Goal: Task Accomplishment & Management: Manage account settings

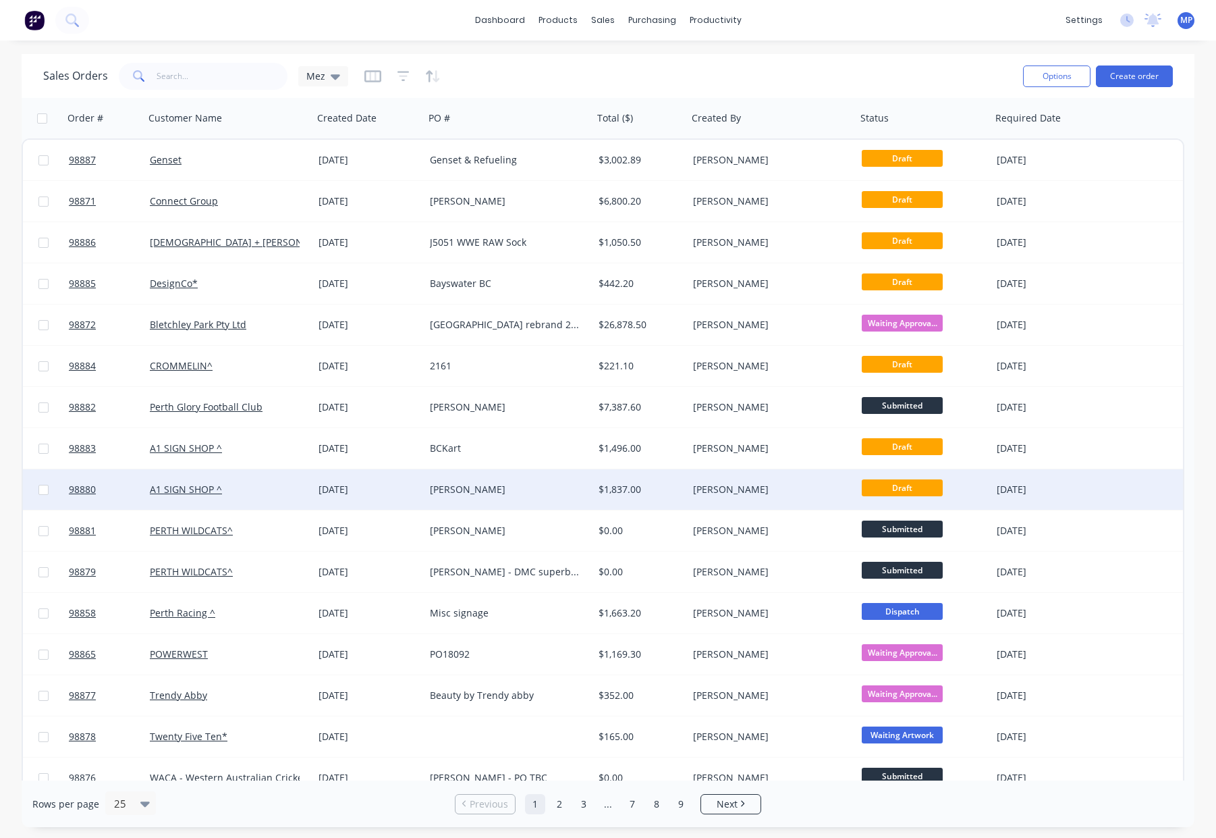
click at [632, 494] on div "$1,837.00" at bounding box center [639, 489] width 80 height 13
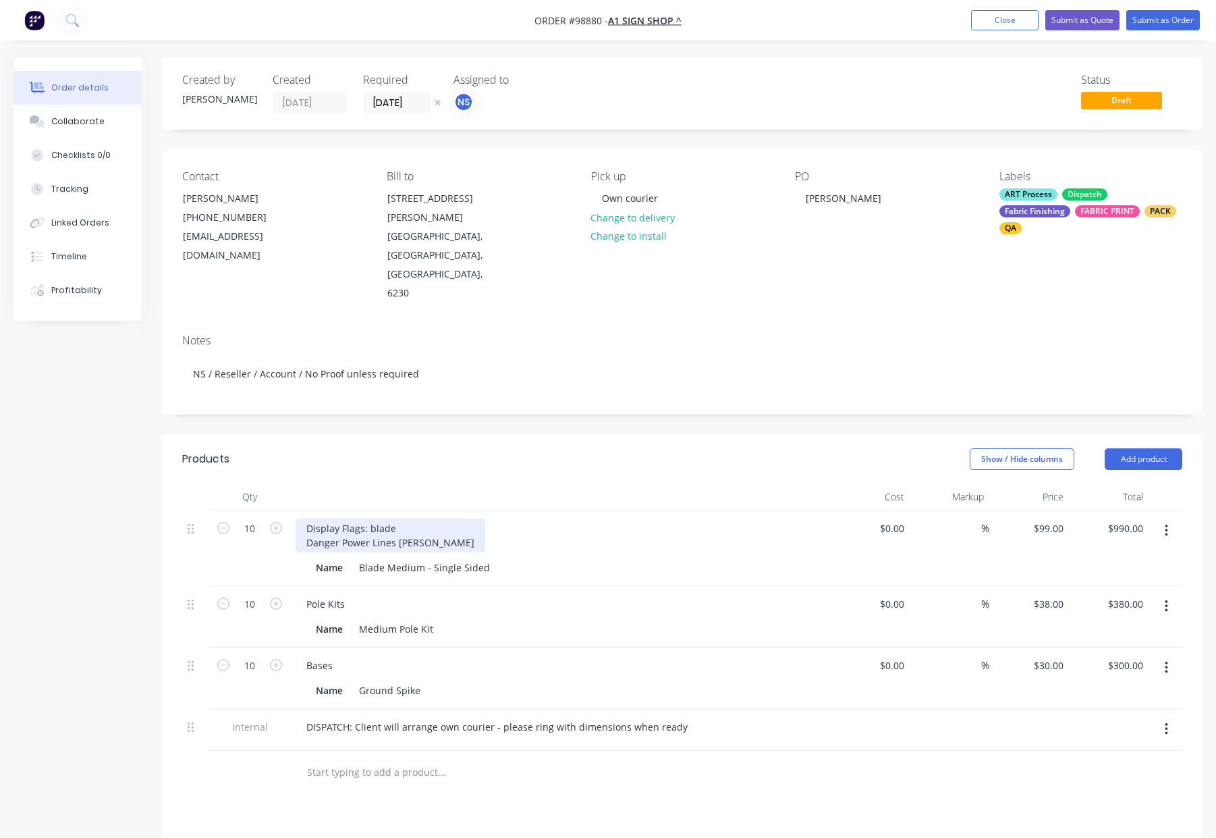
drag, startPoint x: 372, startPoint y: 490, endPoint x: 400, endPoint y: 500, distance: 29.5
click at [372, 518] on div "Display Flags: blade Danger Power Lines Fulton Hogan" at bounding box center [391, 535] width 190 height 34
click at [472, 448] on div "Show / Hide columns Add product" at bounding box center [789, 459] width 788 height 22
click at [1157, 16] on button "Submit as Order" at bounding box center [1163, 20] width 74 height 20
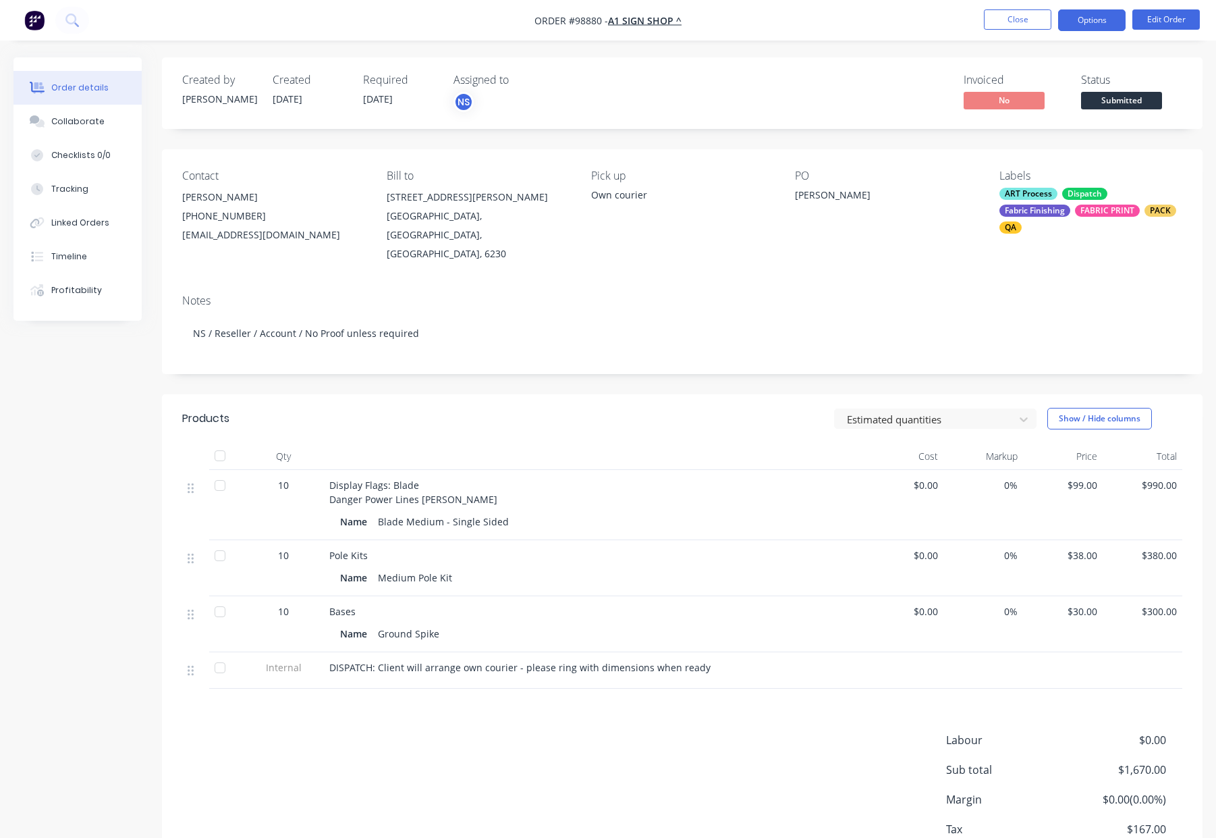
click at [1091, 18] on button "Options" at bounding box center [1091, 20] width 67 height 22
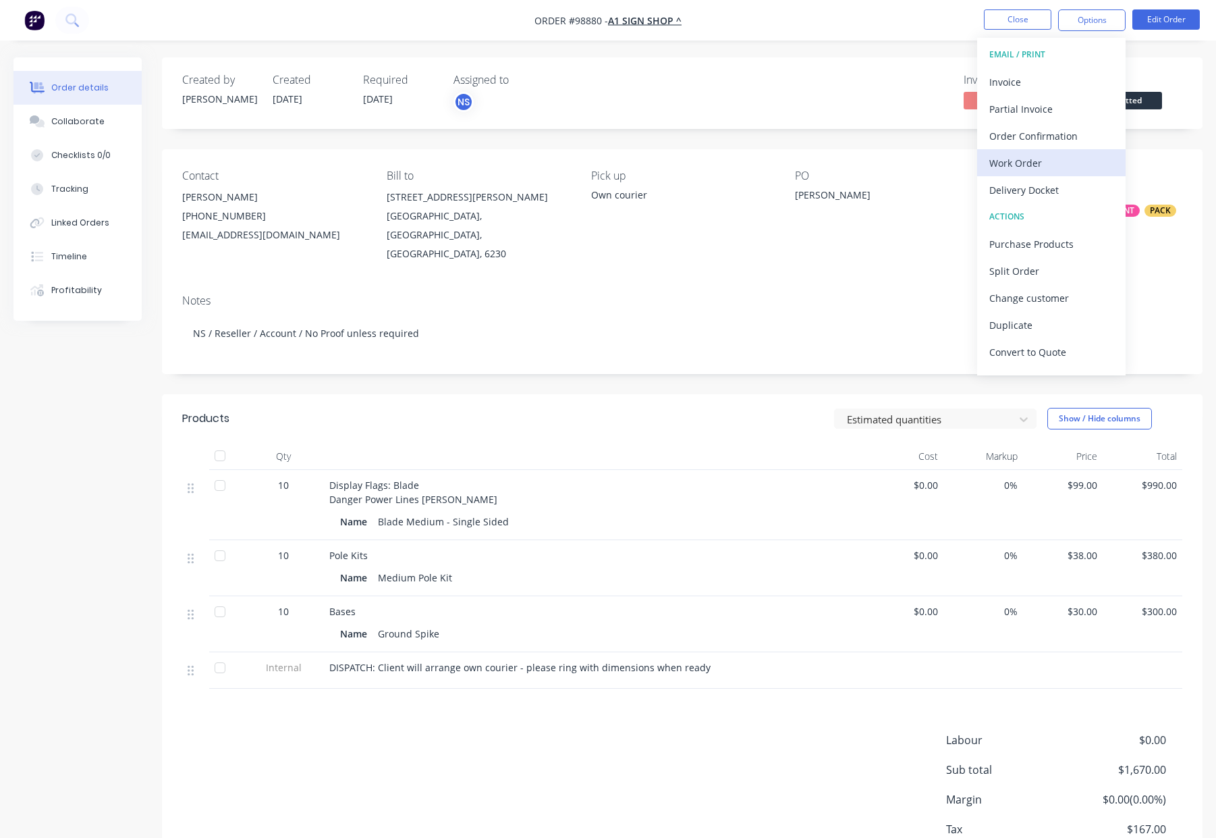
click at [1039, 166] on div "Work Order" at bounding box center [1051, 163] width 124 height 20
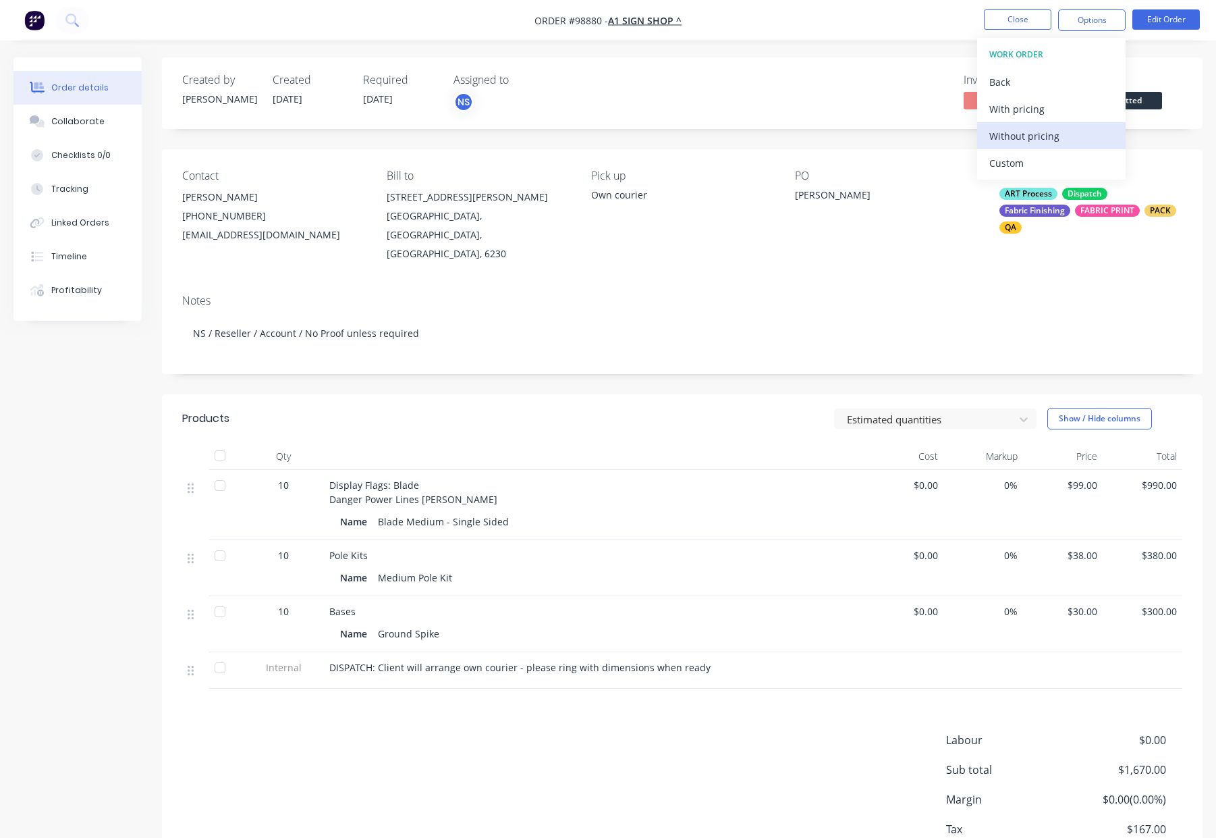
click at [1035, 138] on div "Without pricing" at bounding box center [1051, 136] width 124 height 20
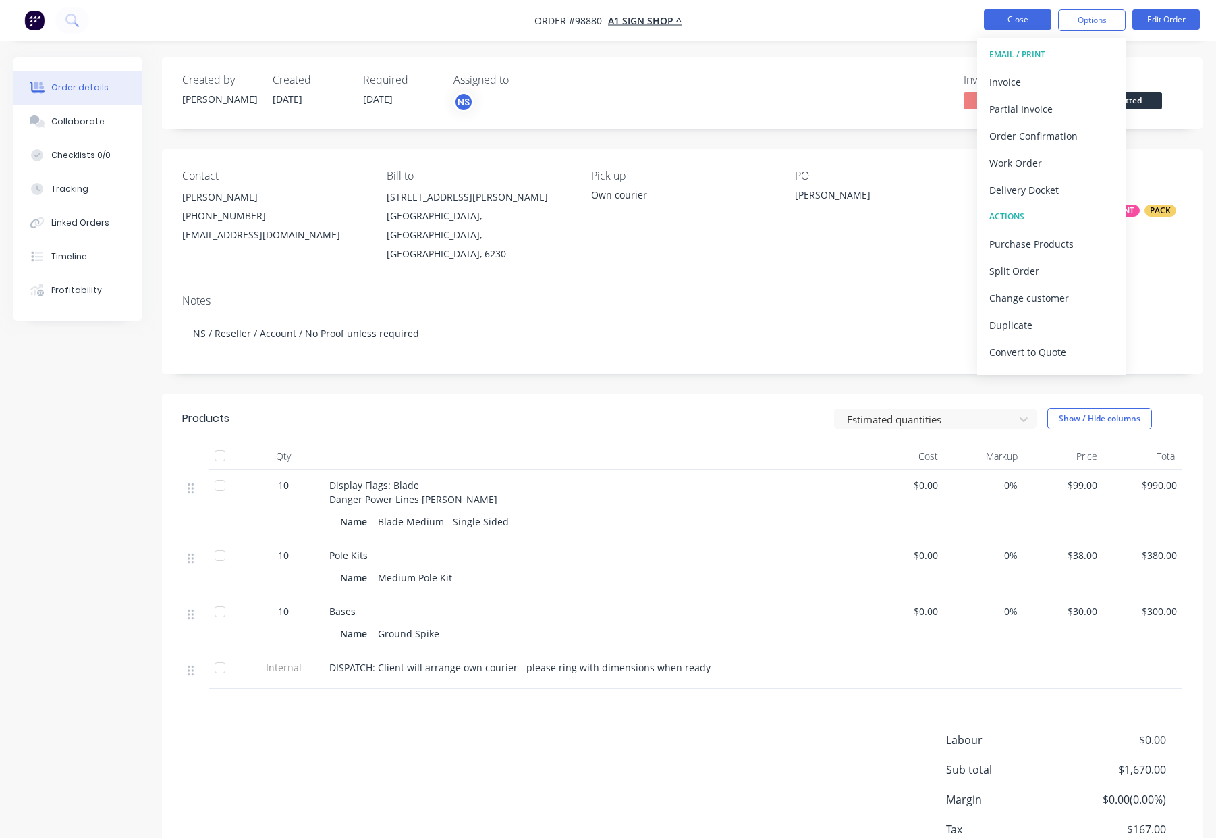
click at [1014, 12] on button "Close" at bounding box center [1017, 19] width 67 height 20
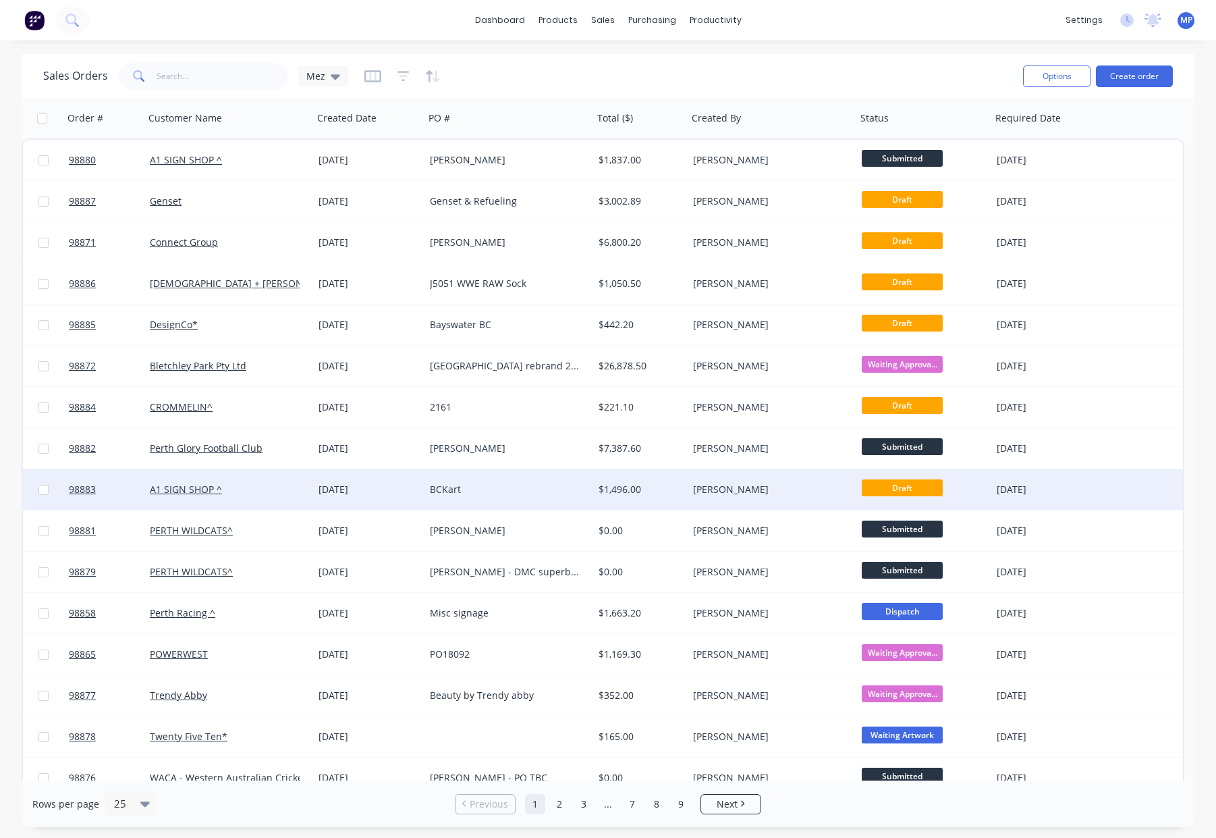
click at [668, 485] on div "$1,496.00" at bounding box center [639, 489] width 80 height 13
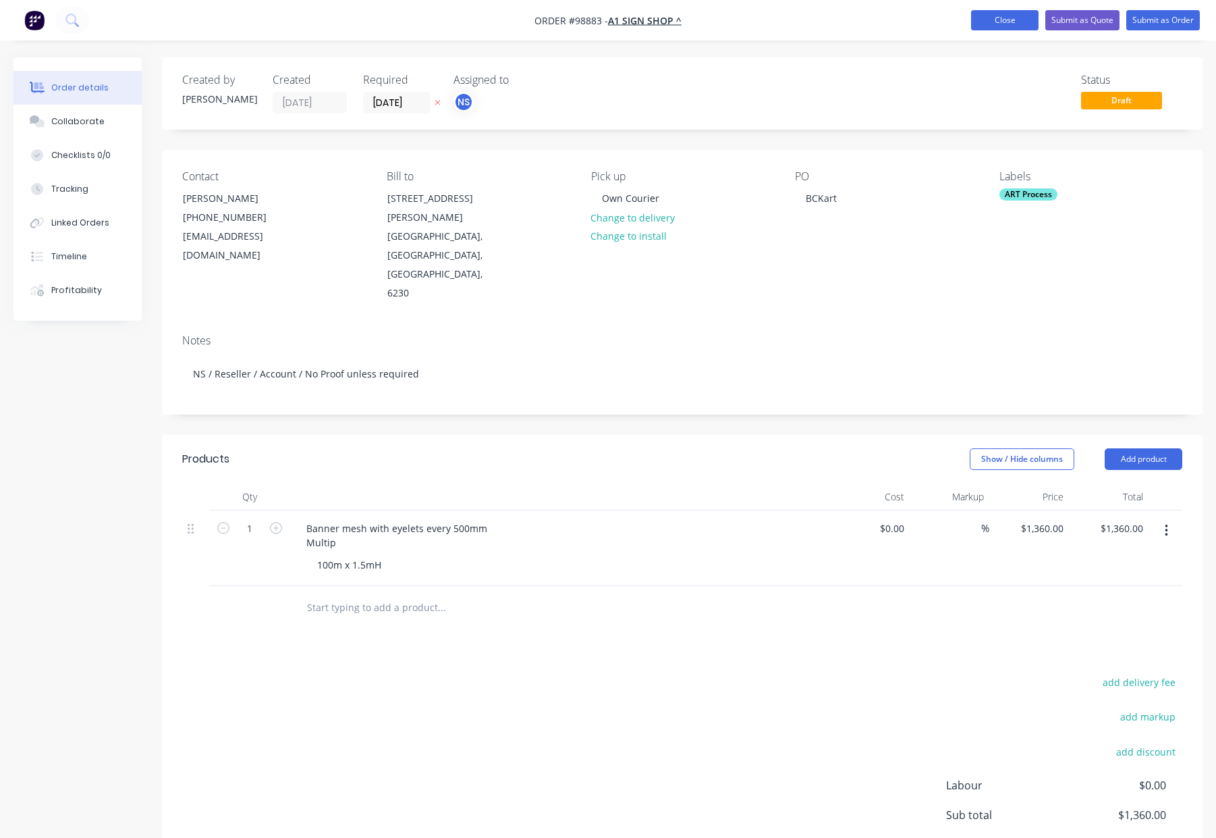
click at [984, 23] on button "Close" at bounding box center [1004, 20] width 67 height 20
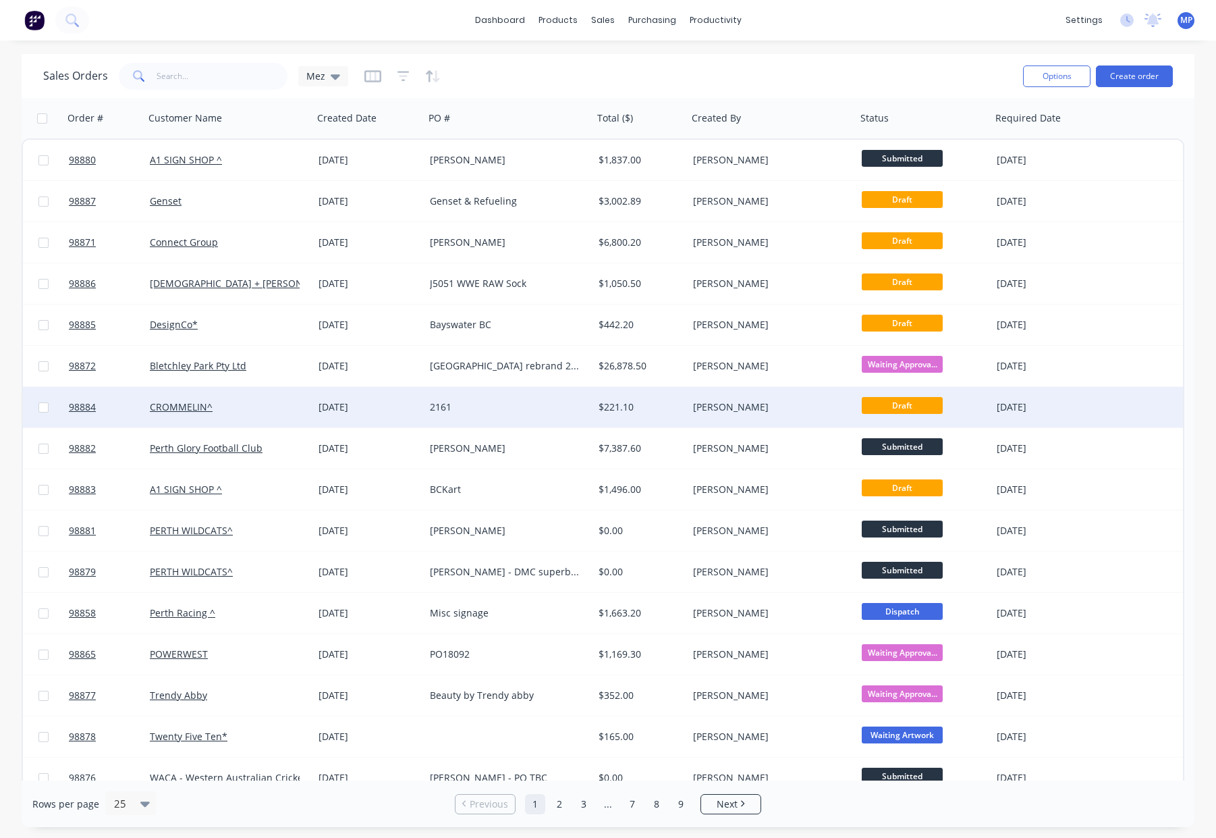
click at [705, 419] on div "[PERSON_NAME]" at bounding box center [772, 407] width 169 height 40
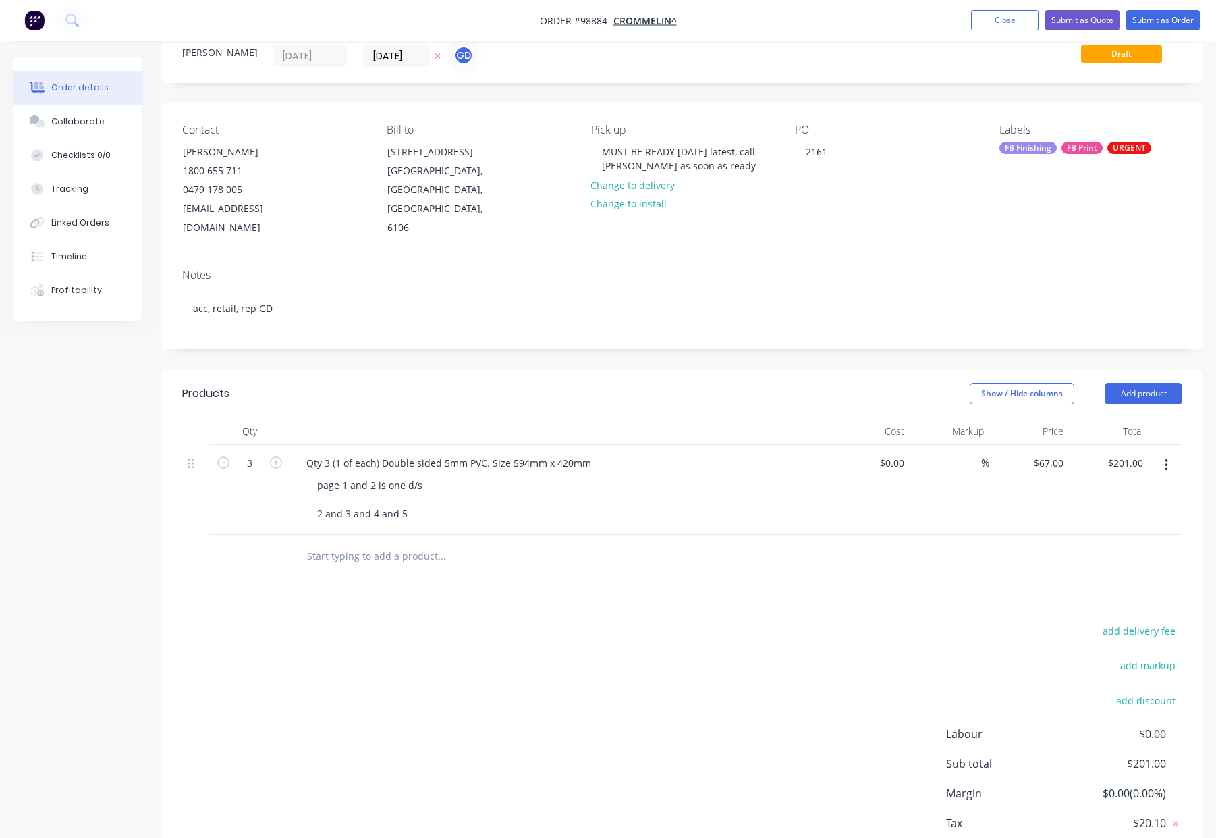
scroll to position [51, 0]
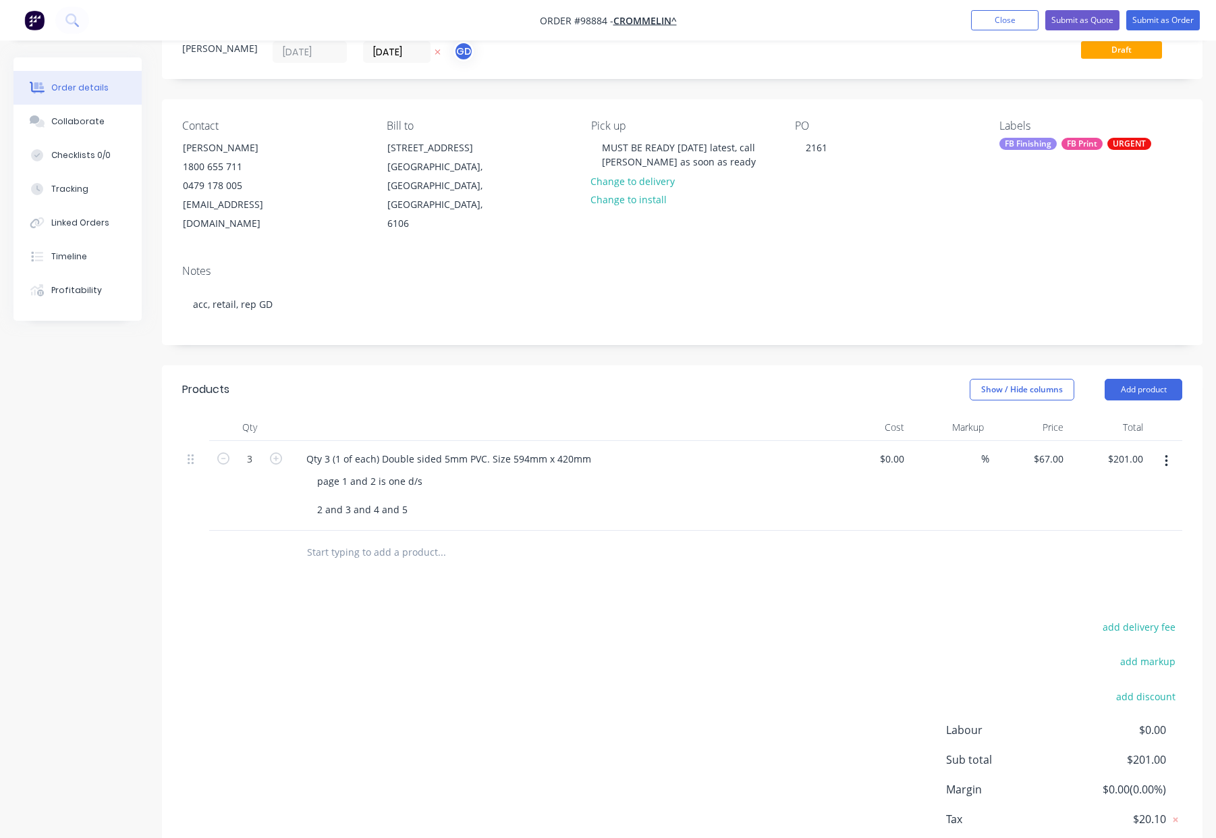
drag, startPoint x: 352, startPoint y: 538, endPoint x: 428, endPoint y: 541, distance: 76.3
click at [353, 539] on input "text" at bounding box center [441, 552] width 270 height 27
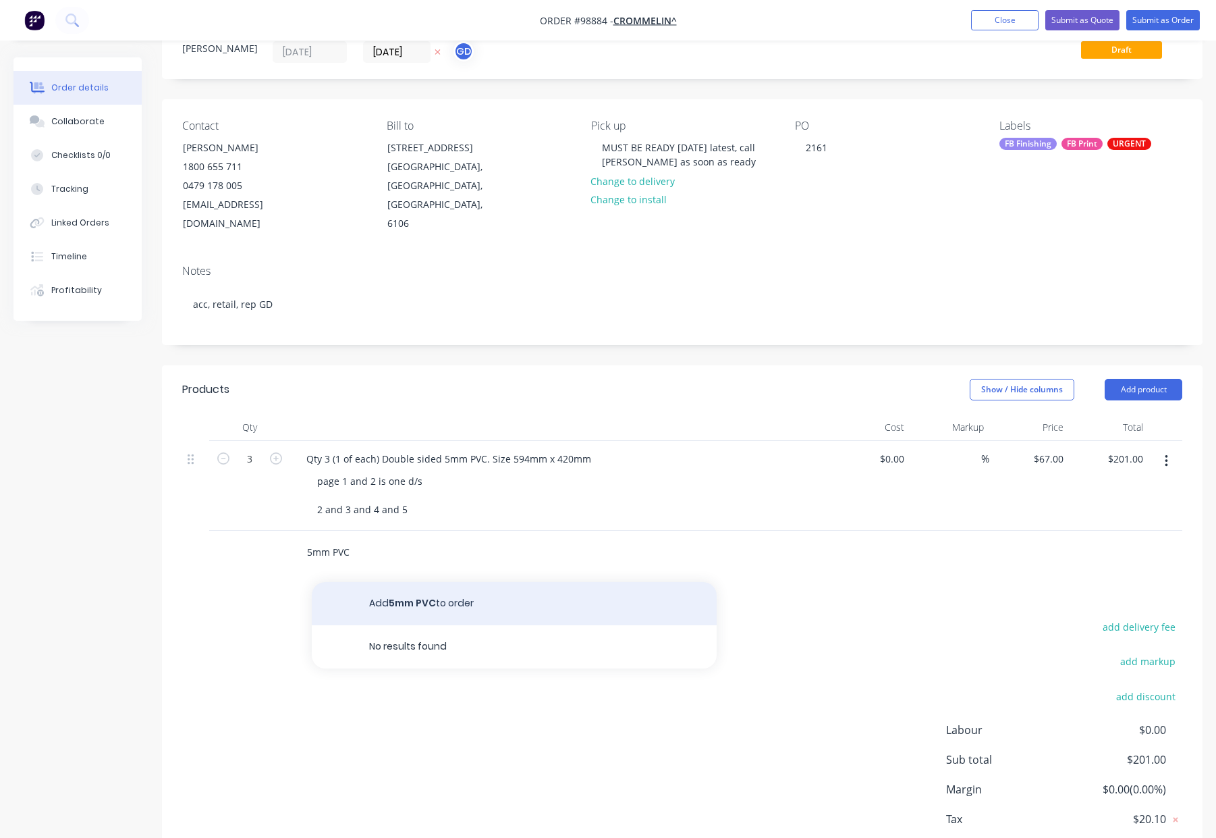
type input "5mm PVC"
click at [501, 590] on button "Add 5mm PVC to order" at bounding box center [514, 603] width 405 height 43
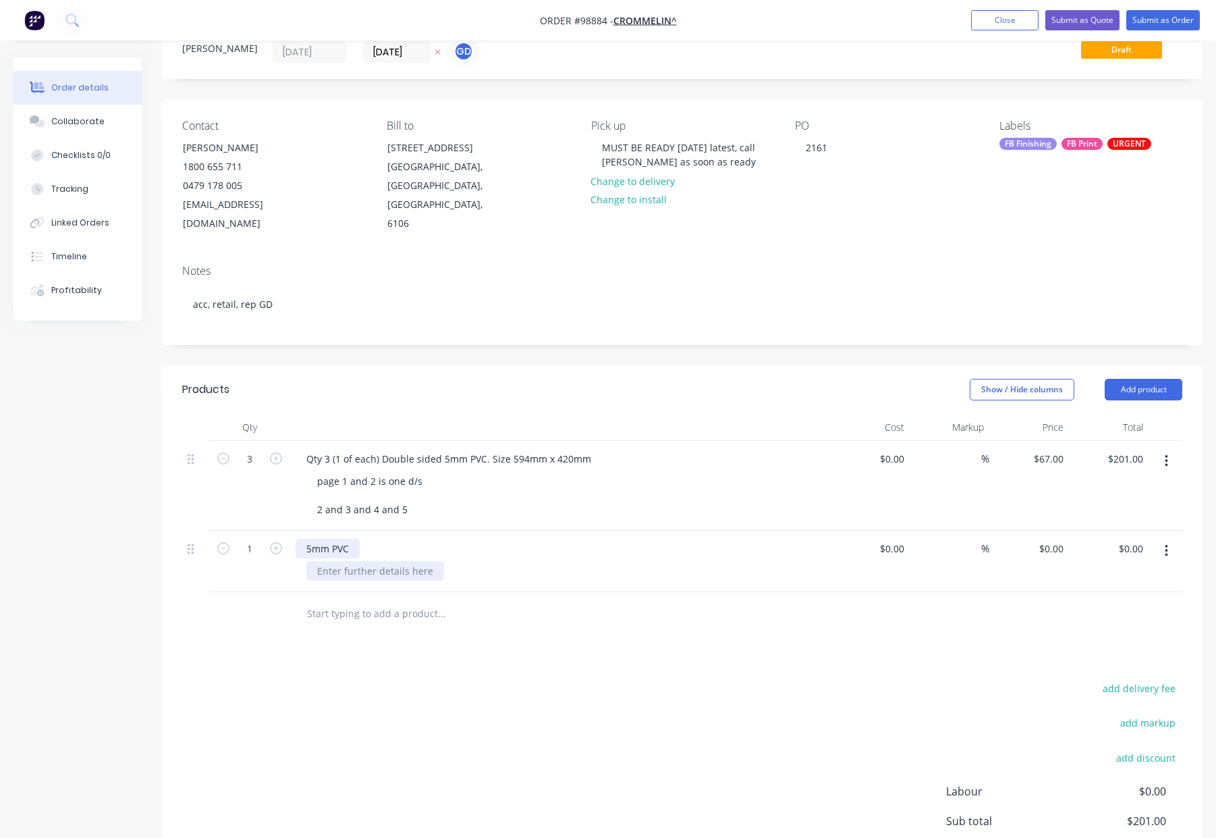
drag, startPoint x: 350, startPoint y: 528, endPoint x: 381, endPoint y: 543, distance: 34.4
click at [352, 539] on div "5mm PVC" at bounding box center [328, 549] width 64 height 20
click at [562, 648] on div "Products Show / Hide columns Add product Qty Cost Markup Price Total 3 Qty 3 (1…" at bounding box center [682, 662] width 1041 height 595
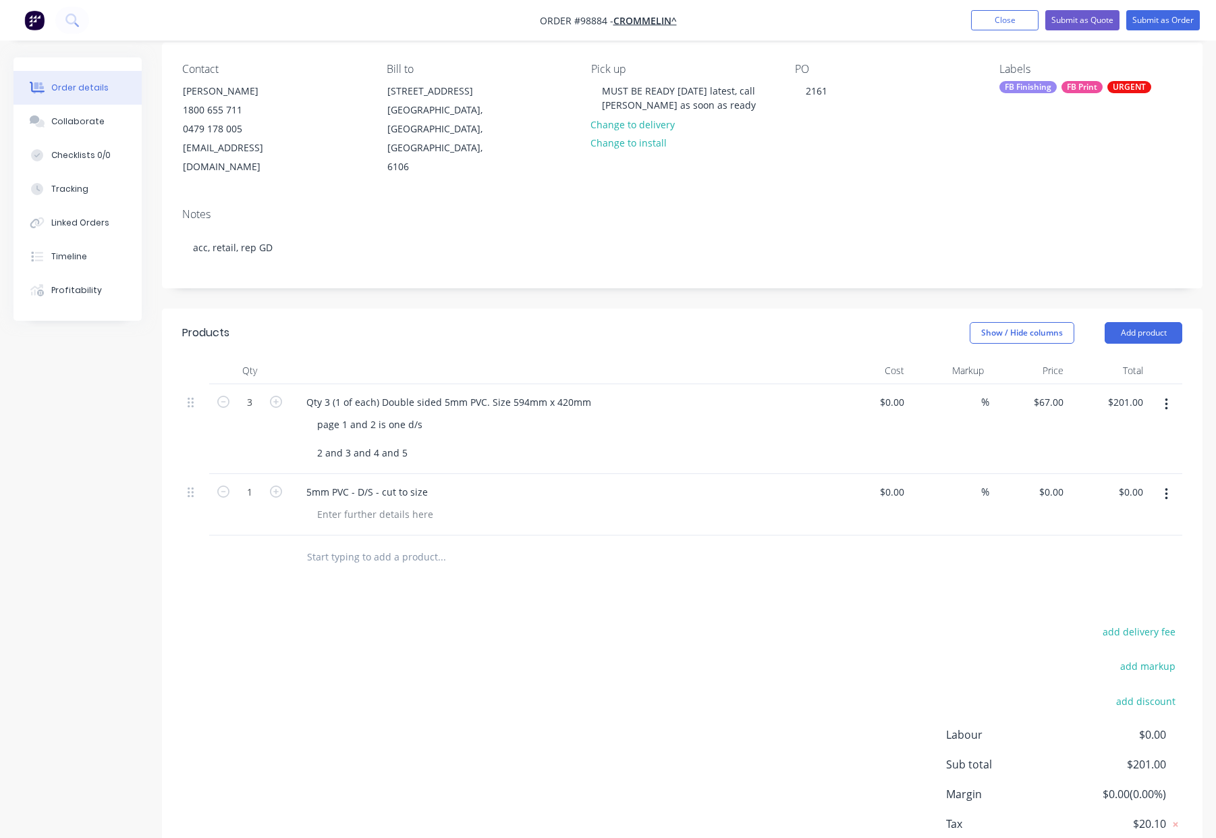
scroll to position [108, 0]
click at [1143, 321] on button "Add product" at bounding box center [1144, 332] width 78 height 22
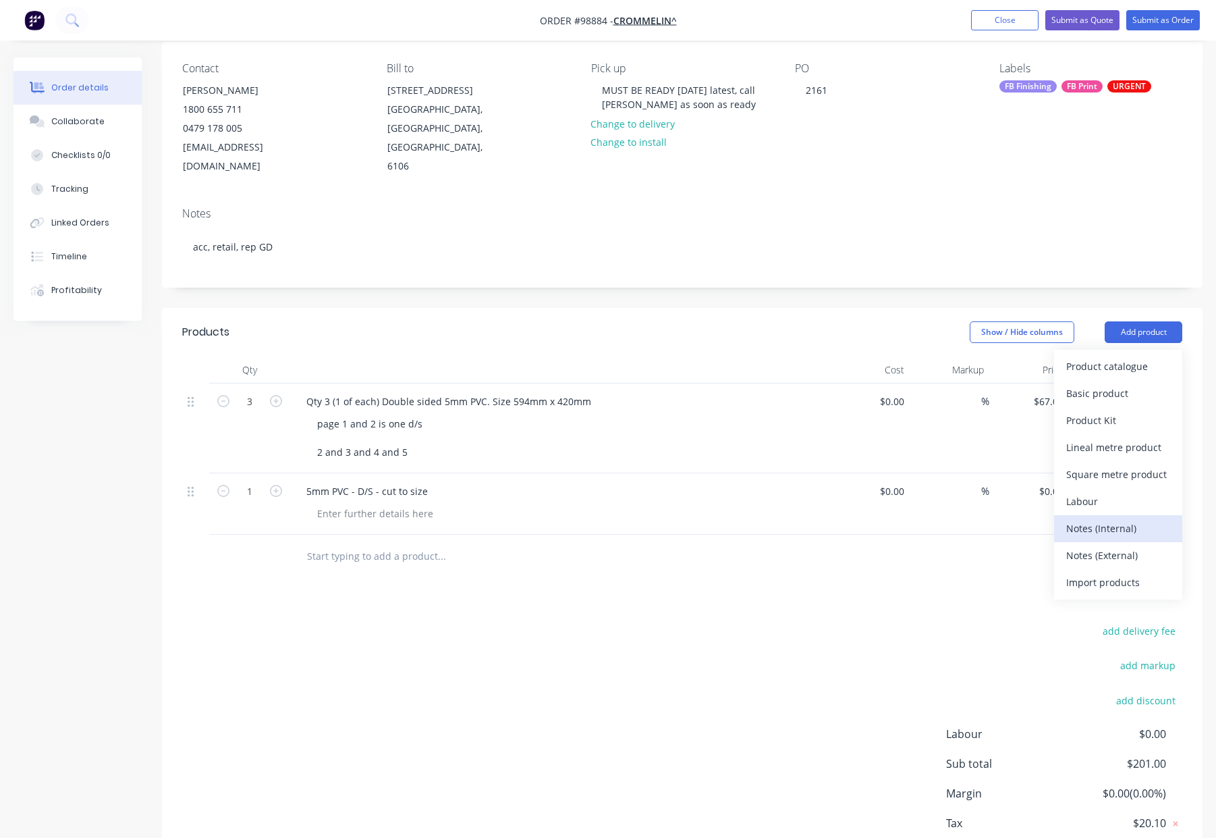
click at [1144, 518] on div "Notes (Internal)" at bounding box center [1118, 528] width 104 height 20
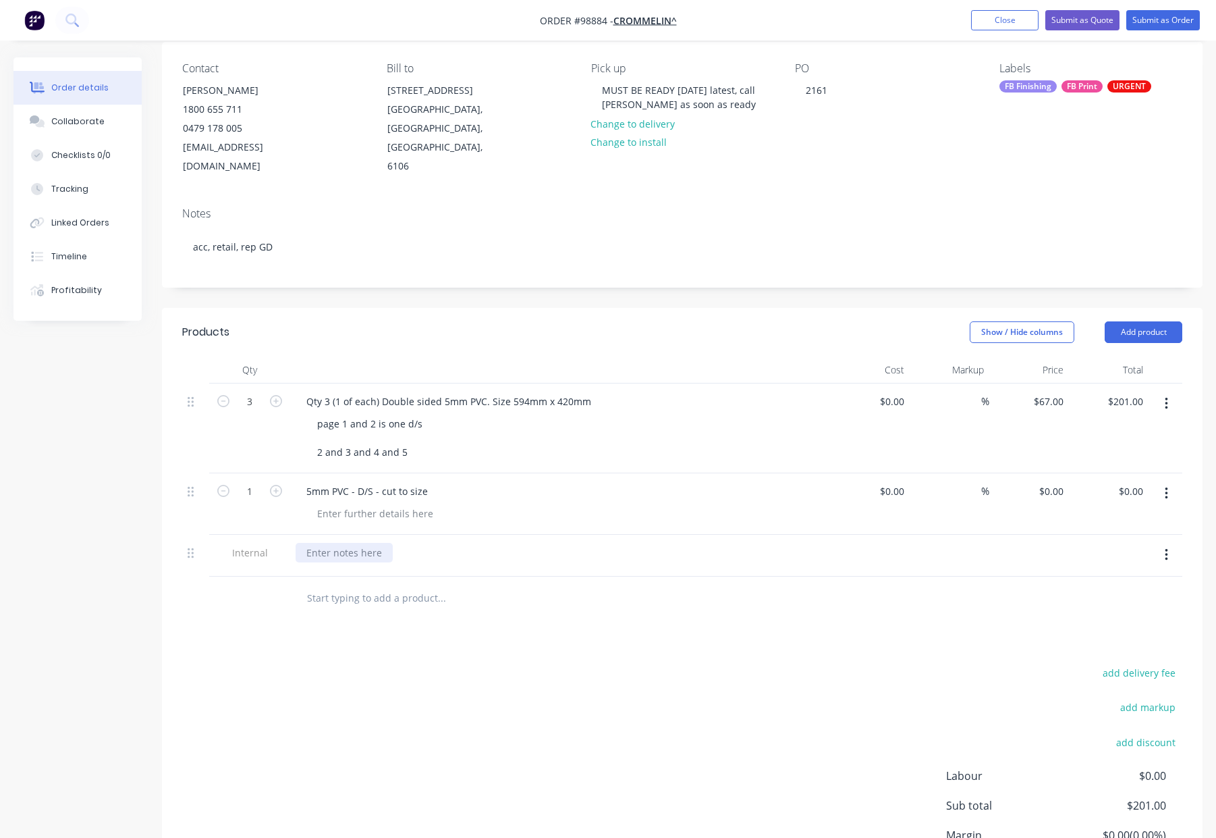
drag, startPoint x: 342, startPoint y: 539, endPoint x: 489, endPoint y: 543, distance: 147.9
click at [345, 543] on div at bounding box center [344, 553] width 97 height 20
drag, startPoint x: 333, startPoint y: 545, endPoint x: 358, endPoint y: 553, distance: 26.3
click at [333, 545] on div "Page 1 + 2 - 1 sign Page 3+ 4 - 1 sign Page" at bounding box center [347, 567] width 103 height 48
click at [352, 549] on div "Page 1 + 2 - 1 sign Page 2 + 4 - 1 sign Page" at bounding box center [347, 567] width 103 height 48
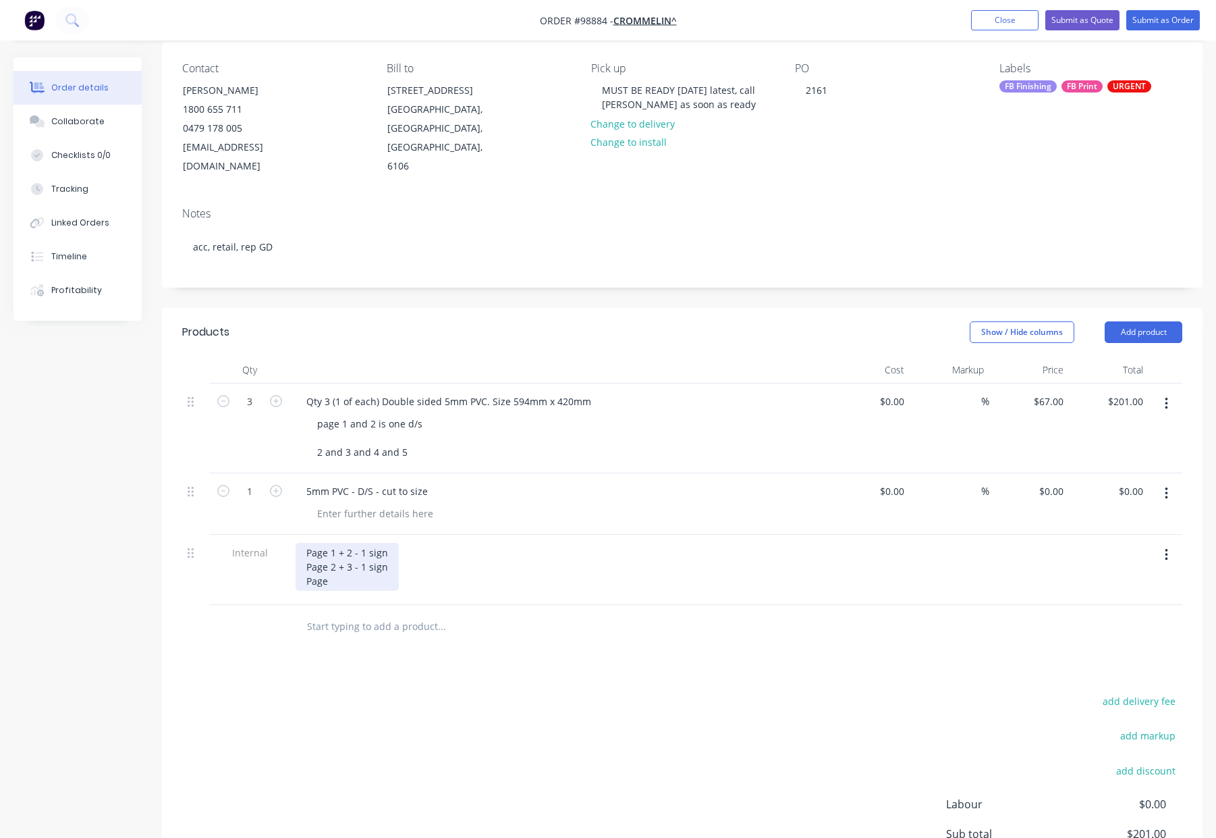
click at [342, 565] on div "Page 1 + 2 - 1 sign Page 2 + 3 - 1 sign Page" at bounding box center [347, 567] width 103 height 48
click at [603, 637] on div "Products Show / Hide columns Add product Qty Cost Markup Price Total 3 Qty 3 (1…" at bounding box center [682, 640] width 1041 height 665
click at [308, 543] on div "Page 1 + 2 - 1 sign Page 2 + 3 - 1 sign Page 4 + 5 - 1 sign" at bounding box center [347, 567] width 103 height 48
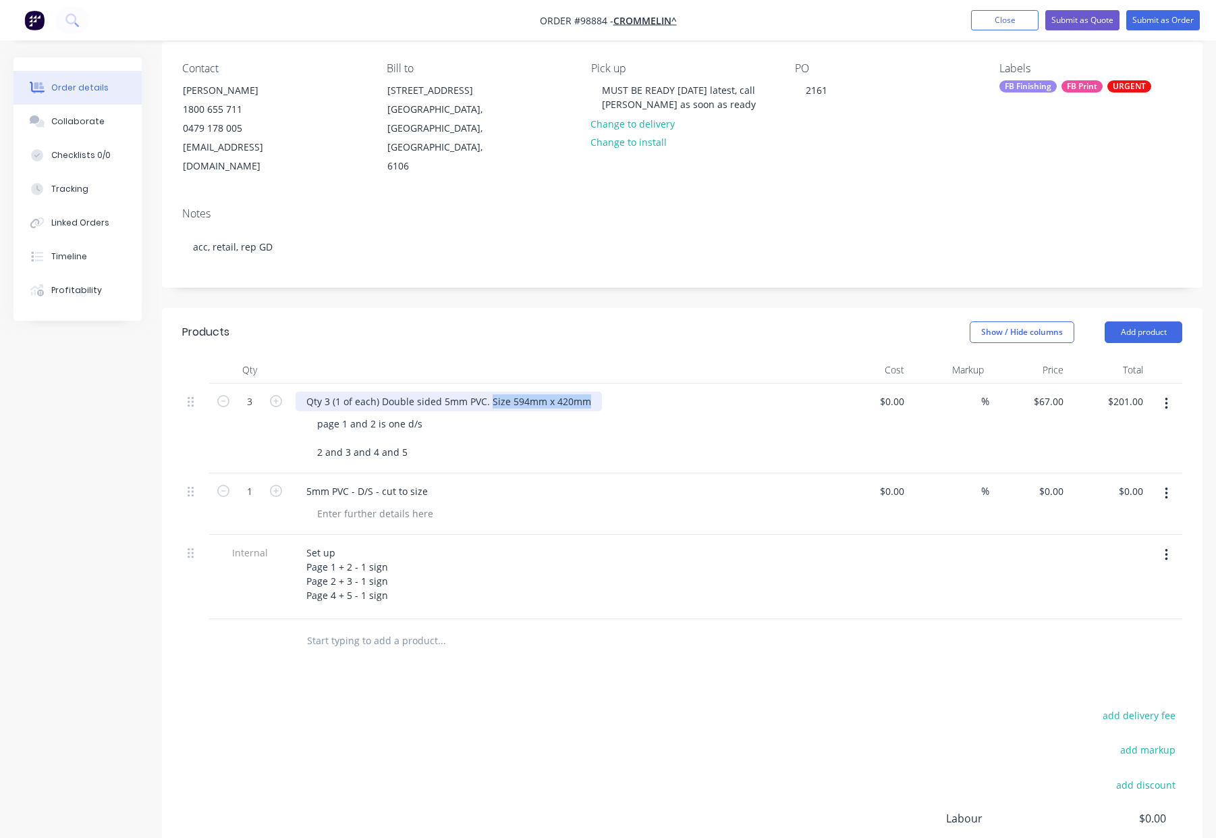
drag, startPoint x: 496, startPoint y: 381, endPoint x: 598, endPoint y: 383, distance: 101.9
click at [598, 391] on div "Qty 3 (1 of each) Double sided 5mm PVC. Size 594mm x 420mm" at bounding box center [560, 401] width 529 height 20
copy div "Size 594mm x 420mm"
click at [322, 511] on div "5mm PVC - D/S - cut to size" at bounding box center [560, 503] width 540 height 61
click at [327, 503] on div at bounding box center [375, 513] width 138 height 20
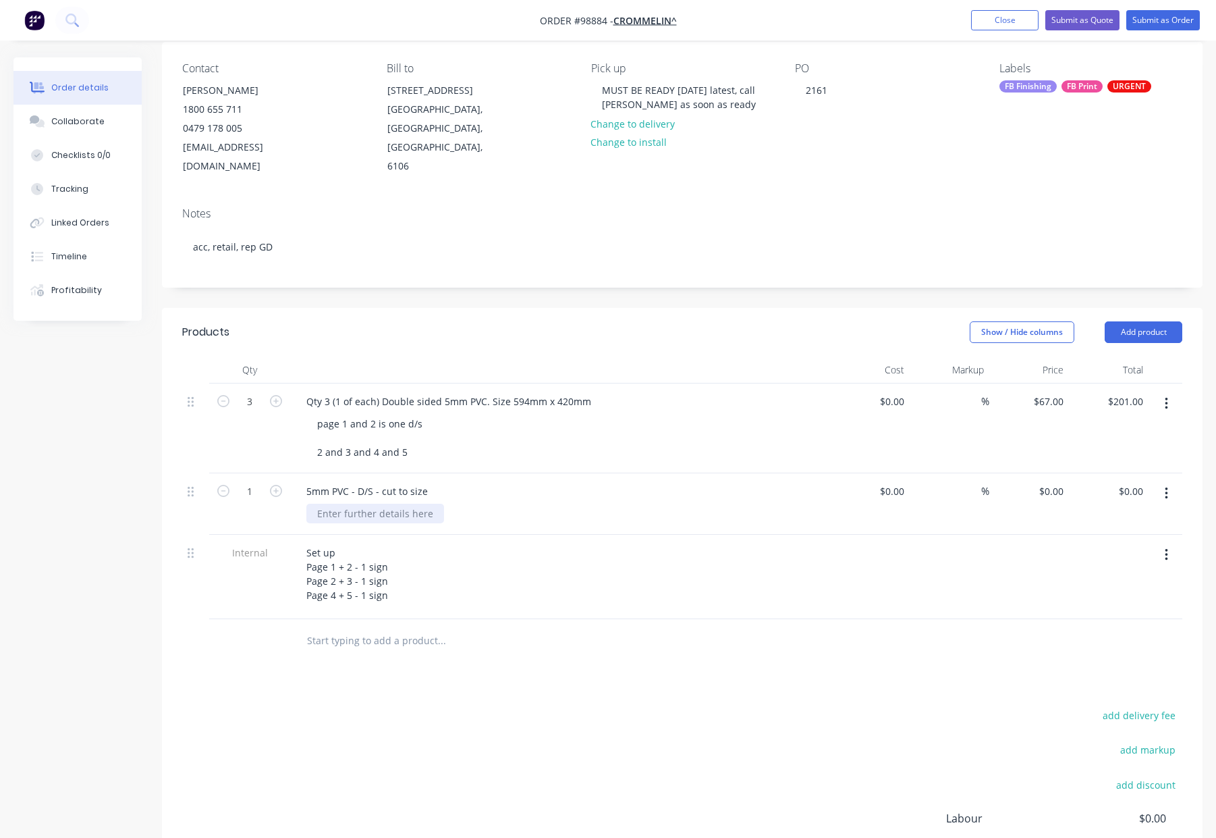
paste div
click at [630, 657] on div "Products Show / Hide columns Add product Qty Cost Markup Price Total 3 Qty 3 (1…" at bounding box center [682, 647] width 1041 height 679
drag, startPoint x: 302, startPoint y: 533, endPoint x: 403, endPoint y: 587, distance: 114.1
click at [404, 587] on div "Set up Page 1 + 2 - 1 sign Page 2 + 3 - 1 sign Page 4 + 5 - 1 sign" at bounding box center [560, 577] width 540 height 84
copy div "Set up Page 1 + 2 - 1 sign Page 2 + 3 - 1 sign Page 4 + 5 - 1 sign"
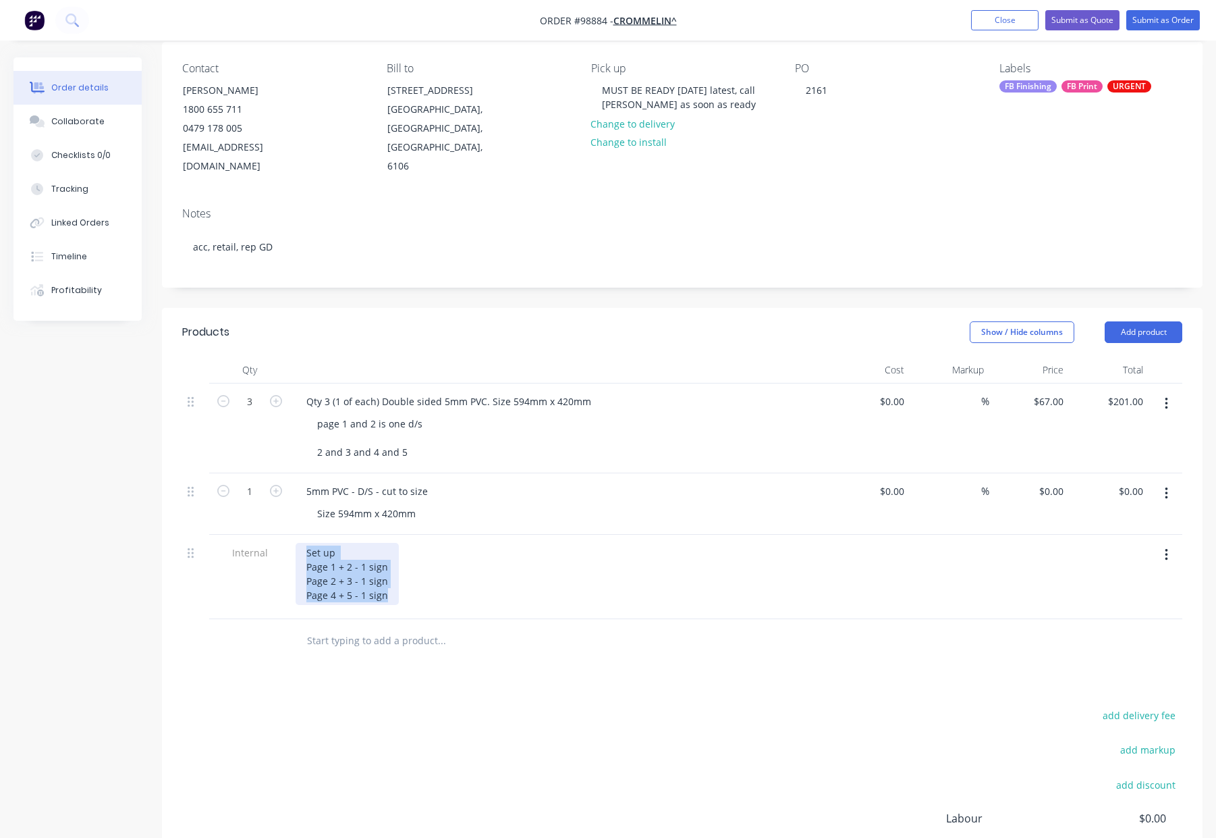
drag, startPoint x: 333, startPoint y: 549, endPoint x: 357, endPoint y: 570, distance: 32.5
click at [333, 550] on div "Set up Page 1 + 2 - 1 sign Page 2 + 3 - 1 sign Page 4 + 5 - 1 sign" at bounding box center [347, 574] width 103 height 62
drag, startPoint x: 333, startPoint y: 560, endPoint x: 342, endPoint y: 566, distance: 10.3
click at [334, 560] on div "Set up Page 1 + 2 - 1 sign Page 2 + 3 - 1 sign Page 4 + 5 - 1 sign" at bounding box center [347, 574] width 103 height 62
drag, startPoint x: 350, startPoint y: 564, endPoint x: 361, endPoint y: 572, distance: 14.0
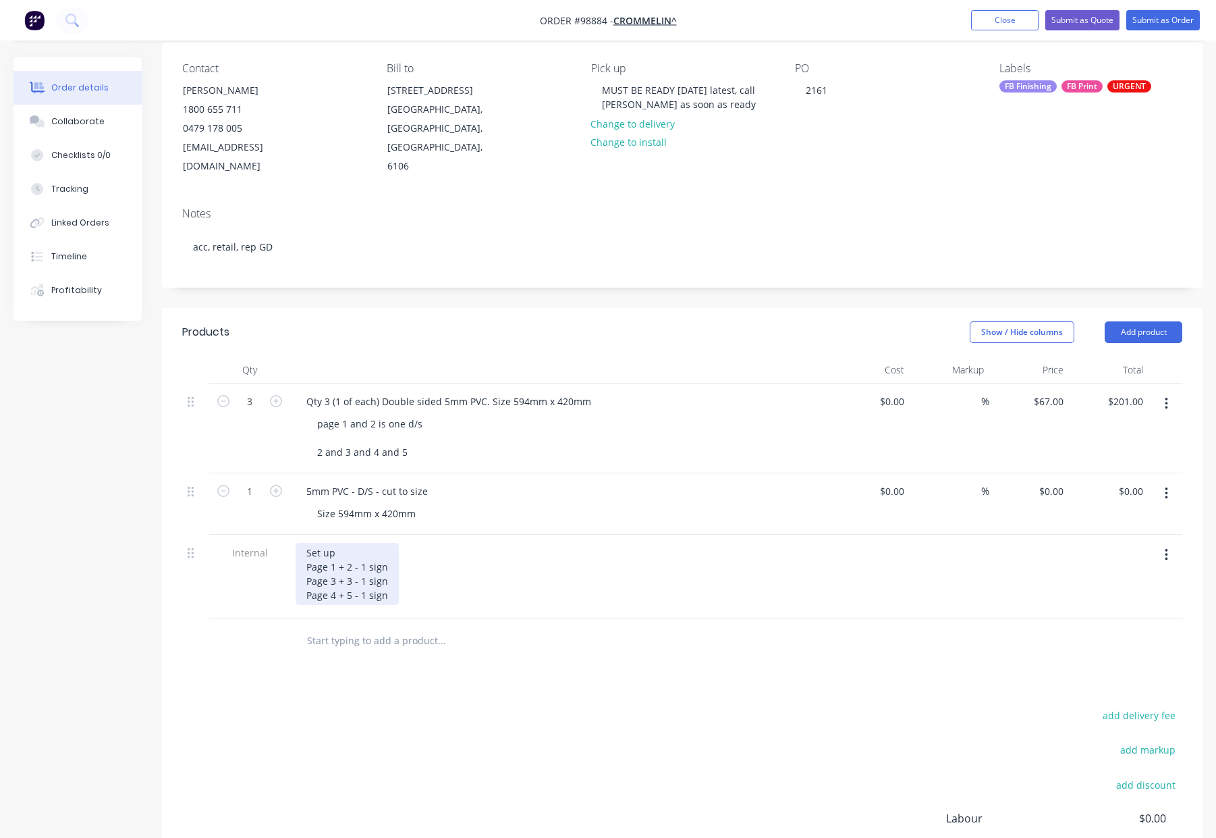
click at [350, 564] on div "Set up Page 1 + 2 - 1 sign Page 3 + 3 - 1 sign Page 4 + 5 - 1 sign" at bounding box center [347, 574] width 103 height 62
click at [335, 576] on div "Set up Page 1 + 2 - 1 sign Page 3 + 4 - 1 sign Page 4 + 5 - 1 sign" at bounding box center [347, 574] width 103 height 62
click at [351, 574] on div "Set up Page 1 + 2 - 1 sign Page 3 + 4 - 1 sign Page 5 + 5 - 1 sign" at bounding box center [347, 574] width 103 height 62
click at [555, 643] on div at bounding box center [533, 641] width 486 height 44
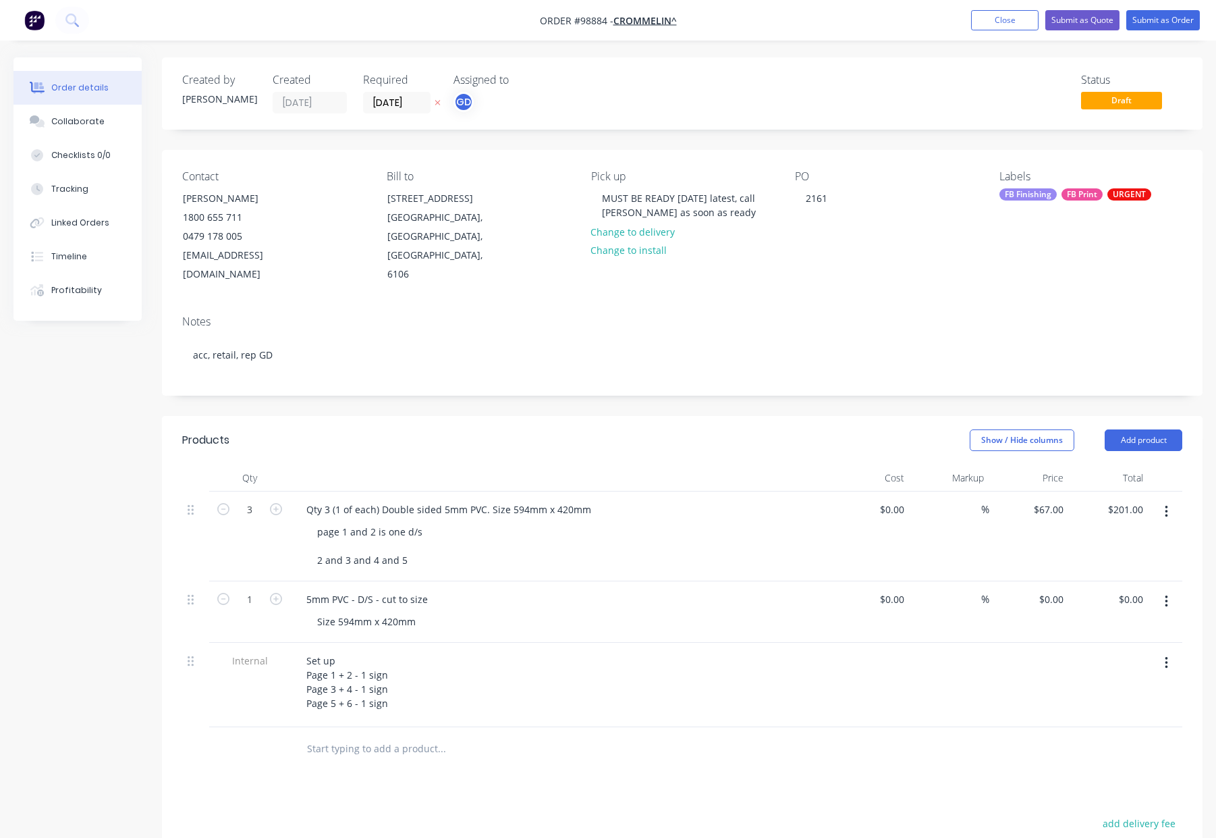
scroll to position [81, 0]
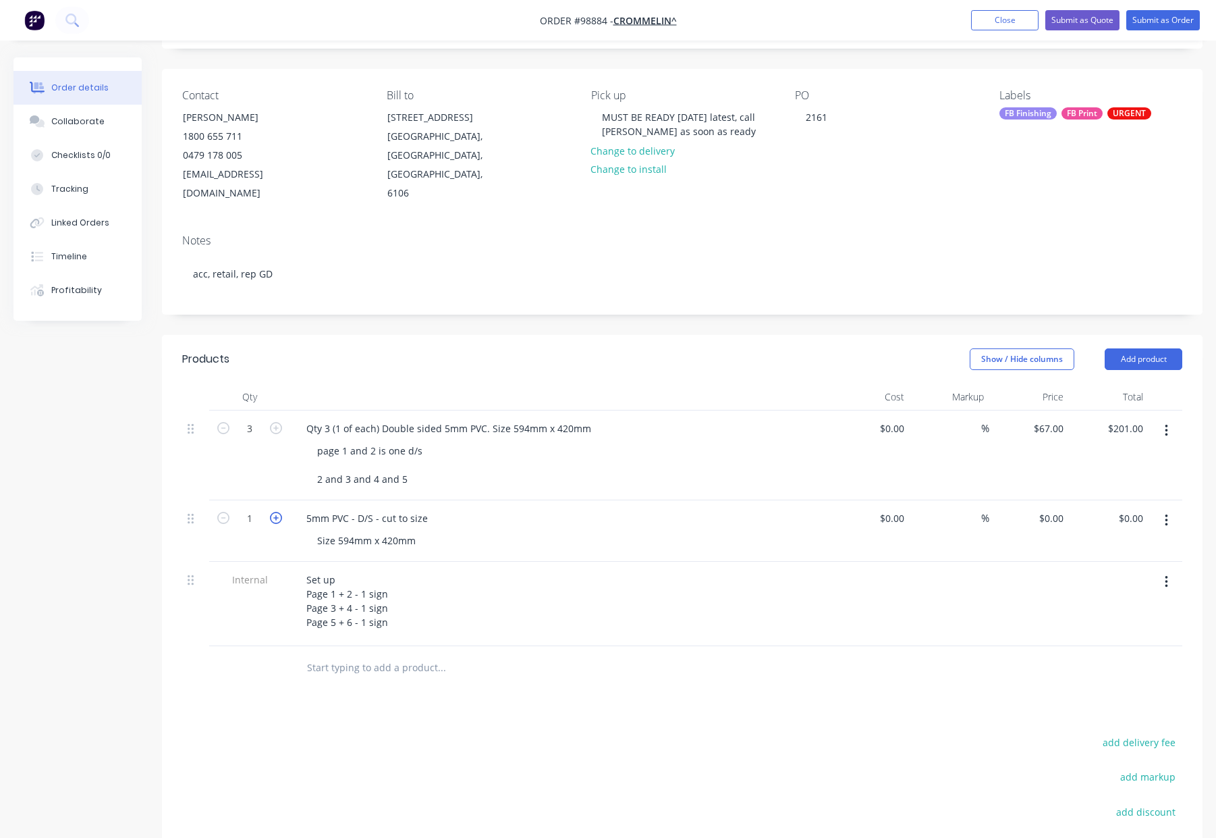
click at [270, 512] on icon "button" at bounding box center [276, 518] width 12 height 12
click at [225, 512] on icon "button" at bounding box center [223, 518] width 12 height 12
type input "3"
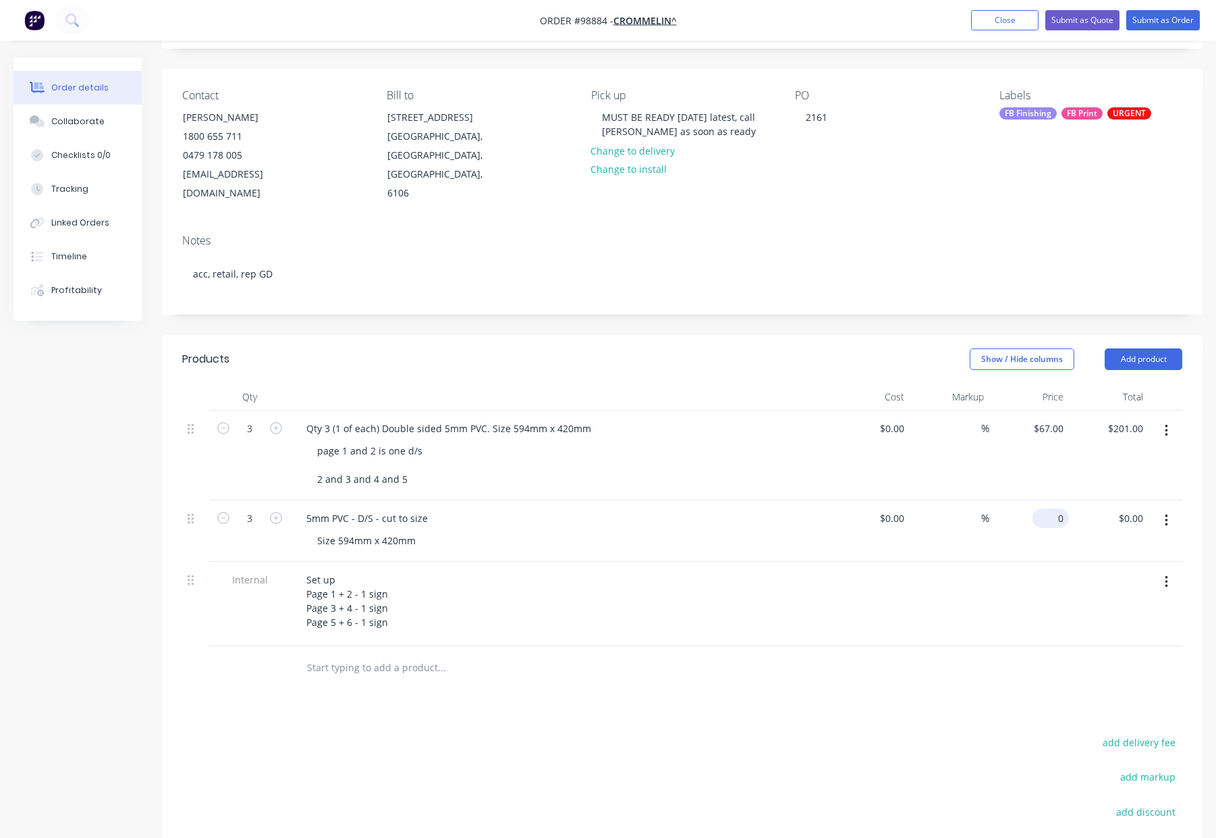
click at [1052, 508] on div "0 $0.00" at bounding box center [1051, 518] width 36 height 20
type input "$67.00"
type input "$201.00"
click at [757, 686] on div "Products Show / Hide columns Add product Qty Cost Markup Price Total 3 Qty 3 (1…" at bounding box center [682, 674] width 1041 height 679
click at [1162, 418] on button "button" at bounding box center [1167, 430] width 32 height 24
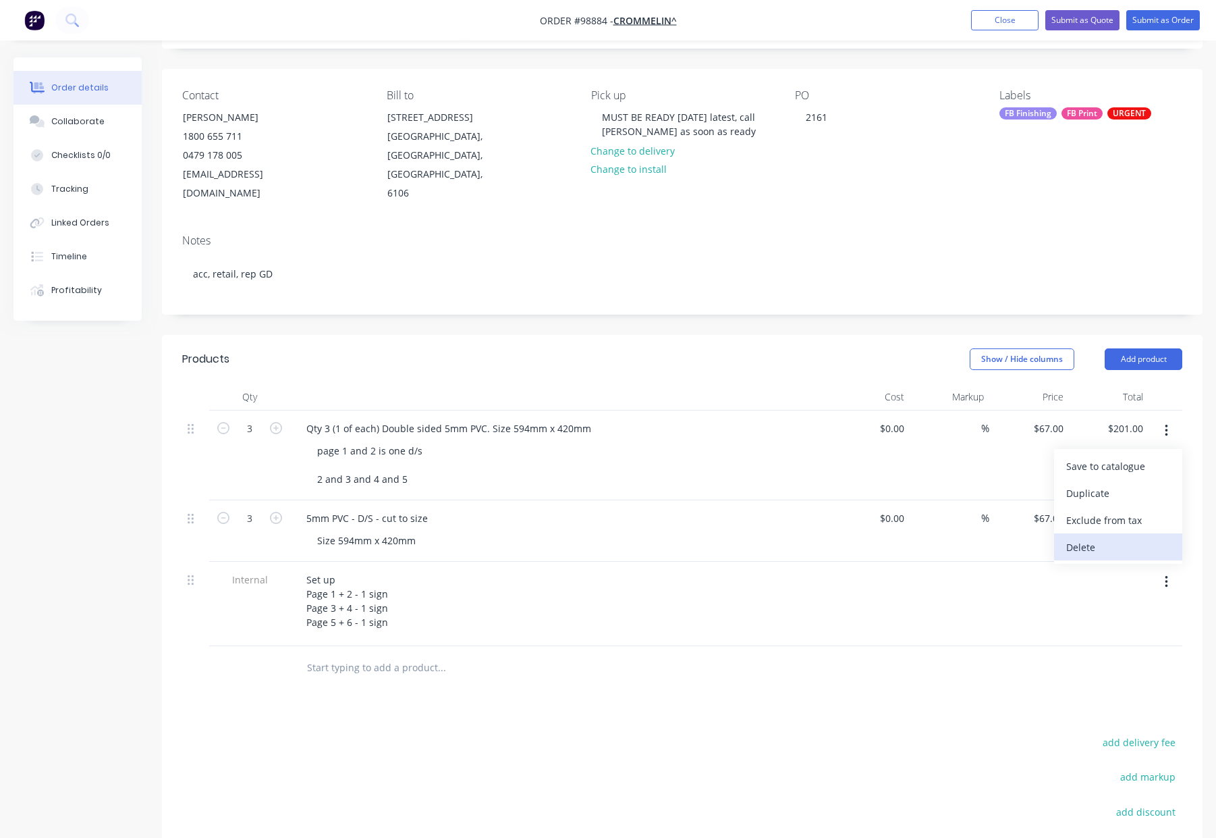
click at [1128, 537] on div "Delete" at bounding box center [1118, 547] width 104 height 20
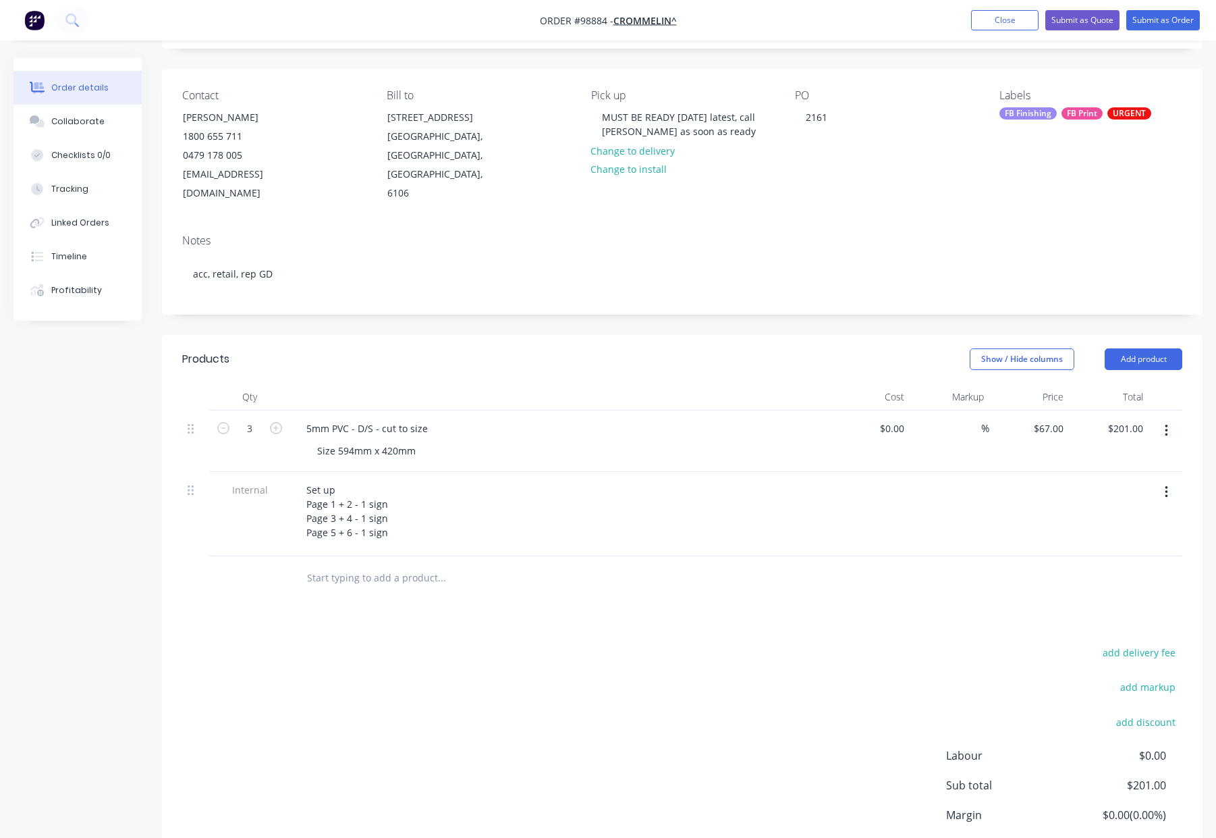
click at [644, 621] on div "Products Show / Hide columns Add product Qty Cost Markup Price Total 3 5mm PVC …" at bounding box center [682, 629] width 1041 height 589
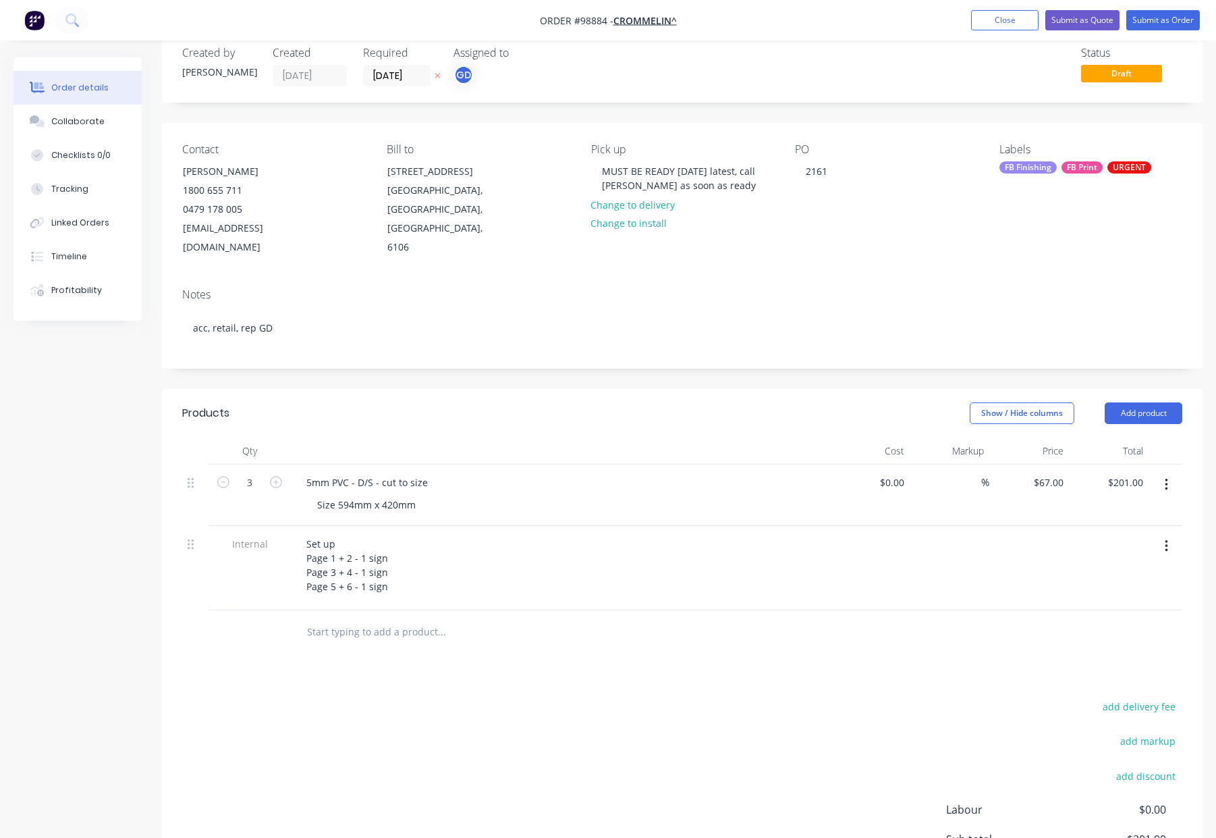
scroll to position [0, 0]
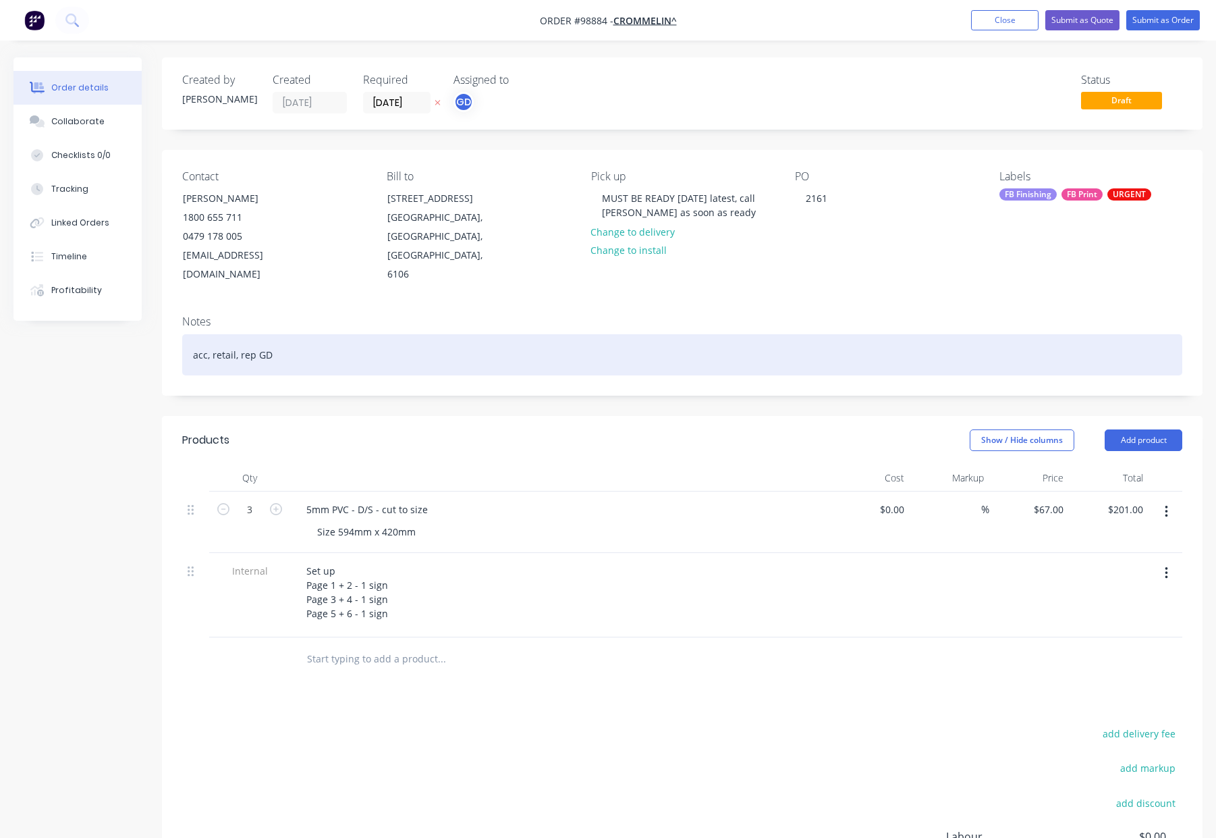
click at [329, 334] on div "acc, retail, rep GD" at bounding box center [682, 354] width 1000 height 41
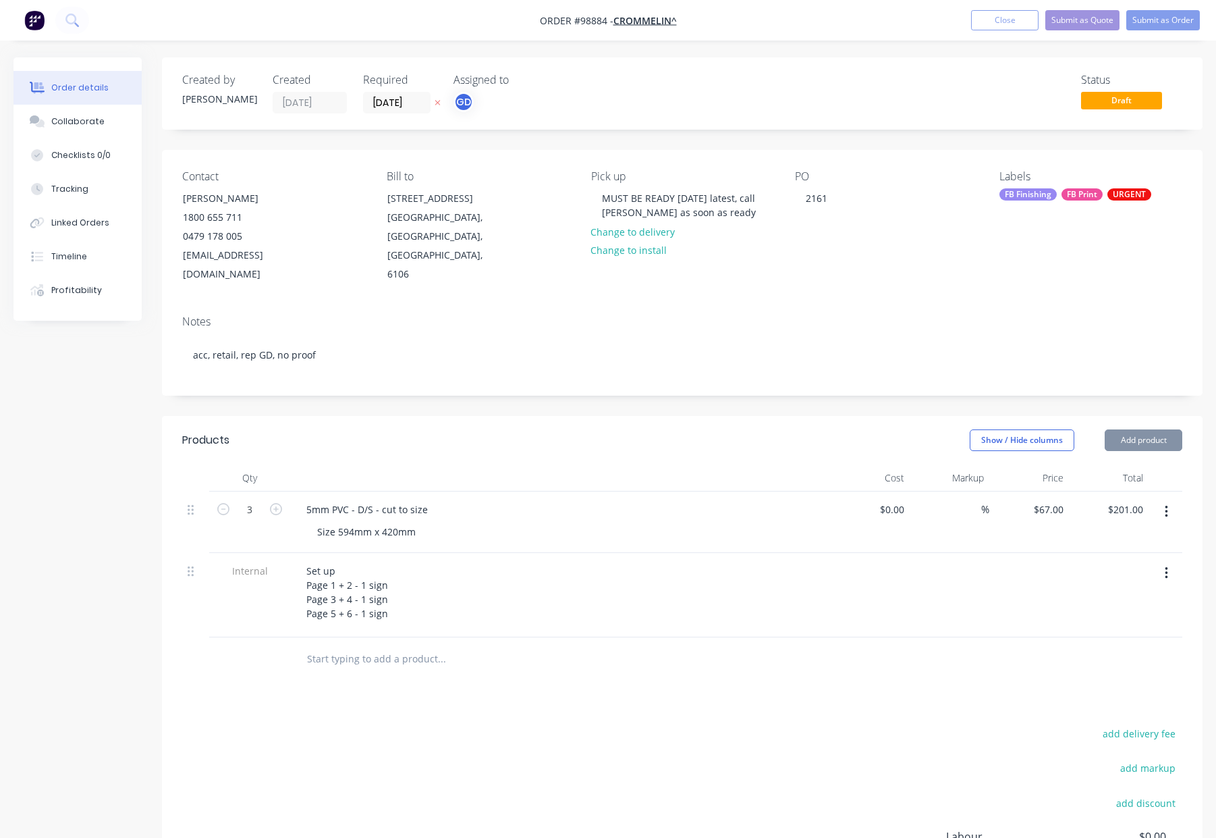
click at [1090, 194] on div "FB Print" at bounding box center [1082, 194] width 41 height 12
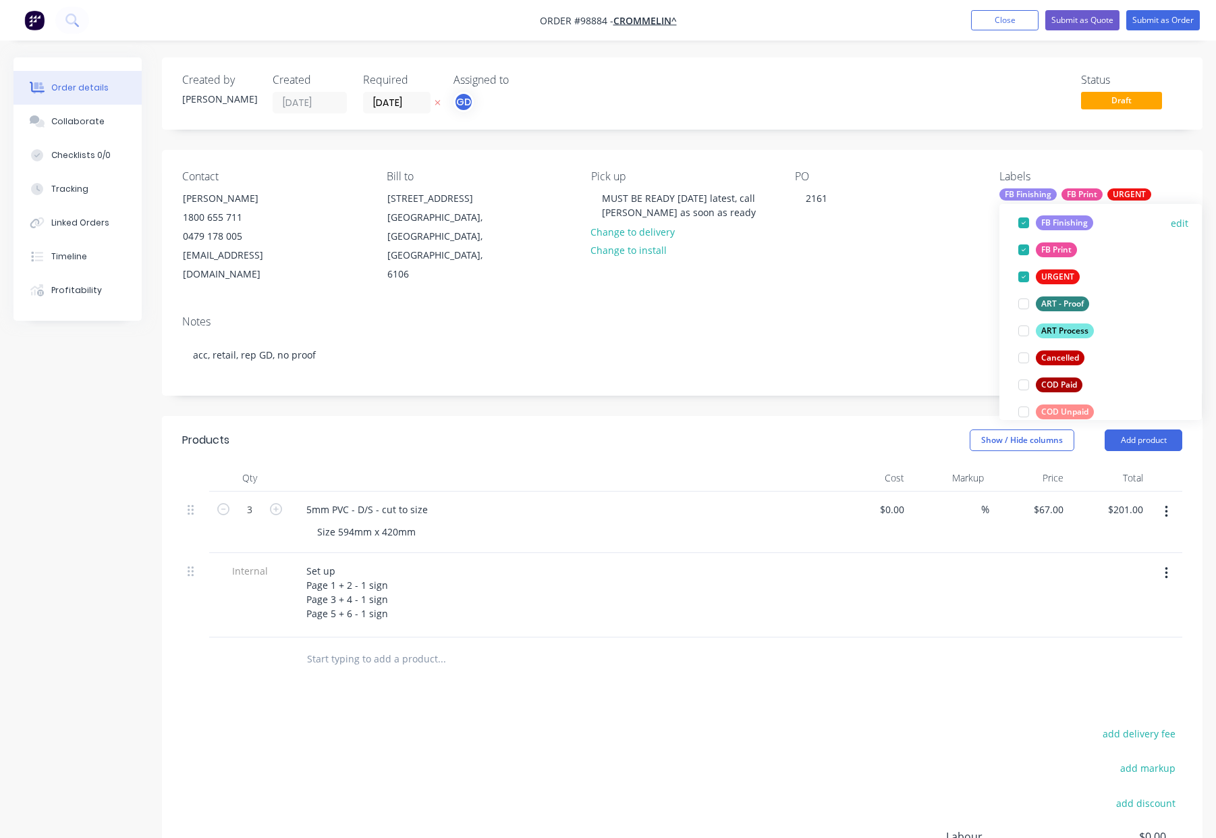
scroll to position [99, 0]
drag, startPoint x: 1062, startPoint y: 314, endPoint x: 1081, endPoint y: 309, distance: 19.5
click at [1062, 314] on div "ART Process" at bounding box center [1065, 320] width 58 height 15
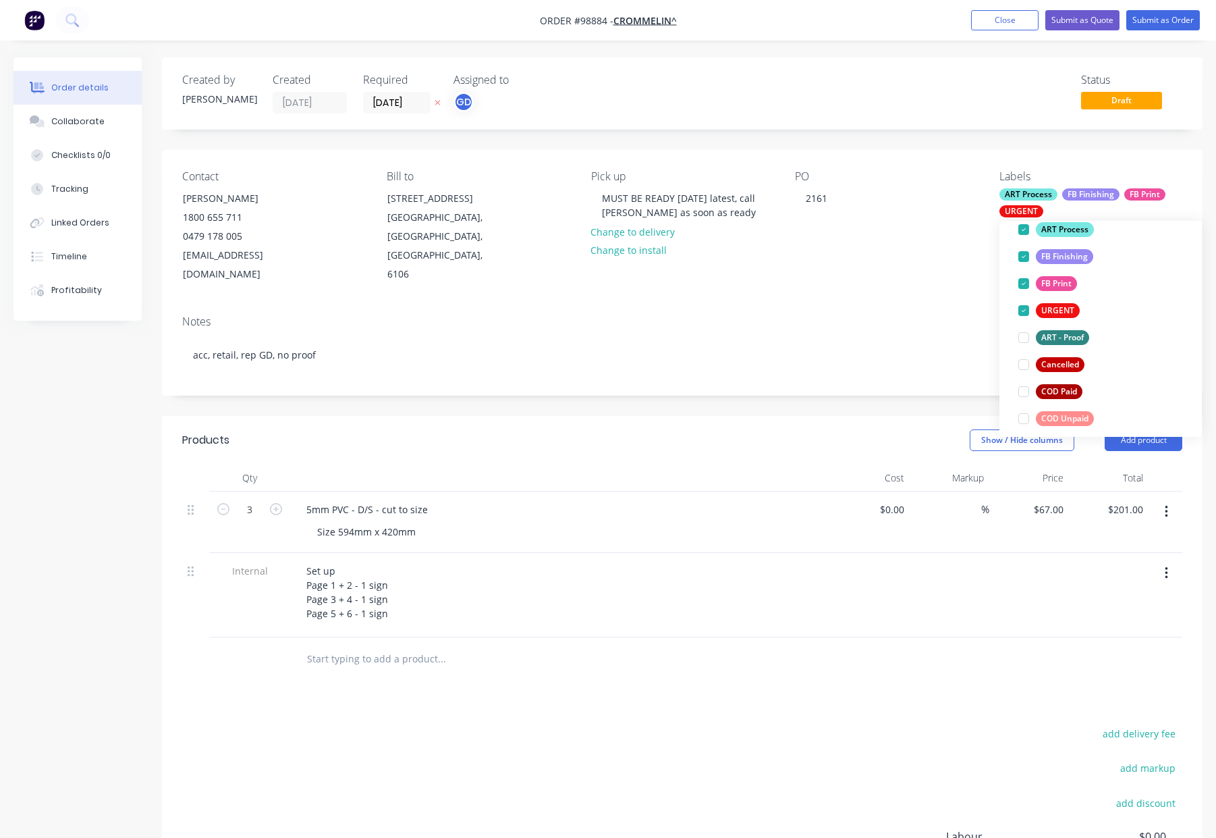
scroll to position [0, 0]
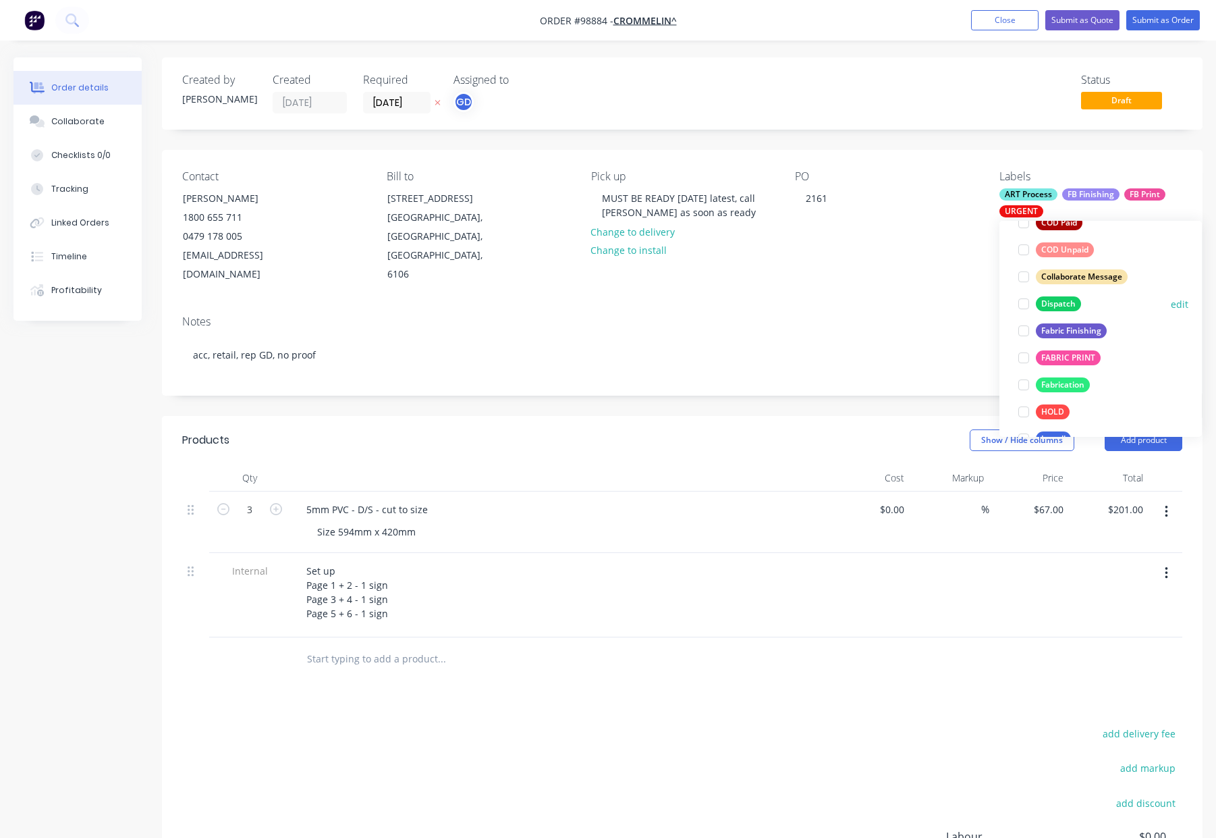
drag, startPoint x: 1064, startPoint y: 305, endPoint x: 1079, endPoint y: 304, distance: 14.9
click at [1065, 305] on div "Dispatch" at bounding box center [1058, 303] width 45 height 15
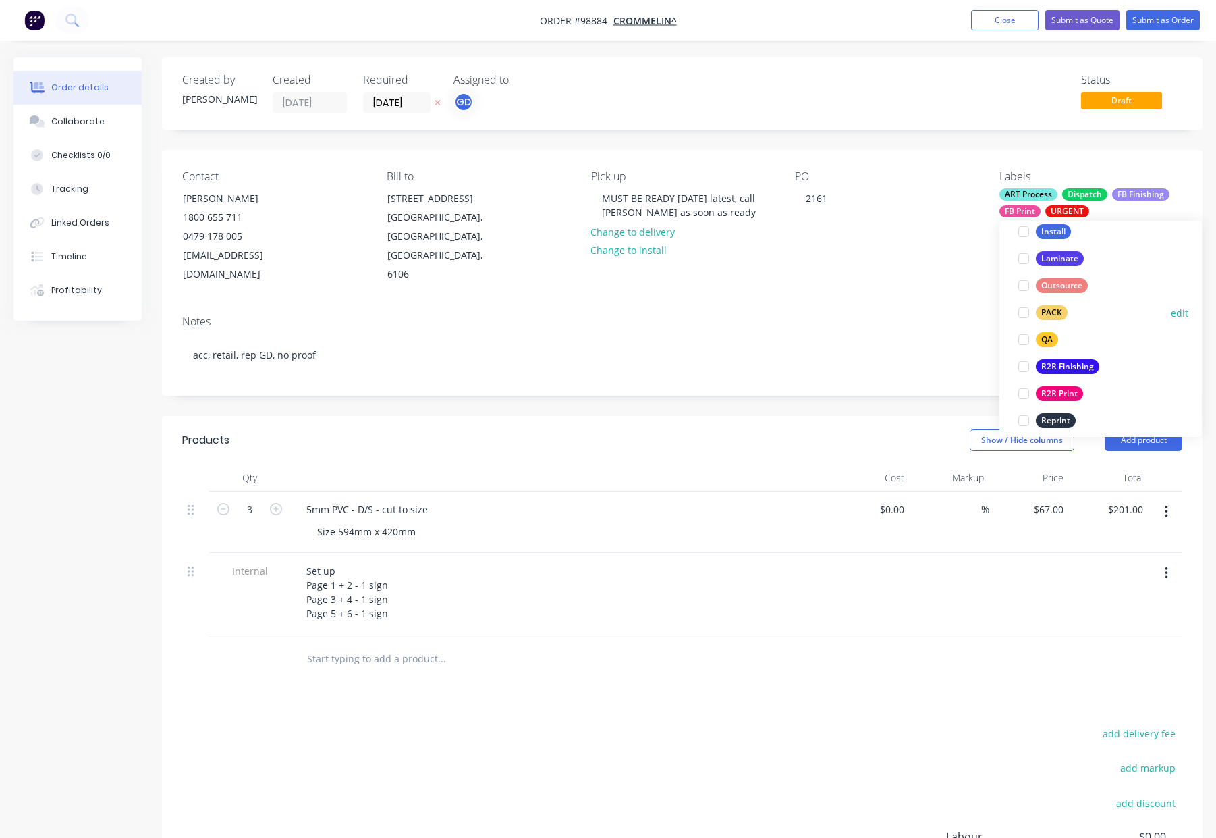
click at [1067, 310] on button "PACK" at bounding box center [1043, 312] width 60 height 19
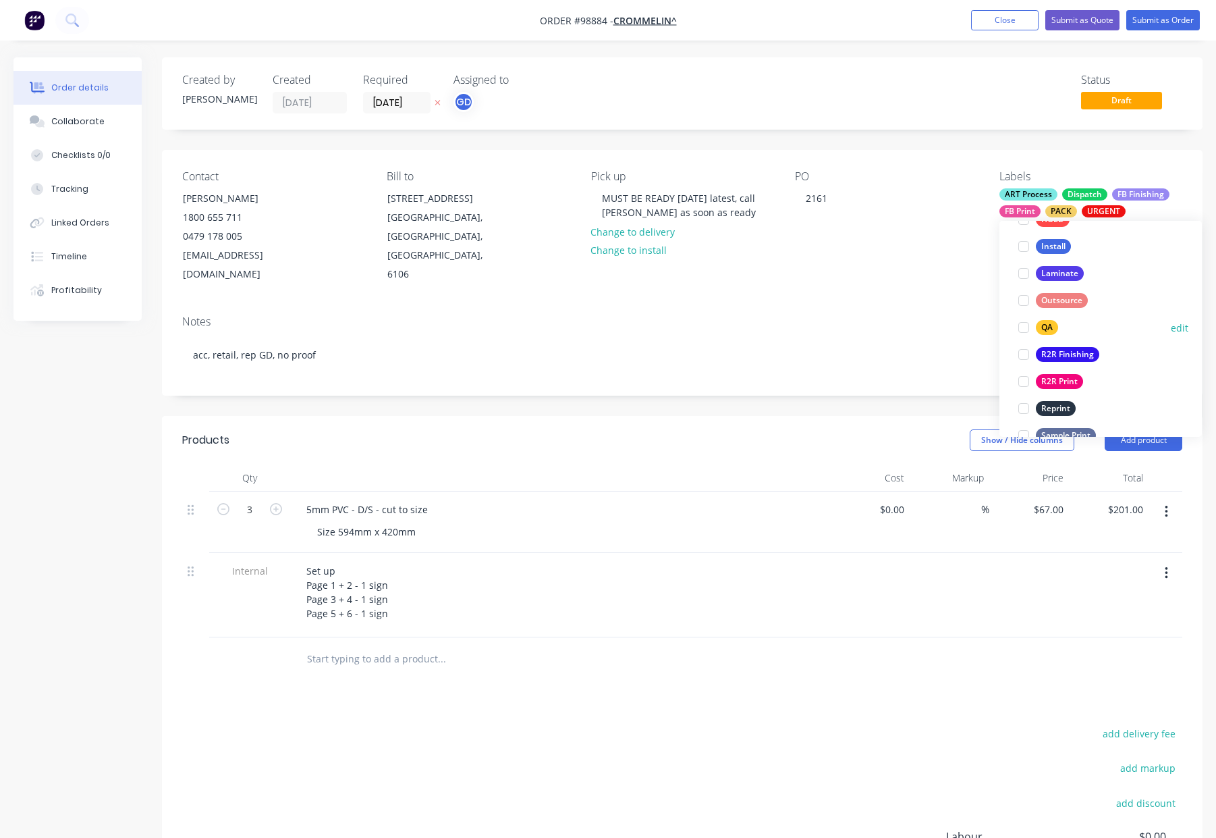
drag, startPoint x: 1049, startPoint y: 330, endPoint x: 1066, endPoint y: 323, distance: 18.8
click at [1052, 329] on div "QA" at bounding box center [1047, 327] width 22 height 15
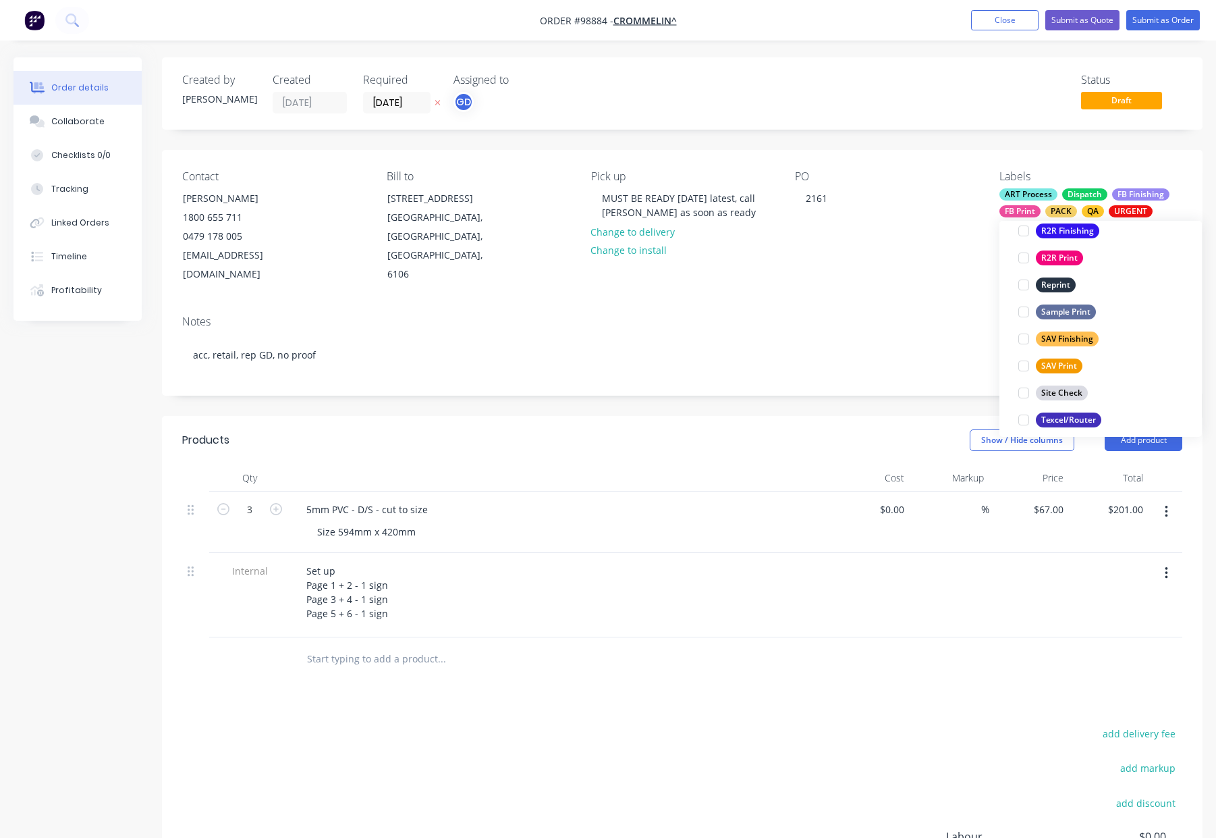
scroll to position [648, 0]
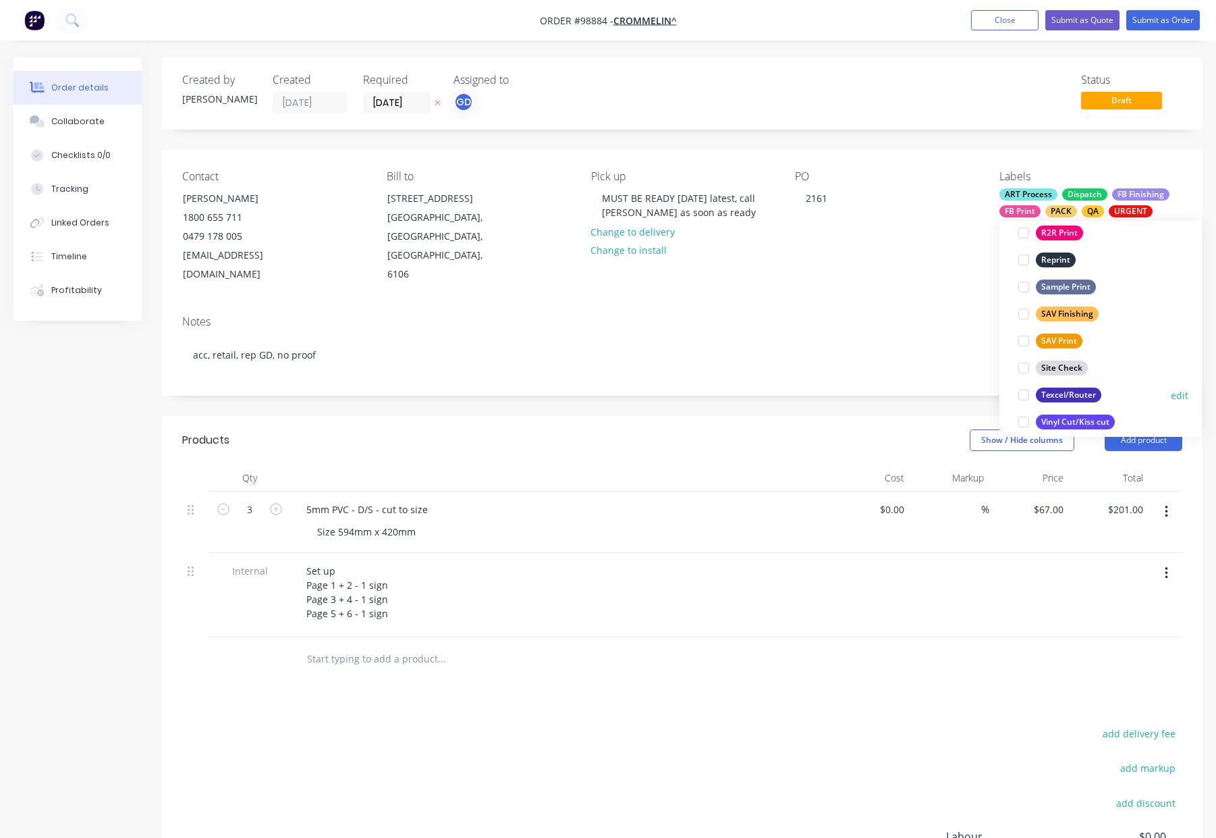
click at [1076, 397] on div "Texcel/Router" at bounding box center [1068, 394] width 65 height 15
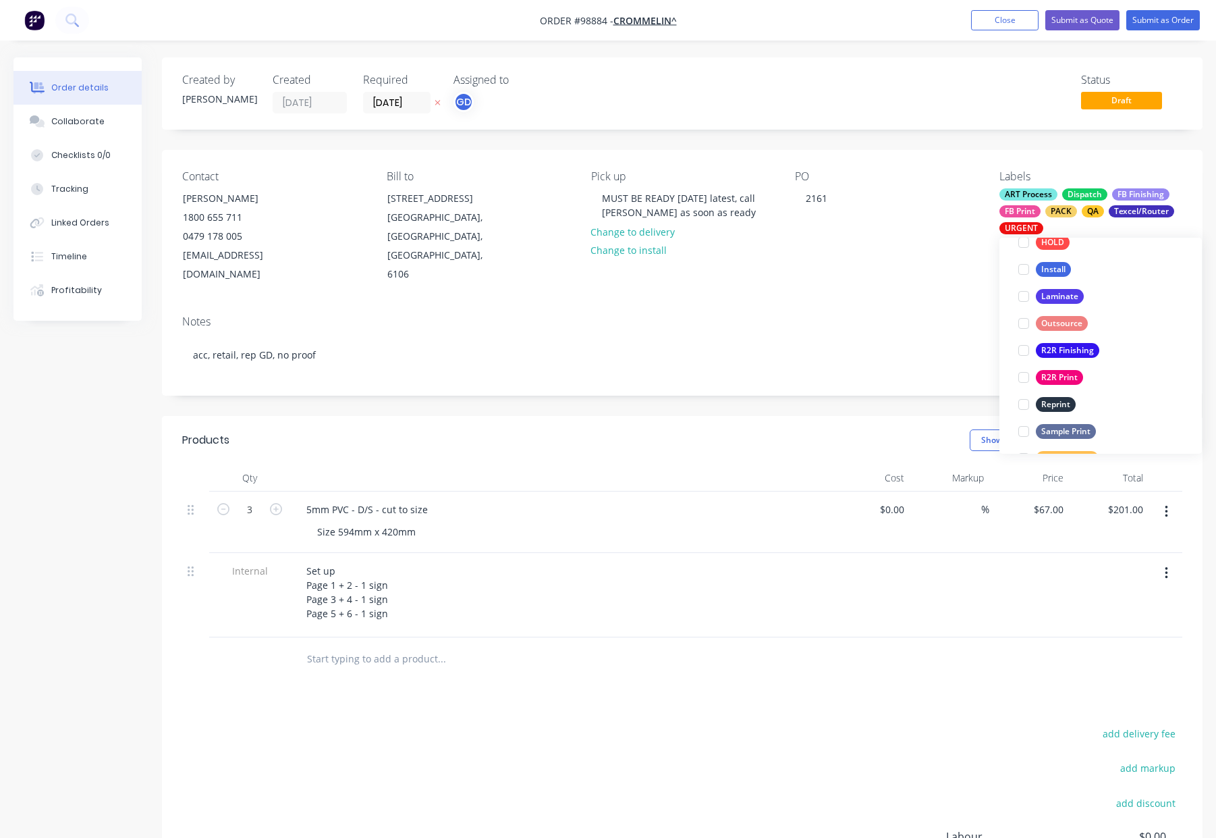
scroll to position [538, 0]
click at [889, 273] on div "Contact Bethany Lancaster 1800 655 711 0479 178 005 marketing@crommelin.com.au …" at bounding box center [682, 227] width 1041 height 155
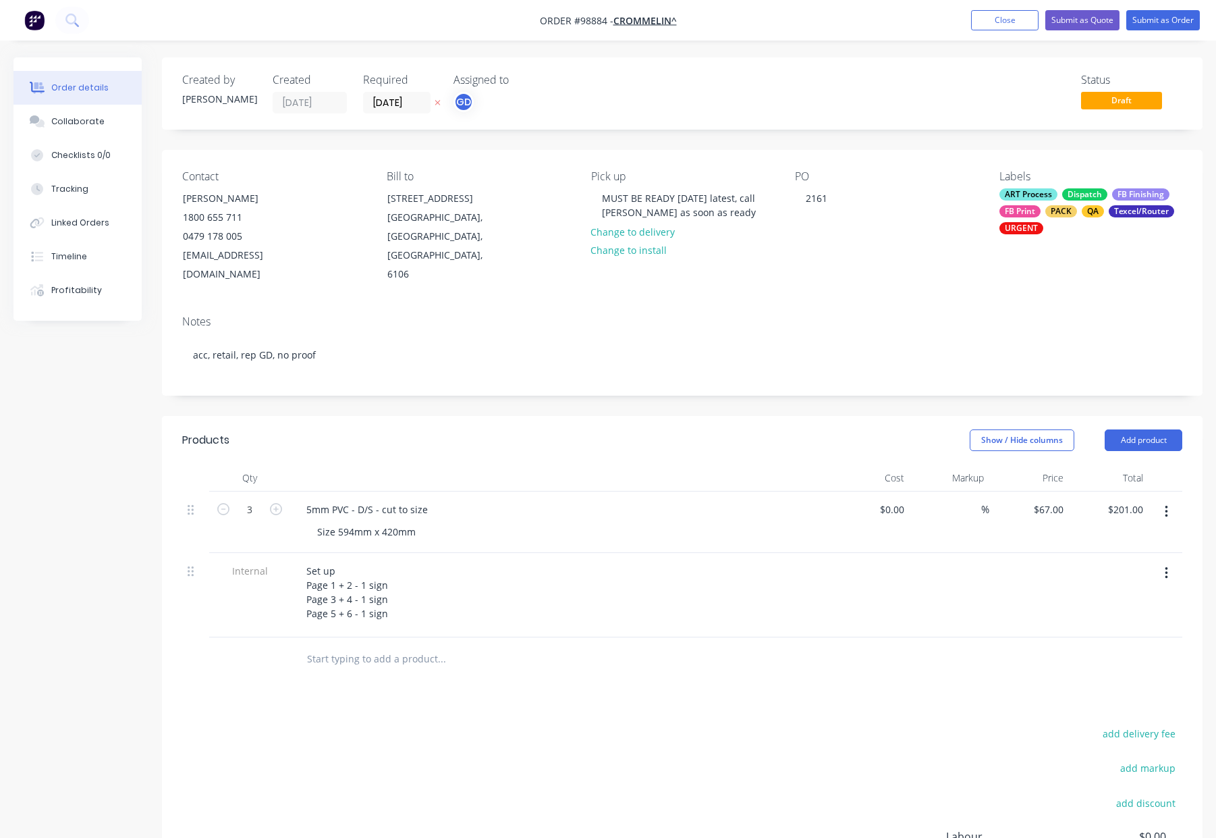
drag, startPoint x: 976, startPoint y: 36, endPoint x: 977, endPoint y: 25, distance: 11.5
click at [976, 36] on nav "Order #98884 - CROMMELIN^ Add product Close Submit as Quote Submit as Order" at bounding box center [608, 20] width 1216 height 40
click at [977, 24] on button "Close" at bounding box center [1004, 20] width 67 height 20
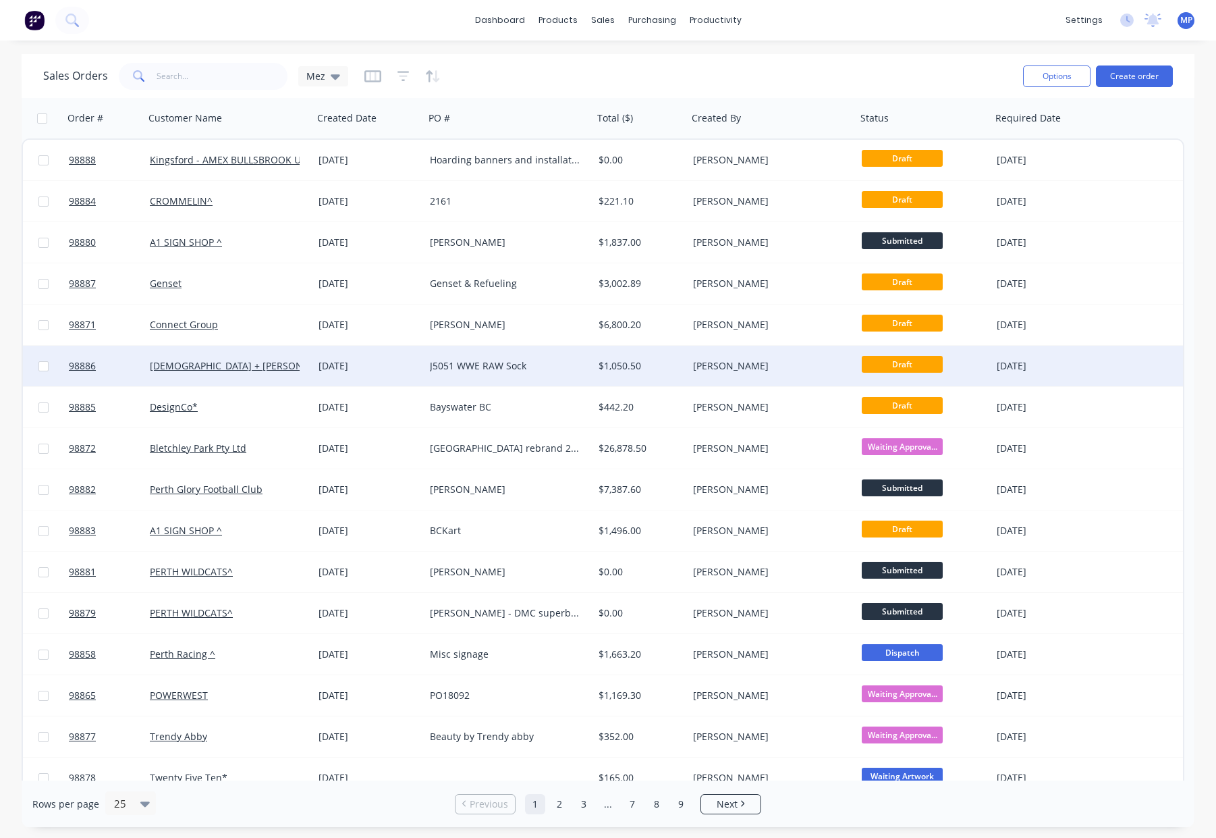
click at [665, 370] on div "$1,050.50" at bounding box center [639, 365] width 80 height 13
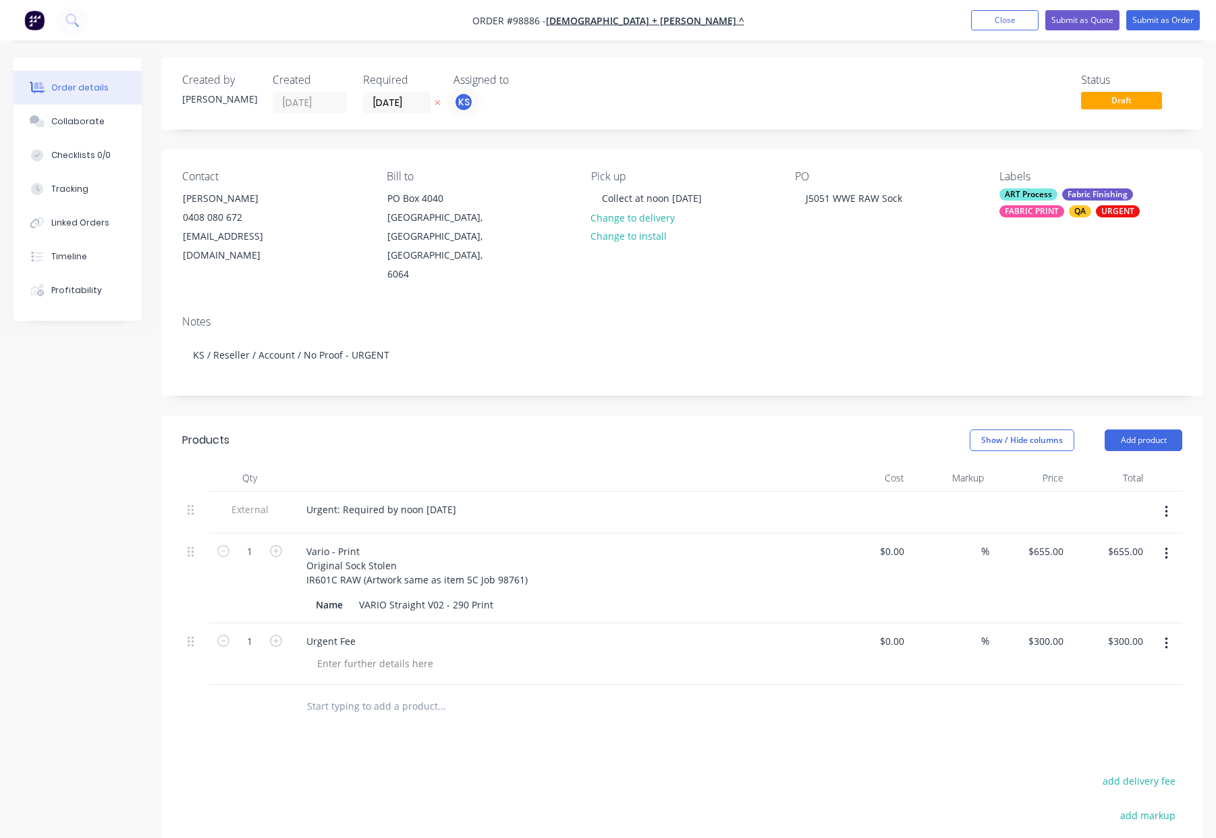
click at [1034, 202] on div "ART Process Fabric Finishing FABRIC PRINT QA URGENT" at bounding box center [1091, 202] width 183 height 29
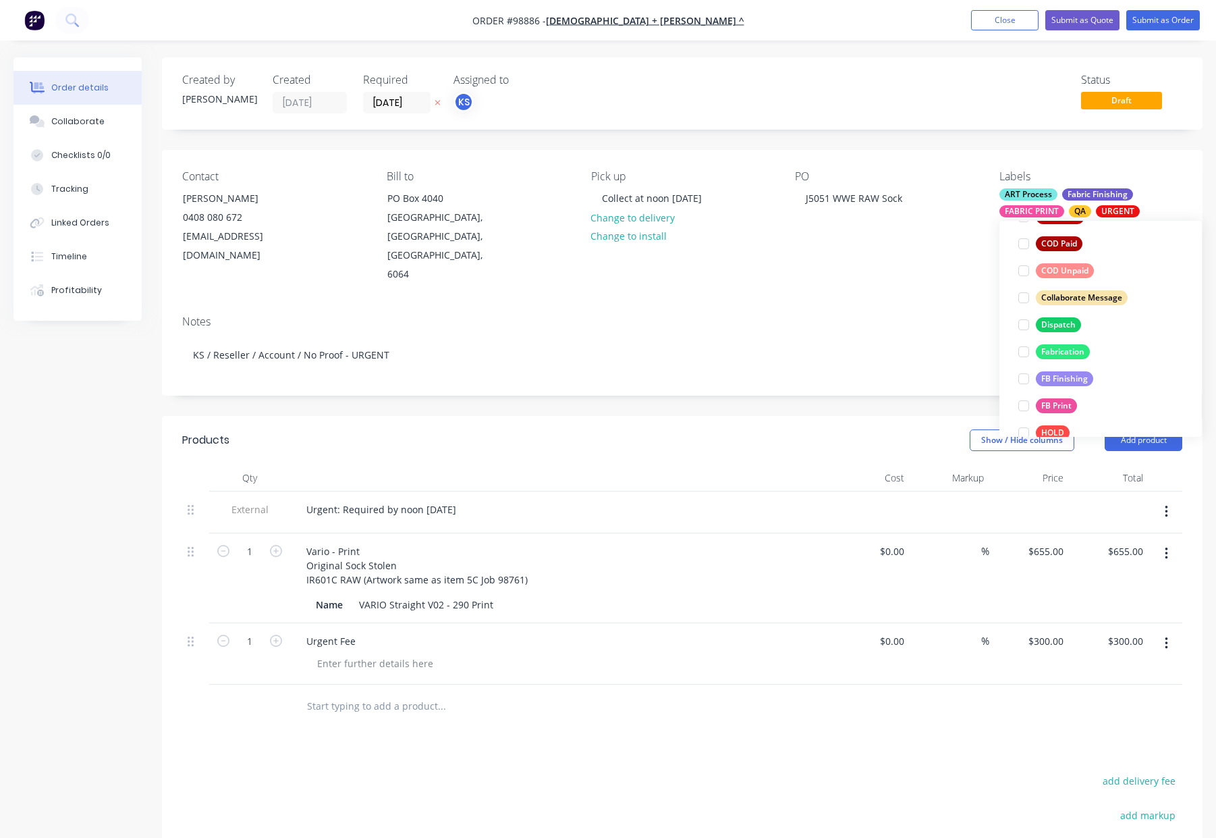
drag, startPoint x: 1067, startPoint y: 323, endPoint x: 1101, endPoint y: 317, distance: 34.8
click at [1068, 323] on div "Dispatch" at bounding box center [1058, 324] width 45 height 15
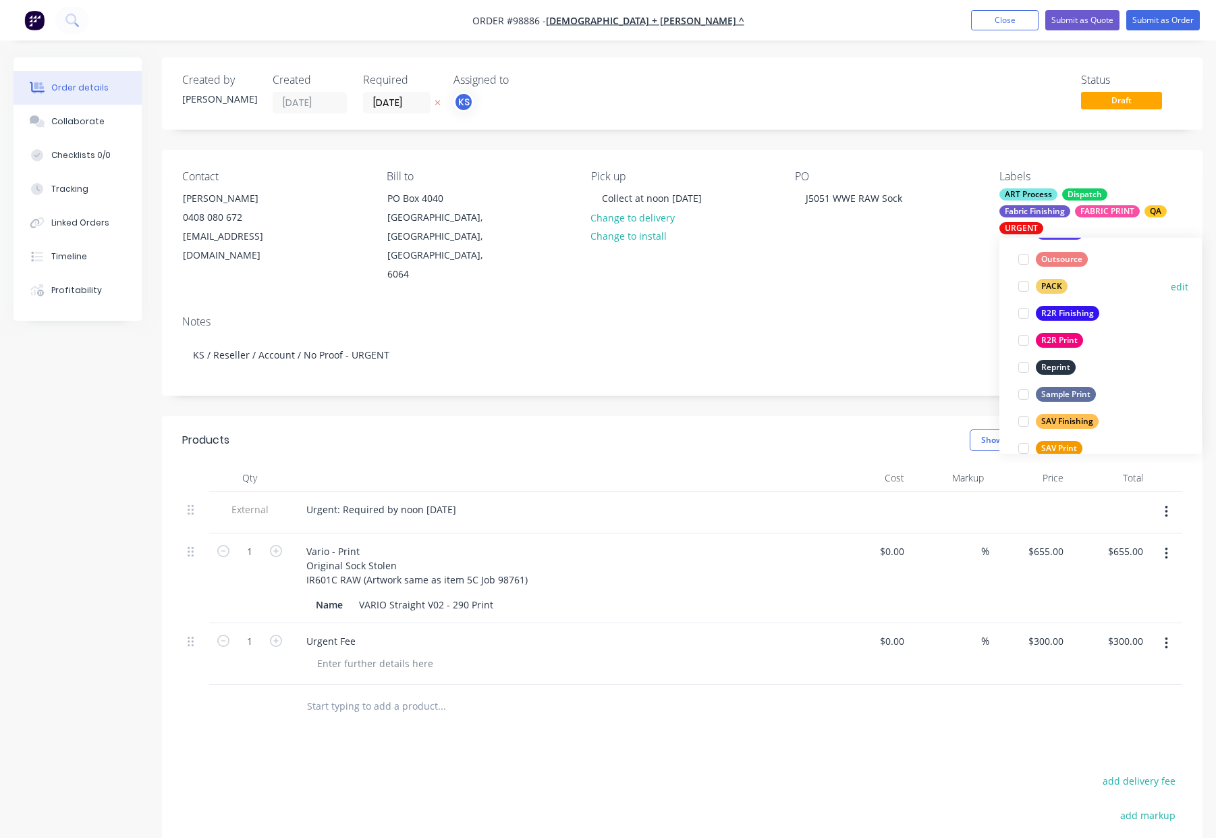
drag, startPoint x: 1054, startPoint y: 291, endPoint x: 1062, endPoint y: 291, distance: 7.4
click at [1054, 291] on div "PACK" at bounding box center [1052, 286] width 32 height 15
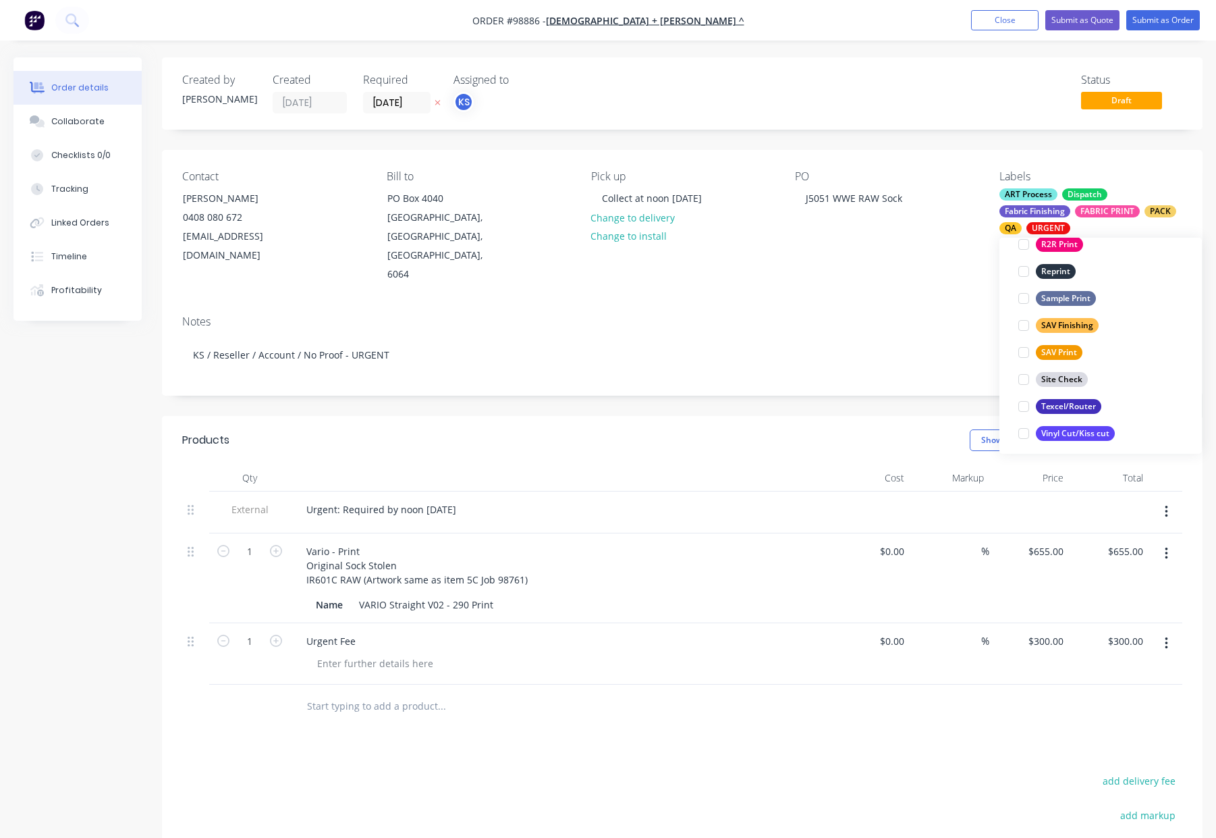
scroll to position [648, 0]
drag, startPoint x: 879, startPoint y: 267, endPoint x: 899, endPoint y: 279, distance: 23.3
click at [879, 267] on div "Contact Simon Church 0408 080 672 simon@churchosborne.com.au Bill to PO Box 404…" at bounding box center [682, 227] width 1041 height 155
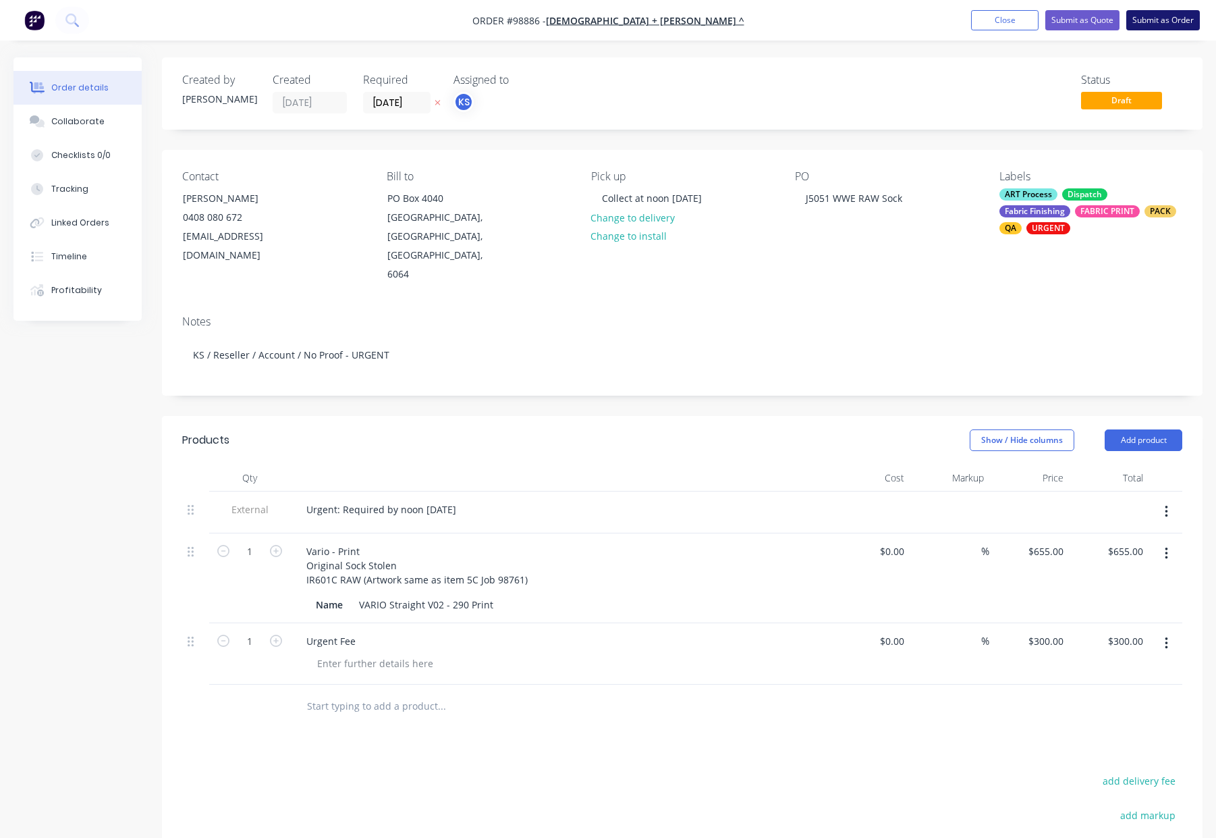
click at [1147, 19] on button "Submit as Order" at bounding box center [1163, 20] width 74 height 20
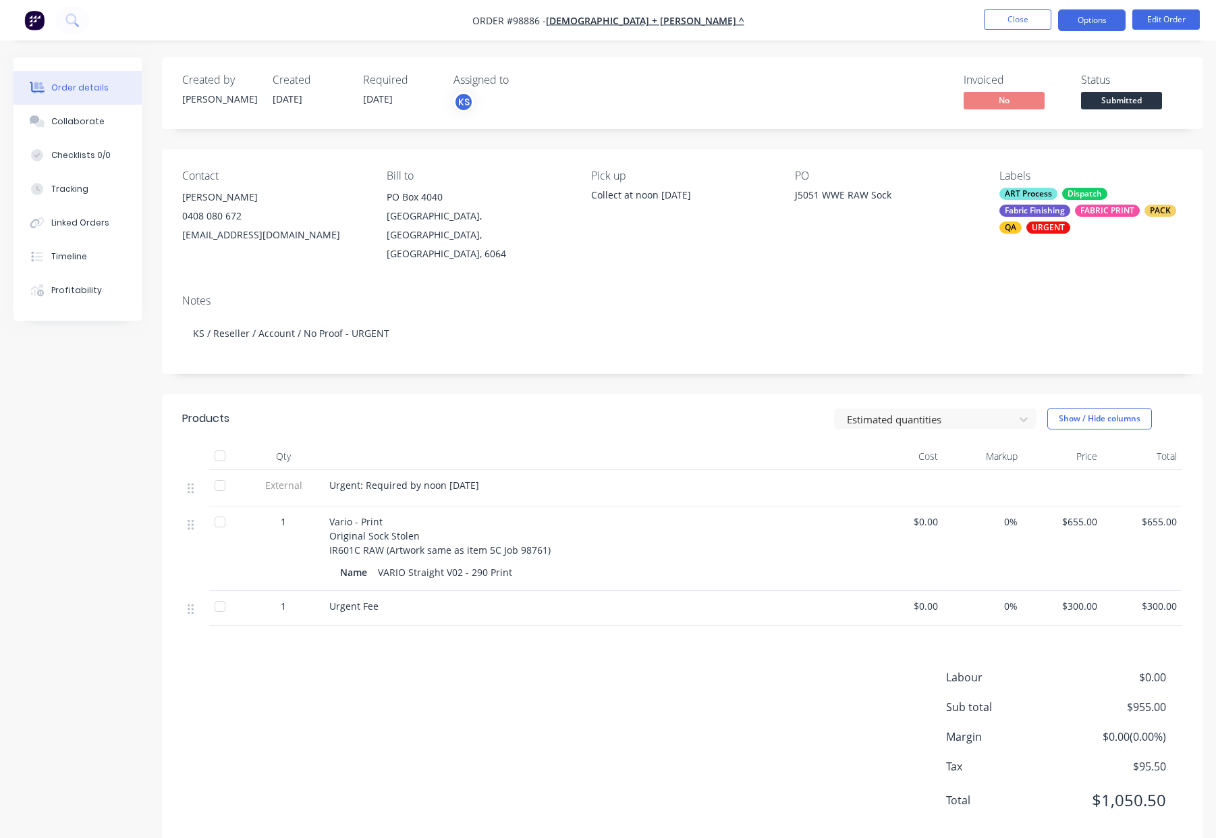
click at [1095, 20] on button "Options" at bounding box center [1091, 20] width 67 height 22
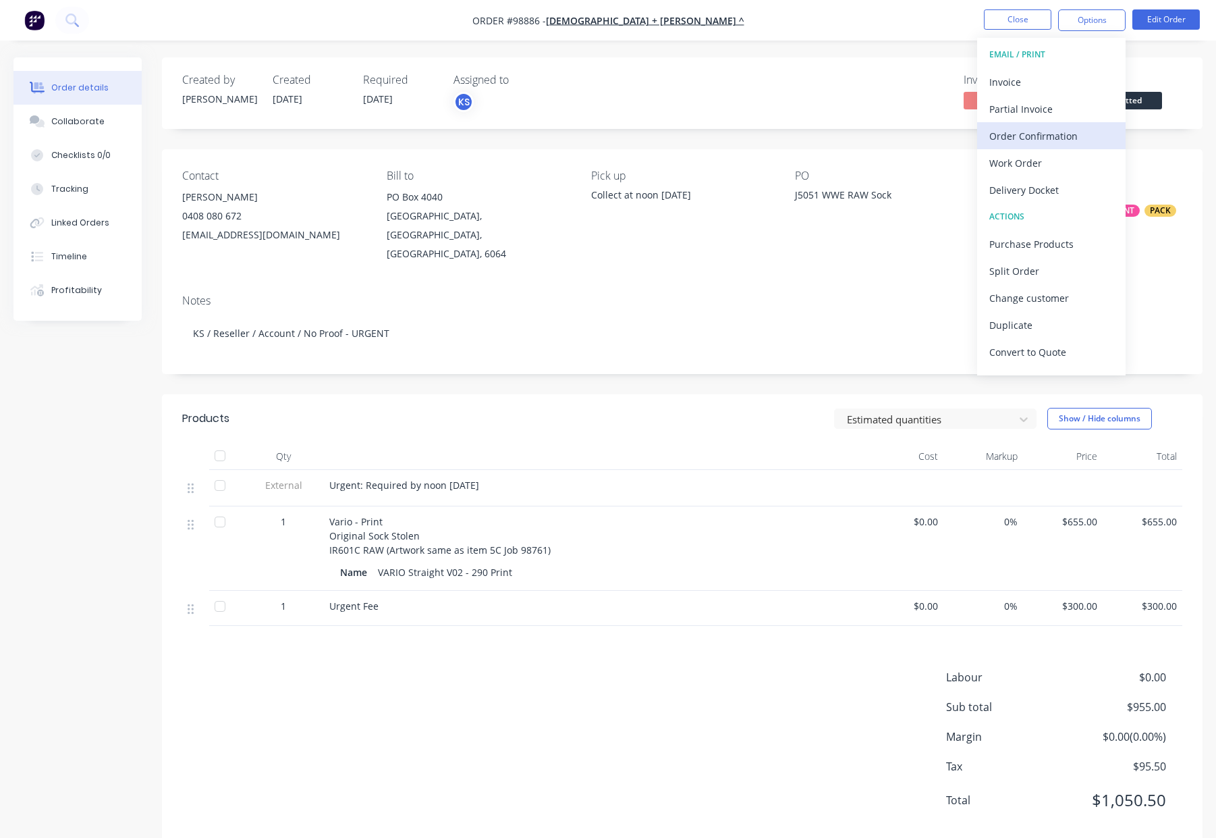
click at [1063, 146] on button "Order Confirmation" at bounding box center [1051, 135] width 148 height 27
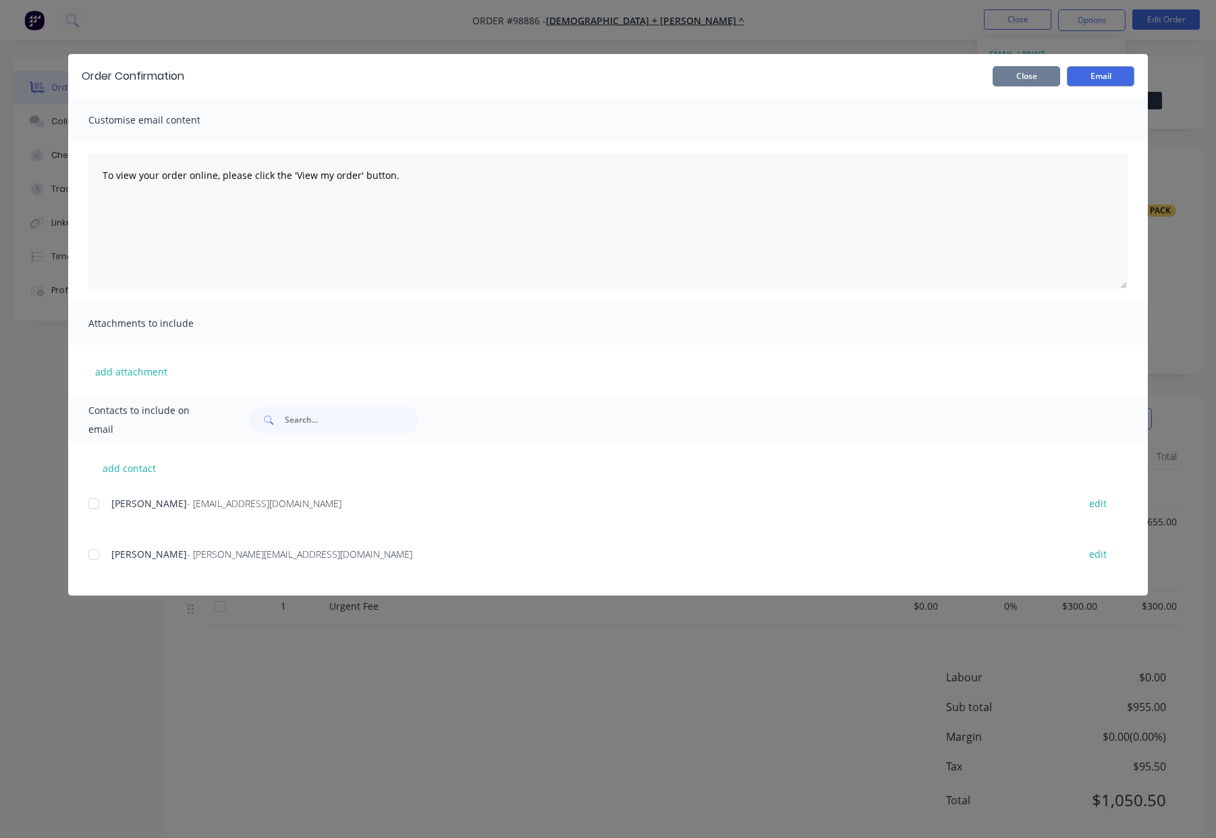
drag, startPoint x: 1036, startPoint y: 67, endPoint x: 1068, endPoint y: 45, distance: 39.3
click at [1036, 67] on button "Close" at bounding box center [1026, 76] width 67 height 20
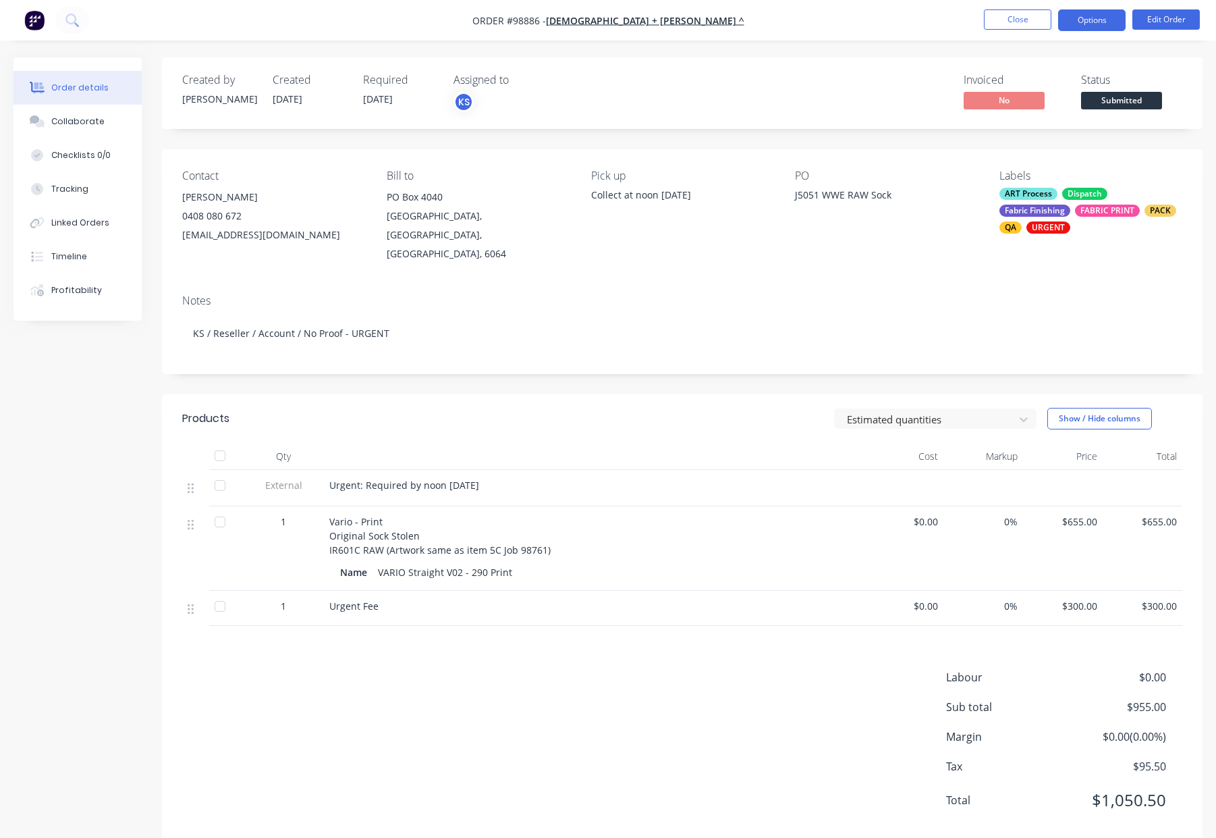
click at [1084, 24] on button "Options" at bounding box center [1091, 20] width 67 height 22
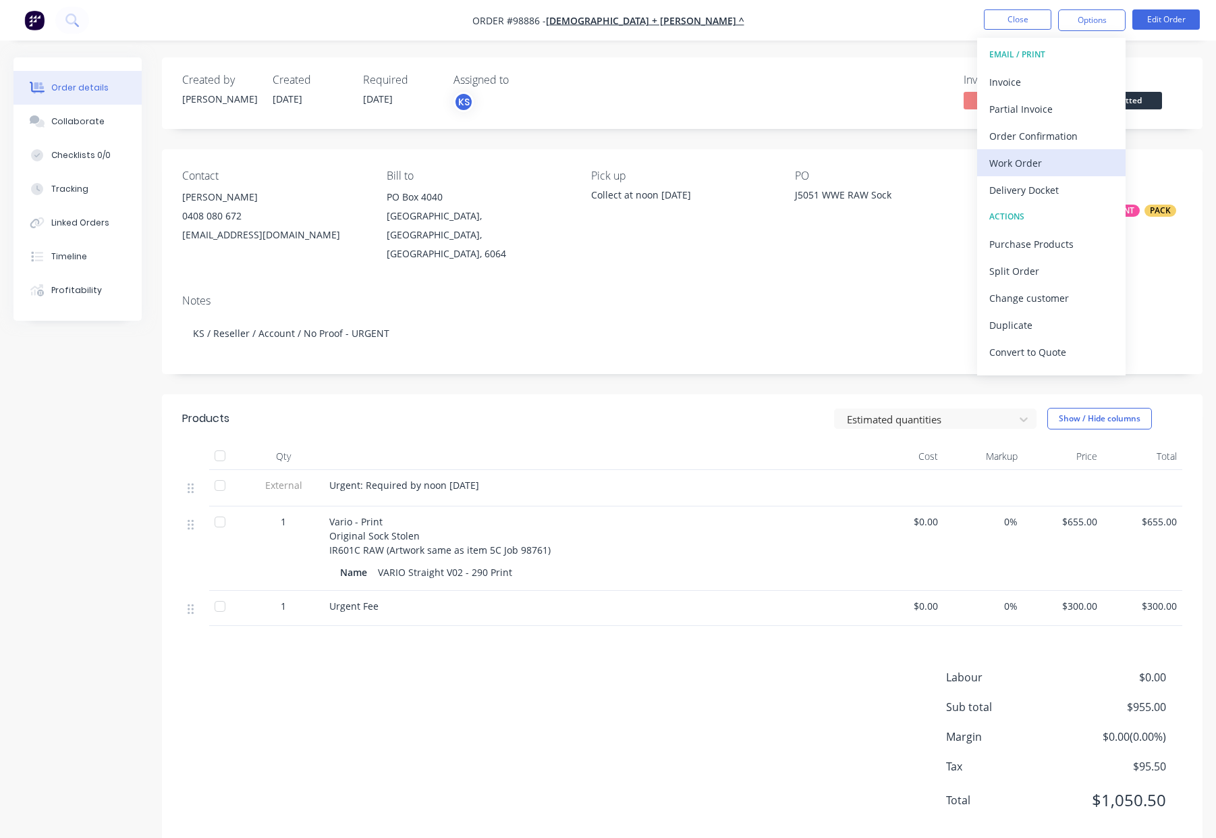
click at [1066, 160] on div "Work Order" at bounding box center [1051, 163] width 124 height 20
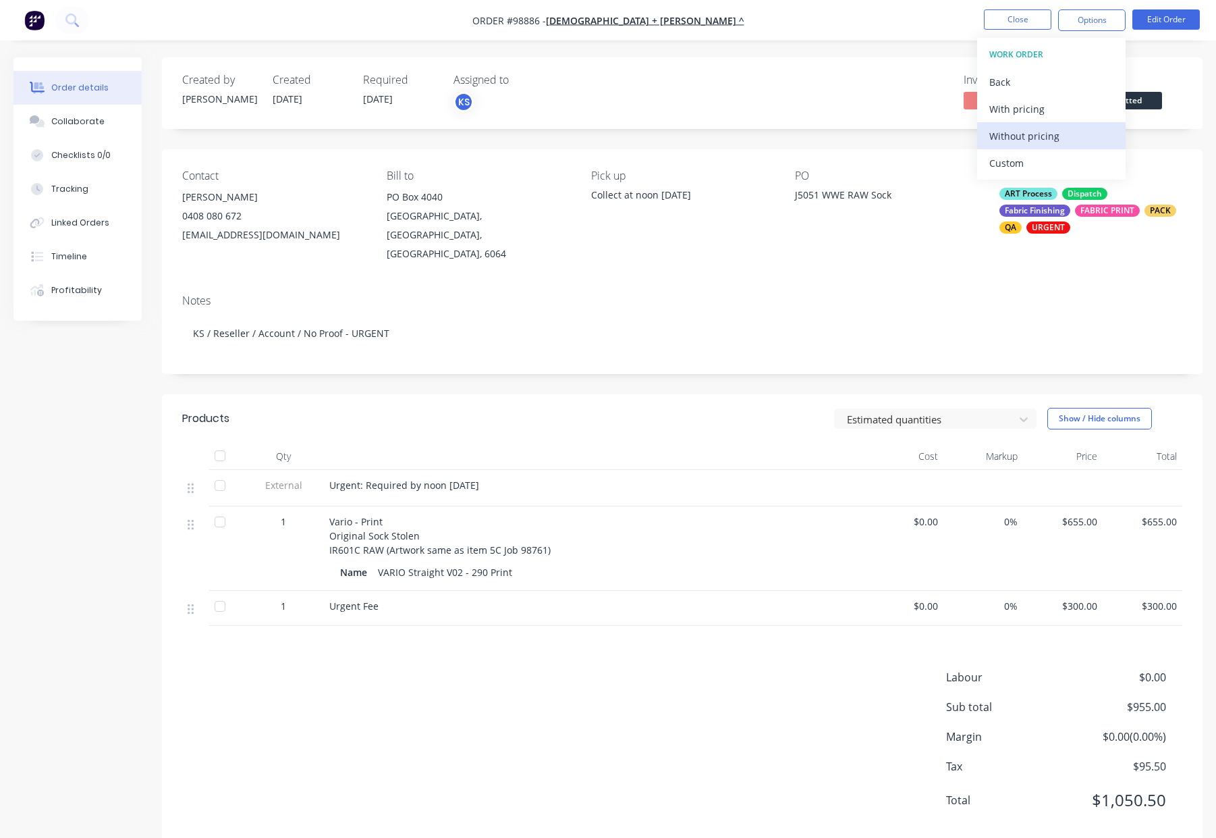
click at [1070, 146] on button "Without pricing" at bounding box center [1051, 135] width 148 height 27
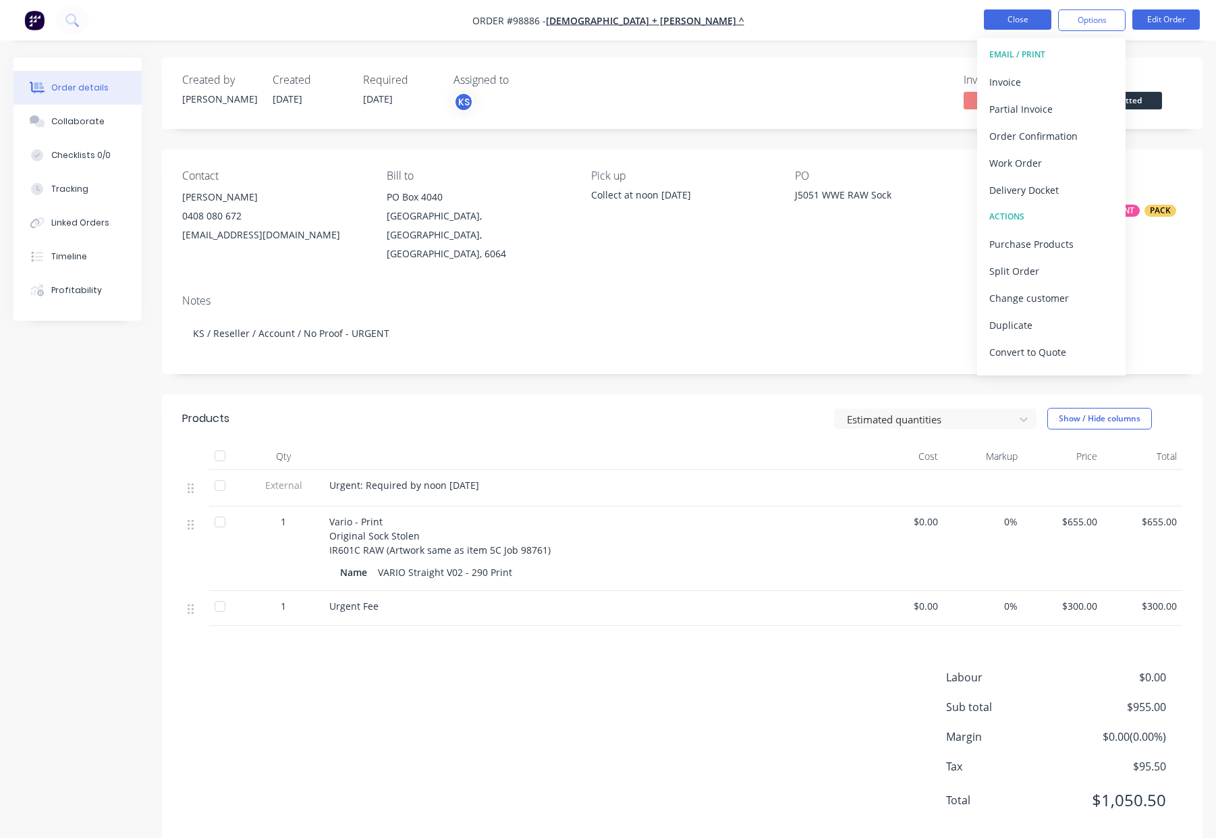
click at [1007, 18] on button "Close" at bounding box center [1017, 19] width 67 height 20
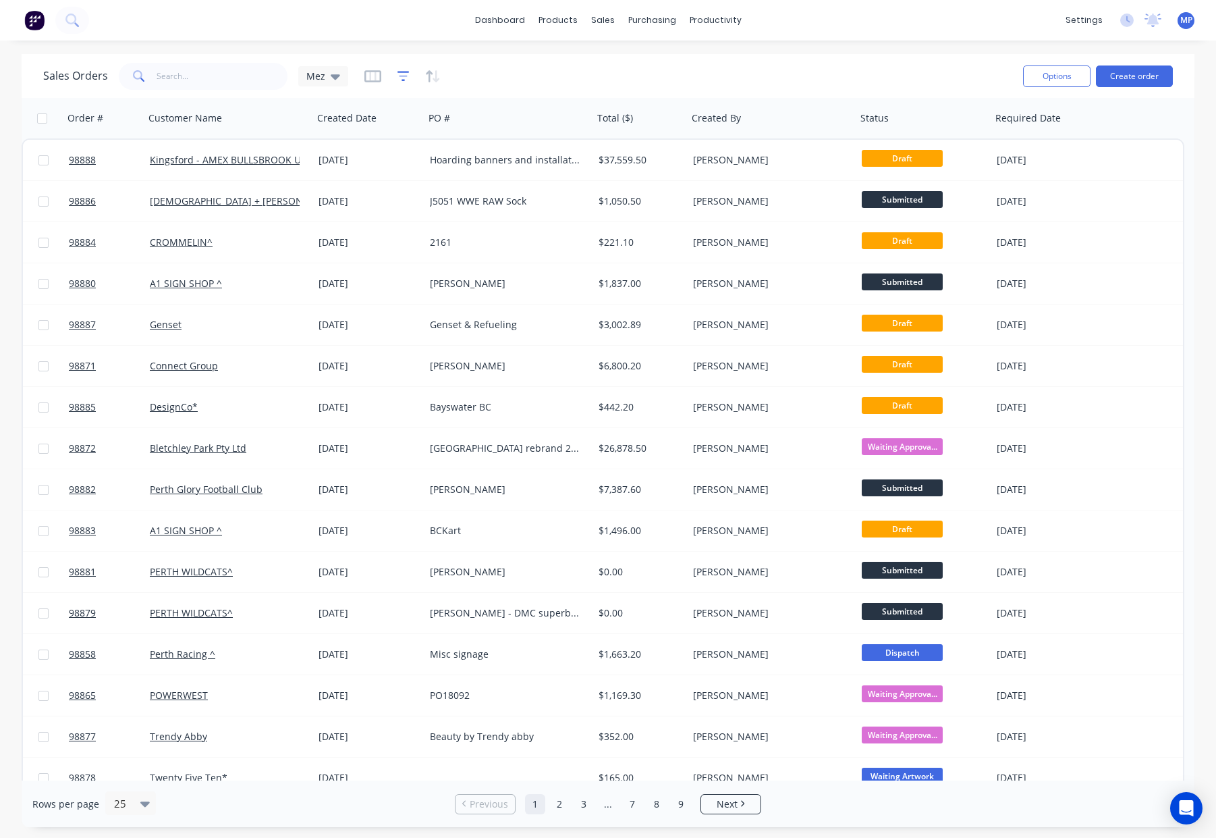
click at [399, 76] on icon "button" at bounding box center [403, 76] width 9 height 2
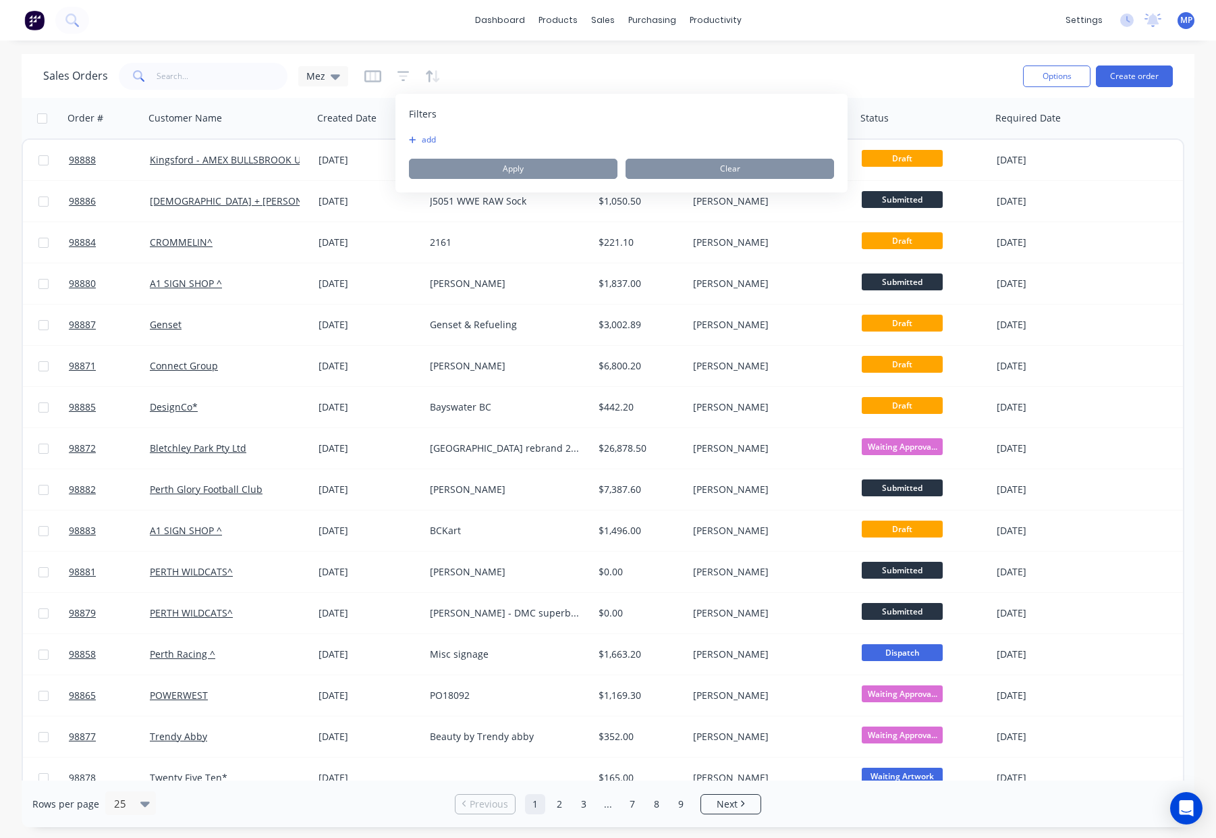
click at [422, 138] on button "add" at bounding box center [426, 139] width 34 height 11
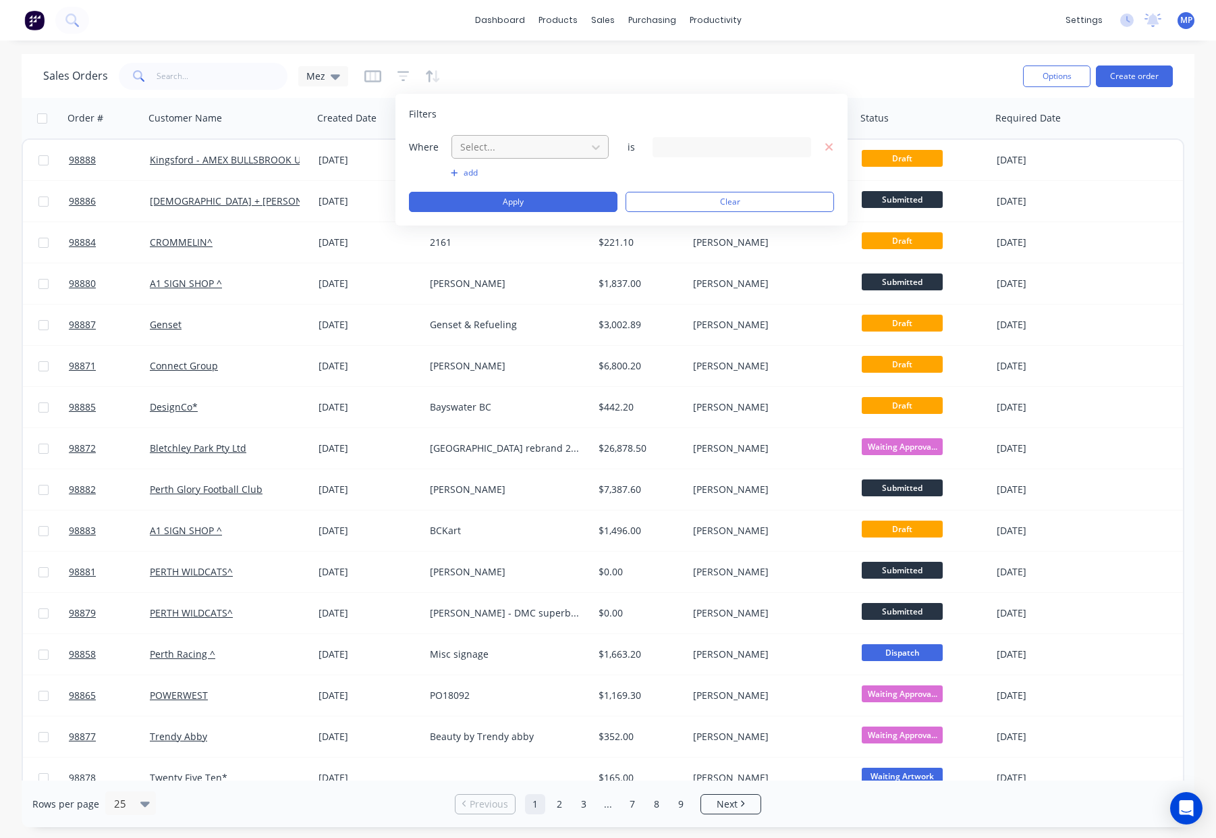
click at [515, 152] on div at bounding box center [519, 146] width 121 height 17
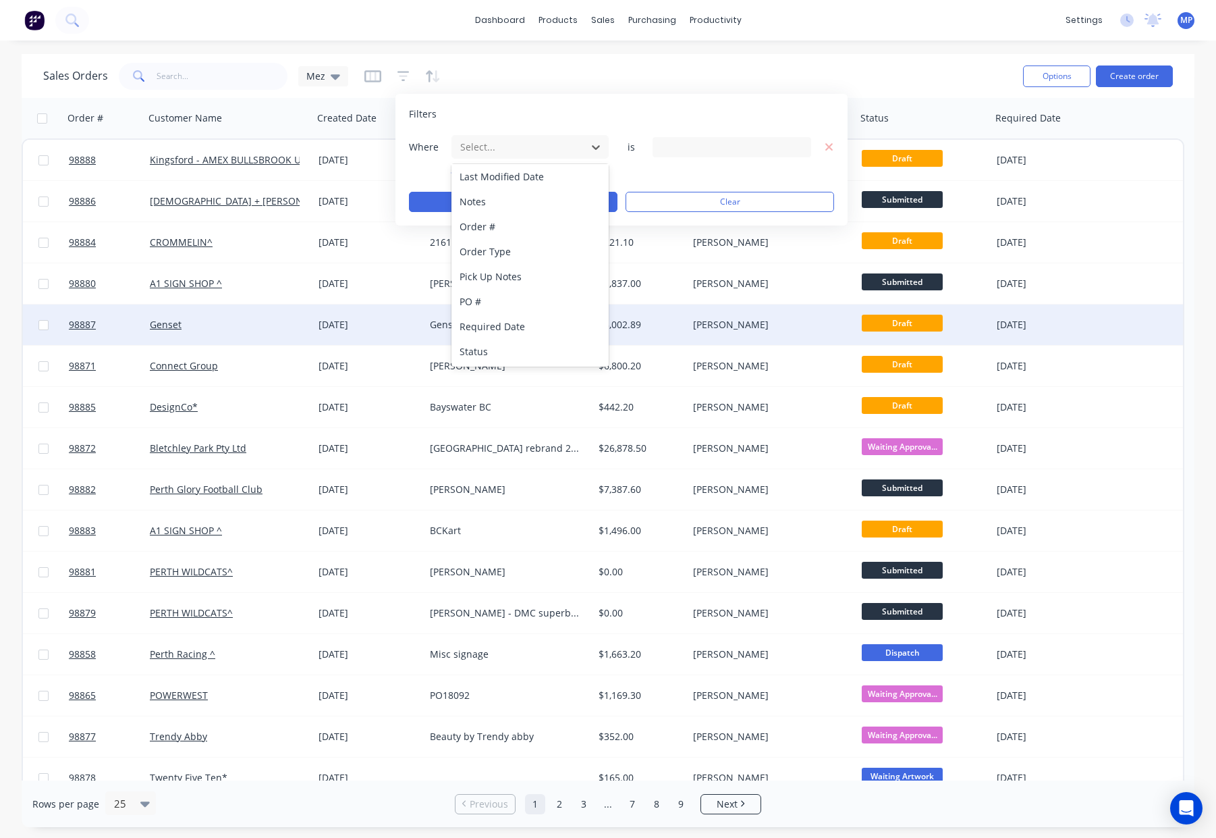
drag, startPoint x: 526, startPoint y: 347, endPoint x: 557, endPoint y: 319, distance: 41.1
click at [526, 347] on div "Status" at bounding box center [530, 351] width 157 height 25
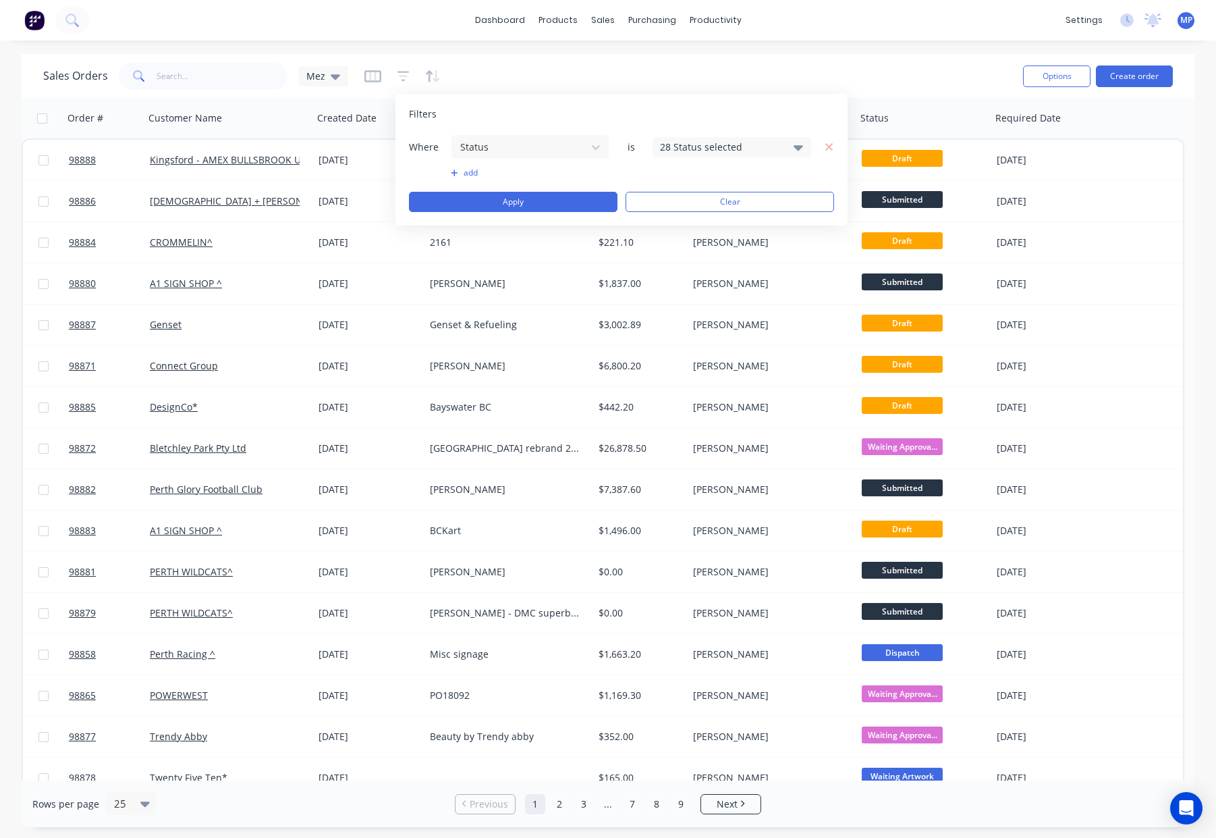
click at [708, 152] on div "28 Status selected" at bounding box center [721, 147] width 122 height 14
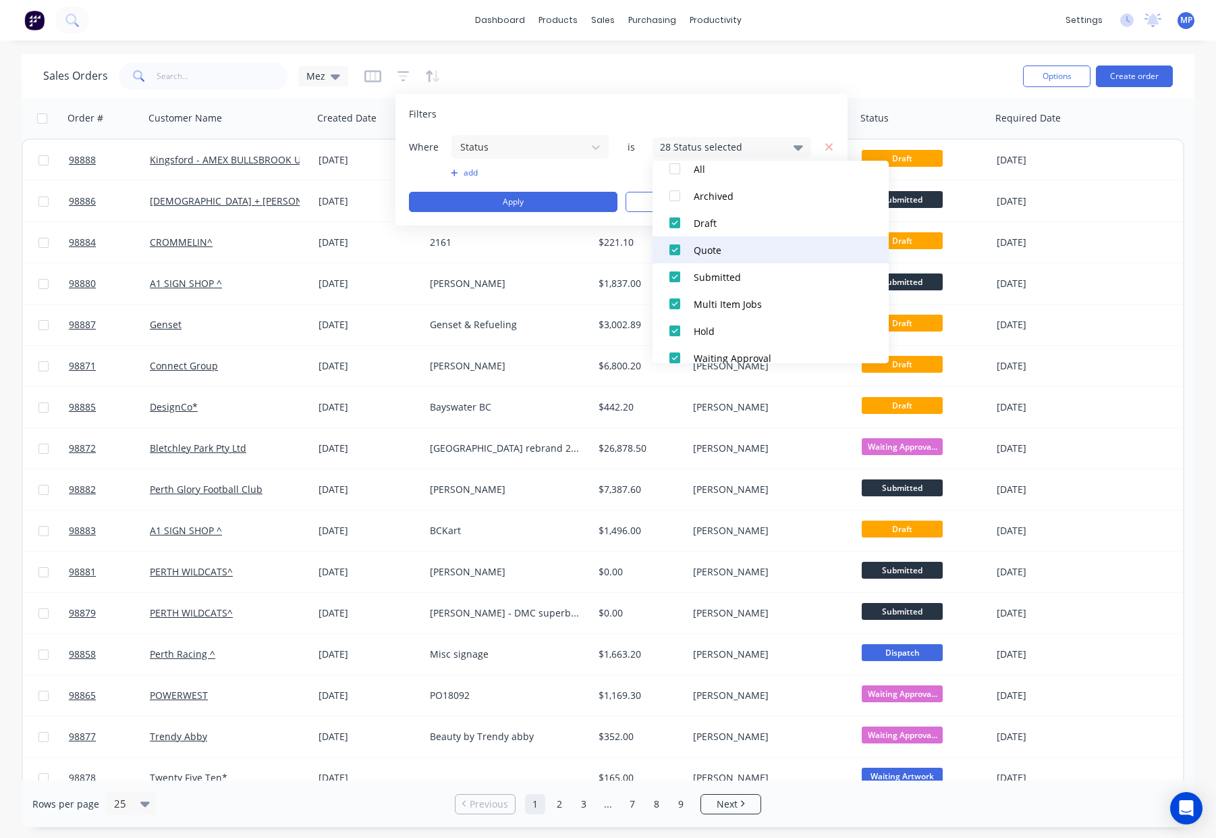
click at [740, 258] on button "Quote" at bounding box center [771, 249] width 236 height 27
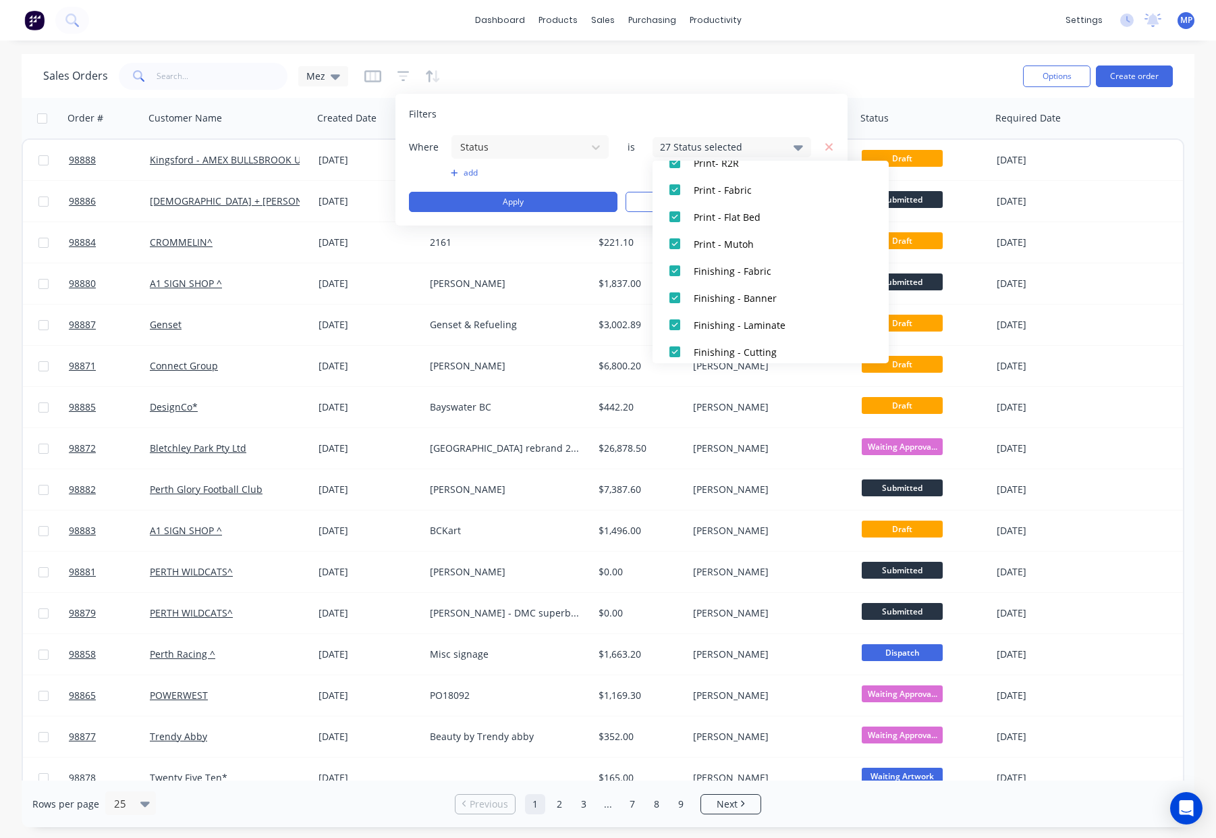
scroll to position [661, 0]
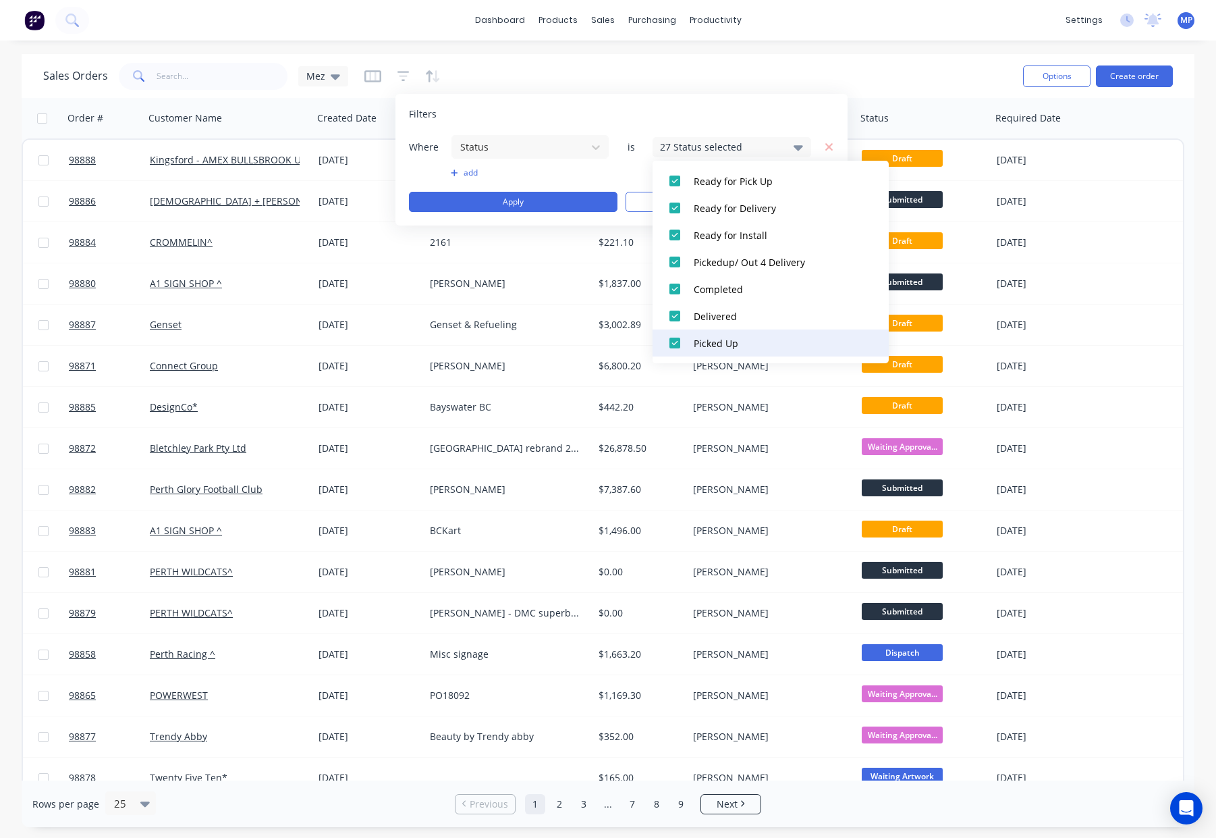
click at [747, 349] on div "Picked Up" at bounding box center [775, 343] width 162 height 14
drag, startPoint x: 734, startPoint y: 312, endPoint x: 733, endPoint y: 284, distance: 27.7
click at [734, 310] on div "Delivered" at bounding box center [775, 316] width 162 height 14
drag, startPoint x: 733, startPoint y: 284, endPoint x: 740, endPoint y: 264, distance: 21.6
click at [733, 283] on div "Completed" at bounding box center [775, 289] width 162 height 14
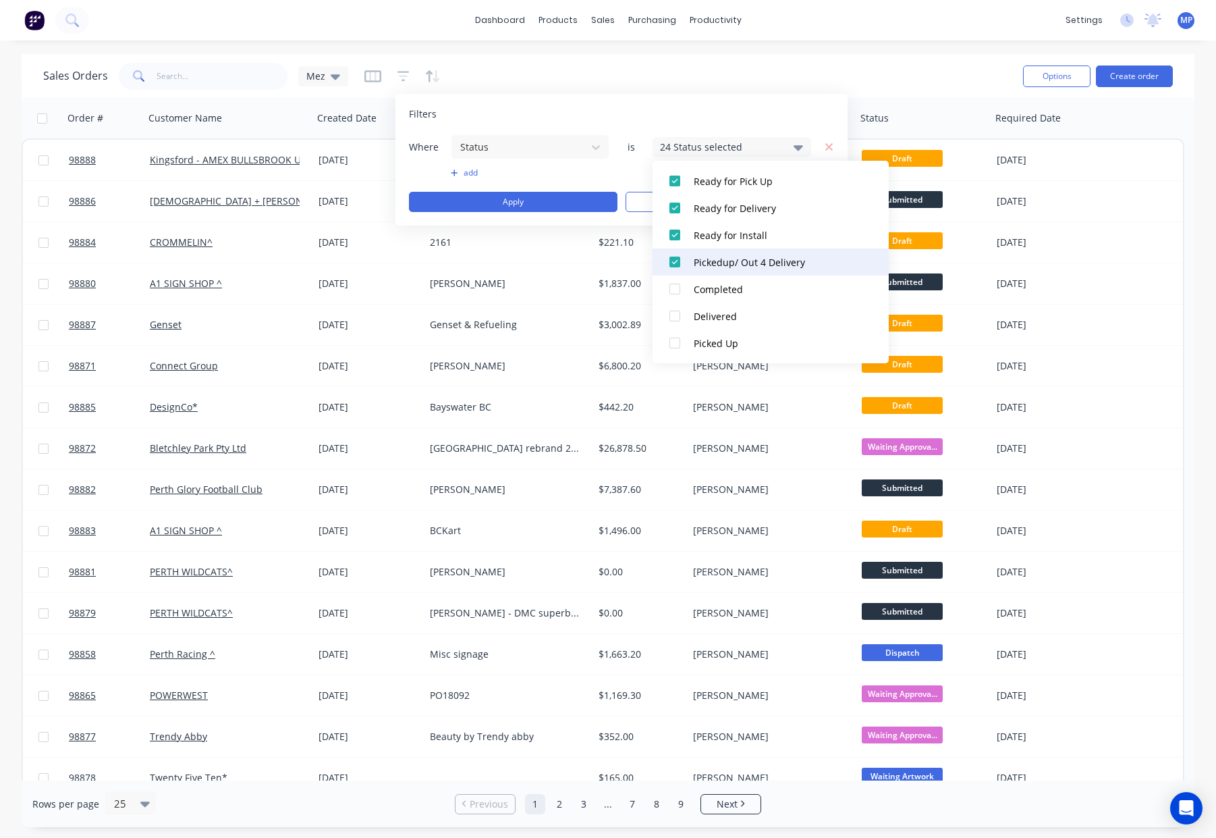
drag, startPoint x: 740, startPoint y: 263, endPoint x: 740, endPoint y: 242, distance: 21.6
click at [740, 263] on div "Pickedup/ Out 4 Delivery" at bounding box center [775, 262] width 162 height 14
drag, startPoint x: 740, startPoint y: 233, endPoint x: 742, endPoint y: 225, distance: 8.3
click at [740, 231] on div "Ready for Install" at bounding box center [775, 235] width 162 height 14
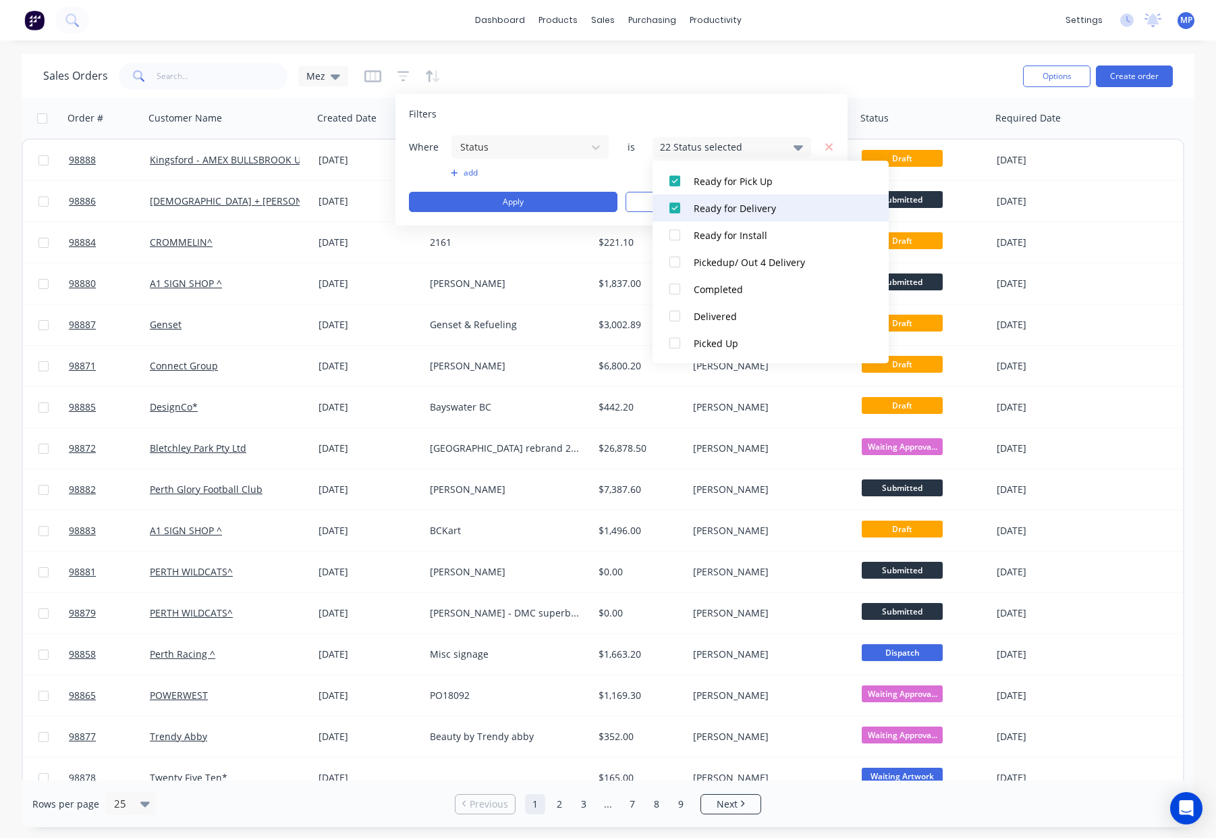
click at [744, 209] on div "Ready for Delivery" at bounding box center [775, 208] width 162 height 14
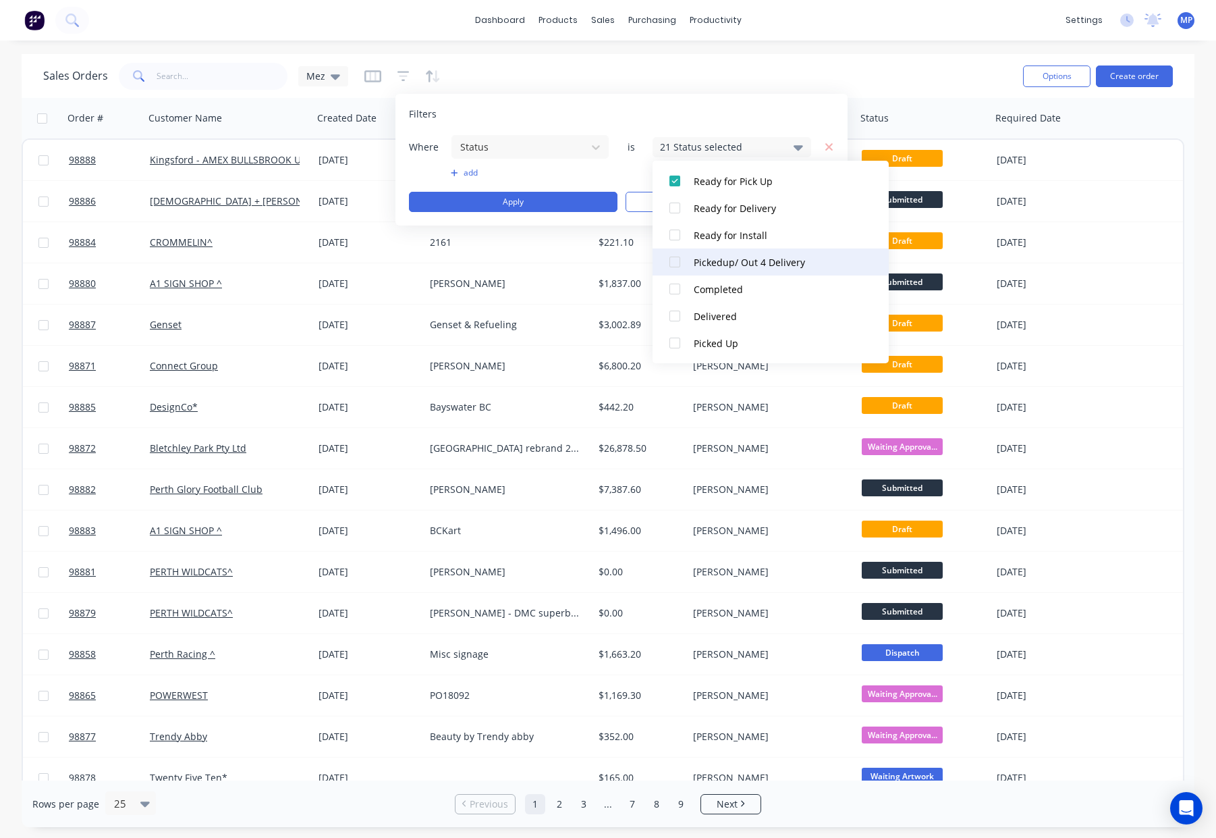
drag, startPoint x: 745, startPoint y: 184, endPoint x: 757, endPoint y: 260, distance: 77.2
click at [746, 184] on div "Ready for Pick Up" at bounding box center [775, 181] width 162 height 14
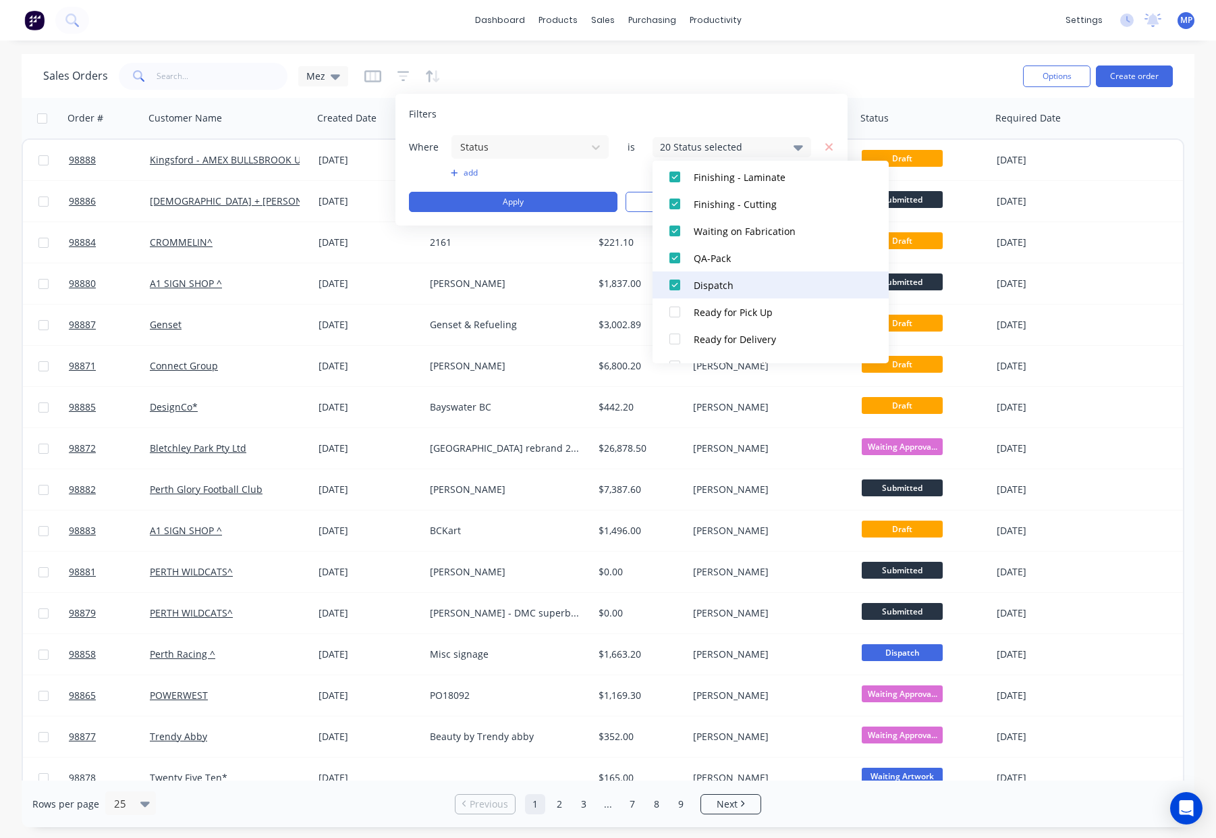
scroll to position [530, 0]
click at [740, 280] on div "Dispatch" at bounding box center [775, 286] width 162 height 14
drag, startPoint x: 729, startPoint y: 258, endPoint x: 730, endPoint y: 229, distance: 28.4
click at [730, 256] on div "QA-Pack" at bounding box center [775, 259] width 162 height 14
click at [731, 230] on div "Waiting on Fabrication" at bounding box center [775, 232] width 162 height 14
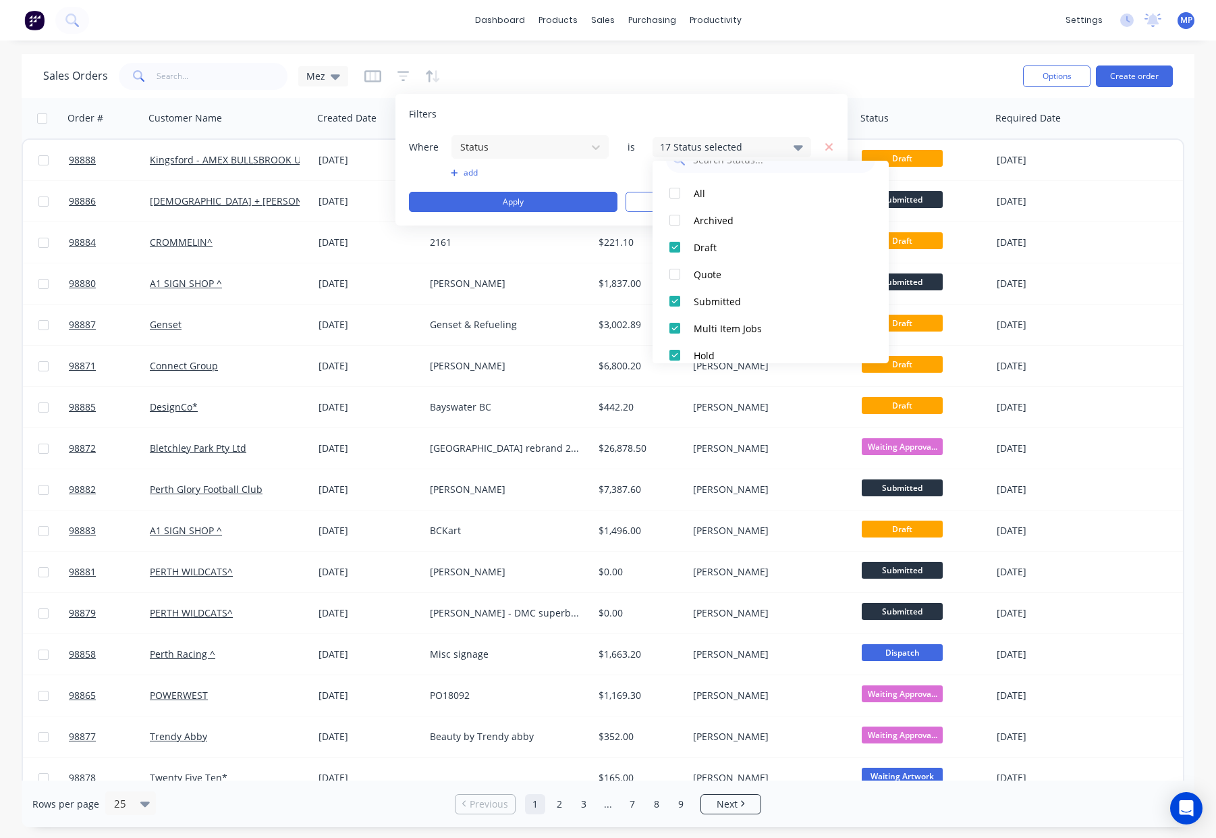
scroll to position [0, 0]
click at [567, 192] on button "Apply" at bounding box center [513, 202] width 209 height 20
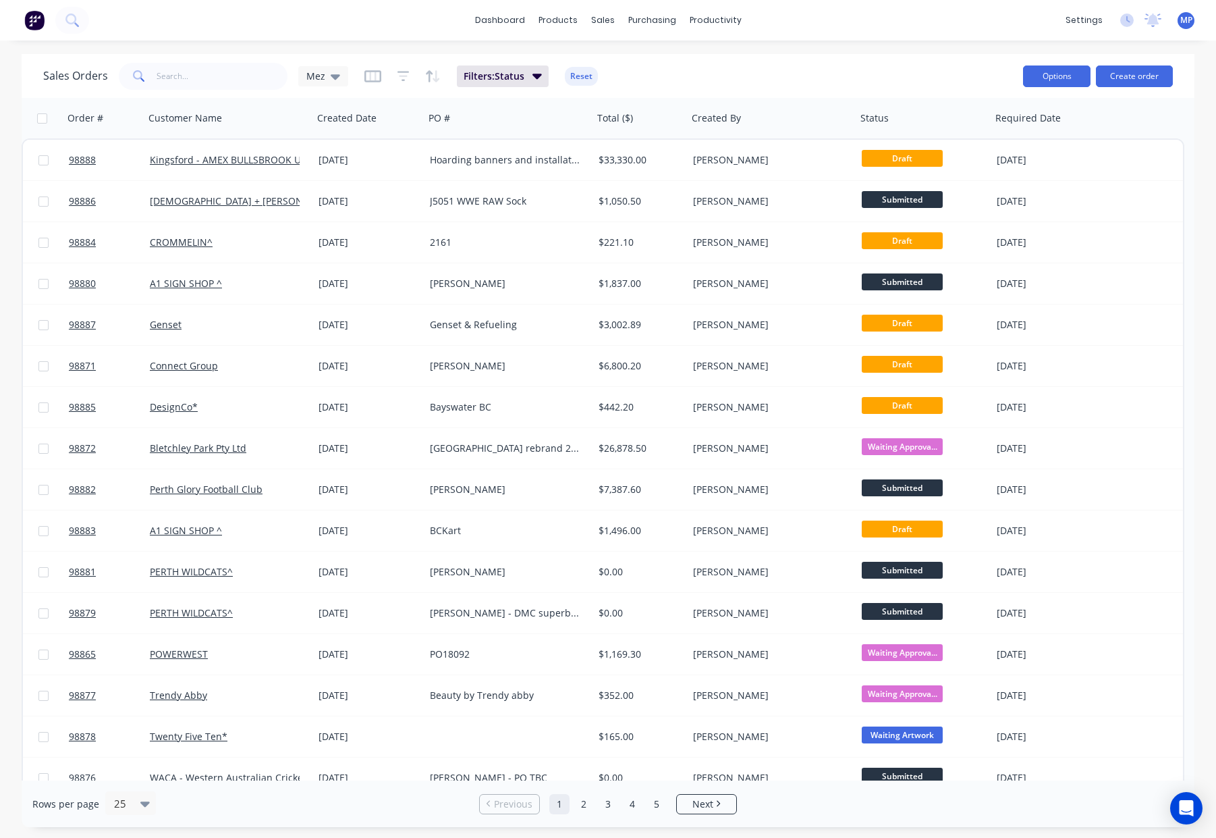
click at [1037, 73] on button "Options" at bounding box center [1056, 76] width 67 height 22
click at [1046, 164] on div "Export" at bounding box center [1016, 165] width 124 height 20
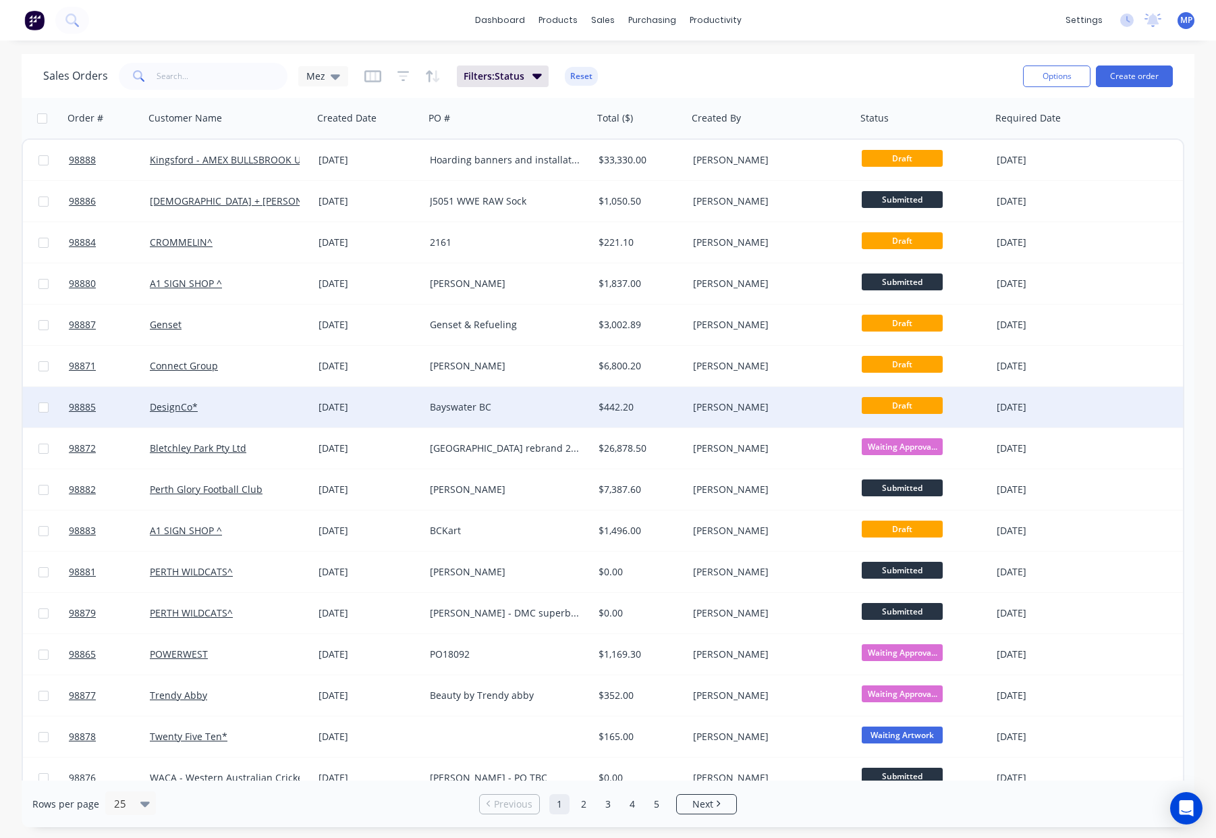
click at [660, 404] on div "$442.20" at bounding box center [639, 406] width 80 height 13
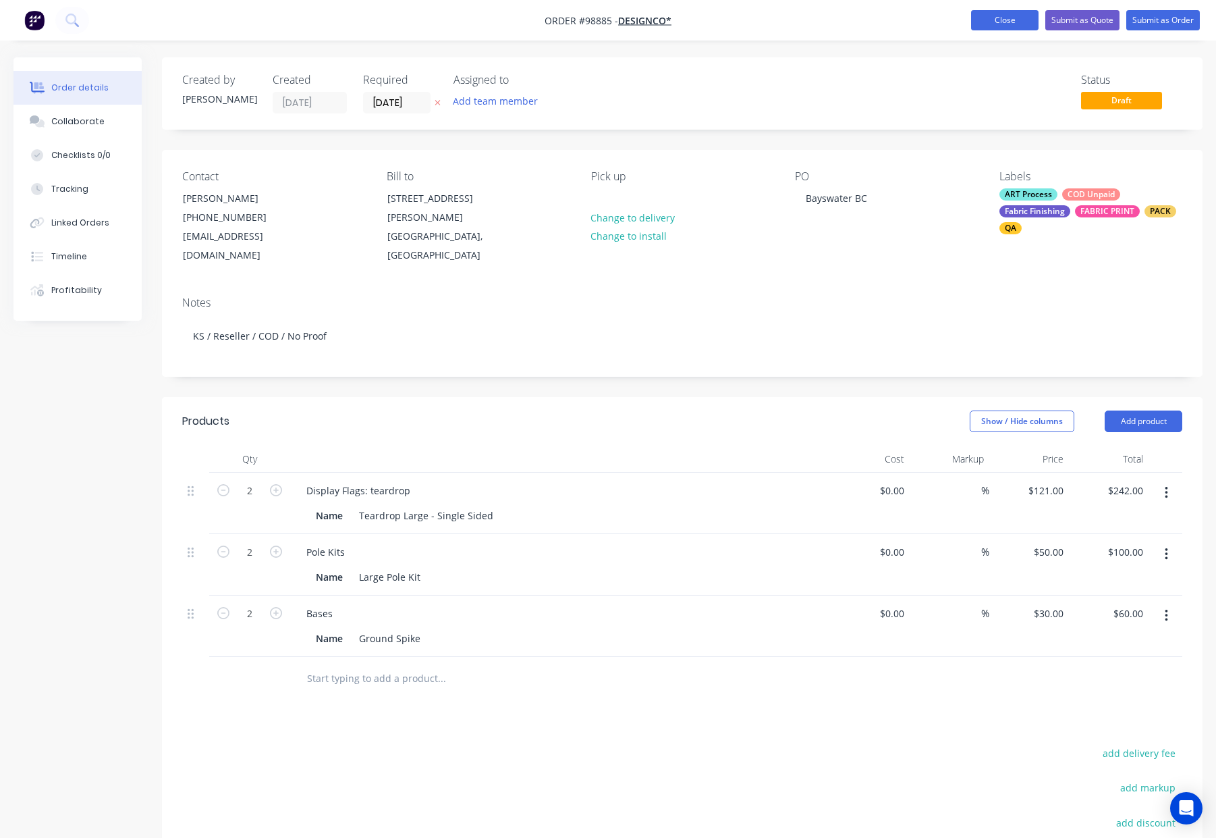
click at [1015, 24] on button "Close" at bounding box center [1004, 20] width 67 height 20
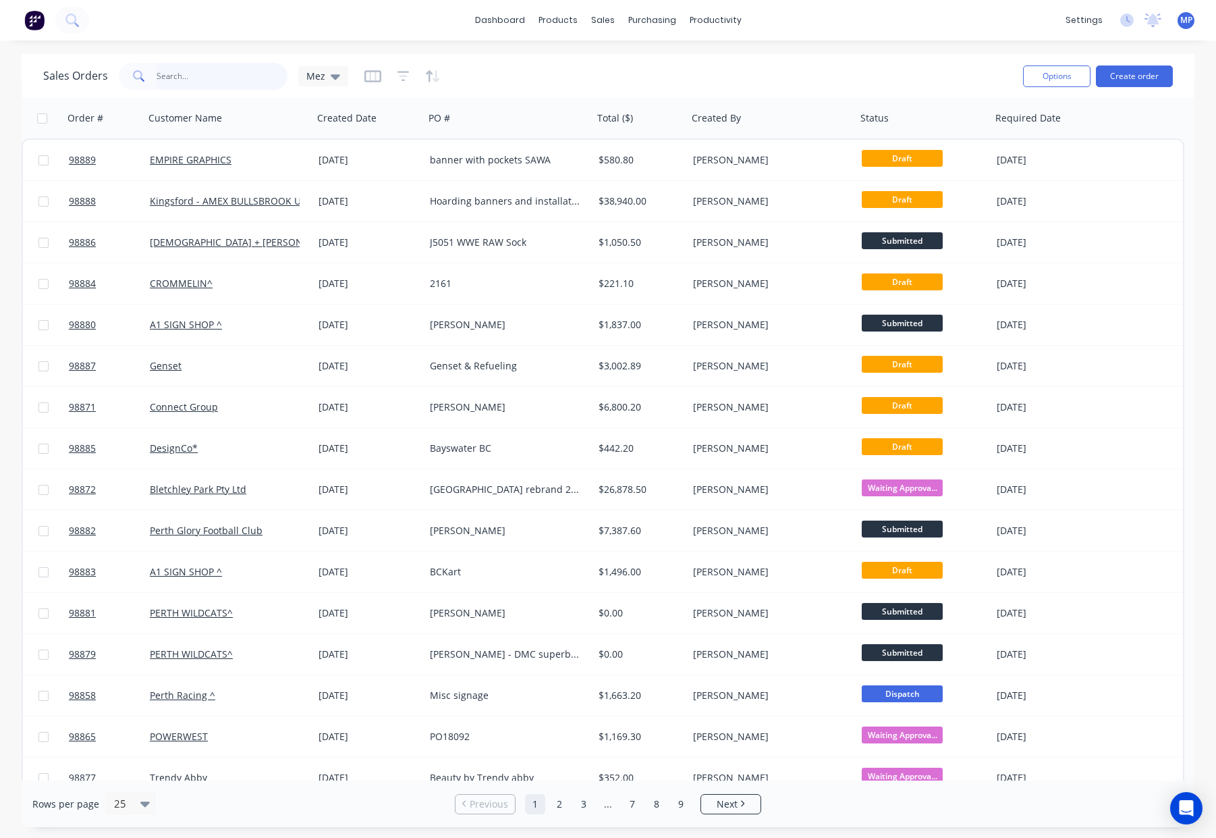
click at [175, 78] on input "text" at bounding box center [223, 76] width 132 height 27
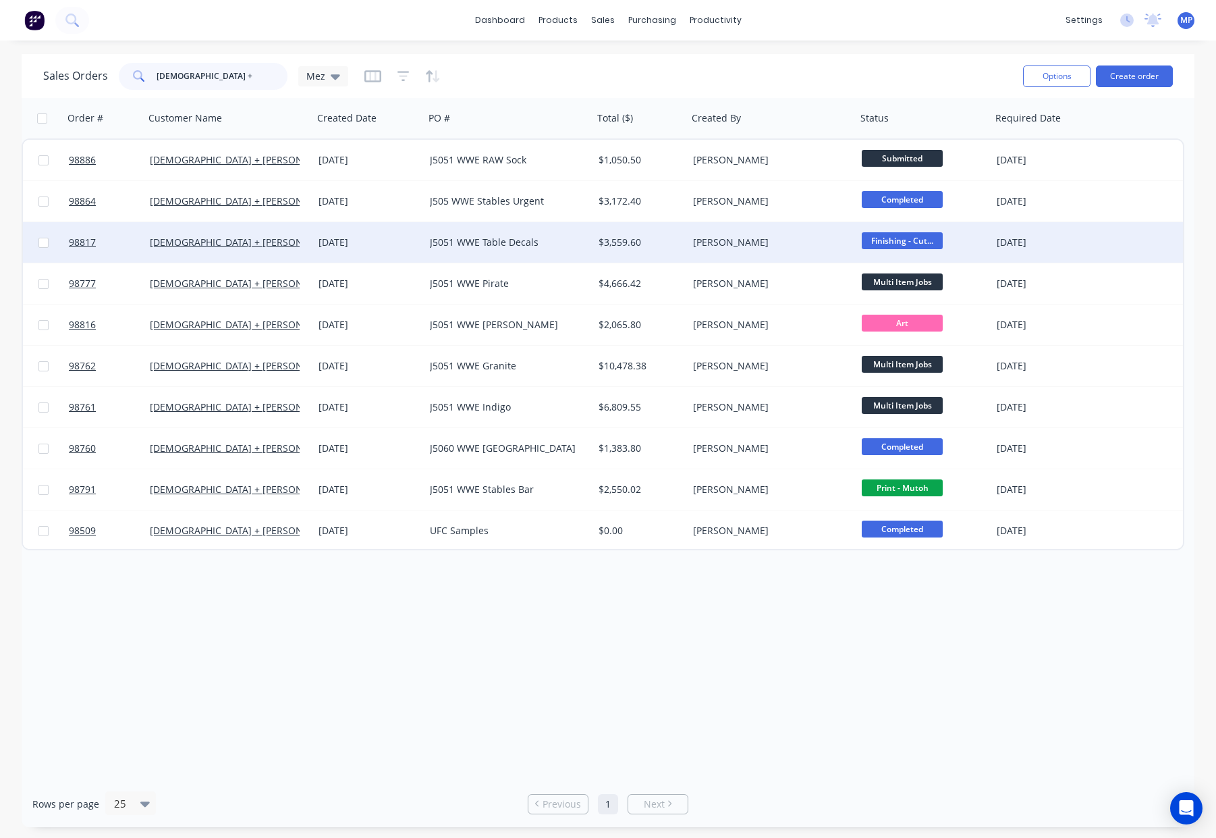
type input "church +"
click at [655, 252] on div "$3,559.60" at bounding box center [640, 242] width 94 height 40
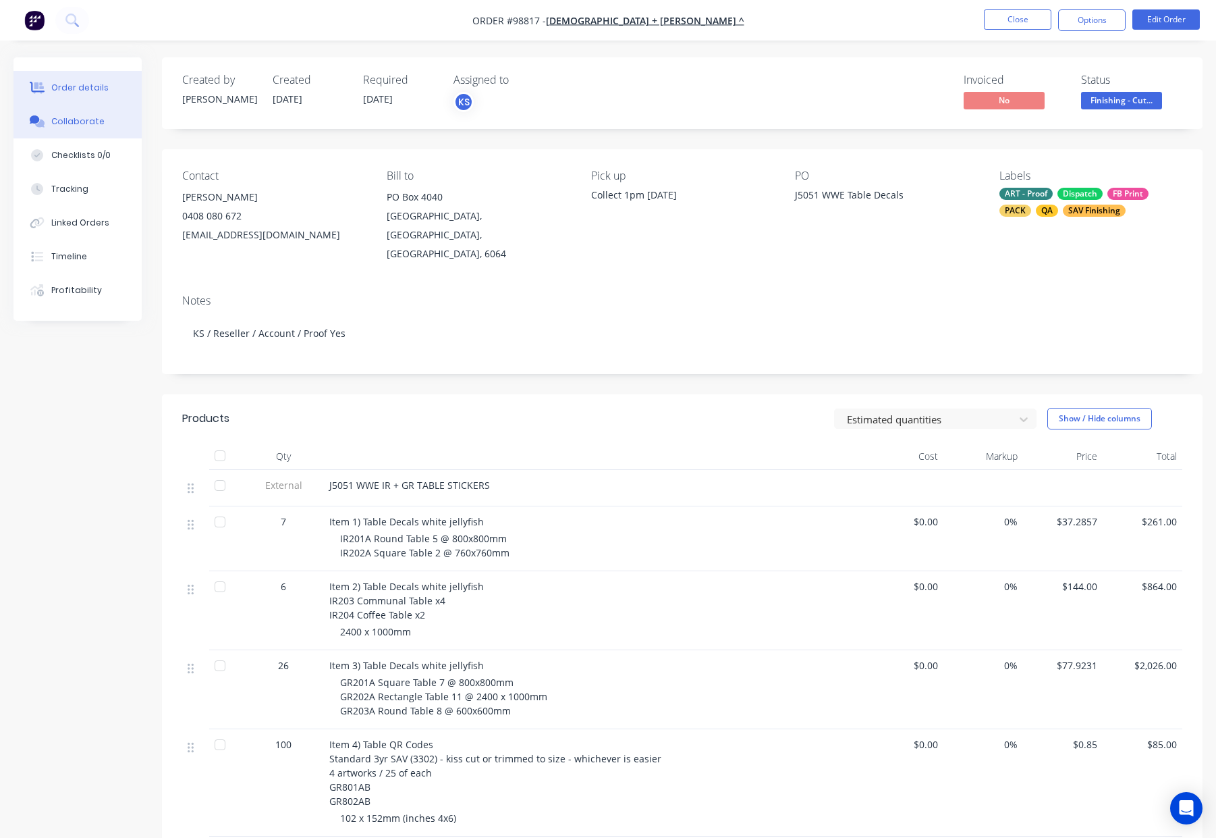
click at [99, 126] on button "Collaborate" at bounding box center [77, 122] width 128 height 34
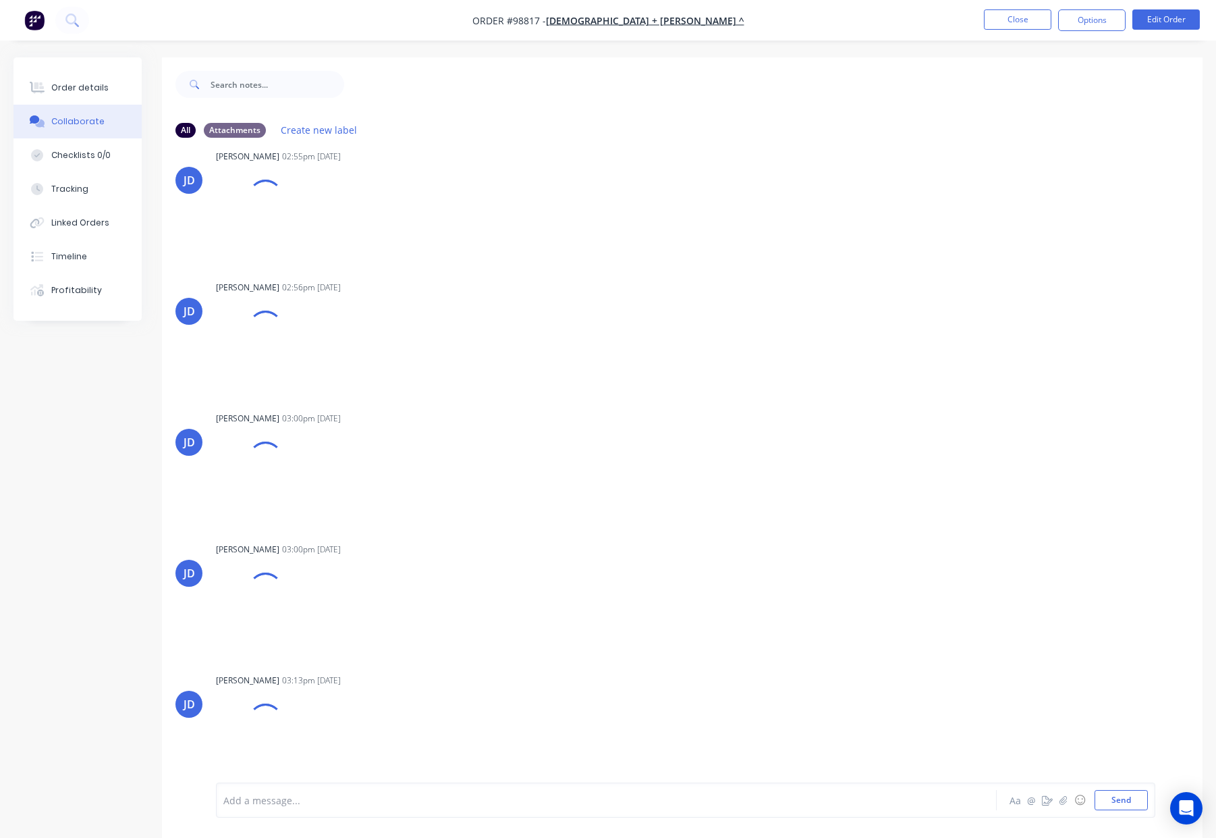
scroll to position [387, 0]
click at [84, 89] on div "Order details" at bounding box center [79, 88] width 57 height 12
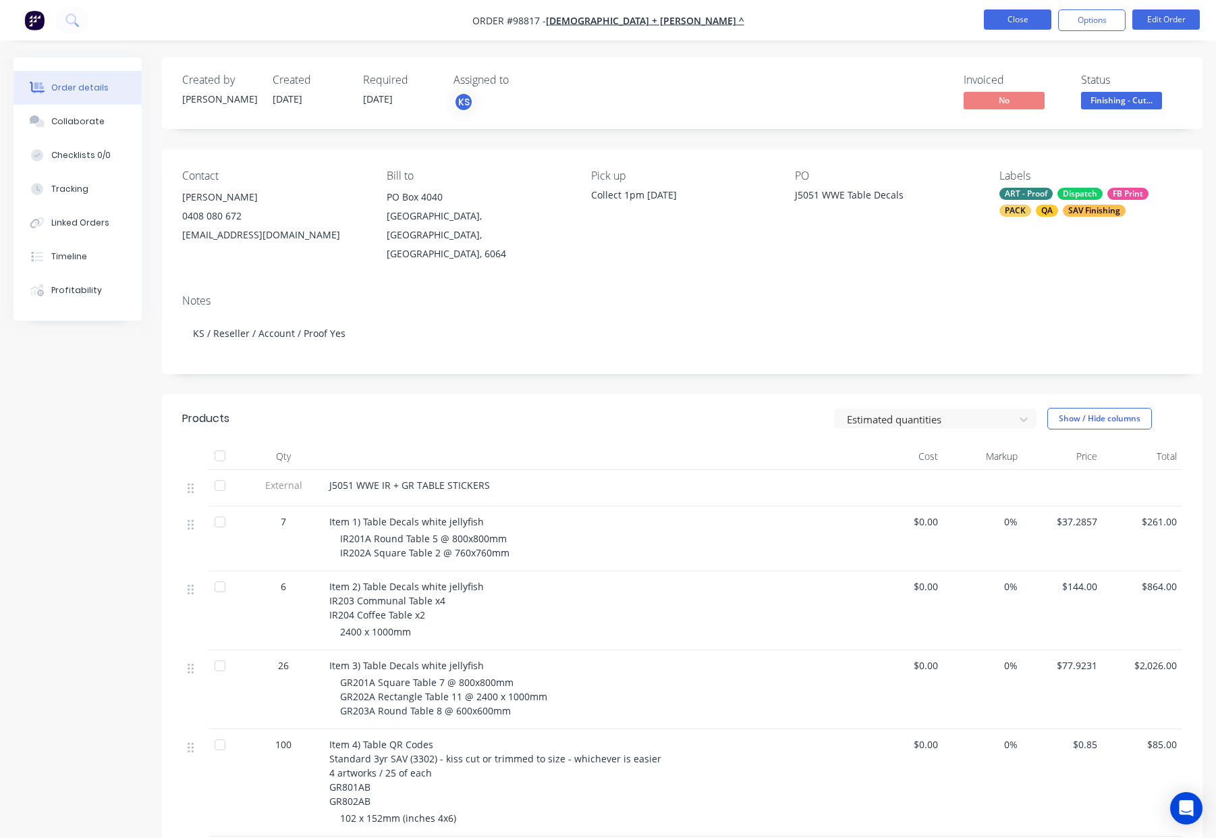
click at [1008, 18] on button "Close" at bounding box center [1017, 19] width 67 height 20
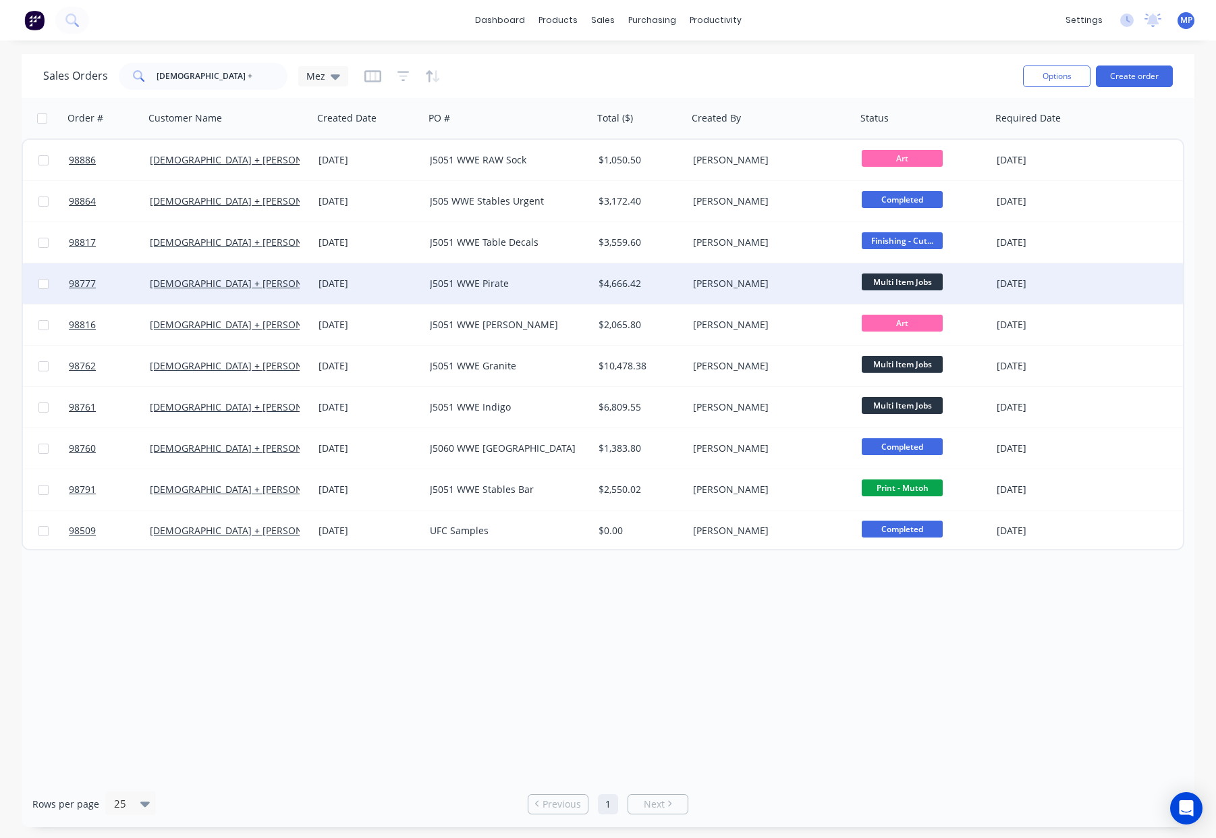
click at [539, 273] on div "J5051 WWE Pirate" at bounding box center [509, 283] width 169 height 40
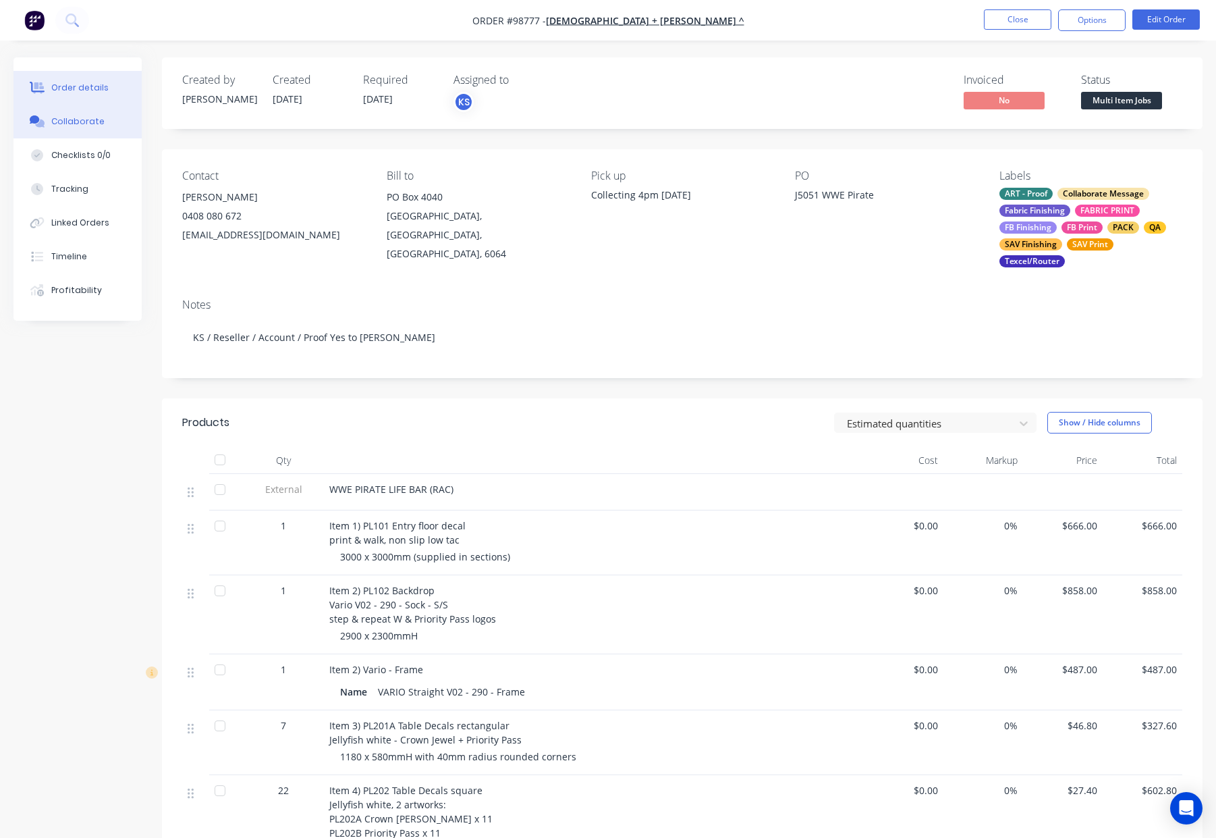
click at [93, 121] on div "Collaborate" at bounding box center [77, 121] width 53 height 12
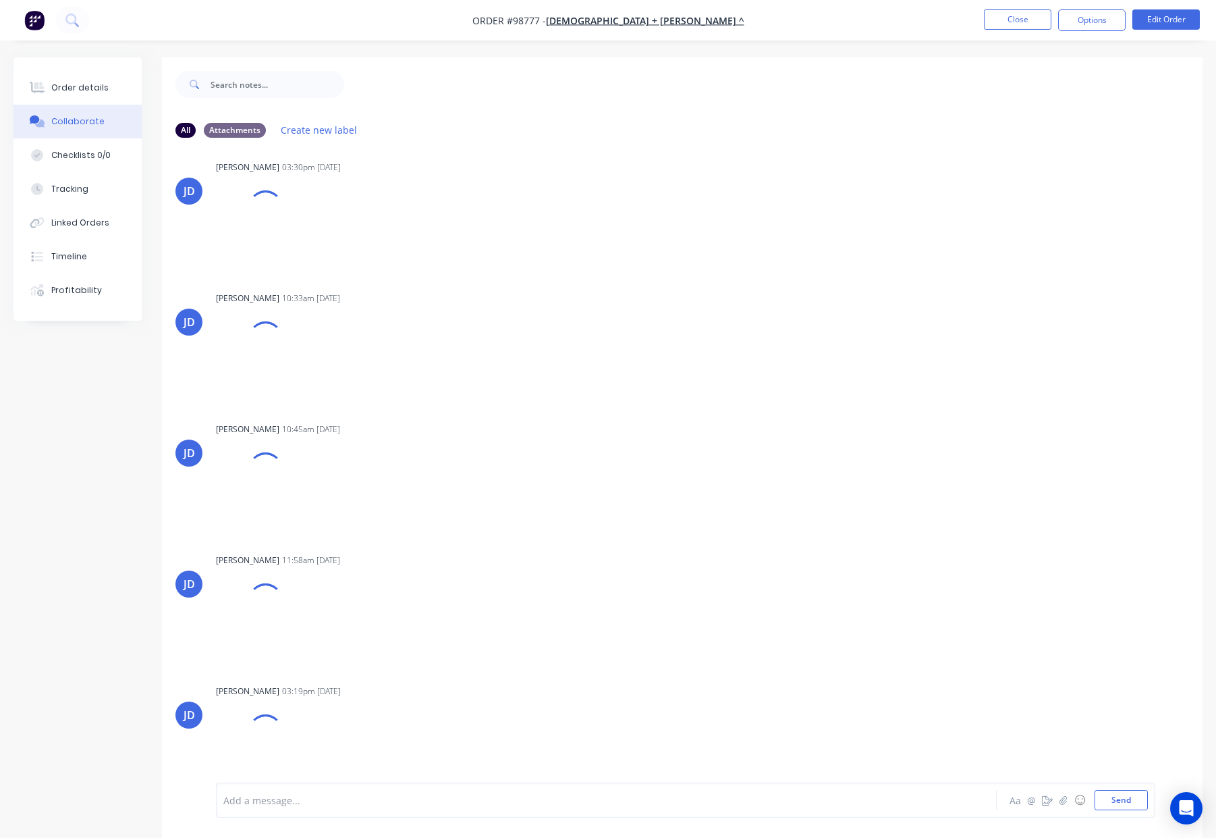
scroll to position [462, 0]
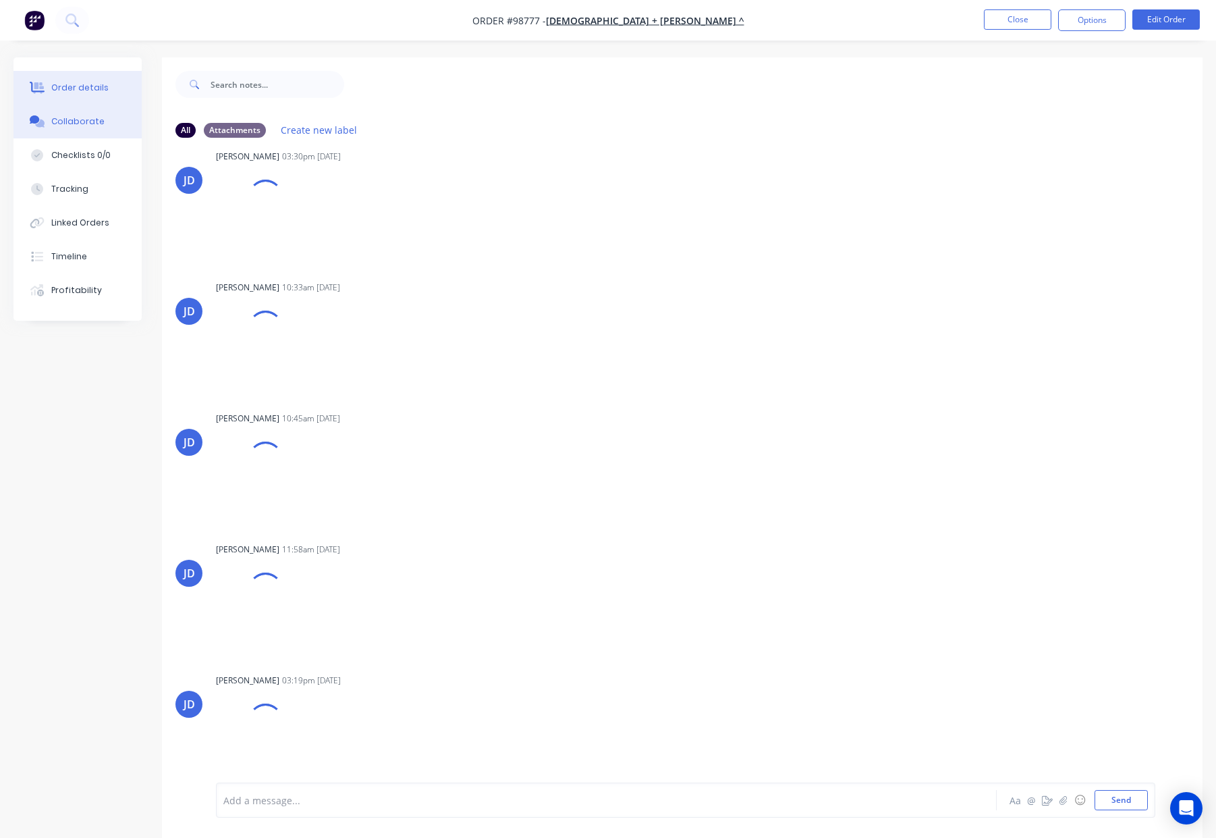
click at [114, 94] on button "Order details" at bounding box center [77, 88] width 128 height 34
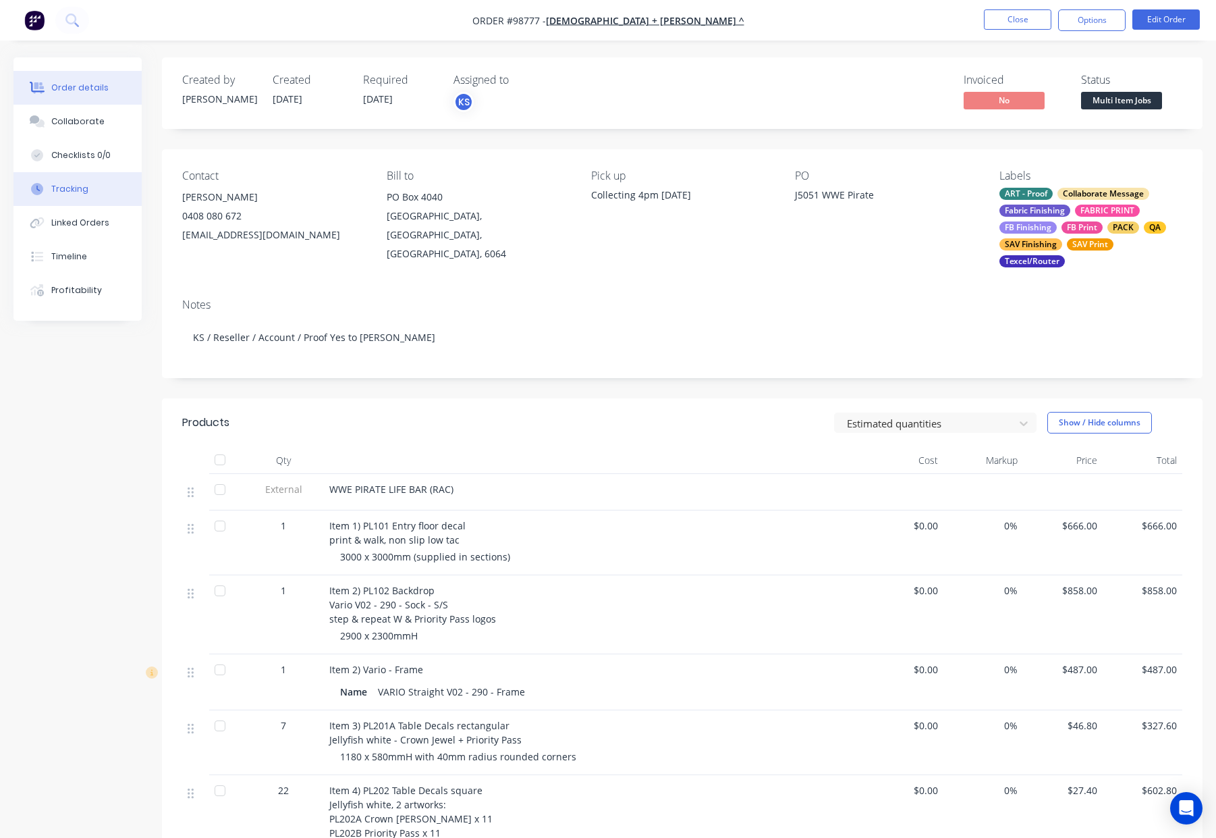
click at [103, 185] on button "Tracking" at bounding box center [77, 189] width 128 height 34
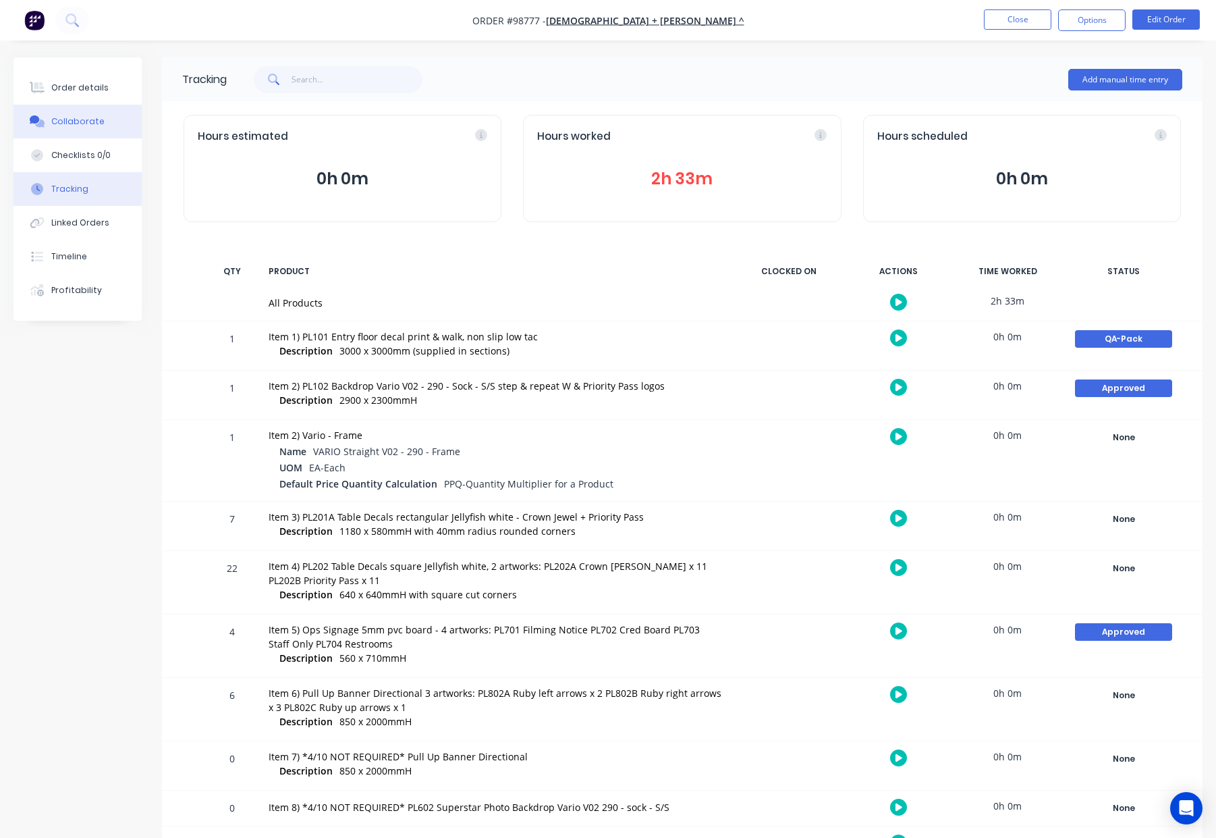
click at [112, 126] on button "Collaborate" at bounding box center [77, 122] width 128 height 34
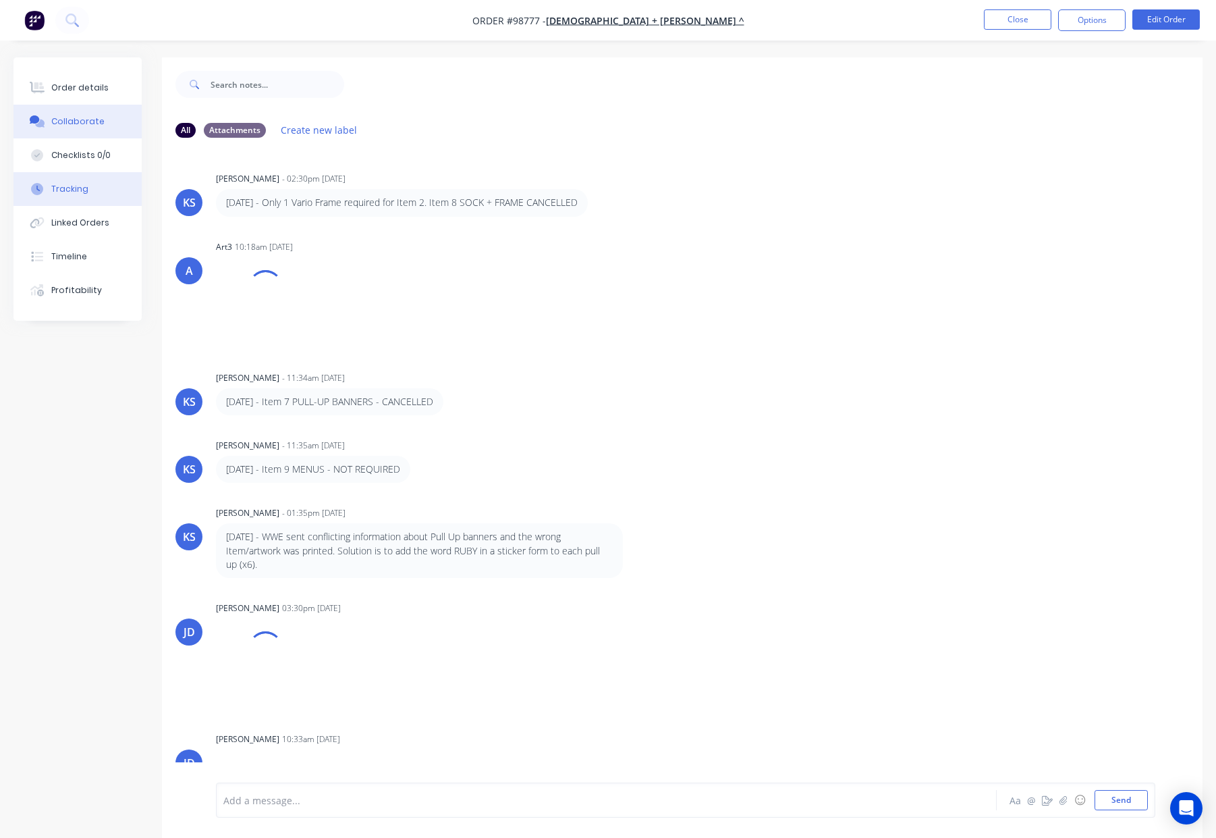
click at [99, 188] on button "Tracking" at bounding box center [77, 189] width 128 height 34
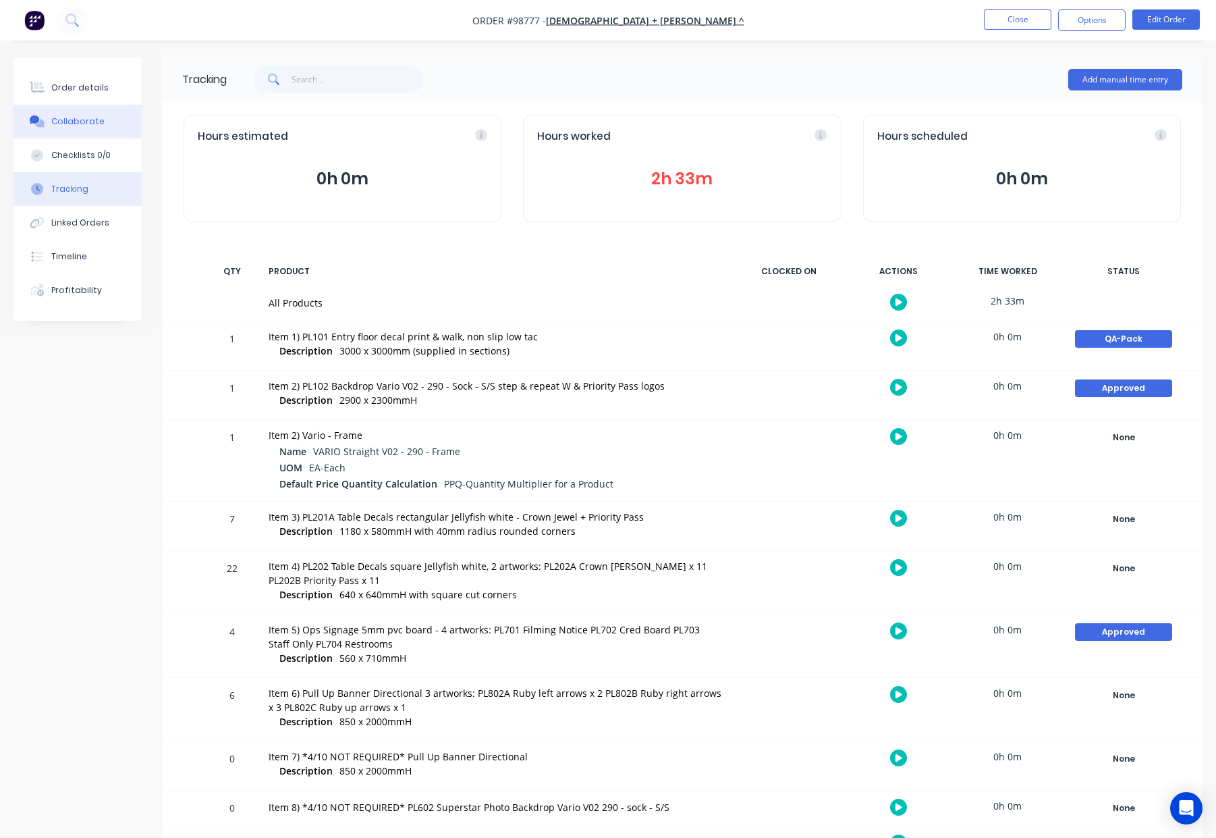
click at [74, 117] on div "Collaborate" at bounding box center [77, 121] width 53 height 12
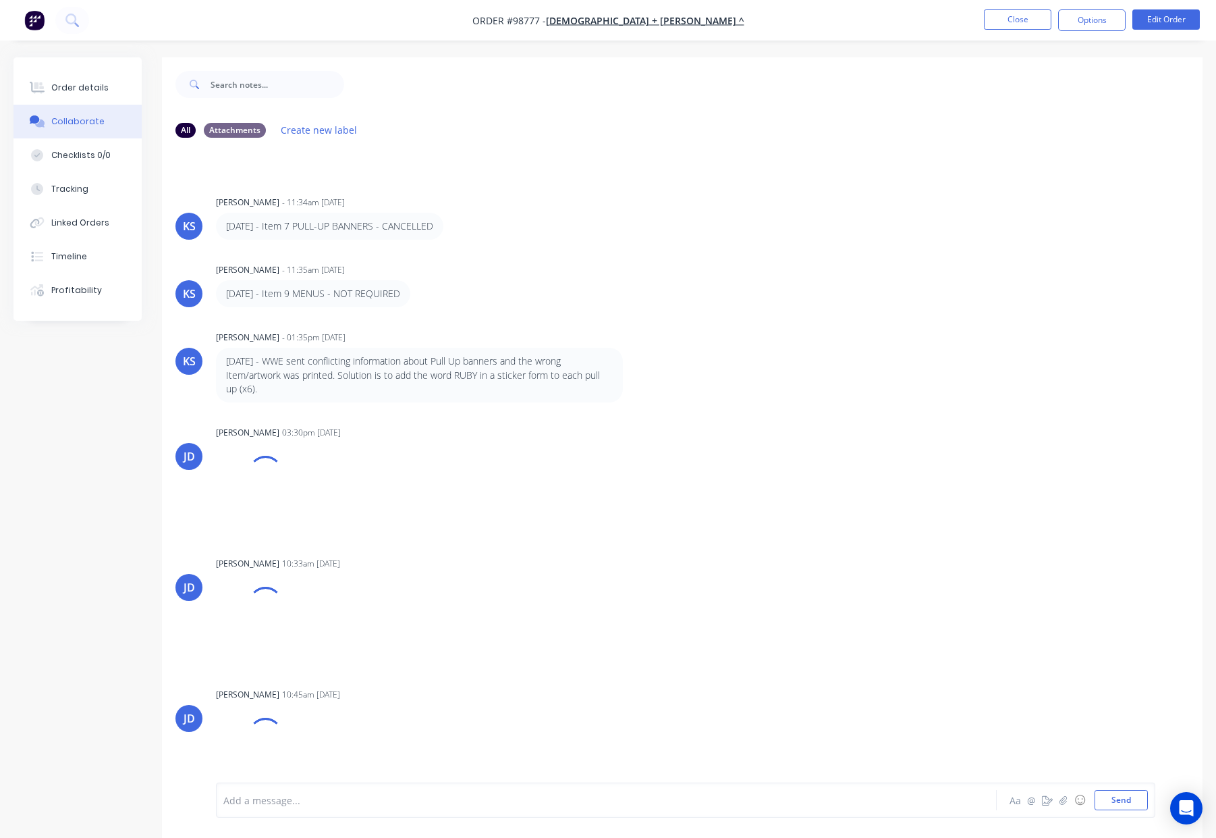
scroll to position [452, 0]
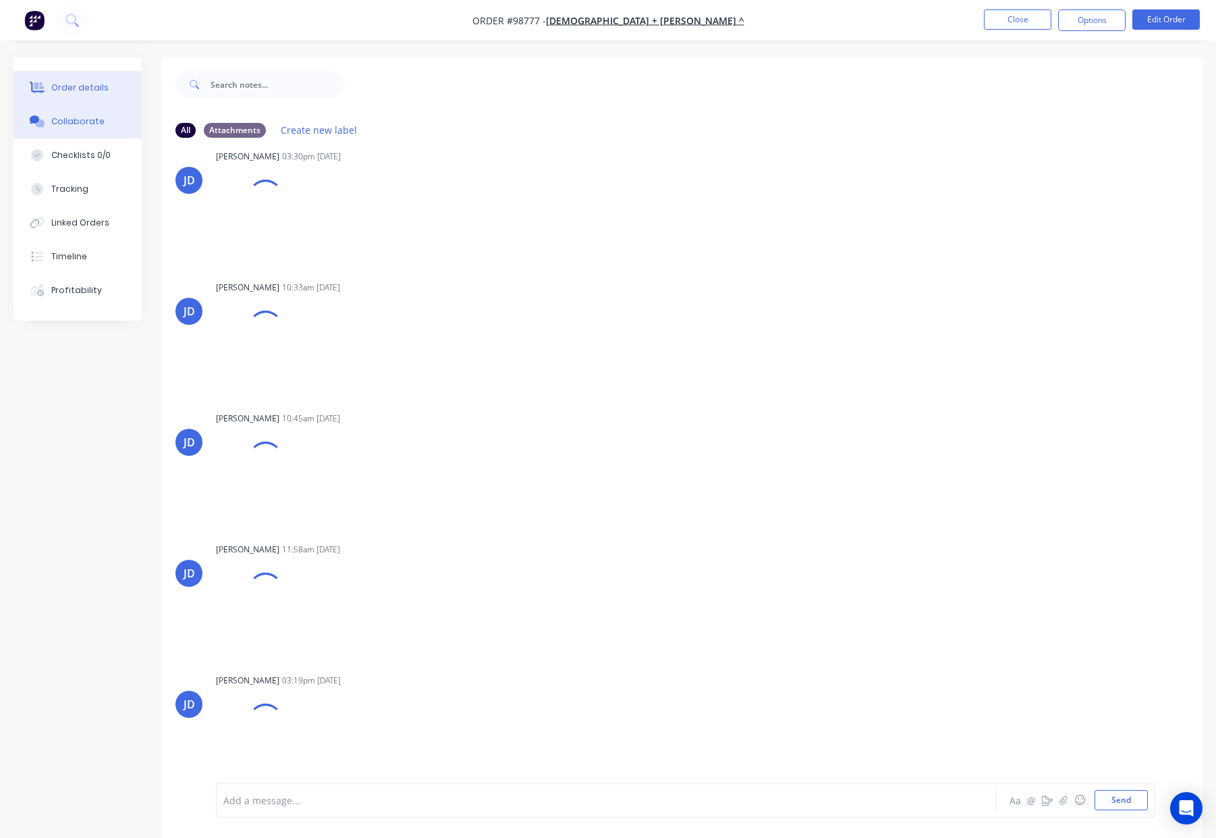
click at [117, 89] on button "Order details" at bounding box center [77, 88] width 128 height 34
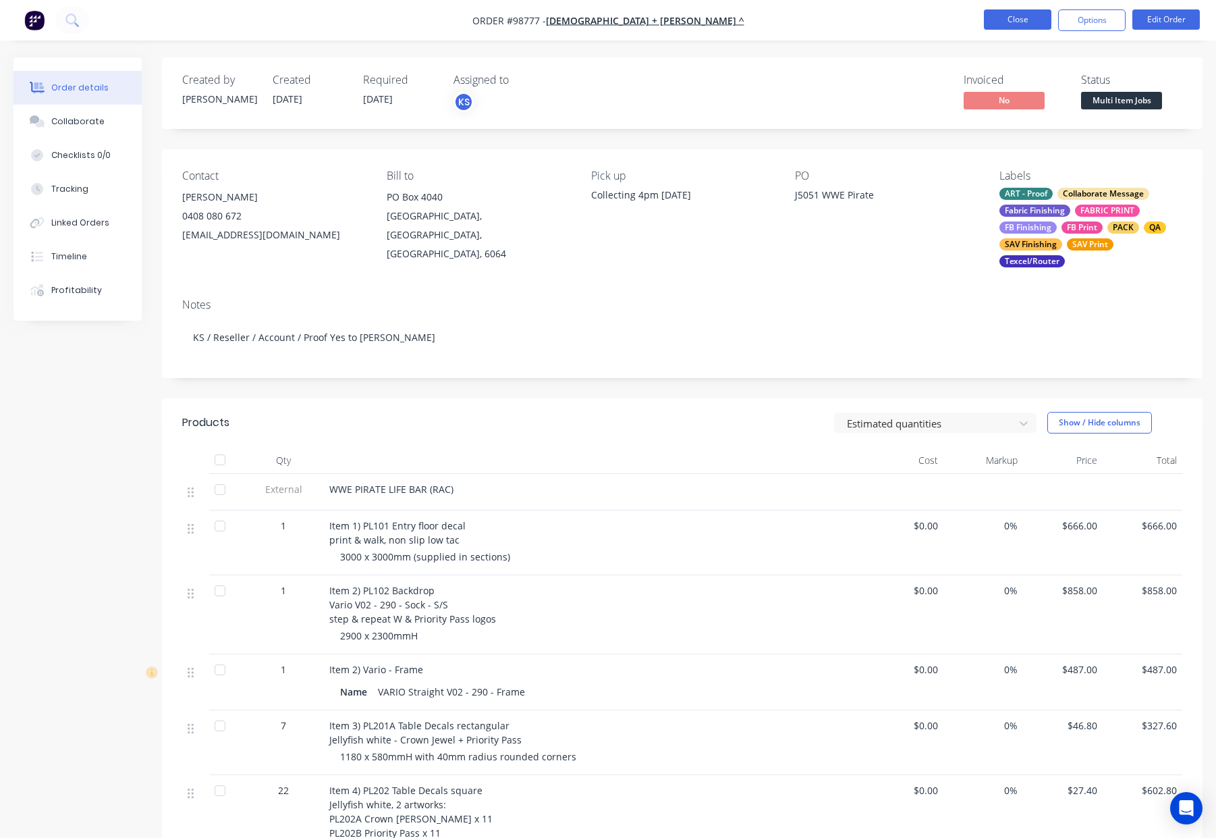
click at [1043, 17] on button "Close" at bounding box center [1017, 19] width 67 height 20
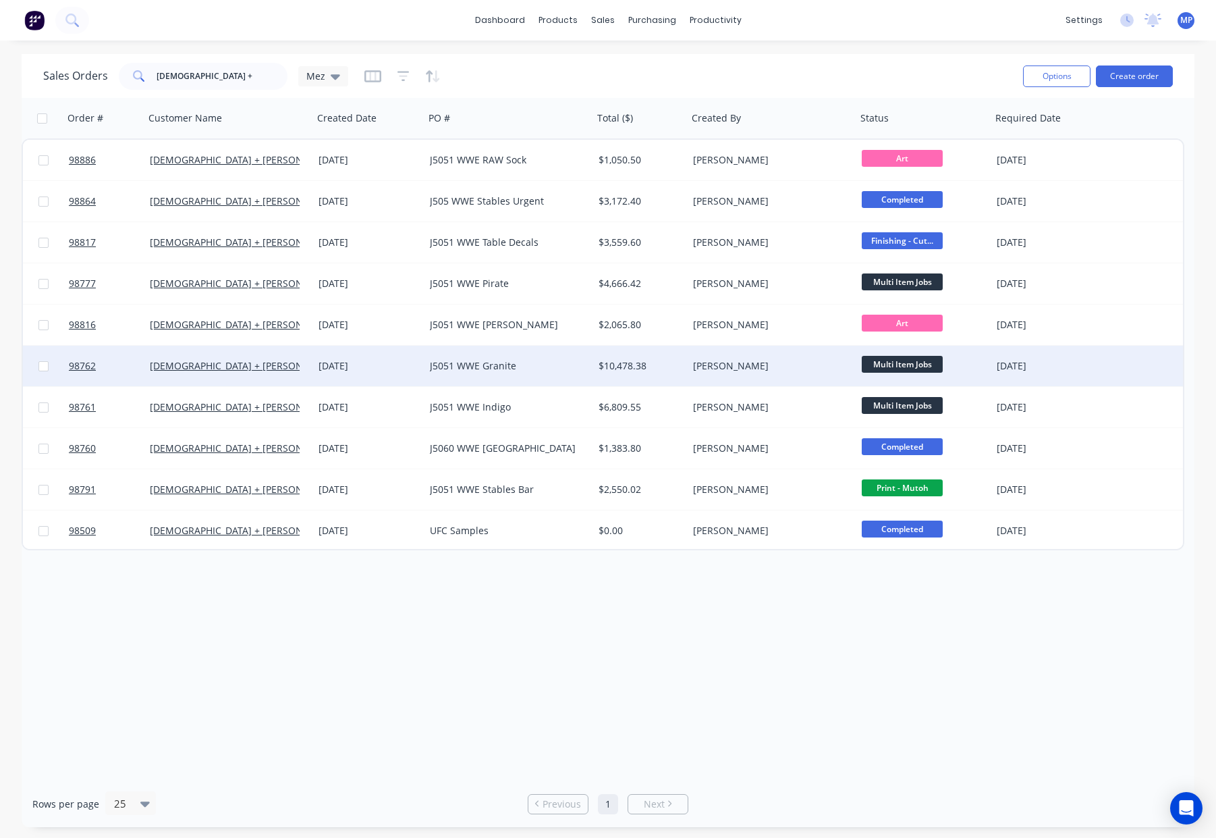
click at [361, 364] on div "30 Sep 2025" at bounding box center [369, 365] width 101 height 13
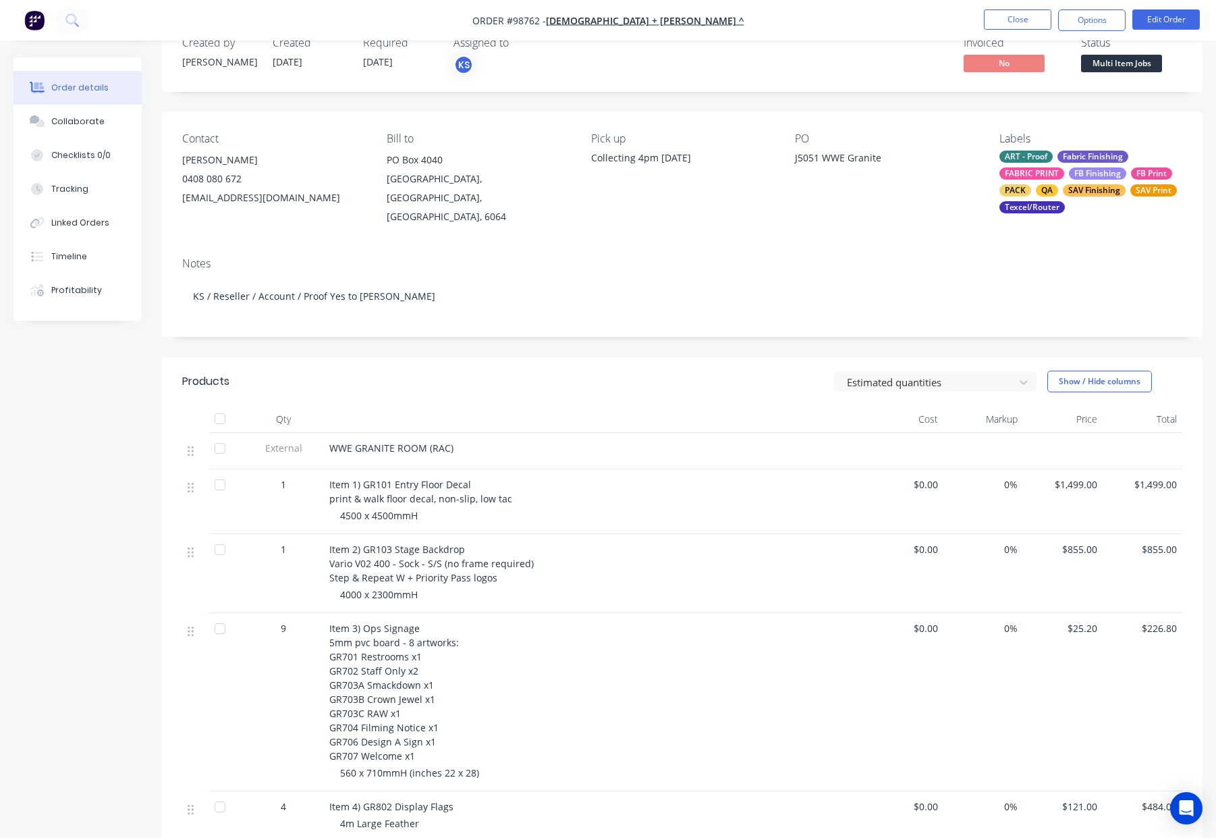
scroll to position [38, 0]
click at [1014, 22] on button "Close" at bounding box center [1017, 19] width 67 height 20
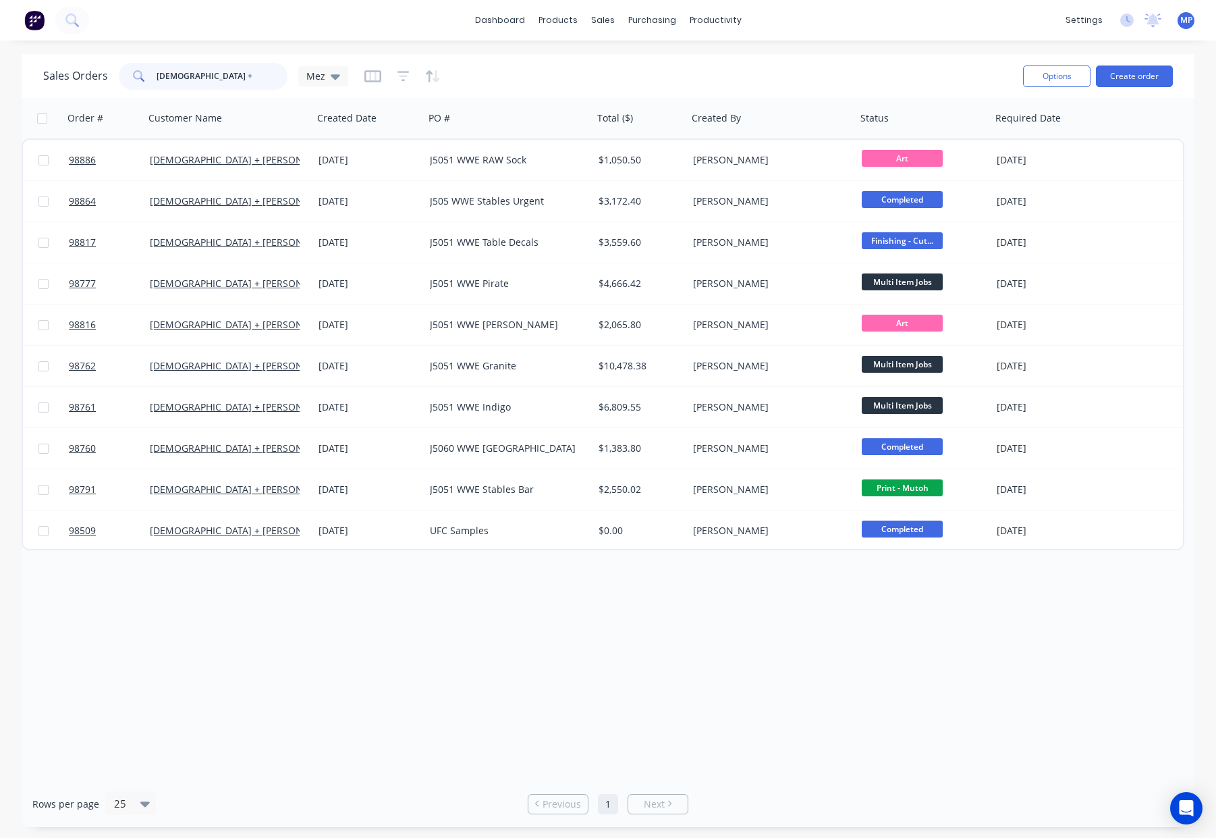
drag, startPoint x: 235, startPoint y: 77, endPoint x: 130, endPoint y: 67, distance: 105.7
click at [131, 67] on div "church +" at bounding box center [203, 76] width 169 height 27
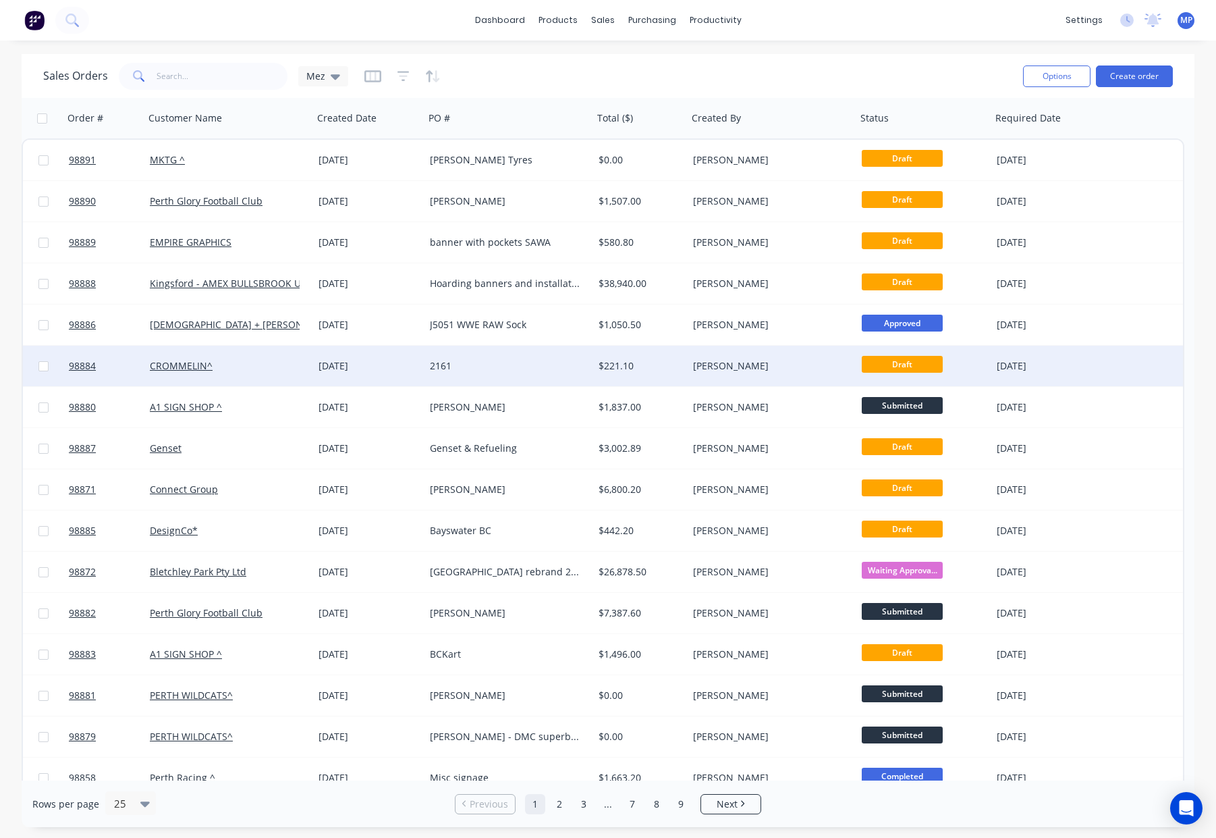
click at [724, 365] on div "[PERSON_NAME]" at bounding box center [768, 365] width 150 height 13
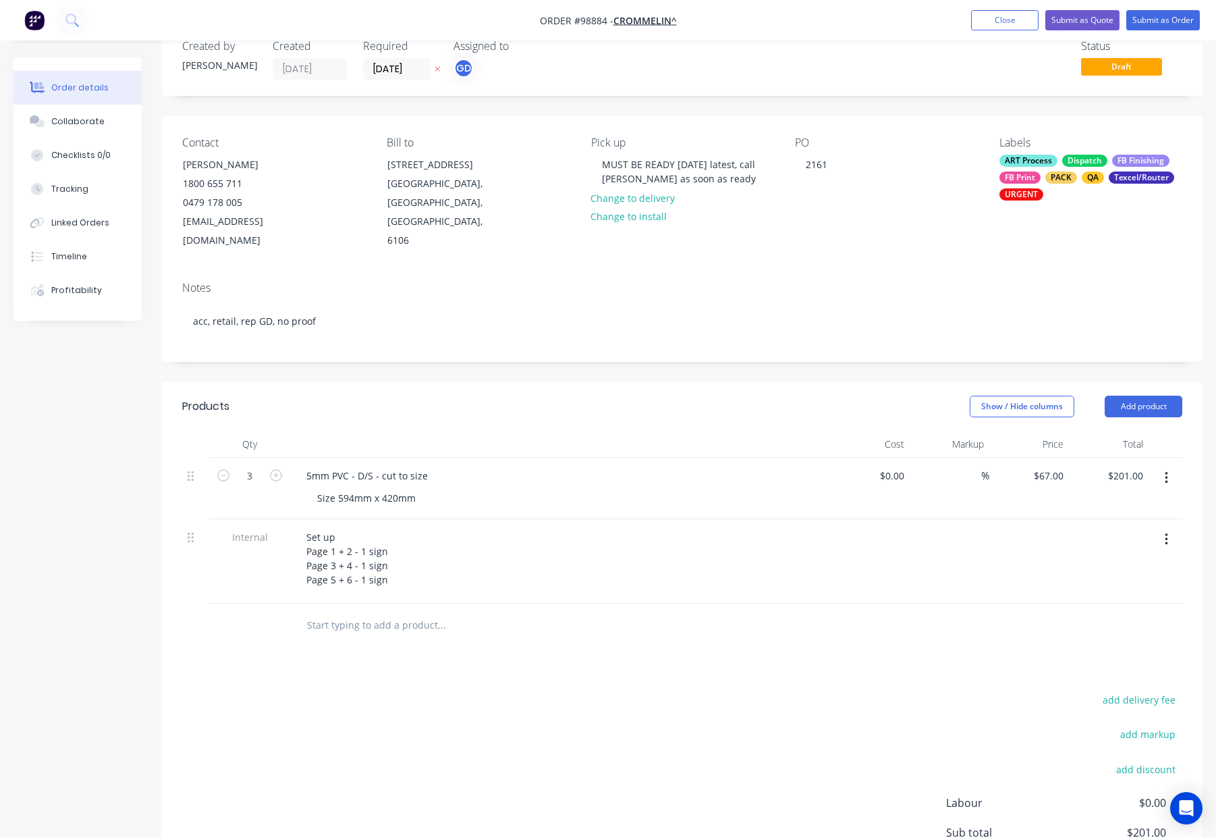
scroll to position [49, 0]
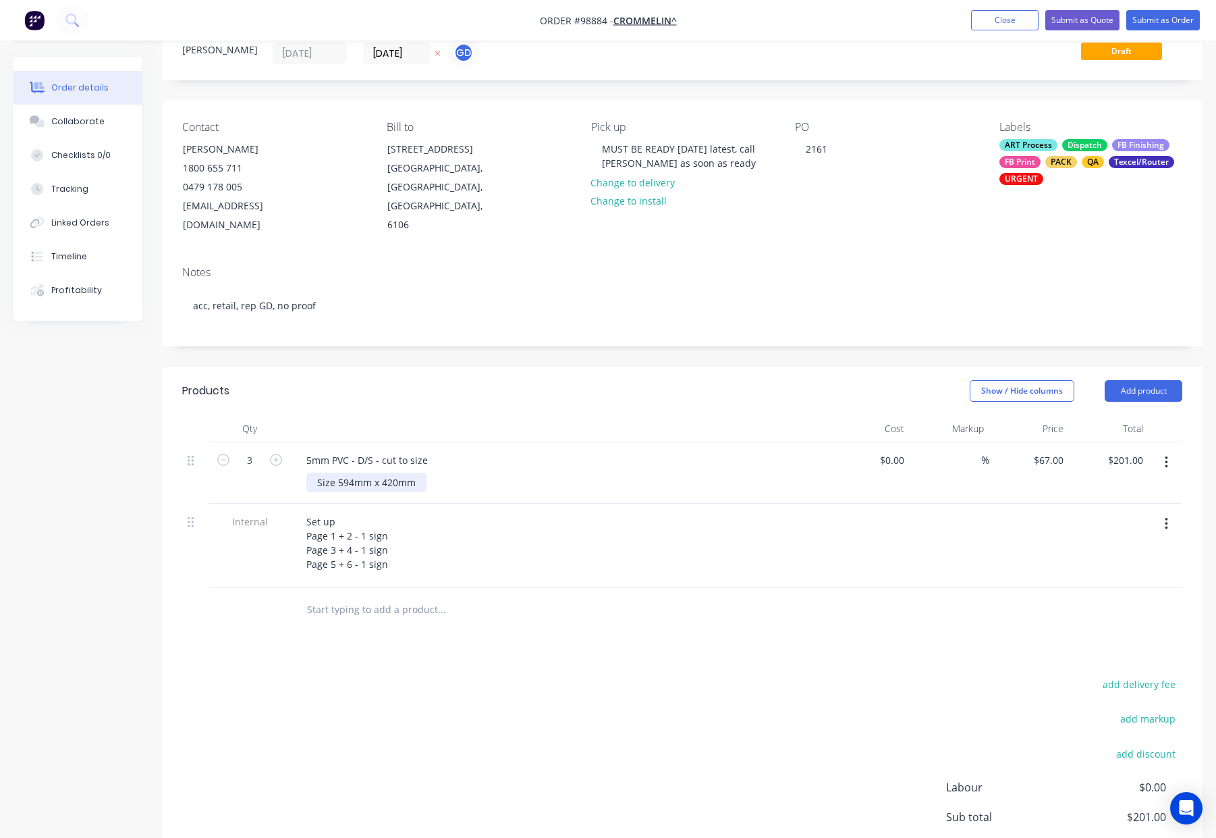
click at [334, 472] on div "Size 594mm x 420mm" at bounding box center [366, 482] width 120 height 20
click at [632, 512] on div "Set up Page 1 + 2 - 1 sign Page 3 + 4 - 1 sign Page 5 + 6 - 1 sign" at bounding box center [560, 543] width 529 height 62
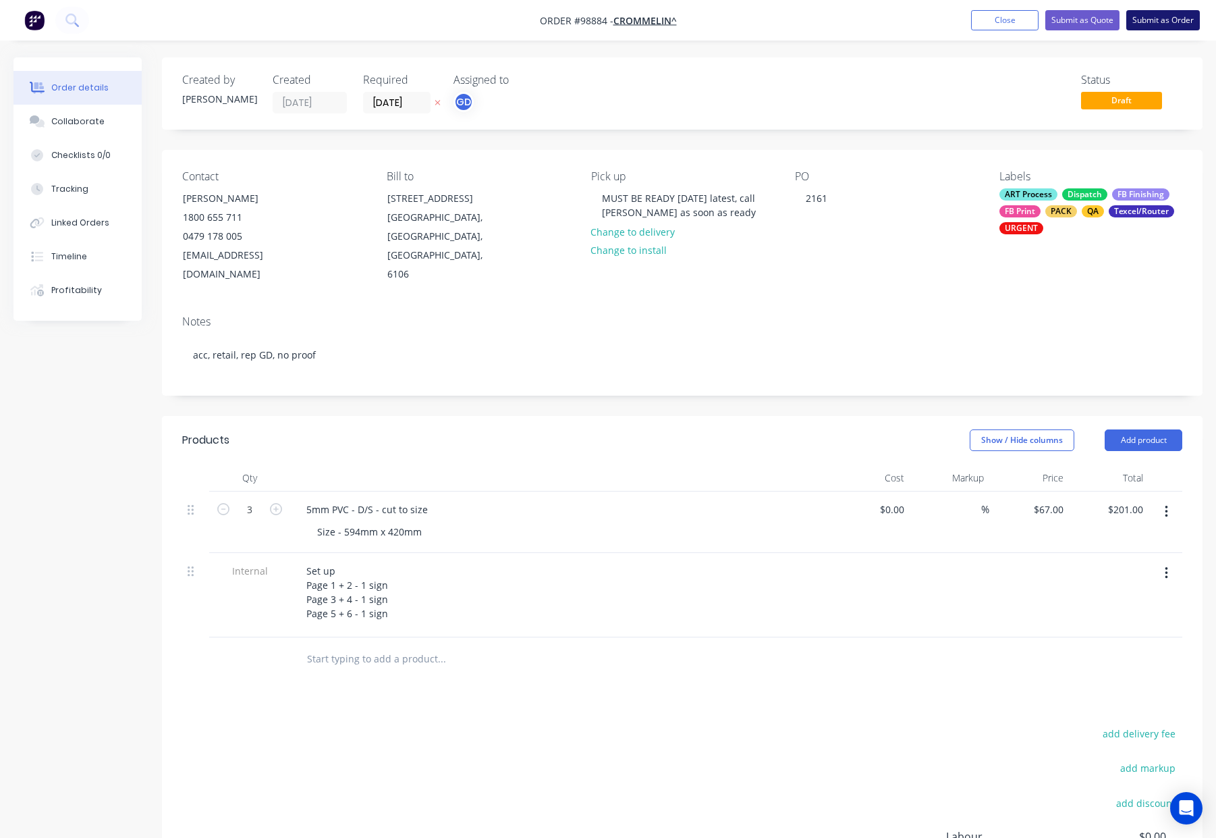
click at [1148, 22] on button "Submit as Order" at bounding box center [1163, 20] width 74 height 20
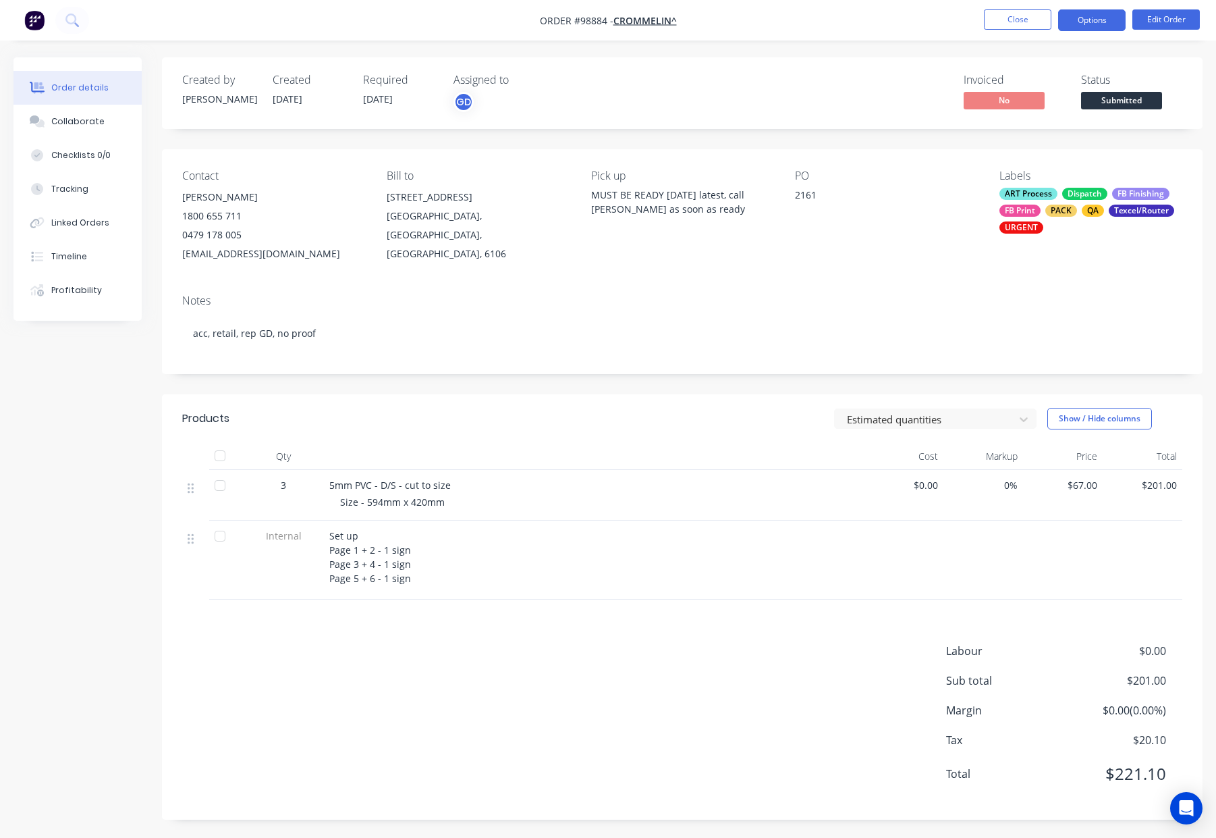
click at [1091, 25] on button "Options" at bounding box center [1091, 20] width 67 height 22
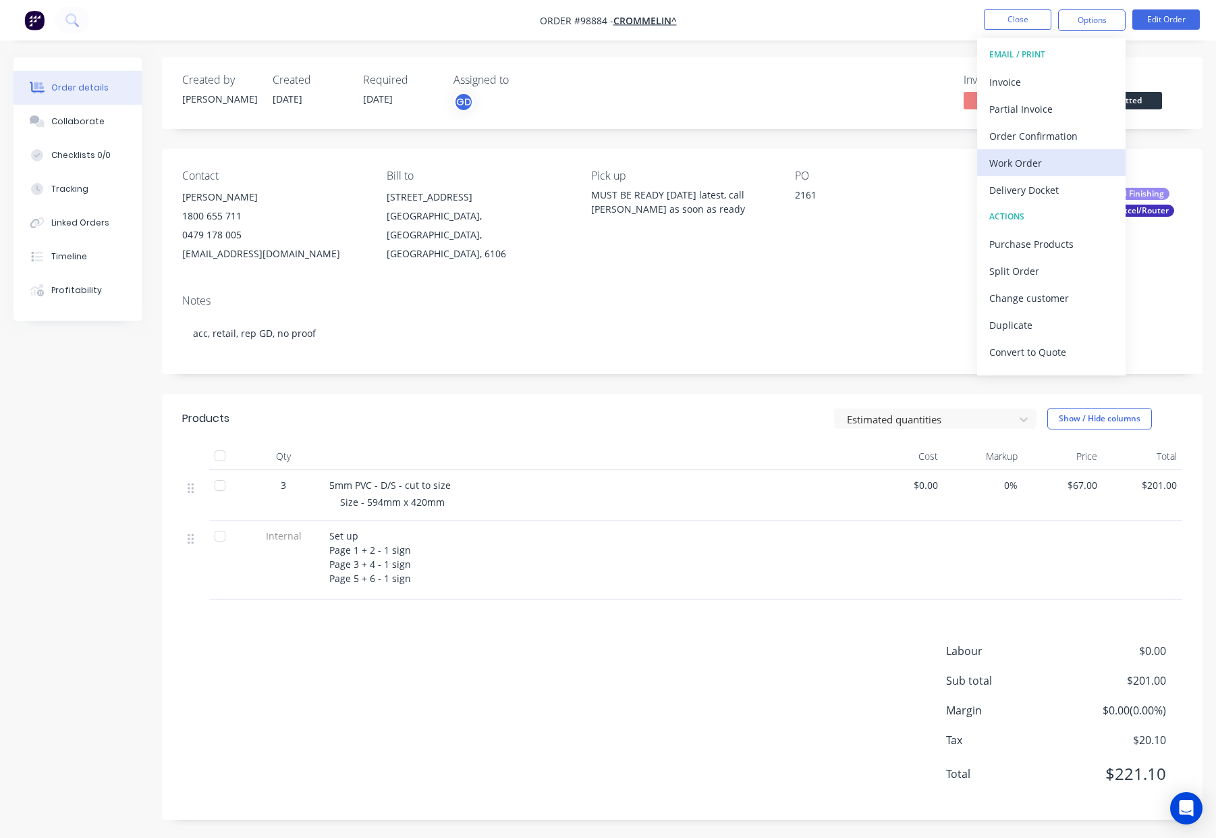
click at [1043, 163] on div "Work Order" at bounding box center [1051, 163] width 124 height 20
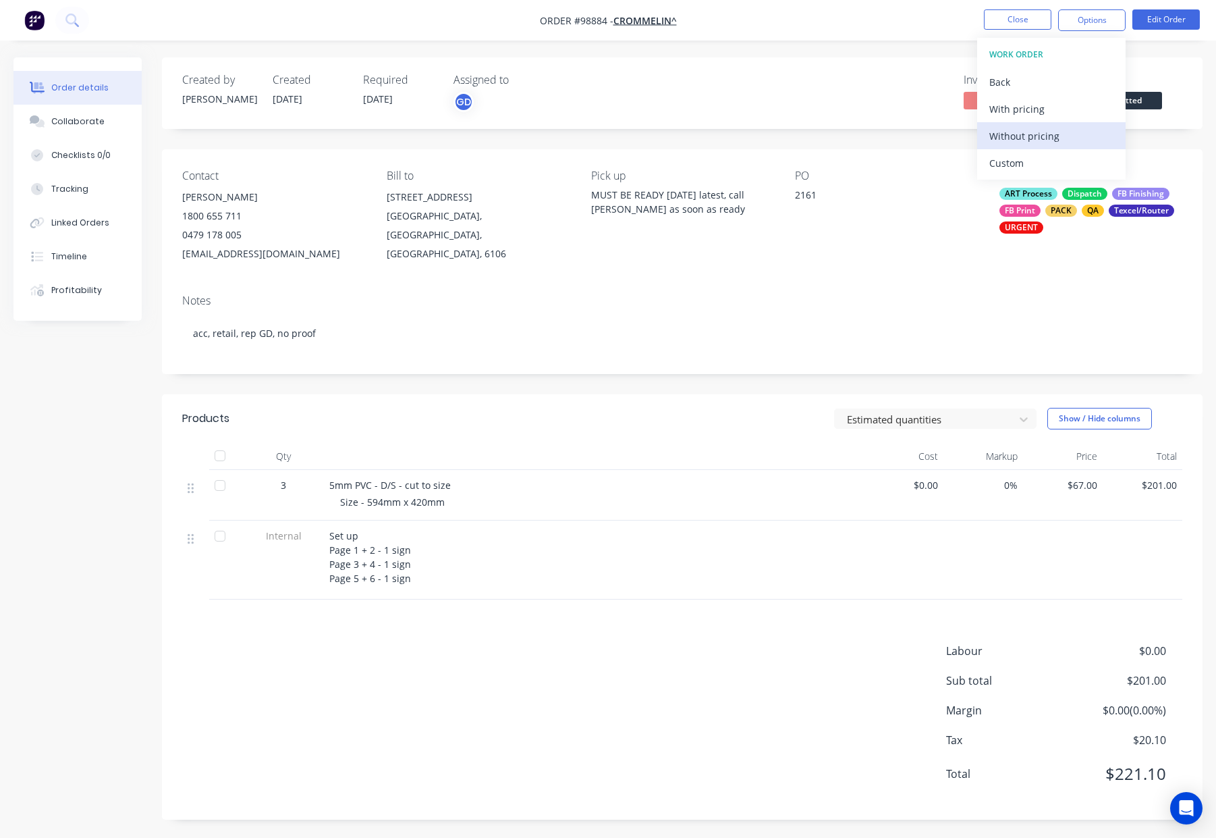
click at [1045, 136] on div "Without pricing" at bounding box center [1051, 136] width 124 height 20
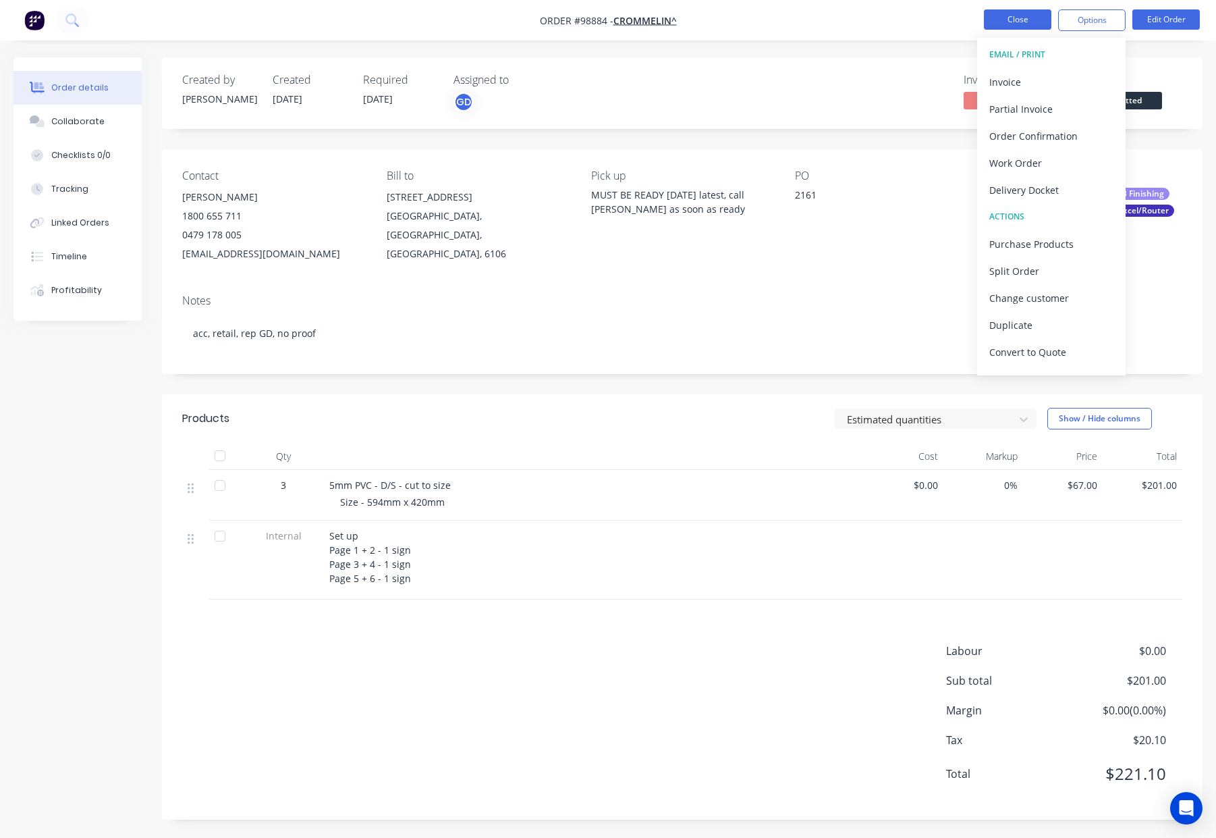
click at [1012, 19] on button "Close" at bounding box center [1017, 19] width 67 height 20
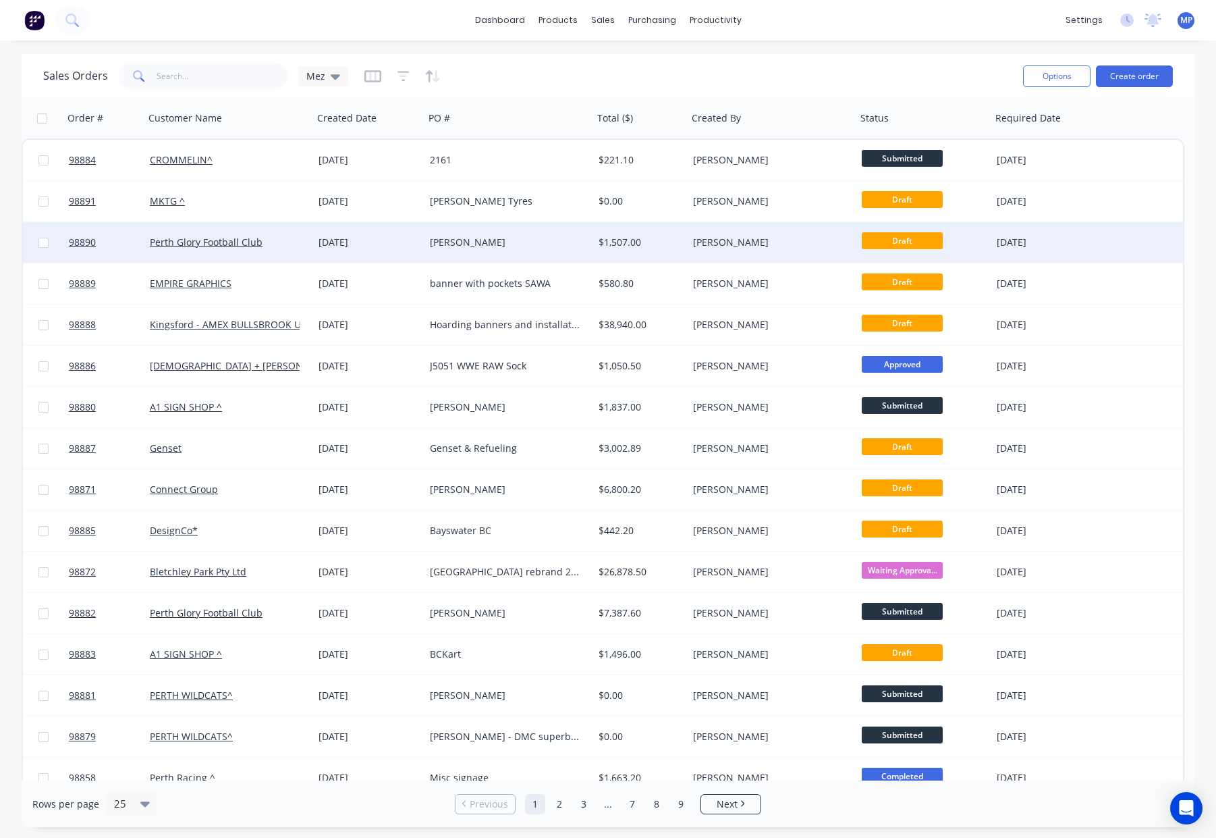
click at [979, 236] on div "Draft" at bounding box center [921, 242] width 118 height 20
click at [791, 258] on div "[PERSON_NAME]" at bounding box center [772, 242] width 169 height 40
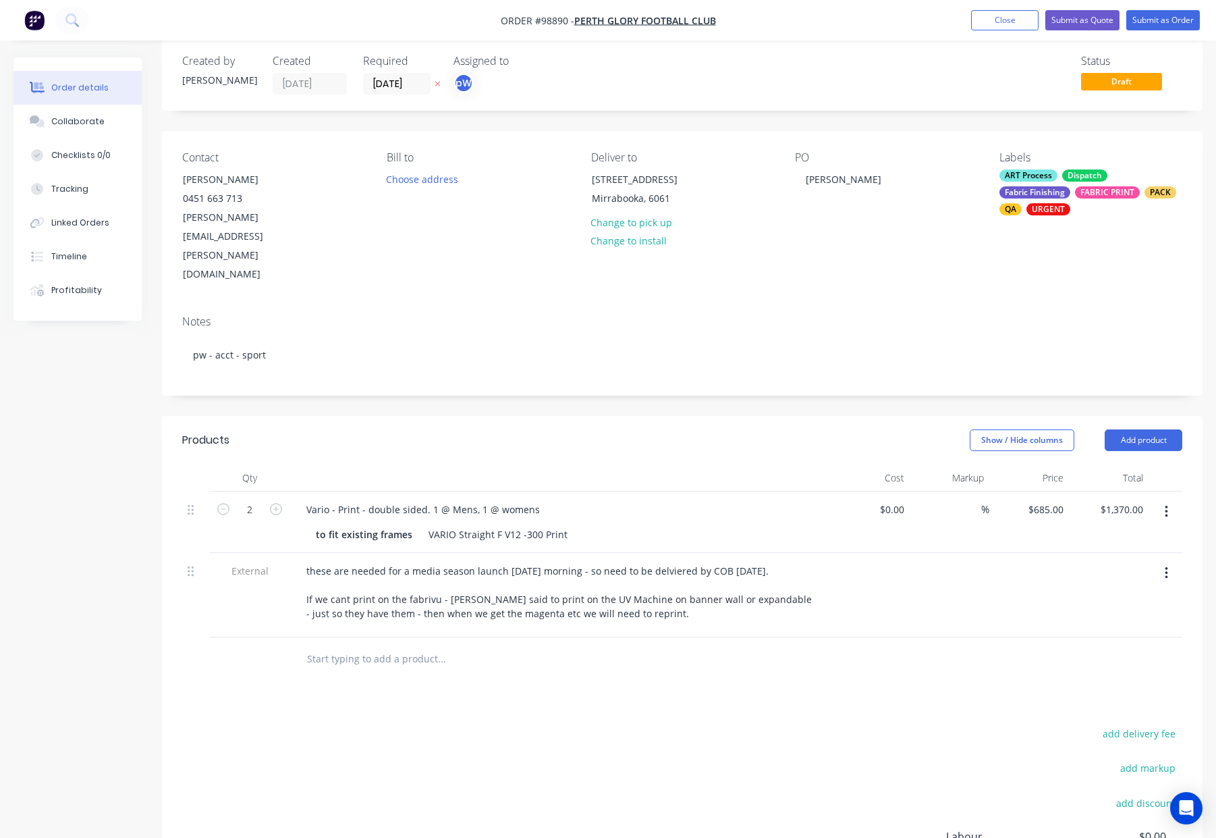
scroll to position [22, 0]
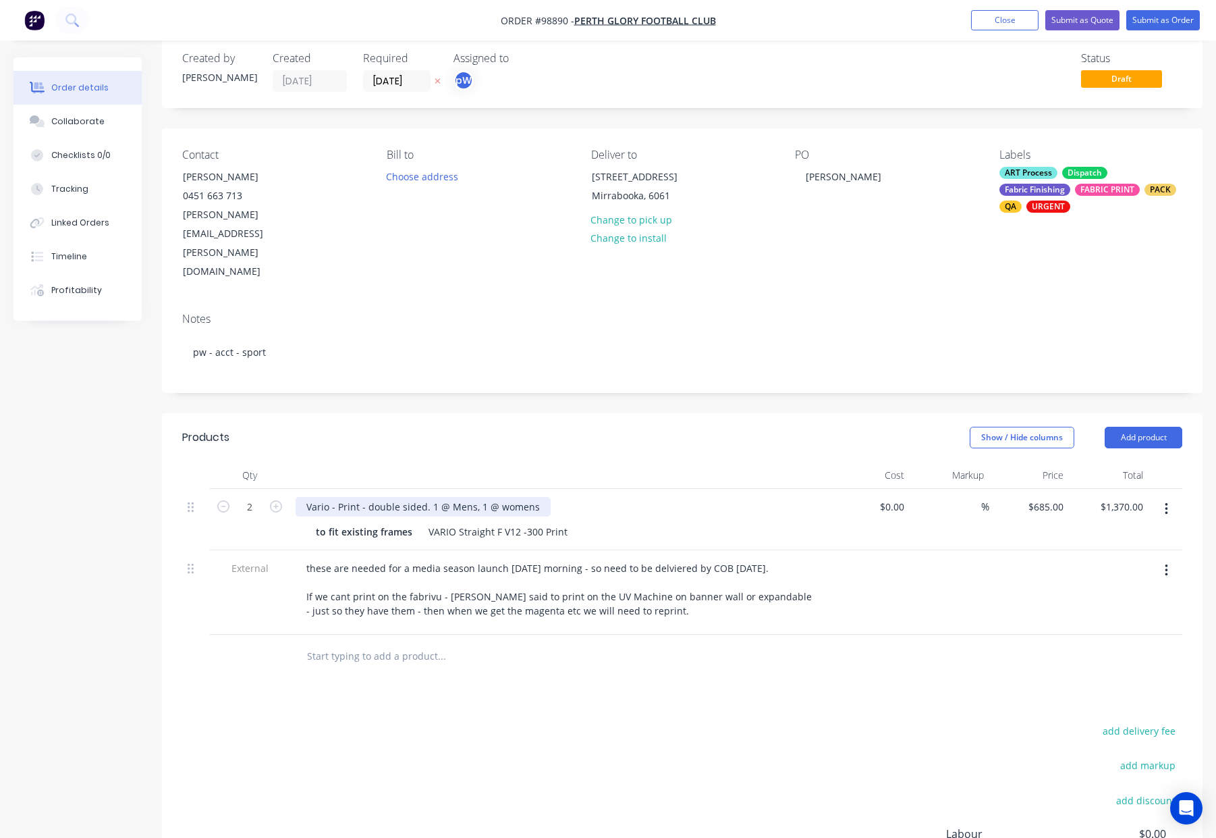
drag, startPoint x: 356, startPoint y: 452, endPoint x: 361, endPoint y: 460, distance: 9.4
click at [357, 497] on div "Vario - Print - double sided. 1 @ Mens, 1 @ womens" at bounding box center [423, 507] width 255 height 20
click at [383, 427] on div "Products" at bounding box center [288, 438] width 213 height 22
drag, startPoint x: 425, startPoint y: 452, endPoint x: 371, endPoint y: 451, distance: 54.0
click at [371, 497] on div "Vario - Prints - double sided. 1 @ Mens, 1 @ womens" at bounding box center [426, 507] width 260 height 20
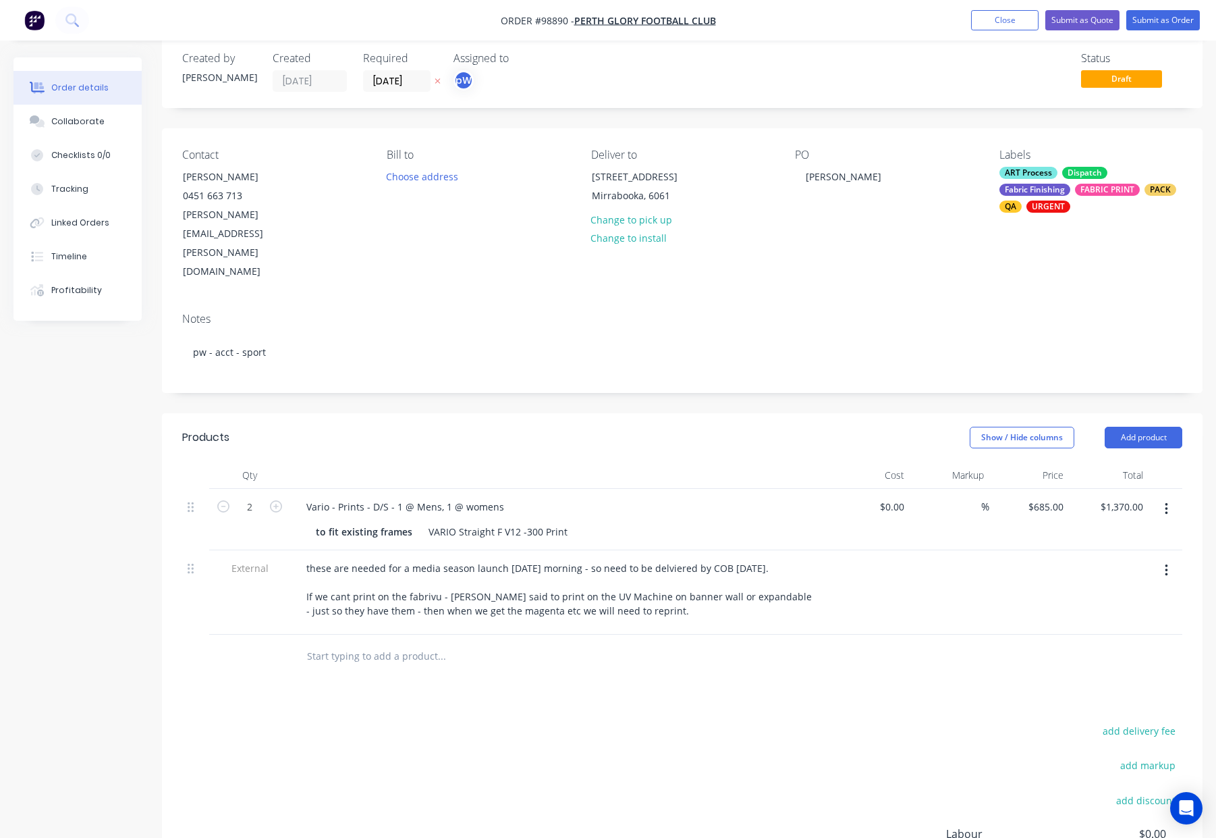
click at [418, 413] on header "Products Show / Hide columns Add product" at bounding box center [682, 437] width 1041 height 49
click at [439, 497] on div "Vario - Prints - D/S - 1 @ Mens, 1 @ womens" at bounding box center [405, 507] width 219 height 20
click at [495, 427] on div "Show / Hide columns Add product" at bounding box center [789, 438] width 788 height 22
click at [579, 427] on div "Show / Hide columns Add product" at bounding box center [789, 438] width 788 height 22
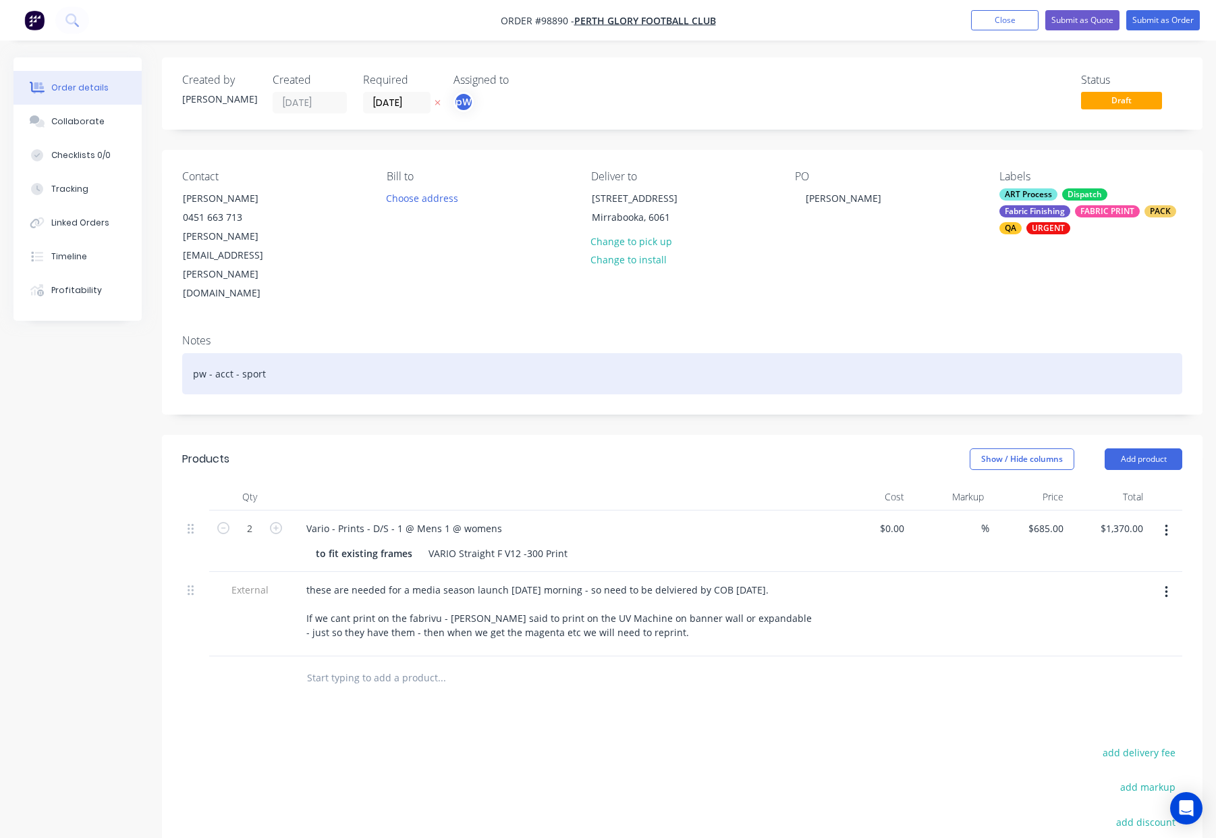
click at [457, 353] on div "pw - acct - sport" at bounding box center [682, 373] width 1000 height 41
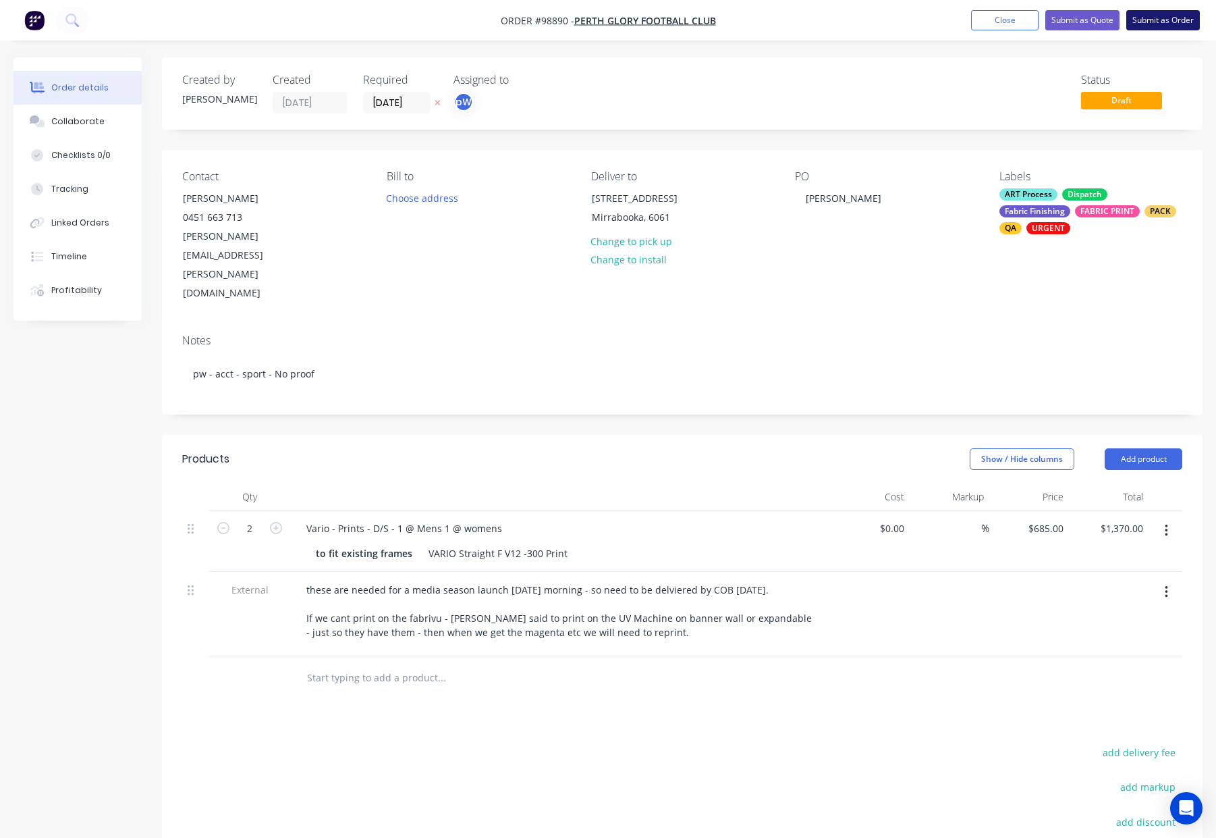
click at [1151, 17] on button "Submit as Order" at bounding box center [1163, 20] width 74 height 20
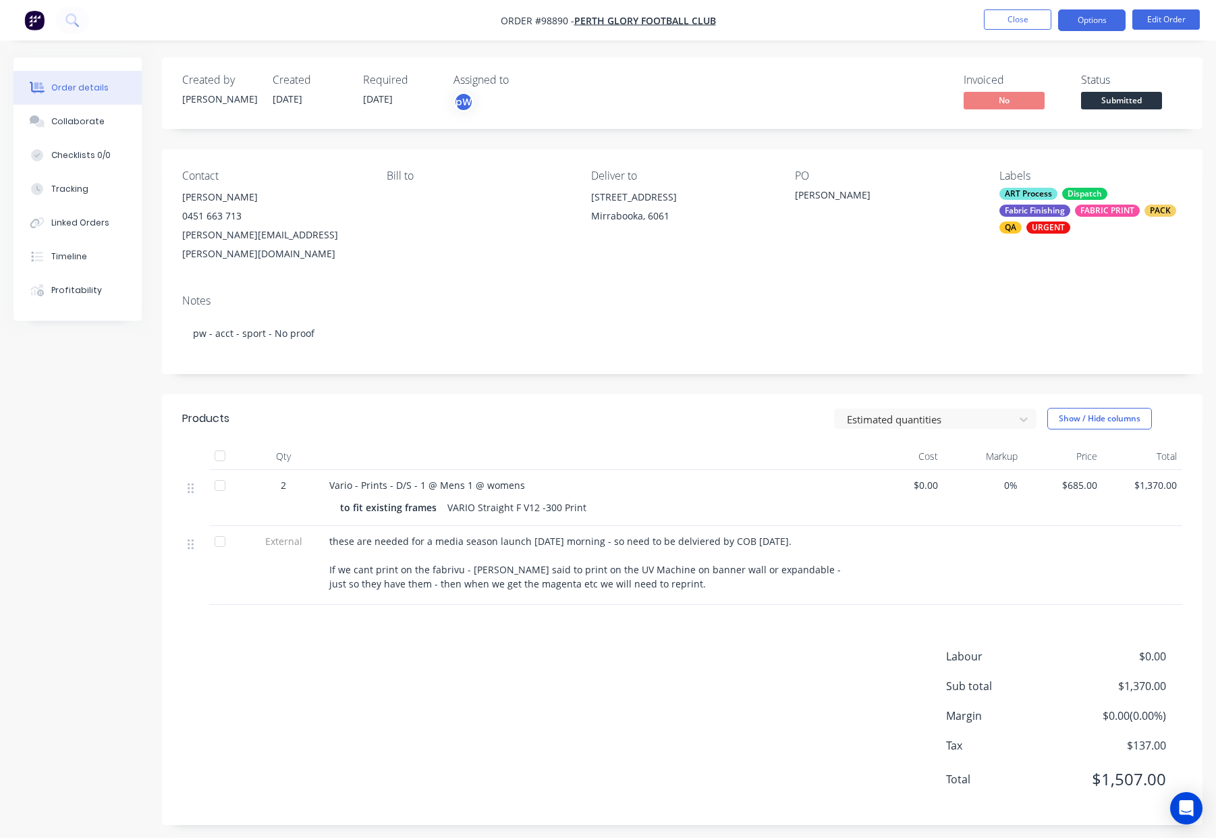
click at [1089, 21] on button "Options" at bounding box center [1091, 20] width 67 height 22
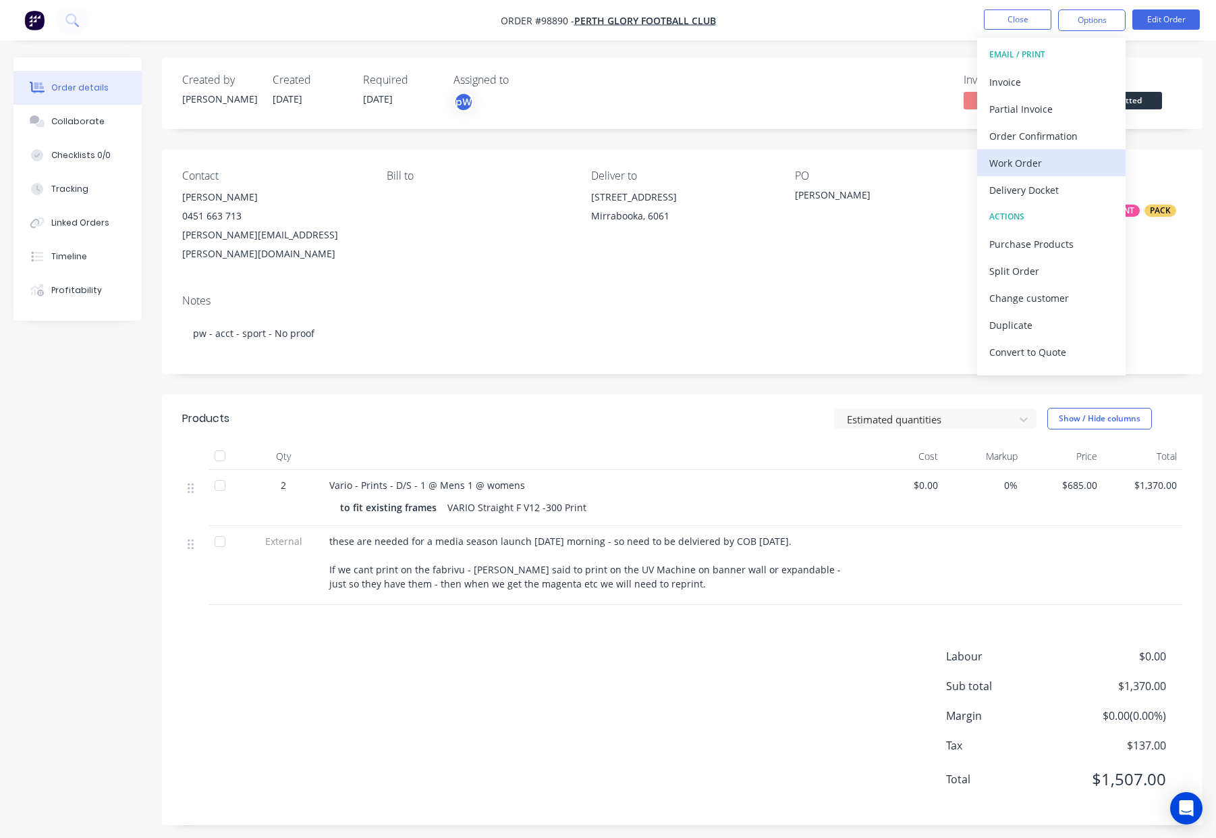
click at [1045, 171] on div "Work Order" at bounding box center [1051, 163] width 124 height 20
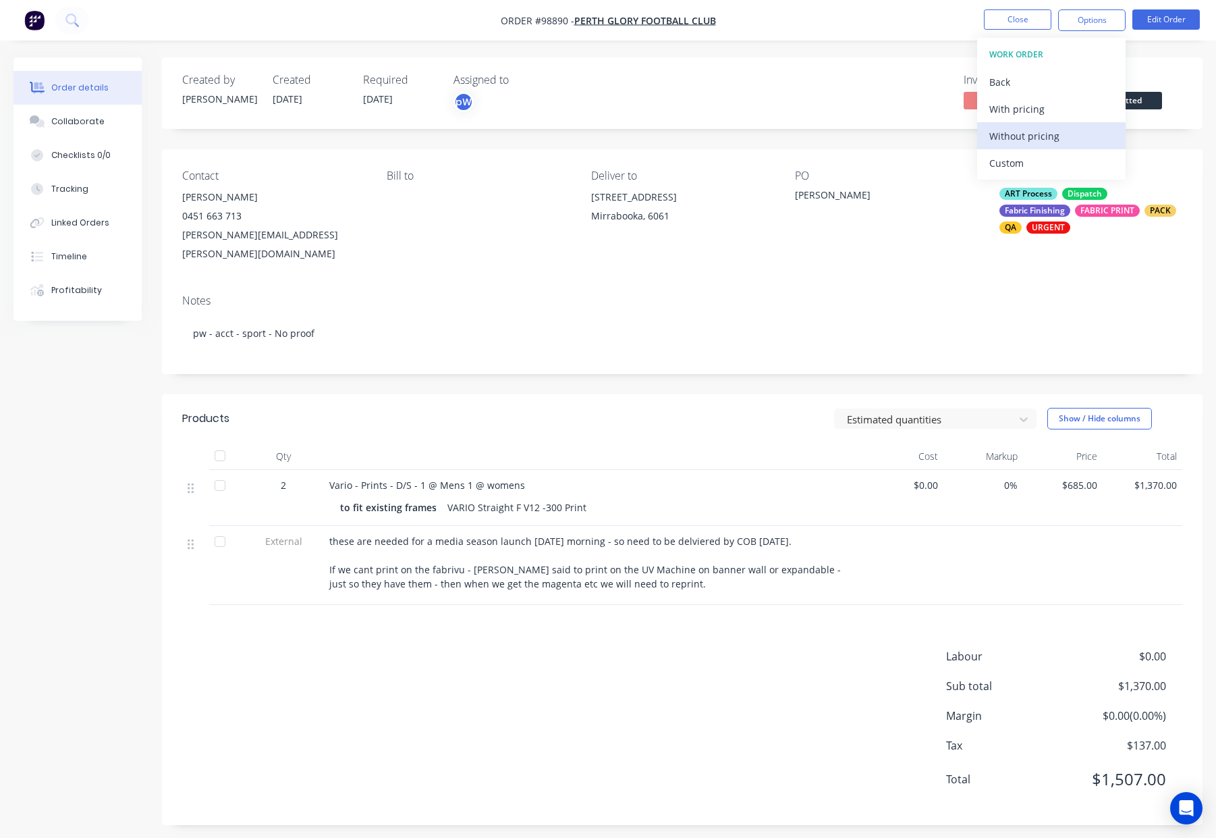
click at [1058, 136] on div "Without pricing" at bounding box center [1051, 136] width 124 height 20
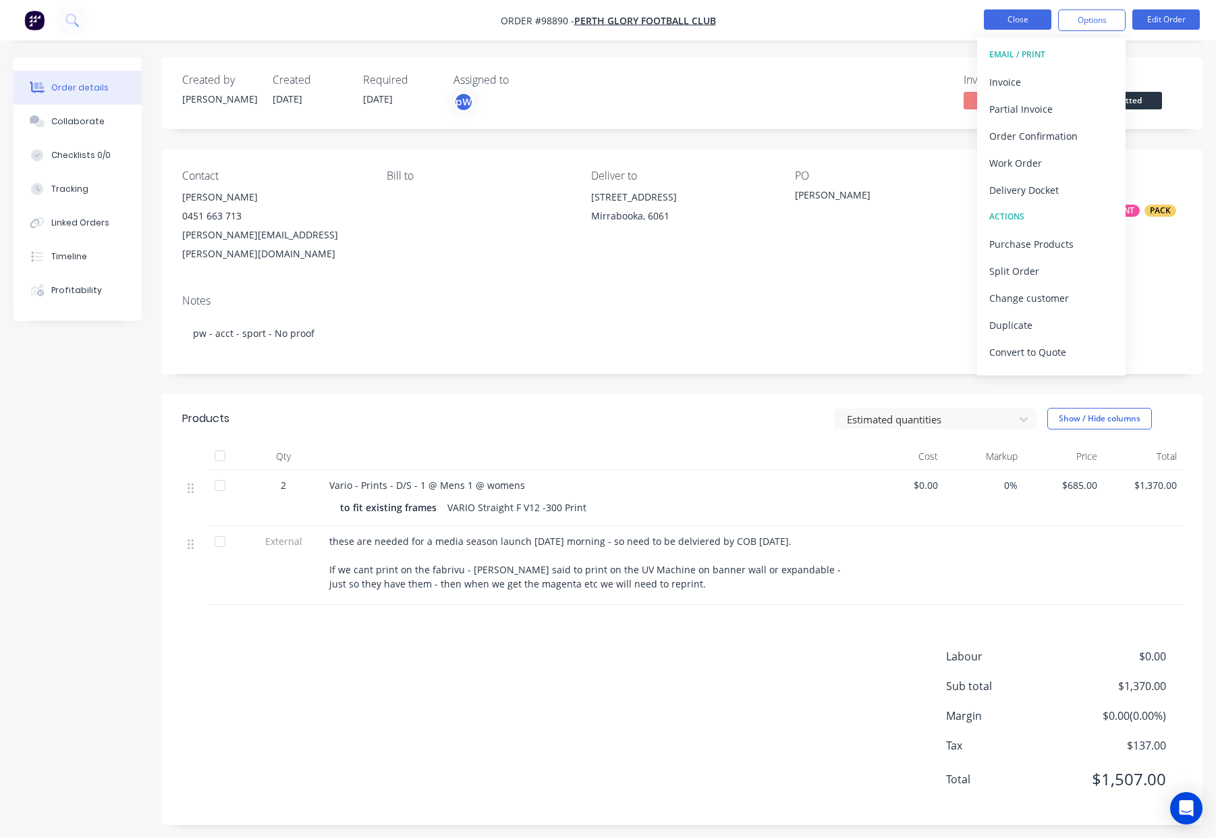
click at [1013, 20] on button "Close" at bounding box center [1017, 19] width 67 height 20
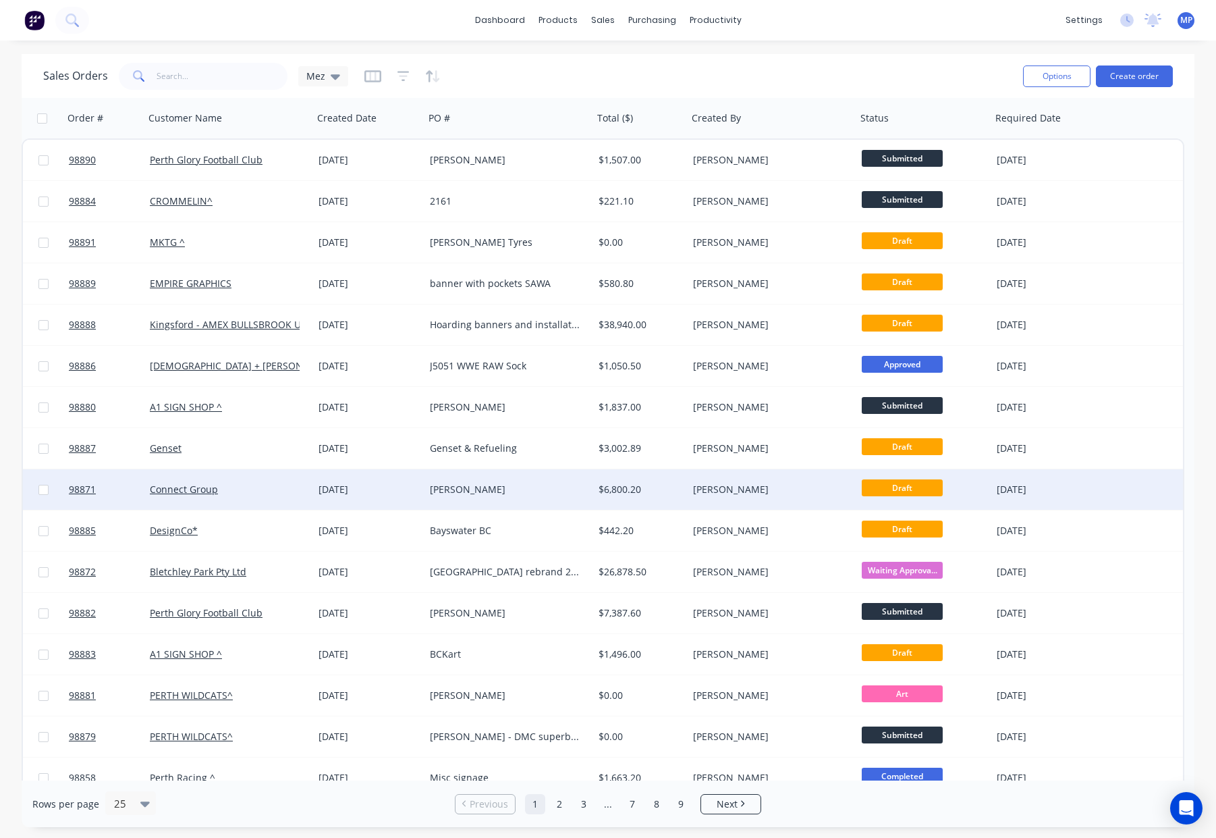
click at [508, 488] on div "[PERSON_NAME]" at bounding box center [505, 489] width 150 height 13
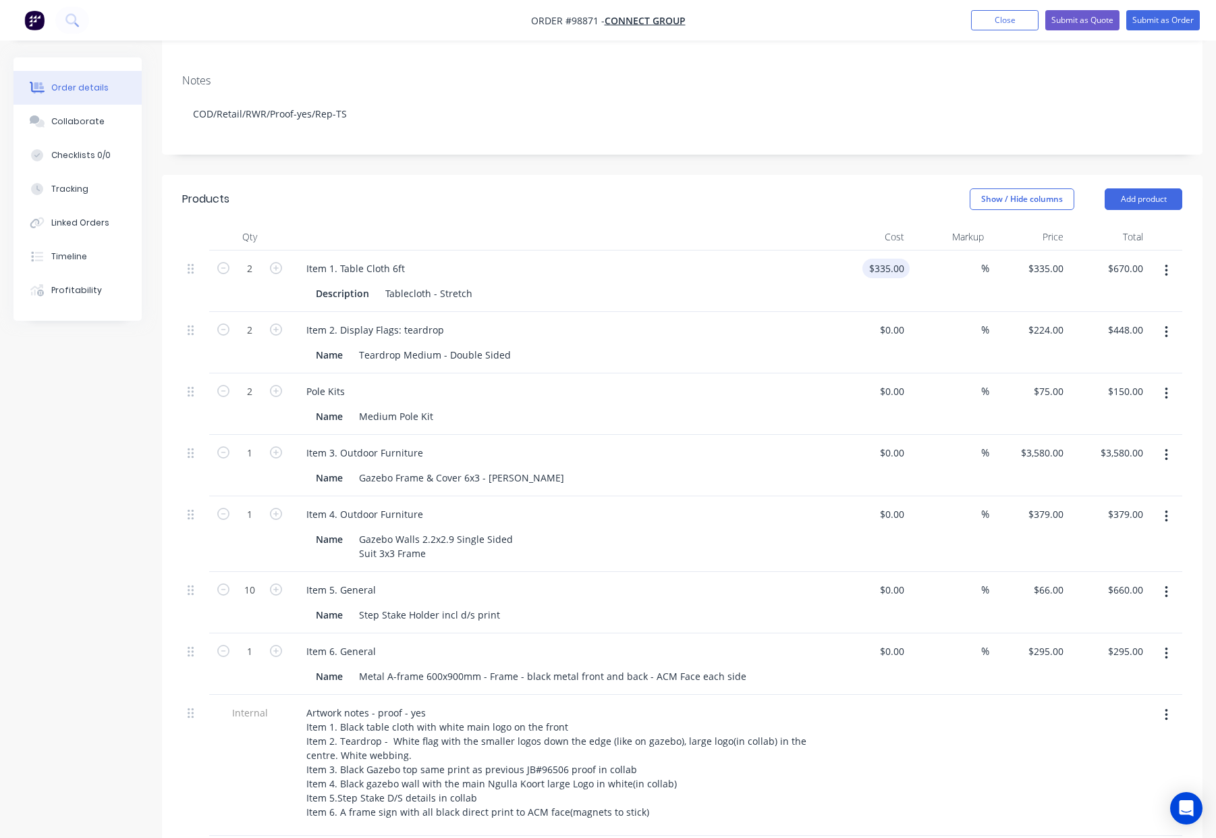
scroll to position [252, 0]
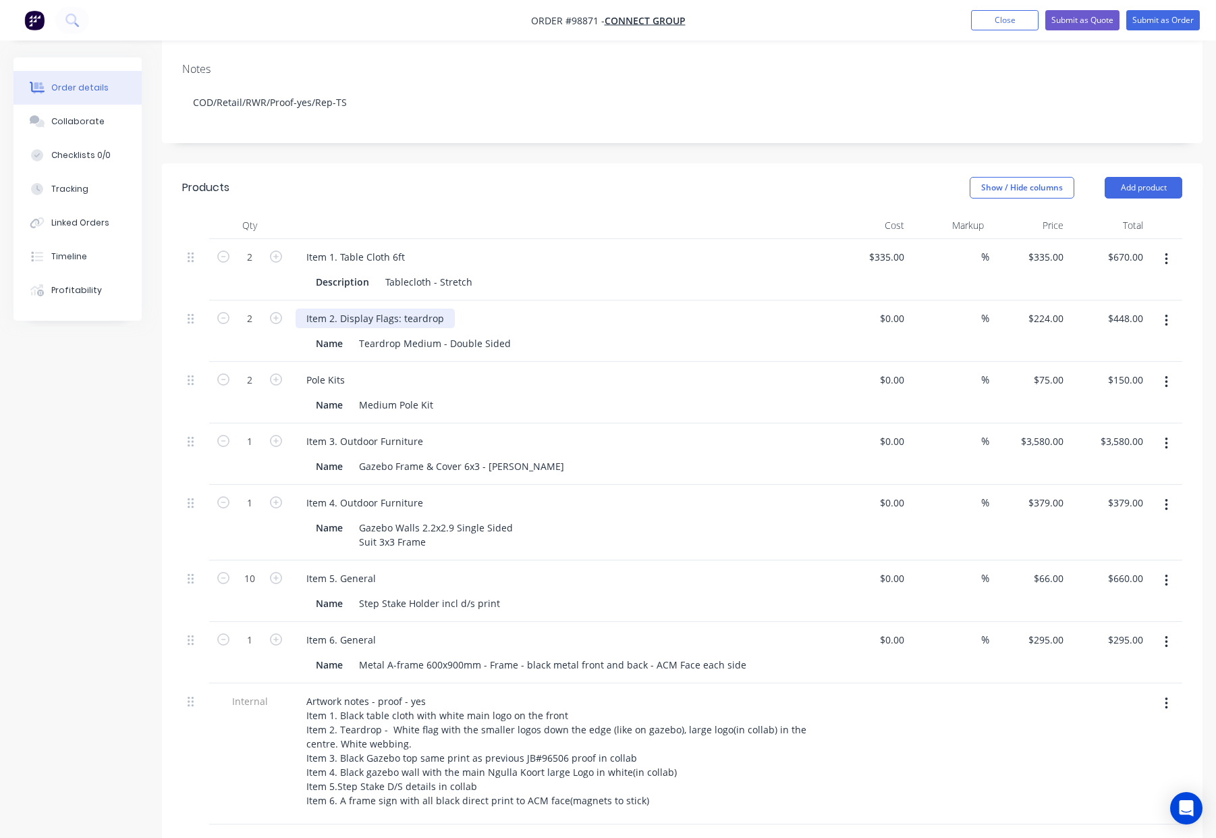
click at [405, 308] on div "Item 2. Display Flags: teardrop" at bounding box center [375, 318] width 159 height 20
drag, startPoint x: 499, startPoint y: 130, endPoint x: 491, endPoint y: 146, distance: 19.0
click at [499, 163] on header "Products Show / Hide columns Add product" at bounding box center [682, 187] width 1041 height 49
click at [340, 308] on div "Item 2. Display Flags: Teardrop" at bounding box center [376, 318] width 161 height 20
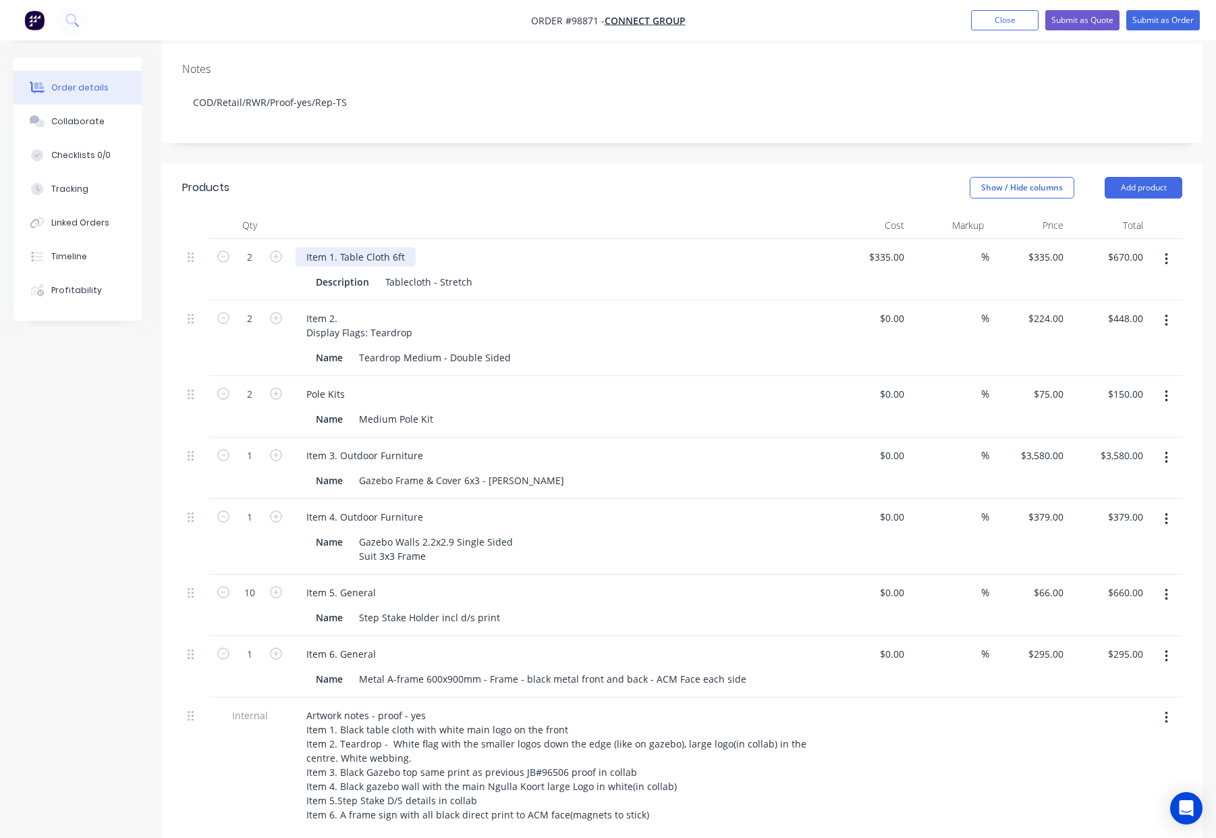
click at [339, 247] on div "Item 1. Table Cloth 6ft" at bounding box center [356, 257] width 120 height 20
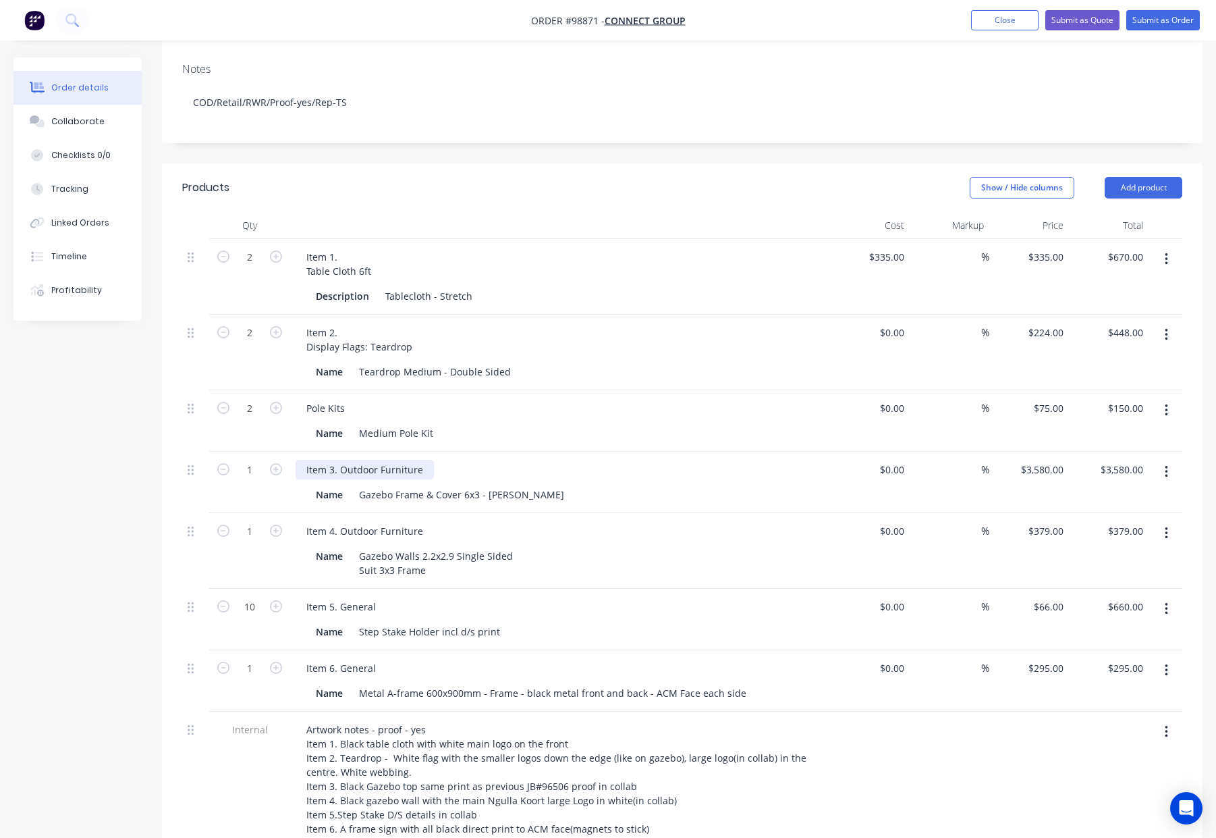
click at [340, 460] on div "Item 3. Outdoor Furniture" at bounding box center [365, 470] width 138 height 20
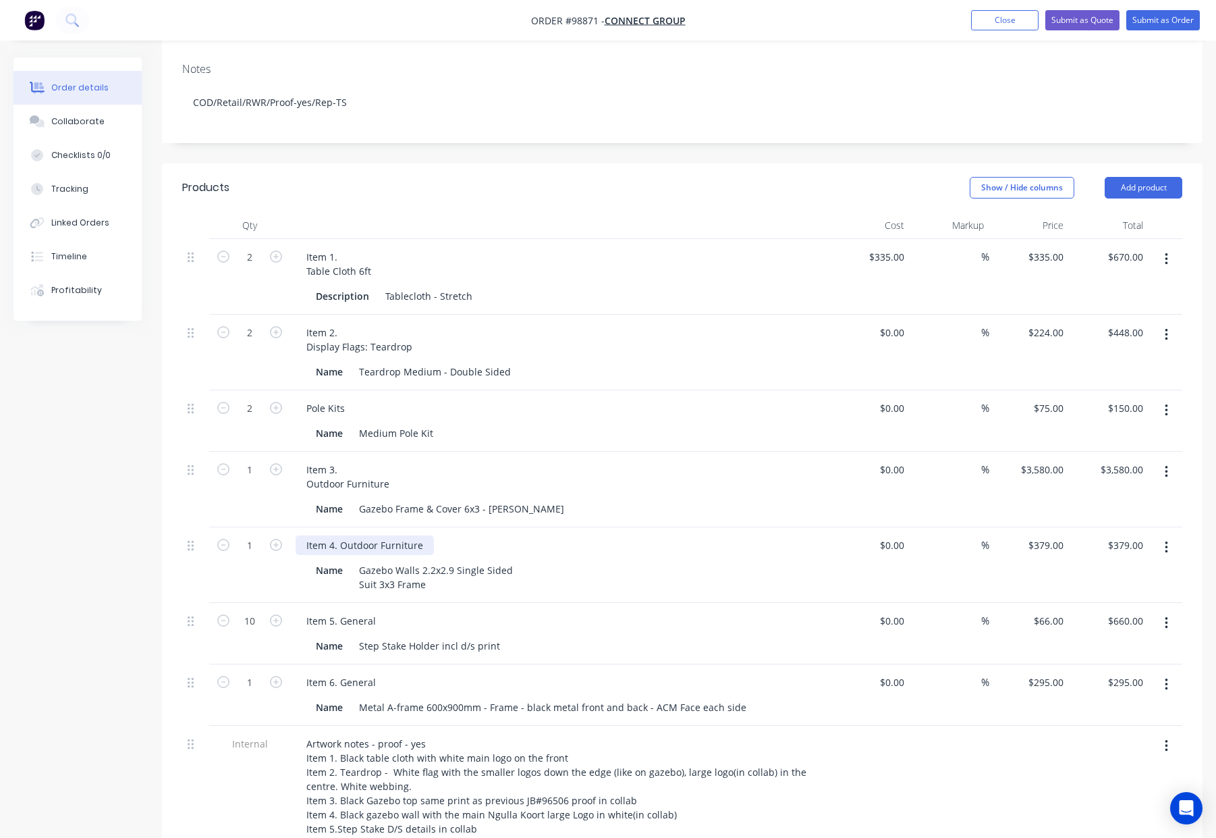
click at [339, 535] on div "Item 4. Outdoor Furniture" at bounding box center [365, 545] width 138 height 20
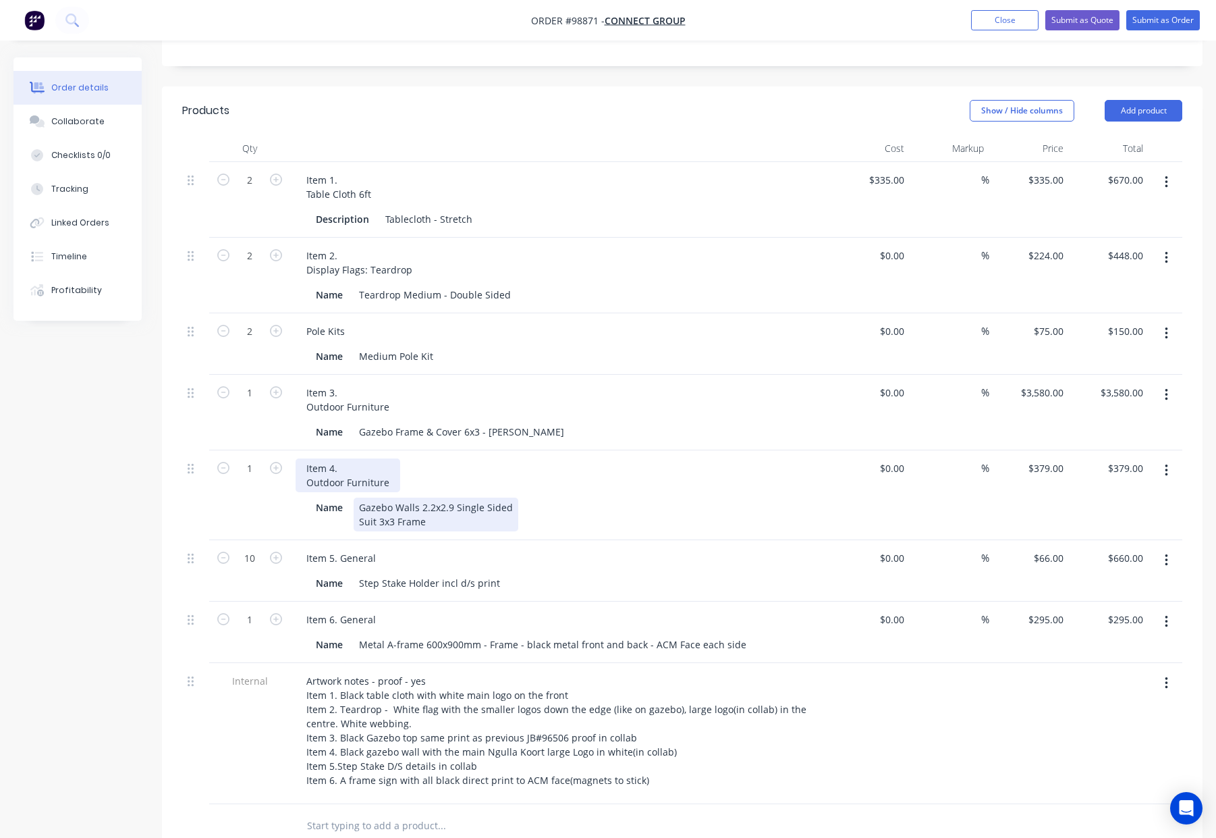
scroll to position [330, 0]
click at [342, 547] on div "Item 5. General" at bounding box center [341, 557] width 91 height 20
click at [339, 547] on div "Item 5. General" at bounding box center [341, 557] width 91 height 20
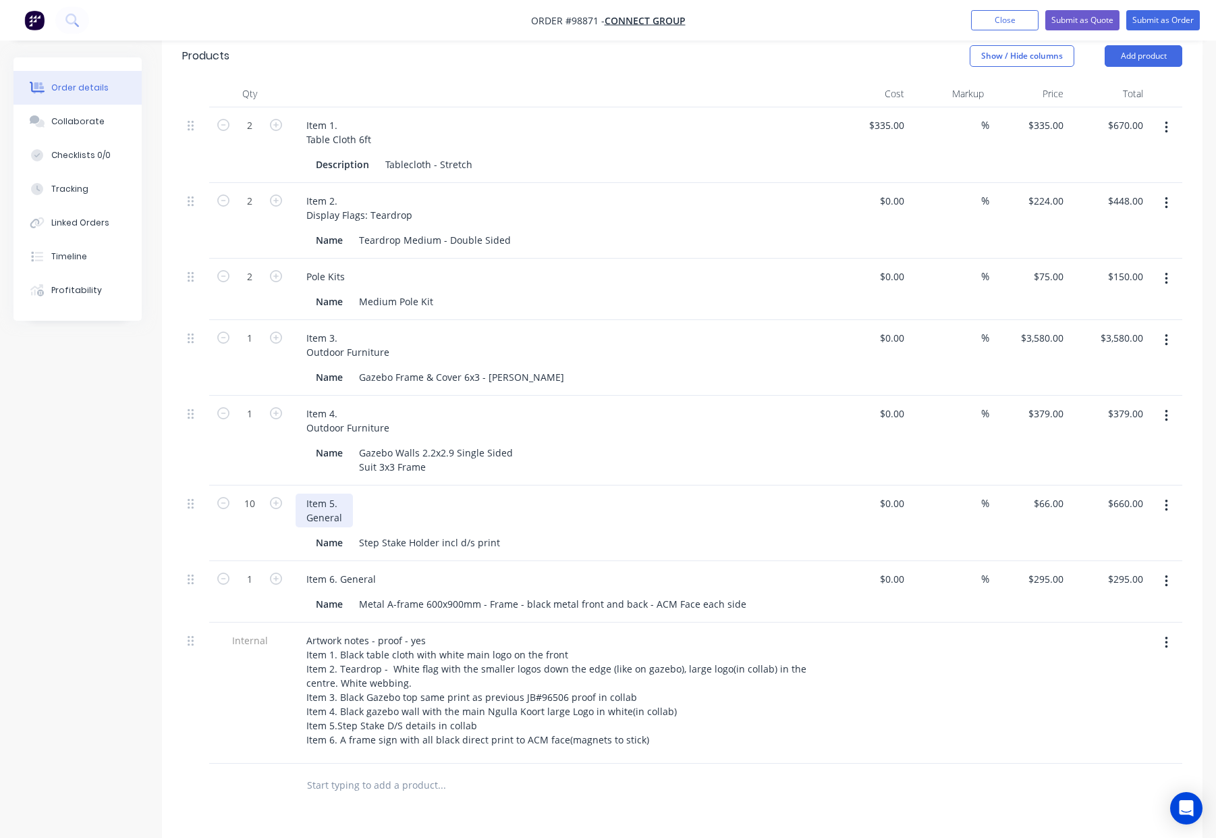
scroll to position [387, 0]
click at [338, 566] on div "Item 6. General" at bounding box center [341, 576] width 91 height 20
click at [340, 566] on div "Item 6. General" at bounding box center [341, 576] width 91 height 20
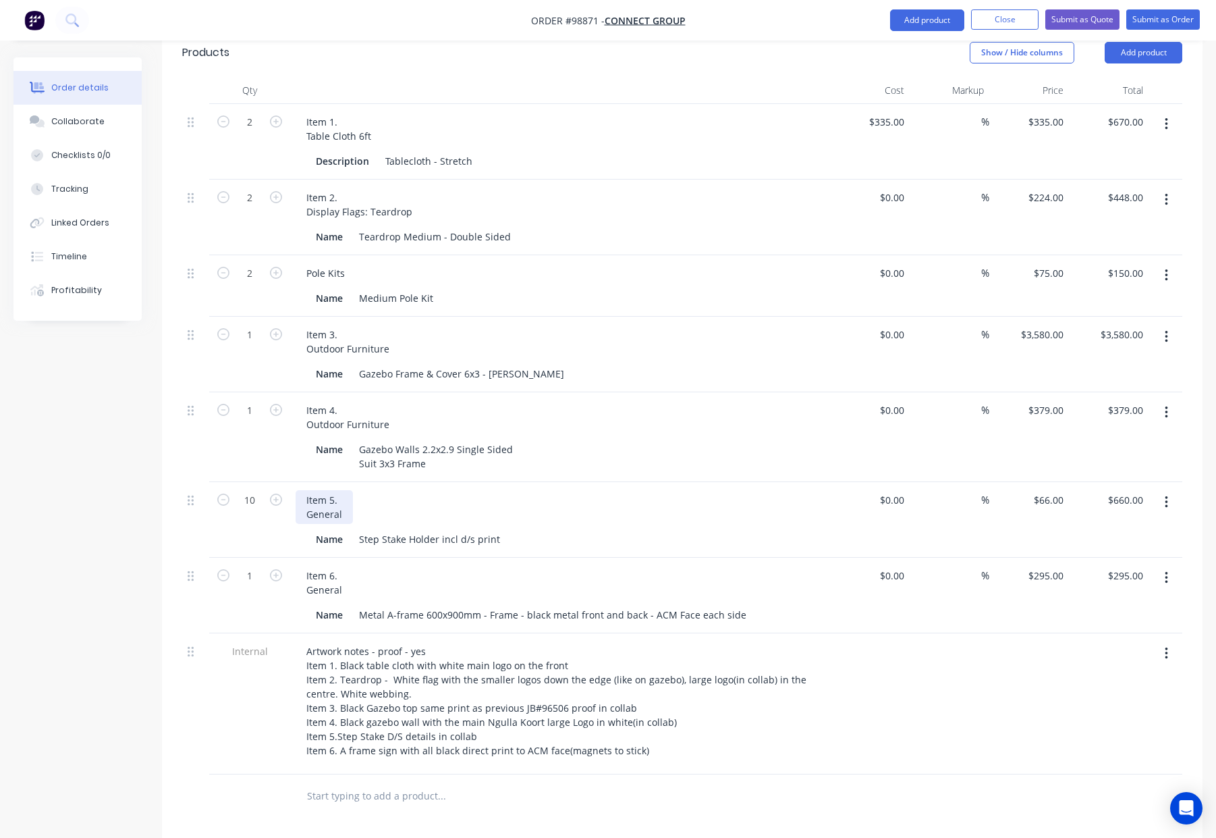
click at [345, 490] on div "Item 5. General" at bounding box center [324, 507] width 57 height 34
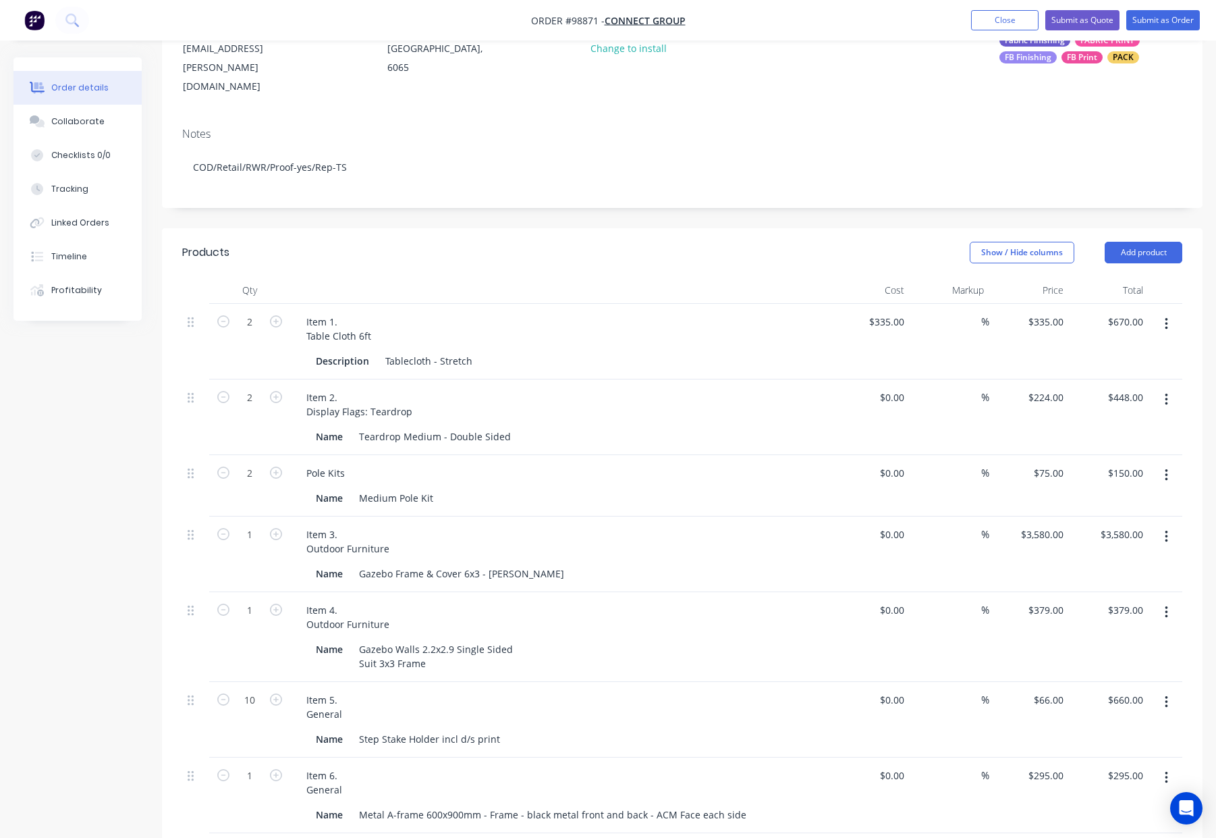
scroll to position [183, 0]
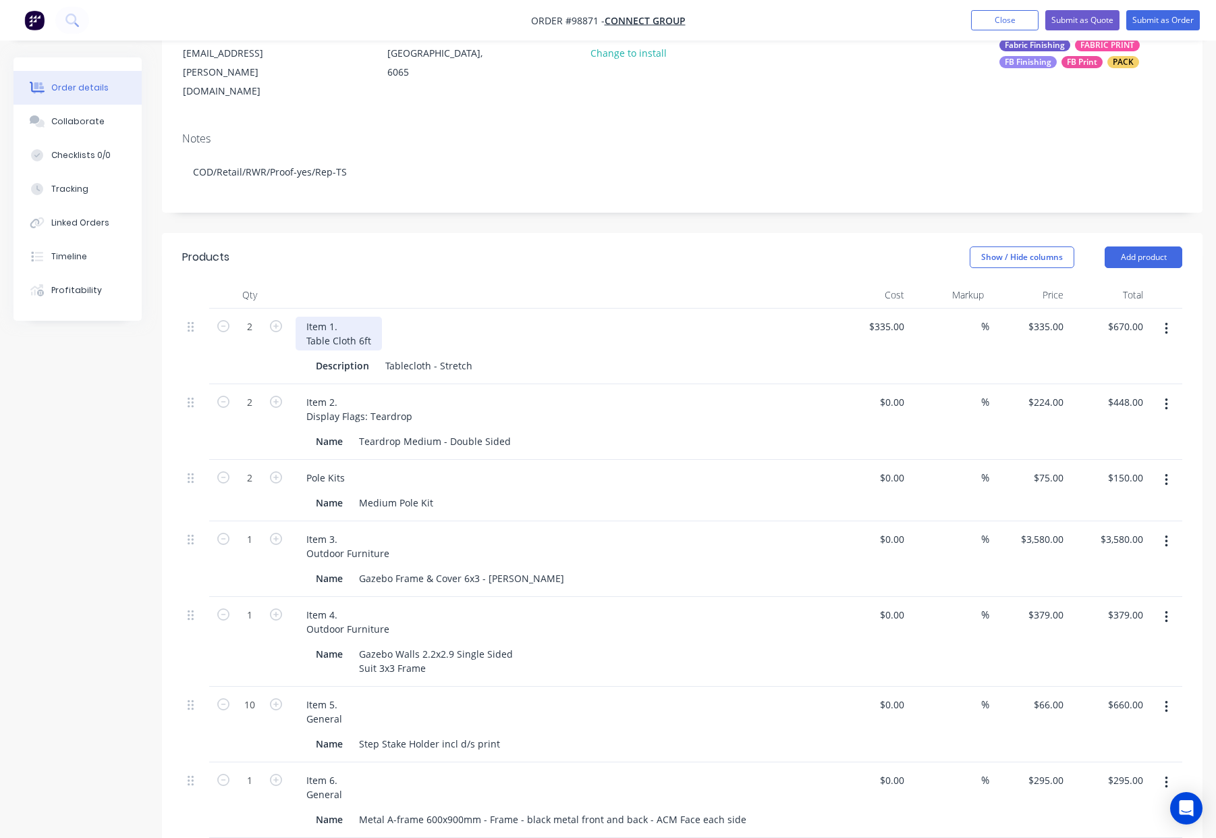
click at [341, 317] on div "Item 1. Table Cloth 6ft" at bounding box center [339, 334] width 86 height 34
click at [349, 392] on div "Item 2. Display Flags: Teardrop" at bounding box center [360, 409] width 128 height 34
click at [341, 392] on div "Item 2. Display Flags: Teardrop" at bounding box center [360, 409] width 128 height 34
click at [342, 468] on div "Pole Kits" at bounding box center [326, 478] width 60 height 20
click at [346, 529] on div "Item 3. Outdoor Furniture" at bounding box center [348, 546] width 105 height 34
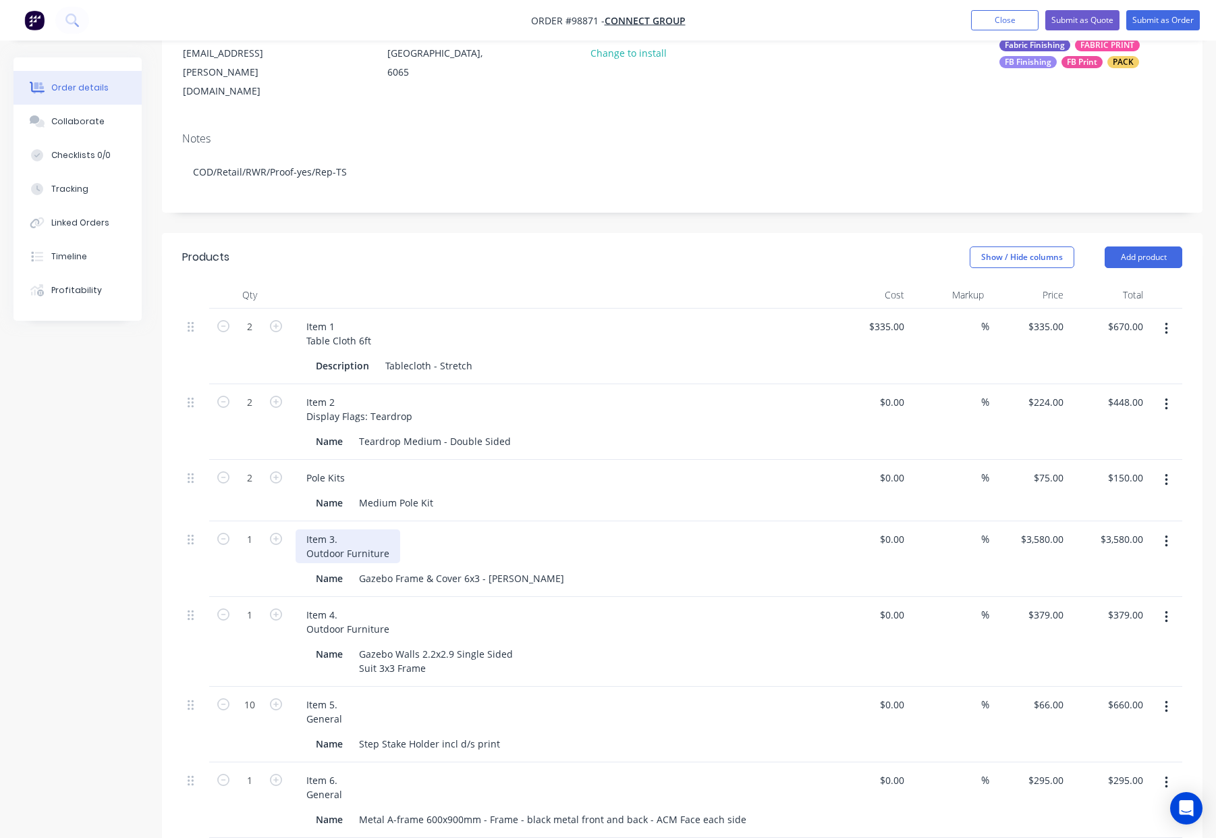
click at [342, 529] on div "Item 3. Outdoor Furniture" at bounding box center [348, 546] width 105 height 34
click at [342, 605] on div "Item 4. Outdoor Furniture" at bounding box center [348, 622] width 105 height 34
click at [341, 605] on div "Item 4. Outdoor Furniture" at bounding box center [348, 622] width 105 height 34
click at [342, 605] on div "Item 4. Outdoor Furniture" at bounding box center [348, 622] width 105 height 34
click at [465, 605] on div "Item 4 Outdoor Furniture" at bounding box center [560, 622] width 529 height 34
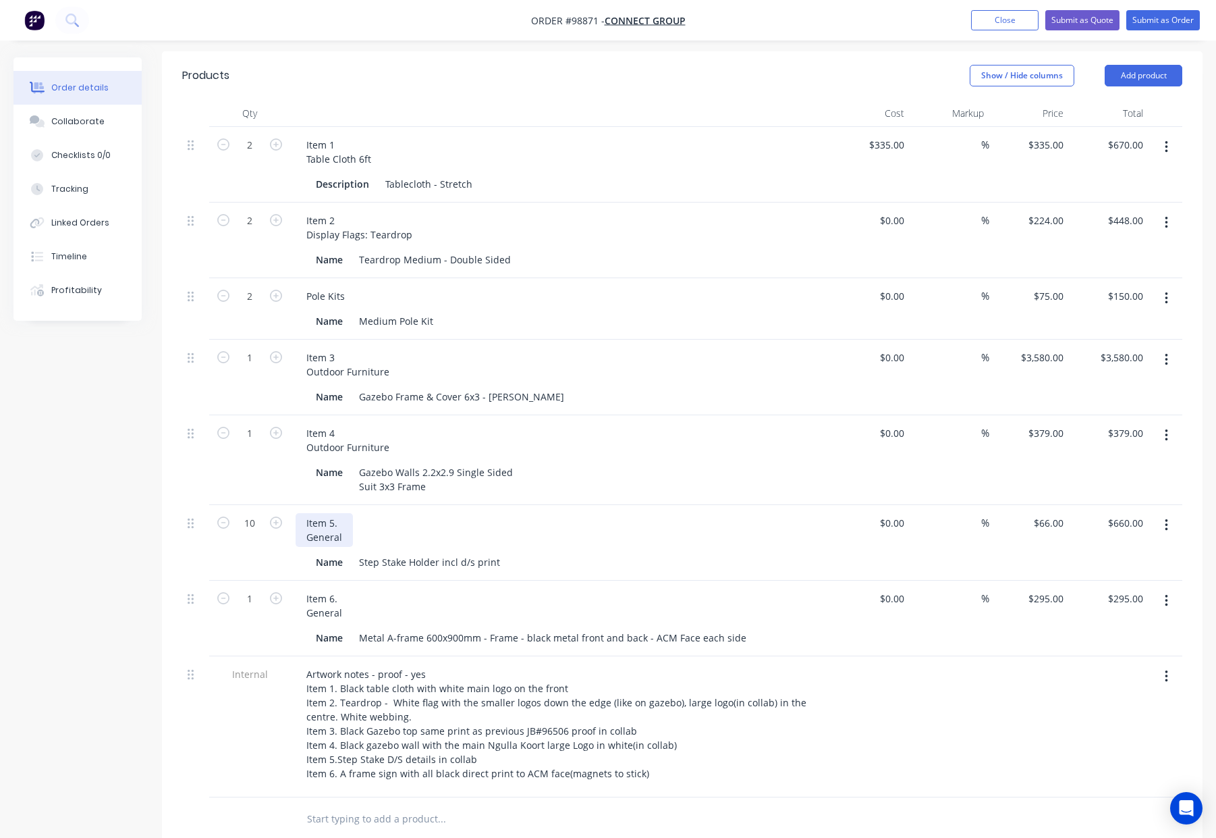
scroll to position [366, 0]
click at [335, 512] on div "Item 5. General" at bounding box center [324, 529] width 57 height 34
drag, startPoint x: 339, startPoint y: 487, endPoint x: 346, endPoint y: 498, distance: 12.7
click at [339, 512] on div "Item 5. General" at bounding box center [324, 529] width 57 height 34
click at [338, 587] on div "Item 6. General" at bounding box center [324, 604] width 57 height 34
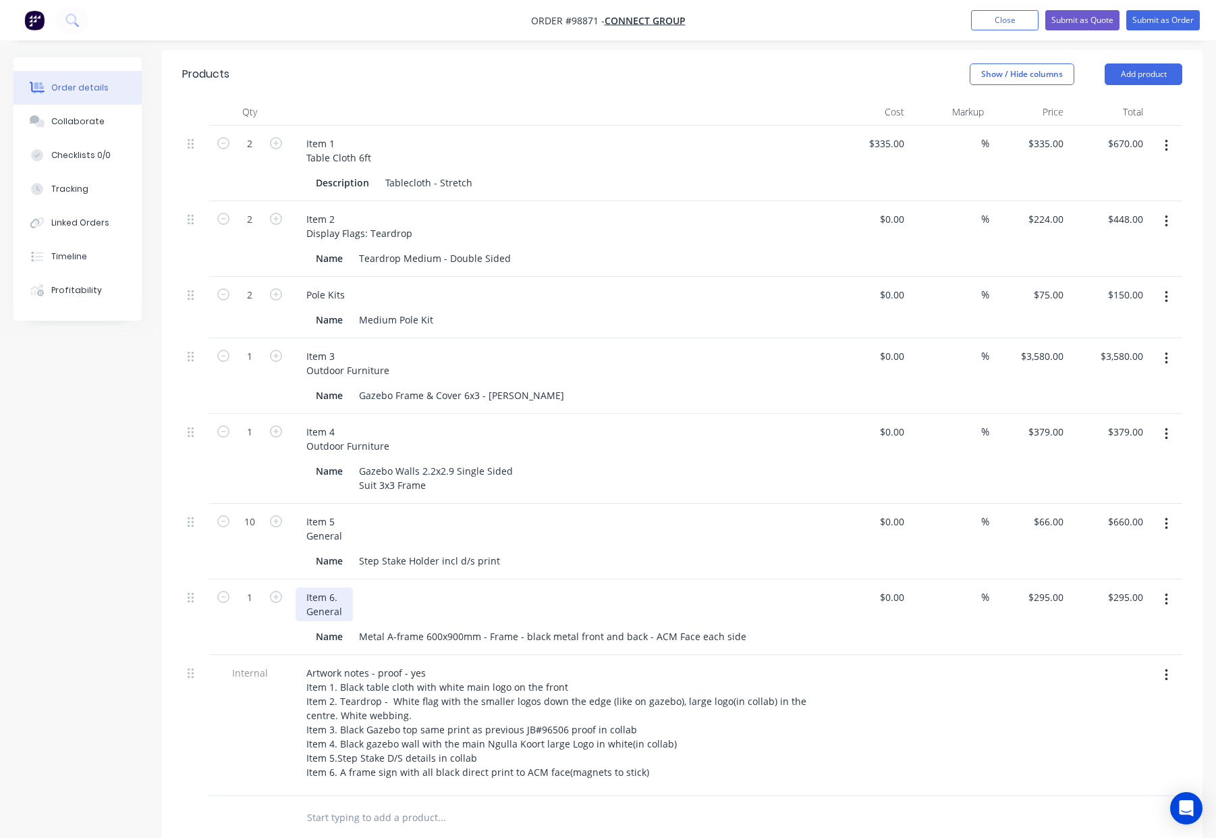
click at [339, 587] on div "Item 6. General" at bounding box center [324, 604] width 57 height 34
click at [412, 587] on div "Item 6 General" at bounding box center [560, 604] width 529 height 34
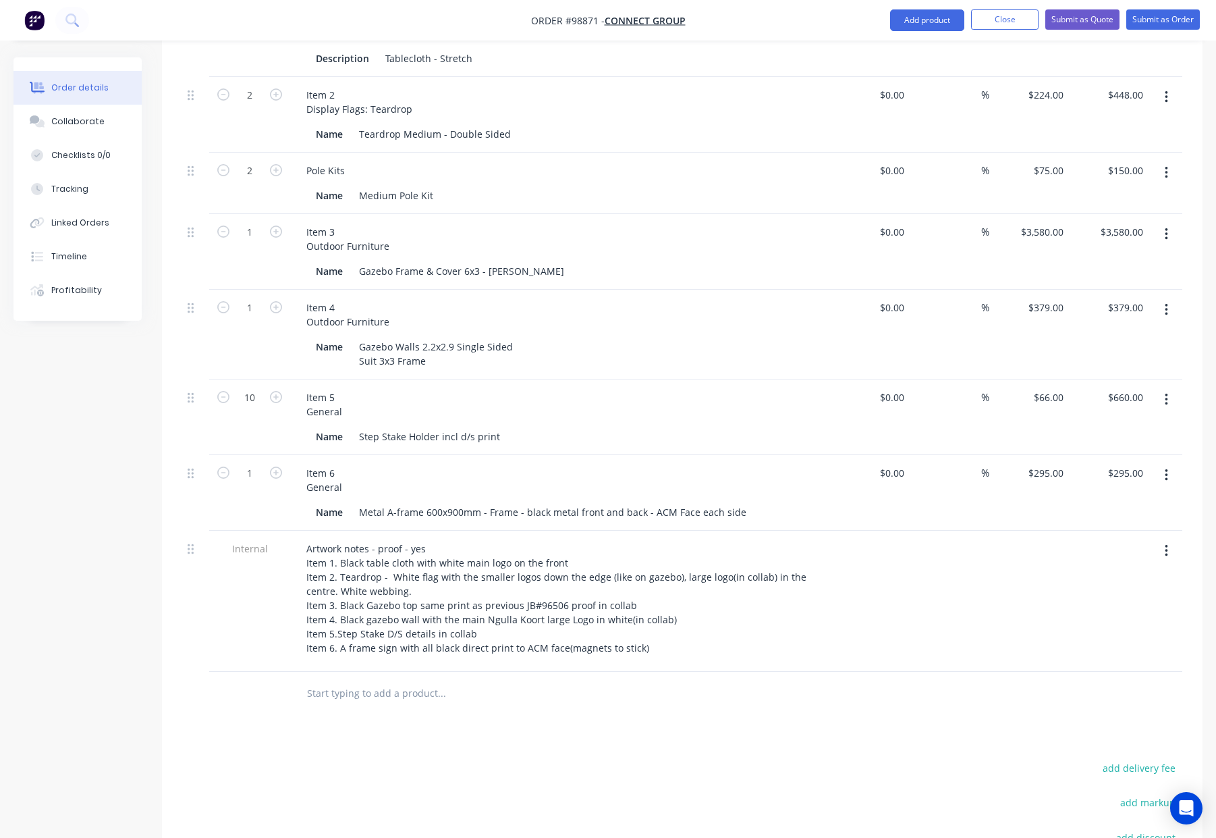
scroll to position [486, 0]
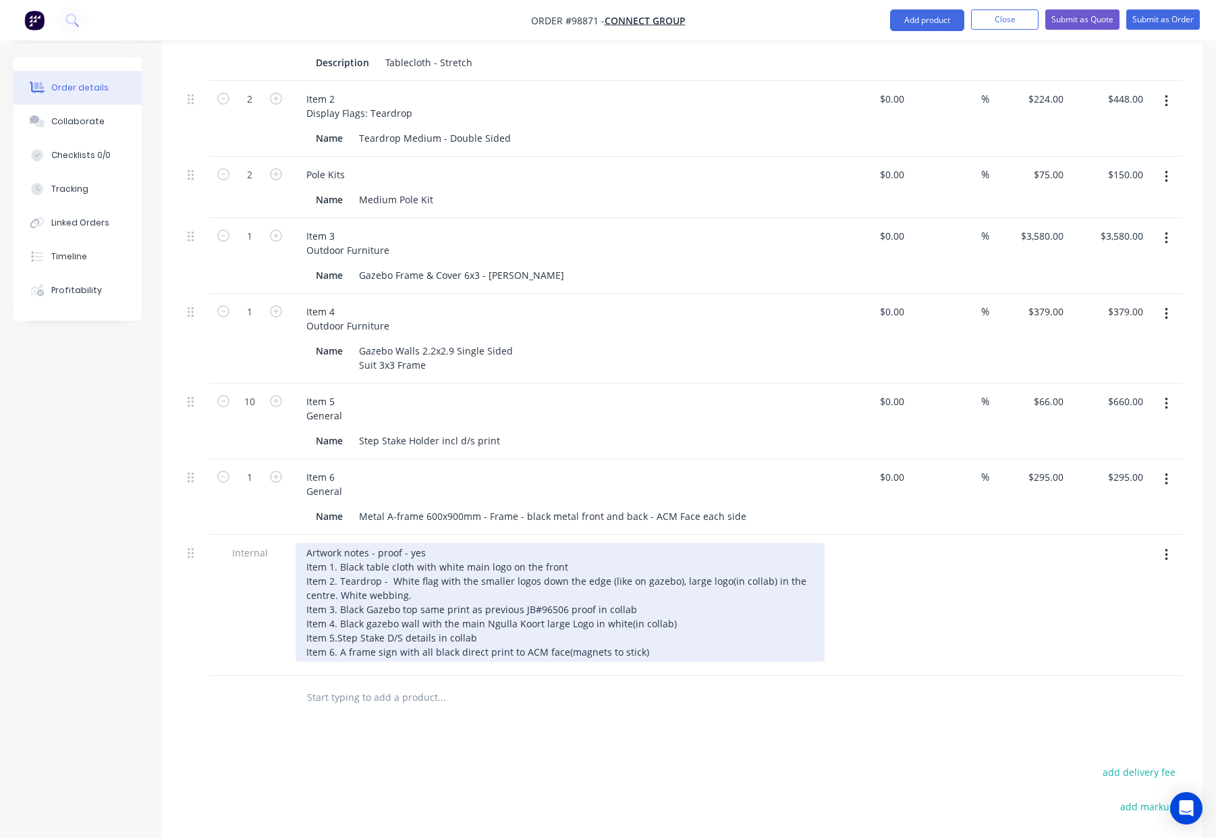
click at [338, 543] on div "Artwork notes - proof - yes Item 1. Black table cloth with white main logo on t…" at bounding box center [560, 602] width 529 height 119
click at [338, 548] on div "Artwork notes - proof - yes Item 1 - Black table cloth with white main logo on …" at bounding box center [560, 602] width 529 height 119
drag, startPoint x: 339, startPoint y: 576, endPoint x: 362, endPoint y: 581, distance: 23.4
click at [340, 577] on div "Artwork notes - proof - yes Item 1 - Black table cloth with white main logo on …" at bounding box center [560, 602] width 529 height 119
drag, startPoint x: 339, startPoint y: 587, endPoint x: 344, endPoint y: 592, distance: 7.2
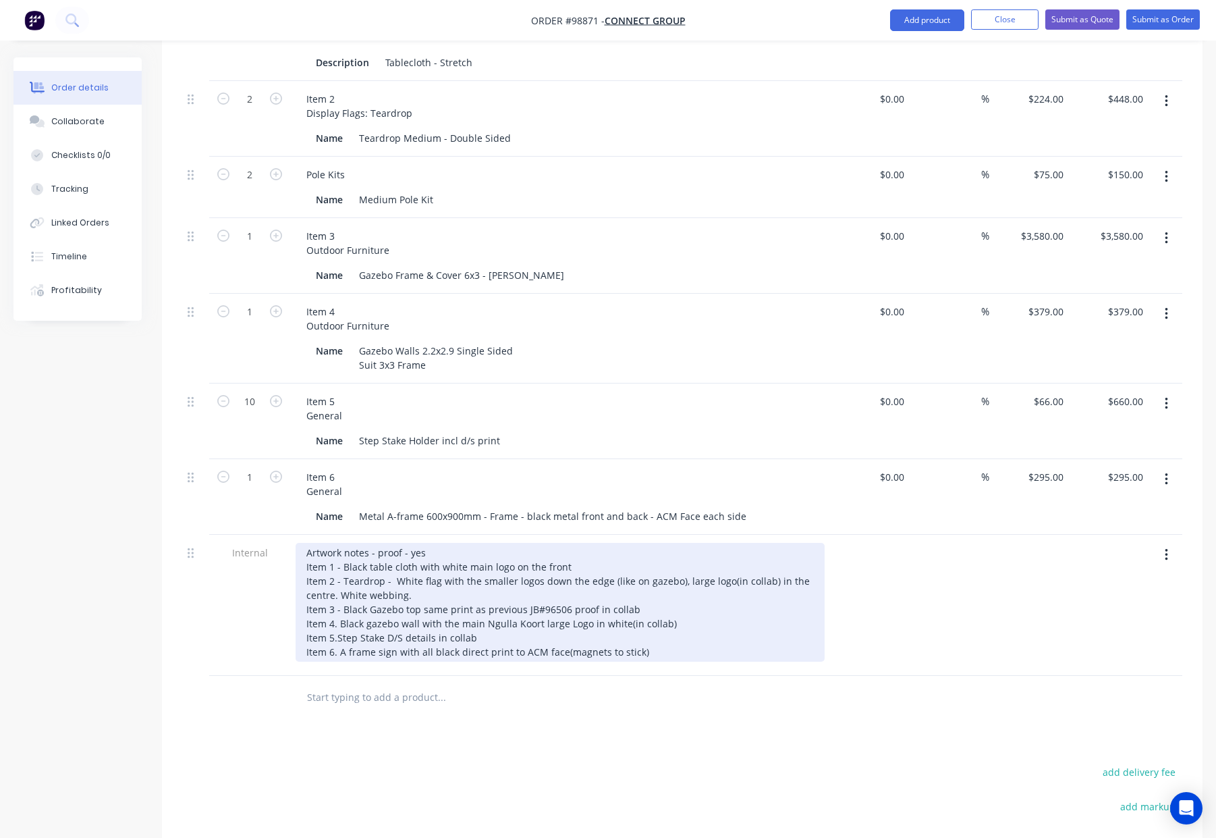
click at [339, 588] on div "Artwork notes - proof - yes Item 1 - Black table cloth with white main logo on …" at bounding box center [560, 602] width 529 height 119
drag, startPoint x: 337, startPoint y: 603, endPoint x: 347, endPoint y: 607, distance: 10.0
click at [337, 603] on div "Artwork notes - proof - yes Item 1 - Black table cloth with white main logo on …" at bounding box center [560, 602] width 529 height 119
click at [339, 622] on div "Artwork notes - proof - yes Item 1 - Black table cloth with white main logo on …" at bounding box center [560, 602] width 529 height 119
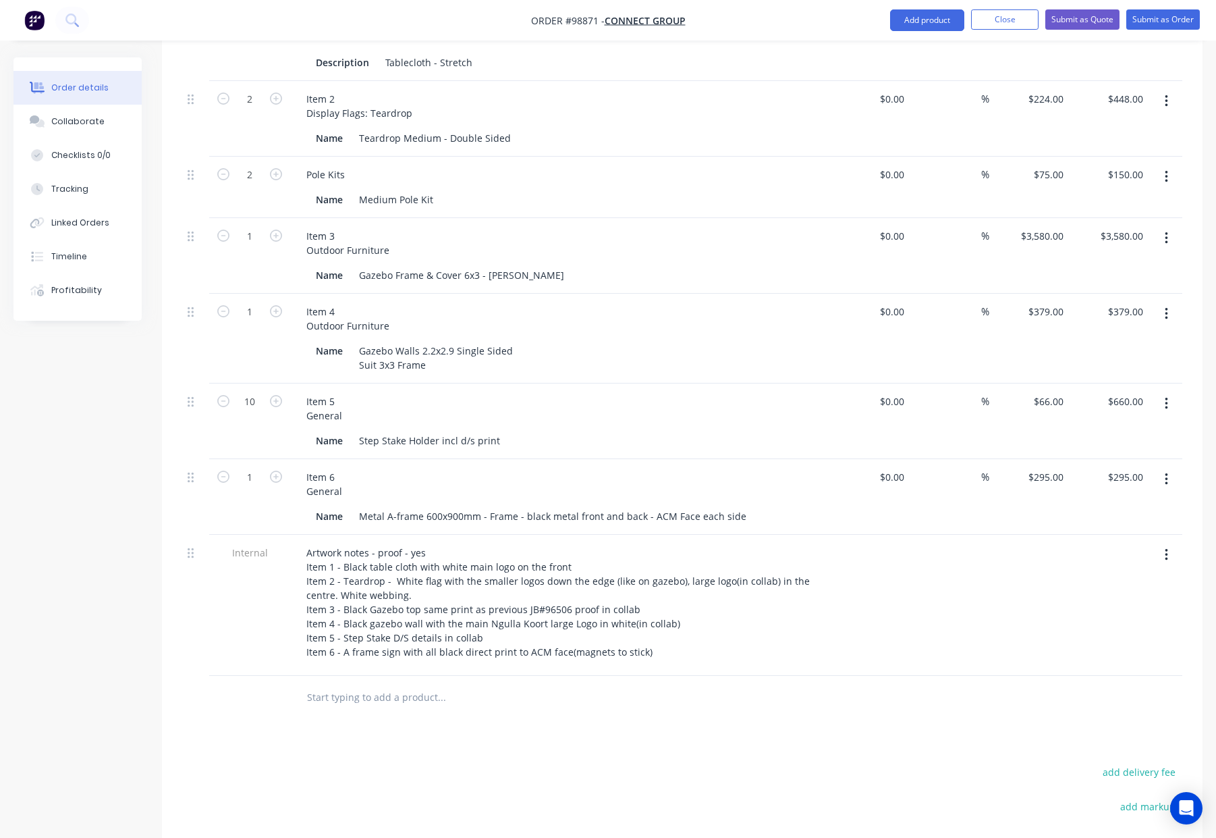
click at [706, 707] on div "Products Show / Hide columns Add product Qty Cost Markup Price Total 2 Item 1 T…" at bounding box center [682, 487] width 1041 height 1114
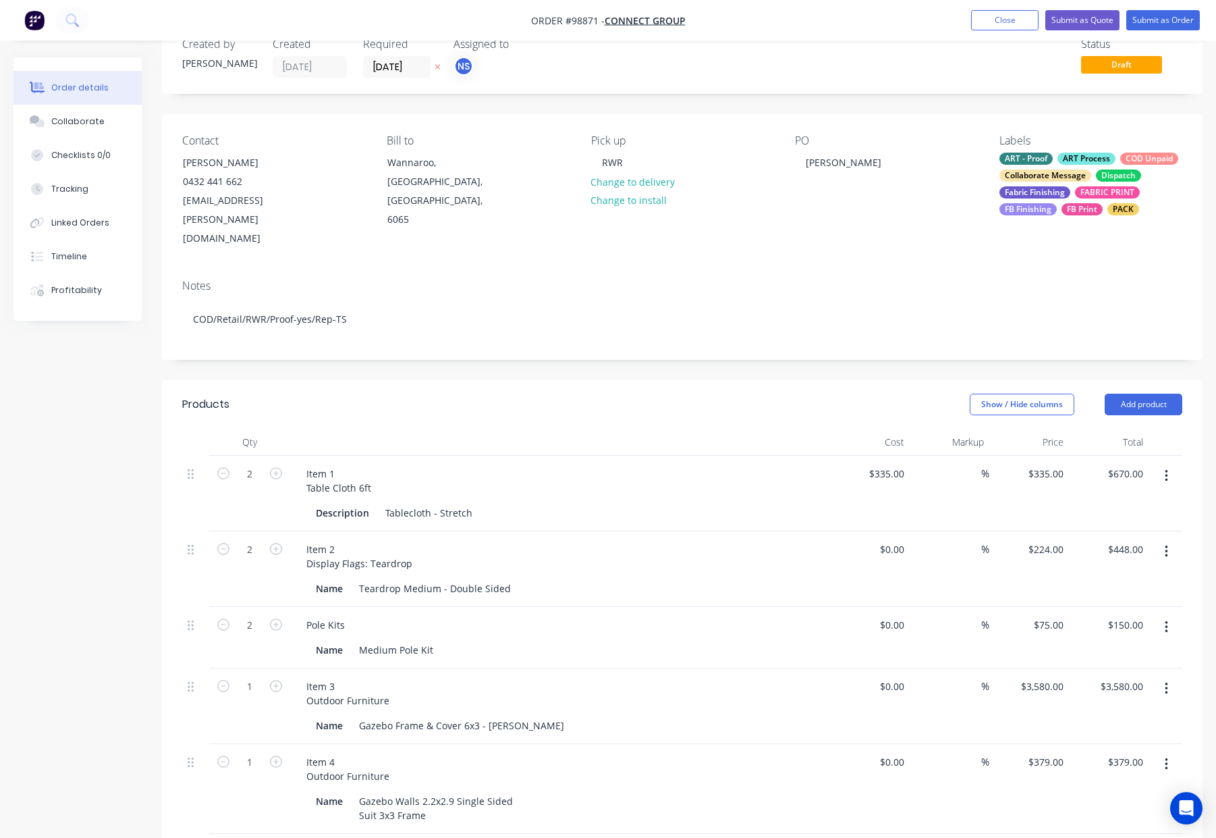
scroll to position [0, 0]
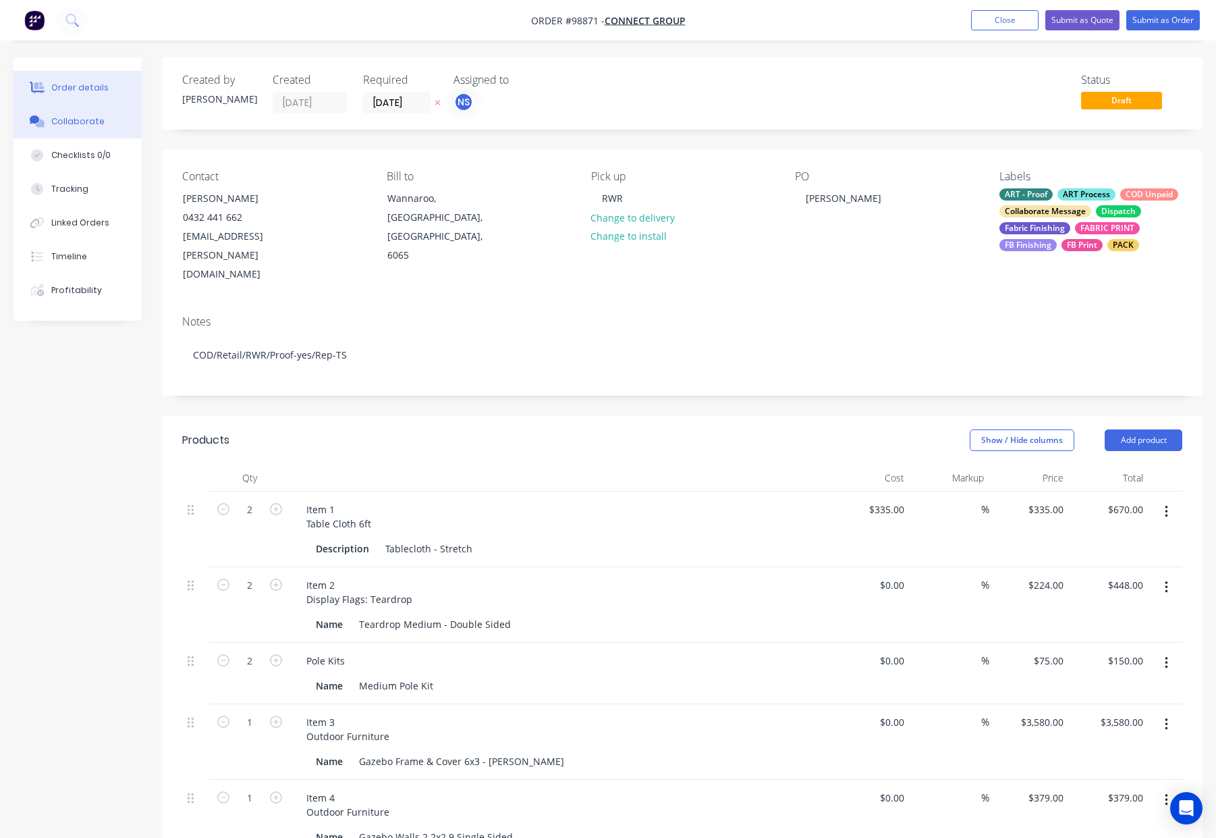
click at [38, 136] on button "Collaborate" at bounding box center [77, 122] width 128 height 34
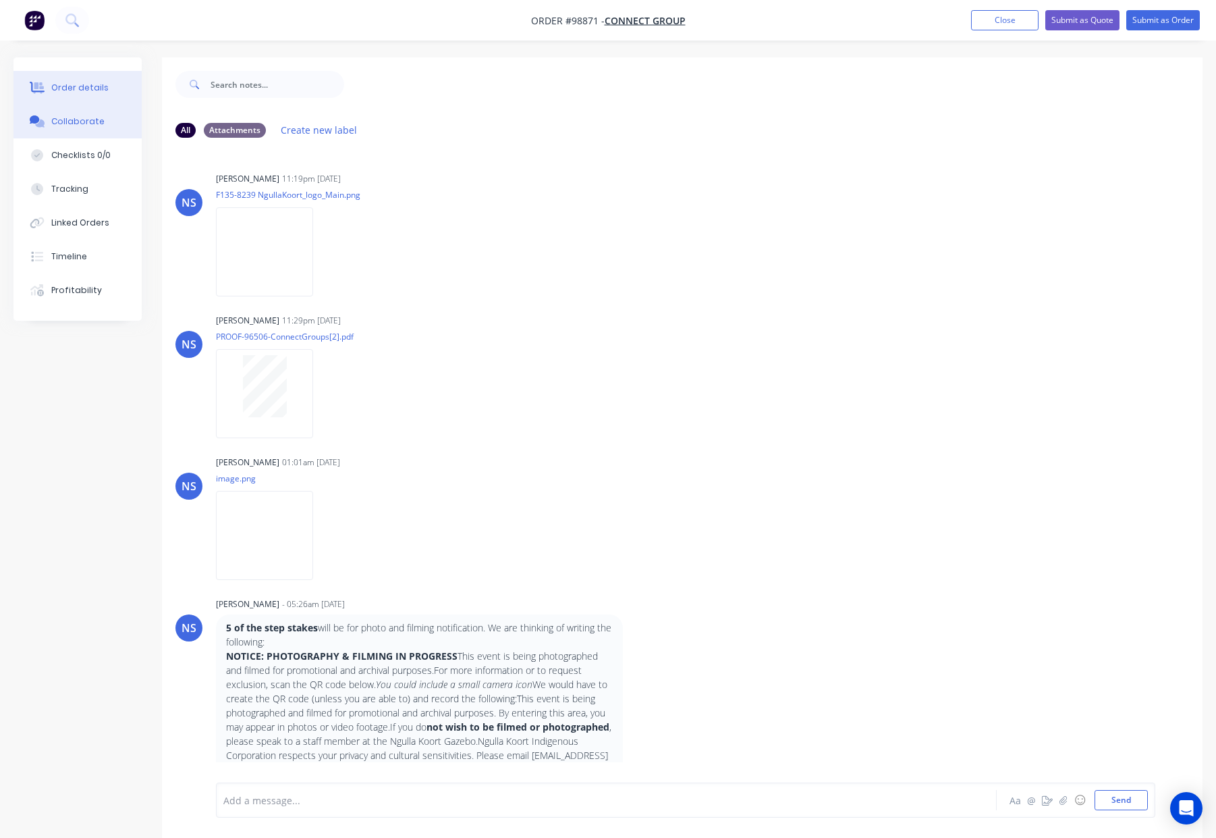
click at [92, 93] on div "Order details" at bounding box center [79, 88] width 57 height 12
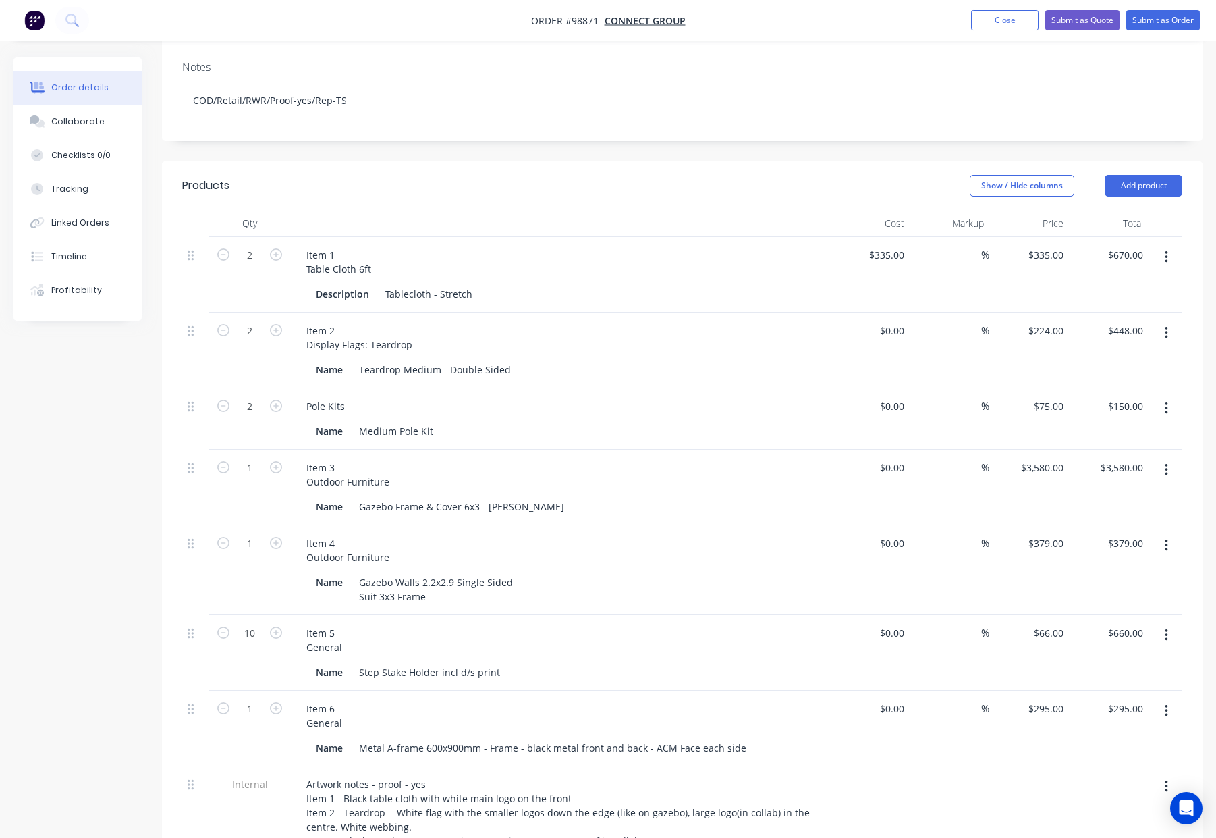
scroll to position [244, 0]
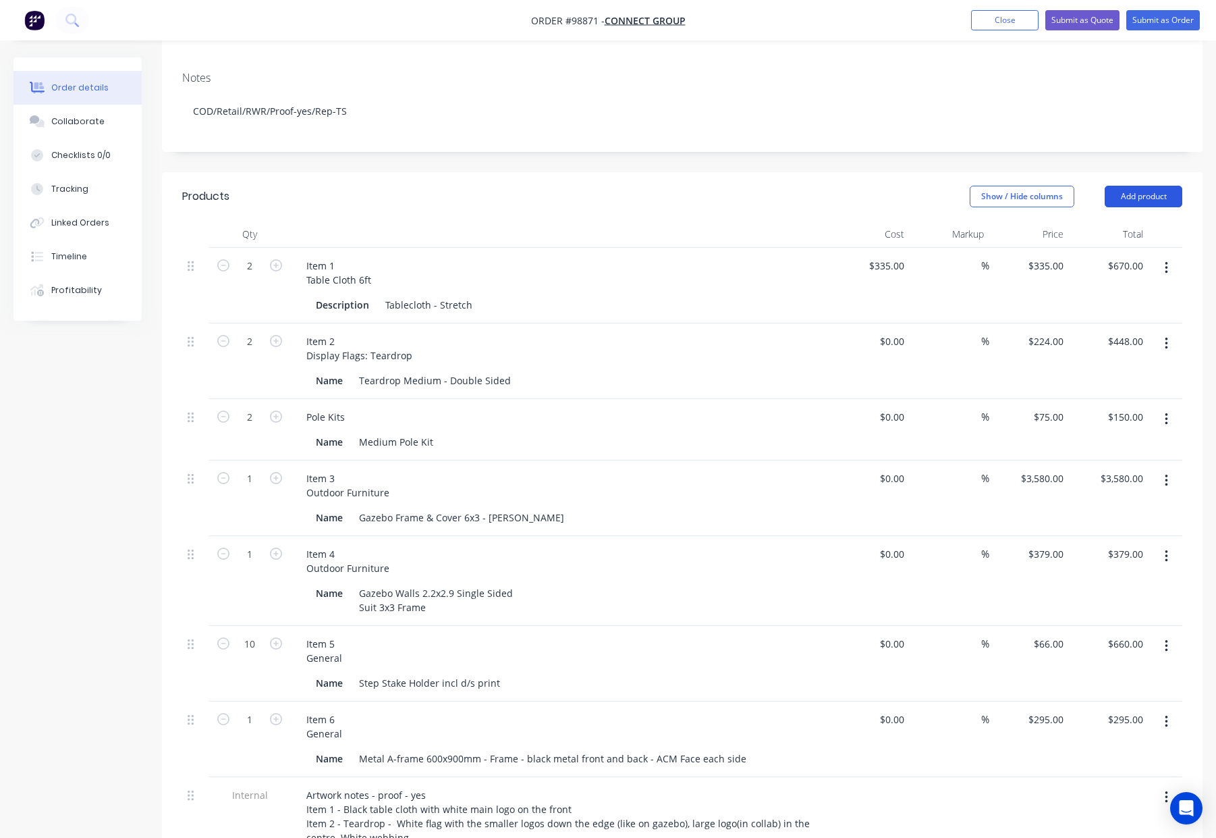
click at [1129, 186] on button "Add product" at bounding box center [1144, 197] width 78 height 22
click at [1129, 383] on div "Notes (Internal)" at bounding box center [1118, 393] width 104 height 20
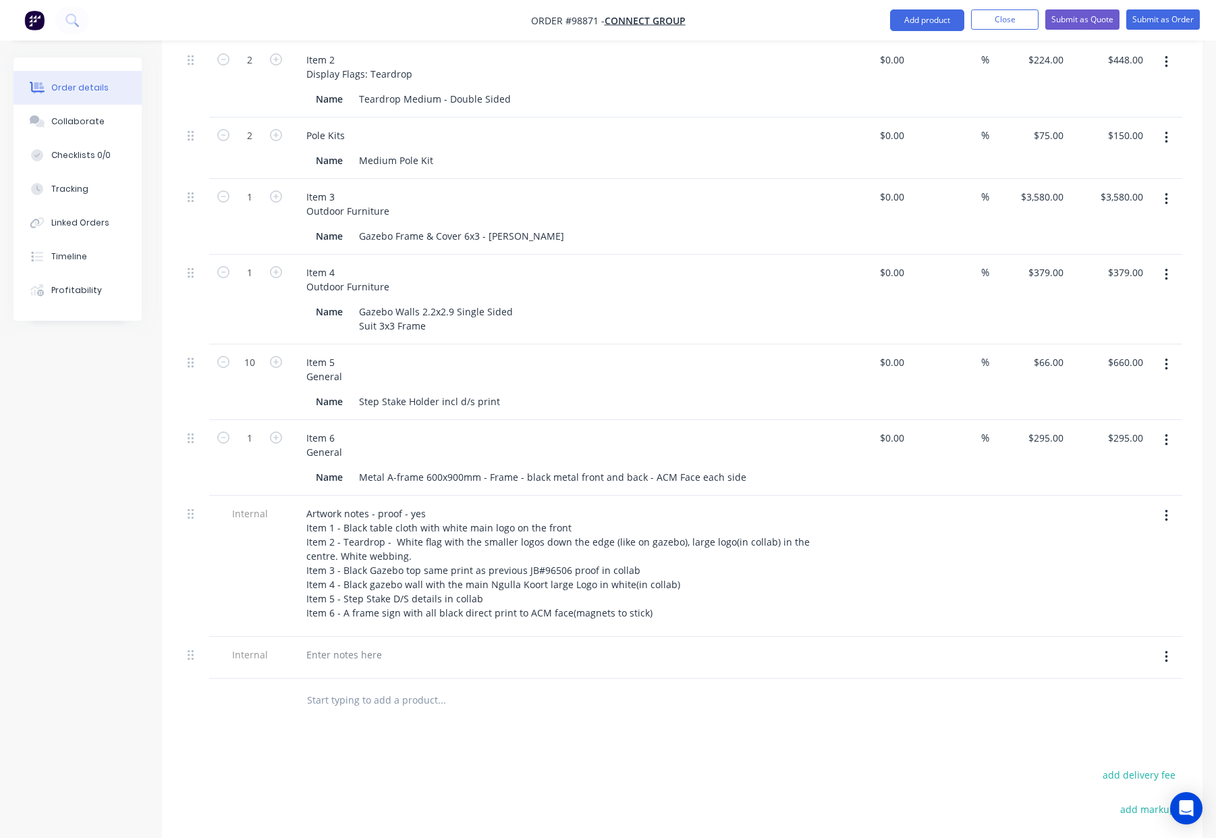
scroll to position [721, 0]
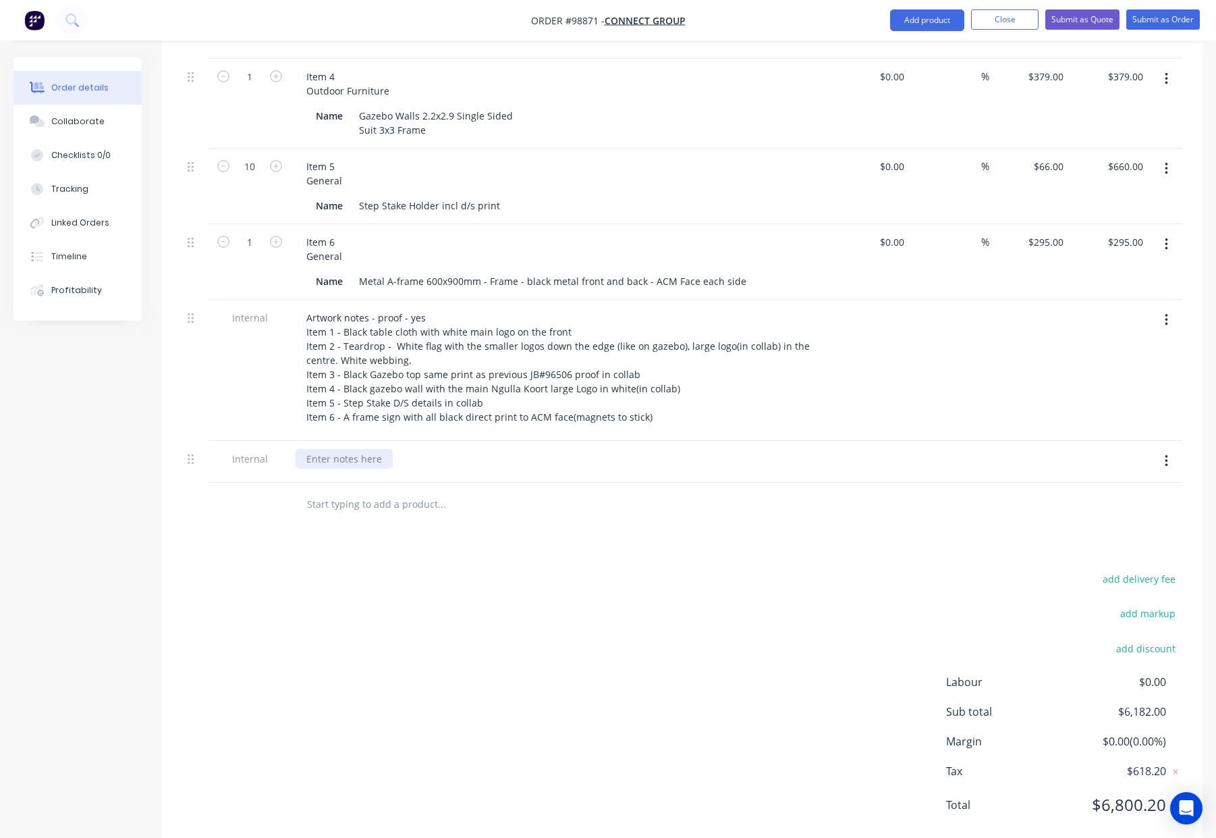
click at [331, 449] on div at bounding box center [344, 459] width 97 height 20
click at [494, 449] on div "See collab for updated notes on sign 5 adn 6" at bounding box center [408, 459] width 224 height 20
click at [599, 491] on div at bounding box center [498, 504] width 405 height 27
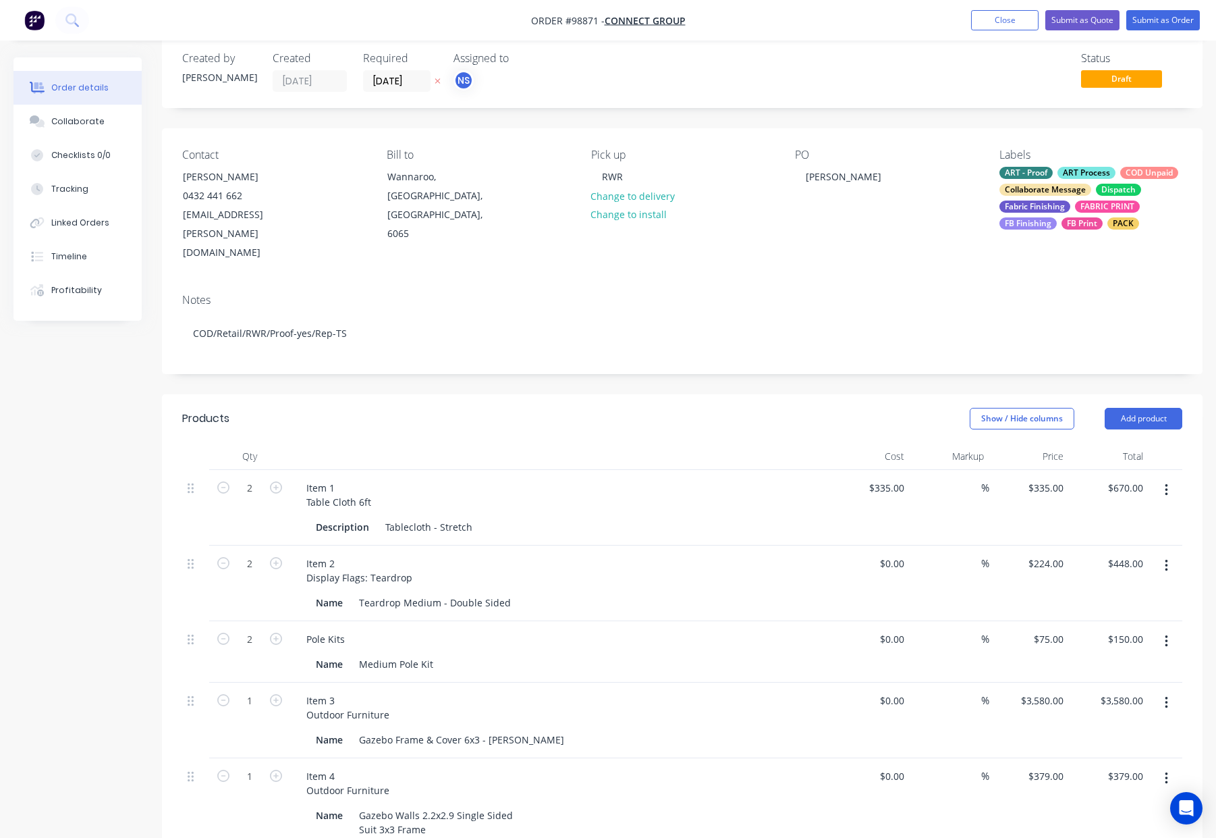
scroll to position [0, 0]
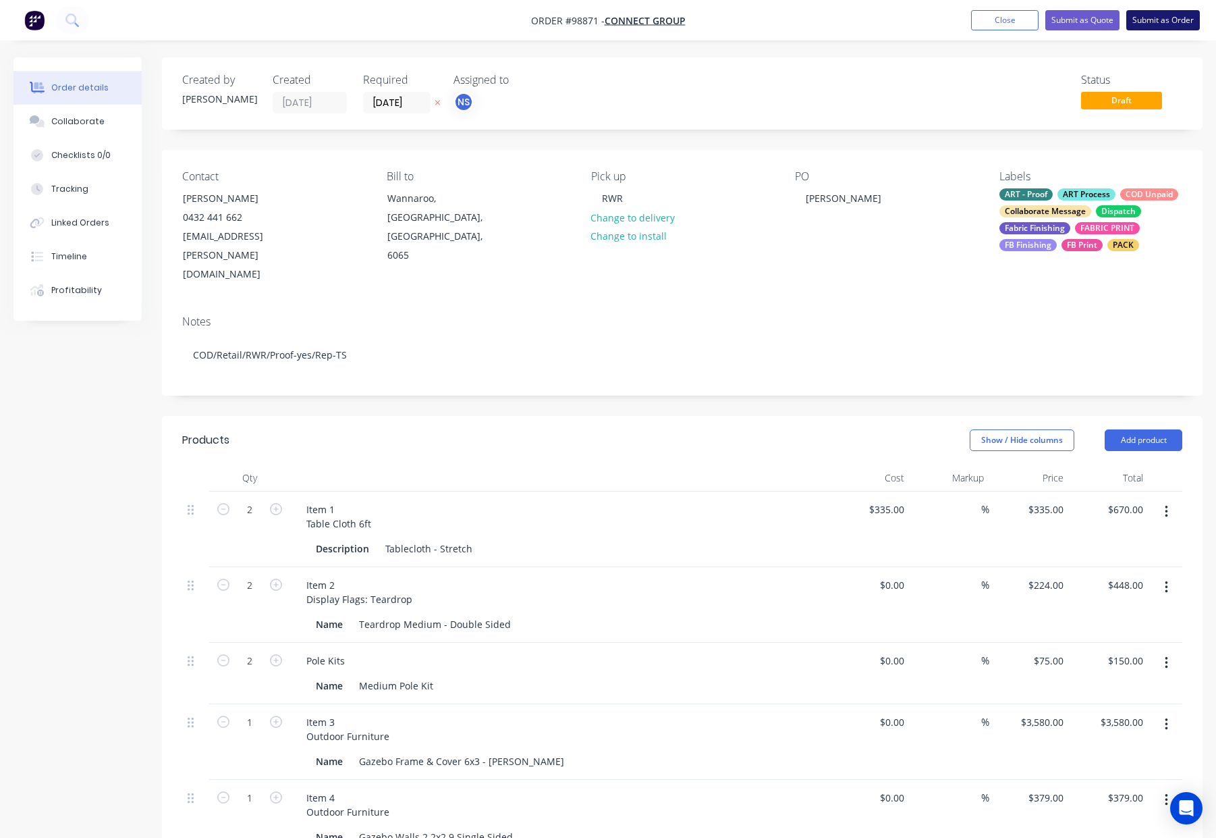
click at [1137, 20] on button "Submit as Order" at bounding box center [1163, 20] width 74 height 20
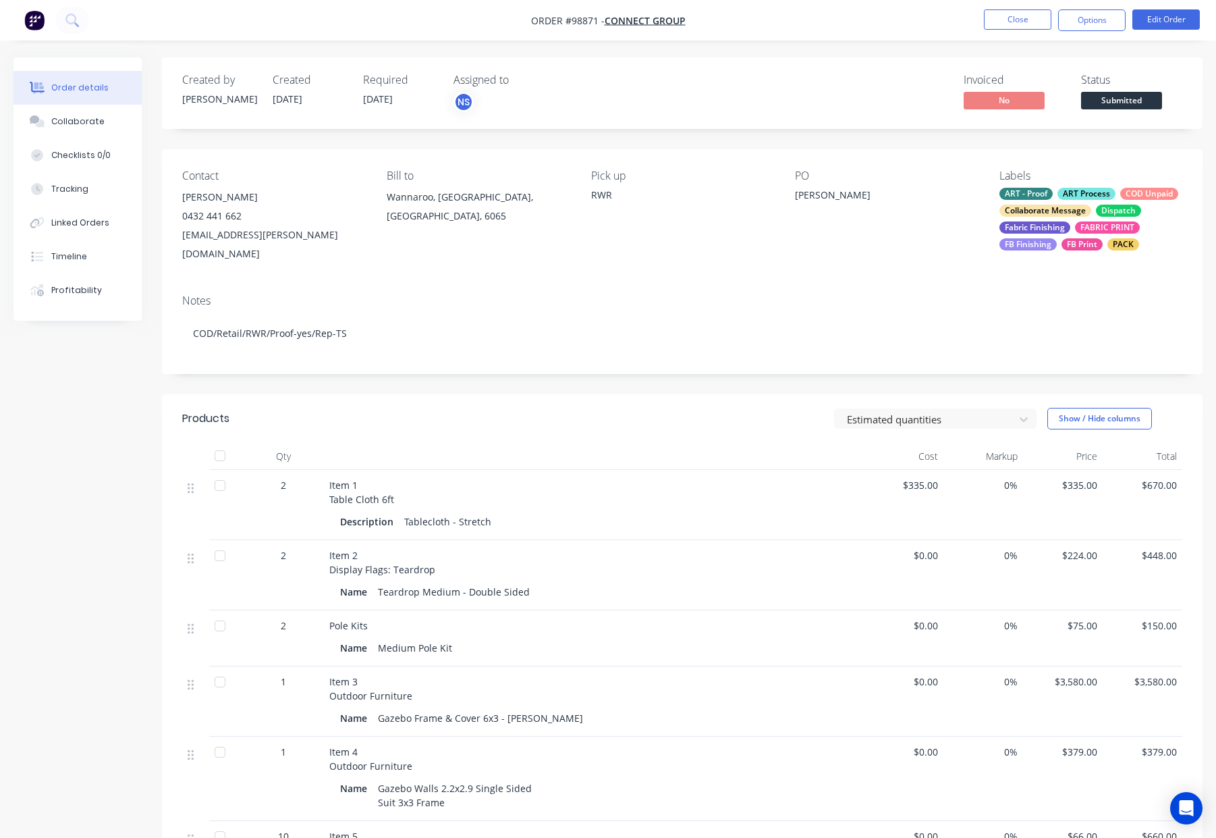
click at [1116, 107] on span "Submitted" at bounding box center [1121, 100] width 81 height 17
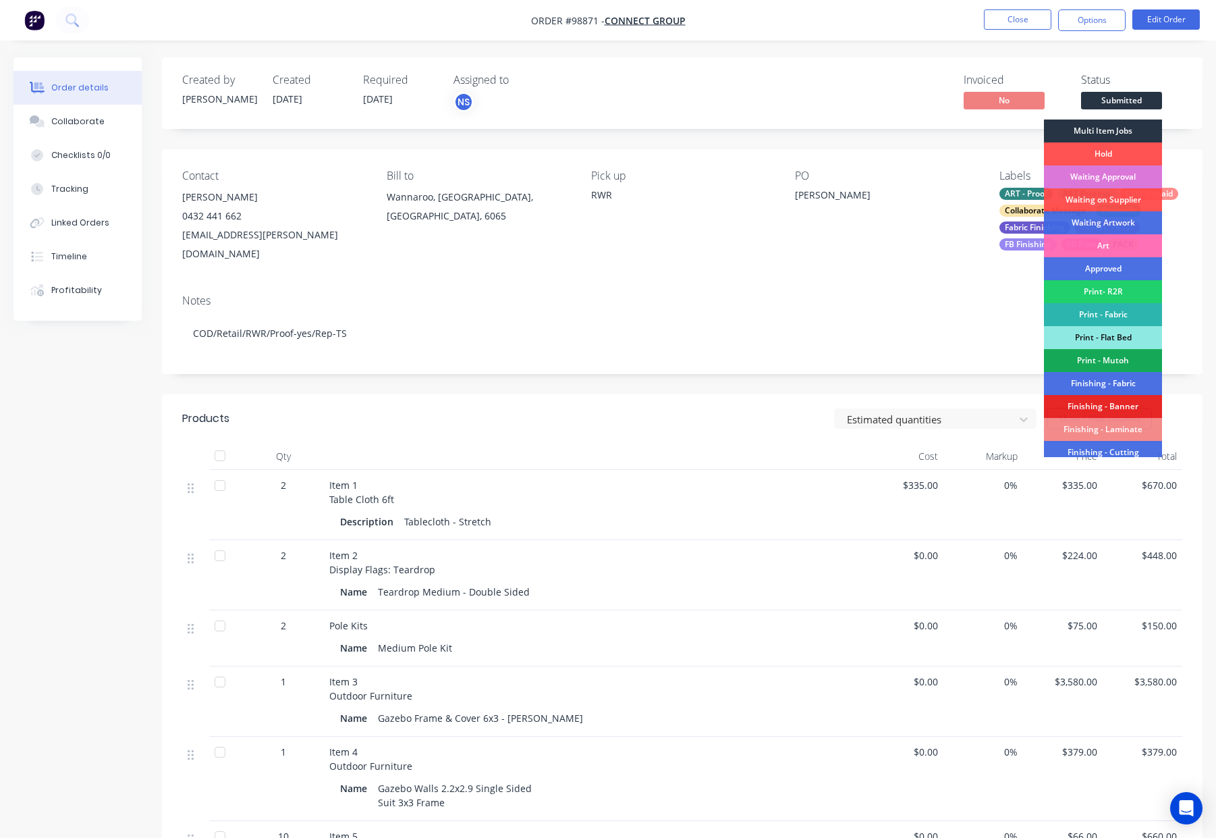
click at [1114, 131] on div "Multi Item Jobs" at bounding box center [1103, 130] width 118 height 23
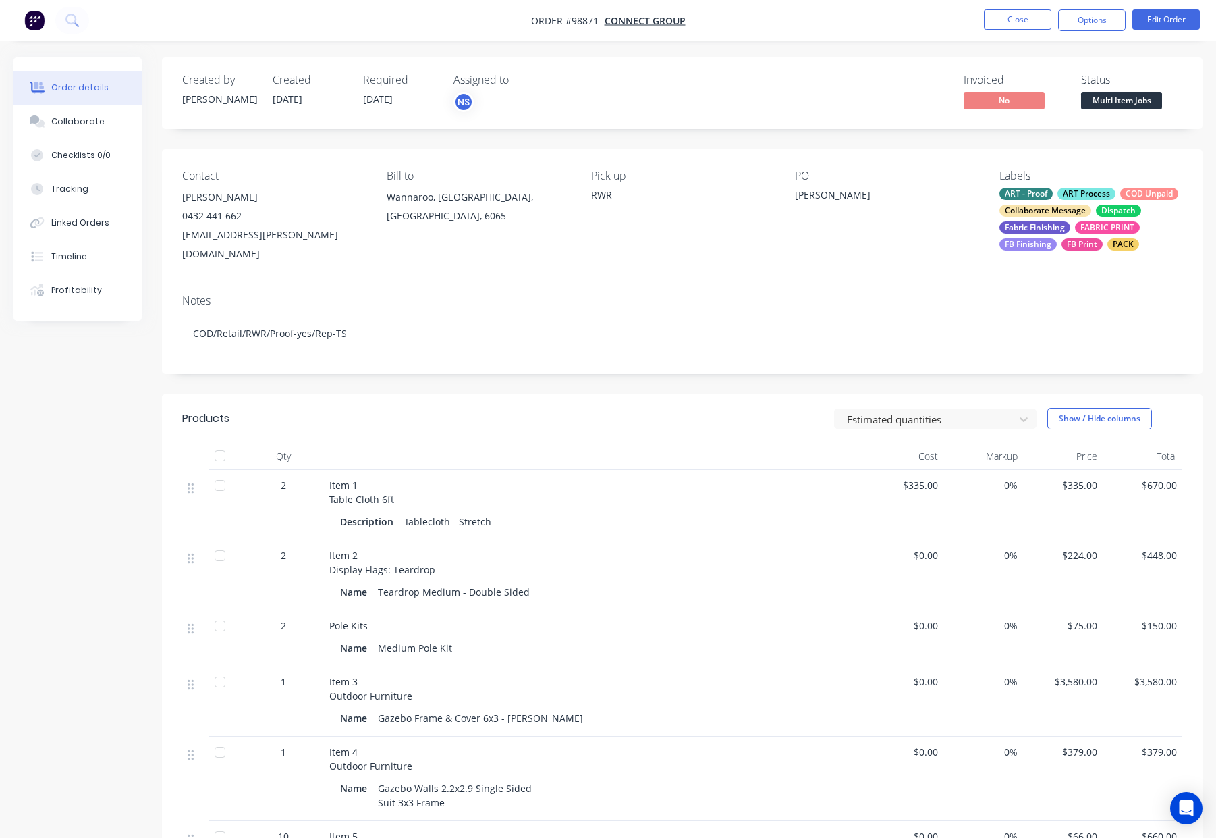
click at [1089, 7] on nav "Order #98871 - Connect Group Close Options Edit Order" at bounding box center [608, 20] width 1216 height 40
click at [1082, 25] on button "Options" at bounding box center [1091, 20] width 67 height 22
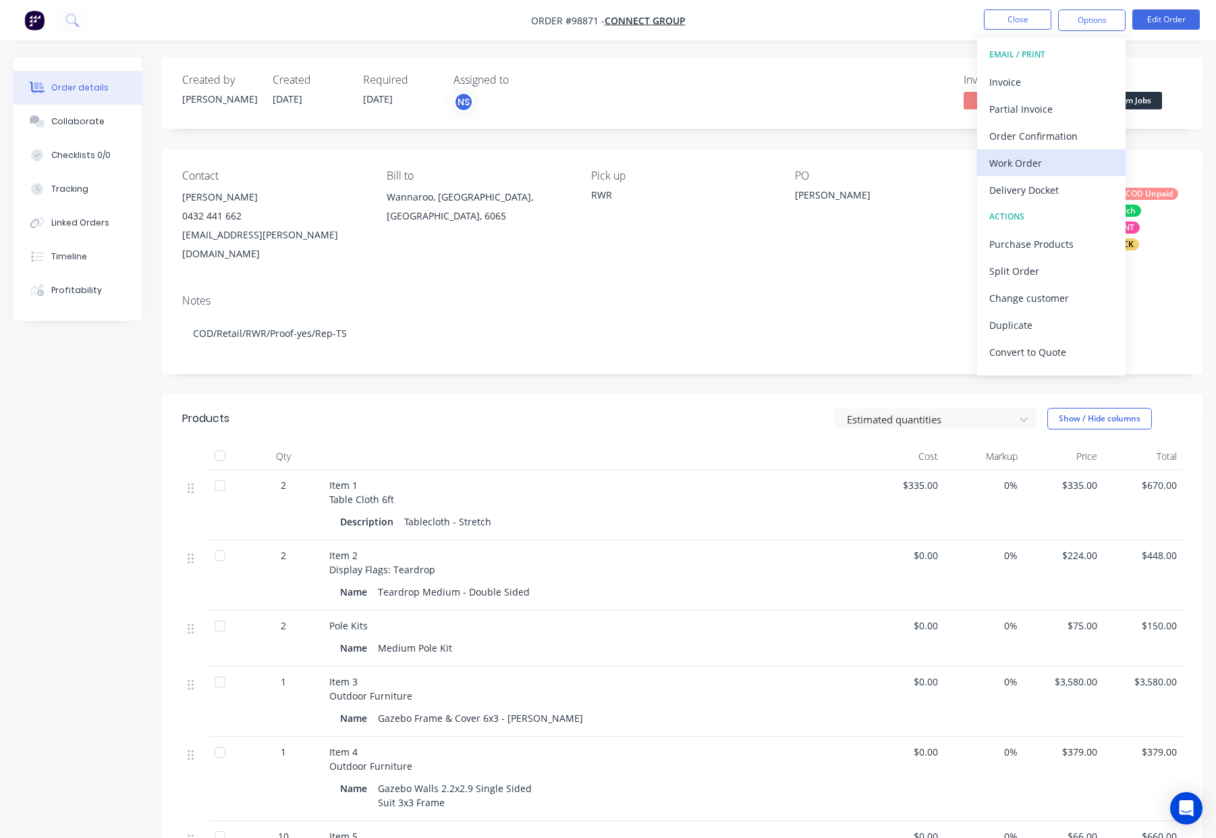
click at [1062, 166] on div "Work Order" at bounding box center [1051, 163] width 124 height 20
click at [1060, 165] on div "Custom" at bounding box center [1051, 163] width 124 height 20
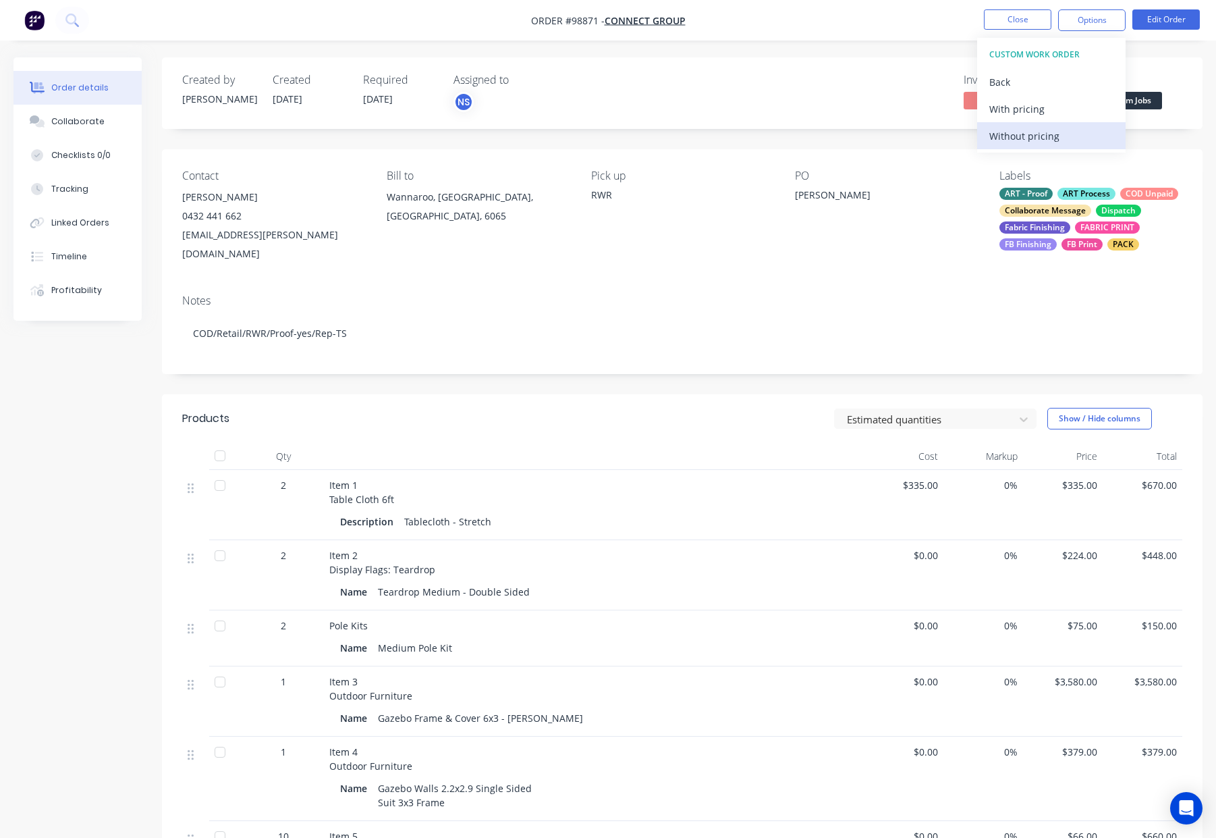
click at [1057, 138] on div "Without pricing" at bounding box center [1051, 136] width 124 height 20
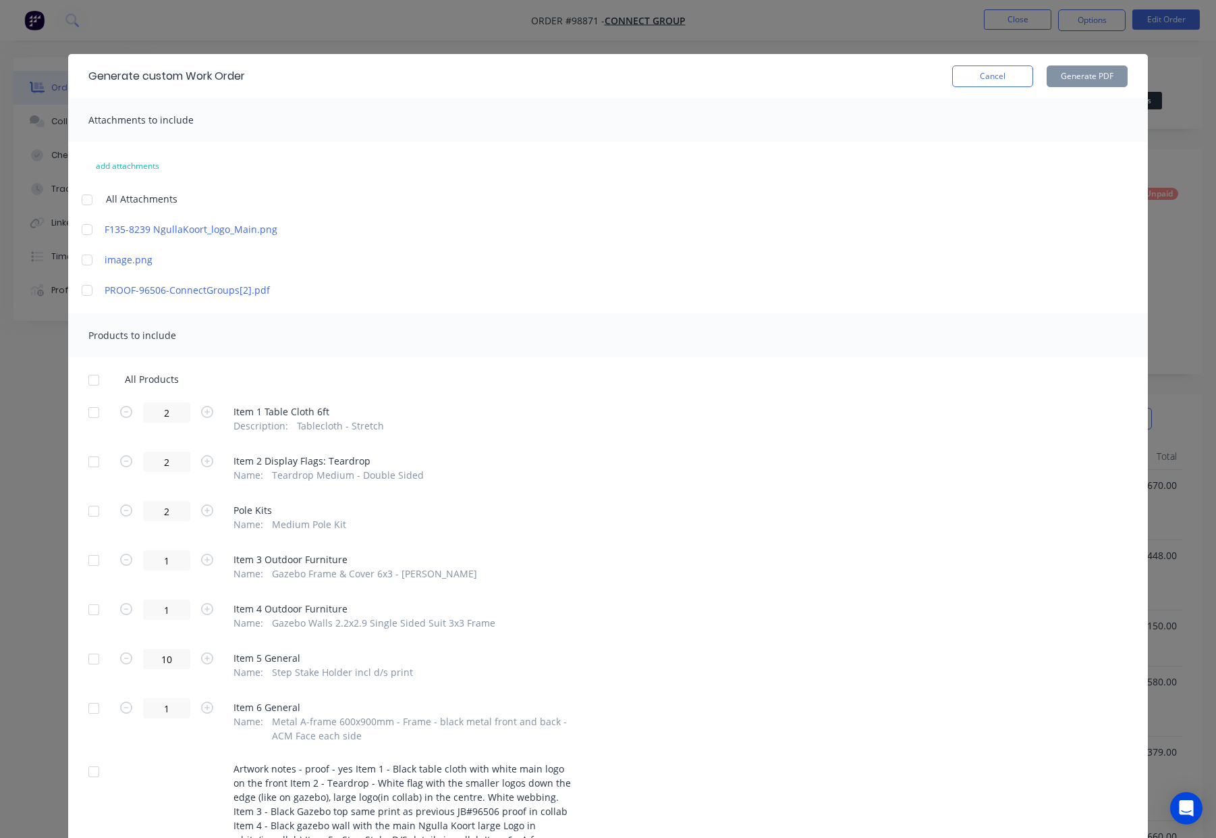
scroll to position [121, 0]
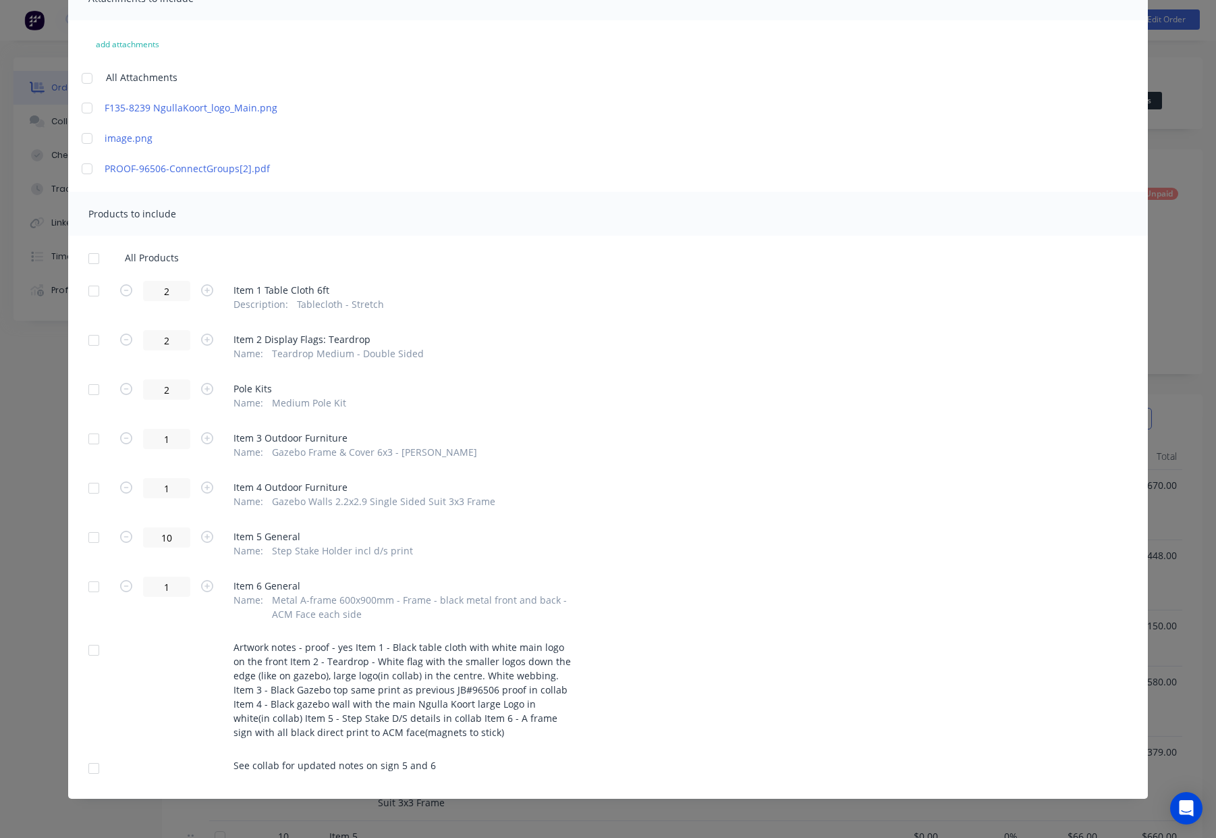
click at [91, 259] on div at bounding box center [93, 258] width 27 height 27
click at [92, 537] on div at bounding box center [93, 537] width 27 height 27
click at [91, 586] on div at bounding box center [93, 586] width 27 height 27
click at [94, 767] on div at bounding box center [93, 768] width 27 height 27
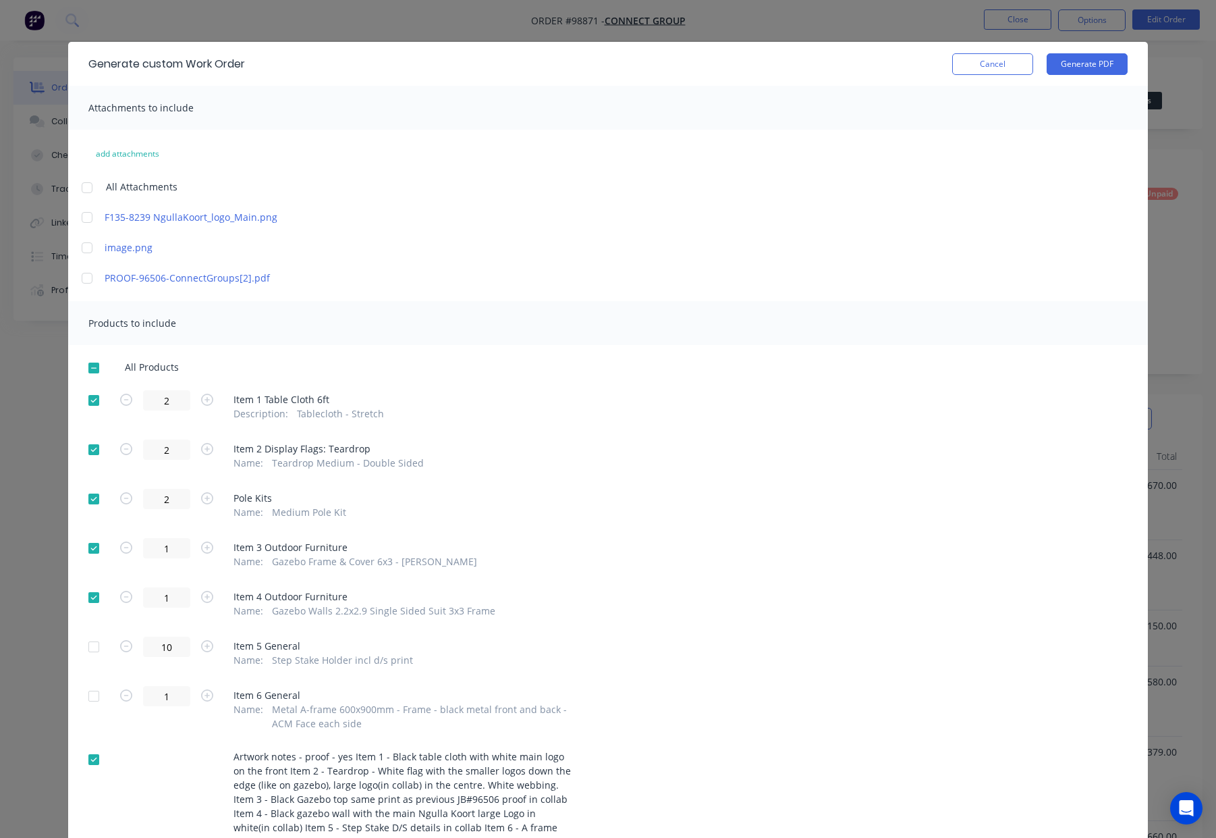
scroll to position [0, 0]
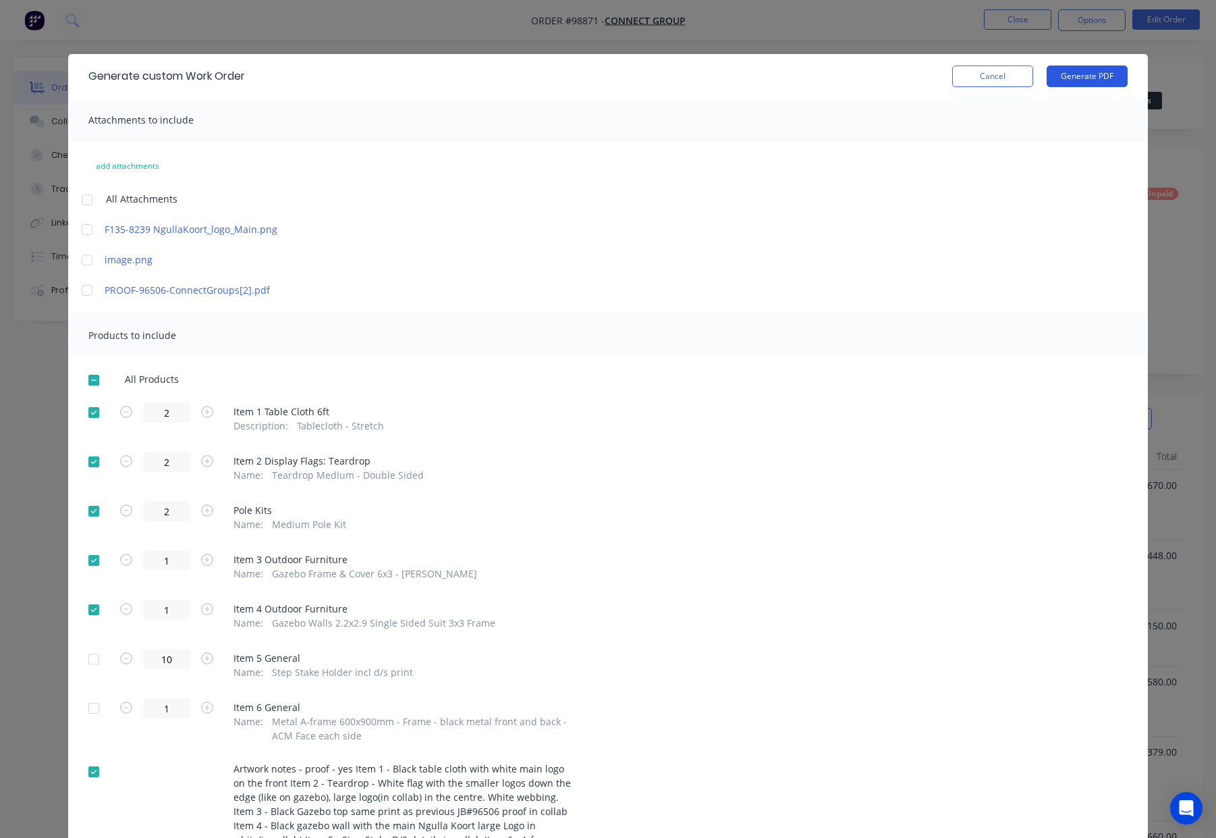
click at [1087, 79] on button "Generate PDF" at bounding box center [1087, 76] width 81 height 22
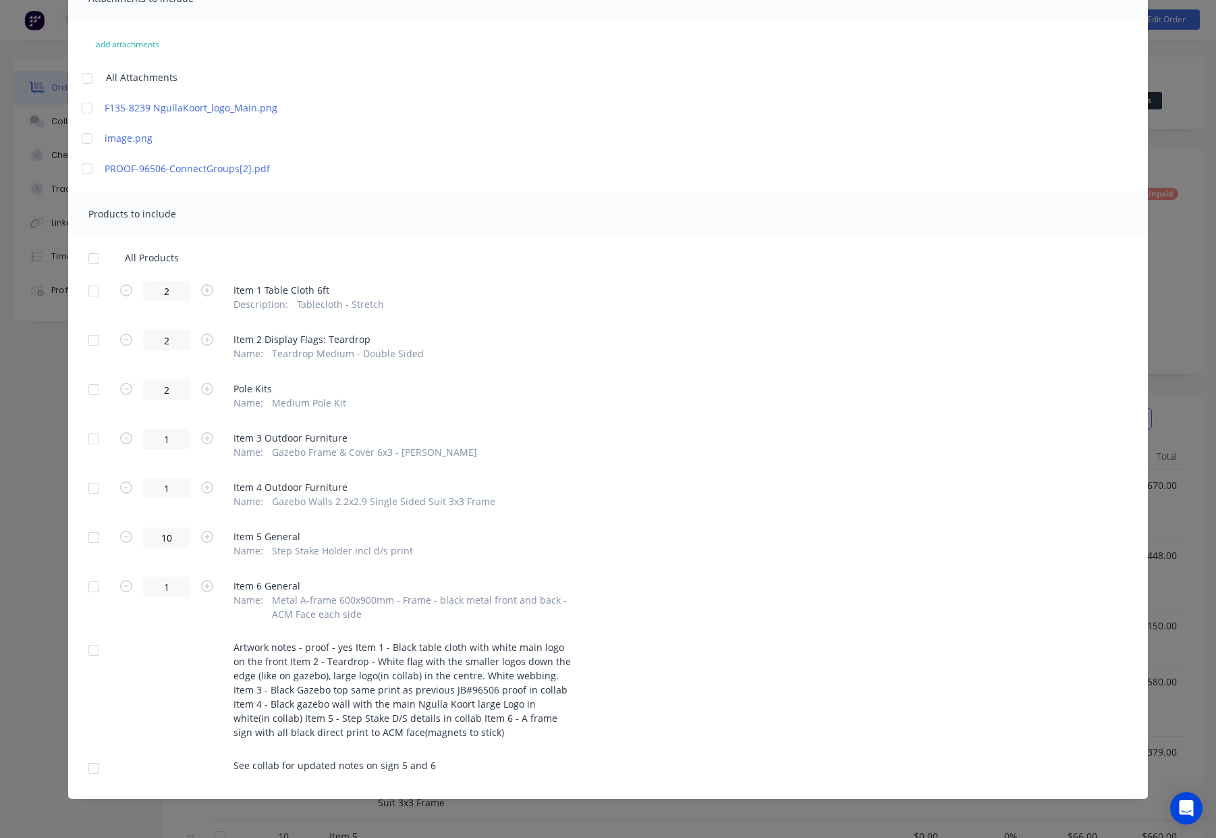
click at [97, 260] on div at bounding box center [93, 258] width 27 height 27
drag, startPoint x: 94, startPoint y: 443, endPoint x: 92, endPoint y: 468, distance: 25.7
click at [94, 443] on div at bounding box center [93, 438] width 27 height 27
click at [90, 489] on div at bounding box center [93, 487] width 27 height 27
drag, startPoint x: 94, startPoint y: 541, endPoint x: 99, endPoint y: 576, distance: 34.7
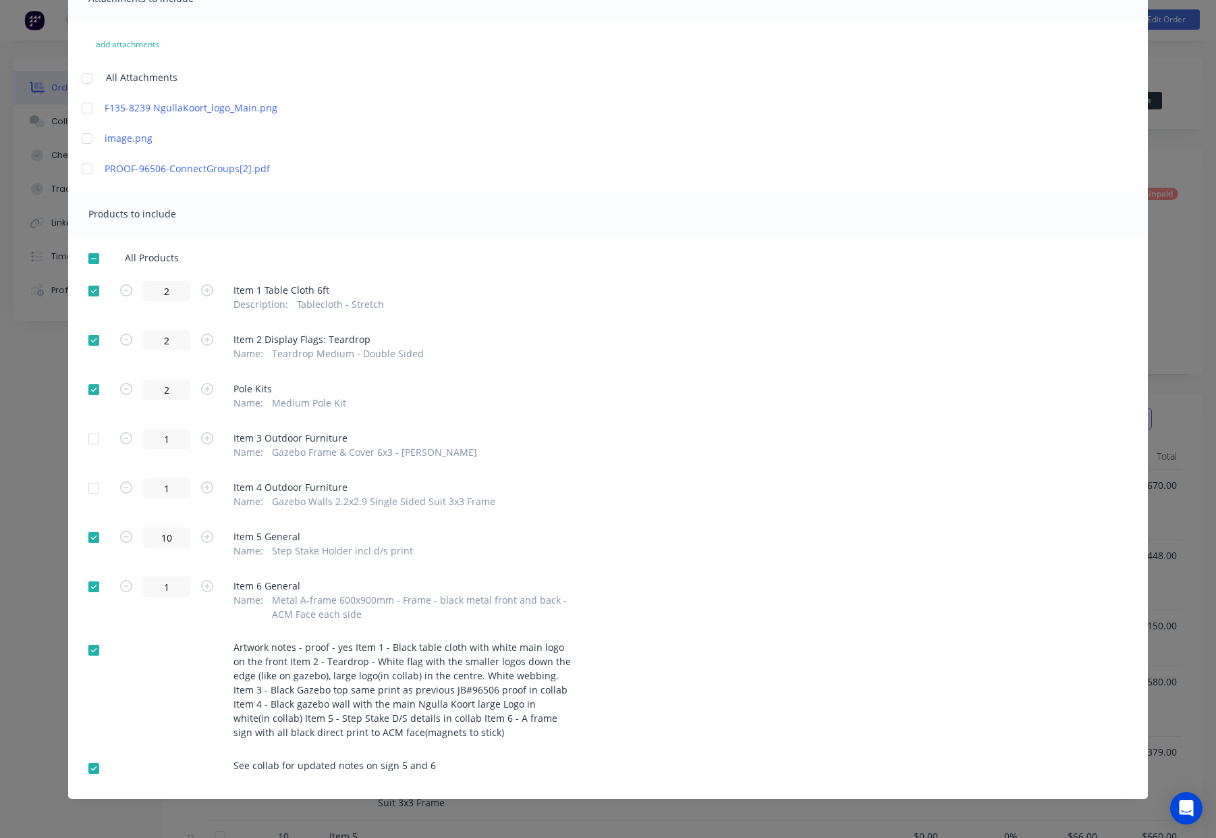
click at [94, 543] on div at bounding box center [93, 537] width 27 height 27
click at [95, 585] on div at bounding box center [93, 586] width 27 height 27
click at [95, 769] on div at bounding box center [93, 768] width 27 height 27
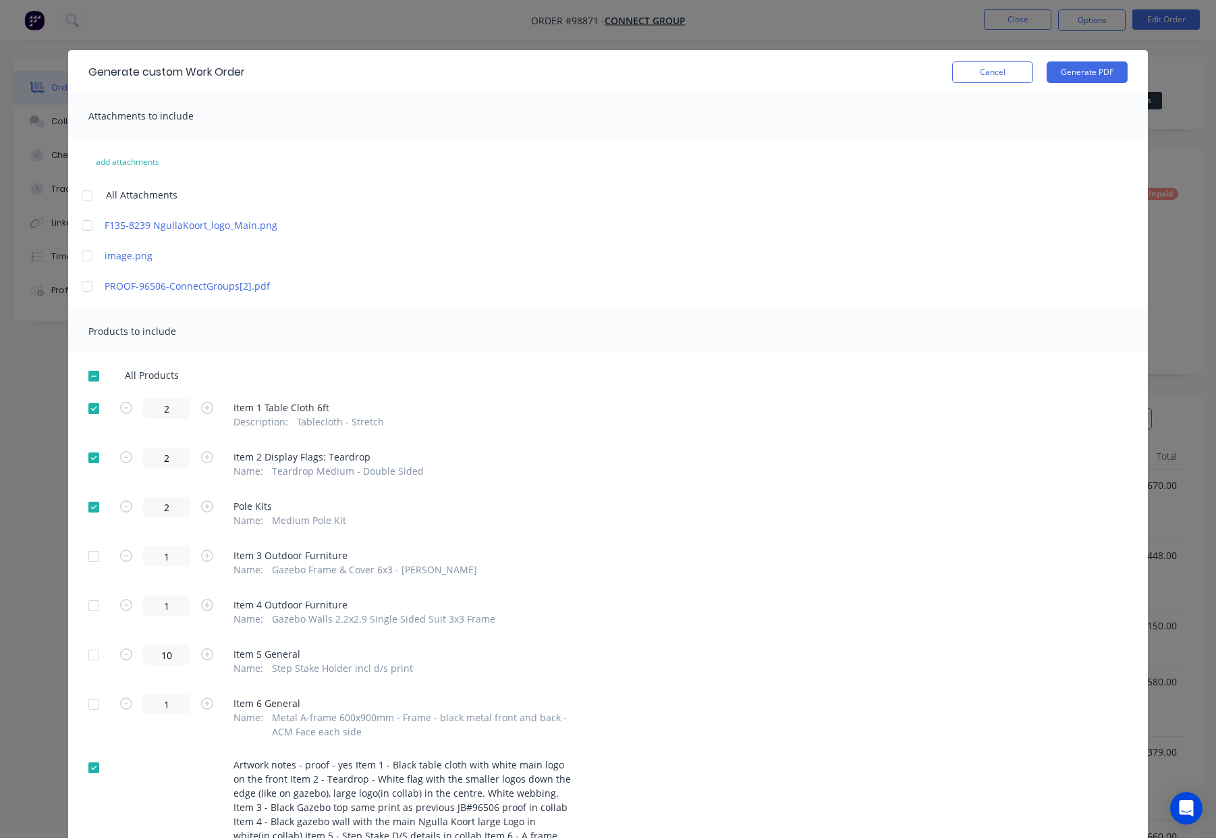
scroll to position [0, 0]
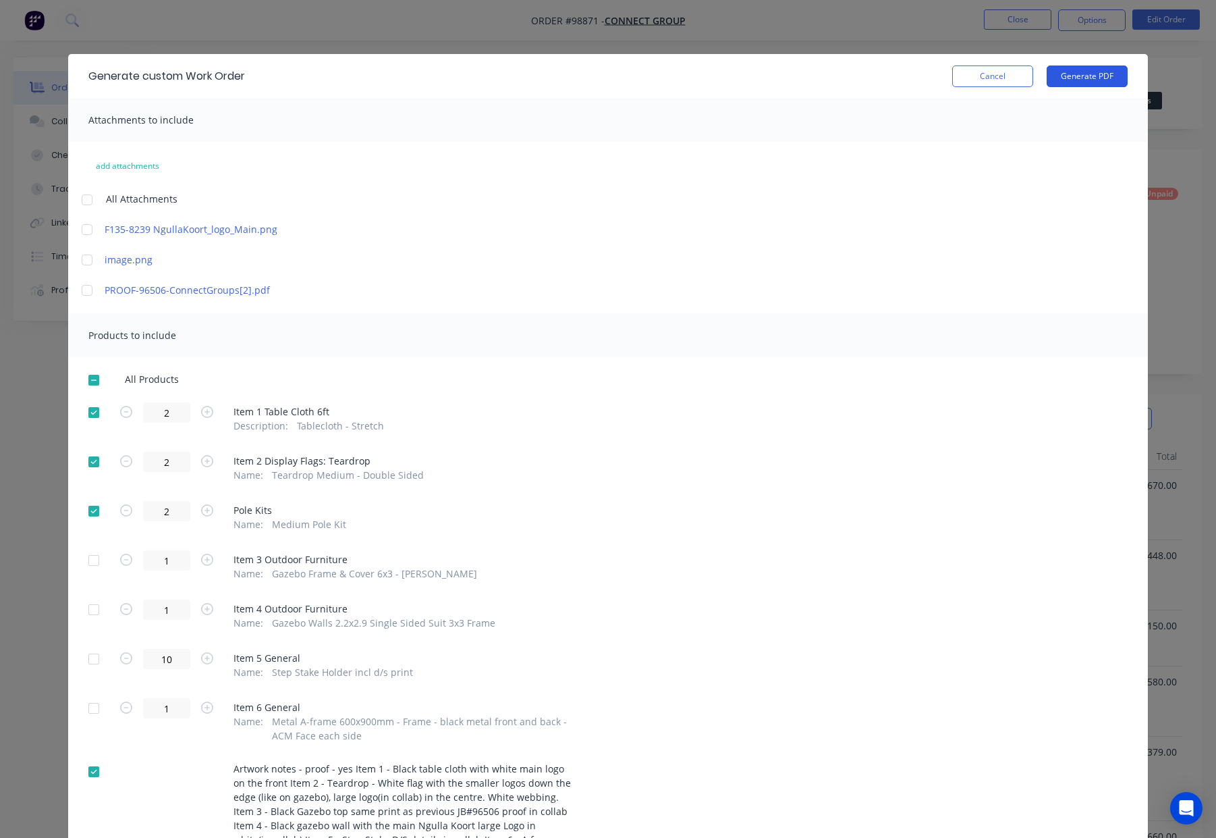
click at [1104, 75] on button "Generate PDF" at bounding box center [1087, 76] width 81 height 22
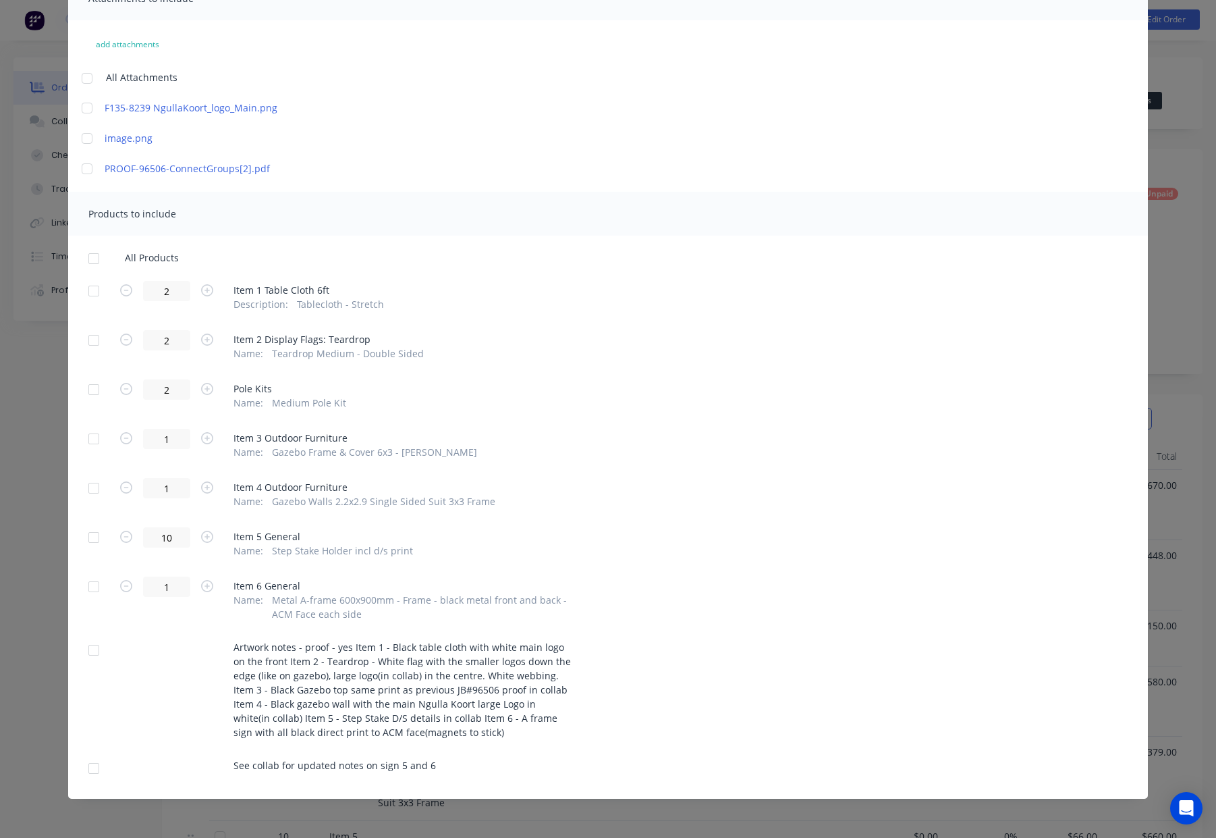
click at [92, 260] on div at bounding box center [93, 258] width 27 height 27
drag, startPoint x: 91, startPoint y: 294, endPoint x: 88, endPoint y: 337, distance: 43.3
click at [90, 299] on div at bounding box center [93, 290] width 27 height 27
click at [91, 335] on div at bounding box center [93, 340] width 27 height 27
click at [94, 386] on div at bounding box center [93, 389] width 27 height 27
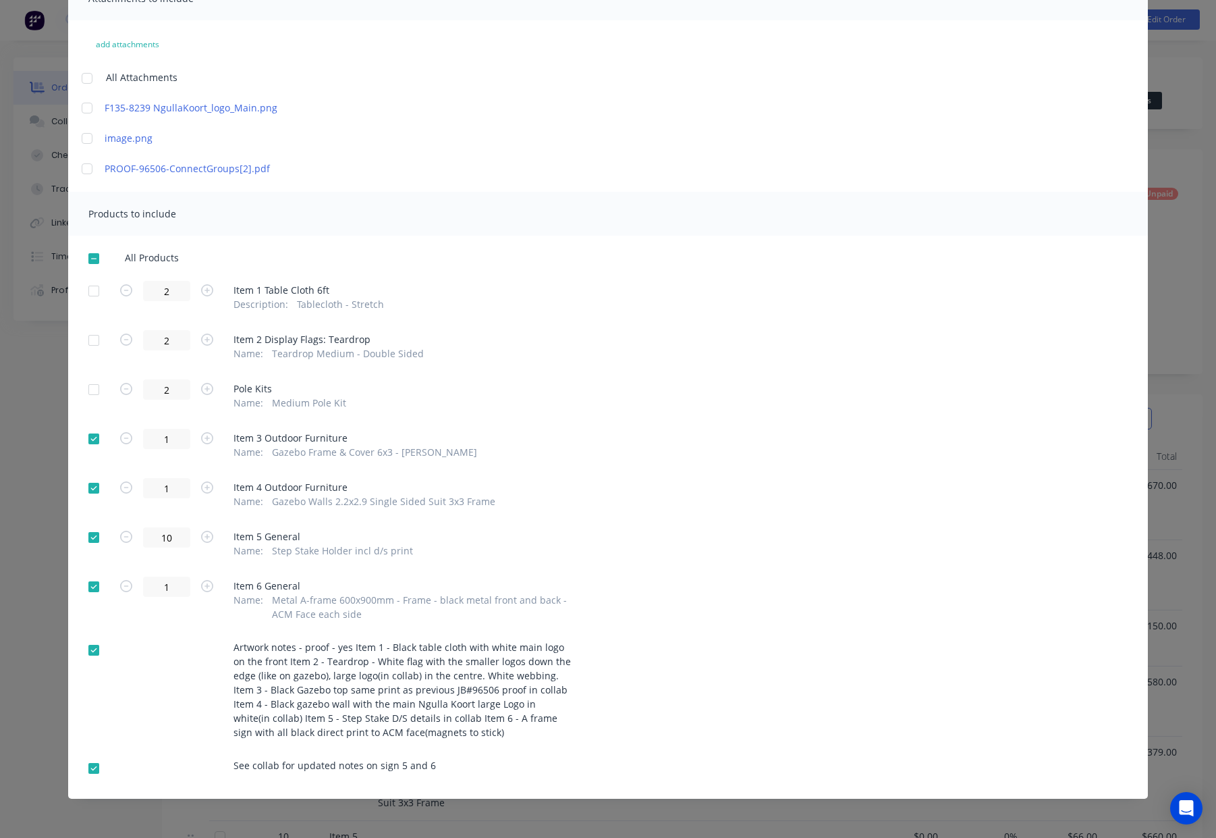
click at [87, 535] on div at bounding box center [93, 537] width 27 height 27
click at [84, 584] on div at bounding box center [93, 586] width 27 height 27
click at [94, 764] on div at bounding box center [93, 768] width 27 height 27
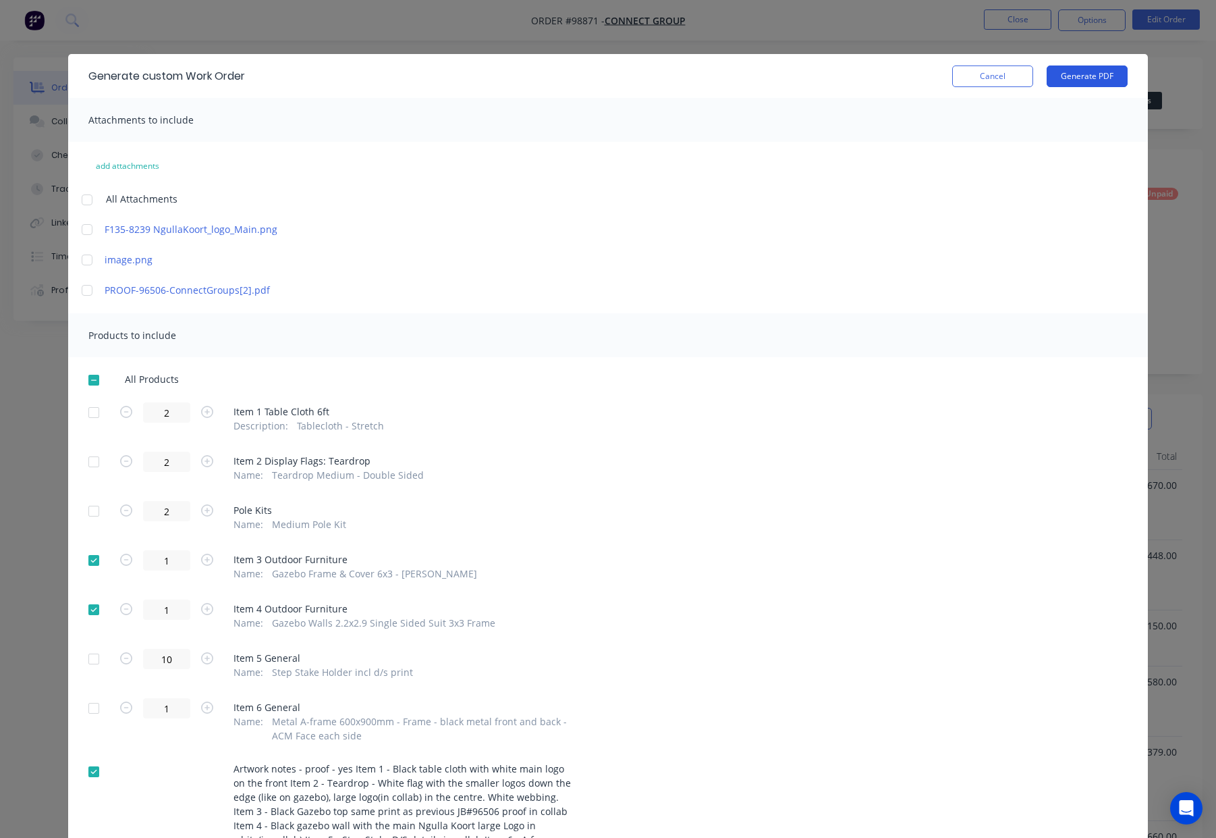
click at [1083, 77] on button "Generate PDF" at bounding box center [1087, 76] width 81 height 22
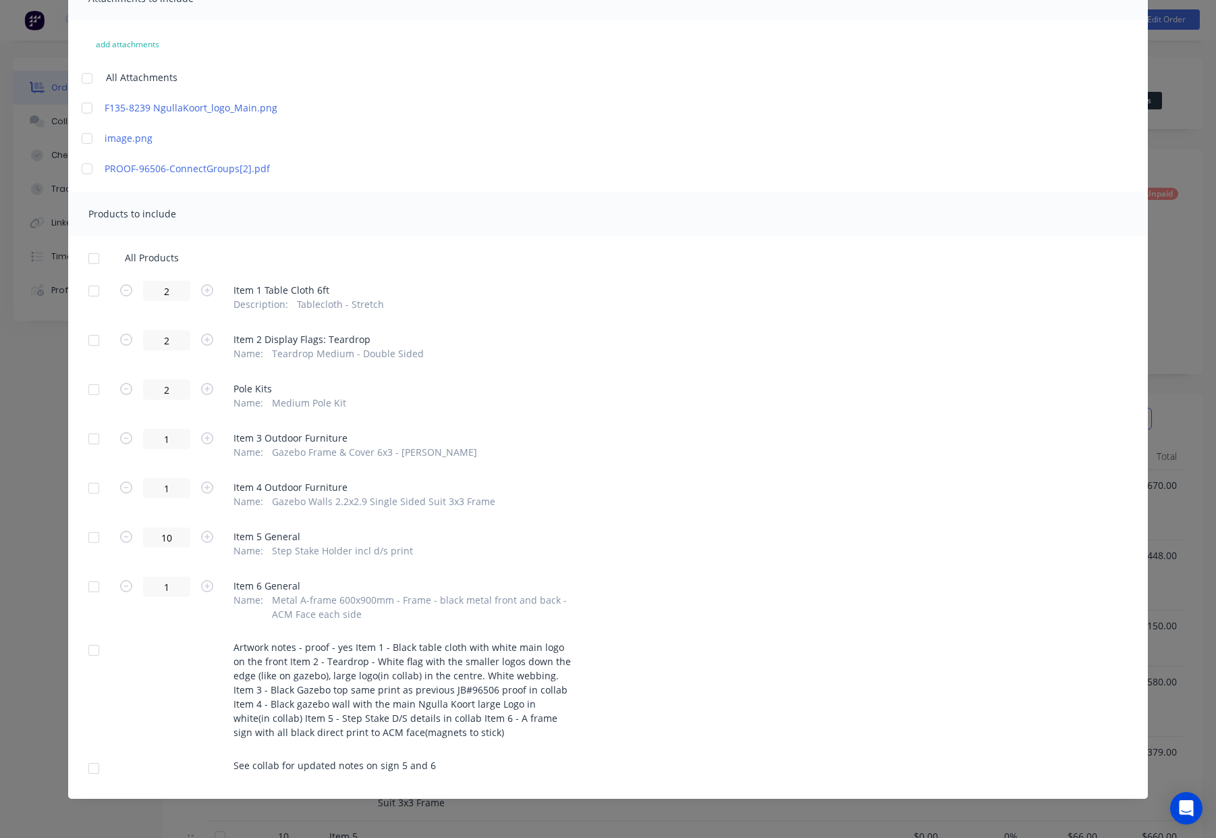
drag, startPoint x: 91, startPoint y: 256, endPoint x: 90, endPoint y: 266, distance: 9.5
click at [91, 256] on div at bounding box center [93, 258] width 27 height 27
click at [92, 292] on div at bounding box center [93, 290] width 27 height 27
drag, startPoint x: 96, startPoint y: 339, endPoint x: 86, endPoint y: 393, distance: 54.9
click at [96, 339] on div at bounding box center [93, 340] width 27 height 27
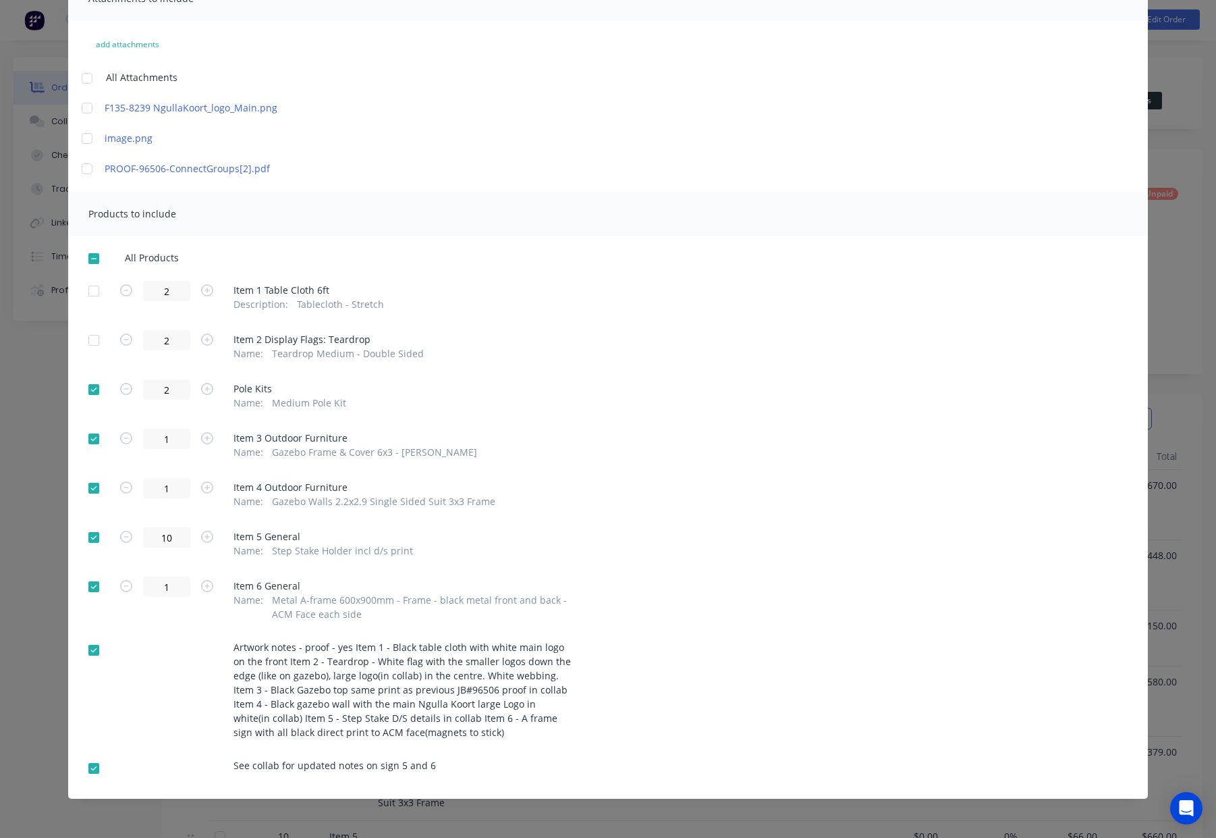
click at [94, 393] on div at bounding box center [93, 389] width 27 height 27
click at [101, 439] on div at bounding box center [93, 438] width 27 height 27
click at [97, 487] on div at bounding box center [93, 487] width 27 height 27
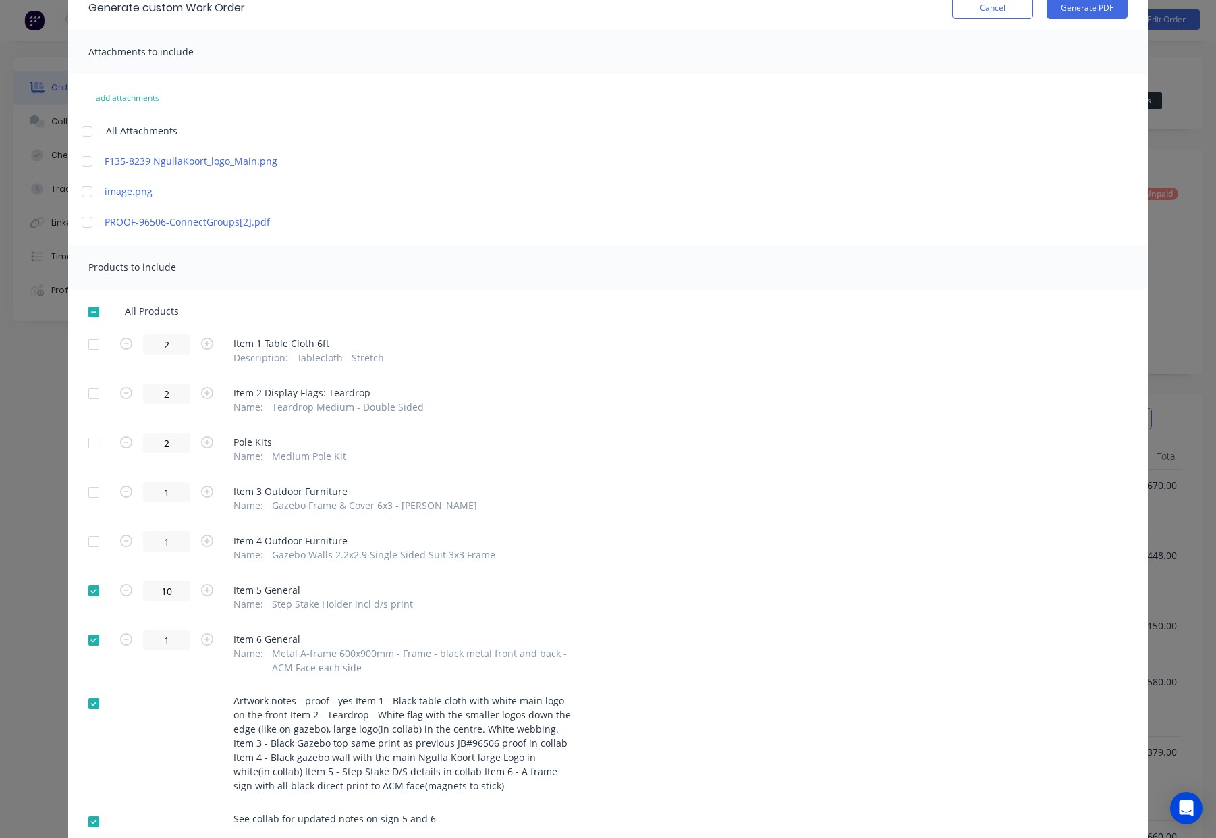
scroll to position [0, 0]
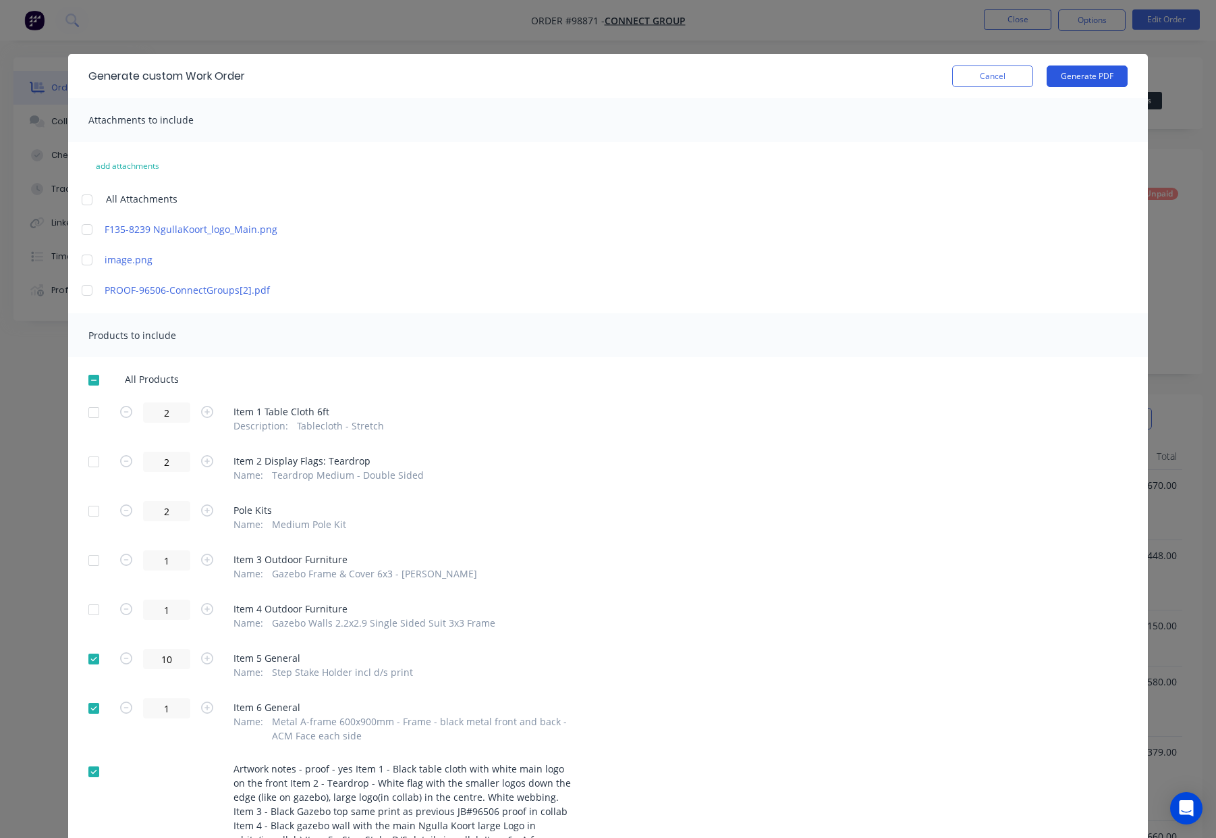
click at [1084, 75] on button "Generate PDF" at bounding box center [1087, 76] width 81 height 22
click at [973, 61] on div "Generate custom Work Order Cancel Generate PDF" at bounding box center [608, 76] width 1080 height 44
click at [979, 75] on button "Cancel" at bounding box center [992, 76] width 81 height 22
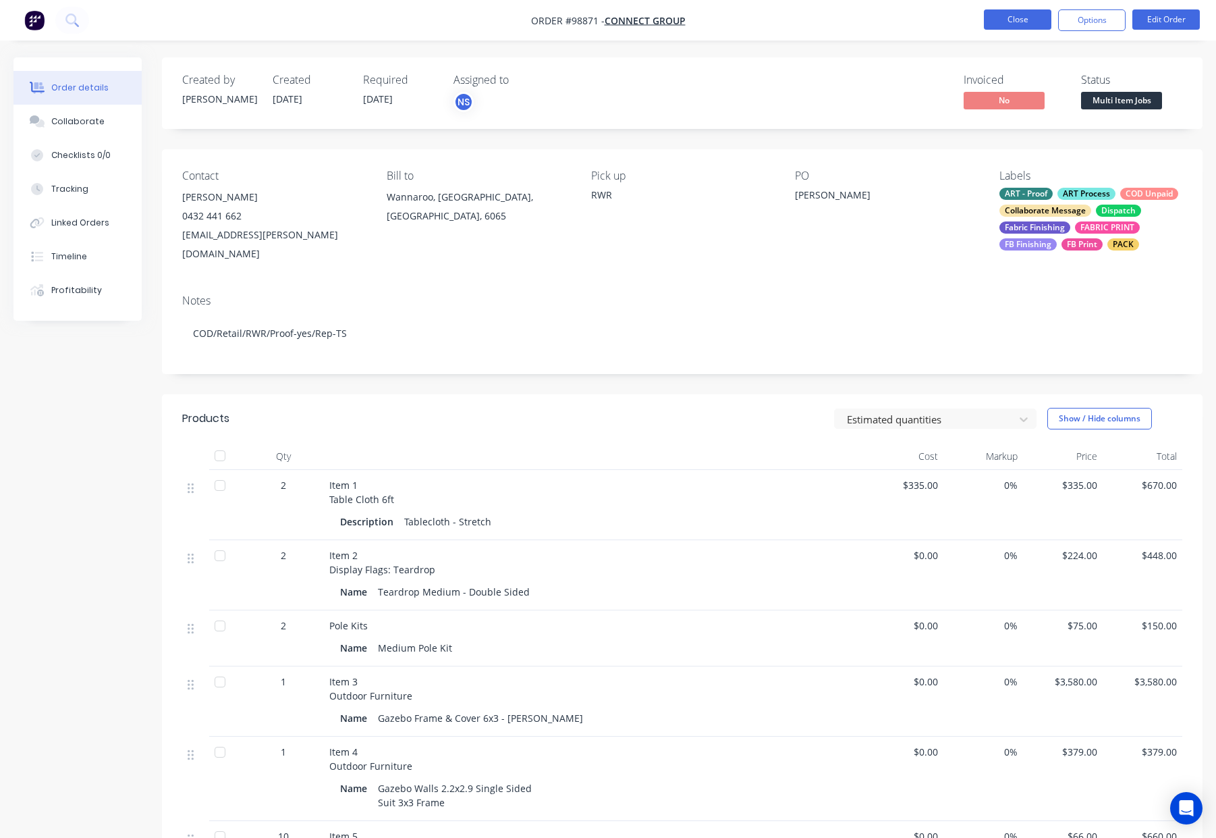
click at [1016, 16] on button "Close" at bounding box center [1017, 19] width 67 height 20
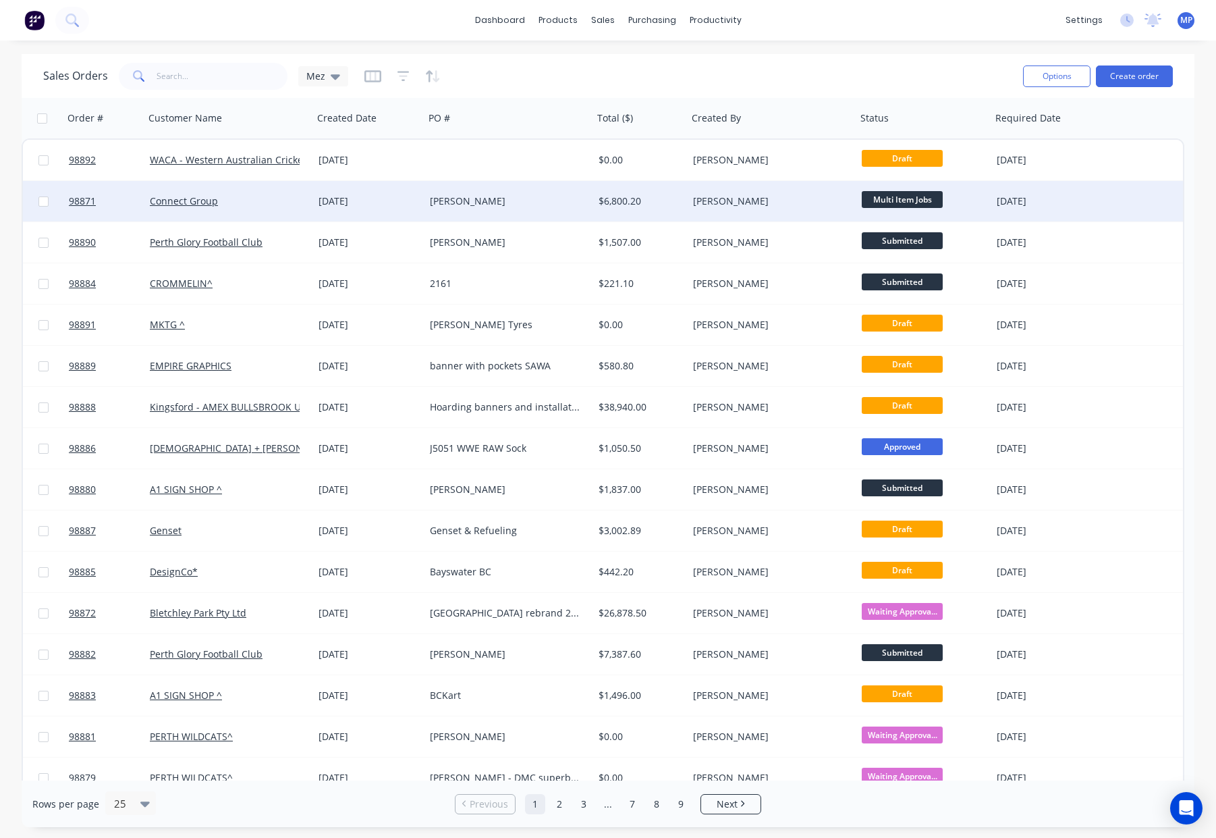
click at [665, 199] on div "$6,800.20" at bounding box center [639, 200] width 80 height 13
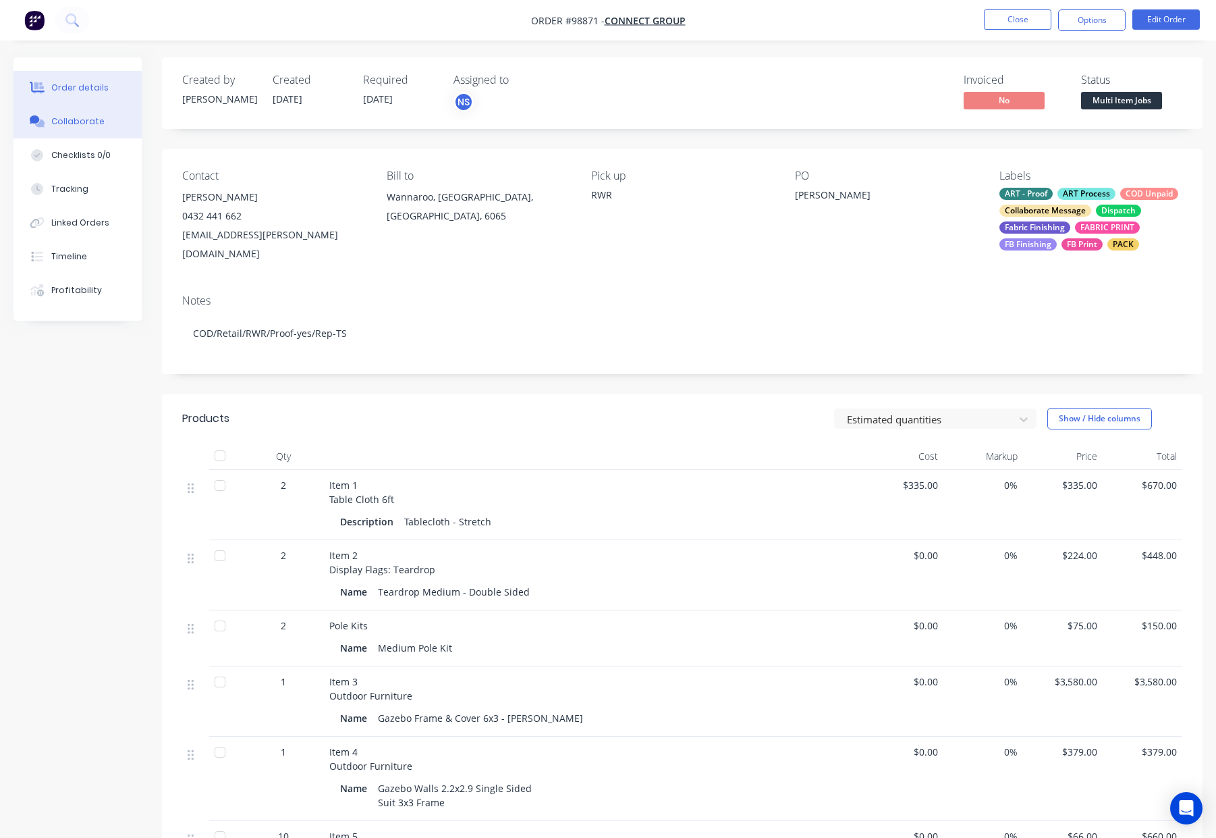
click at [98, 121] on div "Collaborate" at bounding box center [77, 121] width 53 height 12
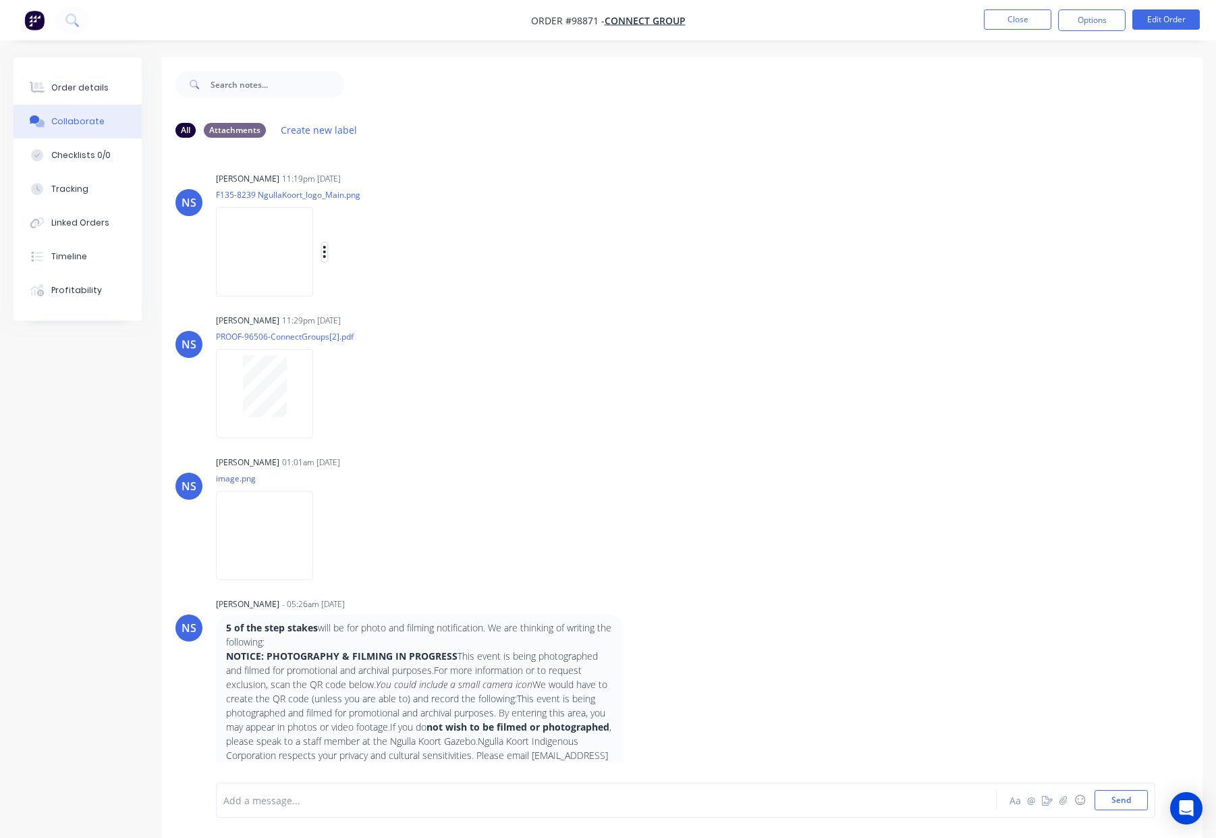
click at [325, 250] on icon "button" at bounding box center [324, 252] width 3 height 12
click at [374, 289] on button "Download" at bounding box center [413, 288] width 152 height 30
click at [327, 391] on div "Labels Download" at bounding box center [395, 394] width 152 height 20
click at [325, 393] on icon "button" at bounding box center [324, 393] width 3 height 12
click at [400, 435] on button "Download" at bounding box center [413, 429] width 152 height 30
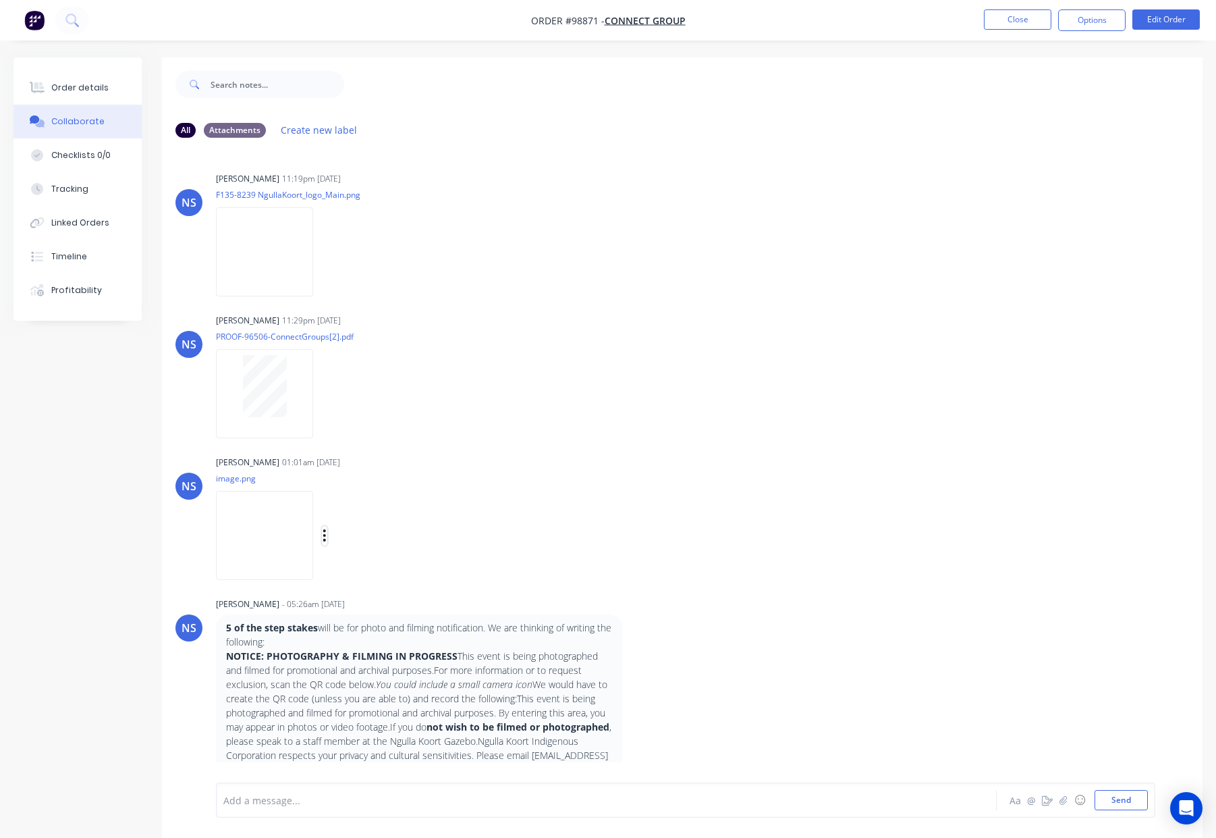
click at [324, 537] on icon "button" at bounding box center [325, 536] width 4 height 16
click at [377, 570] on button "Download" at bounding box center [413, 571] width 152 height 30
click at [76, 86] on div "Order details" at bounding box center [79, 88] width 57 height 12
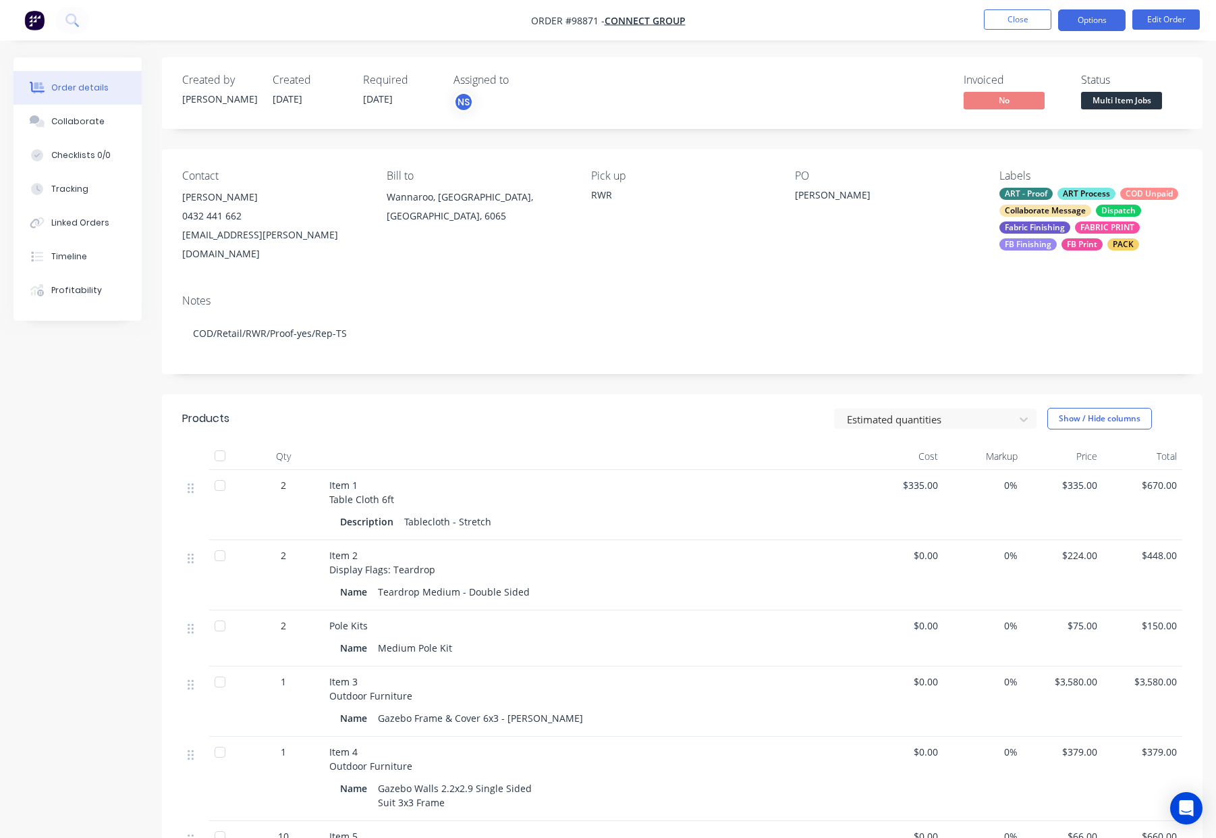
click at [1103, 21] on button "Options" at bounding box center [1091, 20] width 67 height 22
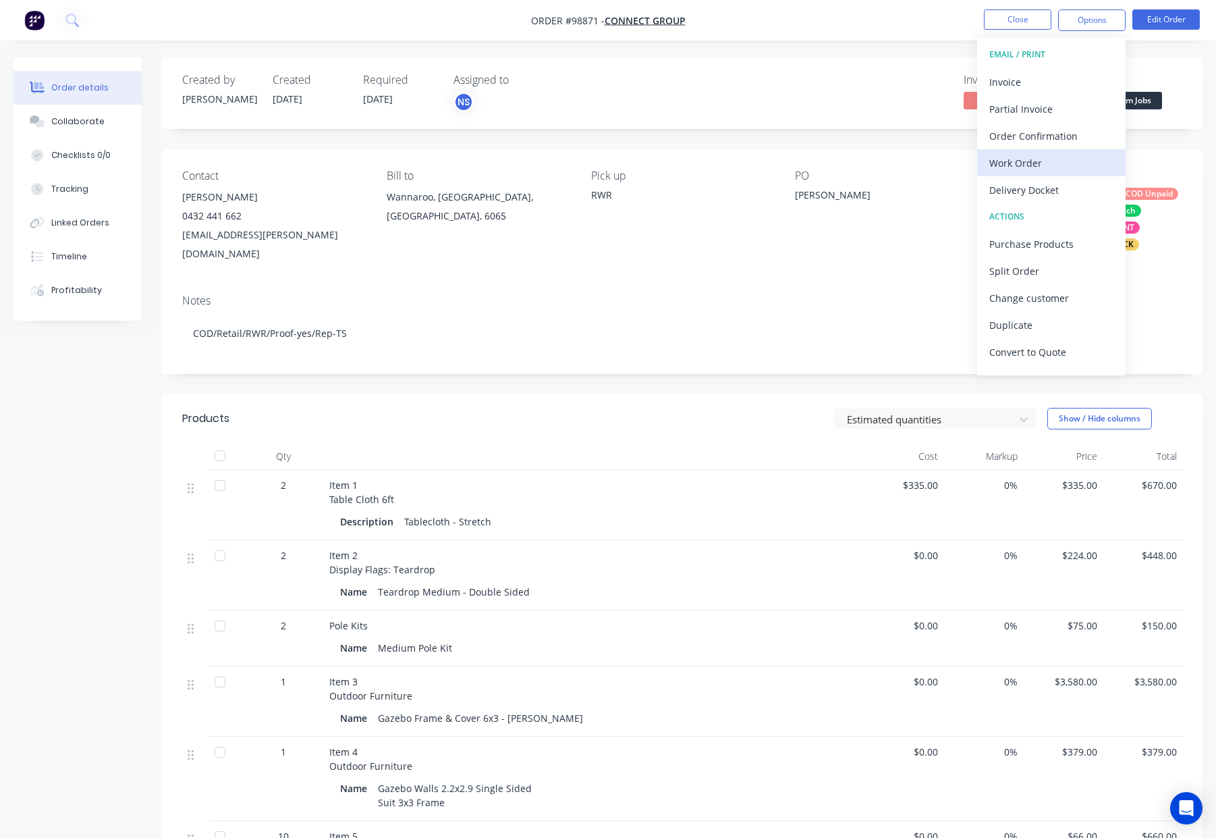
click at [1037, 156] on div "Work Order" at bounding box center [1051, 163] width 124 height 20
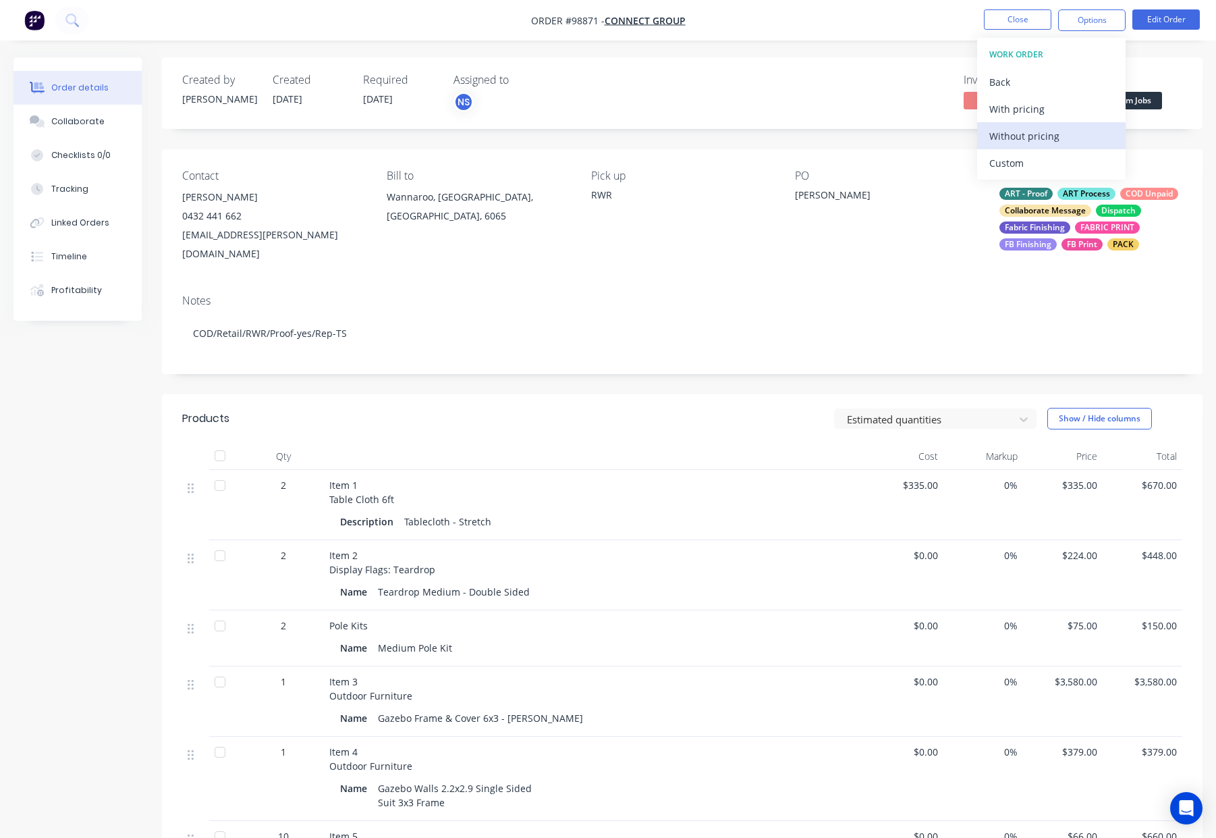
click at [1045, 133] on div "Without pricing" at bounding box center [1051, 136] width 124 height 20
click at [840, 148] on div "Created by Natasha Created 10/10/25 Required 27/10/25 Assigned to NS Invoiced N…" at bounding box center [682, 705] width 1041 height 1296
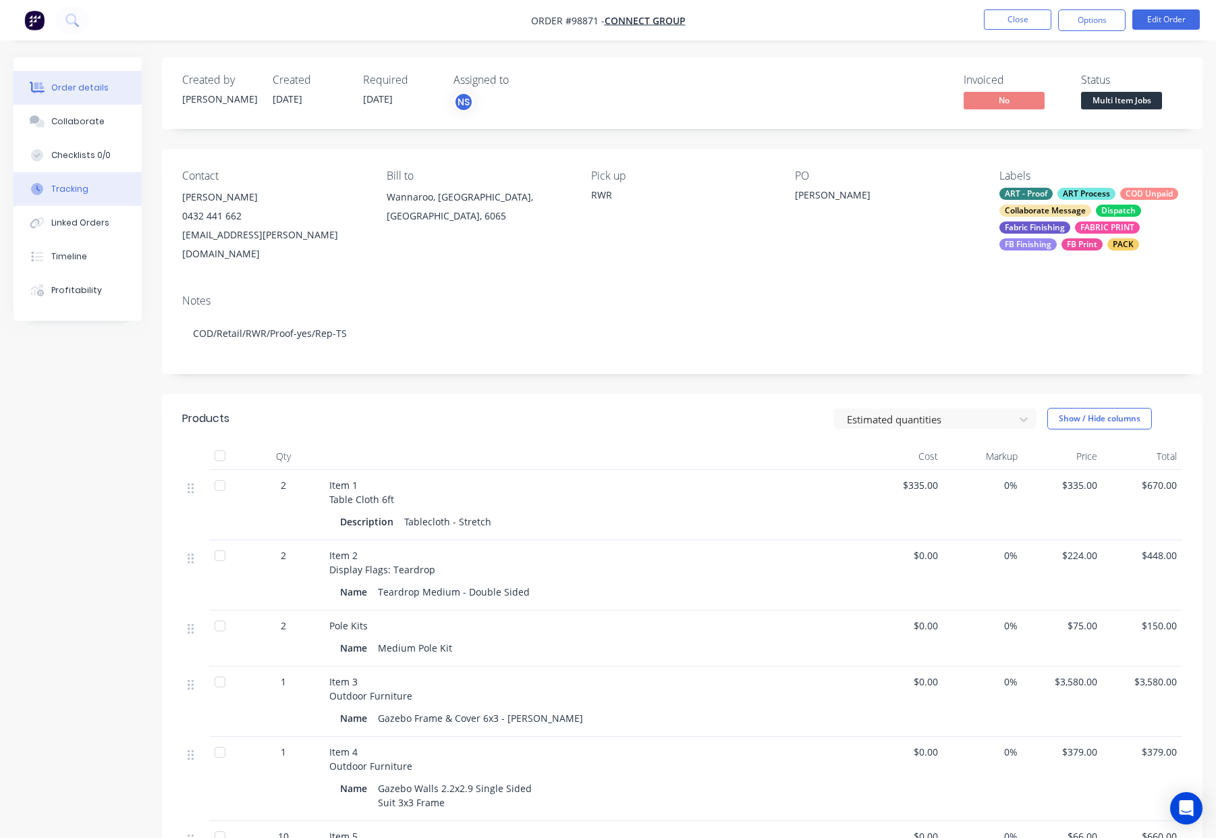
click at [81, 197] on button "Tracking" at bounding box center [77, 189] width 128 height 34
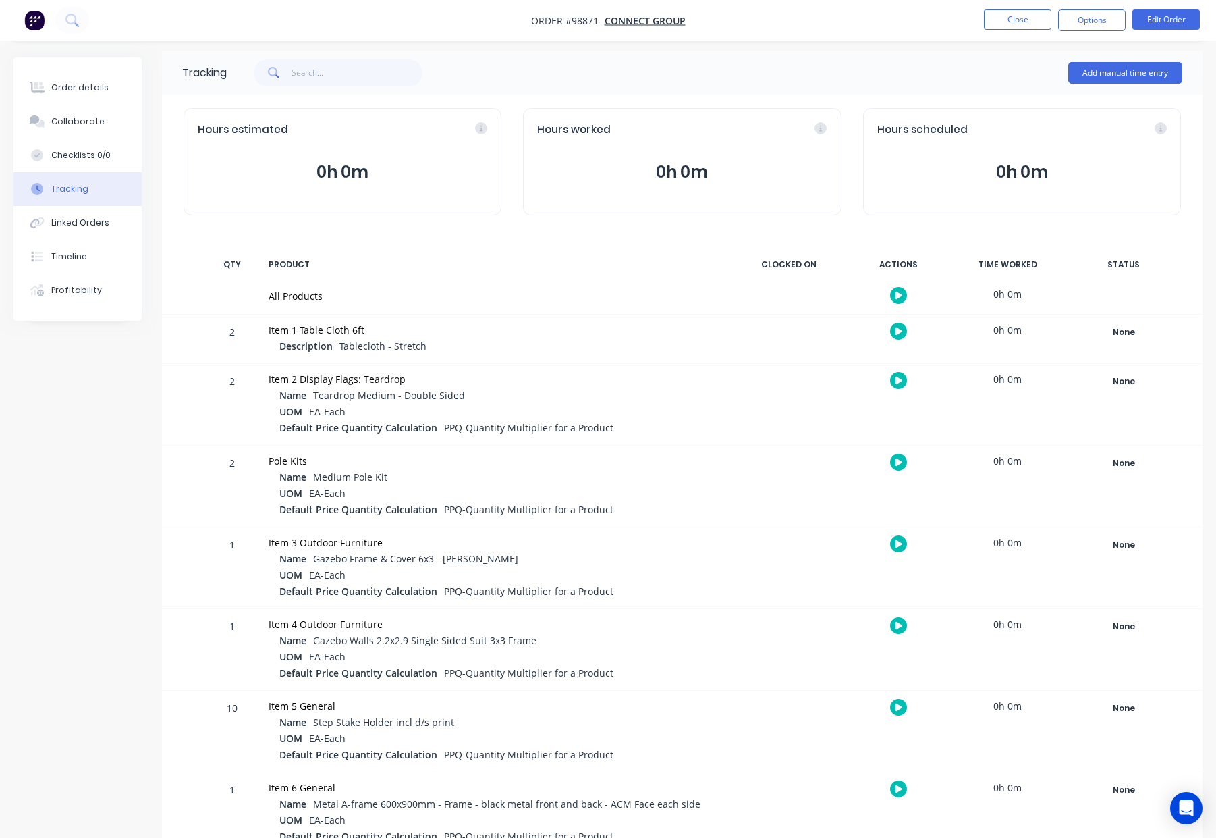
scroll to position [36, 0]
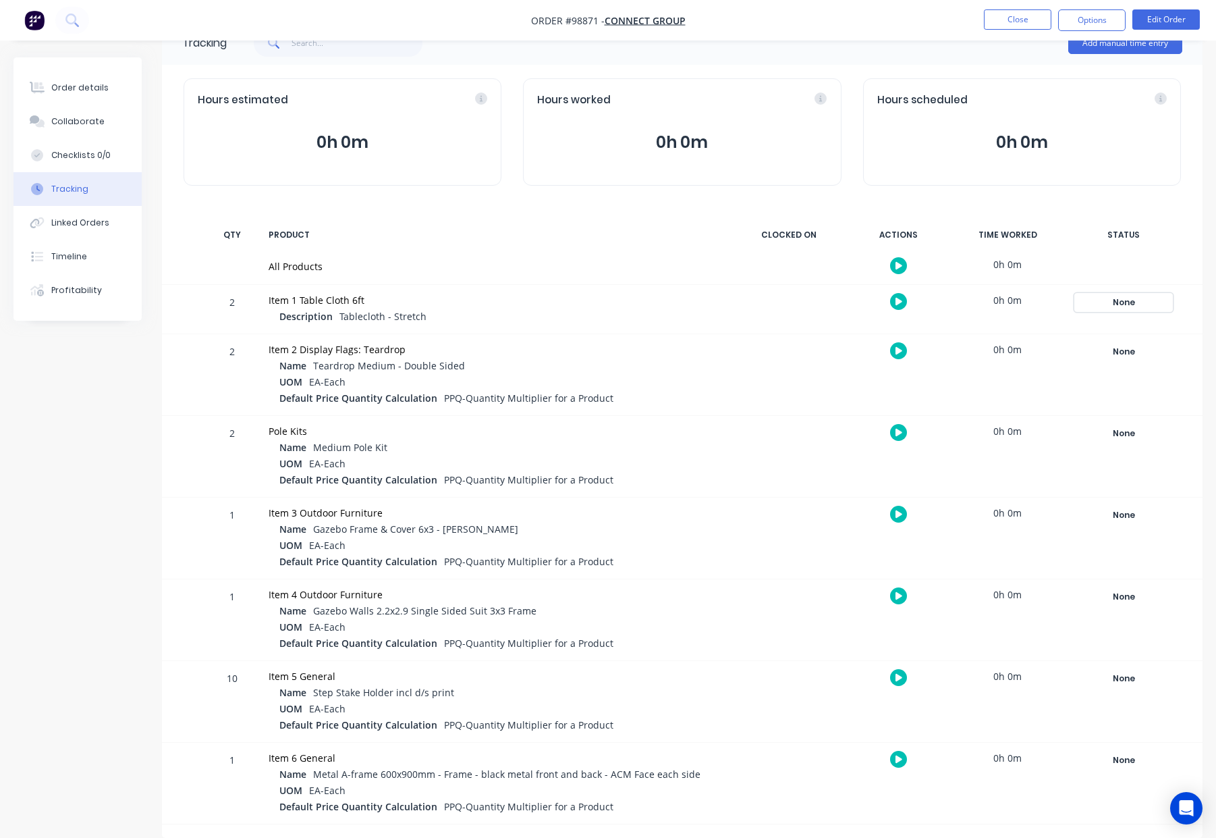
click at [1129, 297] on div "None" at bounding box center [1123, 303] width 97 height 18
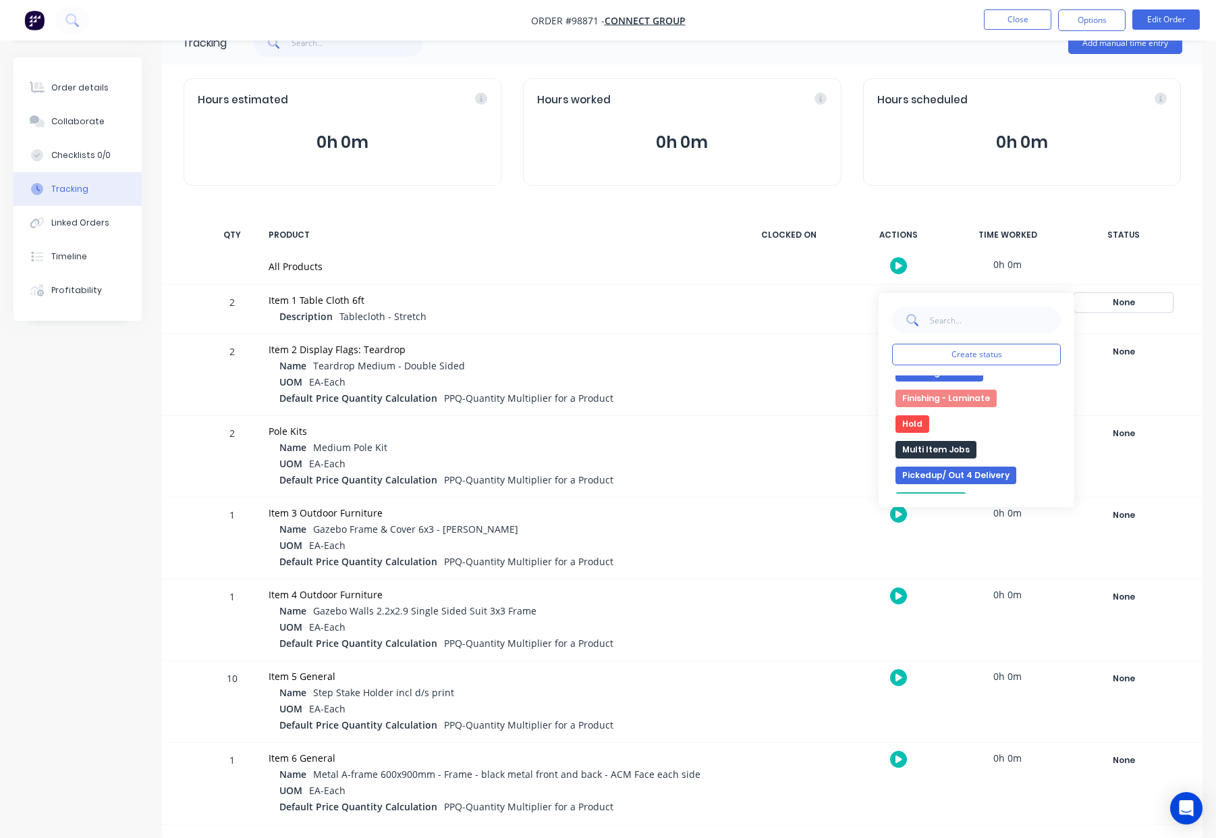
scroll to position [240, 0]
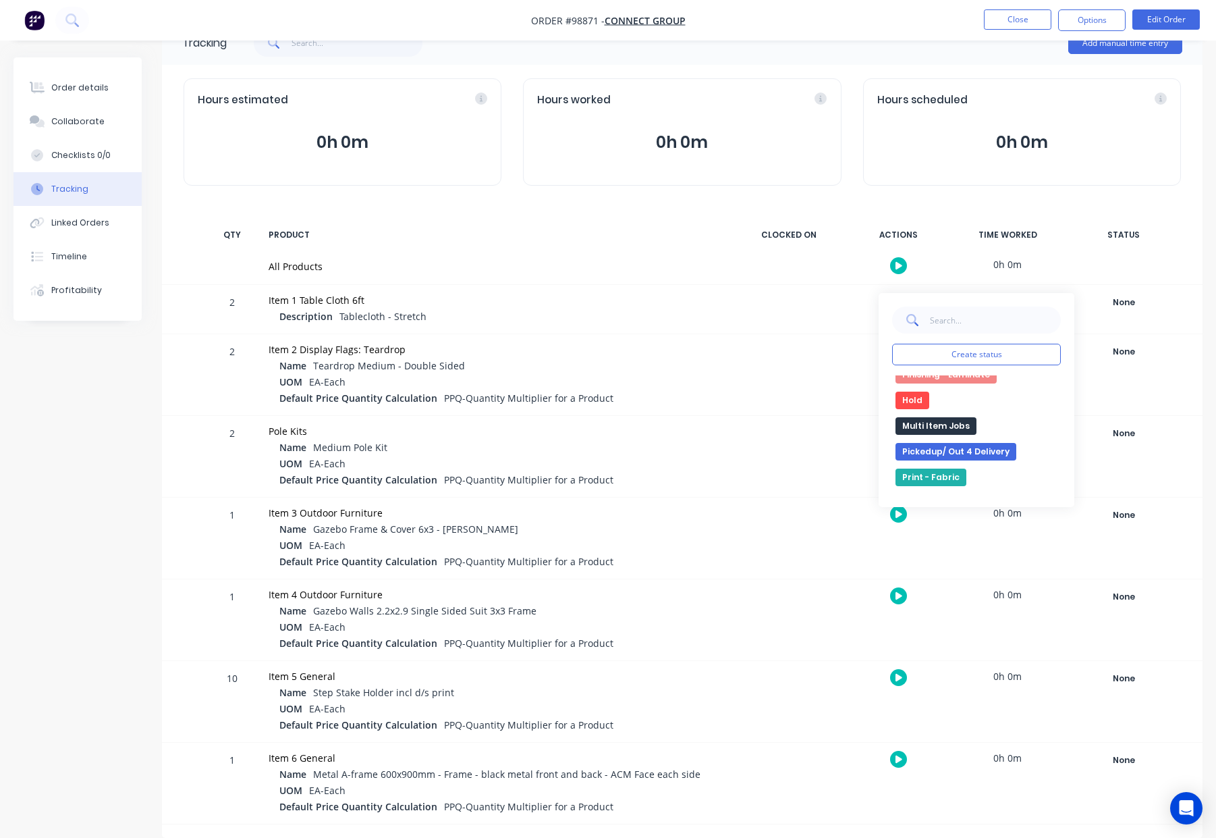
click at [944, 425] on button "Multi Item Jobs" at bounding box center [936, 426] width 81 height 18
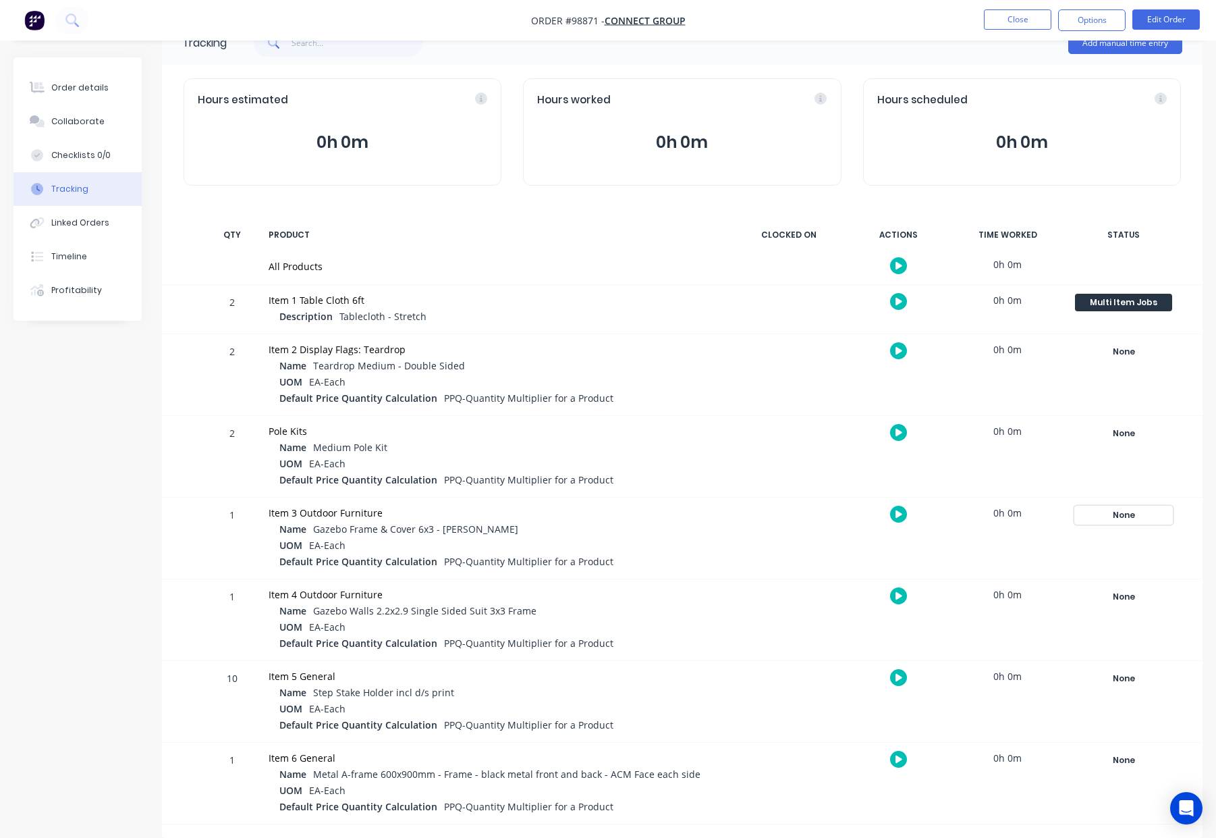
click at [1123, 512] on div "None" at bounding box center [1123, 515] width 97 height 18
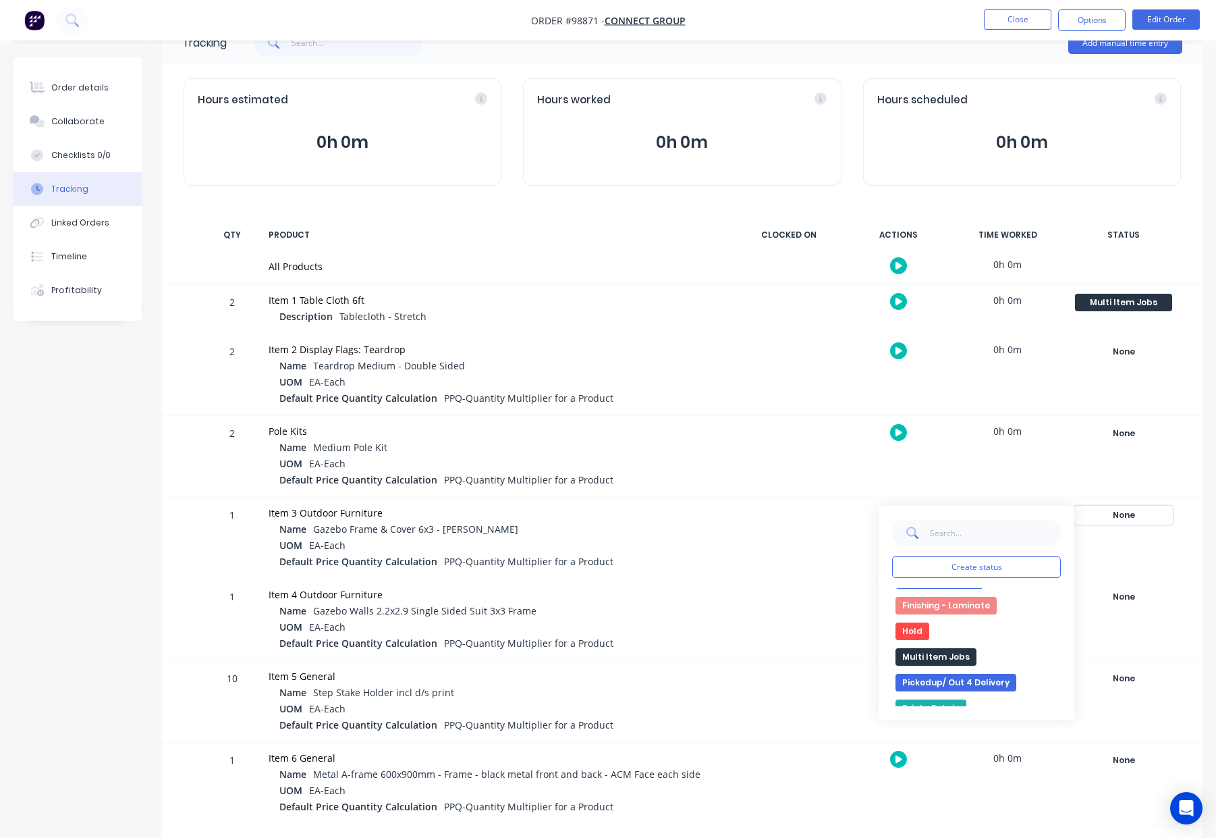
scroll to position [223, 0]
click at [947, 647] on button "Multi Item Jobs" at bounding box center [936, 656] width 81 height 18
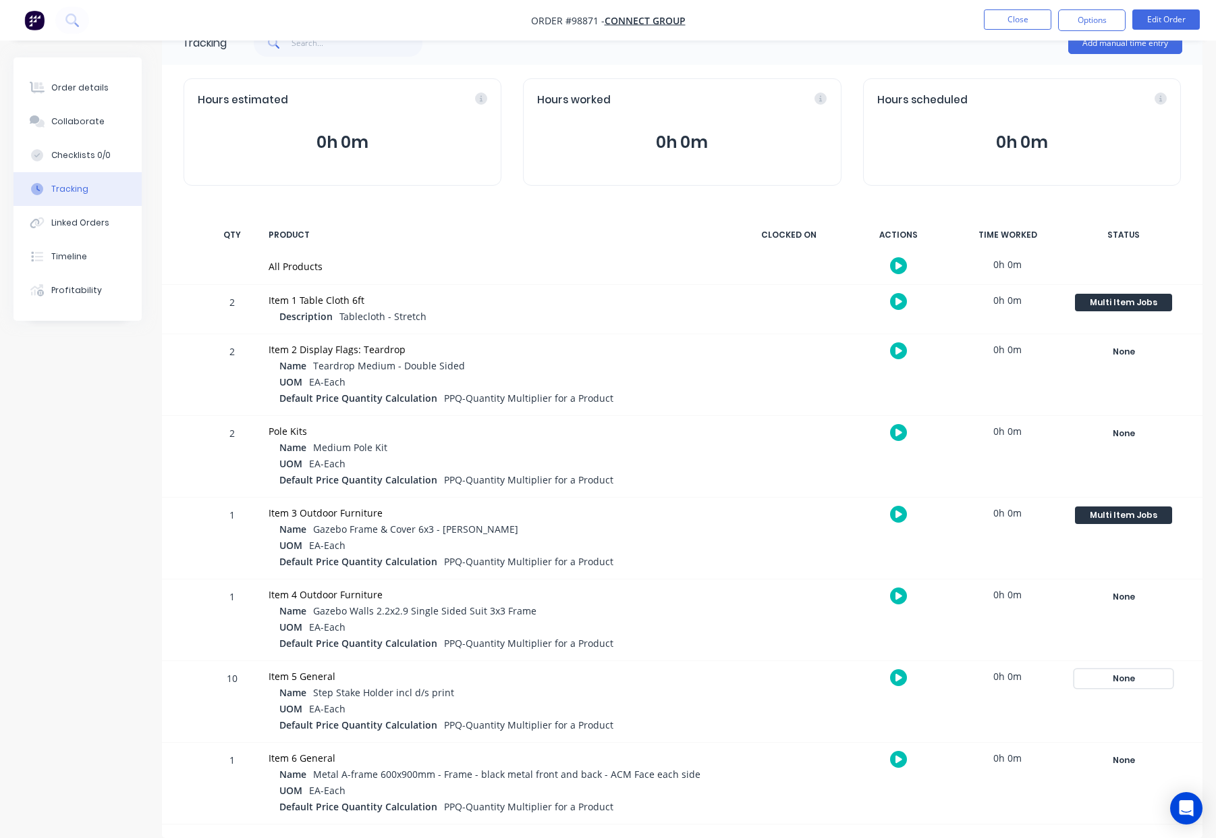
click at [1128, 676] on div "None" at bounding box center [1123, 679] width 97 height 18
click at [944, 790] on button "Multi Item Jobs" at bounding box center [936, 791] width 81 height 18
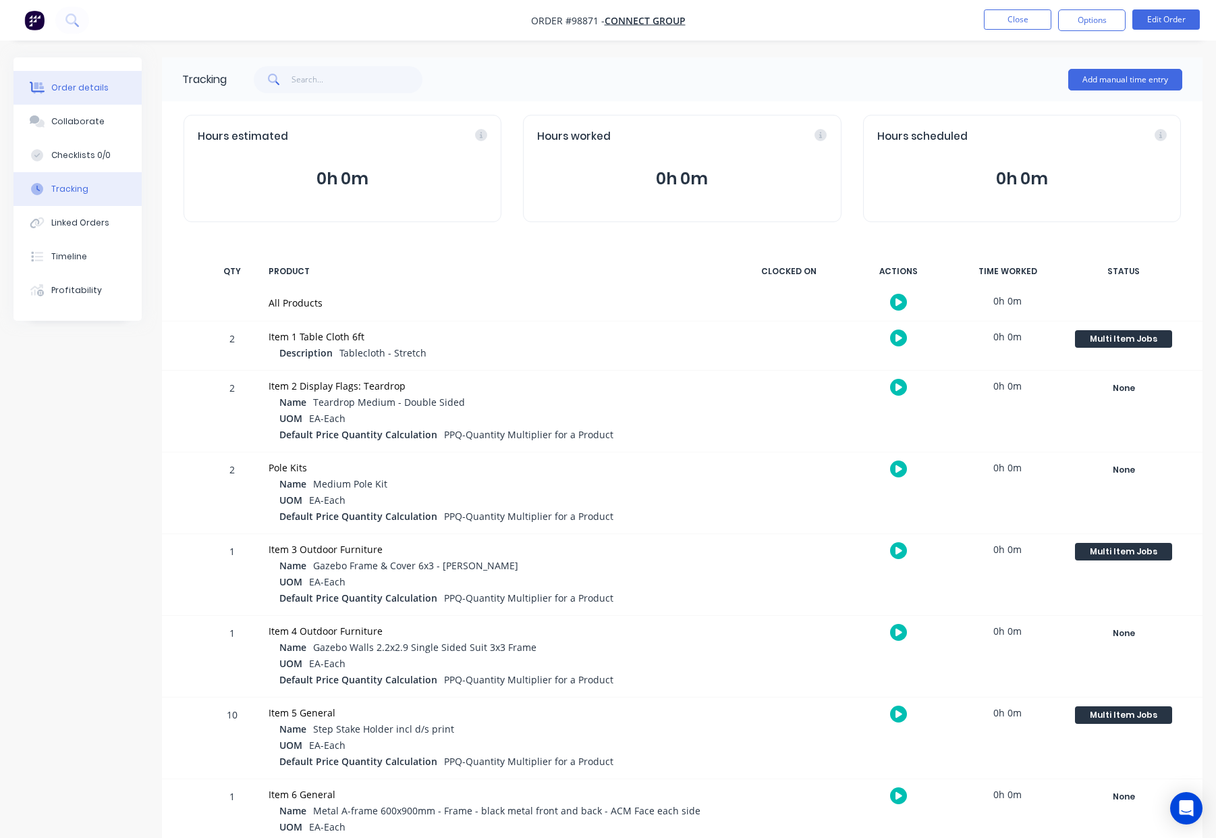
click at [82, 89] on div "Order details" at bounding box center [79, 88] width 57 height 12
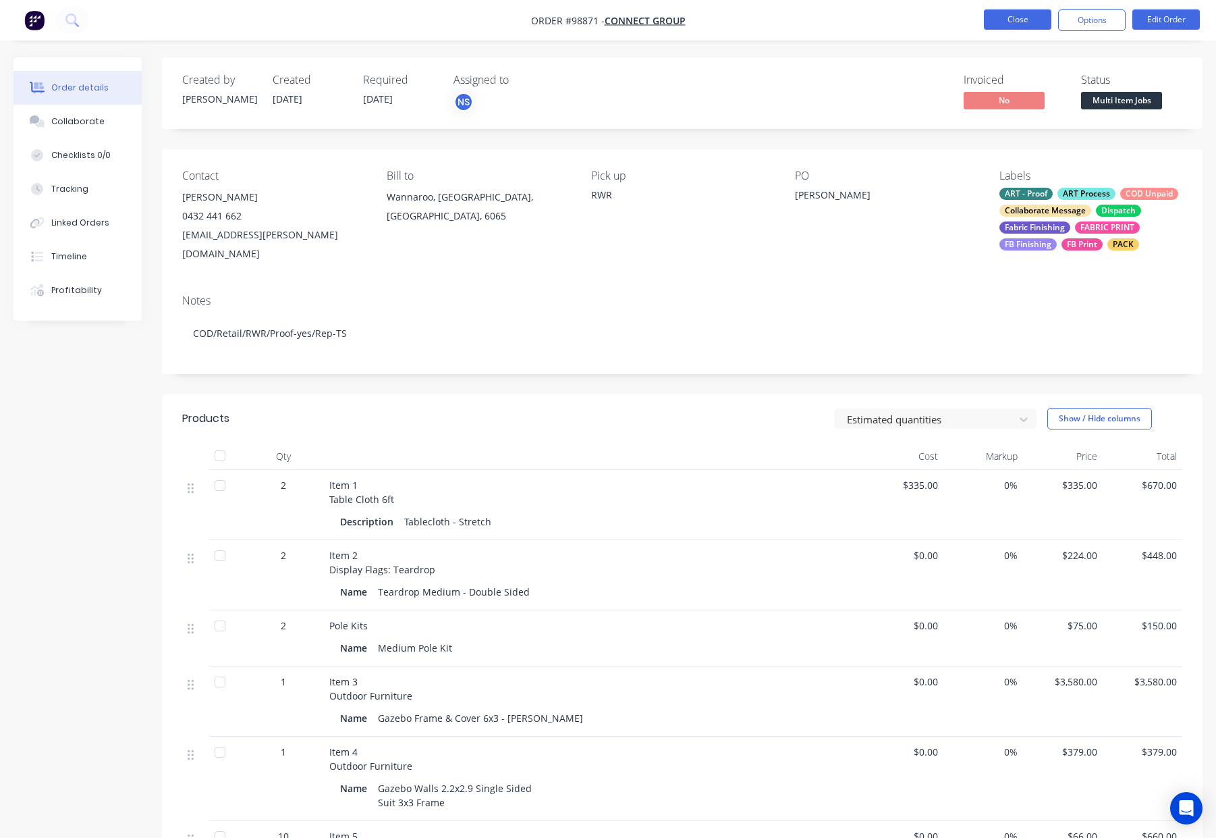
click at [1039, 15] on button "Close" at bounding box center [1017, 19] width 67 height 20
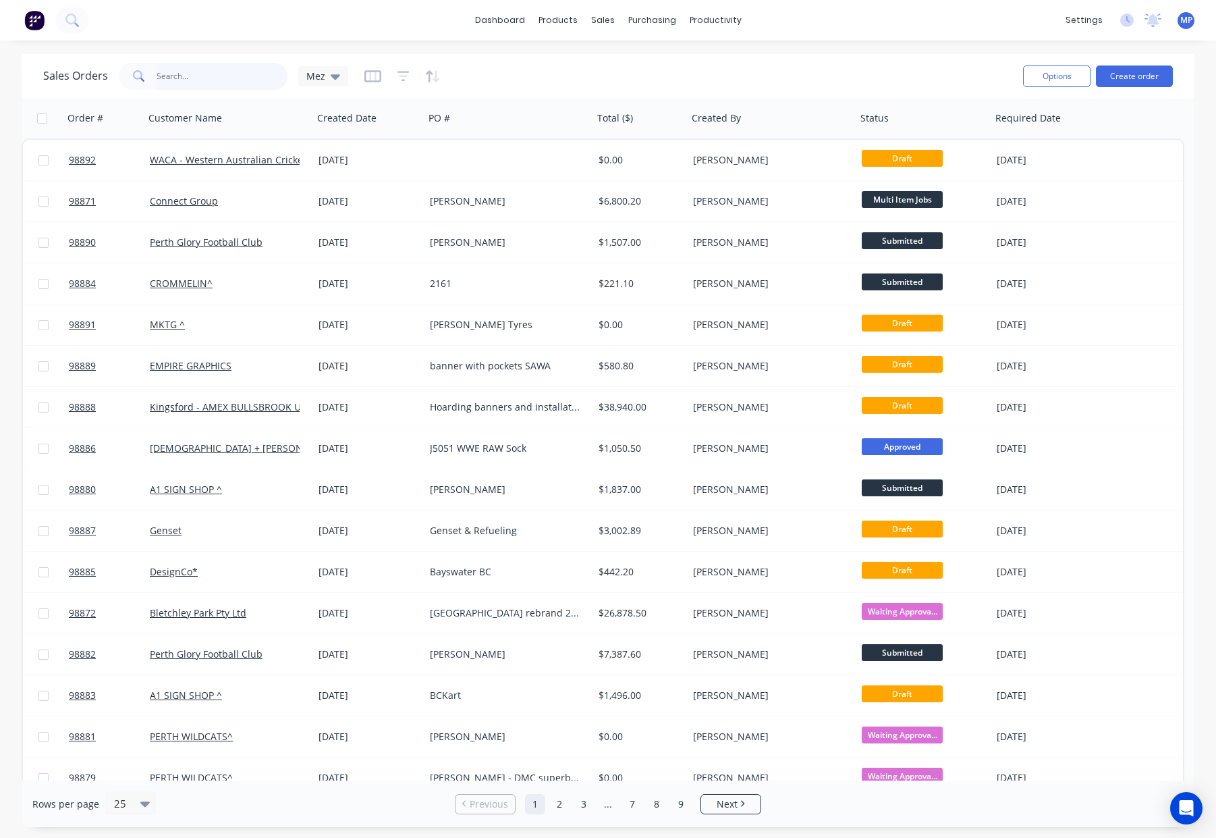
drag, startPoint x: 198, startPoint y: 78, endPoint x: 273, endPoint y: 78, distance: 74.9
click at [198, 78] on input "text" at bounding box center [223, 76] width 132 height 27
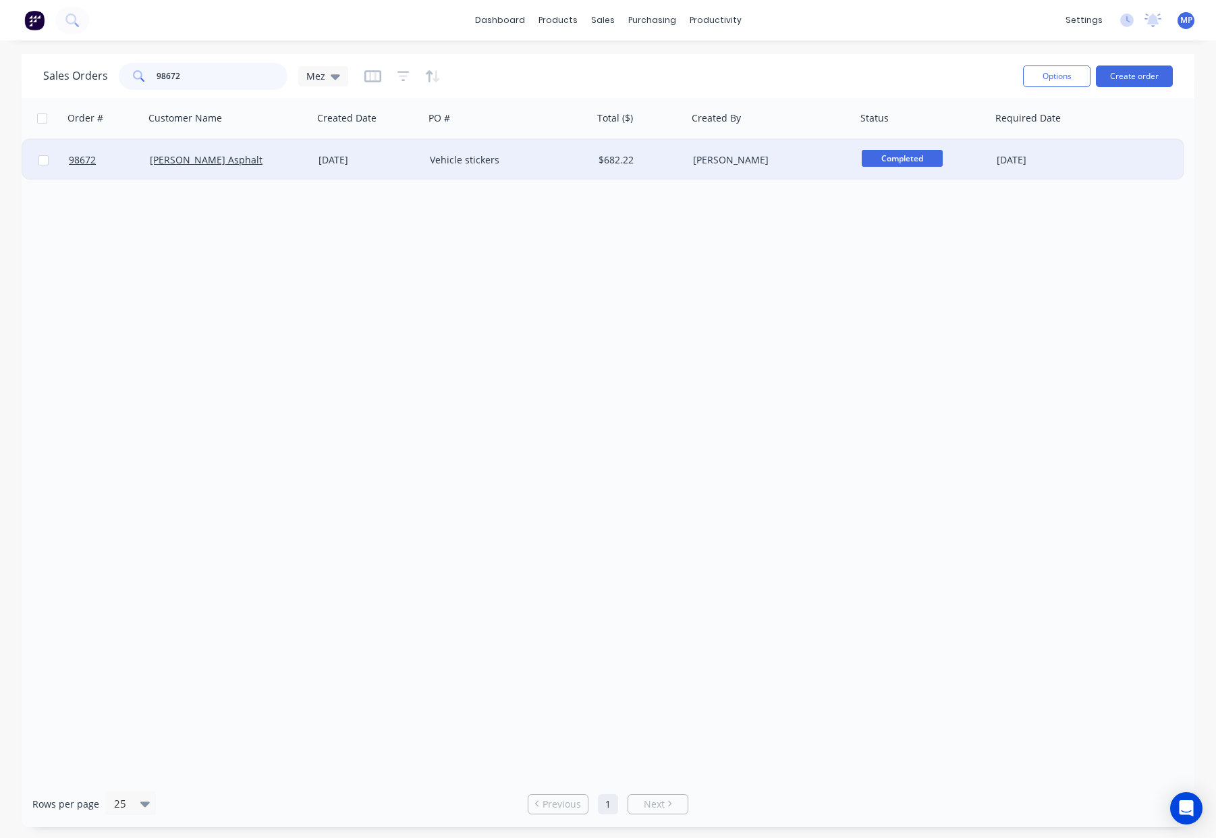
type input "98672"
click at [530, 171] on div "Vehicle stickers" at bounding box center [509, 160] width 169 height 40
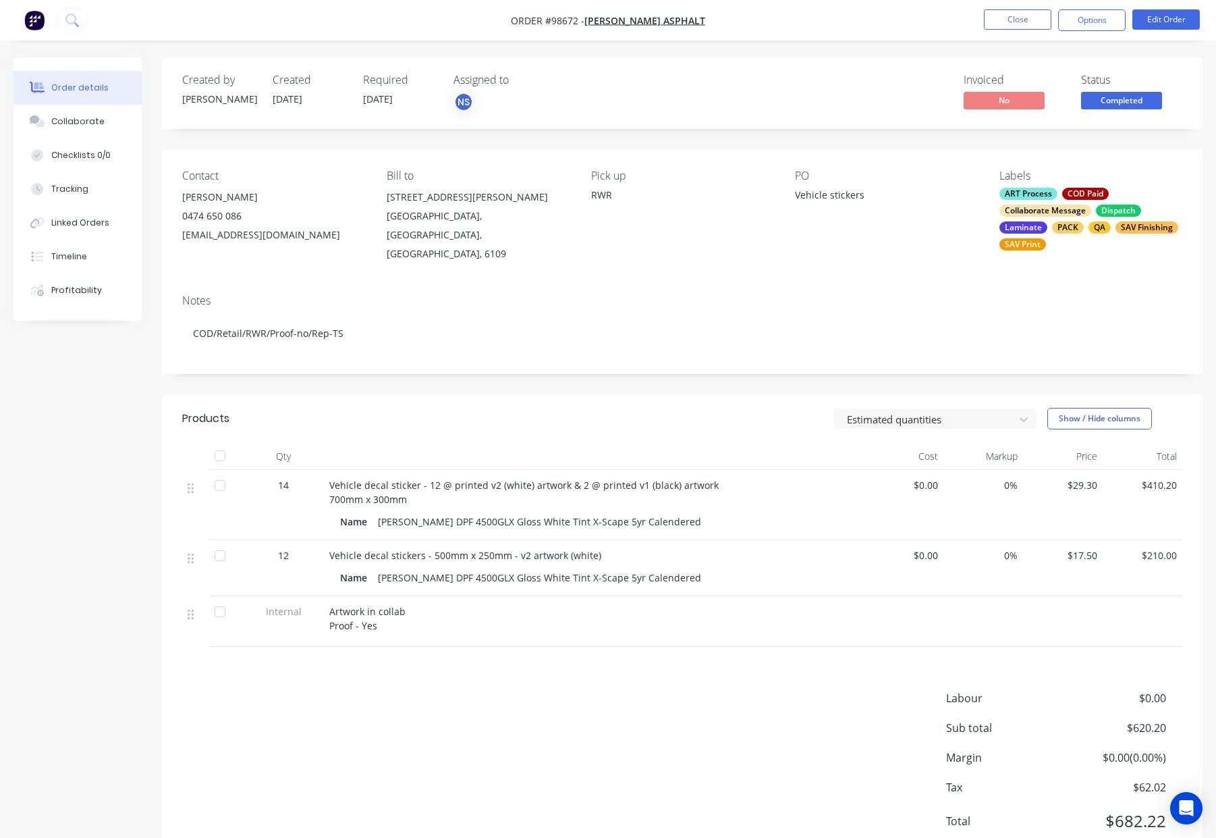
click at [1116, 99] on span "Completed" at bounding box center [1121, 100] width 81 height 17
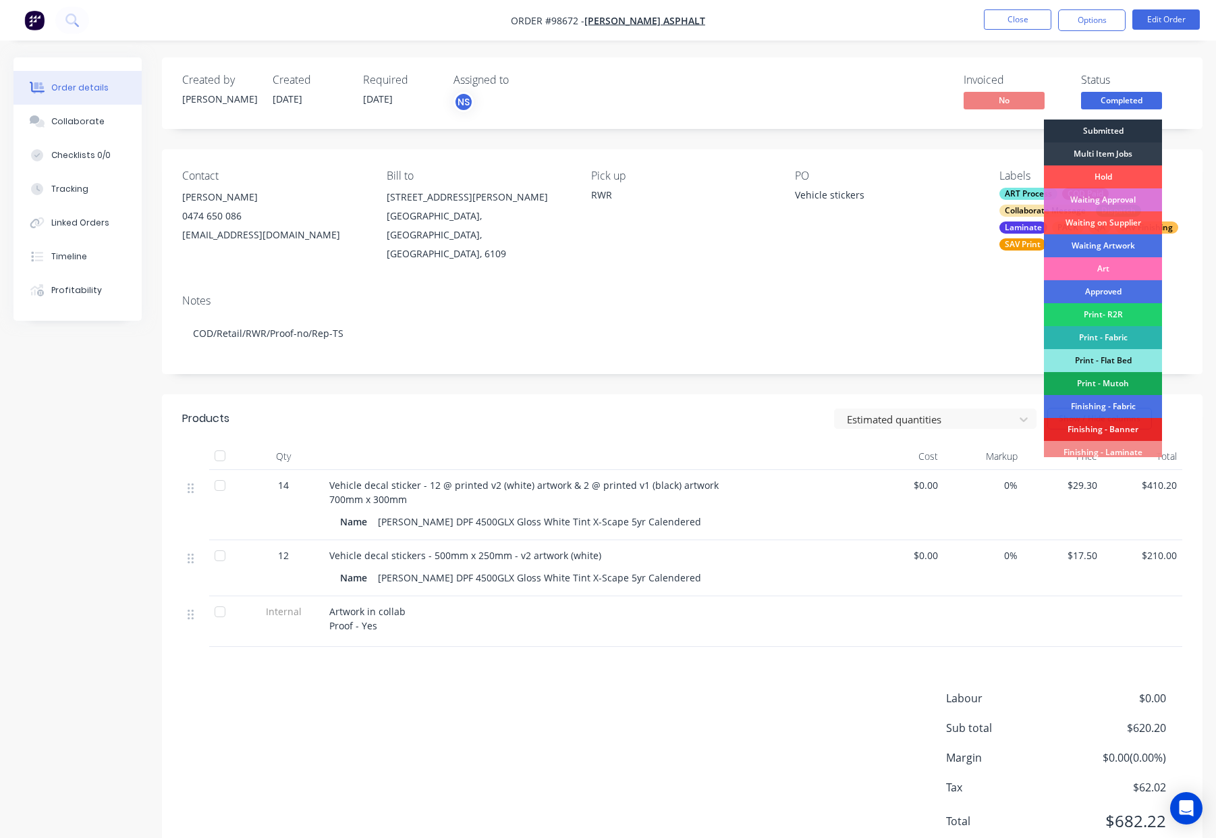
click at [1103, 128] on div "Submitted" at bounding box center [1103, 130] width 118 height 23
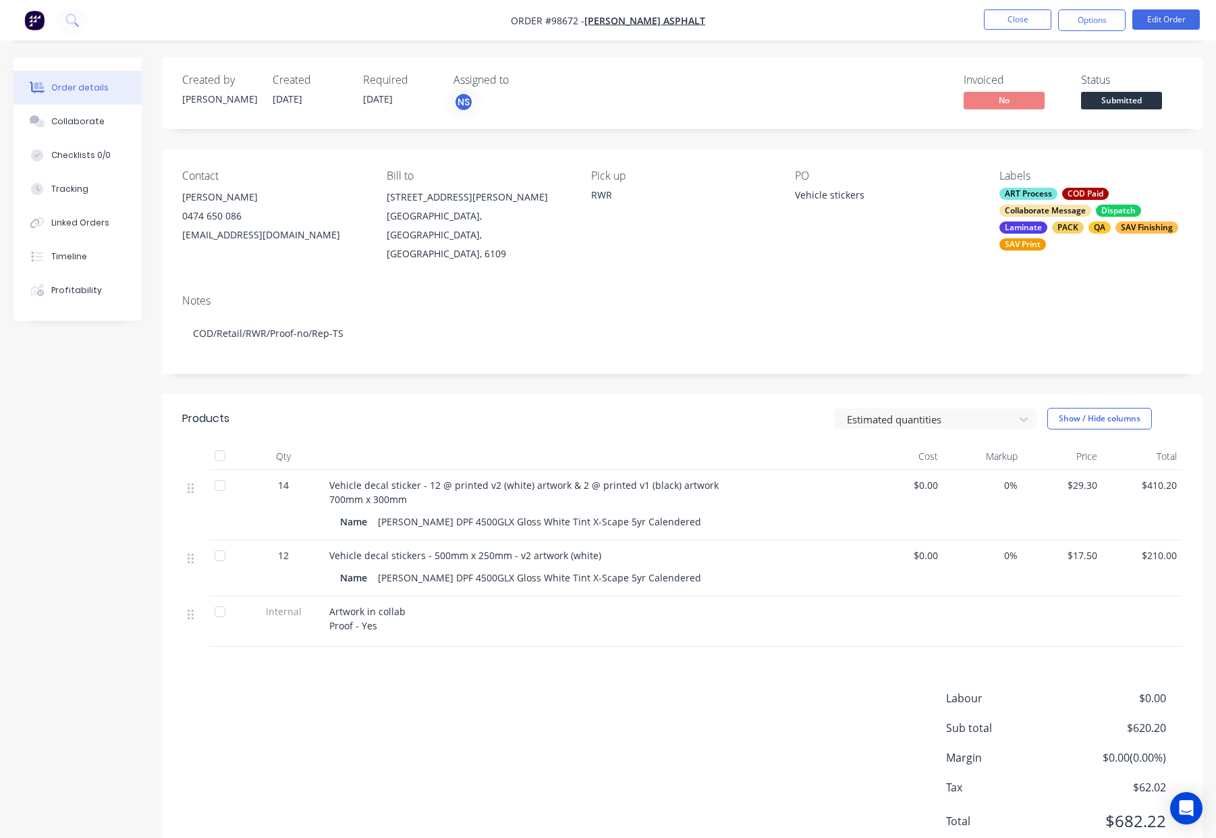
click at [1055, 238] on div "ART Process COD Paid Collaborate Message Dispatch Laminate PACK QA SAV Finishin…" at bounding box center [1091, 219] width 183 height 63
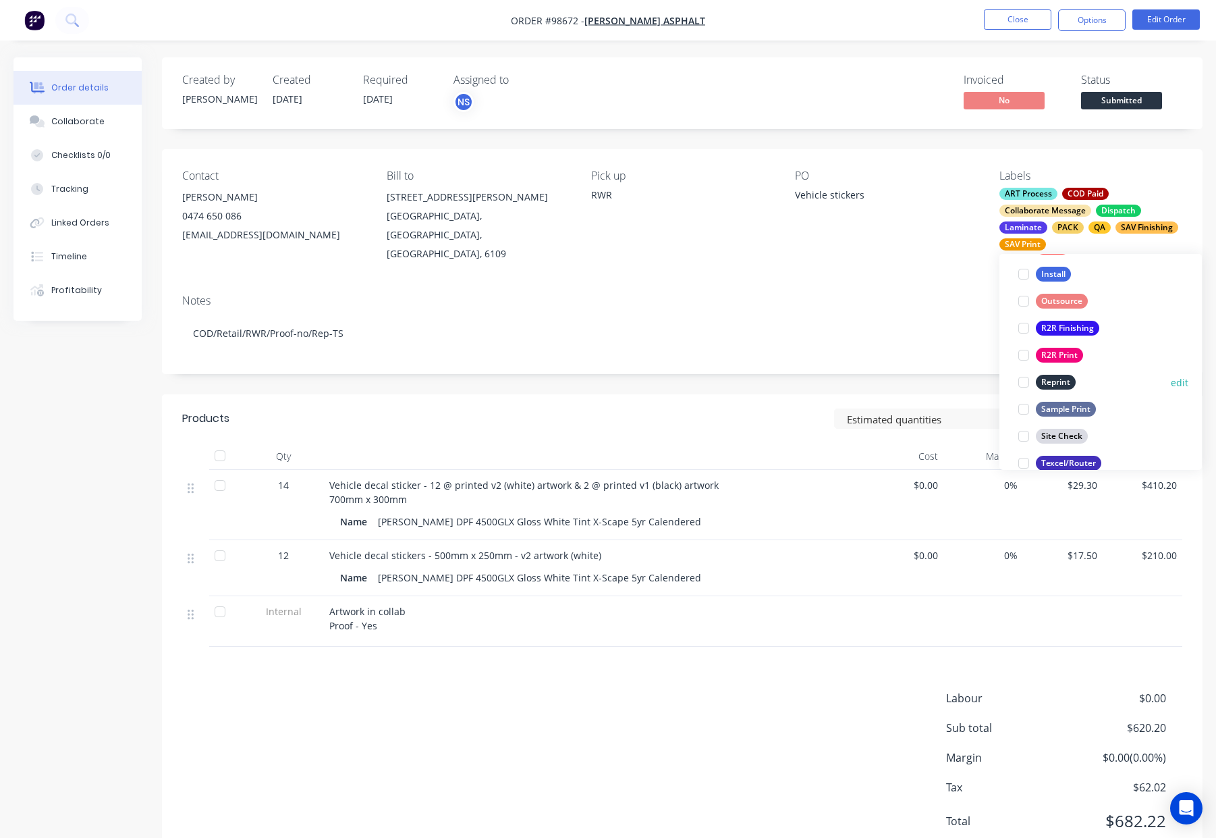
click at [1058, 380] on div "Reprint" at bounding box center [1056, 382] width 40 height 15
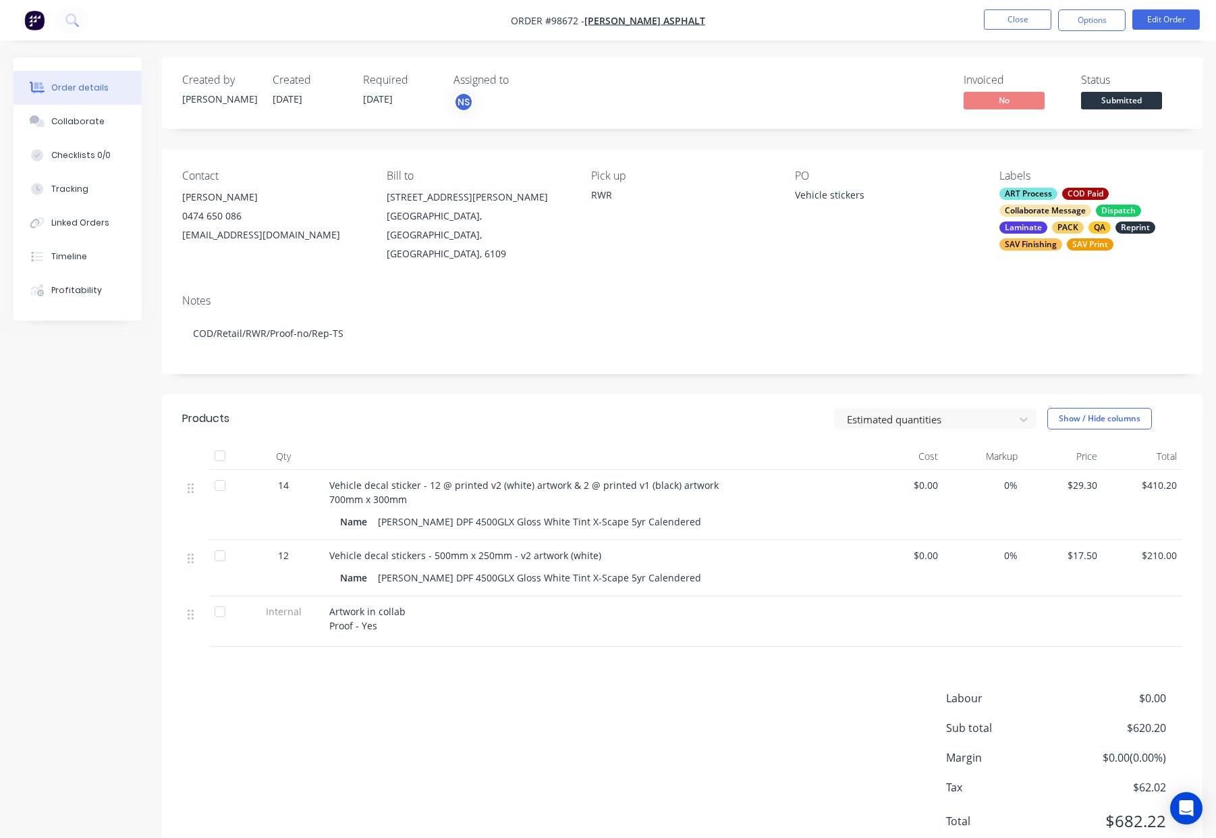
click at [847, 246] on div "PO Vehicle stickers" at bounding box center [886, 216] width 183 height 94
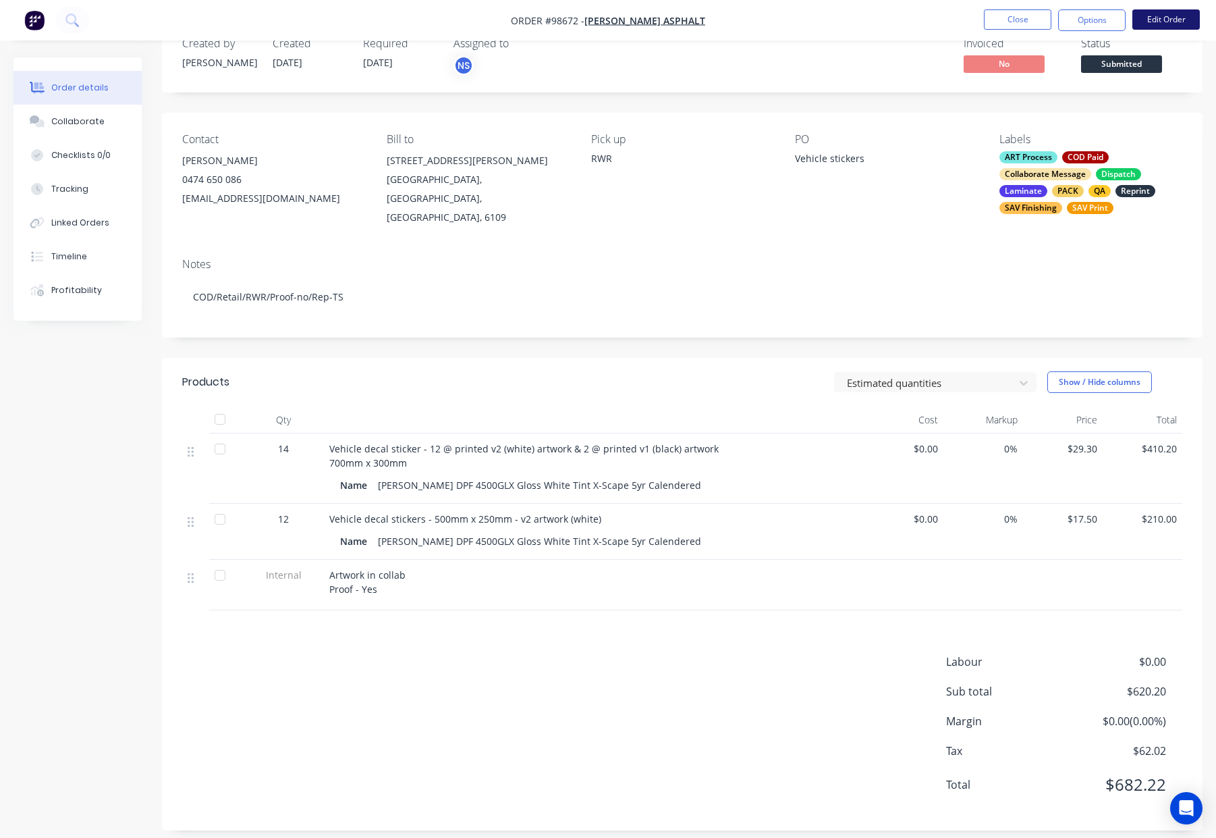
click at [1164, 20] on button "Edit Order" at bounding box center [1165, 19] width 67 height 20
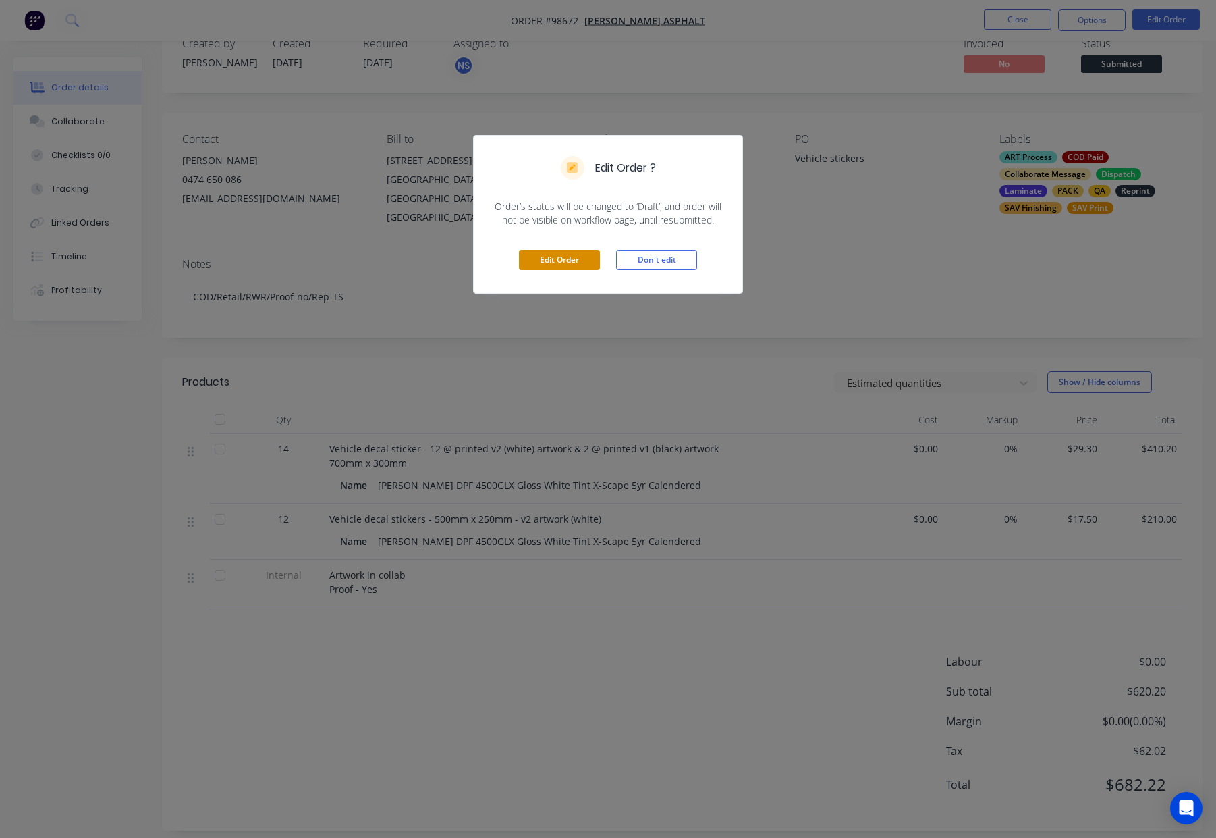
click at [559, 259] on button "Edit Order" at bounding box center [559, 260] width 81 height 20
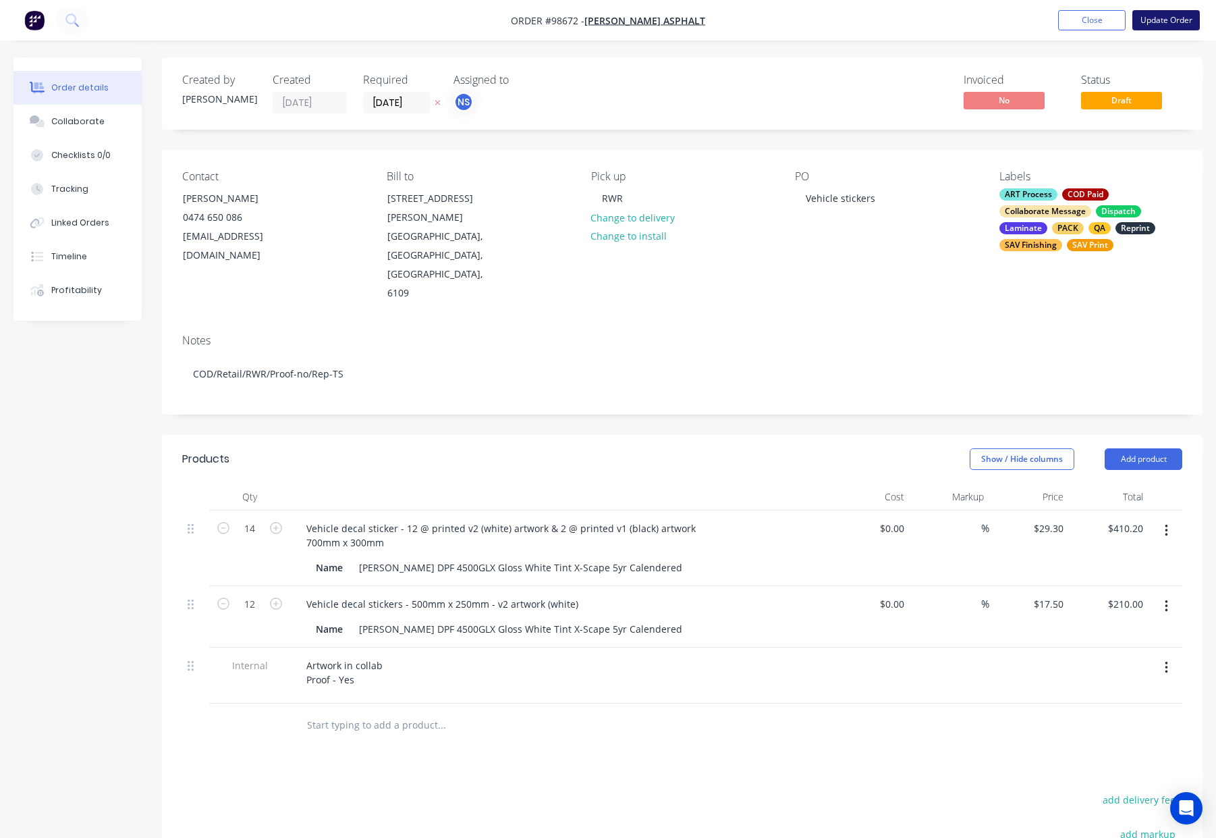
click at [1159, 21] on button "Update Order" at bounding box center [1165, 20] width 67 height 20
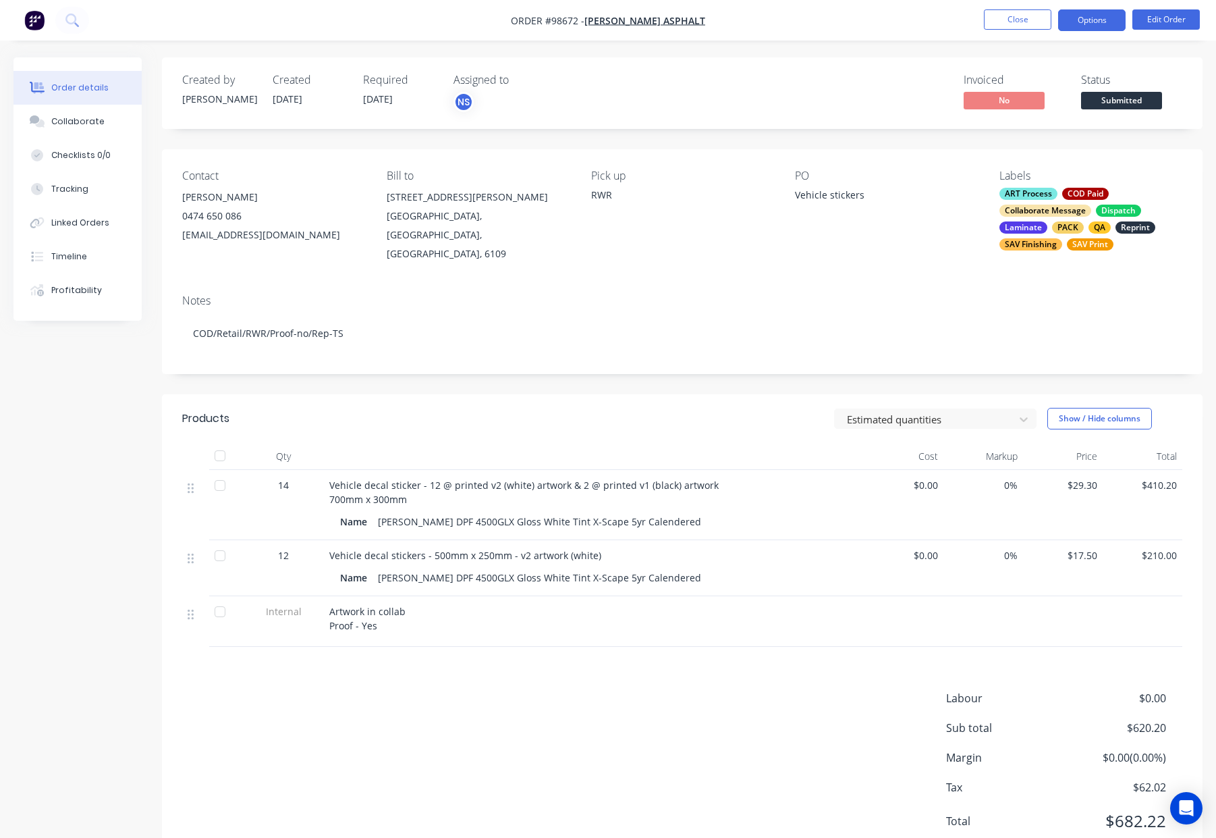
click at [1079, 22] on button "Options" at bounding box center [1091, 20] width 67 height 22
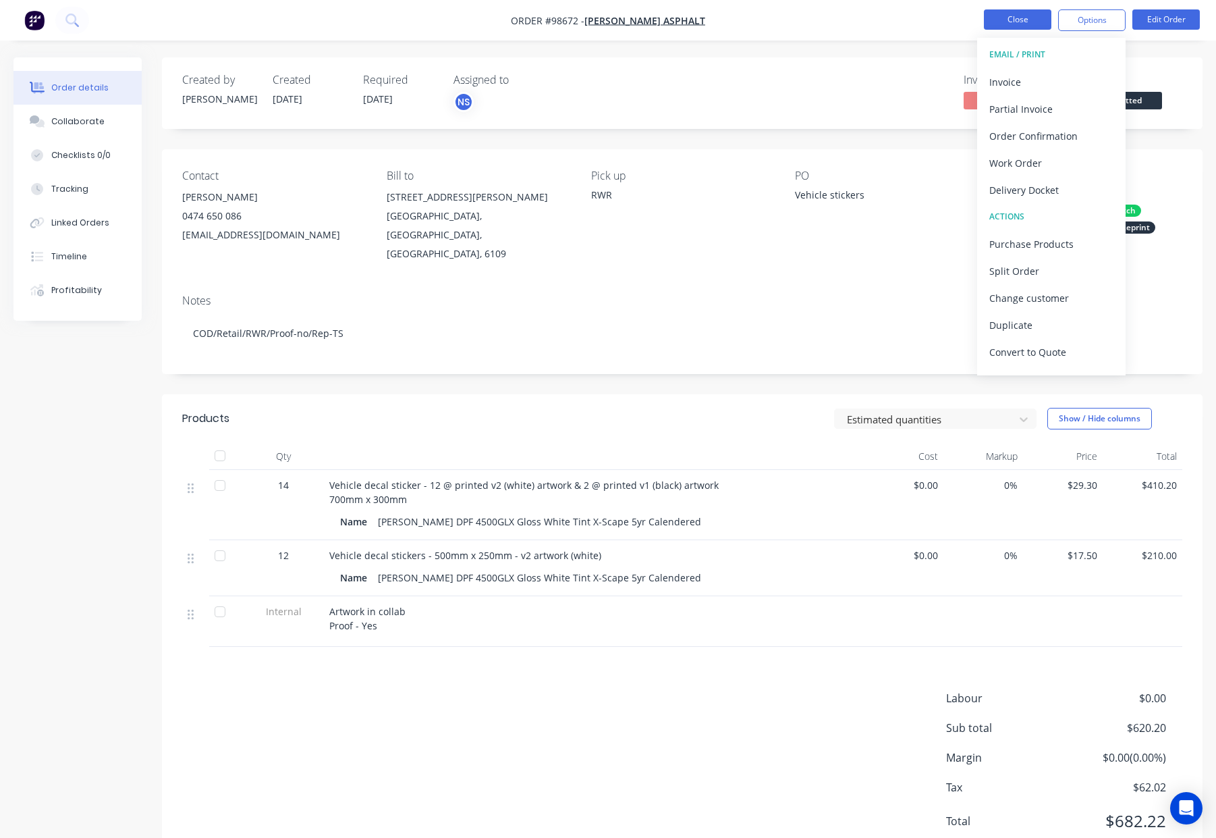
drag, startPoint x: 887, startPoint y: 61, endPoint x: 989, endPoint y: 26, distance: 107.8
click at [888, 61] on div "Created by Natasha Created 22/09/25 Required 26/09/25 Assigned to NS Invoiced N…" at bounding box center [682, 93] width 1041 height 72
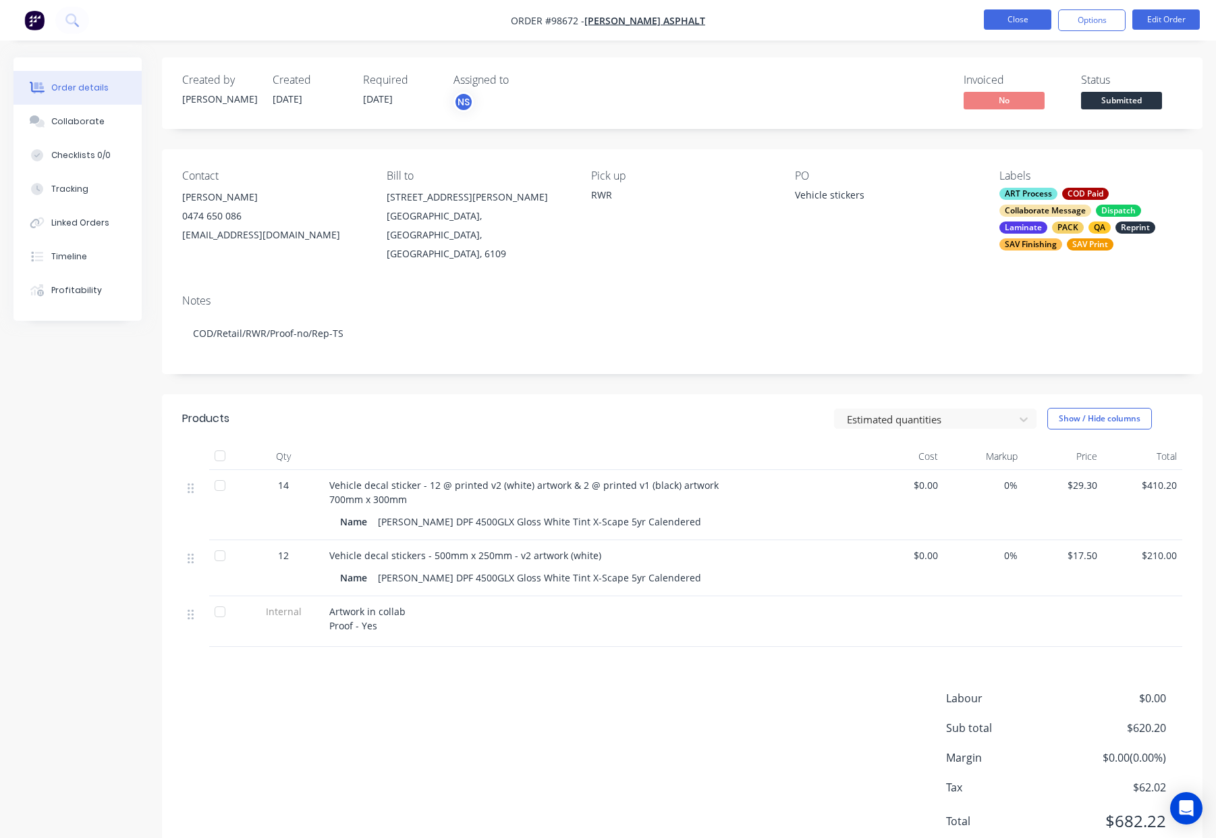
click at [1016, 16] on button "Close" at bounding box center [1017, 19] width 67 height 20
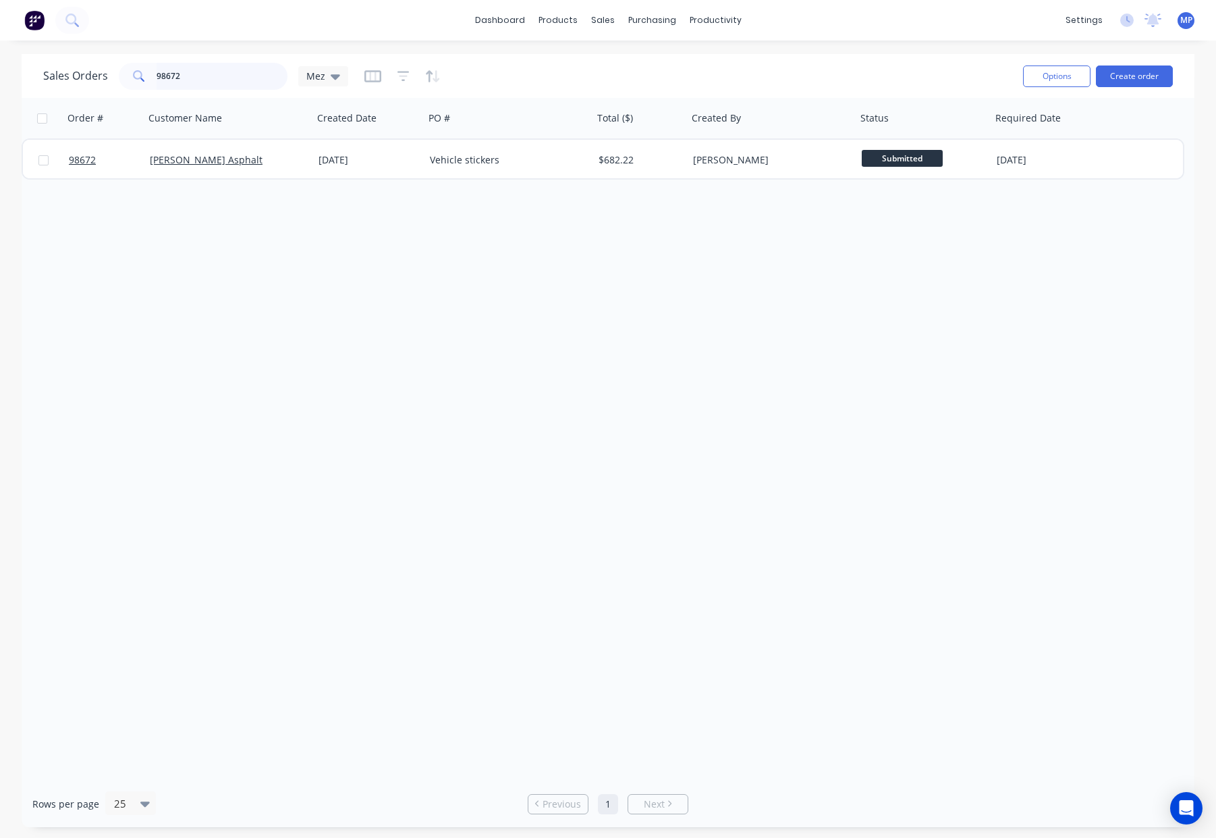
click at [96, 77] on div "Sales Orders 98672 Mez" at bounding box center [195, 76] width 305 height 27
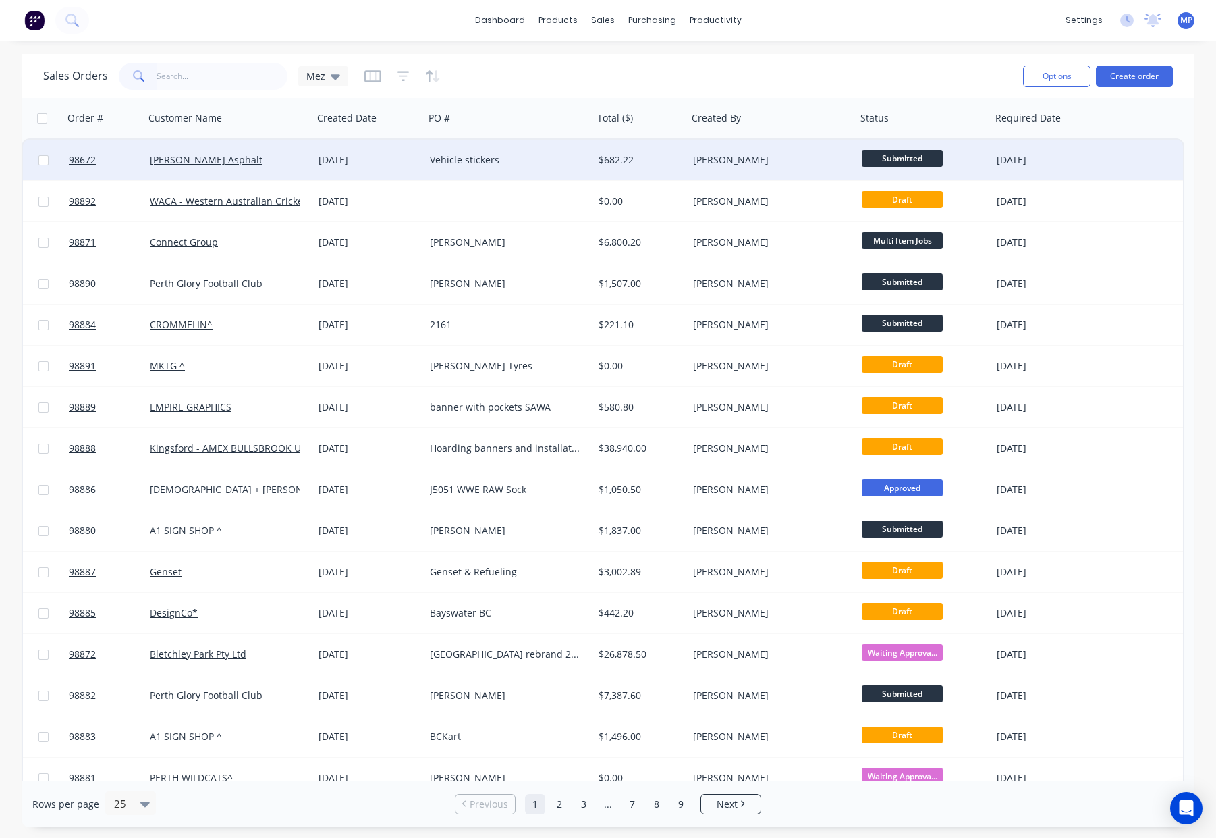
click at [555, 169] on div "Vehicle stickers" at bounding box center [509, 160] width 169 height 40
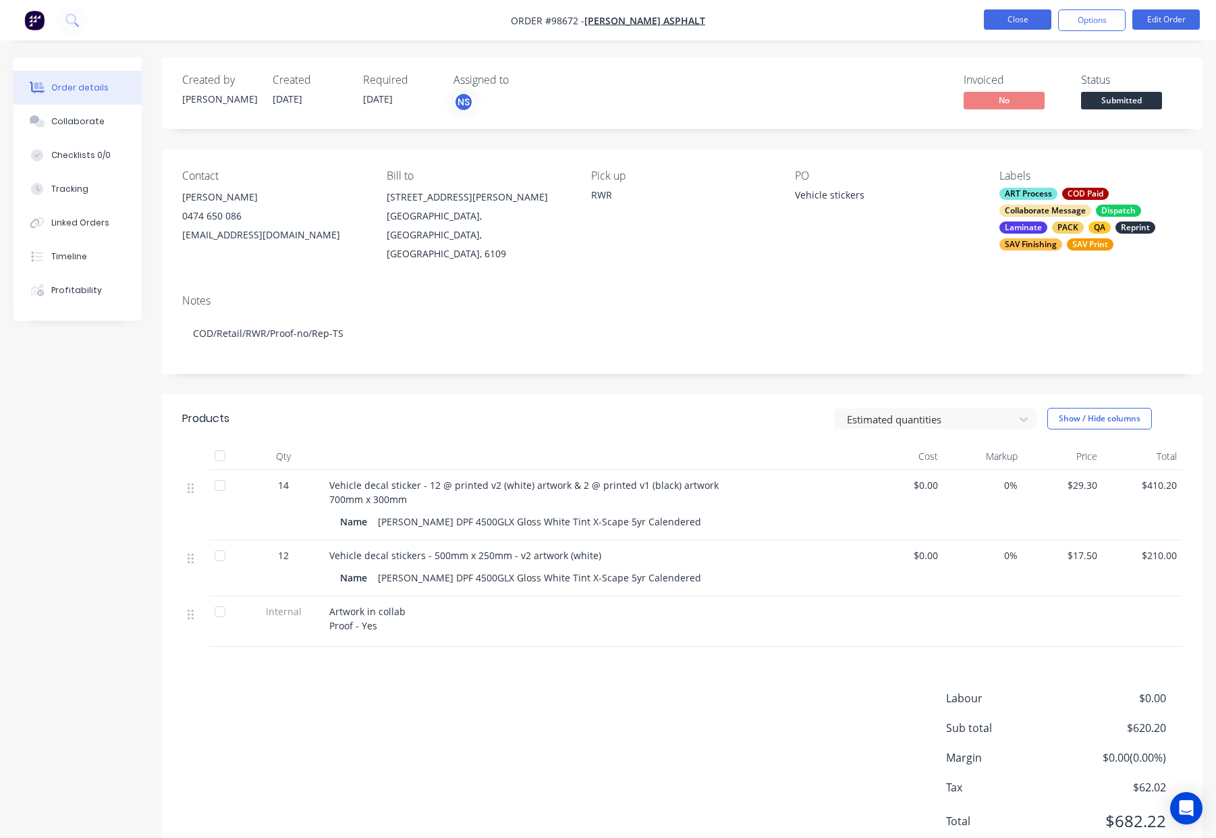
click at [1012, 22] on button "Close" at bounding box center [1017, 19] width 67 height 20
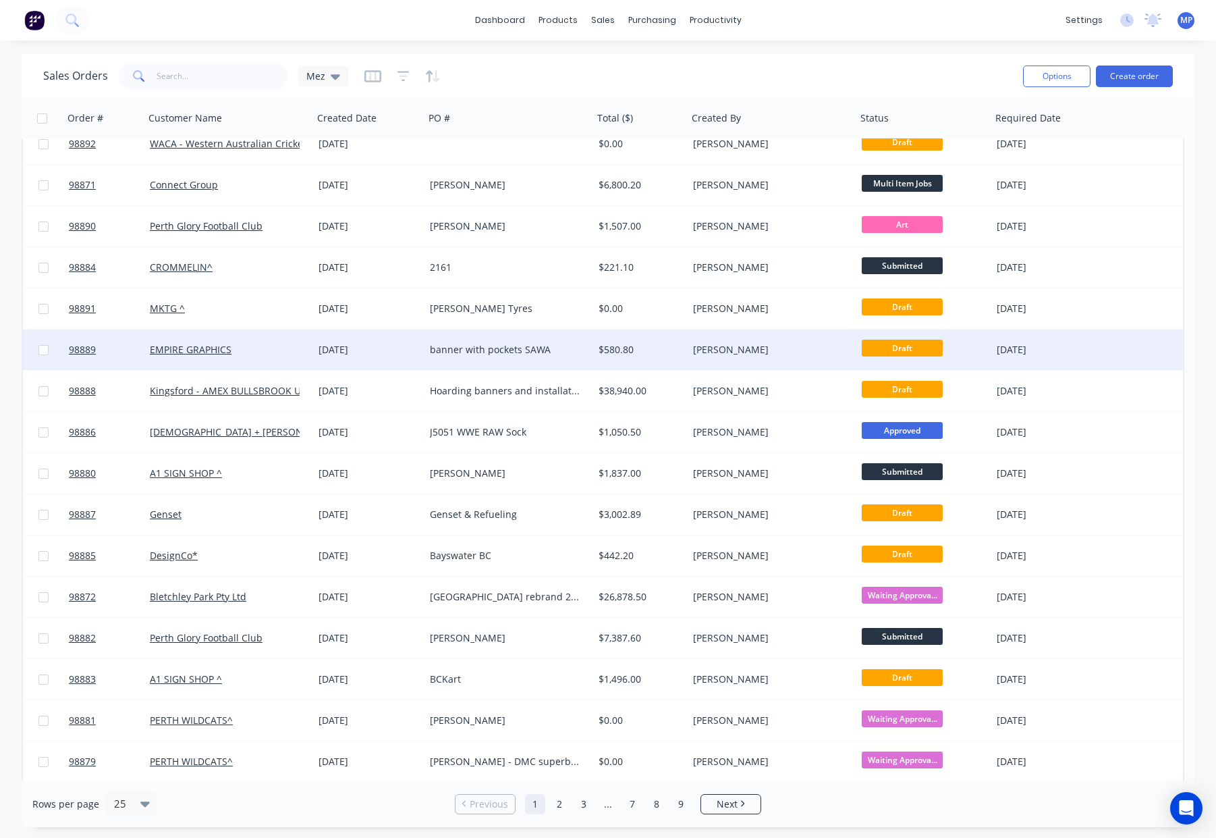
scroll to position [69, 0]
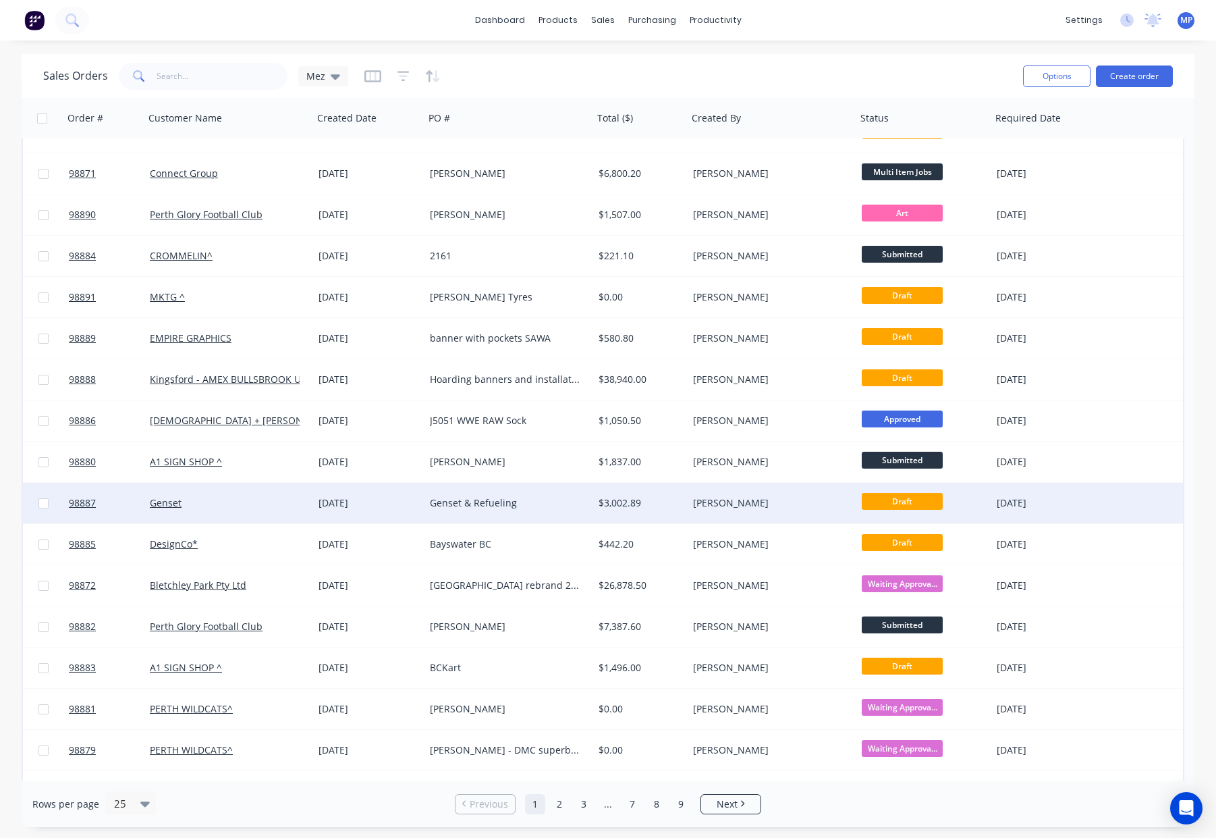
click at [558, 501] on div "Genset & Refueling" at bounding box center [505, 502] width 150 height 13
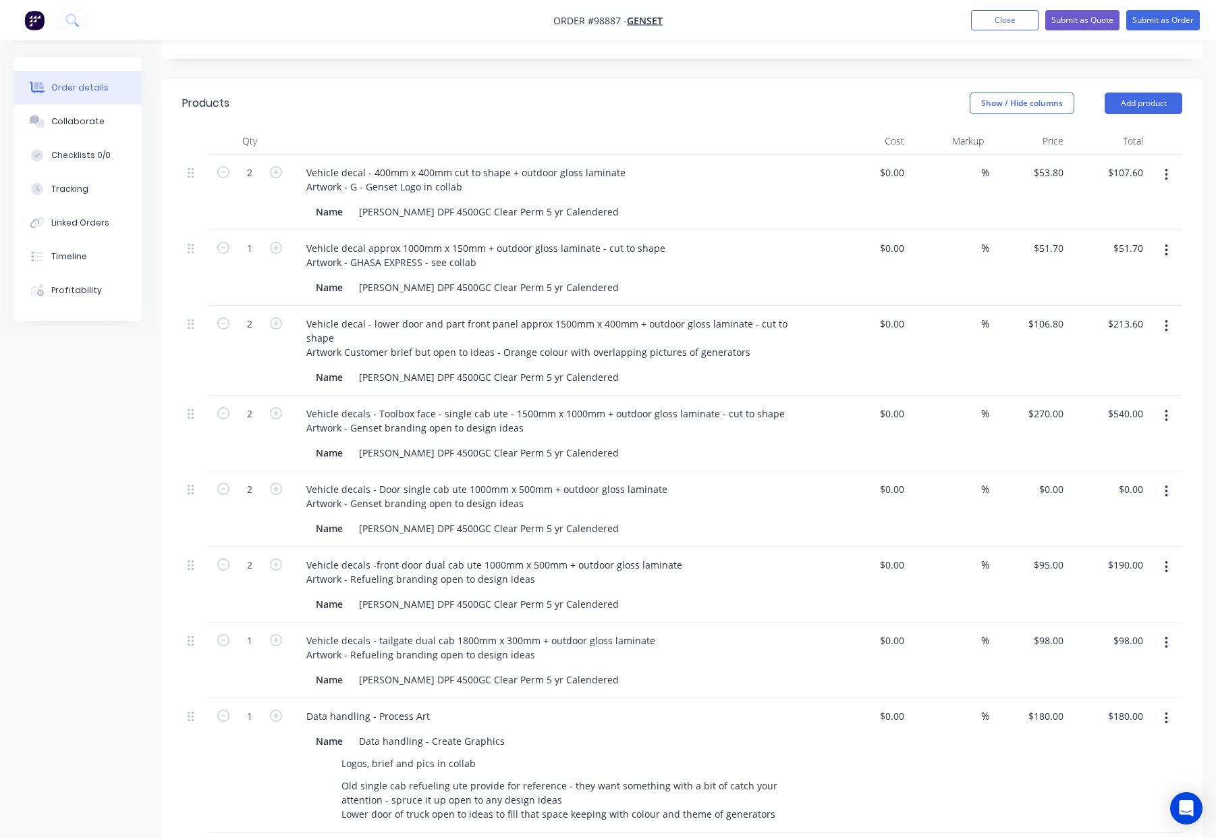
scroll to position [344, 0]
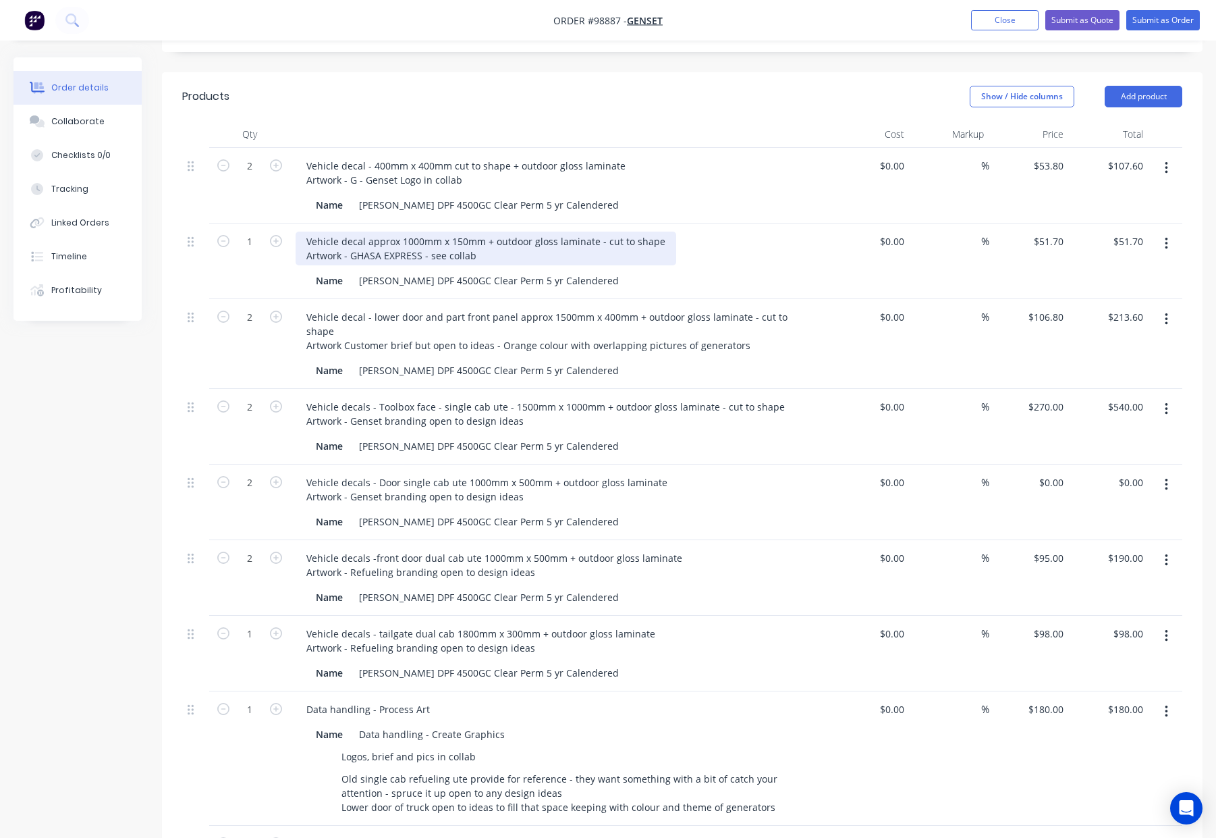
click at [366, 231] on div "Vehicle decal approx 1000mm x 150mm + outdoor gloss laminate - cut to shape Art…" at bounding box center [486, 248] width 381 height 34
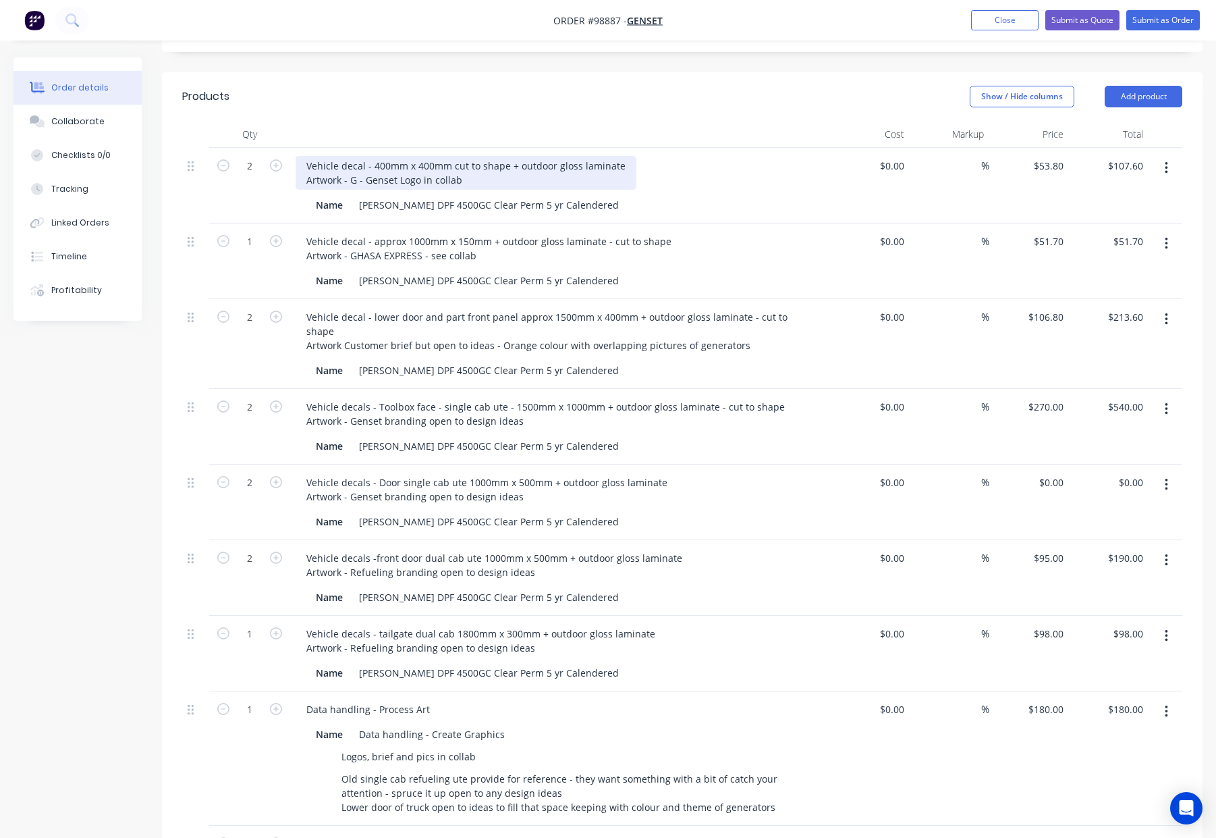
click at [453, 156] on div "Vehicle decal - 400mm x 400mm cut to shape + outdoor gloss laminate Artwork - G…" at bounding box center [466, 173] width 341 height 34
click at [454, 156] on div "Vehicle decal - 400mm x 400mm cut to shape + outdoor gloss laminate Artwork - G…" at bounding box center [466, 173] width 341 height 34
drag, startPoint x: 450, startPoint y: 132, endPoint x: 461, endPoint y: 136, distance: 11.8
click at [452, 156] on div "Vehicle decal - 400mm x 400mm cut to shape + outdoor gloss laminate Artwork - G…" at bounding box center [466, 173] width 341 height 34
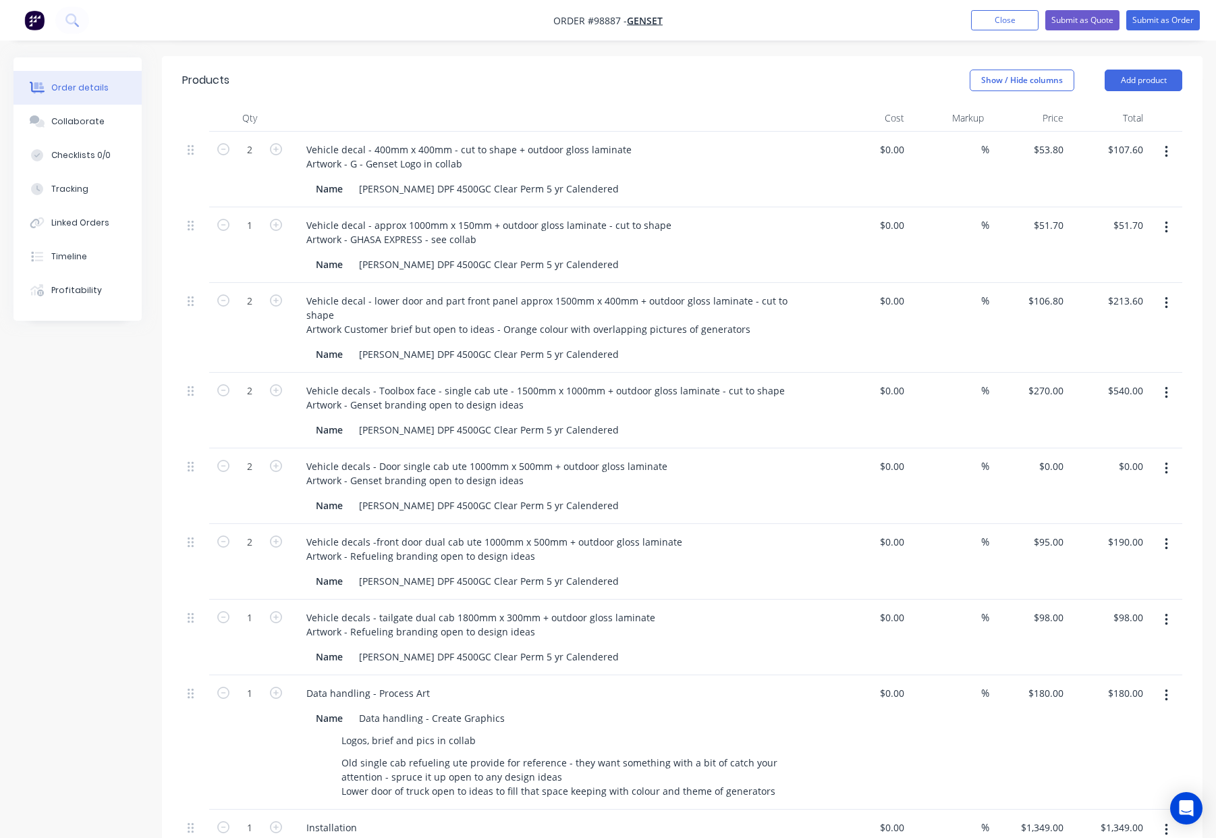
click at [758, 215] on div "Vehicle decal - approx 1000mm x 150mm + outdoor gloss laminate - cut to shape A…" at bounding box center [560, 232] width 529 height 34
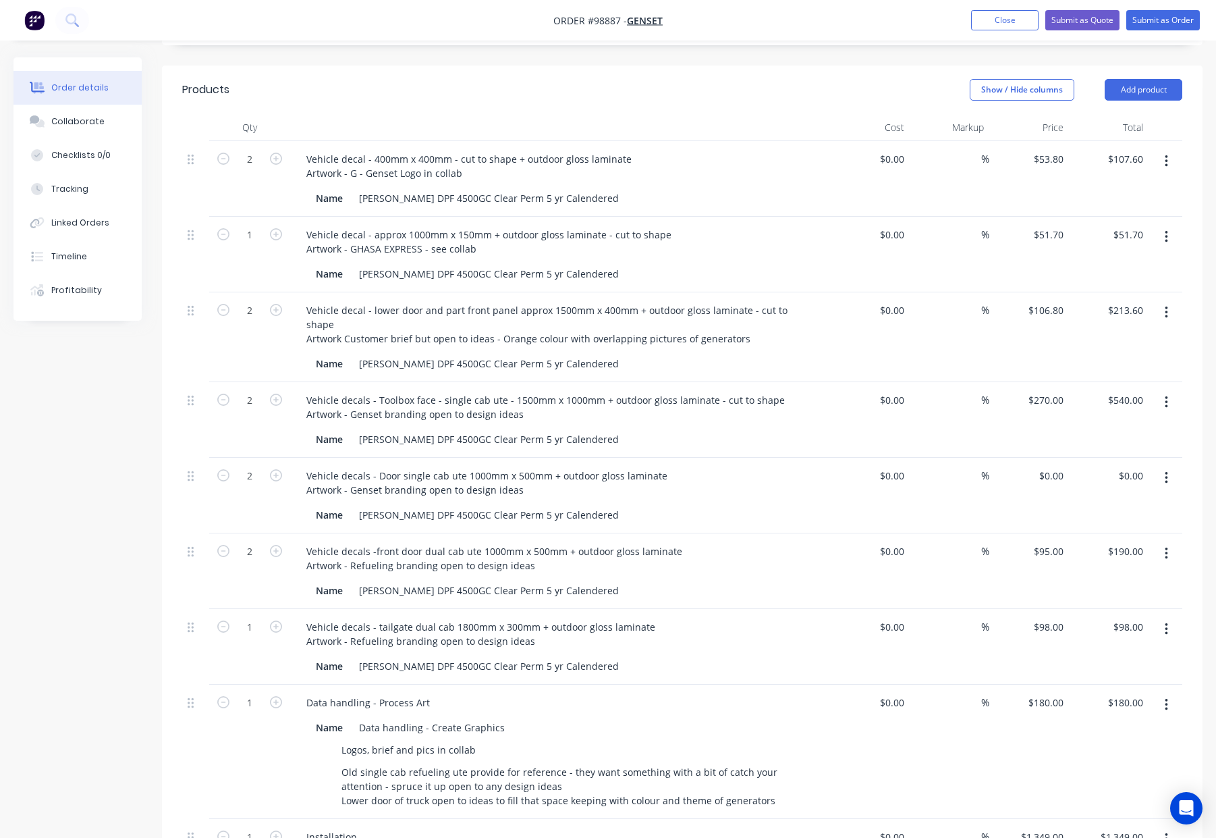
scroll to position [0, 0]
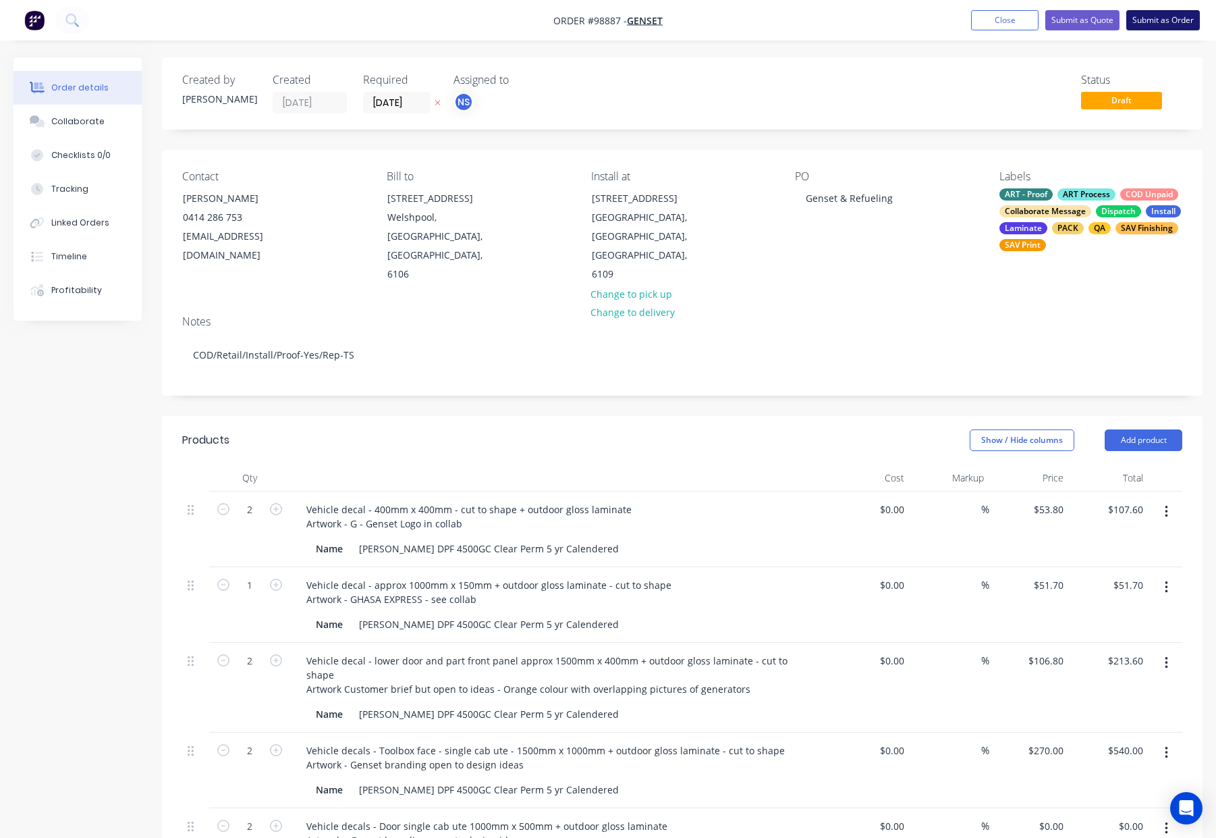
click at [1139, 28] on button "Submit as Order" at bounding box center [1163, 20] width 74 height 20
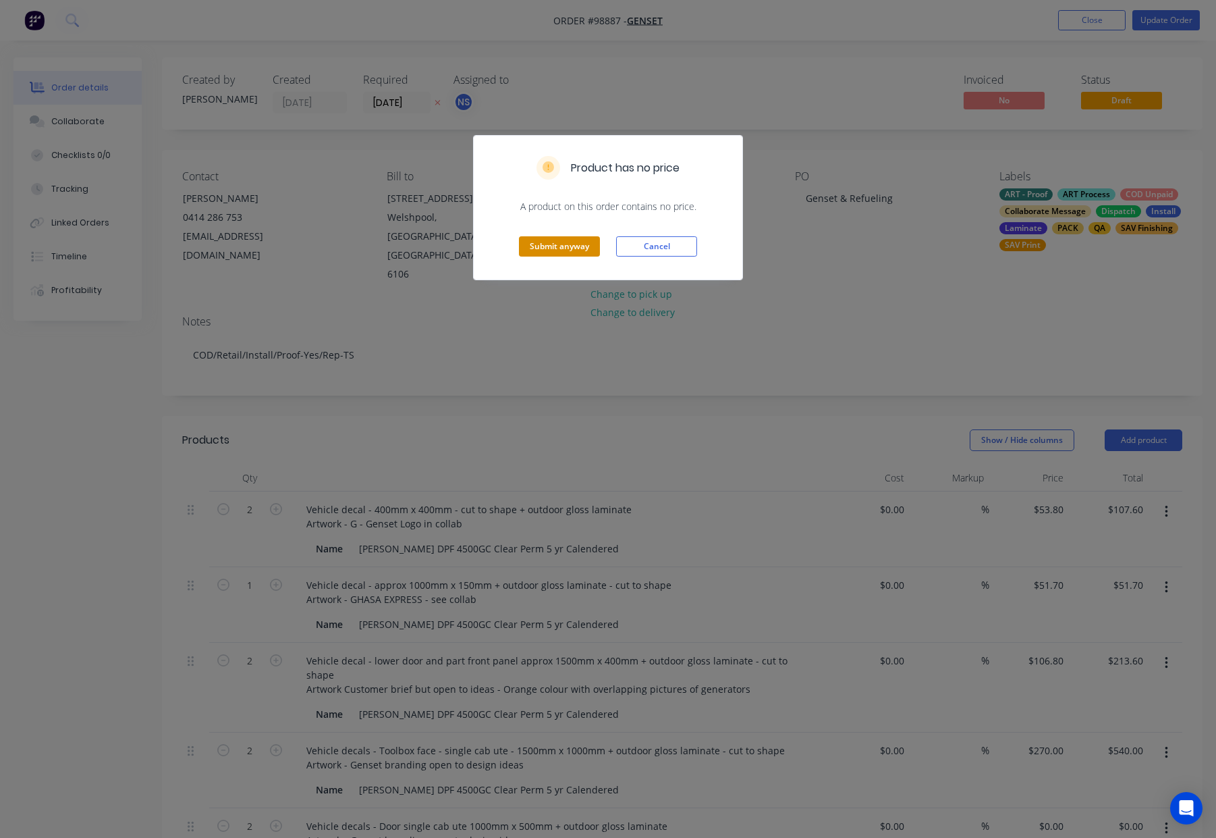
click at [553, 253] on button "Submit anyway" at bounding box center [559, 246] width 81 height 20
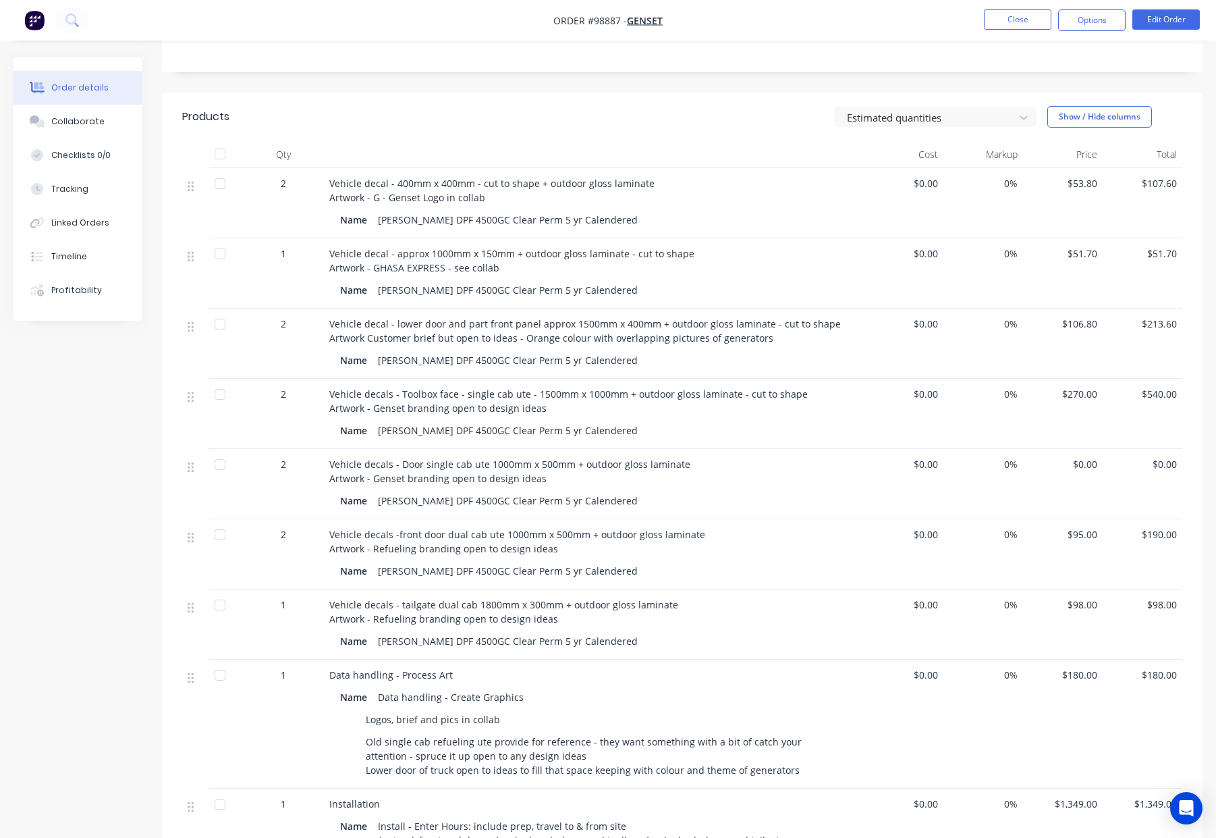
scroll to position [295, 0]
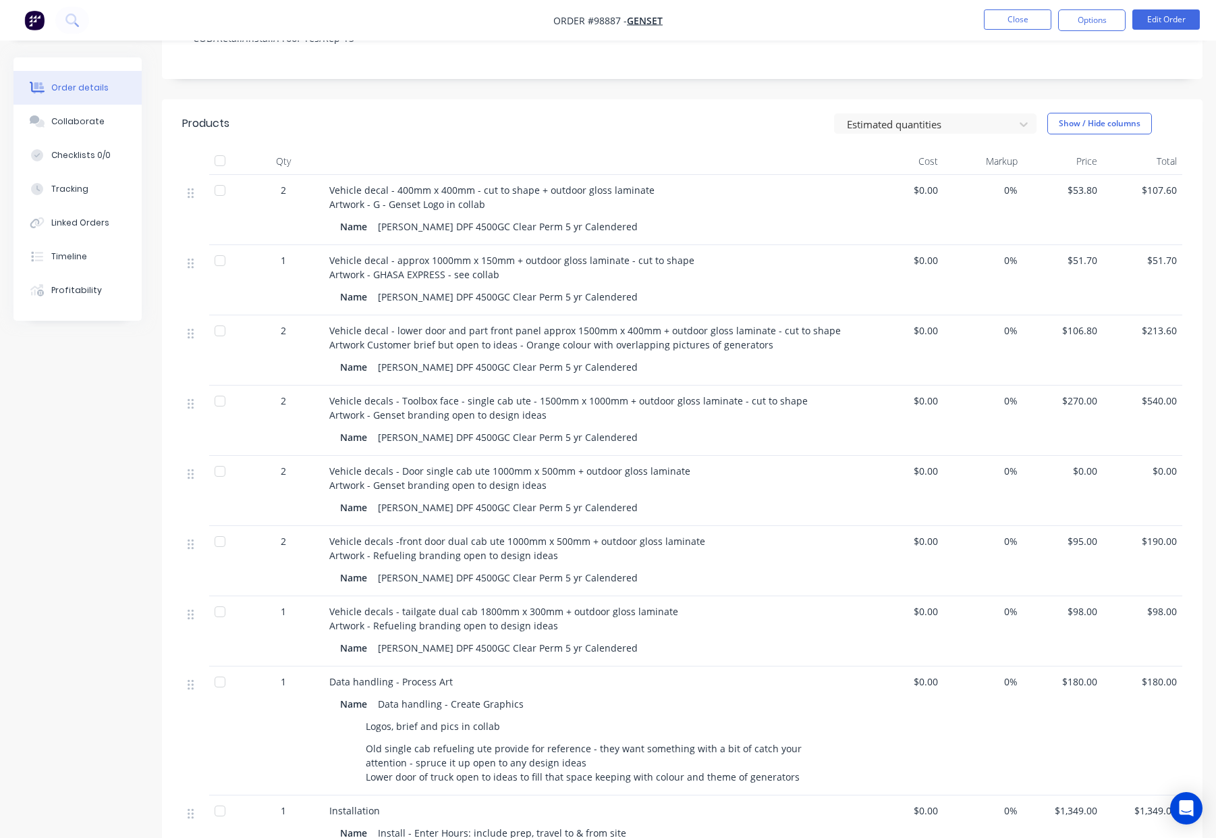
drag, startPoint x: 1157, startPoint y: 457, endPoint x: 1163, endPoint y: 461, distance: 7.3
click at [1157, 464] on span "$0.00" at bounding box center [1142, 471] width 69 height 14
click at [1165, 464] on span "$0.00" at bounding box center [1142, 471] width 69 height 14
click at [1160, 18] on button "Edit Order" at bounding box center [1165, 19] width 67 height 20
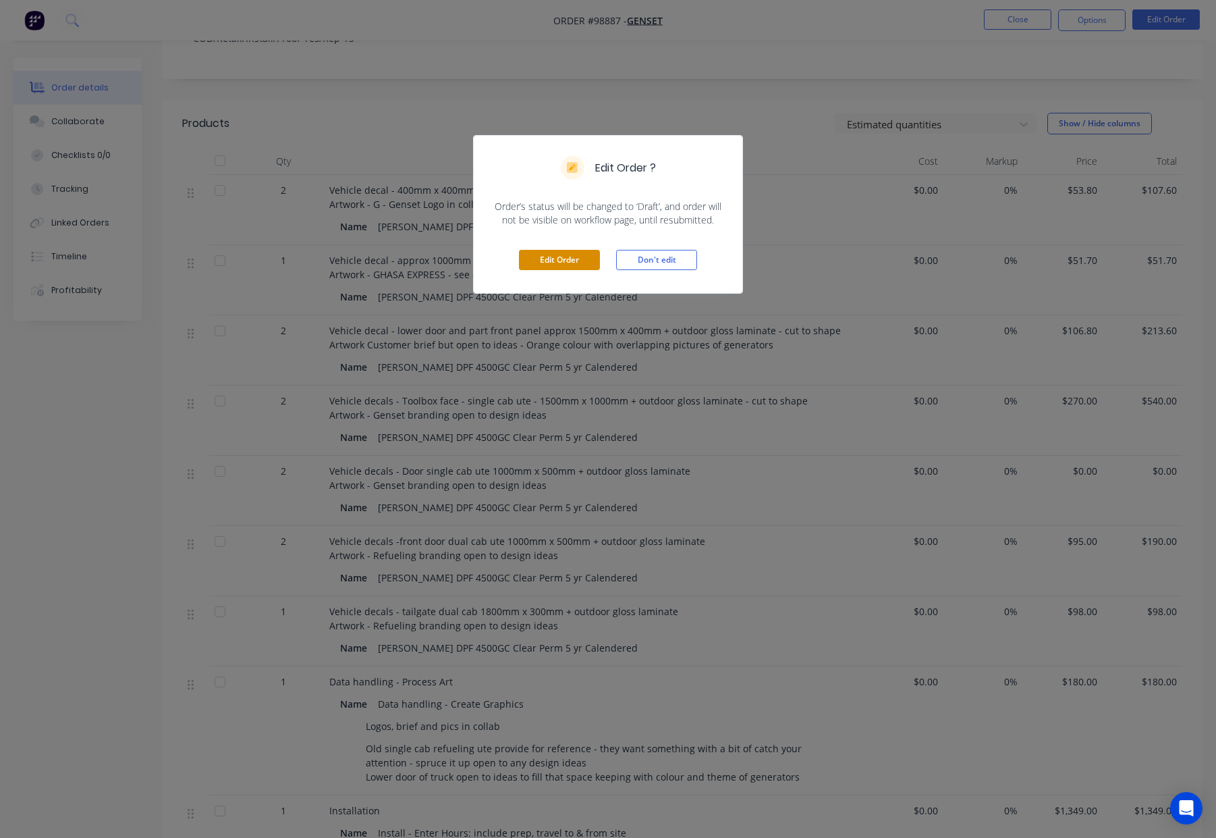
click at [559, 256] on button "Edit Order" at bounding box center [559, 260] width 81 height 20
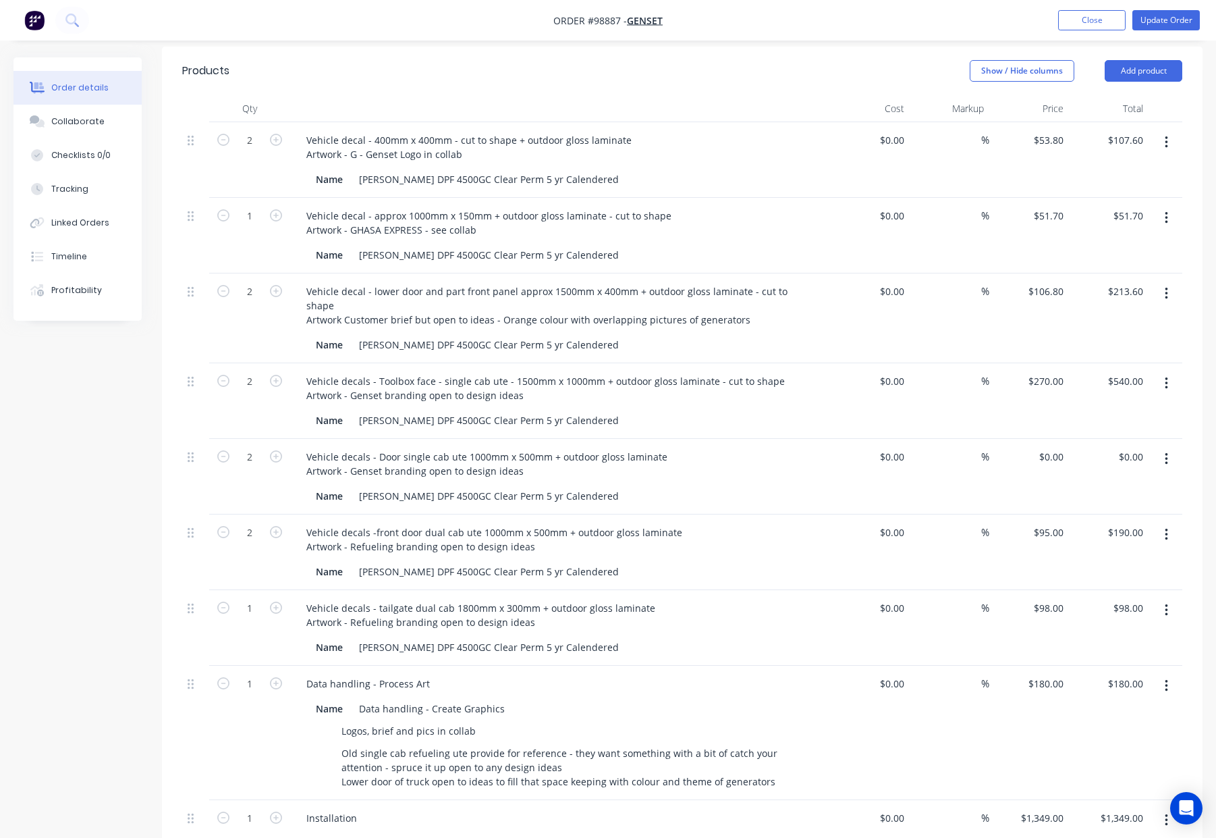
scroll to position [392, 0]
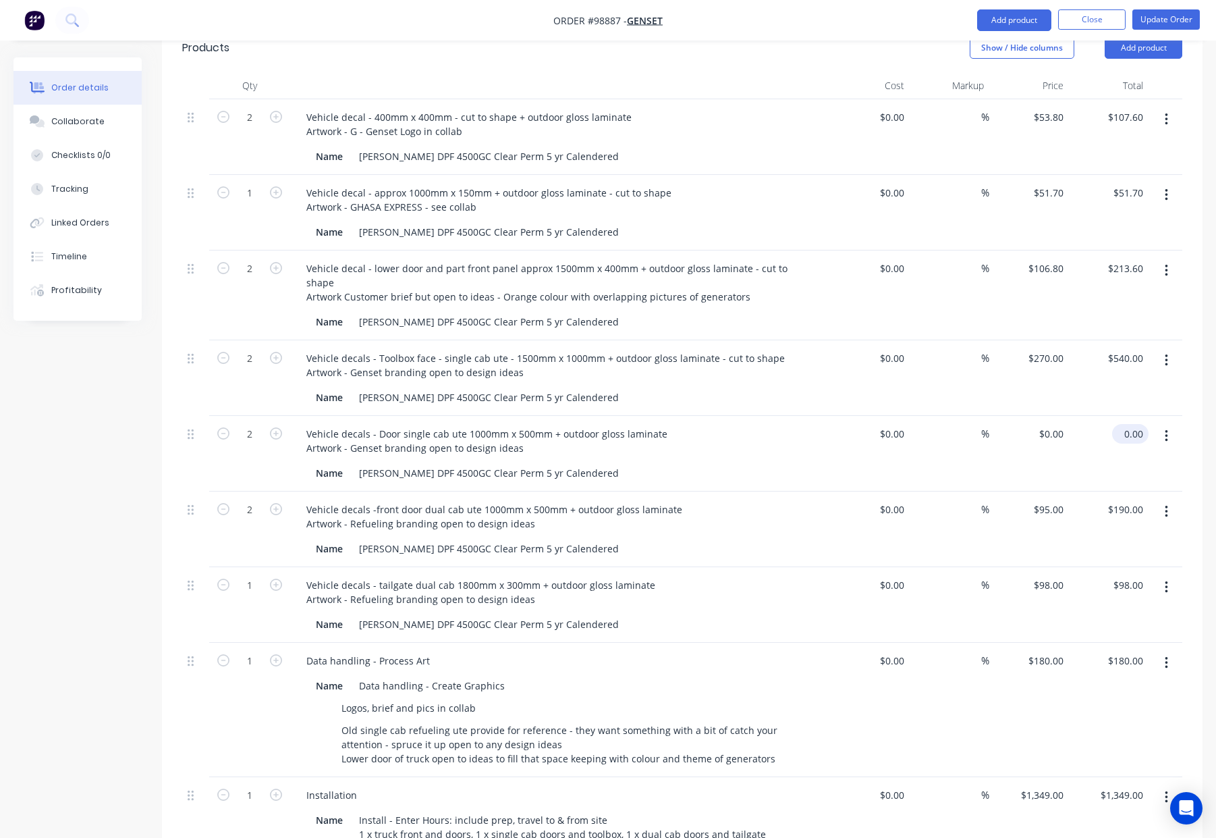
click at [1130, 424] on input "0.00" at bounding box center [1133, 434] width 31 height 20
type input "190"
type input "$95.00"
type input "$190.00"
click at [1037, 416] on div "$95.00 $0.00" at bounding box center [1029, 454] width 80 height 76
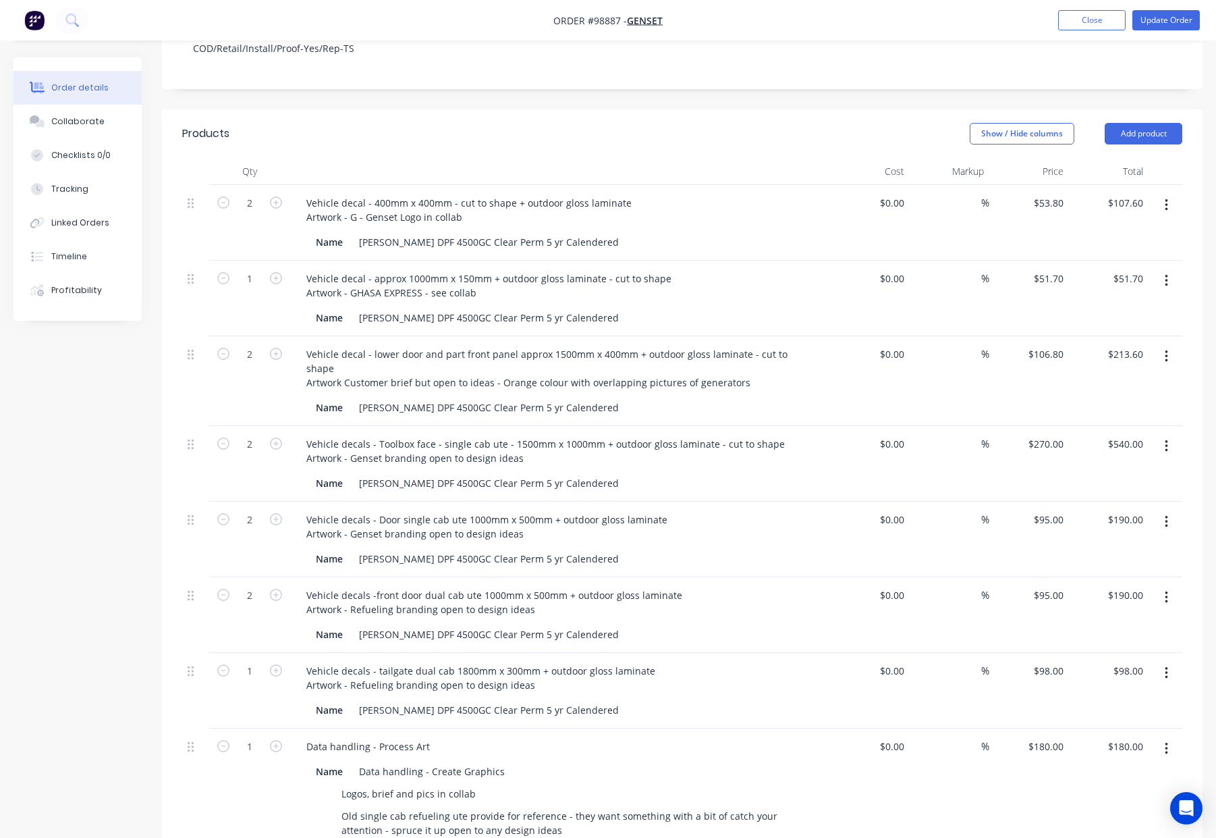
scroll to position [297, 0]
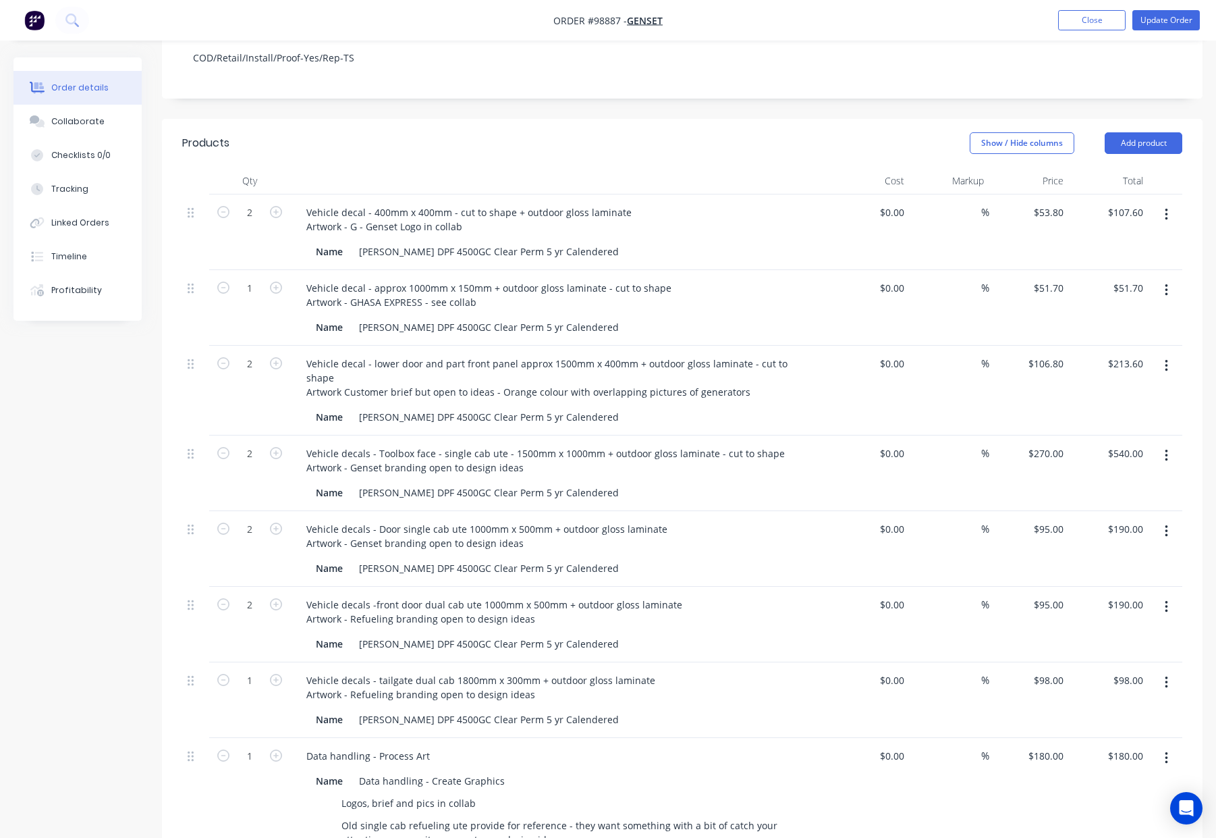
click at [1164, 34] on nav "Order #98887 - Genset Add product Close Update Order" at bounding box center [608, 20] width 1216 height 40
click at [1164, 28] on button "Update Order" at bounding box center [1165, 20] width 67 height 20
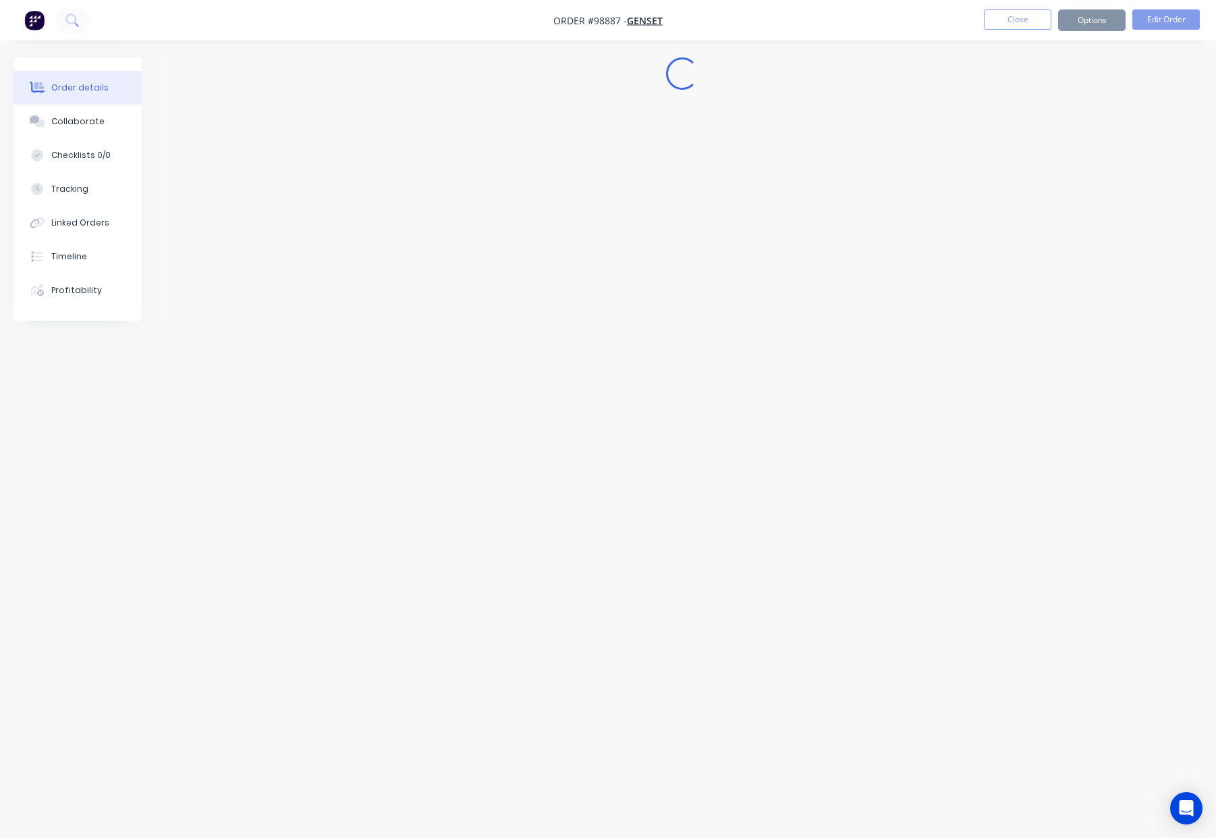
scroll to position [0, 0]
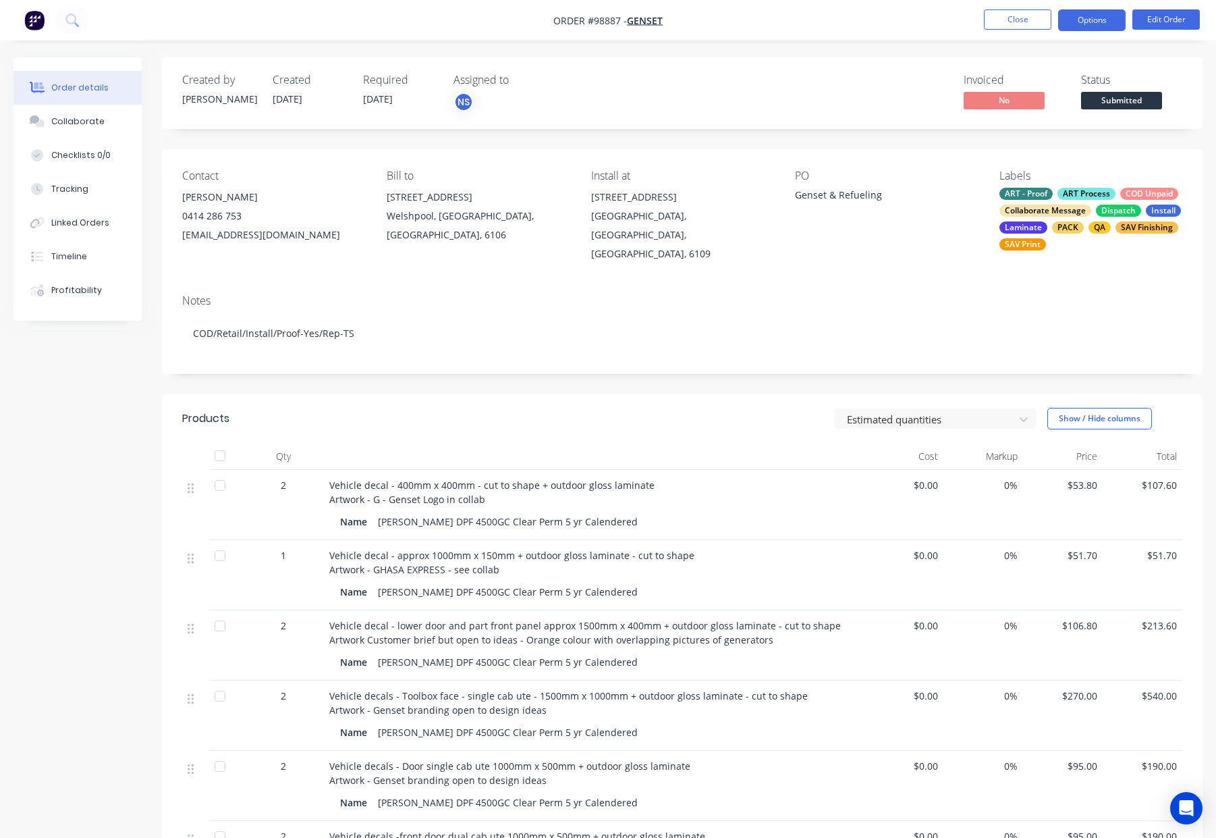
click at [1083, 26] on button "Options" at bounding box center [1091, 20] width 67 height 22
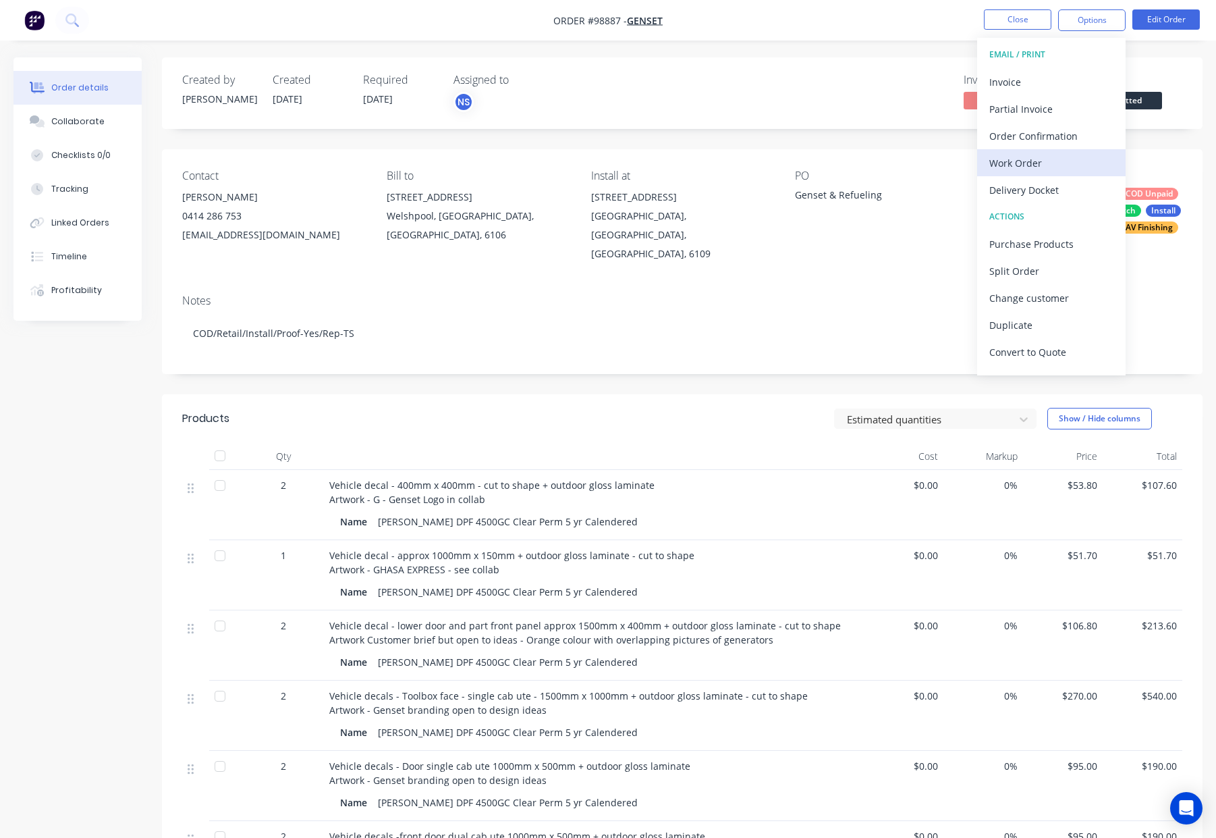
click at [1079, 158] on div "Work Order" at bounding box center [1051, 163] width 124 height 20
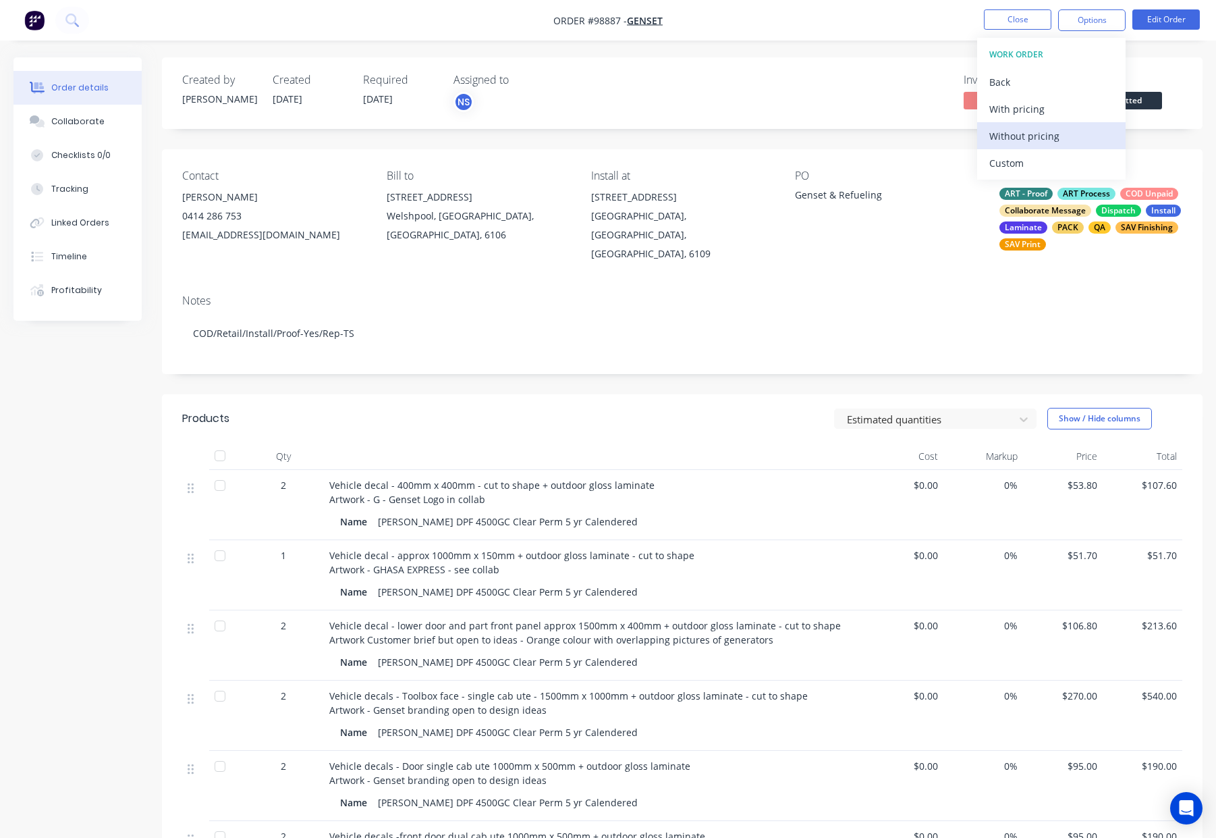
click at [1082, 130] on div "Without pricing" at bounding box center [1051, 136] width 124 height 20
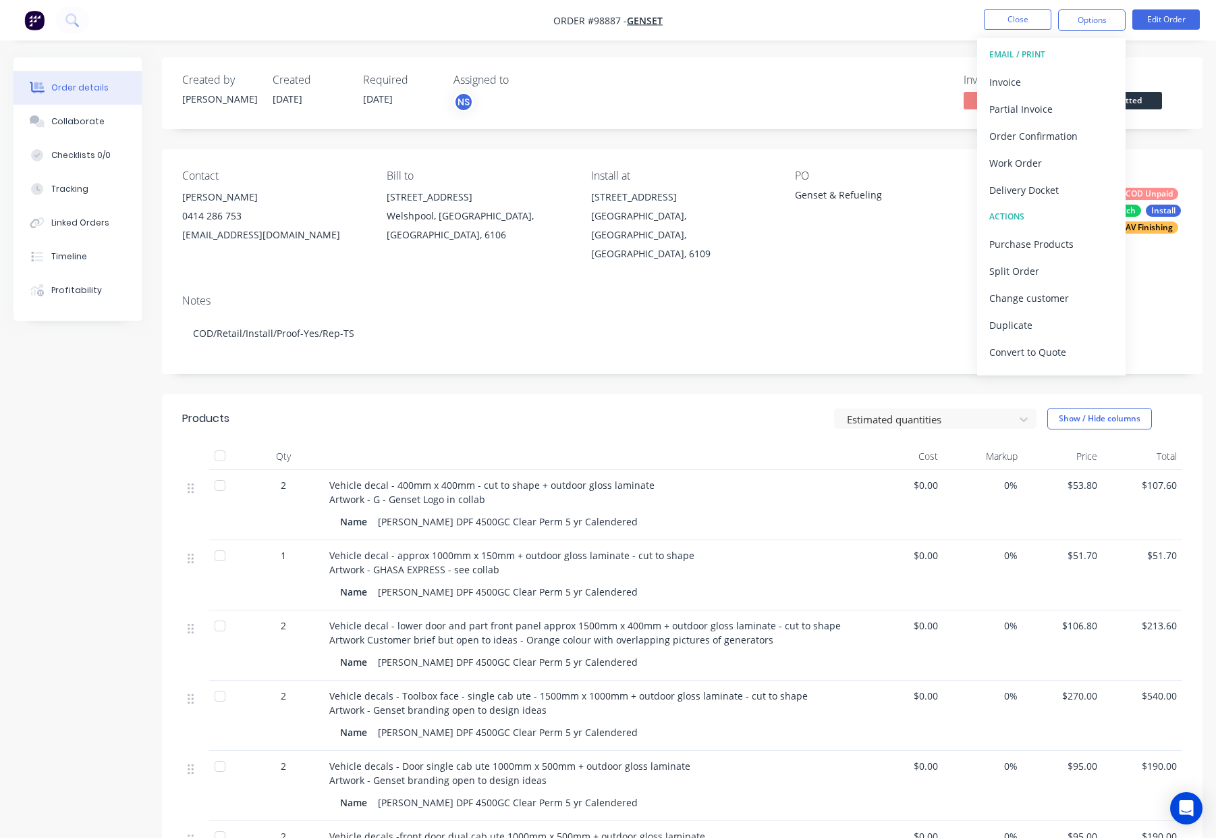
click at [754, 369] on div "Created by Natasha Created 13/10/25 Required 17/10/25 Assigned to NS Invoiced N…" at bounding box center [682, 725] width 1041 height 1337
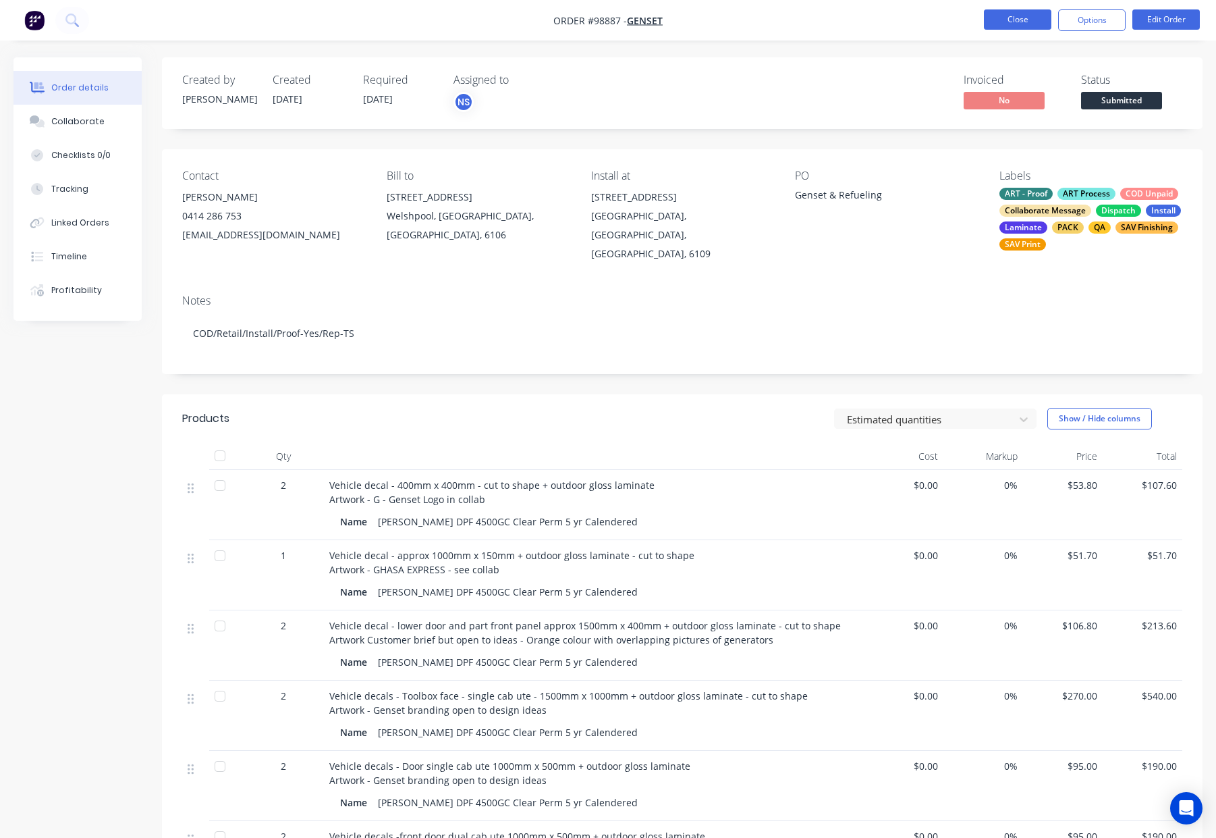
click at [1026, 21] on button "Close" at bounding box center [1017, 19] width 67 height 20
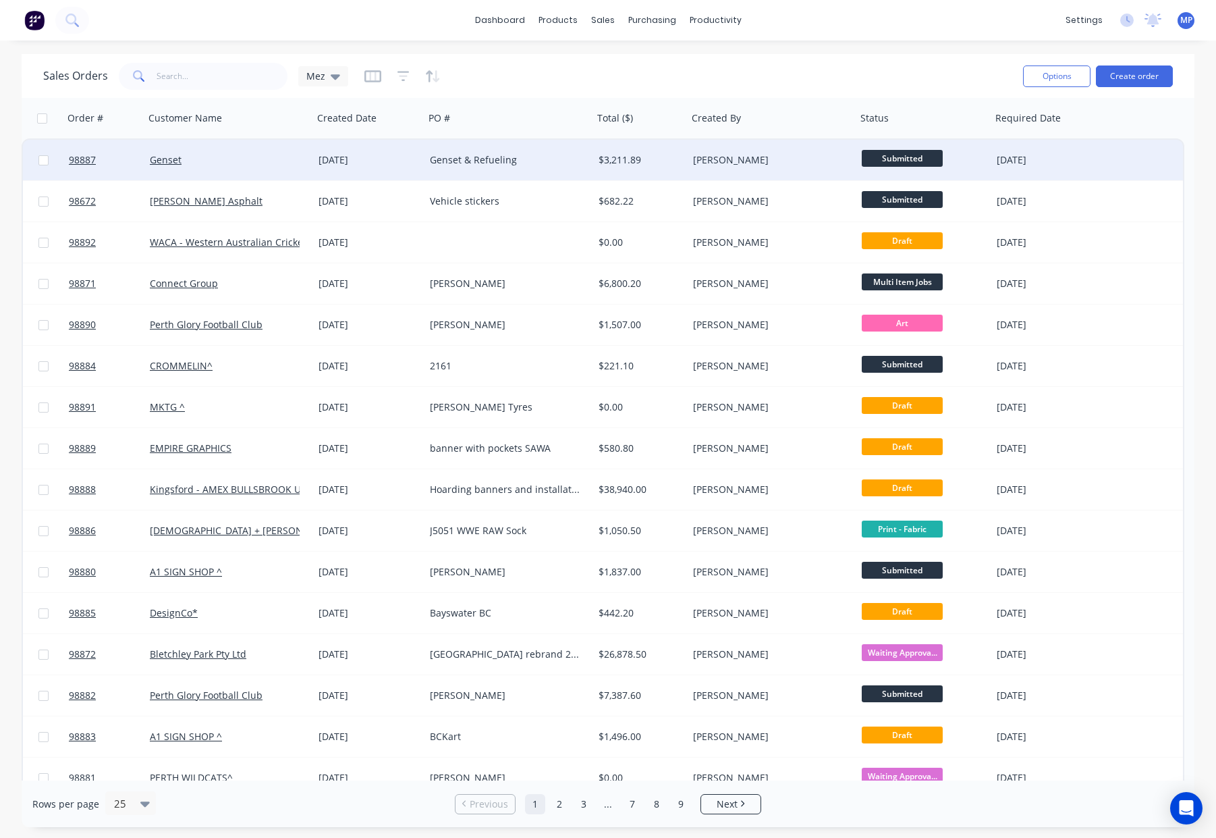
click at [568, 159] on div "Genset & Refueling" at bounding box center [505, 159] width 150 height 13
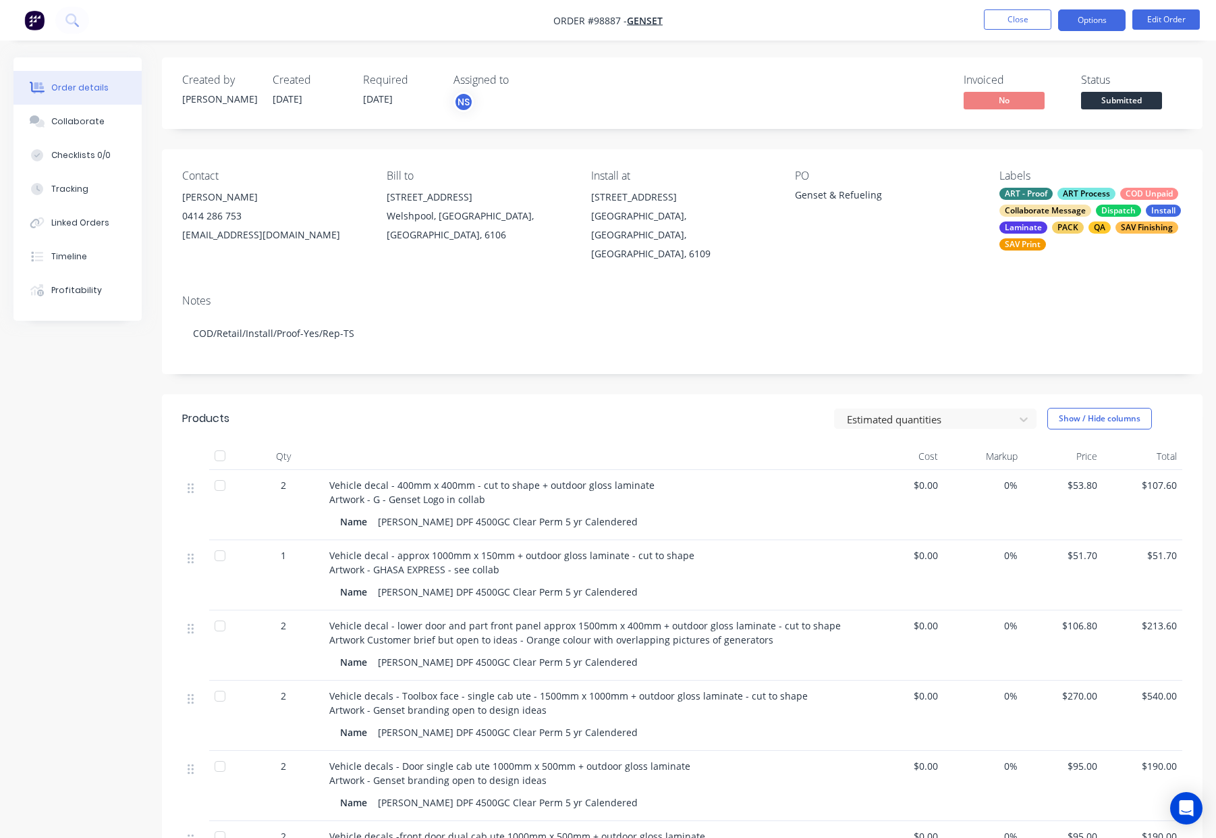
click at [1089, 18] on button "Options" at bounding box center [1091, 20] width 67 height 22
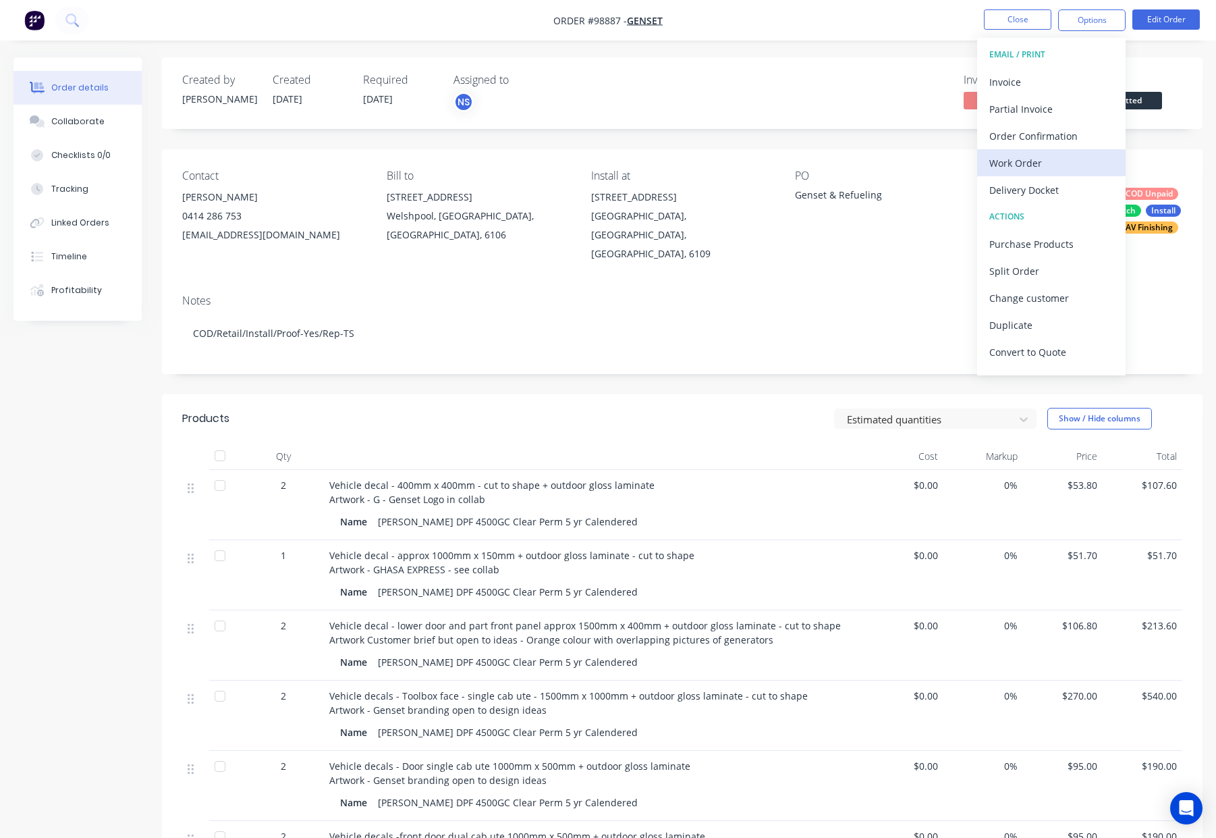
click at [1059, 161] on div "Work Order" at bounding box center [1051, 163] width 124 height 20
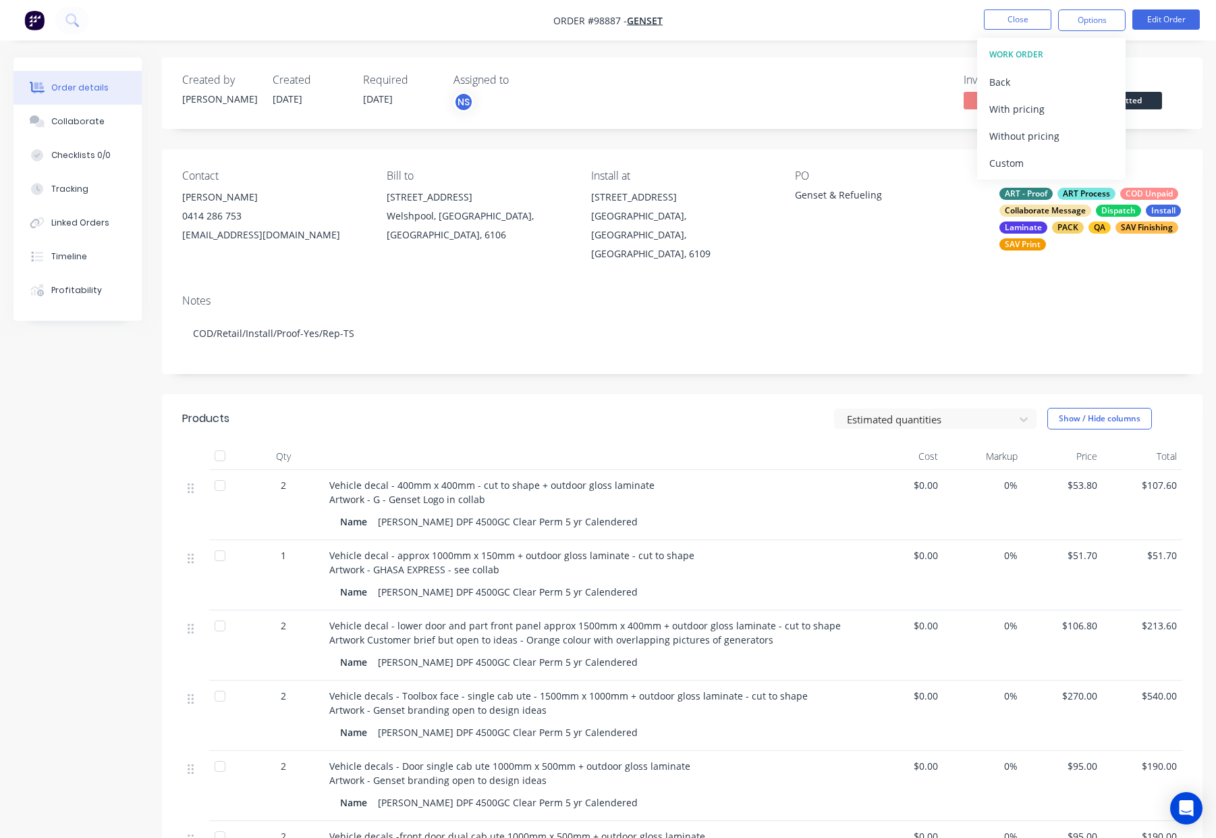
click at [1064, 170] on div "Custom" at bounding box center [1051, 163] width 124 height 20
click at [1054, 137] on div "Without pricing" at bounding box center [1051, 136] width 124 height 20
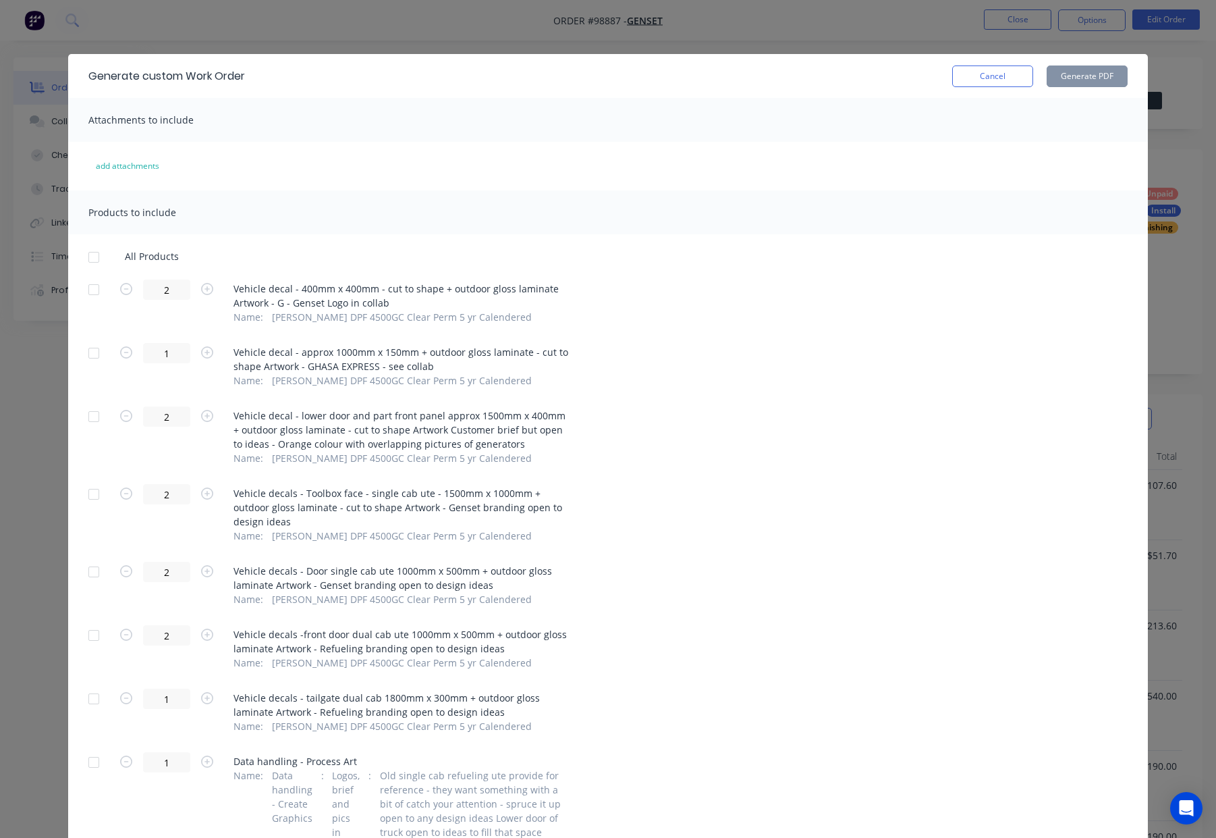
drag, startPoint x: 91, startPoint y: 255, endPoint x: 269, endPoint y: 297, distance: 183.0
click at [92, 256] on div at bounding box center [93, 257] width 27 height 27
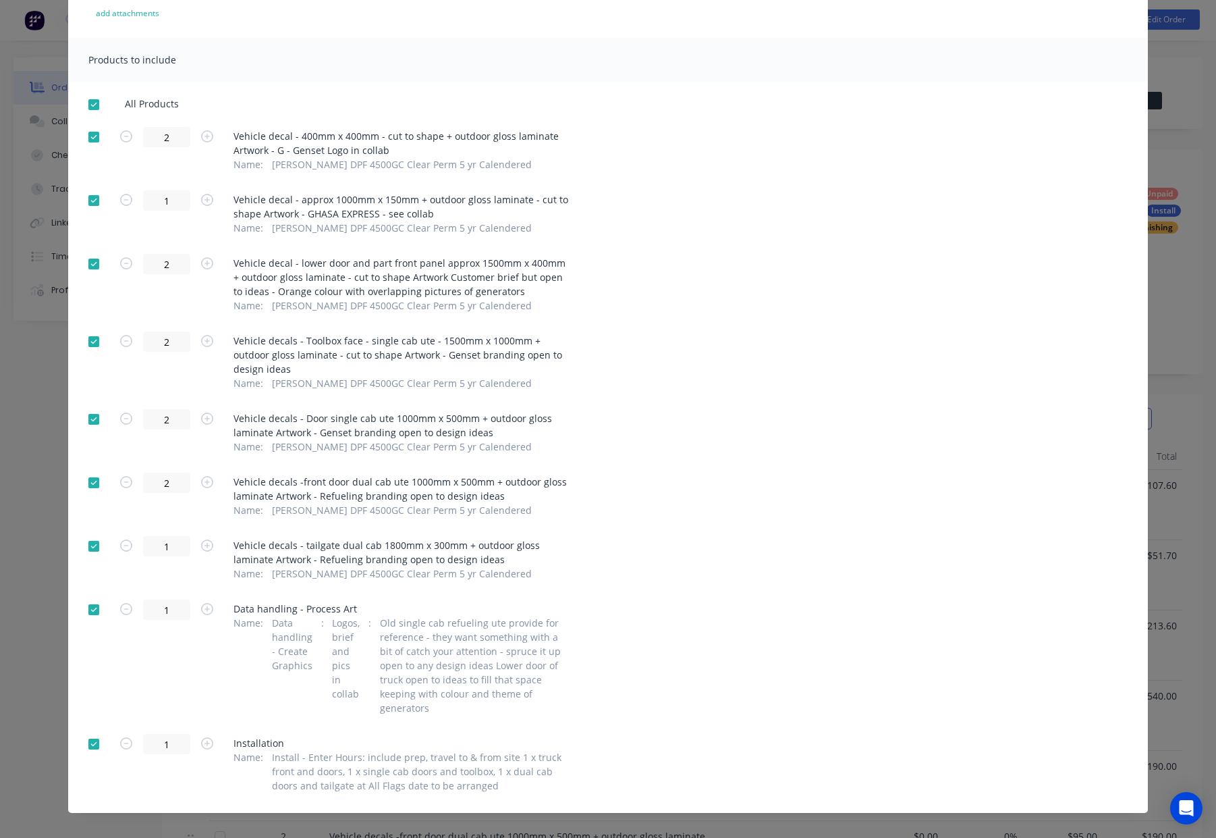
click at [86, 607] on div at bounding box center [93, 609] width 27 height 27
click at [88, 730] on div at bounding box center [93, 743] width 27 height 27
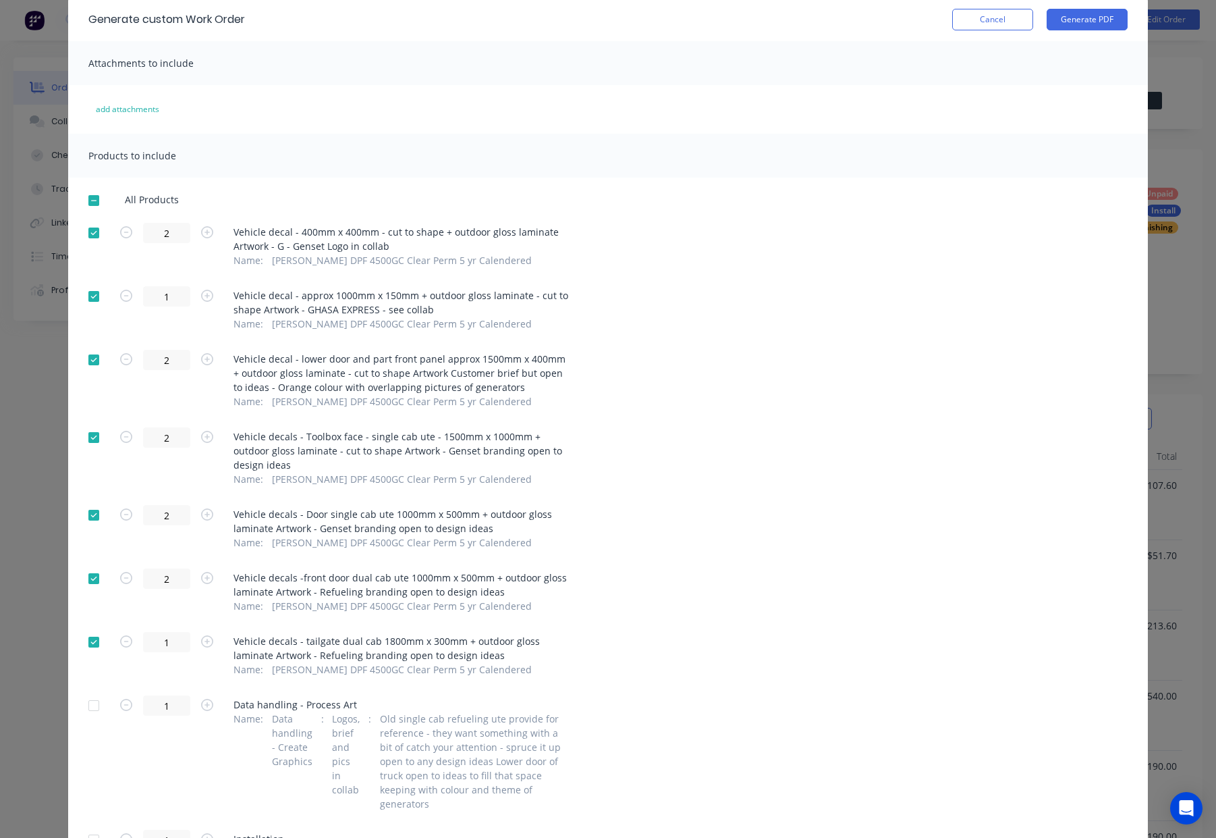
scroll to position [0, 0]
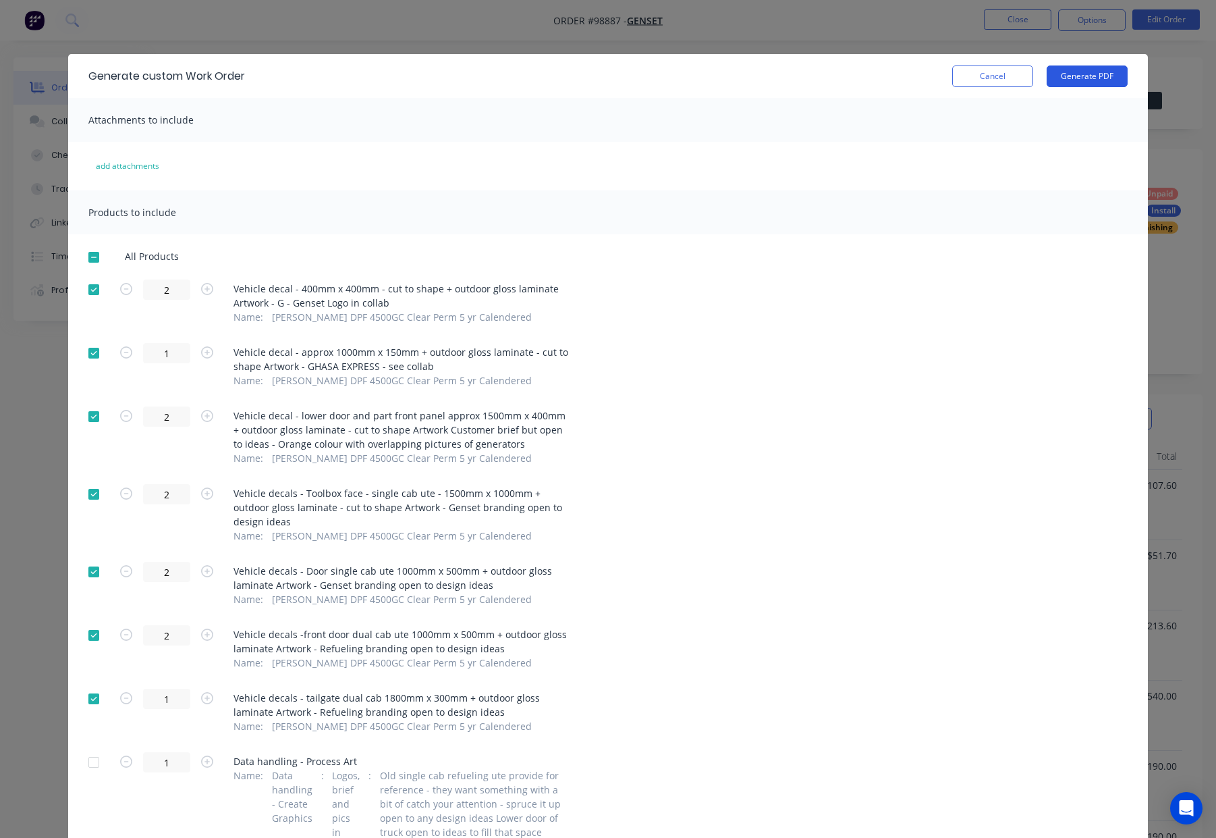
click at [1066, 84] on button "Generate PDF" at bounding box center [1087, 76] width 81 height 22
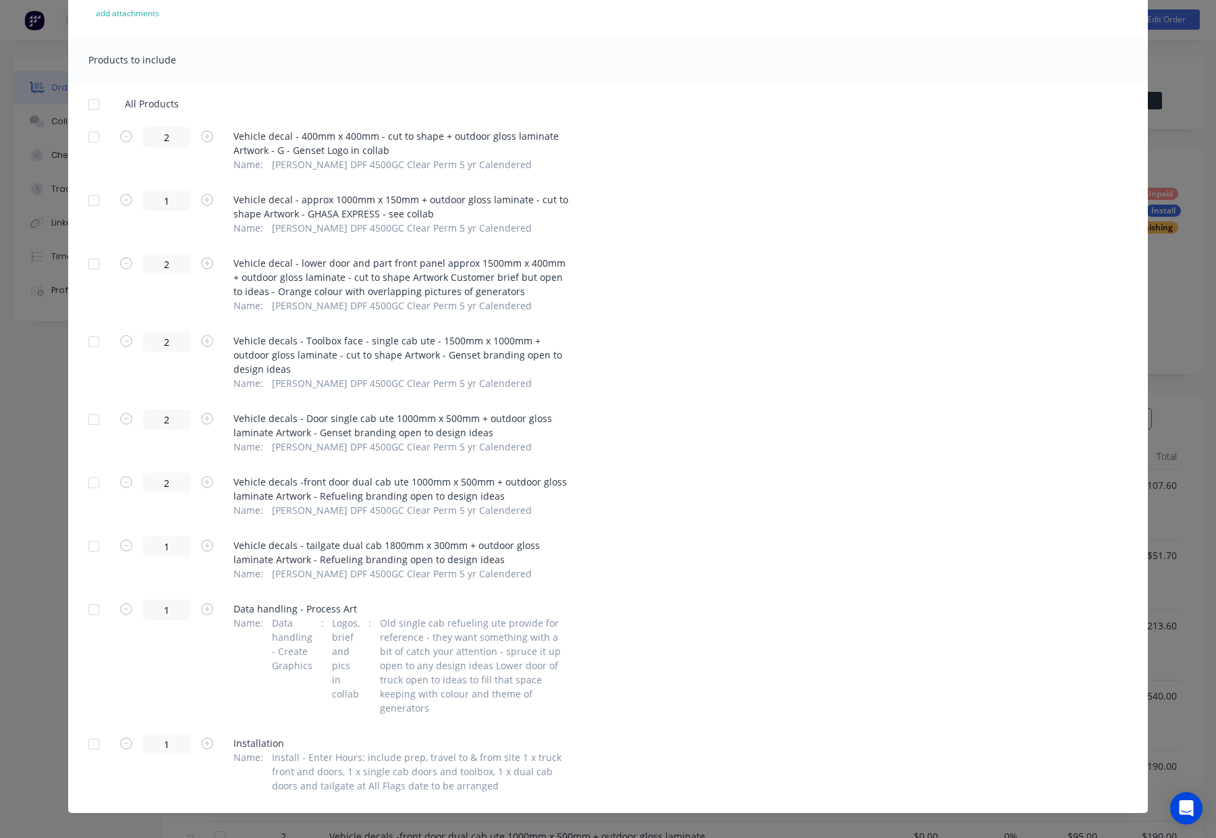
click at [94, 102] on div at bounding box center [93, 104] width 27 height 27
click at [97, 607] on div at bounding box center [93, 609] width 27 height 27
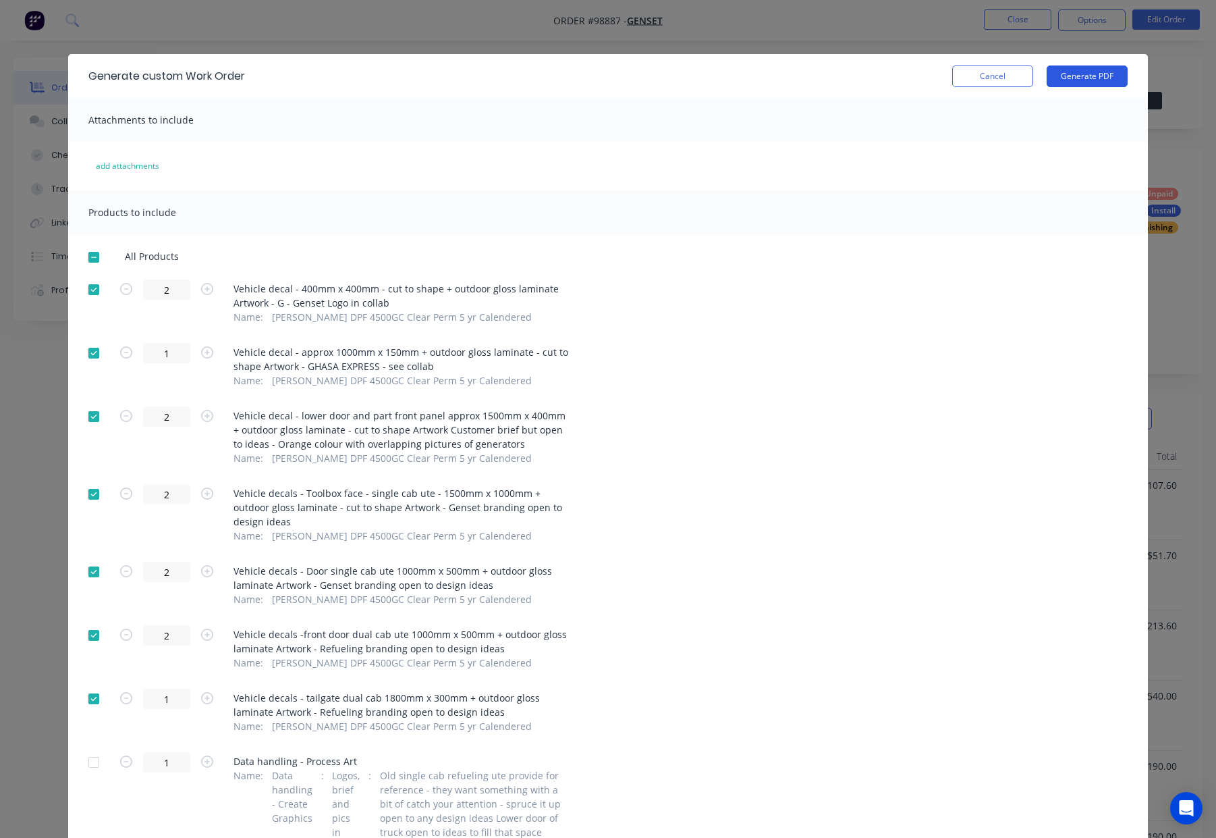
click at [1072, 78] on button "Generate PDF" at bounding box center [1087, 76] width 81 height 22
click at [1004, 78] on button "Cancel" at bounding box center [992, 76] width 81 height 22
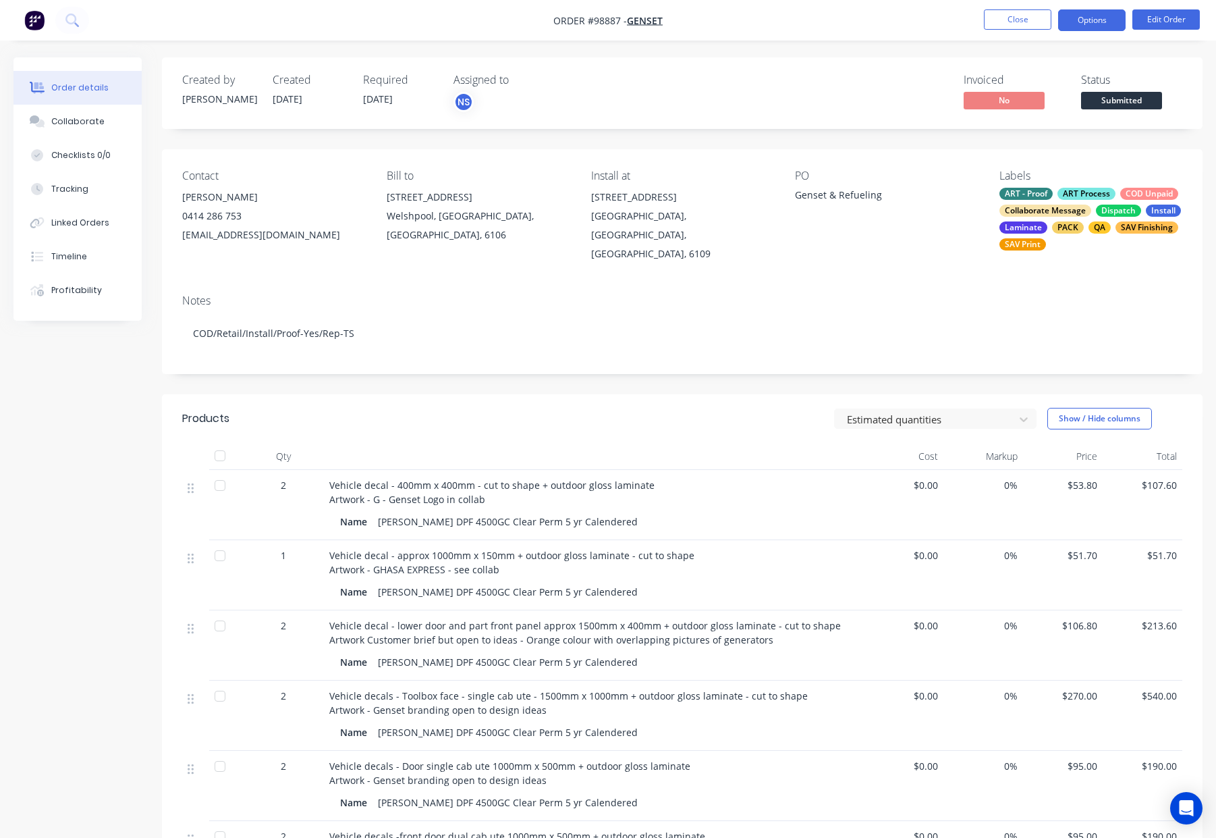
click at [1084, 15] on button "Options" at bounding box center [1091, 20] width 67 height 22
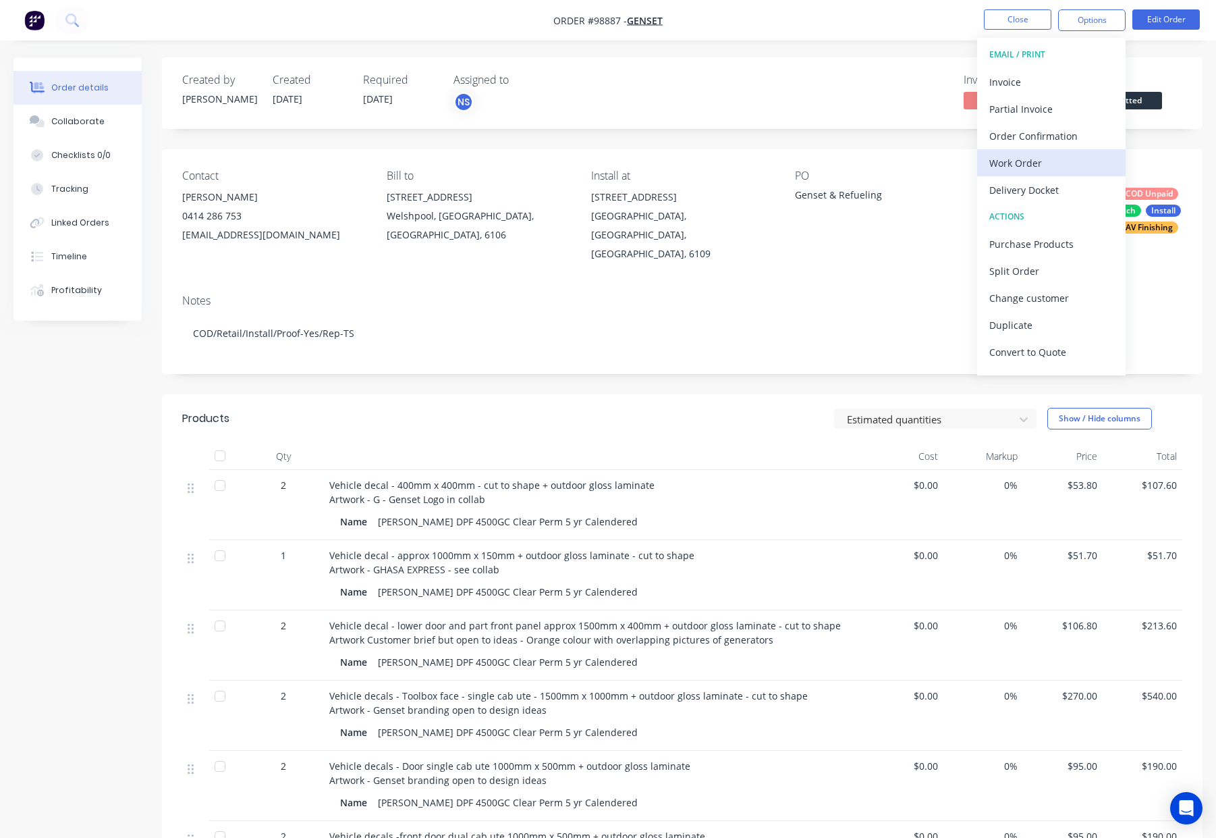
click at [1048, 162] on div "Work Order" at bounding box center [1051, 163] width 124 height 20
click at [1052, 156] on div "Custom" at bounding box center [1051, 163] width 124 height 20
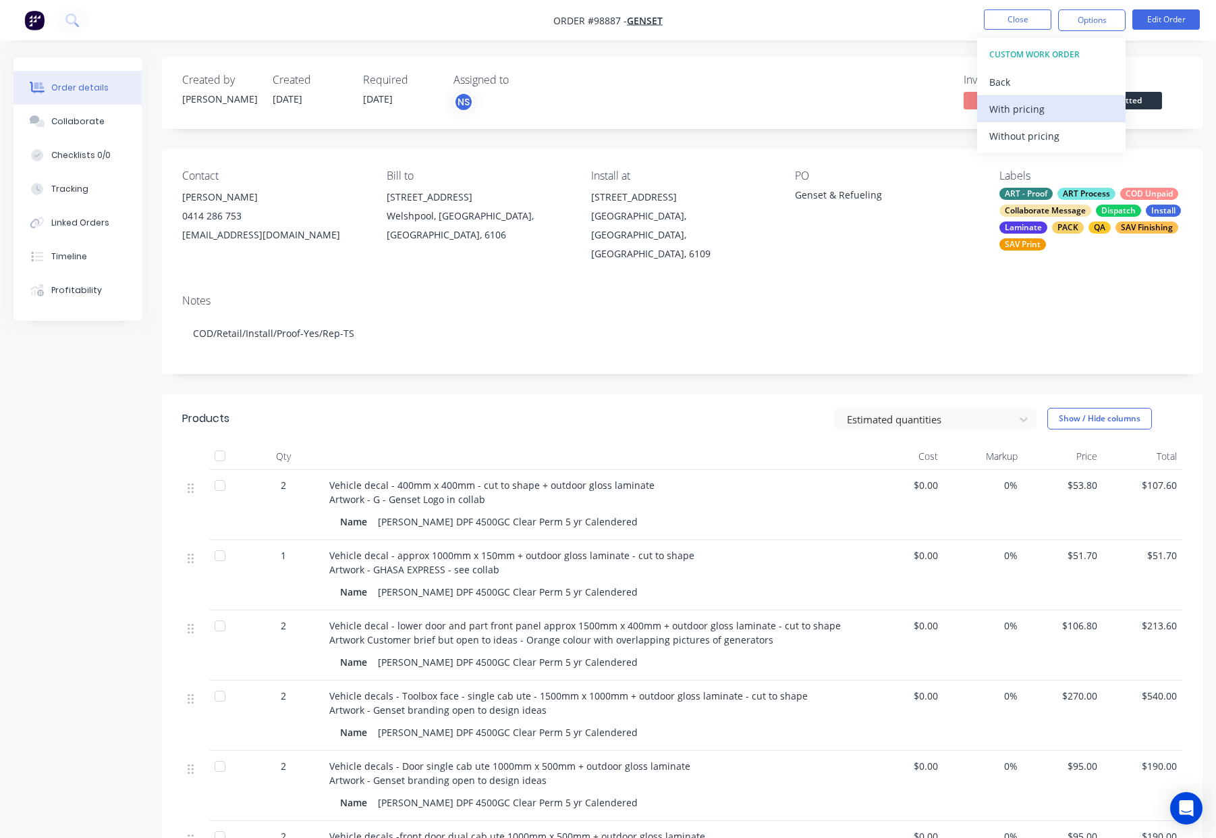
drag, startPoint x: 1029, startPoint y: 91, endPoint x: 1037, endPoint y: 102, distance: 13.9
click at [1029, 91] on button "Back" at bounding box center [1051, 81] width 148 height 27
click at [1049, 133] on div "Without pricing" at bounding box center [1051, 136] width 124 height 20
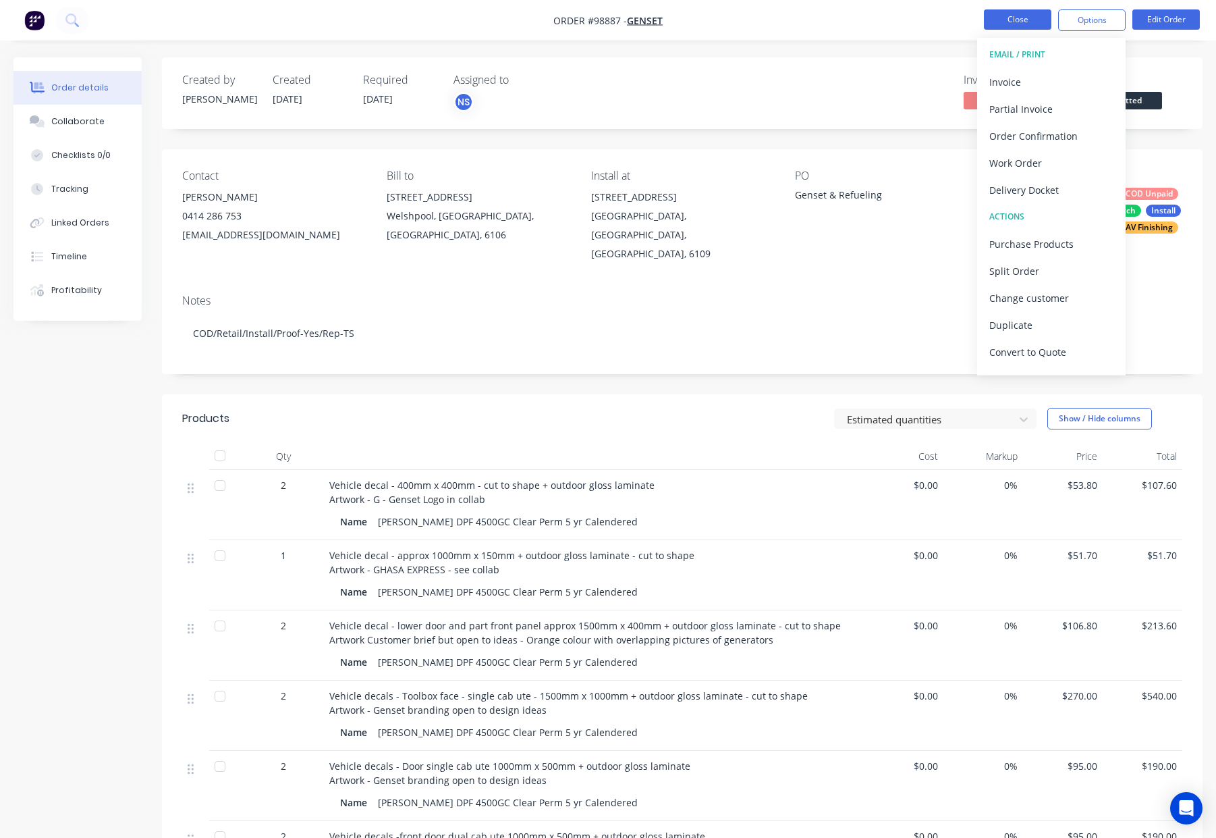
click at [1012, 21] on button "Close" at bounding box center [1017, 19] width 67 height 20
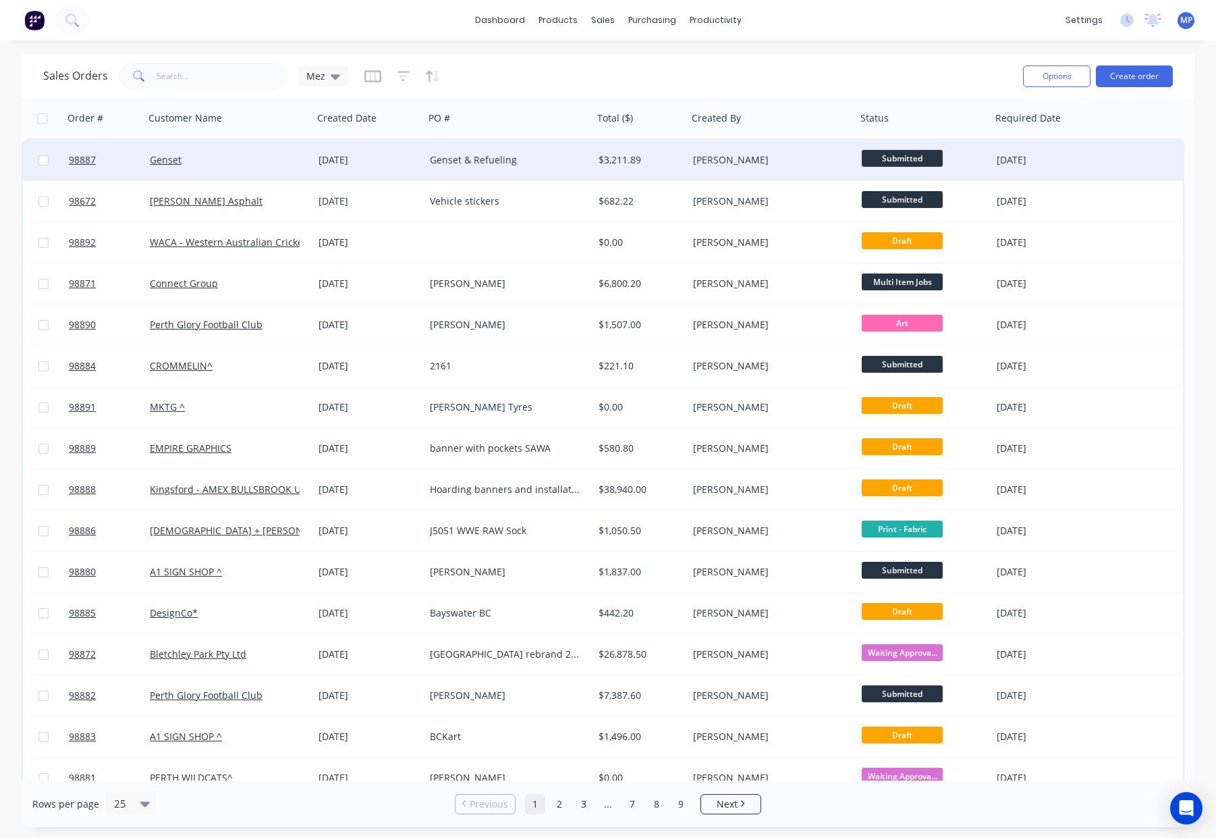
click at [268, 153] on div "Genset" at bounding box center [225, 159] width 150 height 13
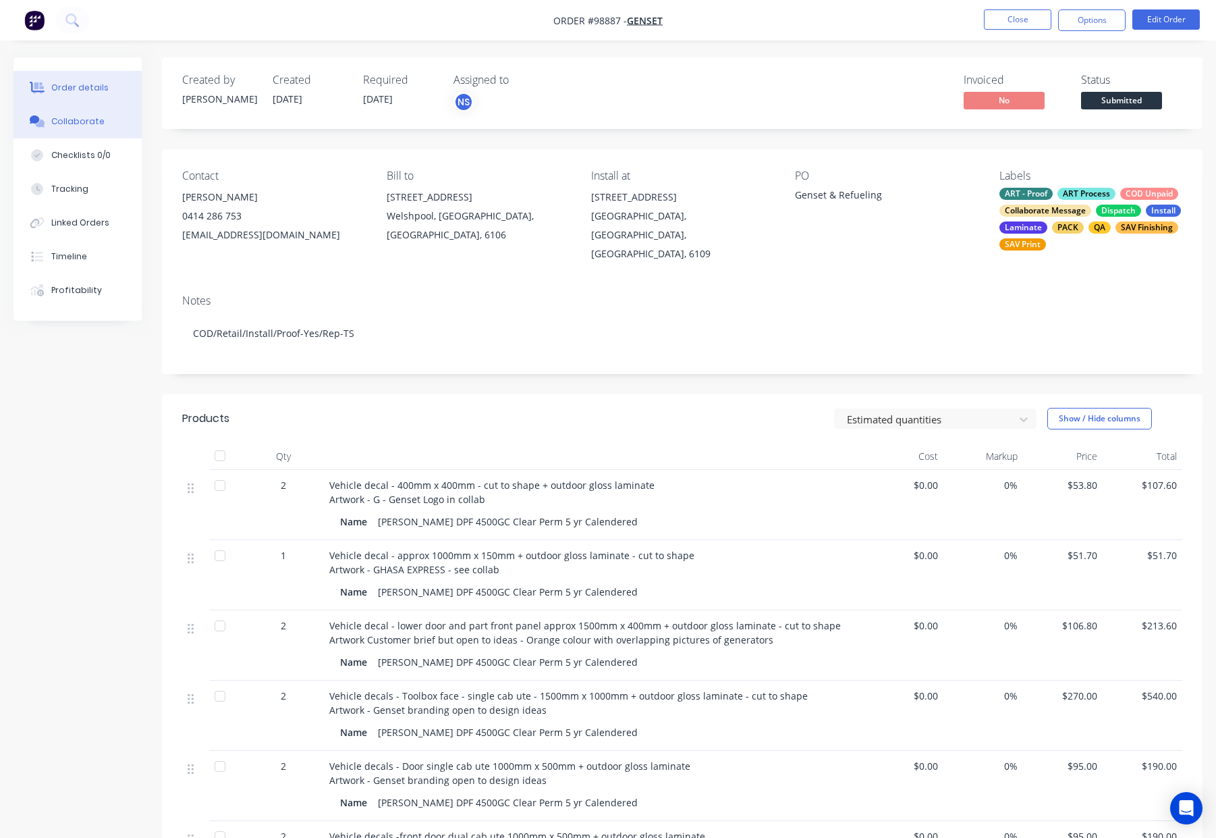
click at [99, 121] on div "Collaborate" at bounding box center [77, 121] width 53 height 12
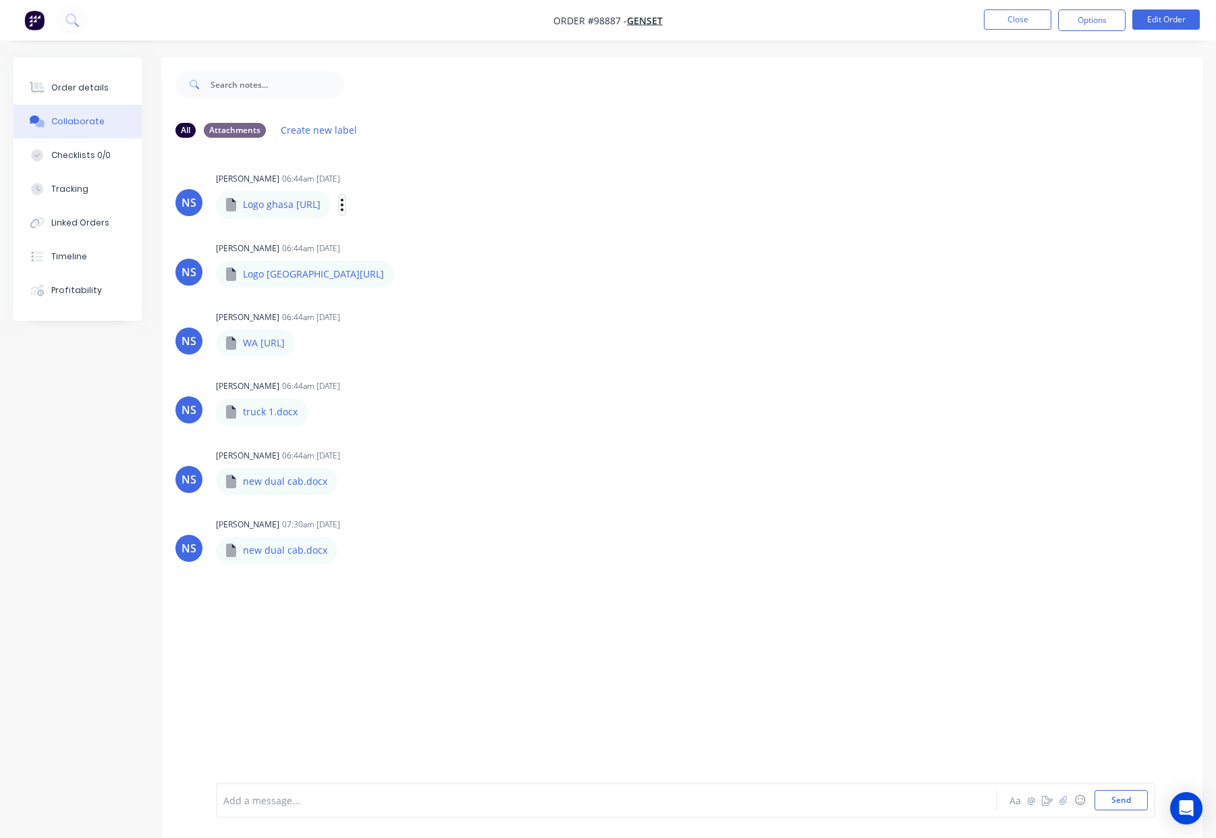
click at [344, 207] on icon "button" at bounding box center [342, 205] width 4 height 16
click at [405, 240] on button "Download" at bounding box center [431, 240] width 152 height 30
click at [404, 276] on icon "button" at bounding box center [406, 274] width 4 height 16
click at [418, 309] on button "Download" at bounding box center [494, 309] width 152 height 30
click at [308, 342] on icon "button" at bounding box center [306, 343] width 3 height 12
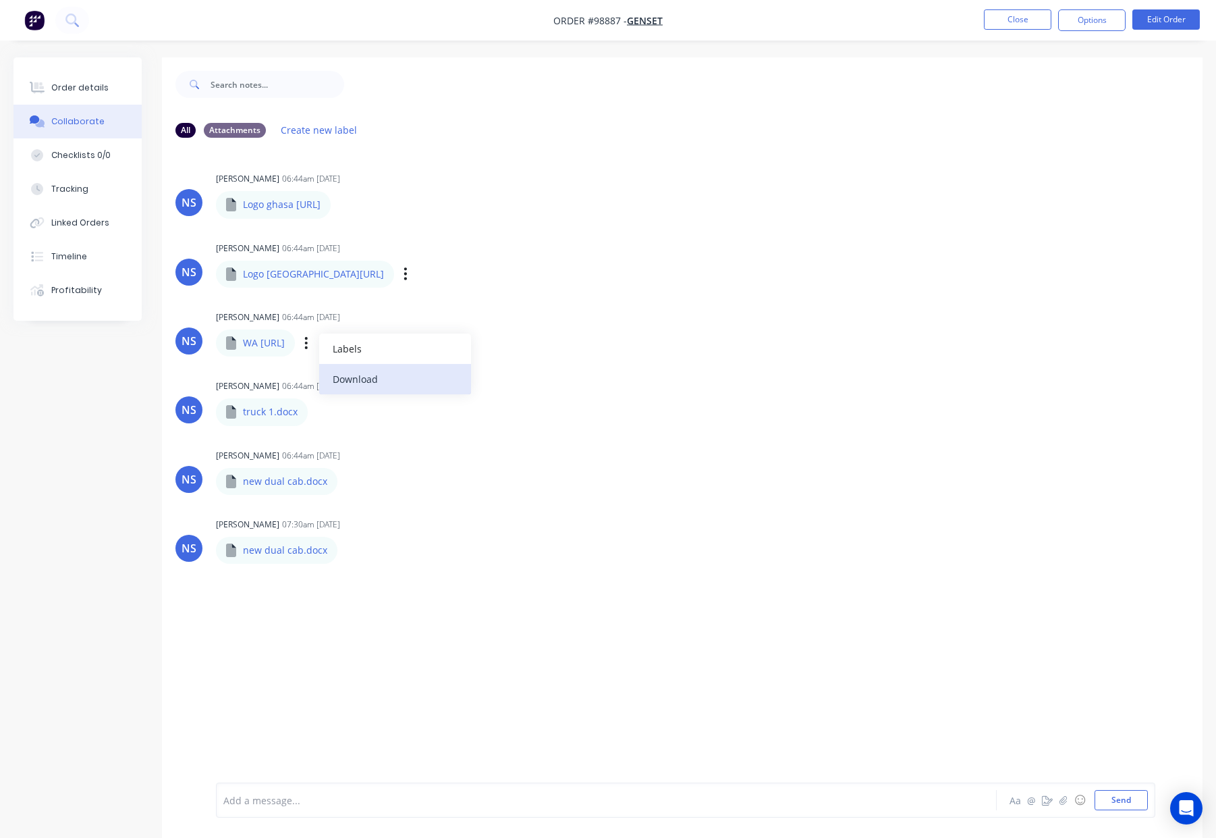
click at [382, 377] on button "Download" at bounding box center [395, 379] width 152 height 30
drag, startPoint x: 323, startPoint y: 411, endPoint x: 315, endPoint y: 413, distance: 8.3
click at [323, 411] on div "Labels Download" at bounding box center [389, 412] width 152 height 20
click at [315, 413] on div "Labels Download" at bounding box center [389, 412] width 152 height 20
click at [317, 413] on icon "button" at bounding box center [319, 412] width 4 height 16
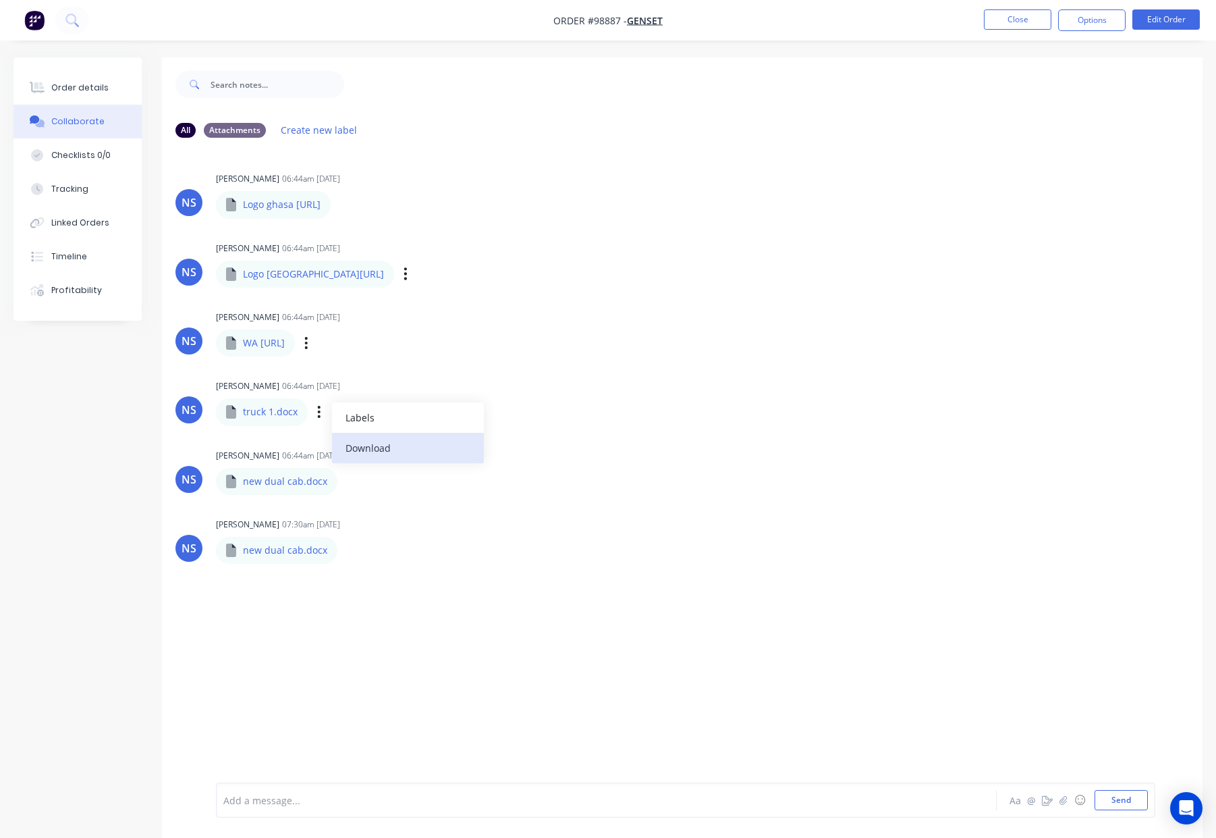
click at [367, 452] on button "Download" at bounding box center [408, 448] width 152 height 30
drag, startPoint x: 344, startPoint y: 481, endPoint x: 356, endPoint y: 493, distance: 17.2
click at [347, 481] on icon "button" at bounding box center [349, 481] width 4 height 16
drag, startPoint x: 387, startPoint y: 517, endPoint x: 383, endPoint y: 527, distance: 10.9
click at [0, 0] on button "Download" at bounding box center [0, 0] width 0 height 0
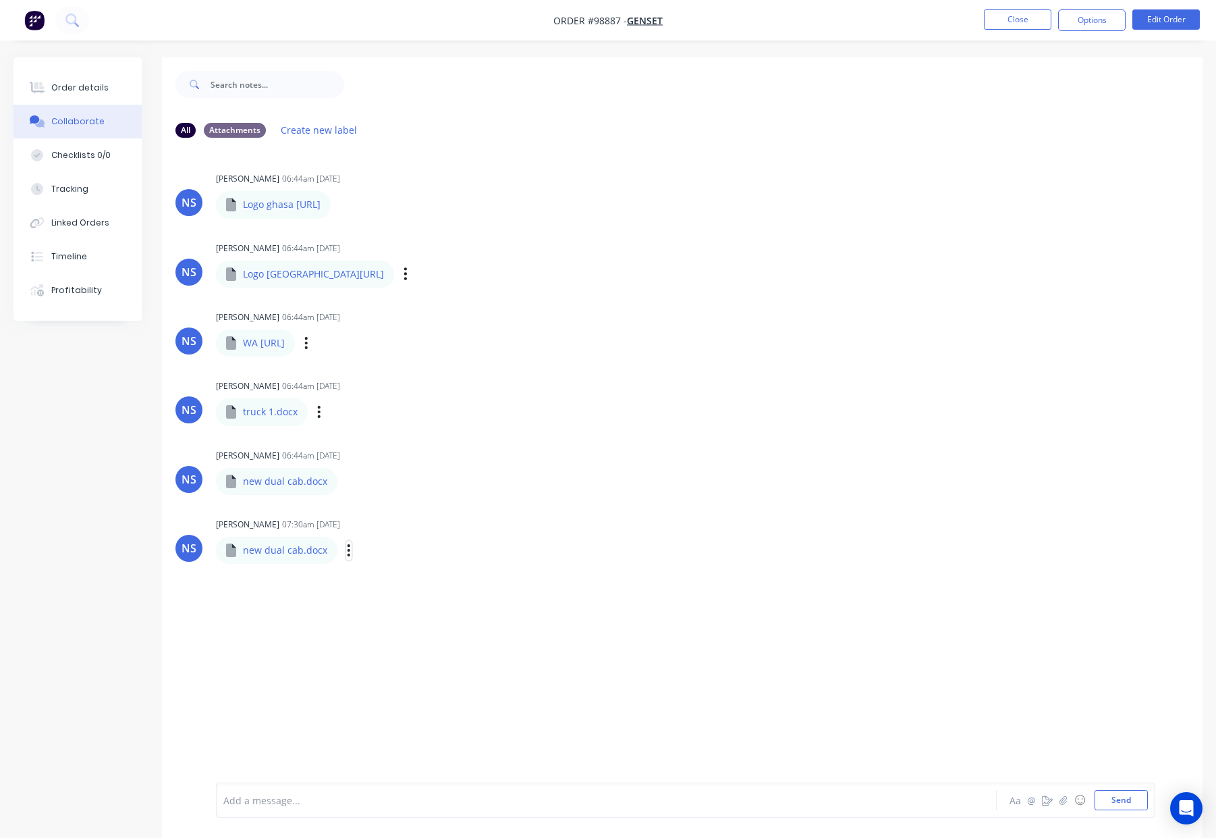
click at [347, 551] on icon "button" at bounding box center [349, 551] width 4 height 16
click at [347, 547] on icon "button" at bounding box center [349, 551] width 4 height 16
click at [348, 549] on button "button" at bounding box center [348, 551] width 5 height 20
click at [0, 0] on button "Download" at bounding box center [0, 0] width 0 height 0
click at [85, 89] on div "Order details" at bounding box center [79, 88] width 57 height 12
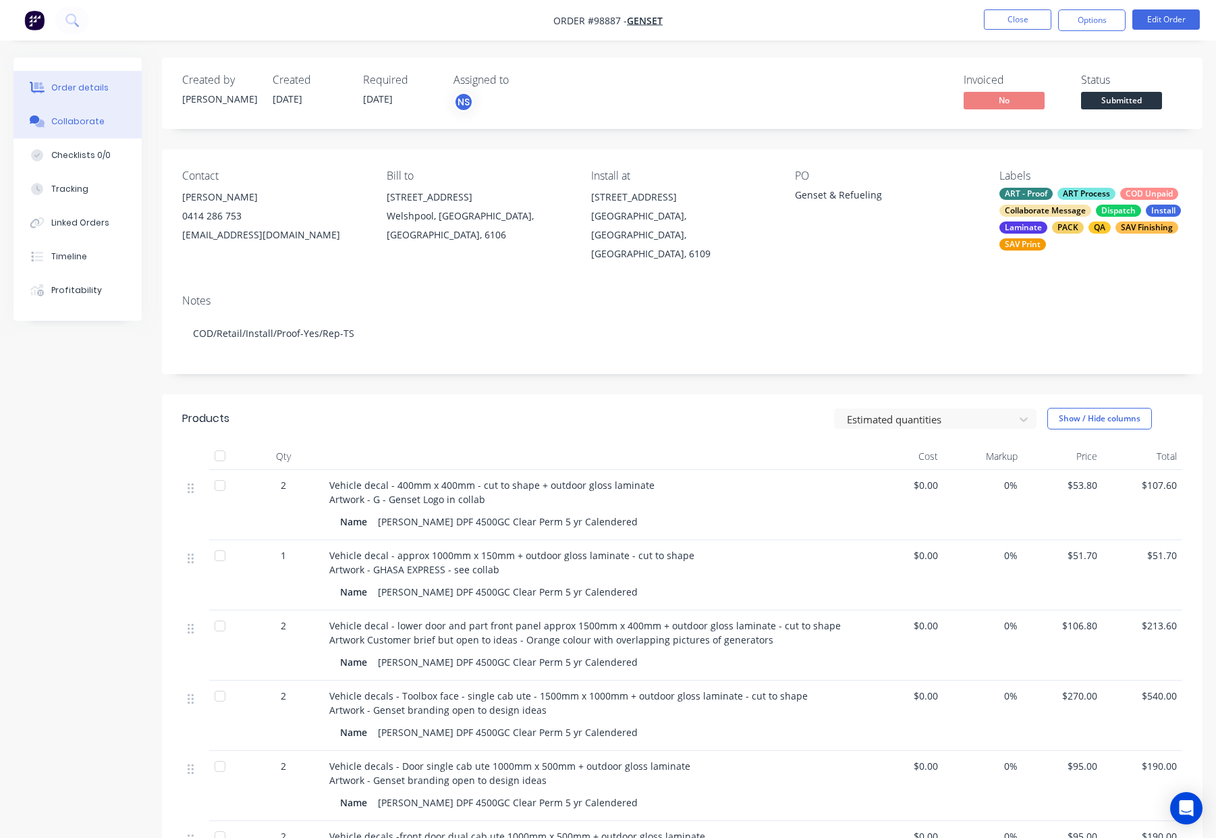
click at [89, 121] on div "Collaborate" at bounding box center [77, 121] width 53 height 12
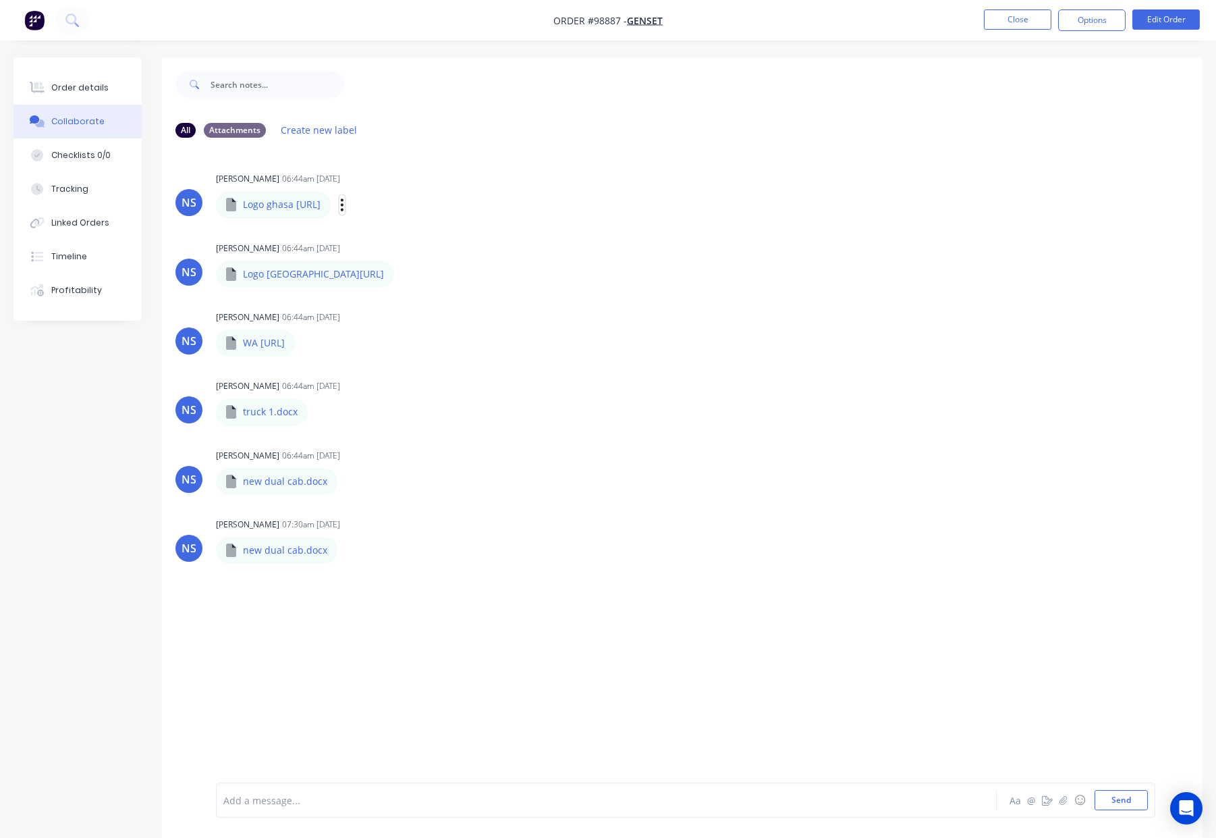
click at [345, 203] on button "button" at bounding box center [341, 205] width 5 height 20
click at [393, 239] on button "Download" at bounding box center [431, 240] width 152 height 30
click at [94, 82] on div "Order details" at bounding box center [79, 88] width 57 height 12
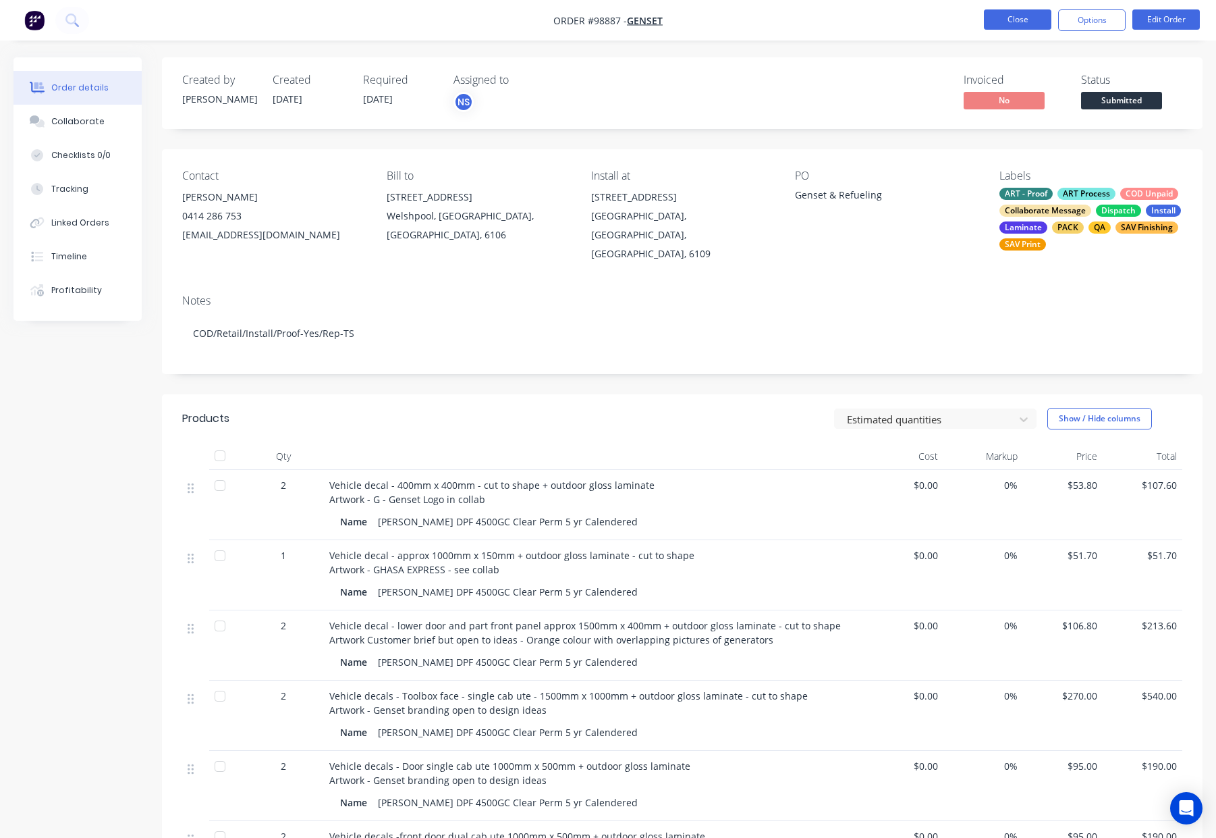
click at [1014, 20] on button "Close" at bounding box center [1017, 19] width 67 height 20
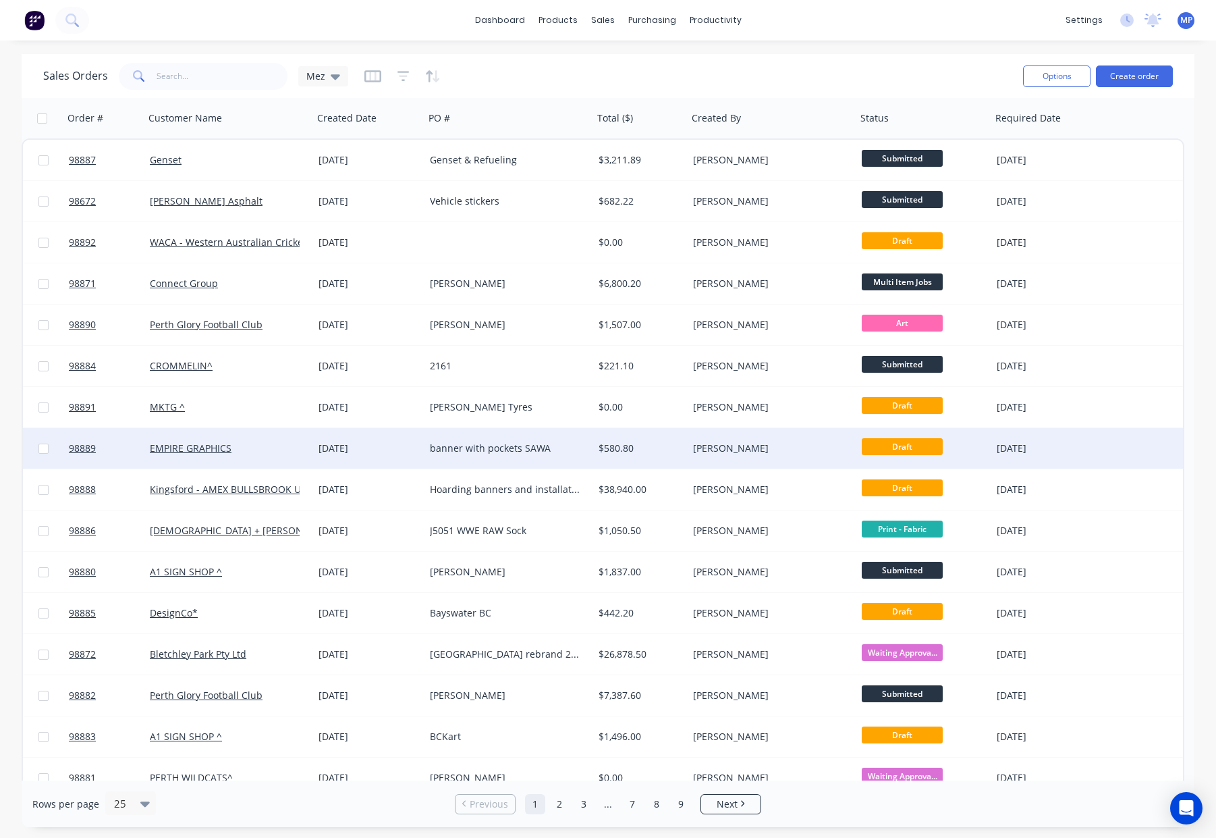
click at [794, 452] on div "[PERSON_NAME]" at bounding box center [768, 447] width 150 height 13
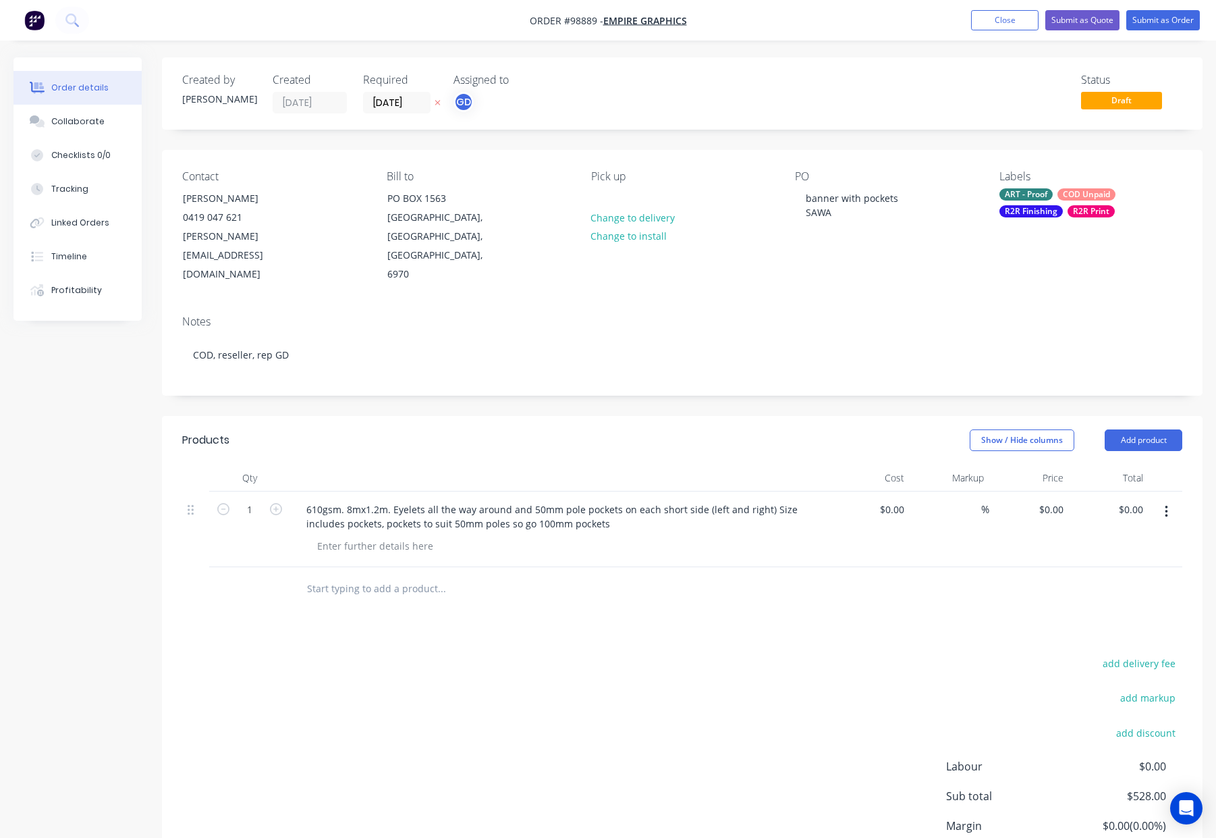
type input "$528.00"
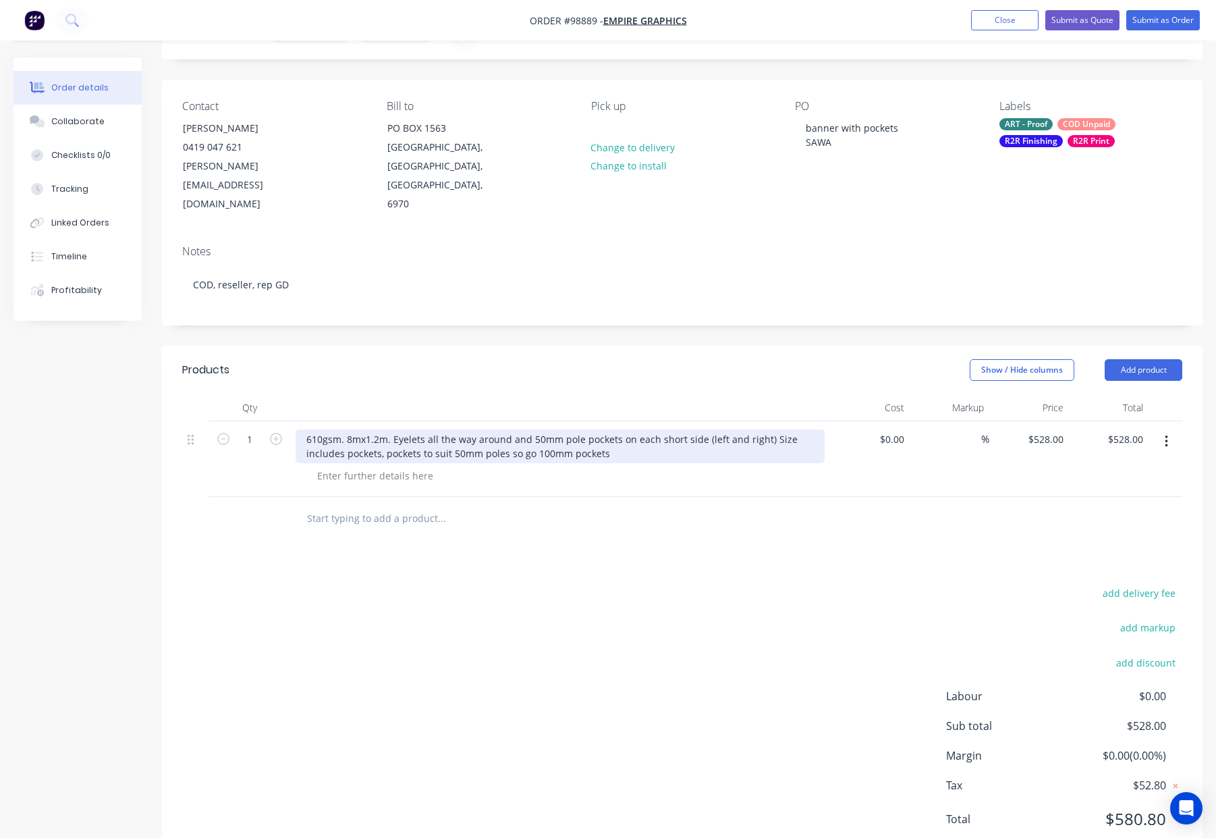
click at [301, 429] on div "610gsm. 8mx1.2m. Eyelets all the way around and 50mm pole pockets on each short…" at bounding box center [560, 446] width 529 height 34
click at [429, 429] on div "Block Out Banner - 610gsm. 8mx1.2m. Eyelets all the way around and 50mm pole po…" at bounding box center [560, 446] width 529 height 34
drag, startPoint x: 437, startPoint y: 422, endPoint x: 476, endPoint y: 423, distance: 39.2
click at [476, 429] on div "Block Out Banner - 610gsm - 8mx1.2m. Eyelets all the way around and 50mm pole p…" at bounding box center [560, 446] width 529 height 34
copy div "8mx1.2m"
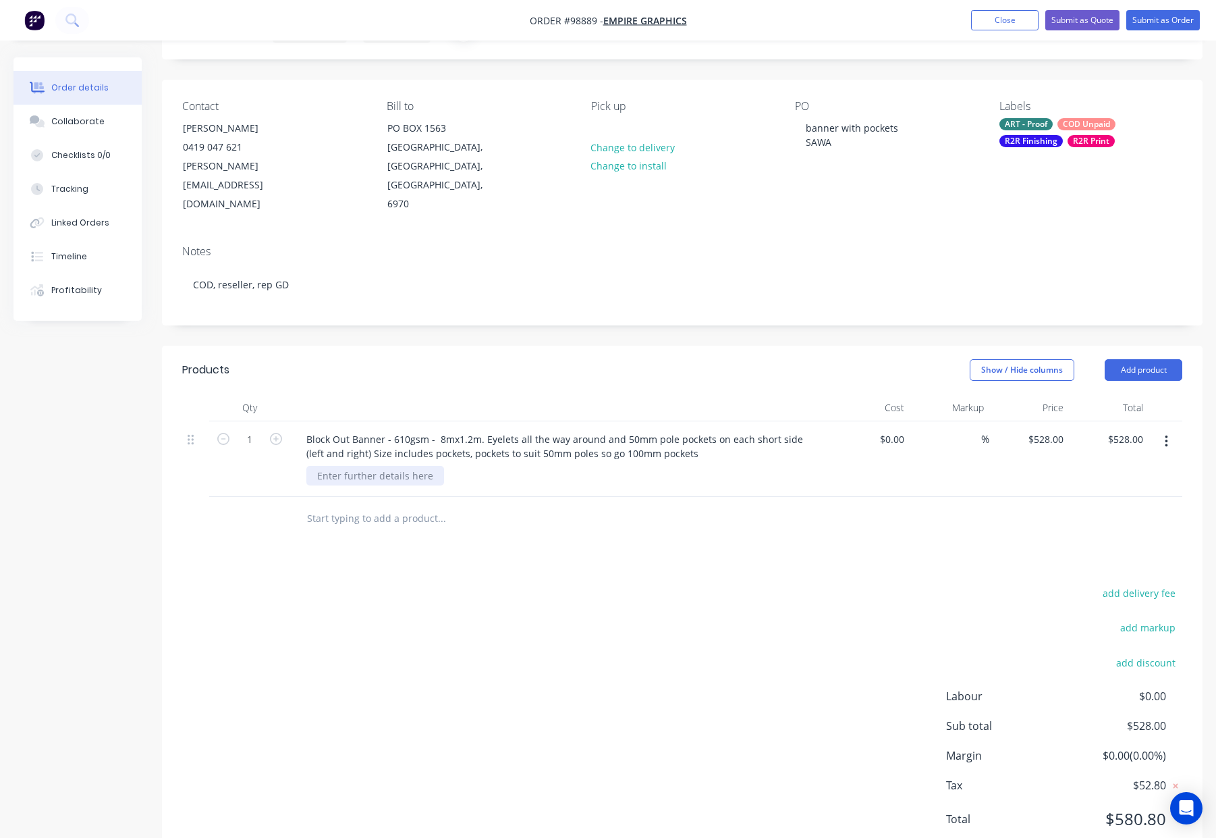
drag, startPoint x: 401, startPoint y: 458, endPoint x: 385, endPoint y: 458, distance: 15.5
click at [400, 466] on div at bounding box center [375, 476] width 138 height 20
click at [384, 466] on div at bounding box center [375, 476] width 138 height 20
paste div
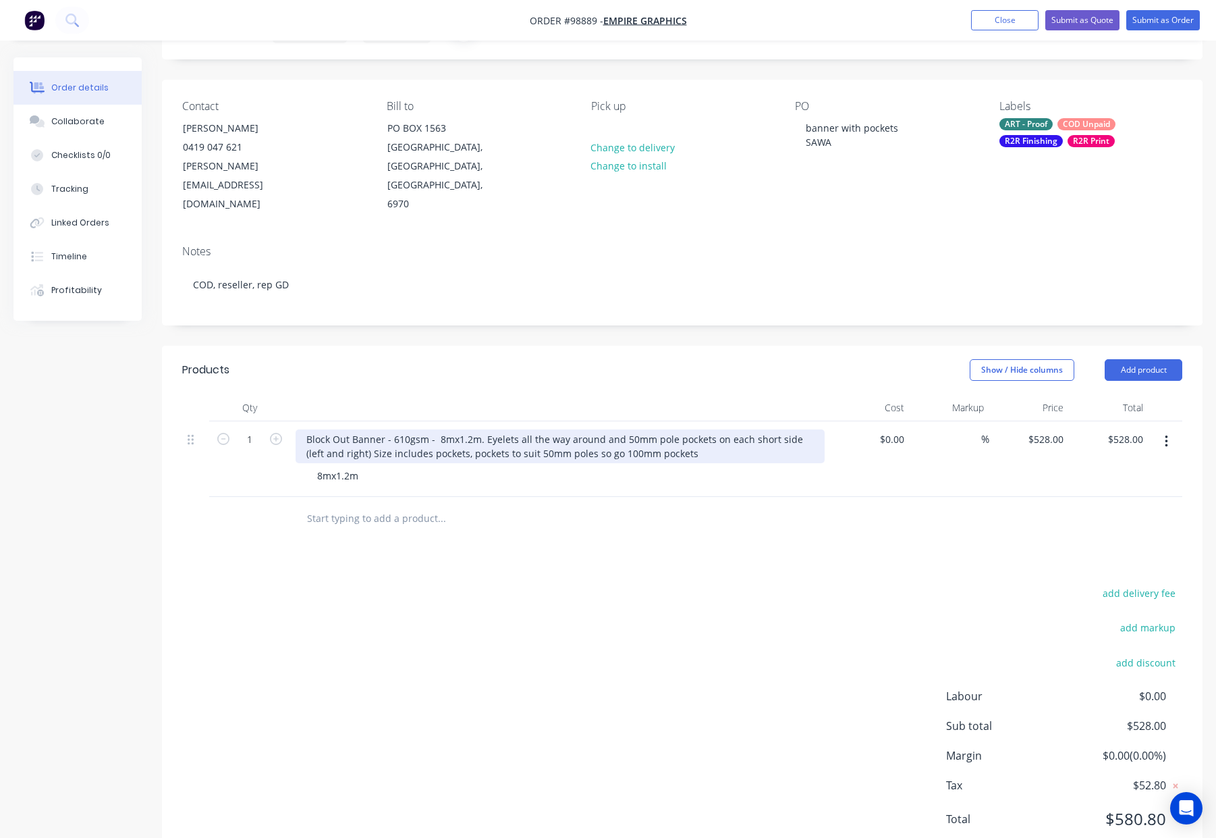
click at [483, 429] on div "Block Out Banner - 610gsm - 8mx1.2m. Eyelets all the way around and 50mm pole p…" at bounding box center [560, 446] width 529 height 34
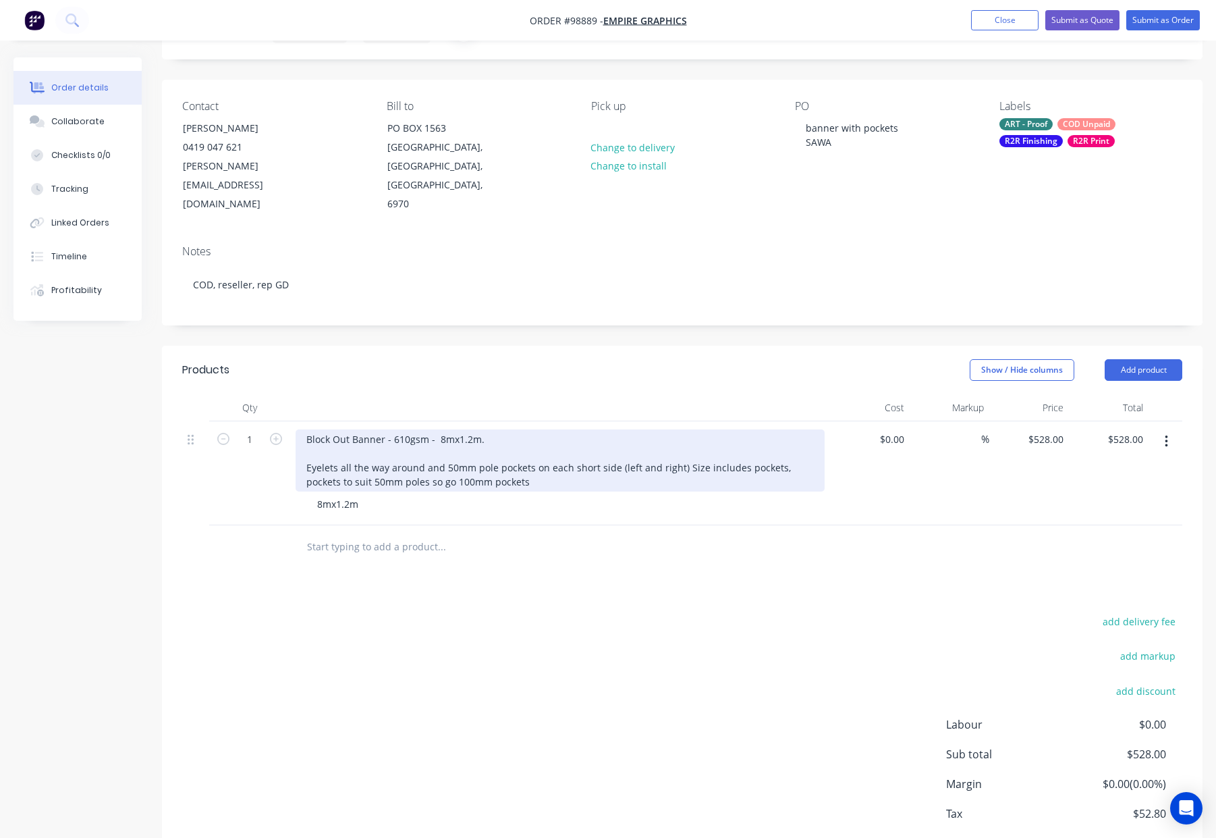
click at [488, 429] on div "Block Out Banner - 610gsm - 8mx1.2m. Eyelets all the way around and 50mm pole p…" at bounding box center [560, 460] width 529 height 62
click at [302, 445] on div "Block Out Banner - 610gsm Eyelets all the way around and 50mm pole pockets on e…" at bounding box center [560, 460] width 529 height 62
drag, startPoint x: 310, startPoint y: 448, endPoint x: 337, endPoint y: 450, distance: 26.4
click at [311, 448] on div "Block Out Banner - 610gsm Eyelets all the way around and 50mm pole pockets on e…" at bounding box center [560, 460] width 529 height 62
click at [302, 447] on div "Block Out Banner - 610gsm Eyelets all the way around and 50mm pole pockets on e…" at bounding box center [560, 460] width 529 height 62
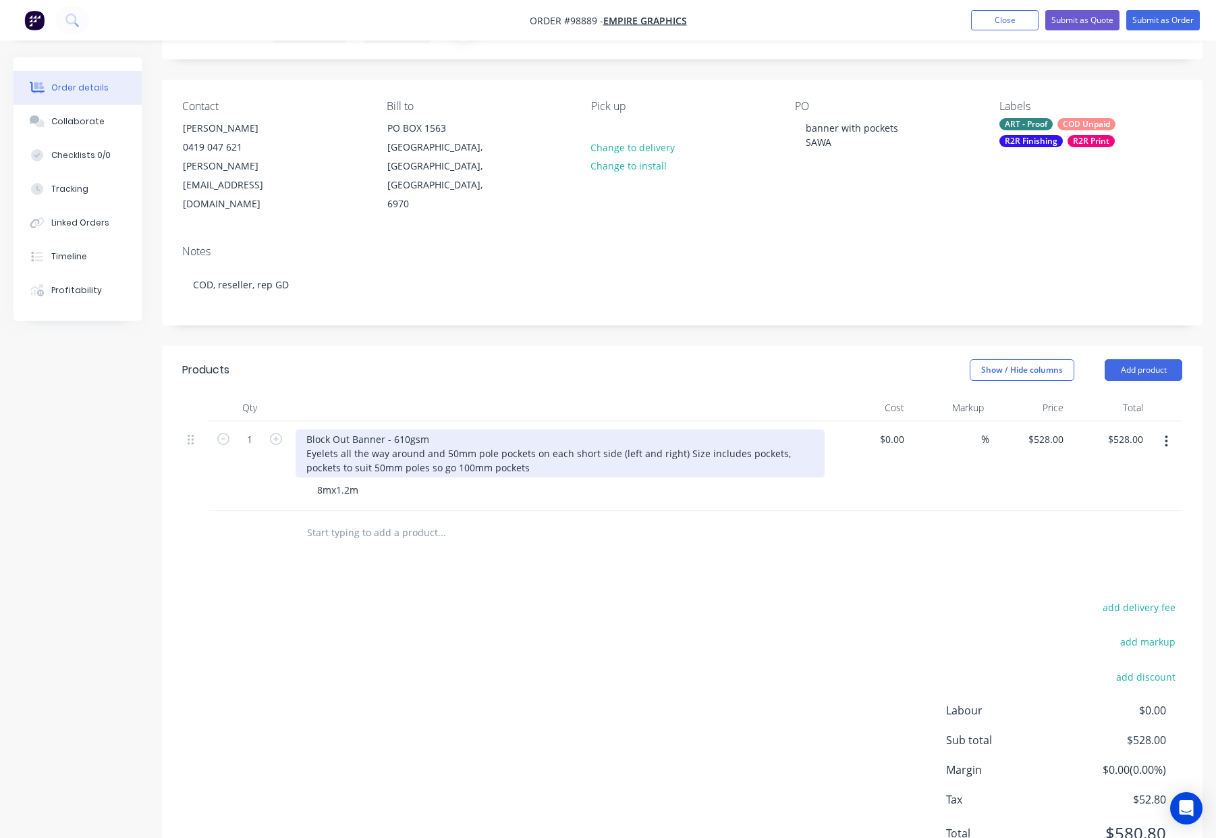
click at [679, 433] on div "Block Out Banner - 610gsm Eyelets all the way around and 50mm pole pockets on e…" at bounding box center [560, 453] width 529 height 48
click at [406, 450] on div "Block Out Banner - 610gsm Eyelets all the way around and 50mm pole pockets on e…" at bounding box center [498, 453] width 405 height 48
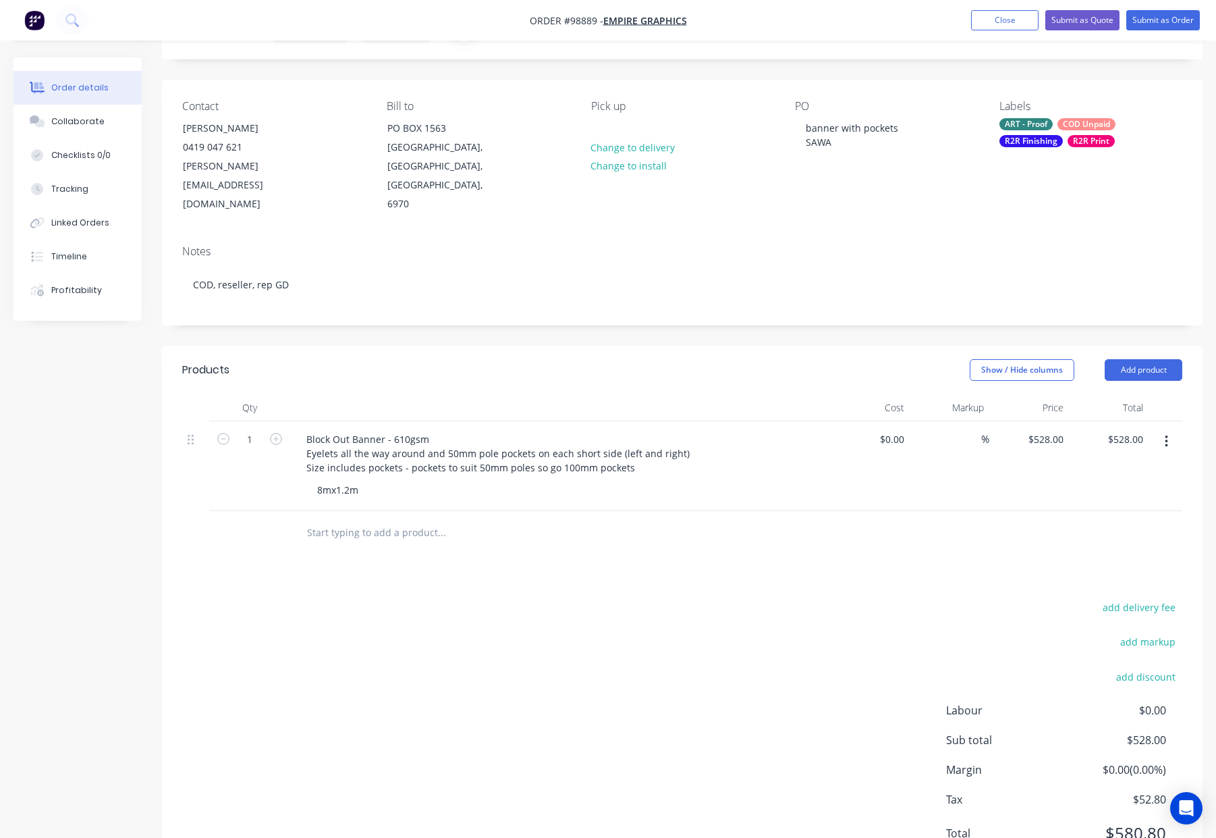
drag, startPoint x: 642, startPoint y: 539, endPoint x: 635, endPoint y: 537, distance: 6.9
click at [642, 539] on div "Products Show / Hide columns Add product Qty Cost Markup Price Total 1 Block Ou…" at bounding box center [682, 612] width 1041 height 533
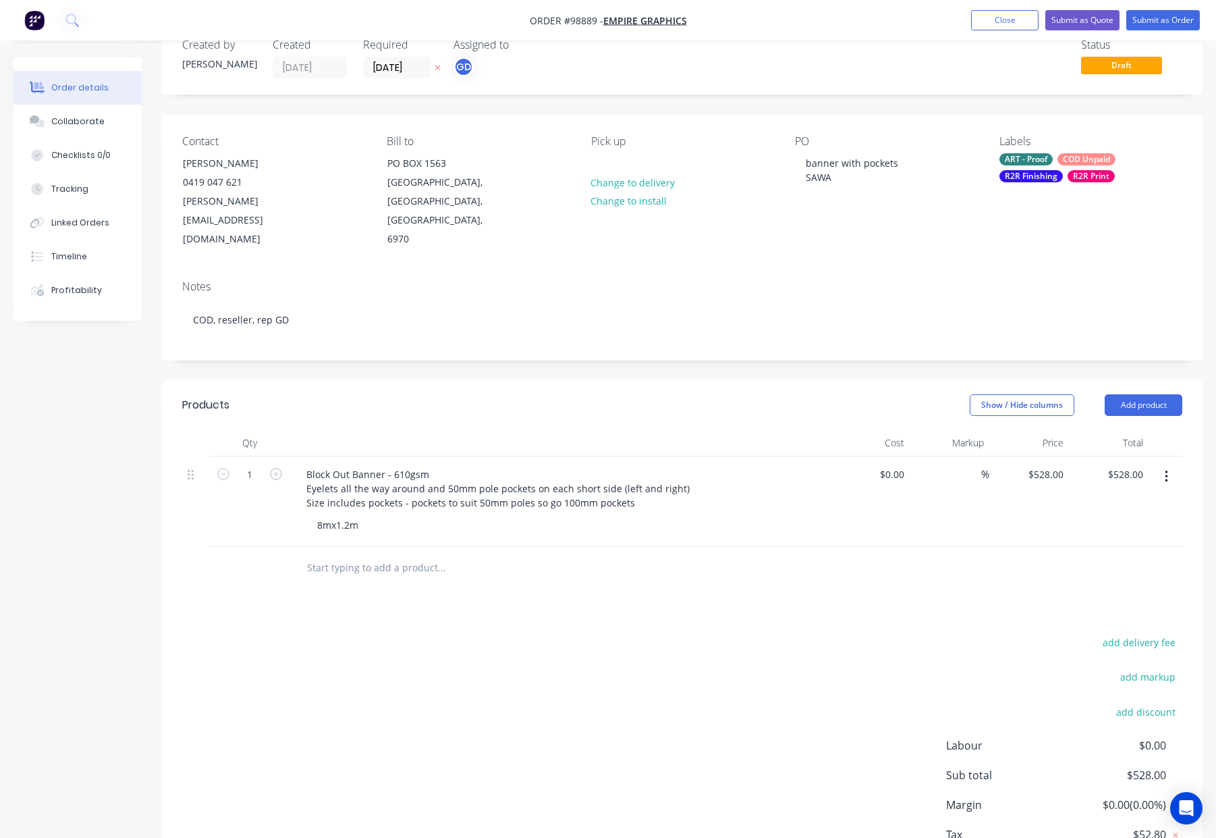
scroll to position [29, 0]
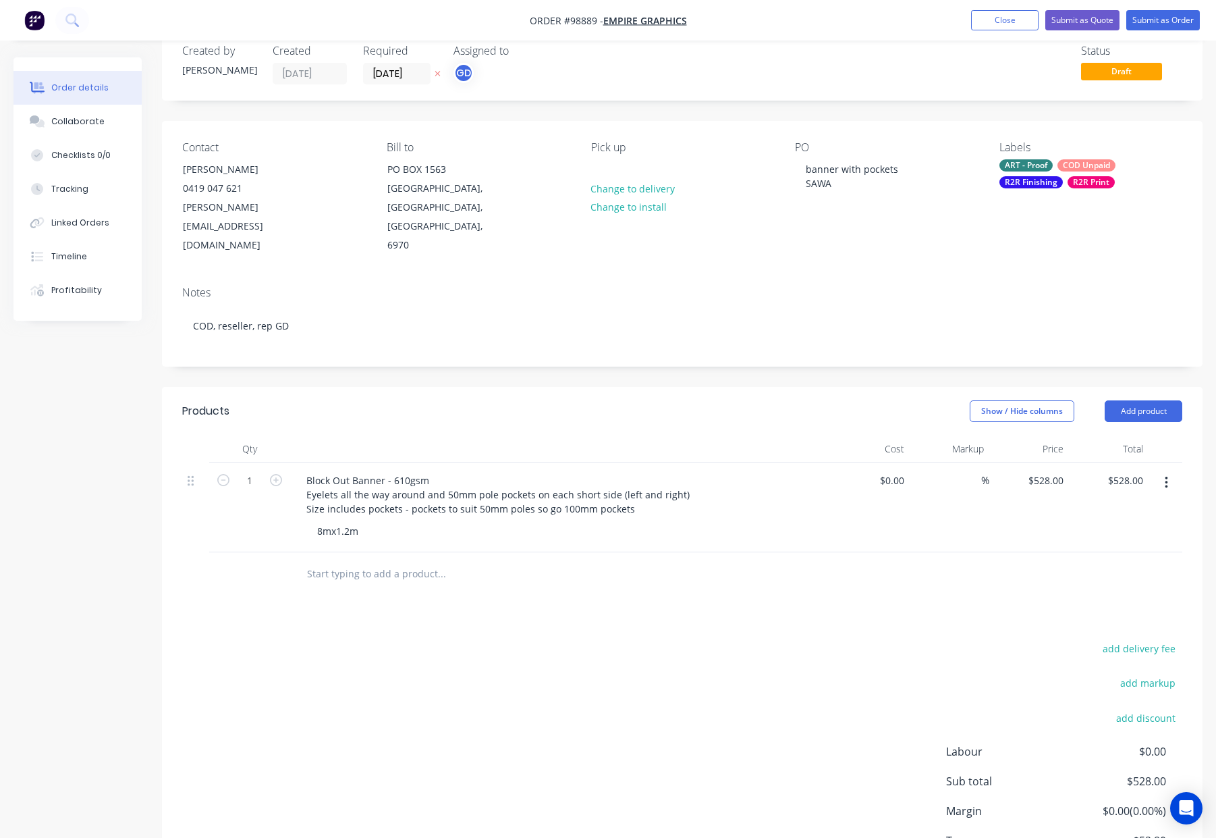
click at [616, 593] on div "Products Show / Hide columns Add product Qty Cost Markup Price Total 1 Block Ou…" at bounding box center [682, 653] width 1041 height 533
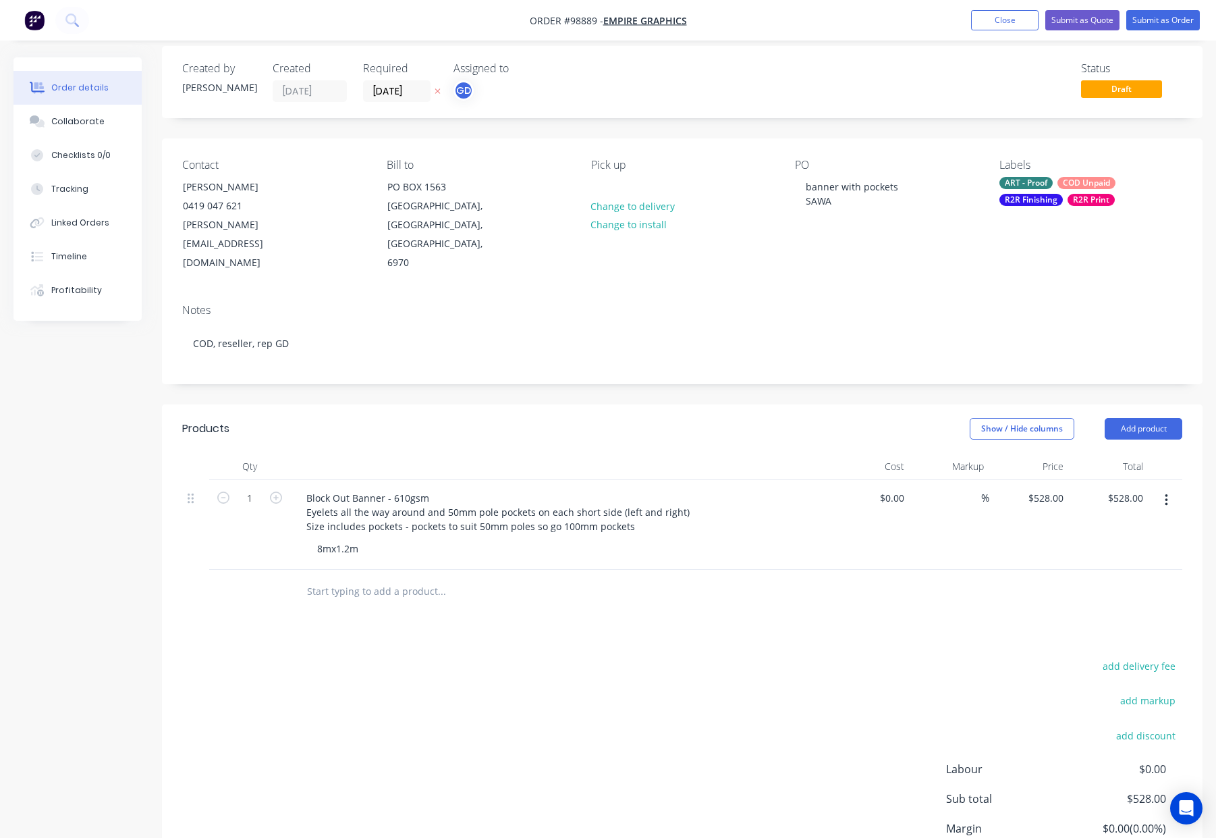
scroll to position [11, 0]
click at [322, 539] on div "8mx1.2m" at bounding box center [337, 549] width 63 height 20
click at [358, 539] on div "8000mmx1.2m" at bounding box center [350, 549] width 88 height 20
click at [363, 539] on div "8000mm x1.2m" at bounding box center [351, 549] width 90 height 20
click at [379, 539] on div "8000mm x 1.2m" at bounding box center [352, 549] width 93 height 20
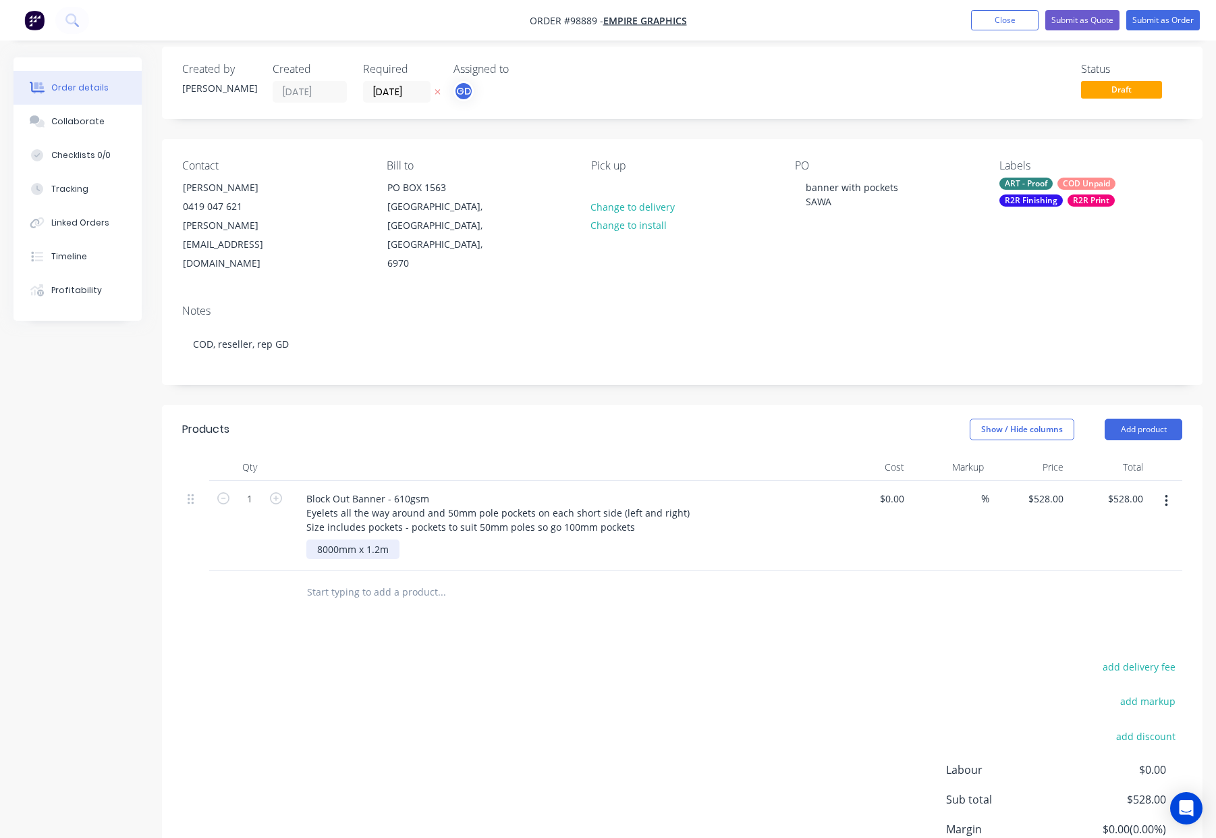
drag, startPoint x: 377, startPoint y: 531, endPoint x: 389, endPoint y: 535, distance: 13.4
click at [377, 539] on div "8000mm x 1.2m" at bounding box center [352, 549] width 93 height 20
click at [500, 603] on div "Products Show / Hide columns Add product Qty Cost Markup Price Total 1 Block Ou…" at bounding box center [682, 671] width 1041 height 533
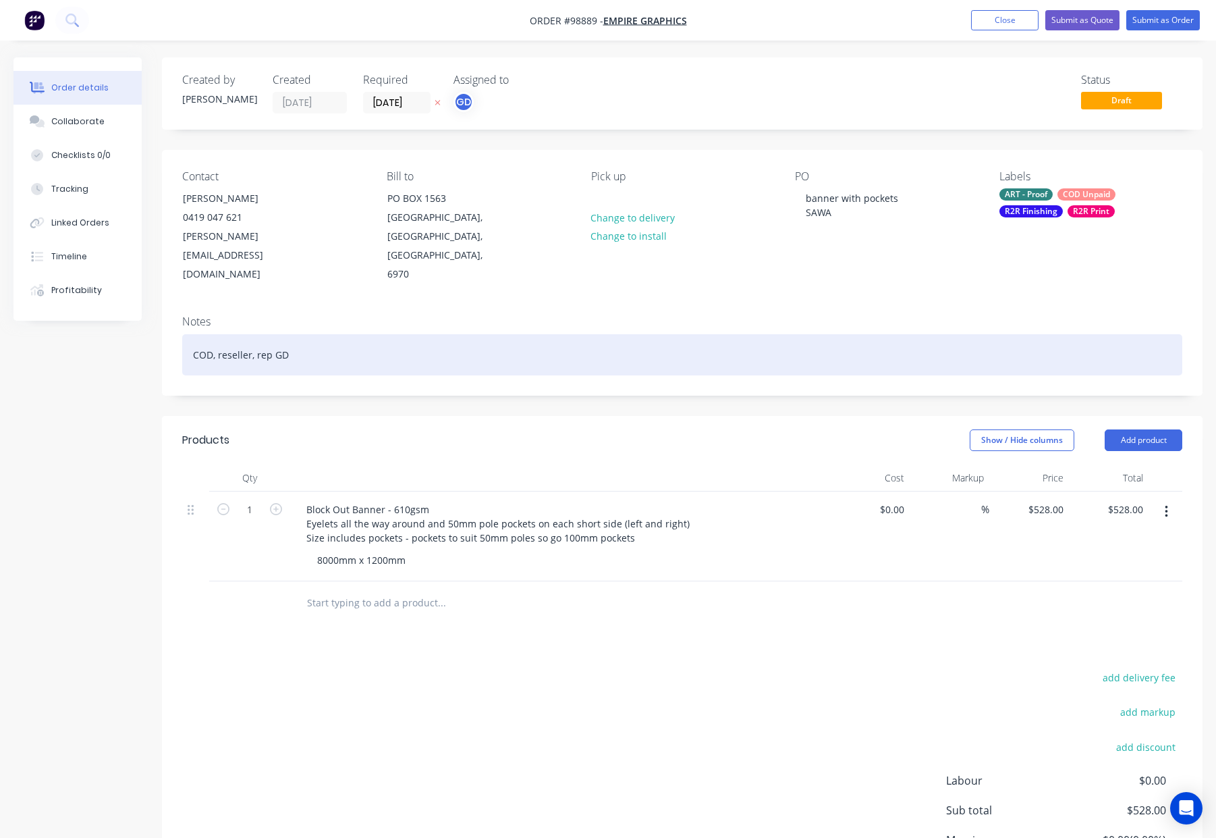
drag, startPoint x: 340, startPoint y: 346, endPoint x: 354, endPoint y: 349, distance: 13.8
click at [346, 348] on div "COD, reseller, rep GD" at bounding box center [682, 354] width 1000 height 41
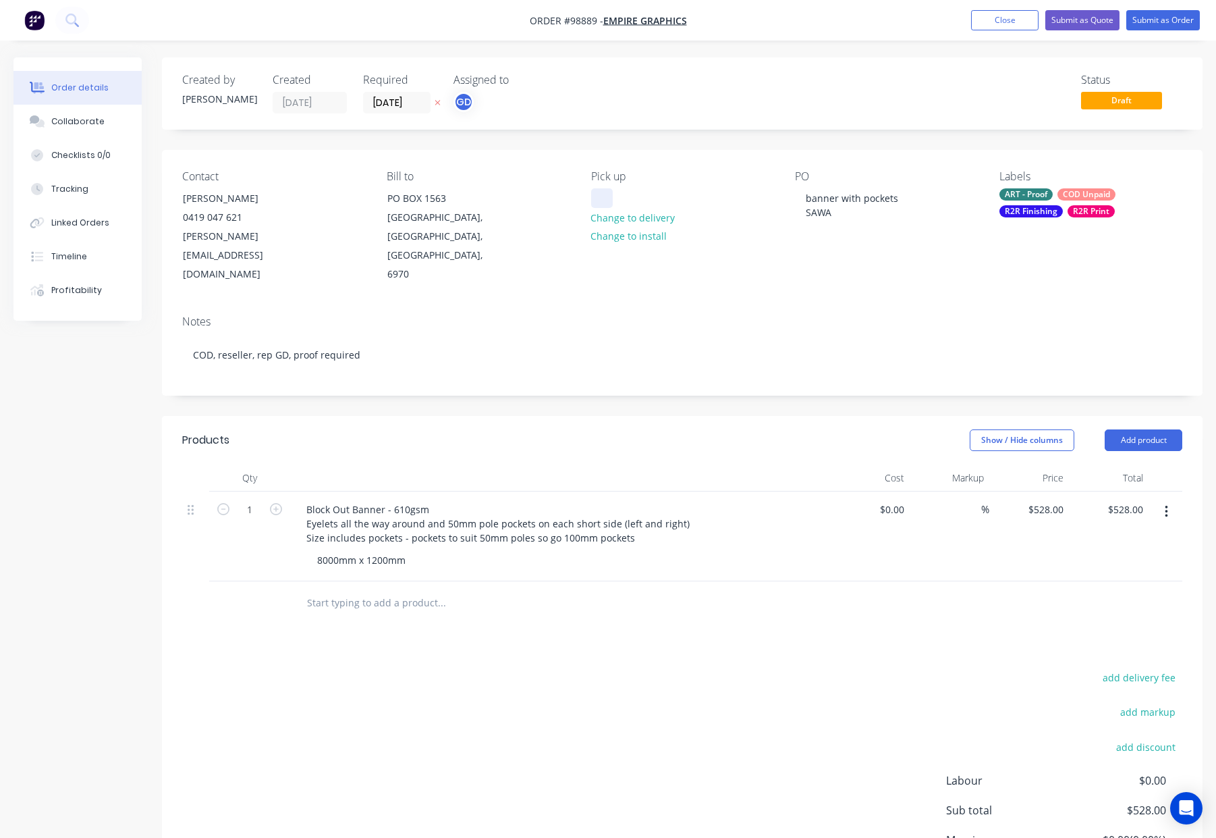
click at [602, 204] on div at bounding box center [602, 198] width 22 height 20
click at [638, 392] on div "Created by Gino Created 13/10/25 Required 16/10/25 Assigned to GD Status Draft …" at bounding box center [682, 503] width 1041 height 892
click at [1107, 200] on div "COD Unpaid" at bounding box center [1087, 194] width 58 height 12
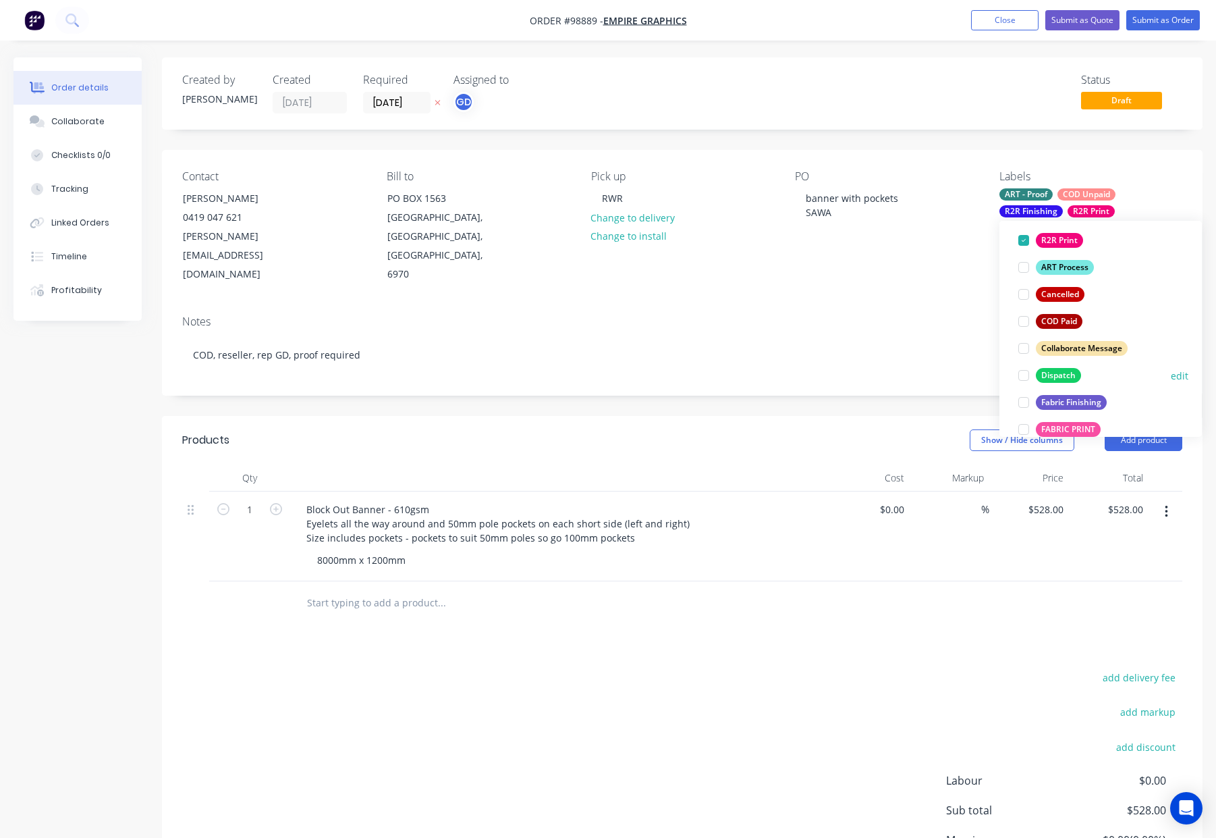
click at [1059, 380] on div "Dispatch" at bounding box center [1058, 375] width 45 height 15
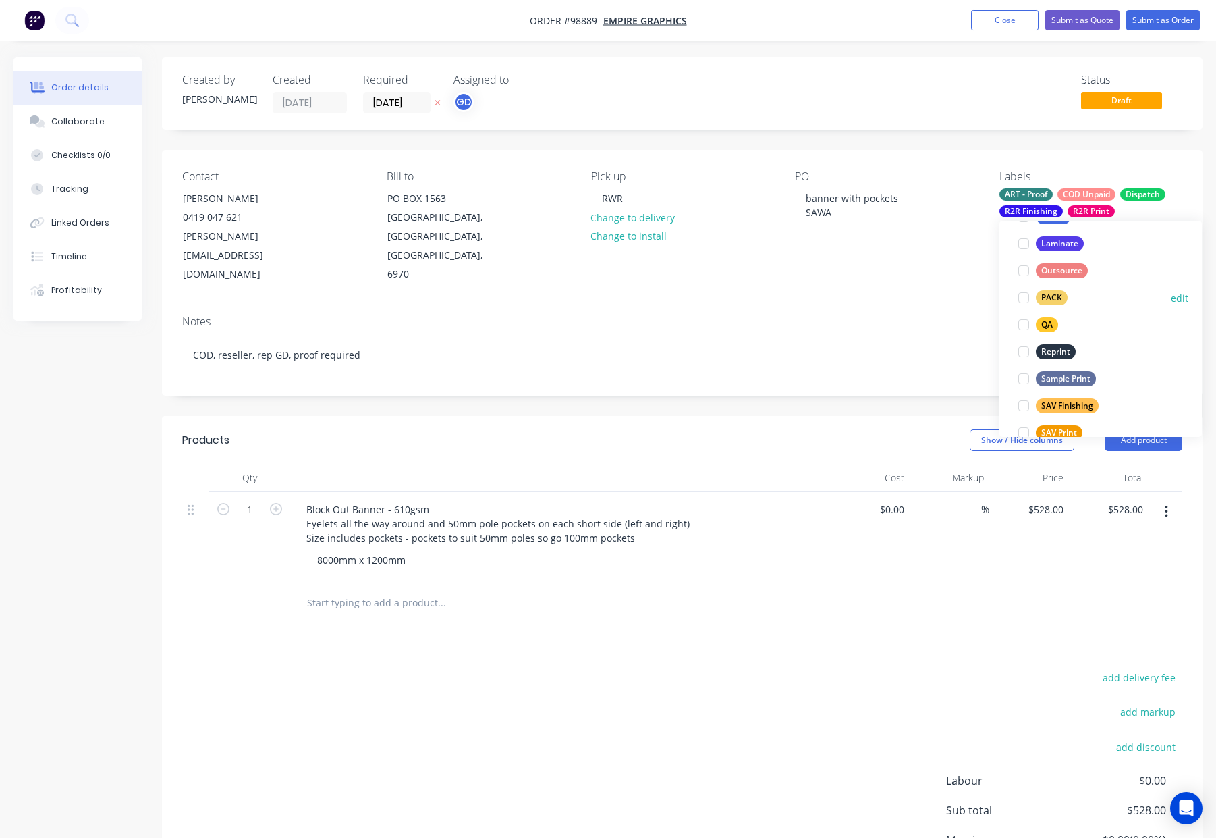
drag, startPoint x: 1048, startPoint y: 296, endPoint x: 1087, endPoint y: 298, distance: 38.6
click at [1048, 296] on div "PACK" at bounding box center [1052, 297] width 32 height 15
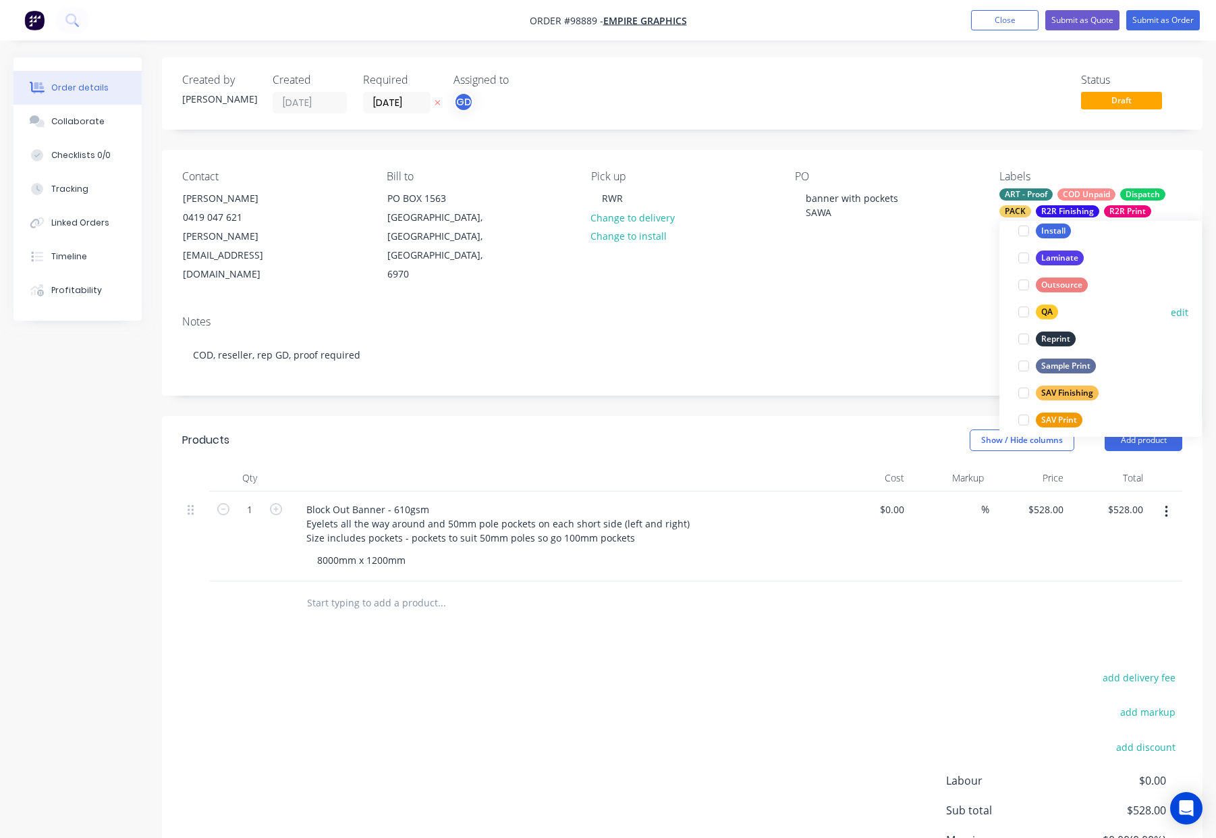
click at [1052, 315] on div "QA" at bounding box center [1047, 311] width 22 height 15
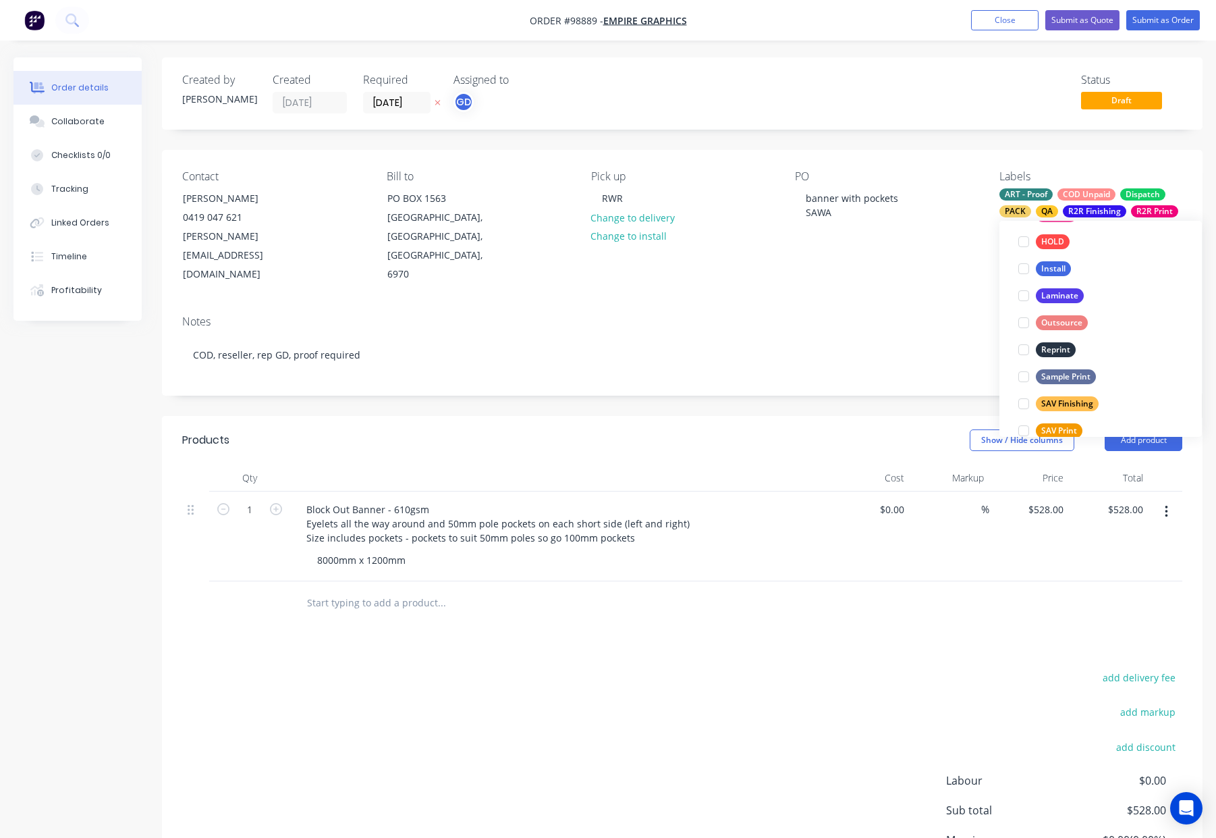
scroll to position [648, 0]
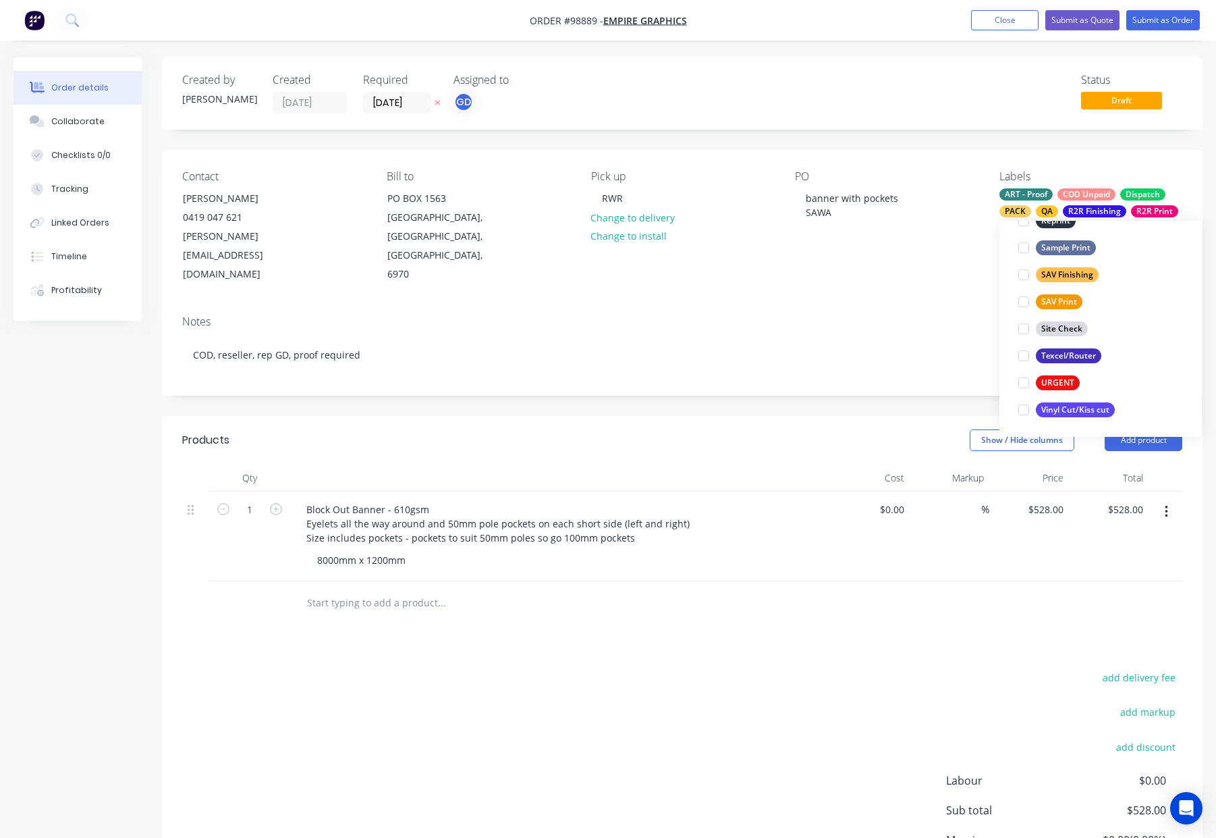
click at [855, 279] on div "Contact Craig Bottrell 0419 047 621 craig@empiregraphics.com.au Bill to PO BOX …" at bounding box center [682, 227] width 1041 height 155
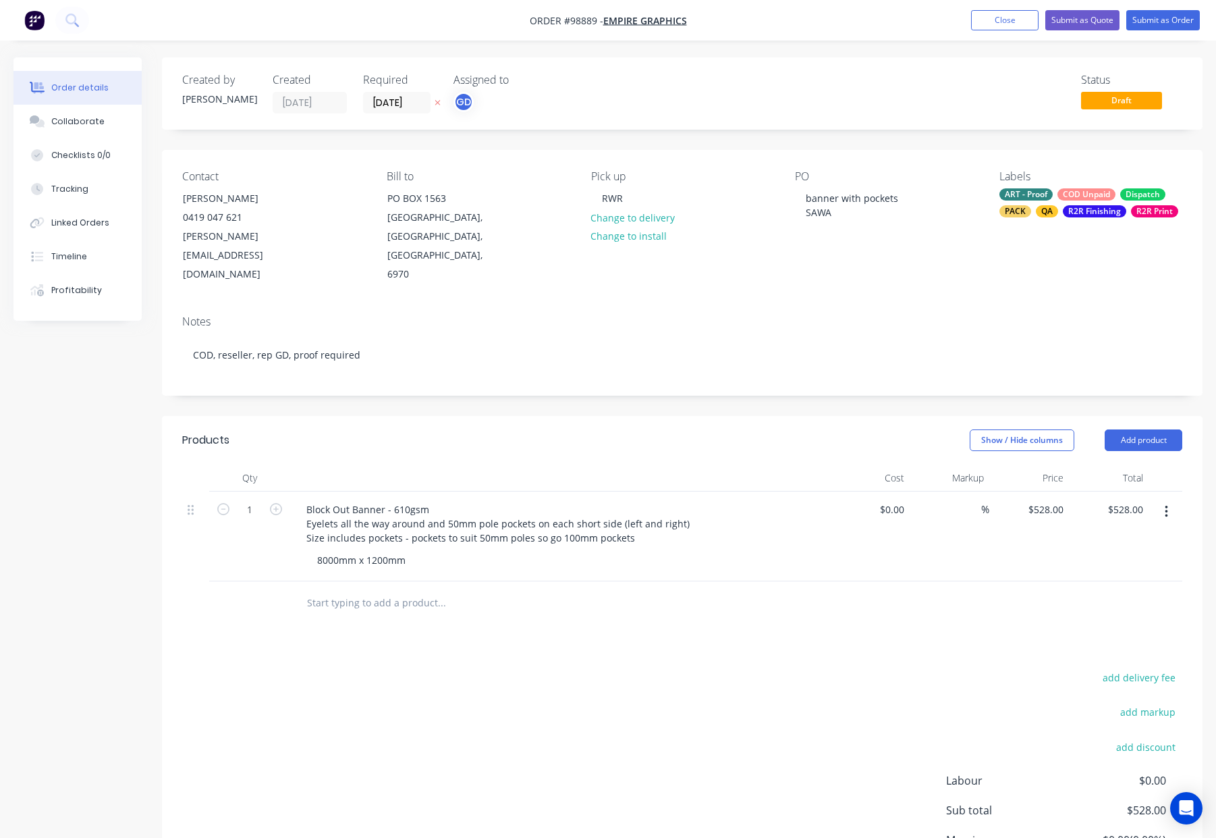
scroll to position [9, 0]
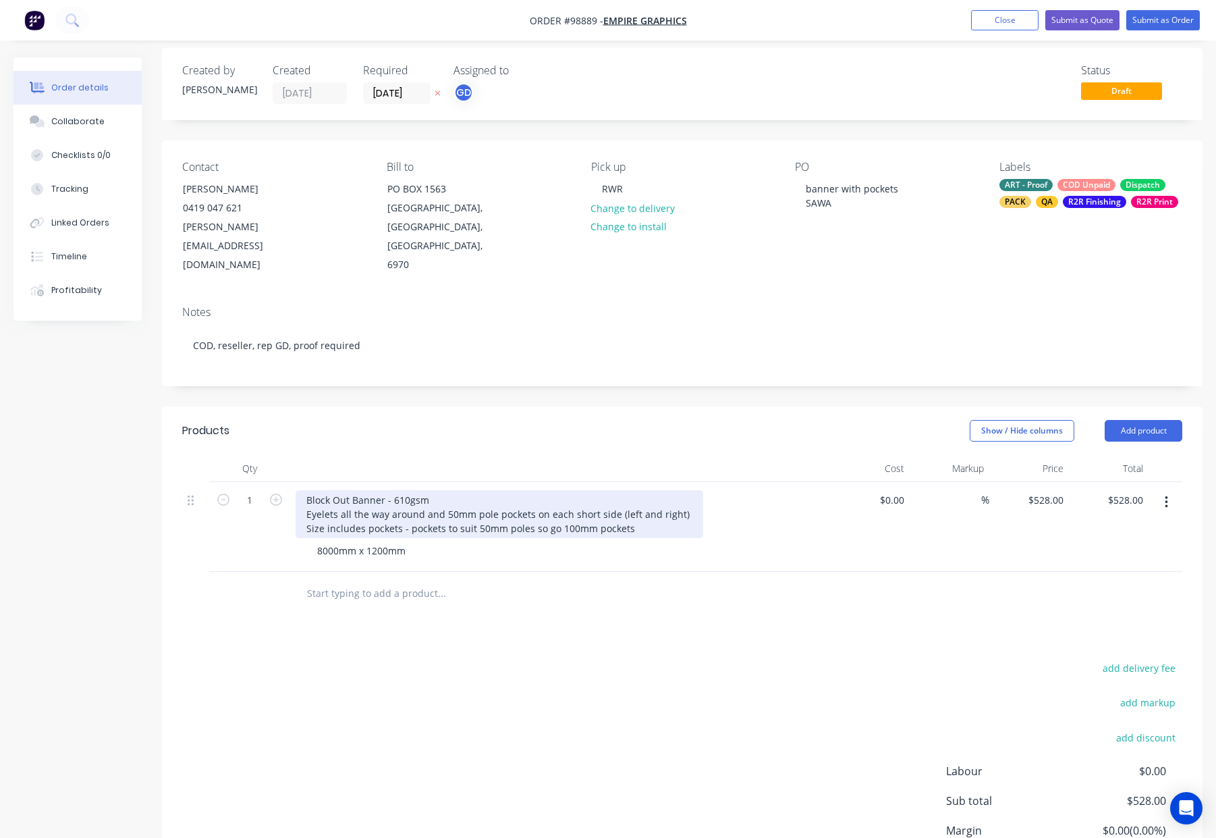
drag, startPoint x: 312, startPoint y: 493, endPoint x: 324, endPoint y: 504, distance: 15.8
click at [312, 493] on div "Block Out Banner - 610gsm Eyelets all the way around and 50mm pole pockets on e…" at bounding box center [500, 514] width 408 height 48
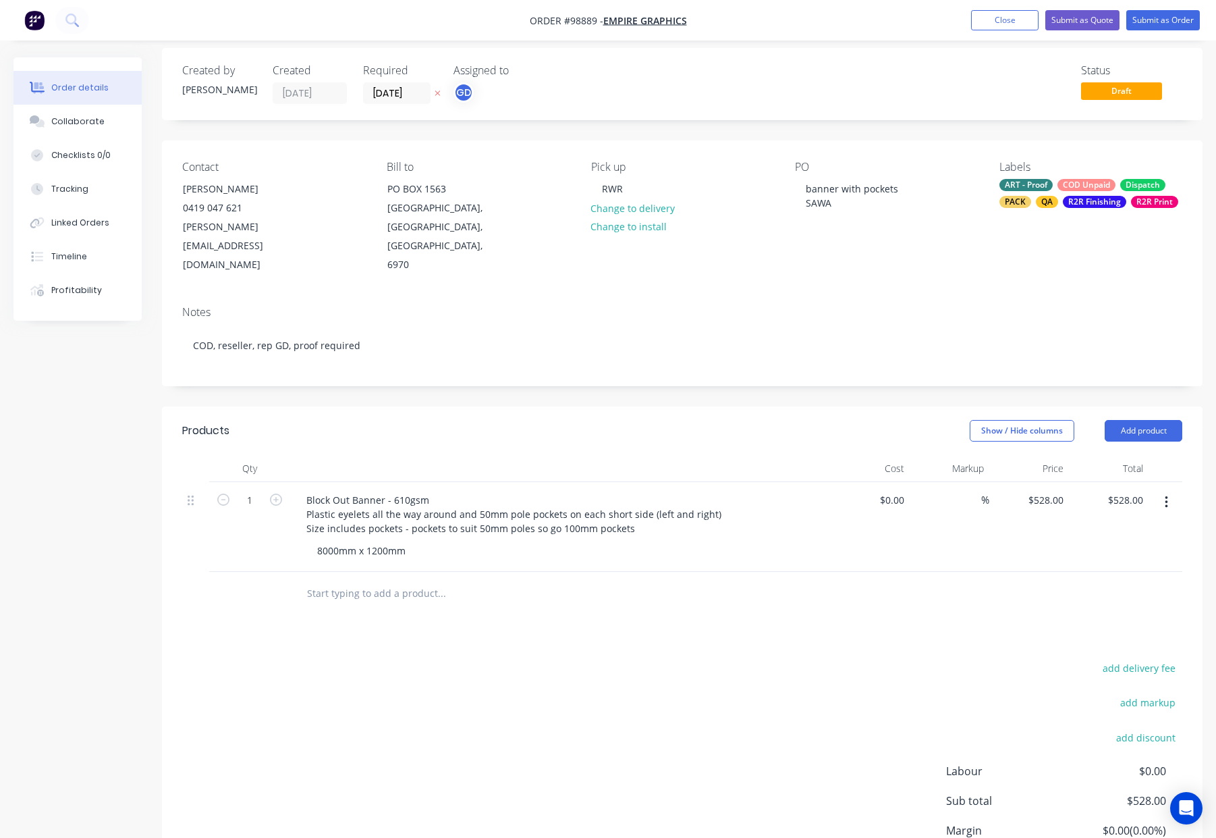
click at [522, 597] on div "Products Show / Hide columns Add product Qty Cost Markup Price Total 1 Block Ou…" at bounding box center [682, 672] width 1041 height 533
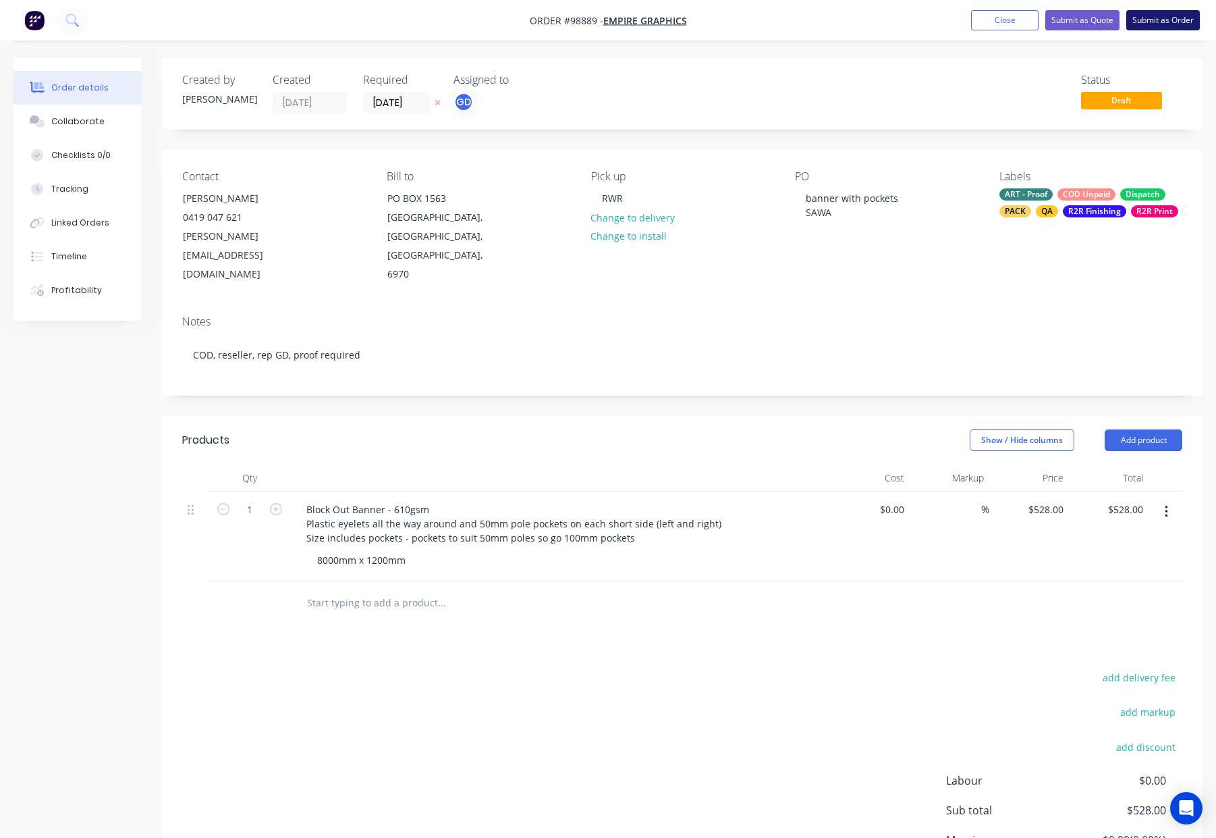
click at [1169, 15] on button "Submit as Order" at bounding box center [1163, 20] width 74 height 20
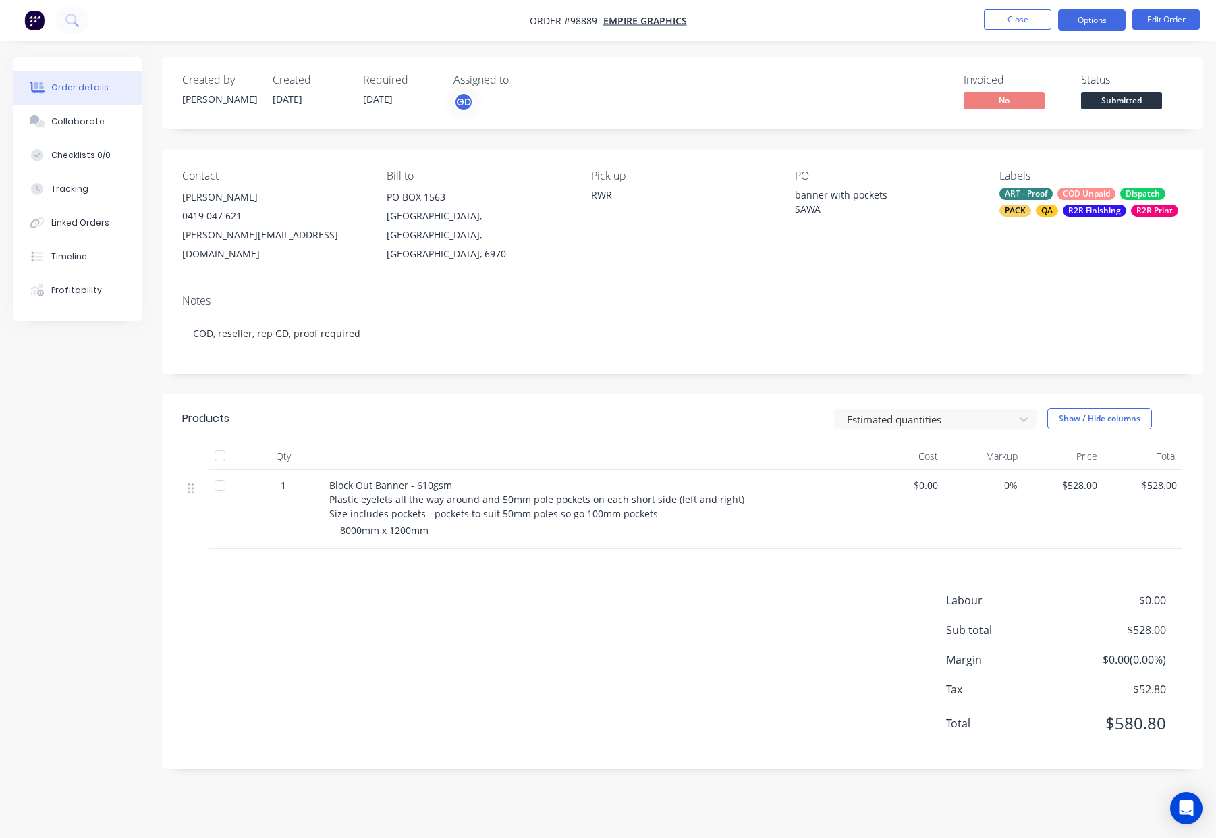
click at [1080, 19] on button "Options" at bounding box center [1091, 20] width 67 height 22
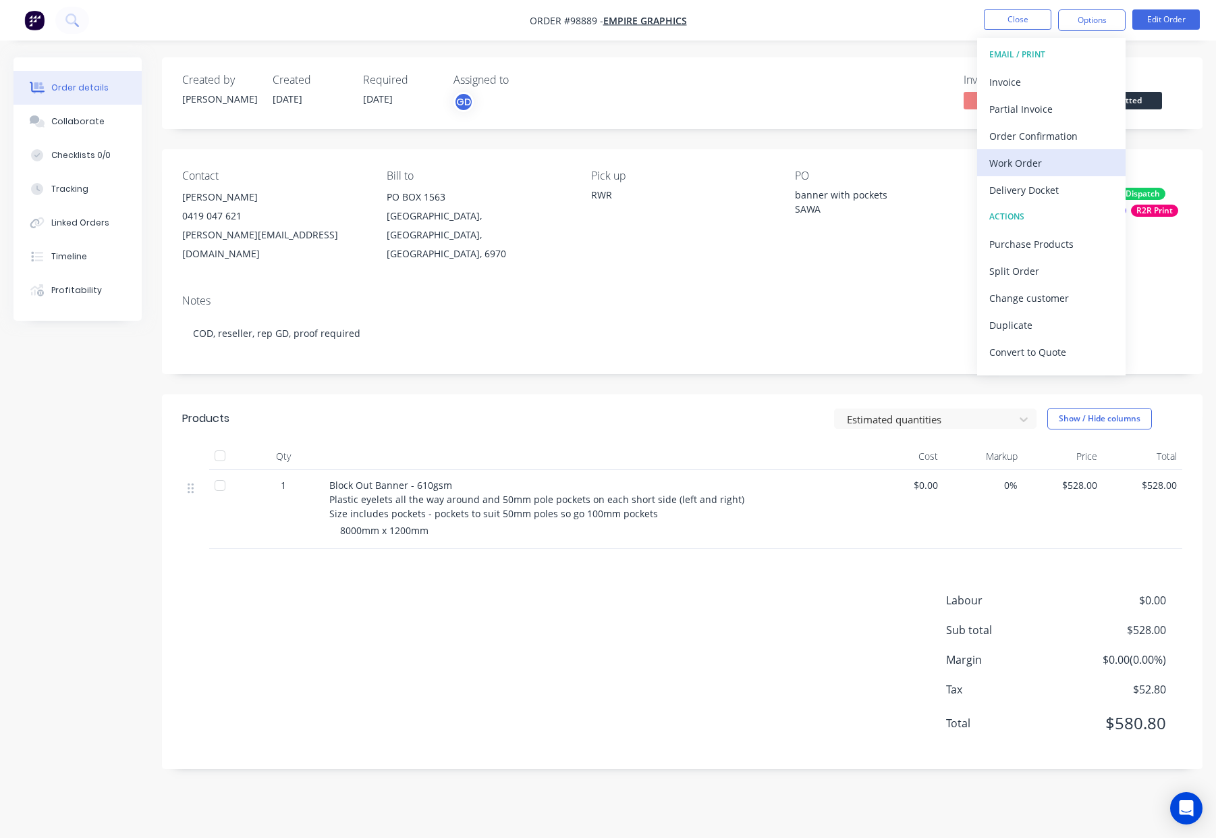
click at [1044, 159] on div "Work Order" at bounding box center [1051, 163] width 124 height 20
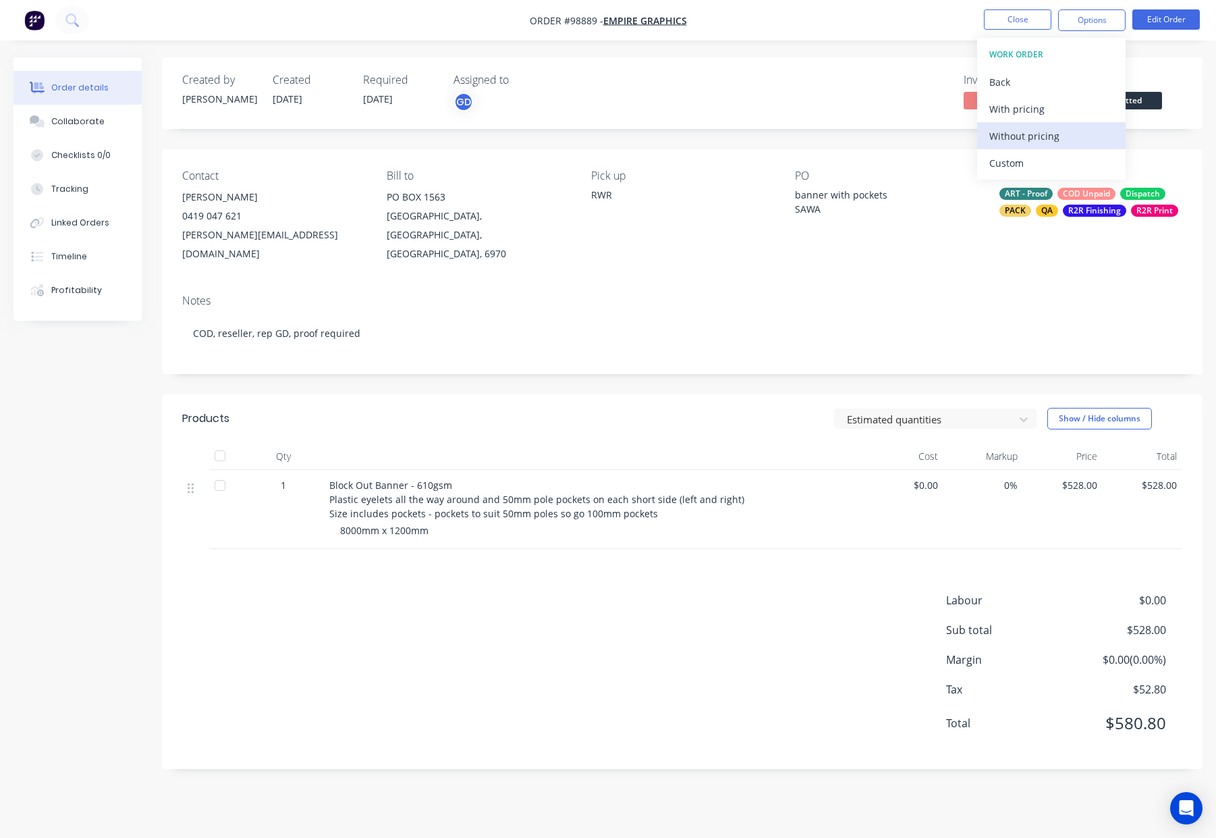
click at [1040, 138] on div "Without pricing" at bounding box center [1051, 136] width 124 height 20
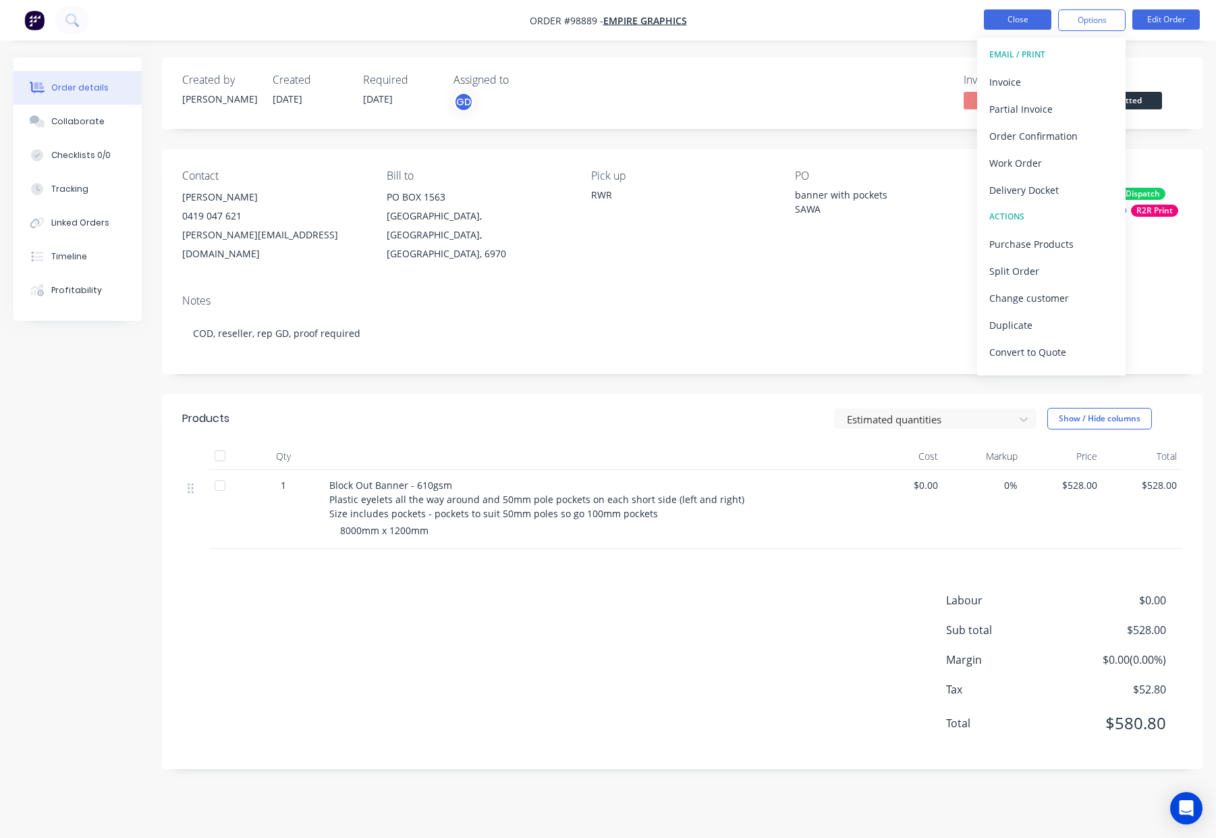
click at [1031, 15] on button "Close" at bounding box center [1017, 19] width 67 height 20
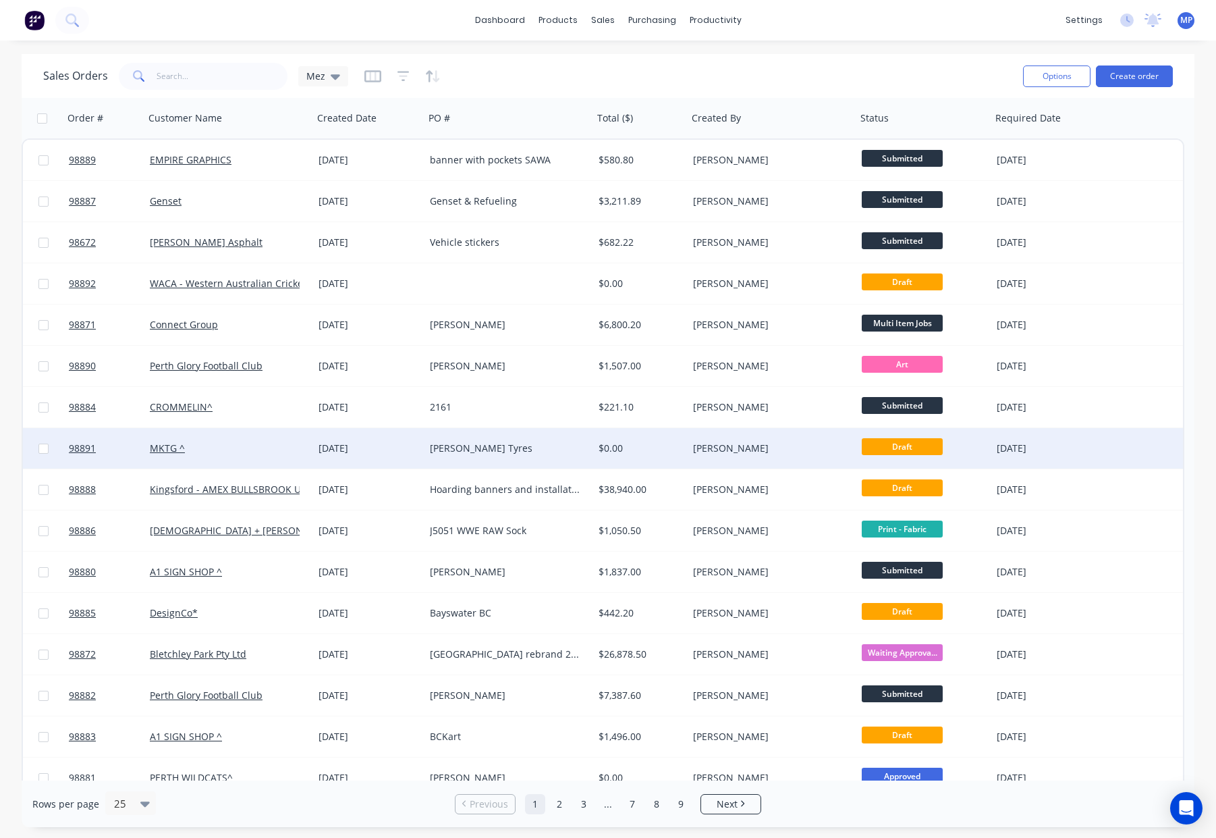
click at [672, 438] on div "$0.00" at bounding box center [640, 448] width 94 height 40
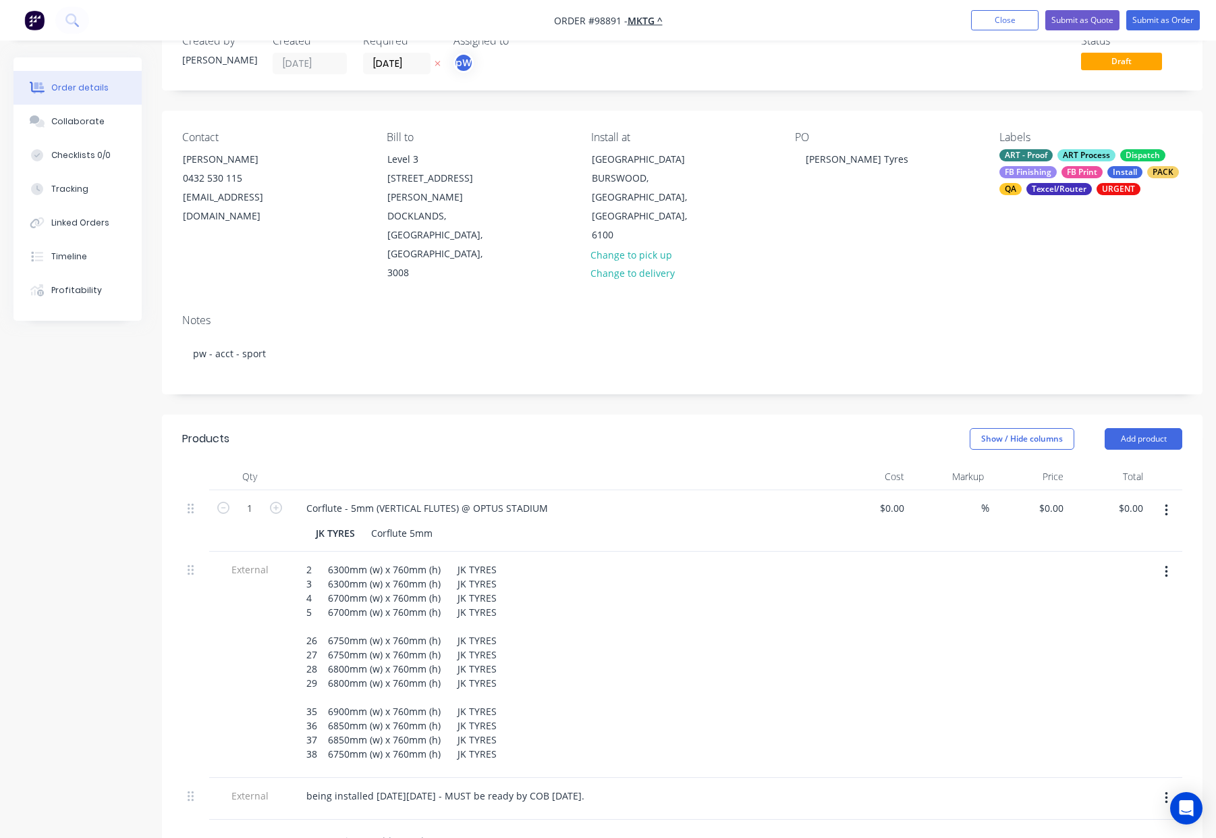
scroll to position [82, 0]
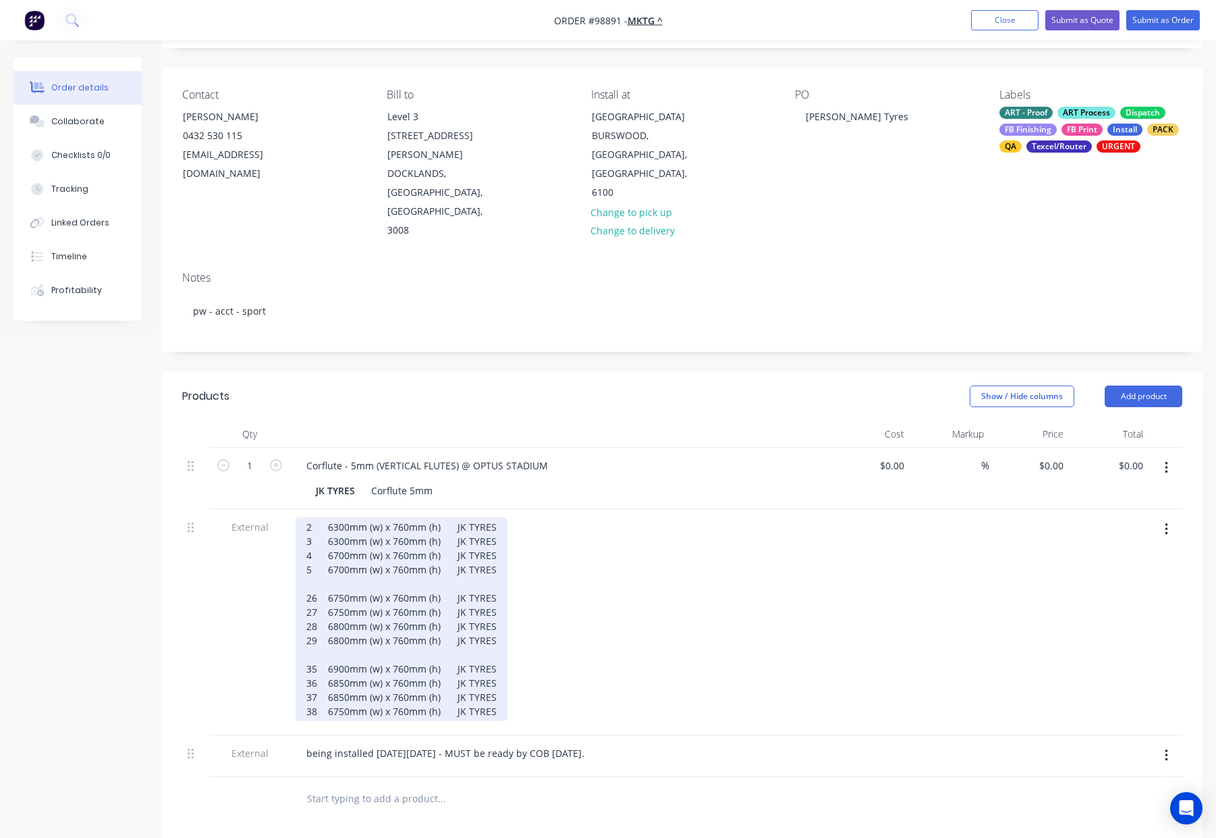
click at [326, 517] on div "2 6300mm (w) x 760mm (h) JK TYRES 3 6300mm (w) x 760mm (h) JK TYRES 4 6700mm (w…" at bounding box center [402, 619] width 212 height 204
click at [325, 517] on div "2 @ 6300mm (w) x 760mm (h) JK TYRES 3 6300mm (w) x 760mm (h) JK TYRES 4 6700mm …" at bounding box center [402, 619] width 212 height 204
click at [325, 517] on div "2 @ 6300mm (w) x 760mm (h) JK TYRES 3 @ 6300mm (w) x 760mm (h) JK TYRES 4 6700m…" at bounding box center [402, 619] width 212 height 204
click at [327, 517] on div "2 @ 6300mm (w) x 760mm (h) JK TYRES 3 @ 6300mm (w) x 760mm (h) JK TYRES 4 @ 670…" at bounding box center [402, 619] width 212 height 204
click at [323, 521] on div "2 @ 6300mm (w) x 760mm (h) JK TYRES 3 @ 6300mm (w) x 760mm (h) JK TYRES 4 @ 670…" at bounding box center [402, 619] width 212 height 204
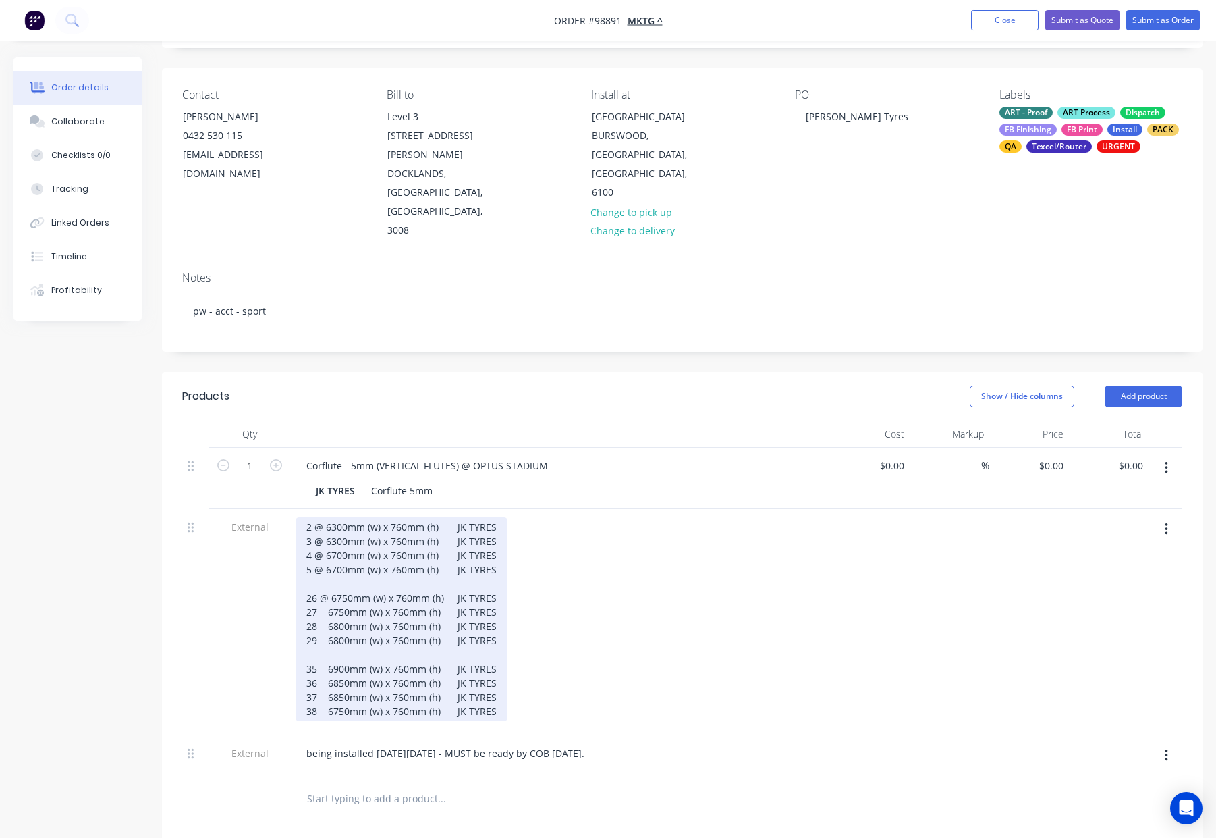
click at [460, 522] on div "2 @ 6300mm (w) x 760mm (h) JK TYRES 3 @ 6300mm (w) x 760mm (h) JK TYRES 4 @ 670…" at bounding box center [402, 619] width 212 height 204
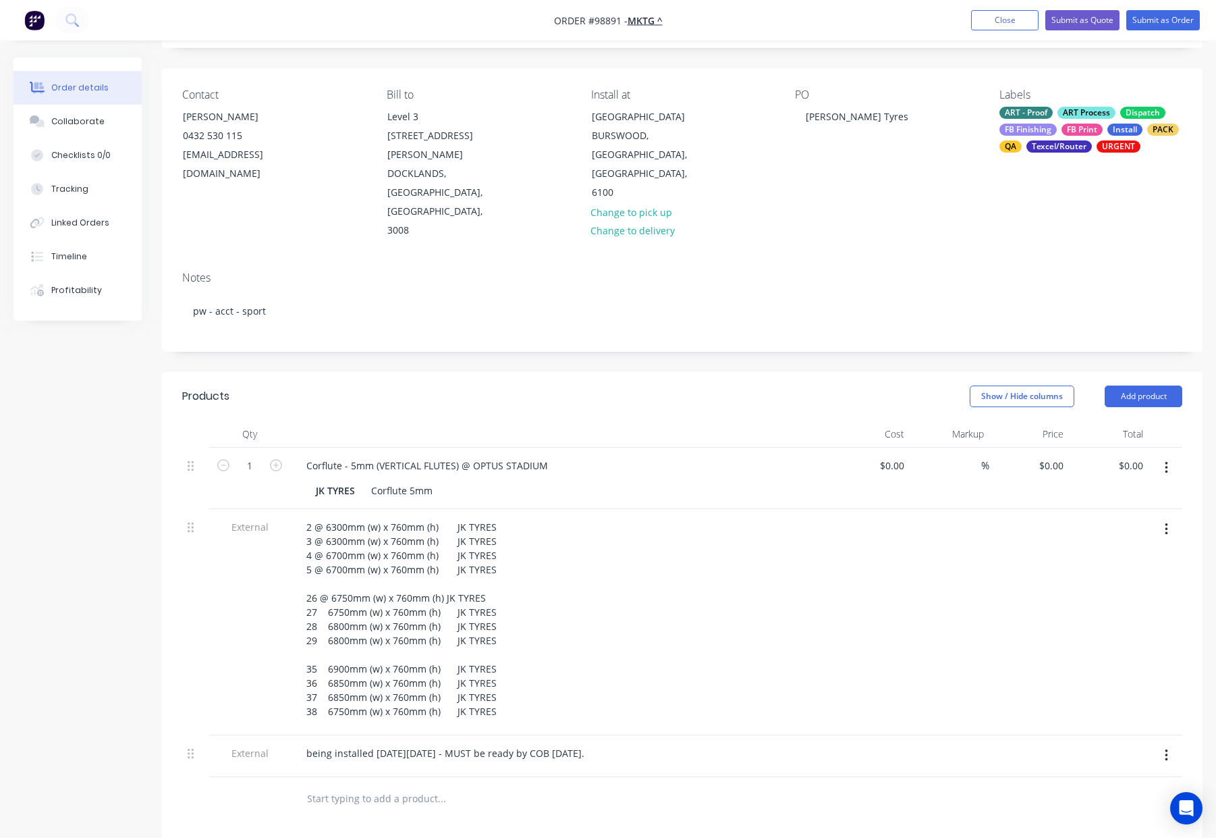
click at [711, 518] on div "2 @ 6300mm (w) x 760mm (h) JK TYRES 3 @ 6300mm (w) x 760mm (h) JK TYRES 4 @ 670…" at bounding box center [560, 619] width 529 height 204
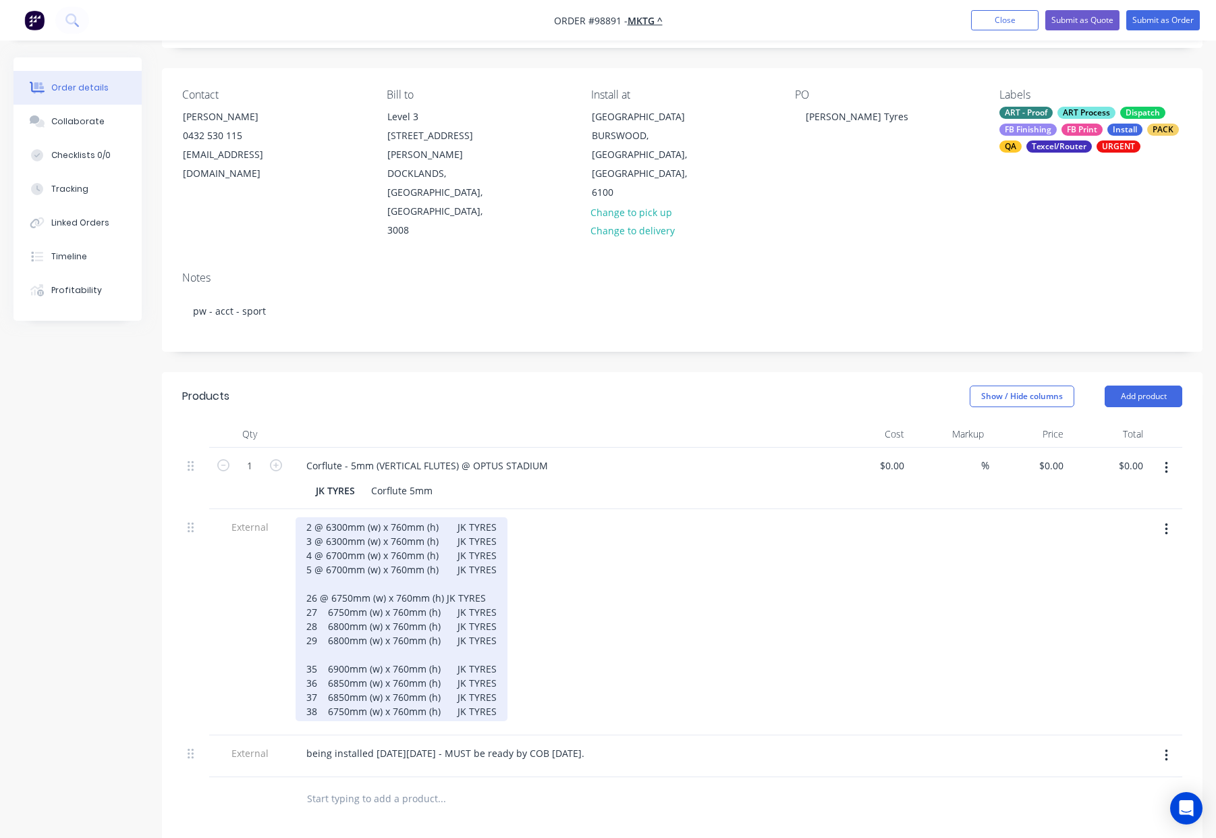
click at [329, 520] on div "2 @ 6300mm (w) x 760mm (h) JK TYRES 3 @ 6300mm (w) x 760mm (h) JK TYRES 4 @ 670…" at bounding box center [402, 619] width 212 height 204
click at [325, 517] on div "2 @ 6300mm (w) x 760mm (h) JK TYRES 3 @ 6300mm (w) x 760mm (h) JK TYRES 4 @ 670…" at bounding box center [402, 619] width 212 height 204
drag, startPoint x: 323, startPoint y: 479, endPoint x: 356, endPoint y: 495, distance: 36.5
click at [324, 517] on div "2 @ 6300mm (w) x 760mm (h) JK TYRES 3 @ 6300mm (w) x 760mm (h) JK TYRES 4 @ 670…" at bounding box center [402, 619] width 212 height 204
drag, startPoint x: 323, startPoint y: 464, endPoint x: 334, endPoint y: 468, distance: 12.2
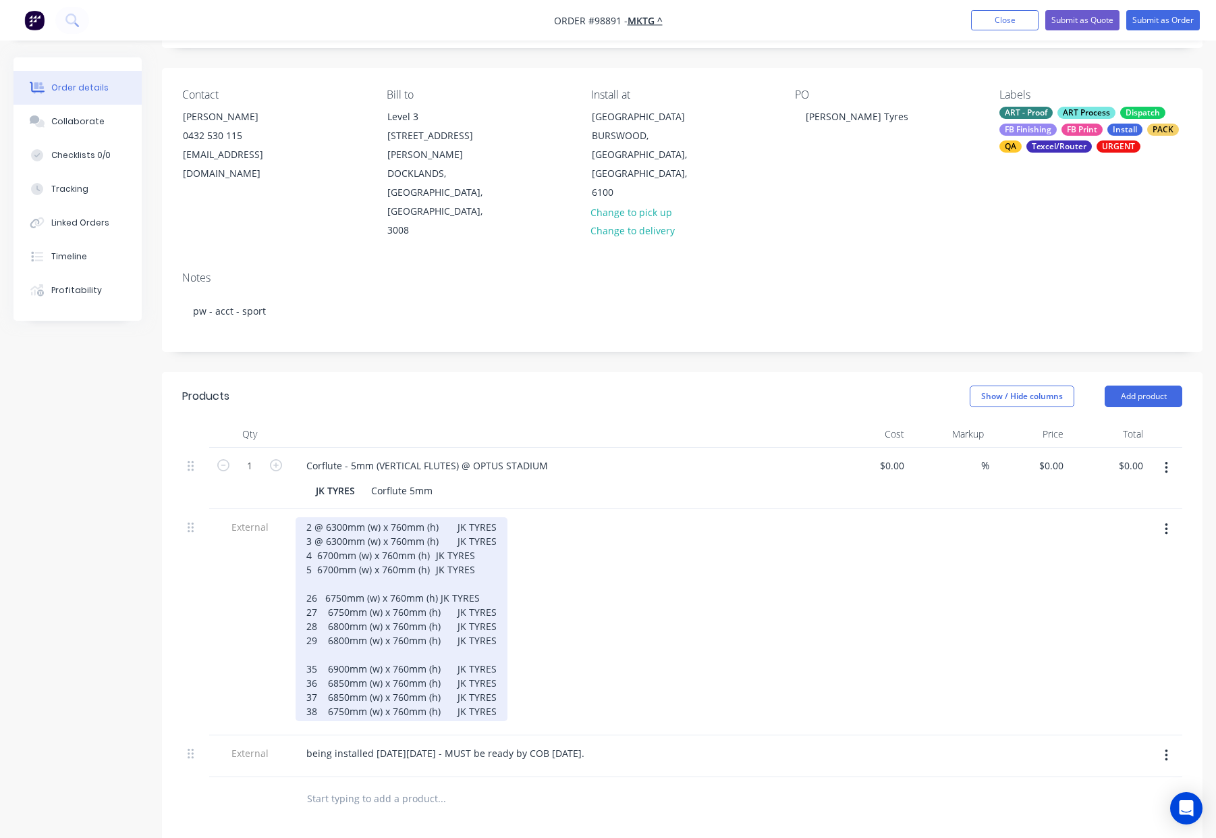
click at [323, 517] on div "2 @ 6300mm (w) x 760mm (h) JK TYRES 3 @ 6300mm (w) x 760mm (h) JK TYRES 4 6700m…" at bounding box center [402, 619] width 212 height 204
click at [322, 517] on div "2 @ 6300mm (w) x 760mm (h) JK TYRES 3 6300mm (w) x 760mm (h) JK TYRES 4 6700mm …" at bounding box center [402, 619] width 212 height 204
click at [300, 517] on div "2 6300mm (w) x 760mm (h) JK TYRES 3 6300mm (w) x 760mm (h) JK TYRES 4 6700mm (w…" at bounding box center [402, 619] width 212 height 204
drag, startPoint x: 339, startPoint y: 450, endPoint x: 366, endPoint y: 462, distance: 28.7
click at [339, 517] on div "Item 2 6300mm (w) x 760mm (h) JK TYRES 3 6300mm (w) x 760mm (h) JK TYRES 4 6700…" at bounding box center [402, 619] width 212 height 204
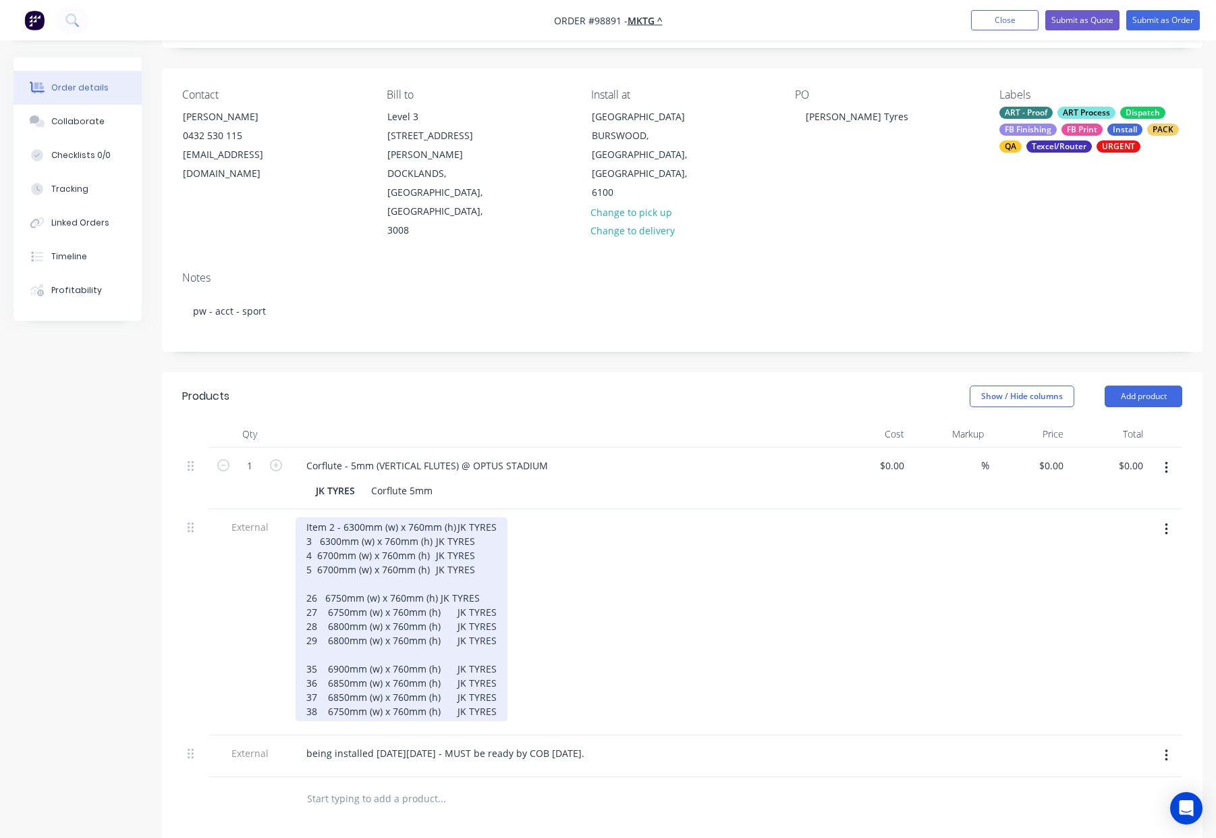
click at [462, 517] on div "Item 2 - 6300mm (w) x 760mm (h) JK TYRES 3 6300mm (w) x 760mm (h) JK TYRES 4 67…" at bounding box center [402, 619] width 212 height 204
drag, startPoint x: 460, startPoint y: 450, endPoint x: 520, endPoint y: 451, distance: 60.1
click at [522, 517] on div "Item 2 - 6300mm (w) x 760mm (h) JK TYRES 3 6300mm (w) x 760mm (h) JK TYRES 4 67…" at bounding box center [560, 619] width 529 height 204
click at [454, 517] on div "Item 2 - 6300mm (w) x 760mm (h) JK TYRES 3 6300mm (w) x 760mm (h) JK TYRES 4 67…" at bounding box center [402, 619] width 212 height 204
drag, startPoint x: 462, startPoint y: 452, endPoint x: 470, endPoint y: 459, distance: 10.5
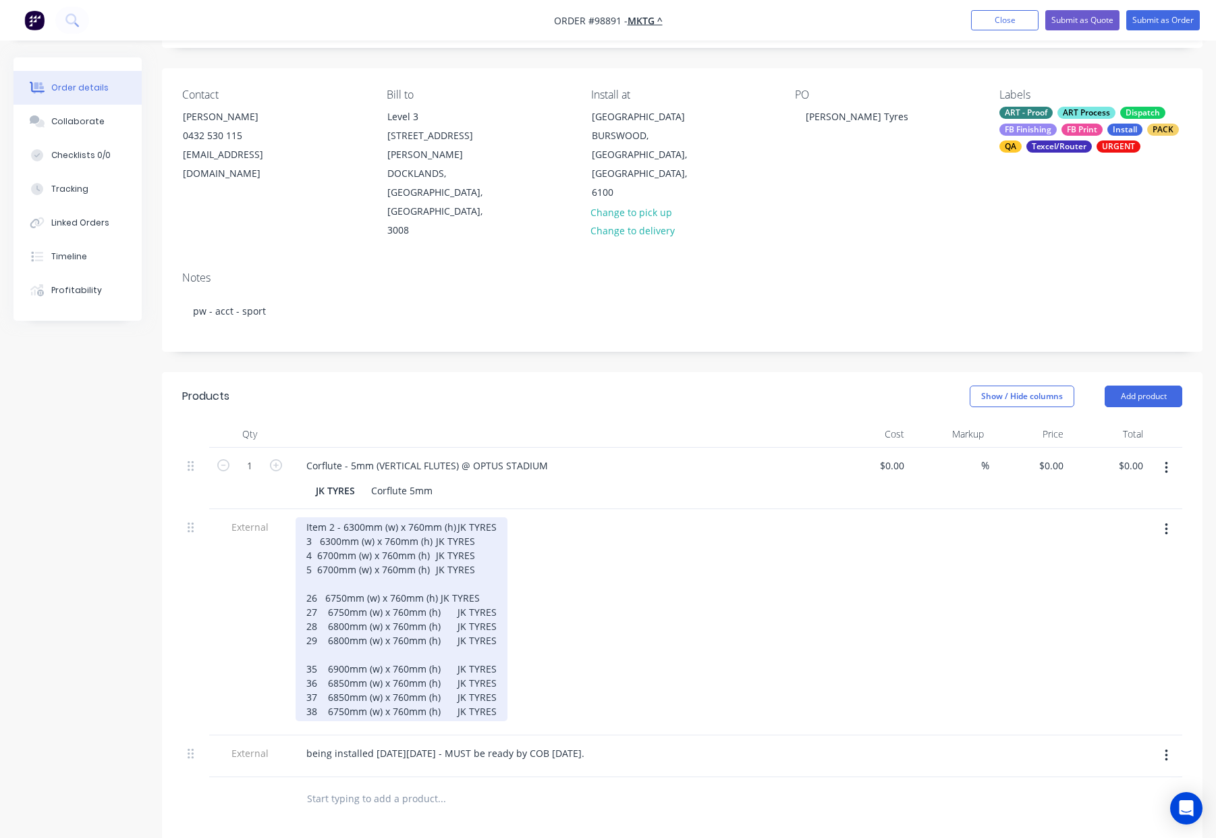
click at [462, 517] on div "Item 2 - 6300mm (w) x 760mm (h) JK TYRES 3 6300mm (w) x 760mm (h) JK TYRES 4 67…" at bounding box center [402, 619] width 212 height 204
click at [304, 517] on div "Item 2 - 6300mm (w) x 760mm (h) - JK TYRES 3 6300mm (w) x 760mm (h) JK TYRES 4 …" at bounding box center [405, 619] width 219 height 204
click at [340, 517] on div "Item 2 - 6300mm (w) x 760mm (h) - JK TYRES Item 3 6300mm (w) x 760mm (h) JK TYR…" at bounding box center [405, 619] width 219 height 204
click at [462, 517] on div "Item 2 - 6300mm (w) x 760mm (h) - JK TYRES Item 3 - 6300mm (w) x 760mm (h) JK T…" at bounding box center [405, 619] width 219 height 204
click at [315, 517] on div "Item 2 - 6300mm (w) x 760mm (h) - JK TYRES Item 3 - 6300mm (w) x 760mm (h) - JK…" at bounding box center [405, 619] width 219 height 204
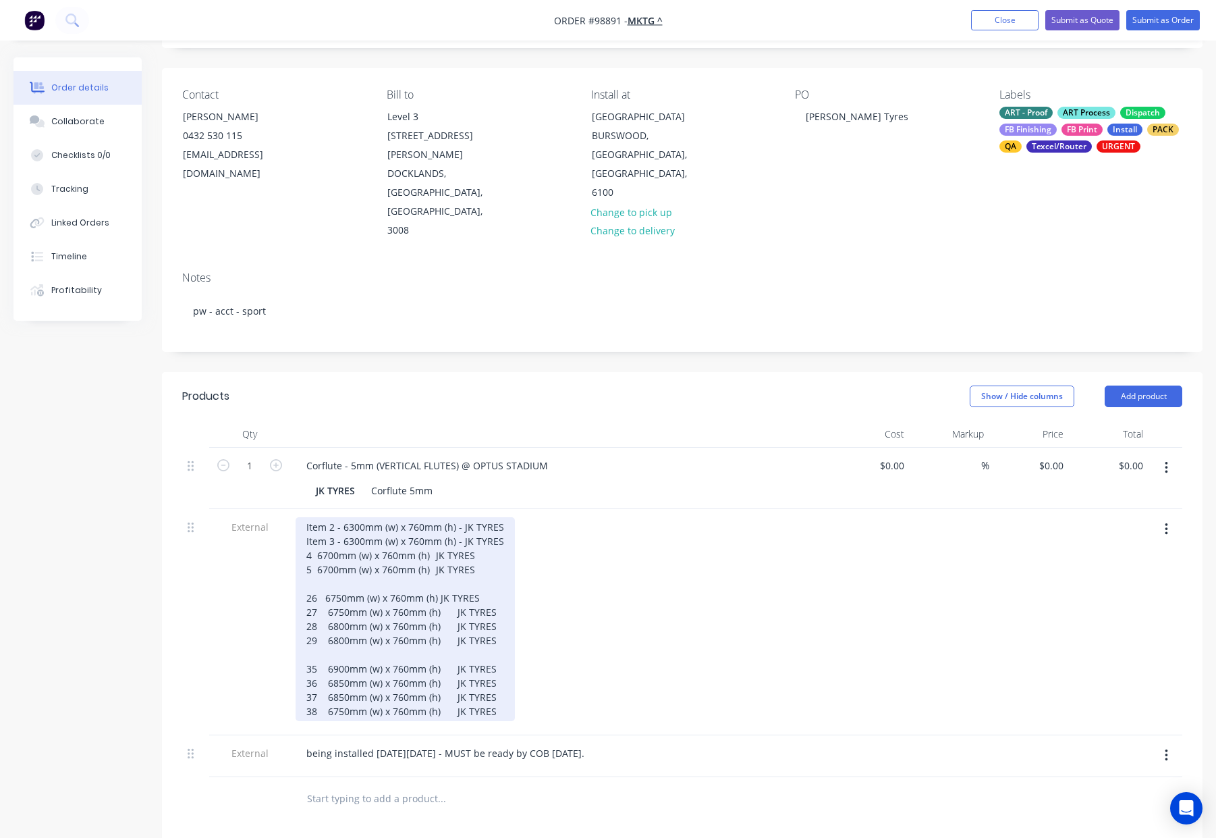
click at [302, 517] on div "Item 2 - 6300mm (w) x 760mm (h) - JK TYRES Item 3 - 6300mm (w) x 760mm (h) - JK…" at bounding box center [405, 619] width 219 height 204
drag, startPoint x: 340, startPoint y: 477, endPoint x: 348, endPoint y: 483, distance: 9.7
click at [340, 517] on div "Item 2 - 6300mm (w) x 760mm (h) - JK TYRES Item 3 - 6300mm (w) x 760mm (h) - JK…" at bounding box center [405, 619] width 219 height 204
click at [462, 517] on div "Item 2 - 6300mm (w) x 760mm (h) - JK TYRES Item 3 - 6300mm (w) x 760mm (h) - JK…" at bounding box center [405, 619] width 219 height 204
click at [305, 517] on div "Item 2 - 6300mm (w) x 760mm (h) - JK TYRES Item 3 - 6300mm (w) x 760mm (h) - JK…" at bounding box center [405, 619] width 219 height 204
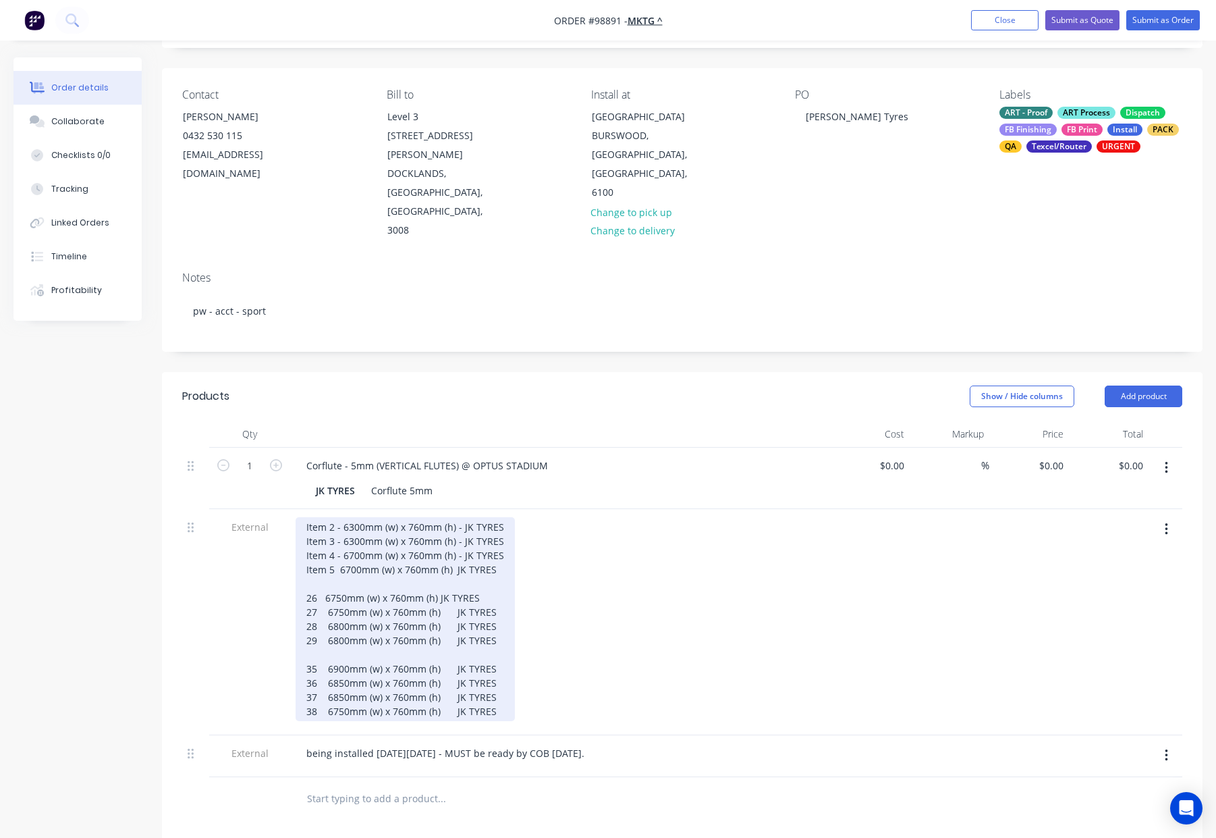
click at [339, 517] on div "Item 2 - 6300mm (w) x 760mm (h) - JK TYRES Item 3 - 6300mm (w) x 760mm (h) - JK…" at bounding box center [405, 619] width 219 height 204
drag, startPoint x: 465, startPoint y: 492, endPoint x: 478, endPoint y: 507, distance: 19.6
click at [464, 517] on div "Item 2 - 6300mm (w) x 760mm (h) - JK TYRES Item 3 - 6300mm (w) x 760mm (h) - JK…" at bounding box center [405, 619] width 219 height 204
click at [302, 519] on div "Item 2 - 6300mm (w) x 760mm (h) - JK TYRES Item 3 - 6300mm (w) x 760mm (h) - JK…" at bounding box center [405, 619] width 219 height 204
drag, startPoint x: 349, startPoint y: 520, endPoint x: 358, endPoint y: 524, distance: 9.4
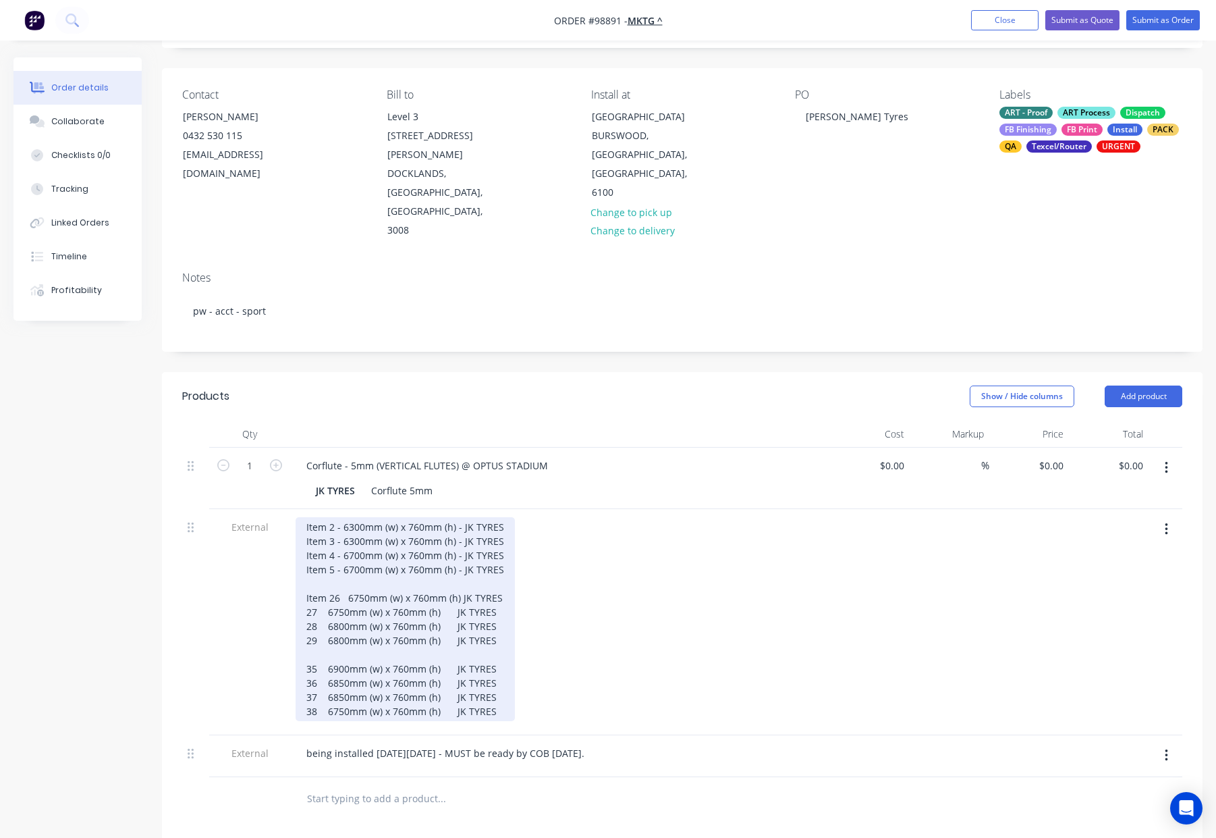
click at [349, 520] on div "Item 2 - 6300mm (w) x 760mm (h) - JK TYRES Item 3 - 6300mm (w) x 760mm (h) - JK…" at bounding box center [405, 619] width 219 height 204
drag, startPoint x: 461, startPoint y: 522, endPoint x: 470, endPoint y: 531, distance: 12.9
click at [461, 522] on div "Item 2 - 6300mm (w) x 760mm (h) - JK TYRES Item 3 - 6300mm (w) x 760mm (h) - JK…" at bounding box center [405, 619] width 219 height 204
click at [303, 534] on div "Item 2 - 6300mm (w) x 760mm (h) - JK TYRES Item 3 - 6300mm (w) x 760mm (h) - JK…" at bounding box center [408, 619] width 225 height 204
drag, startPoint x: 345, startPoint y: 536, endPoint x: 355, endPoint y: 543, distance: 12.2
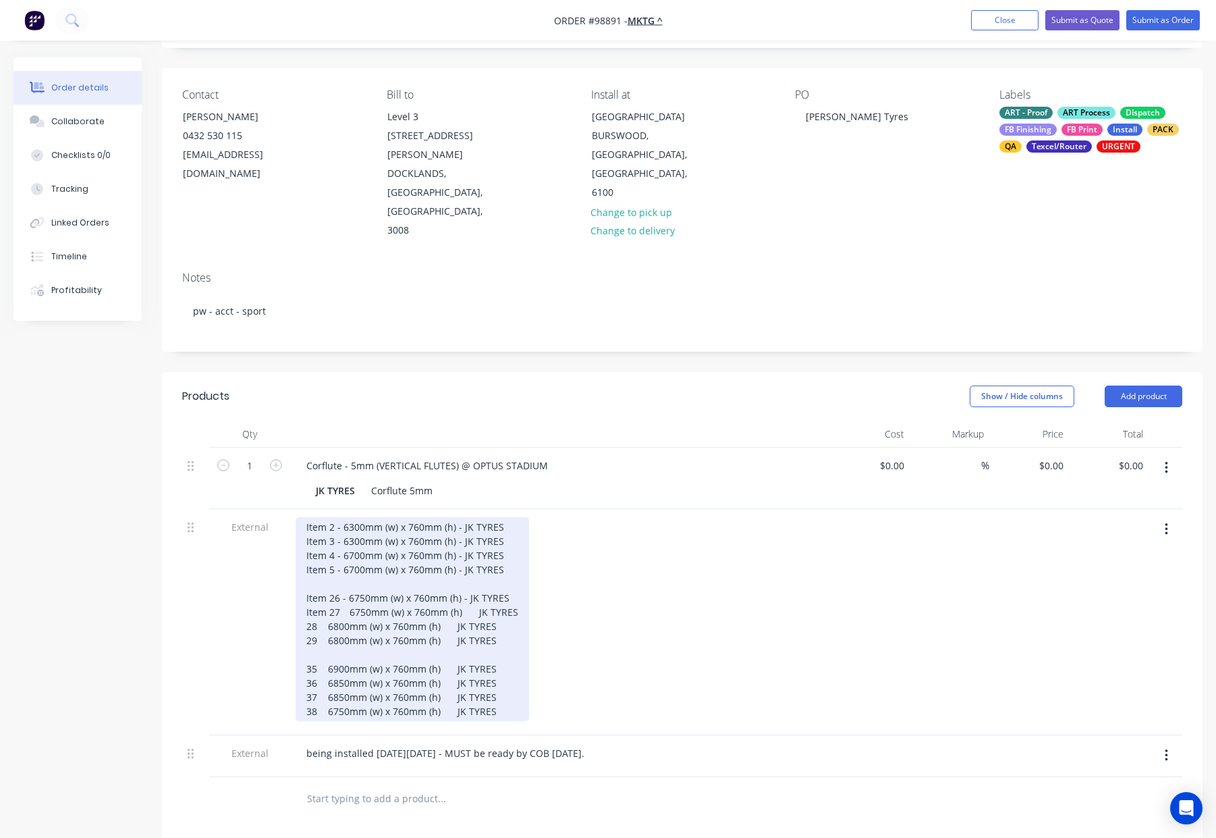
click at [347, 537] on div "Item 2 - 6300mm (w) x 760mm (h) - JK TYRES Item 3 - 6300mm (w) x 760mm (h) - JK…" at bounding box center [413, 619] width 234 height 204
click at [464, 535] on div "Item 2 - 6300mm (w) x 760mm (h) - JK TYRES Item 3 - 6300mm (w) x 760mm (h) - JK…" at bounding box center [413, 619] width 234 height 204
click at [302, 551] on div "Item 2 - 6300mm (w) x 760mm (h) - JK TYRES Item 3 - 6300mm (w) x 760mm (h) - JK…" at bounding box center [408, 619] width 225 height 204
drag, startPoint x: 345, startPoint y: 550, endPoint x: 361, endPoint y: 561, distance: 19.5
click at [346, 551] on div "Item 2 - 6300mm (w) x 760mm (h) - JK TYRES Item 3 - 6300mm (w) x 760mm (h) - JK…" at bounding box center [413, 619] width 234 height 204
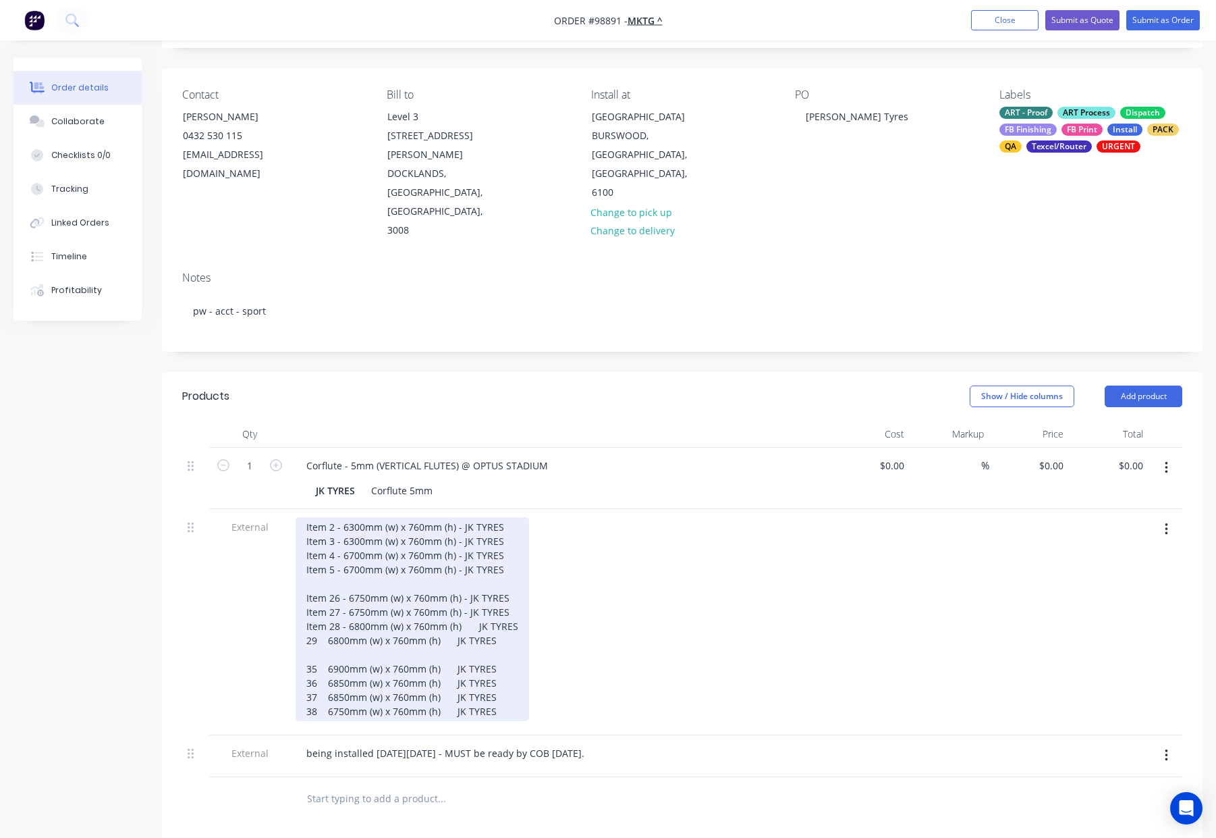
drag, startPoint x: 462, startPoint y: 550, endPoint x: 496, endPoint y: 574, distance: 41.6
click at [463, 550] on div "Item 2 - 6300mm (w) x 760mm (h) - JK TYRES Item 3 - 6300mm (w) x 760mm (h) - JK…" at bounding box center [413, 619] width 234 height 204
click at [296, 562] on div "Item 2 - 6300mm (w) x 760mm (h) - JK TYRES Item 3 - 6300mm (w) x 760mm (h) - JK…" at bounding box center [408, 619] width 225 height 204
click at [347, 567] on div "Item 2 - 6300mm (w) x 760mm (h) - JK TYRES Item 3 - 6300mm (w) x 760mm (h) - JK…" at bounding box center [413, 619] width 234 height 204
click at [463, 566] on div "Item 2 - 6300mm (w) x 760mm (h) - JK TYRES Item 3 - 6300mm (w) x 760mm (h) - JK…" at bounding box center [413, 619] width 234 height 204
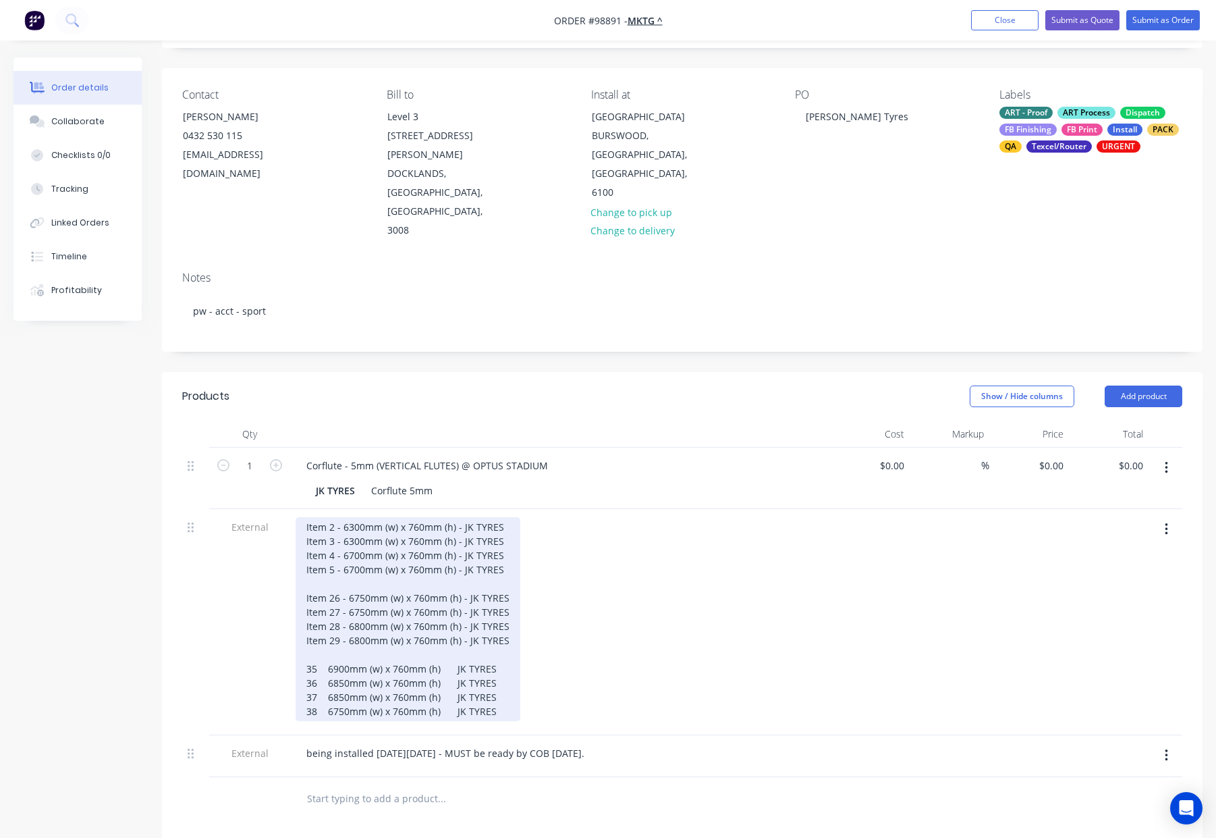
click at [299, 590] on div "Item 2 - 6300mm (w) x 760mm (h) - JK TYRES Item 3 - 6300mm (w) x 760mm (h) - JK…" at bounding box center [408, 619] width 225 height 204
drag, startPoint x: 345, startPoint y: 592, endPoint x: 364, endPoint y: 602, distance: 21.4
click at [345, 592] on div "Item 2 - 6300mm (w) x 760mm (h) - JK TYRES Item 3 - 6300mm (w) x 760mm (h) - JK…" at bounding box center [413, 619] width 234 height 204
click at [464, 593] on div "Item 2 - 6300mm (w) x 760mm (h) - JK TYRES Item 3 - 6300mm (w) x 760mm (h) - JK…" at bounding box center [413, 619] width 234 height 204
click at [301, 605] on div "Item 2 - 6300mm (w) x 760mm (h) - JK TYRES Item 3 - 6300mm (w) x 760mm (h) - JK…" at bounding box center [408, 619] width 225 height 204
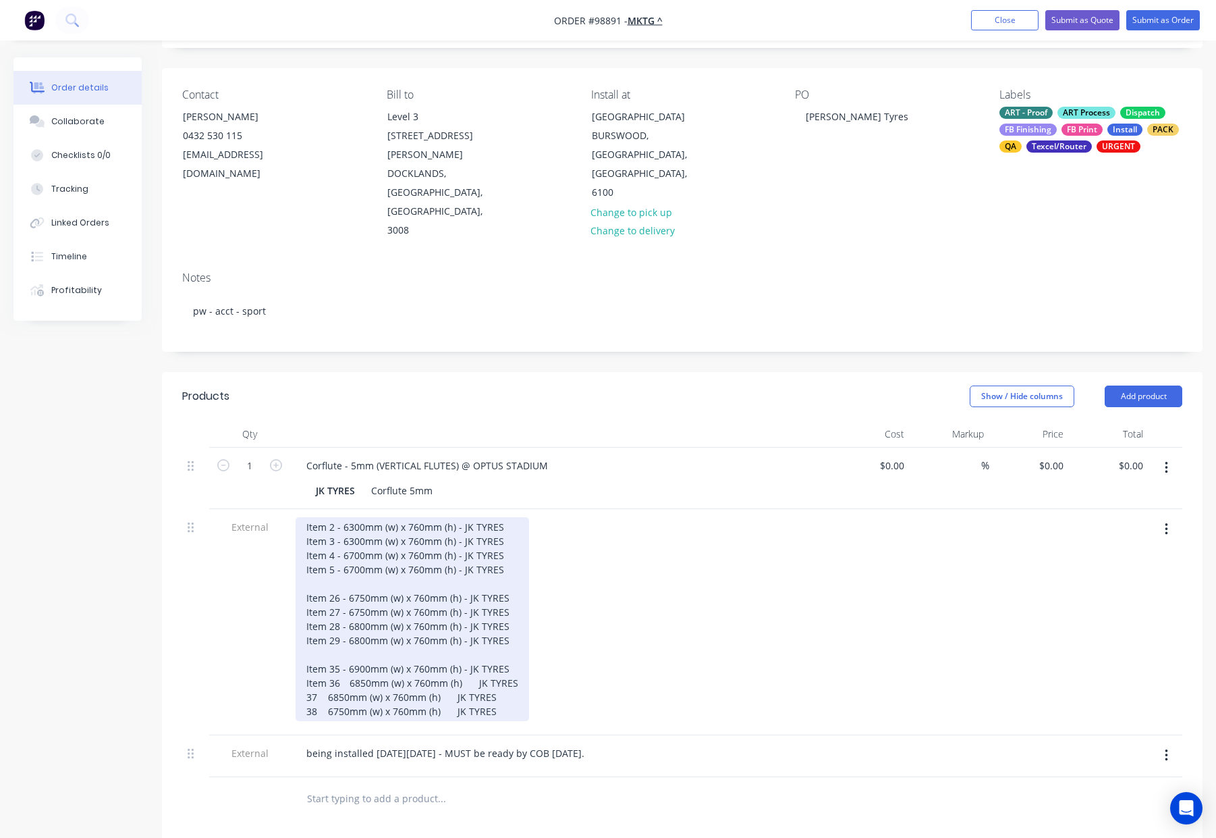
drag, startPoint x: 346, startPoint y: 605, endPoint x: 352, endPoint y: 617, distance: 13.3
click at [346, 606] on div "Item 2 - 6300mm (w) x 760mm (h) - JK TYRES Item 3 - 6300mm (w) x 760mm (h) - JK…" at bounding box center [413, 619] width 234 height 204
click at [463, 606] on div "Item 2 - 6300mm (w) x 760mm (h) - JK TYRES Item 3 - 6300mm (w) x 760mm (h) - JK…" at bounding box center [413, 619] width 234 height 204
click at [302, 621] on div "Item 2 - 6300mm (w) x 760mm (h) - JK TYRES Item 3 - 6300mm (w) x 760mm (h) - JK…" at bounding box center [408, 619] width 225 height 204
click at [348, 621] on div "Item 2 - 6300mm (w) x 760mm (h) - JK TYRES Item 3 - 6300mm (w) x 760mm (h) - JK…" at bounding box center [413, 619] width 234 height 204
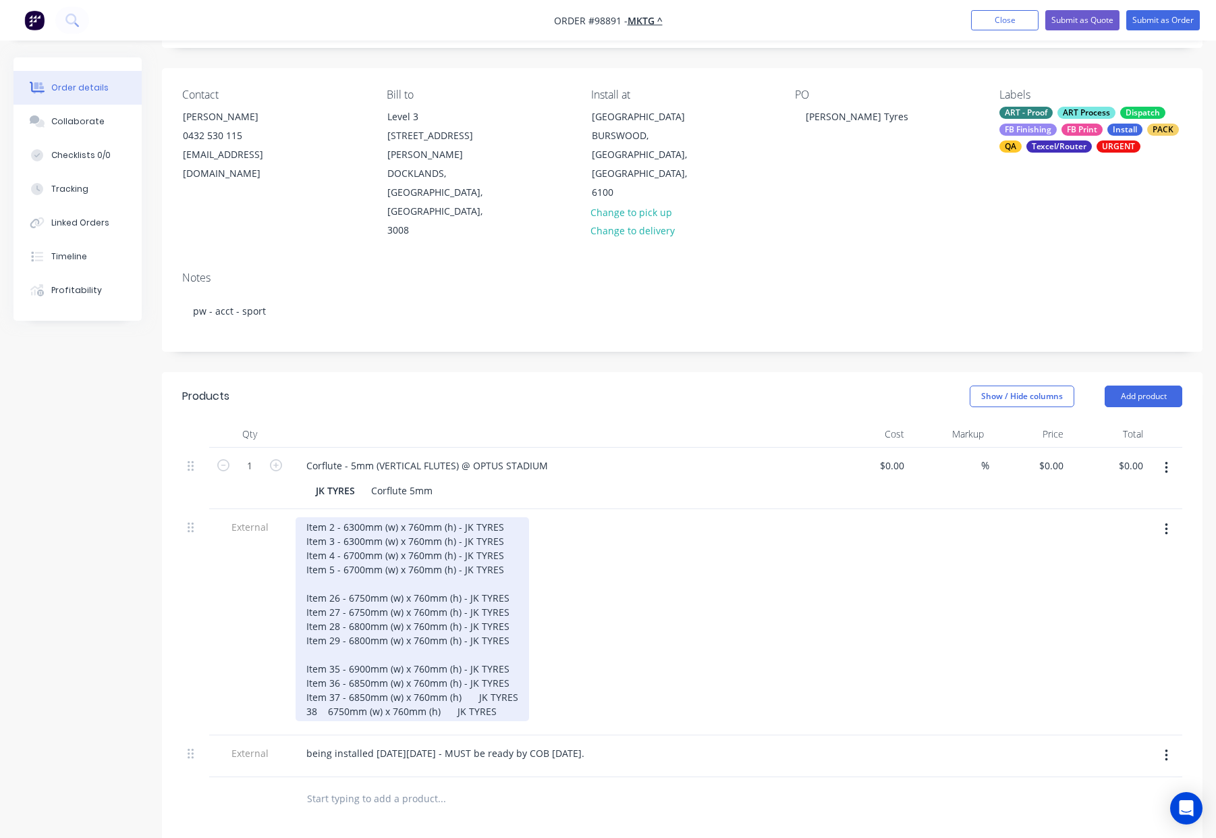
click at [463, 623] on div "Item 2 - 6300mm (w) x 760mm (h) - JK TYRES Item 3 - 6300mm (w) x 760mm (h) - JK…" at bounding box center [413, 619] width 234 height 204
click at [298, 634] on div "Item 2 - 6300mm (w) x 760mm (h) - JK TYRES Item 3 - 6300mm (w) x 760mm (h) - JK…" at bounding box center [408, 619] width 225 height 204
drag, startPoint x: 346, startPoint y: 635, endPoint x: 358, endPoint y: 643, distance: 14.0
click at [346, 635] on div "Item 2 - 6300mm (w) x 760mm (h) - JK TYRES Item 3 - 6300mm (w) x 760mm (h) - JK…" at bounding box center [413, 619] width 234 height 204
click at [462, 635] on div "Item 2 - 6300mm (w) x 760mm (h) - JK TYRES Item 3 - 6300mm (w) x 760mm (h) - JK…" at bounding box center [413, 619] width 234 height 204
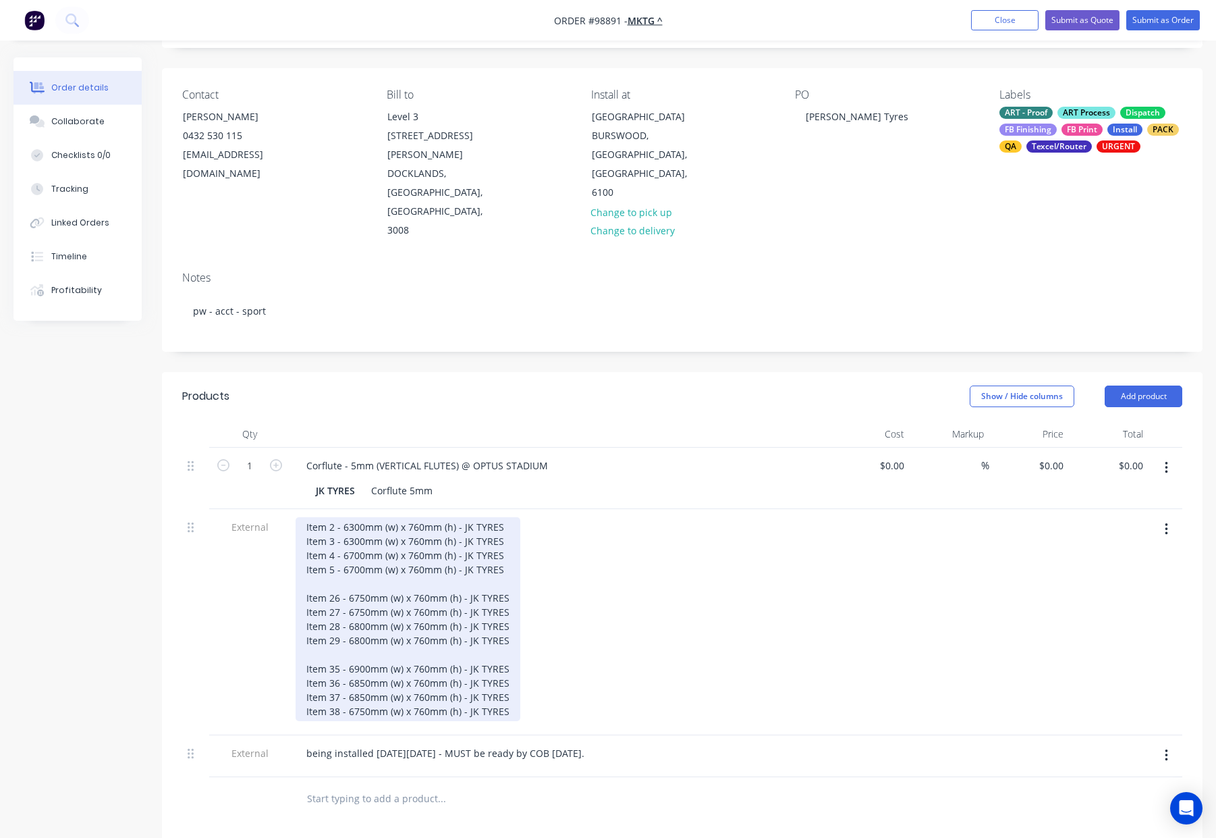
click at [345, 572] on div "Item 2 - 6300mm (w) x 760mm (h) - JK TYRES Item 3 - 6300mm (w) x 760mm (h) - JK…" at bounding box center [408, 619] width 225 height 204
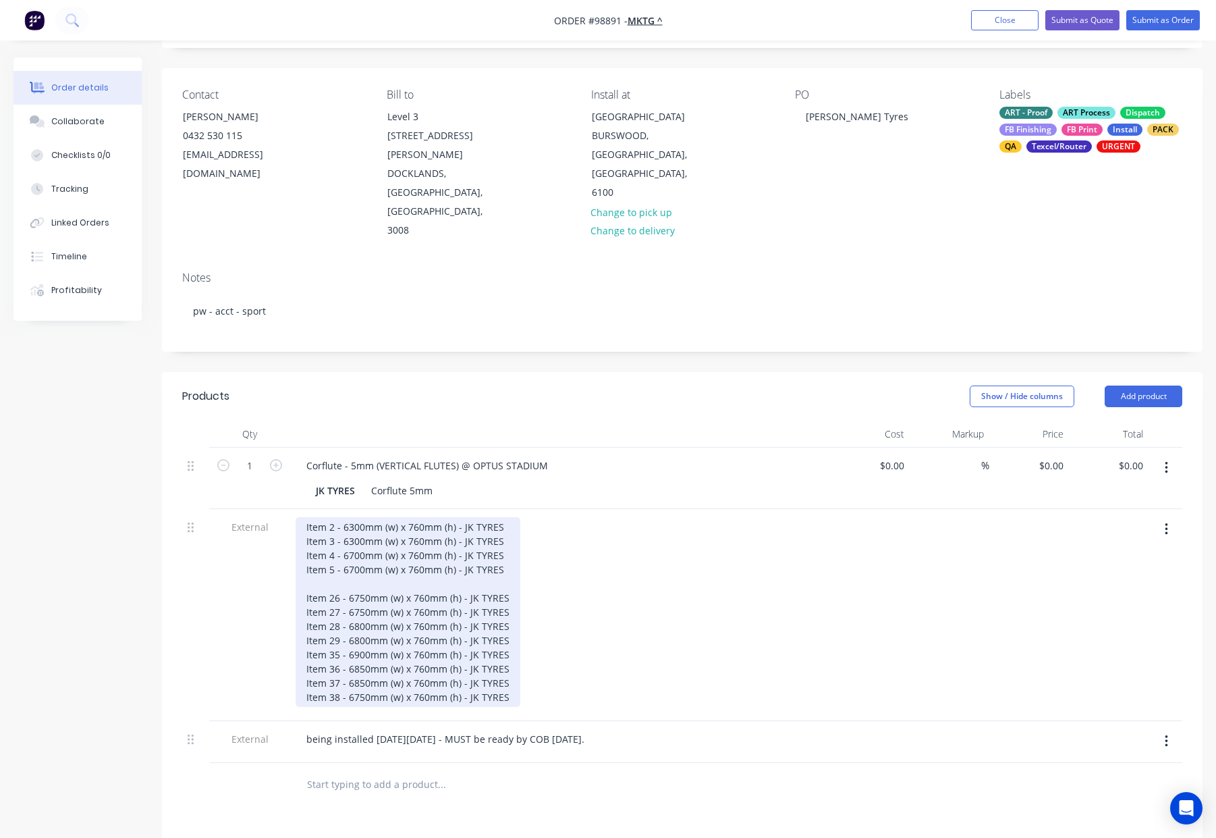
click at [323, 517] on div "Item 2 - 6300mm (w) x 760mm (h) - JK TYRES Item 3 - 6300mm (w) x 760mm (h) - JK…" at bounding box center [408, 612] width 225 height 190
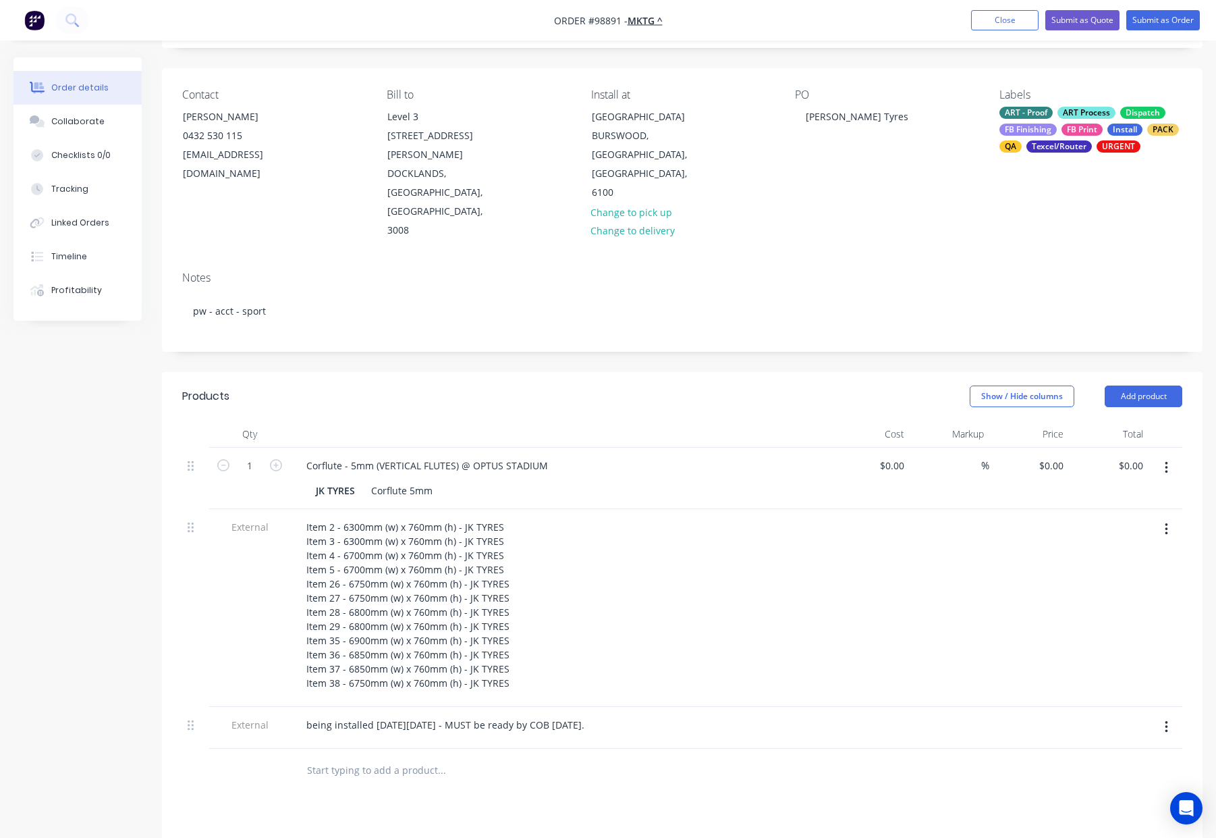
click at [767, 517] on div "Item 2 - 6300mm (w) x 760mm (h) - JK TYRES Item 3 - 6300mm (w) x 760mm (h) - JK…" at bounding box center [560, 604] width 529 height 175
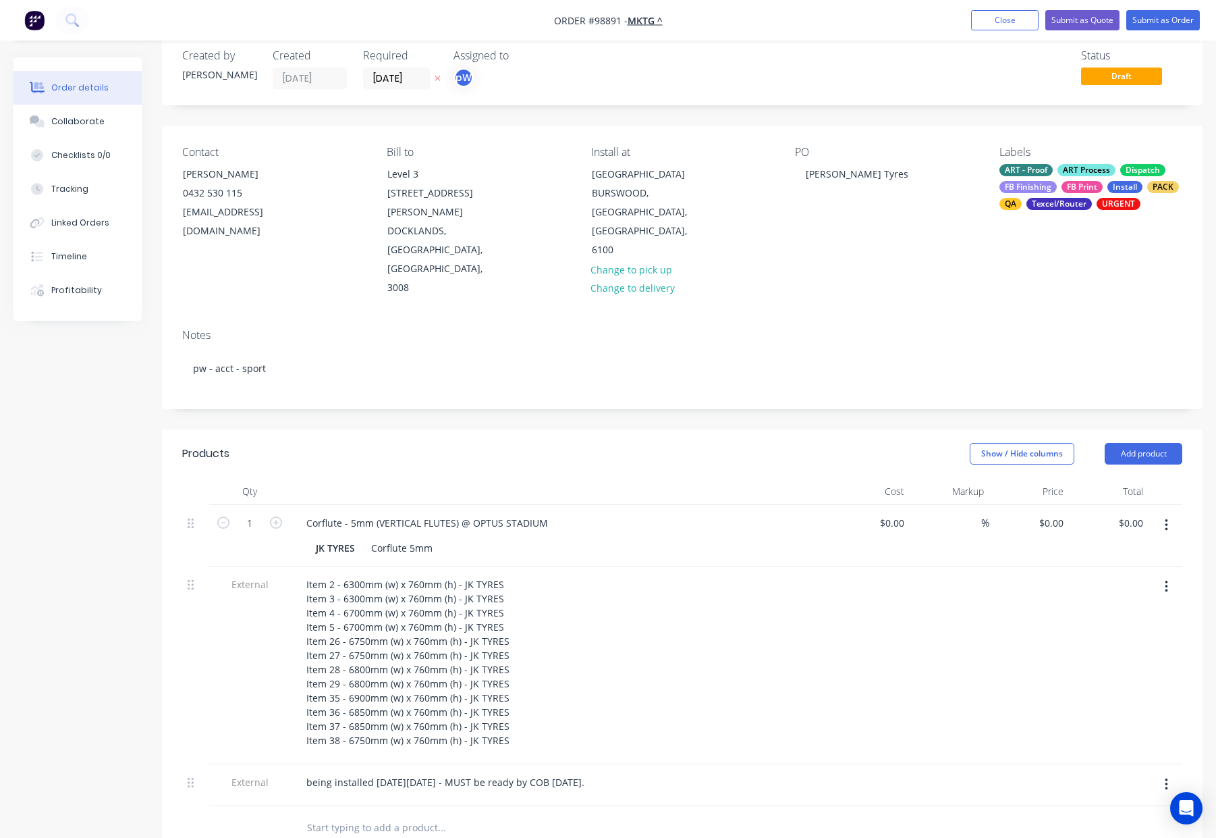
scroll to position [0, 0]
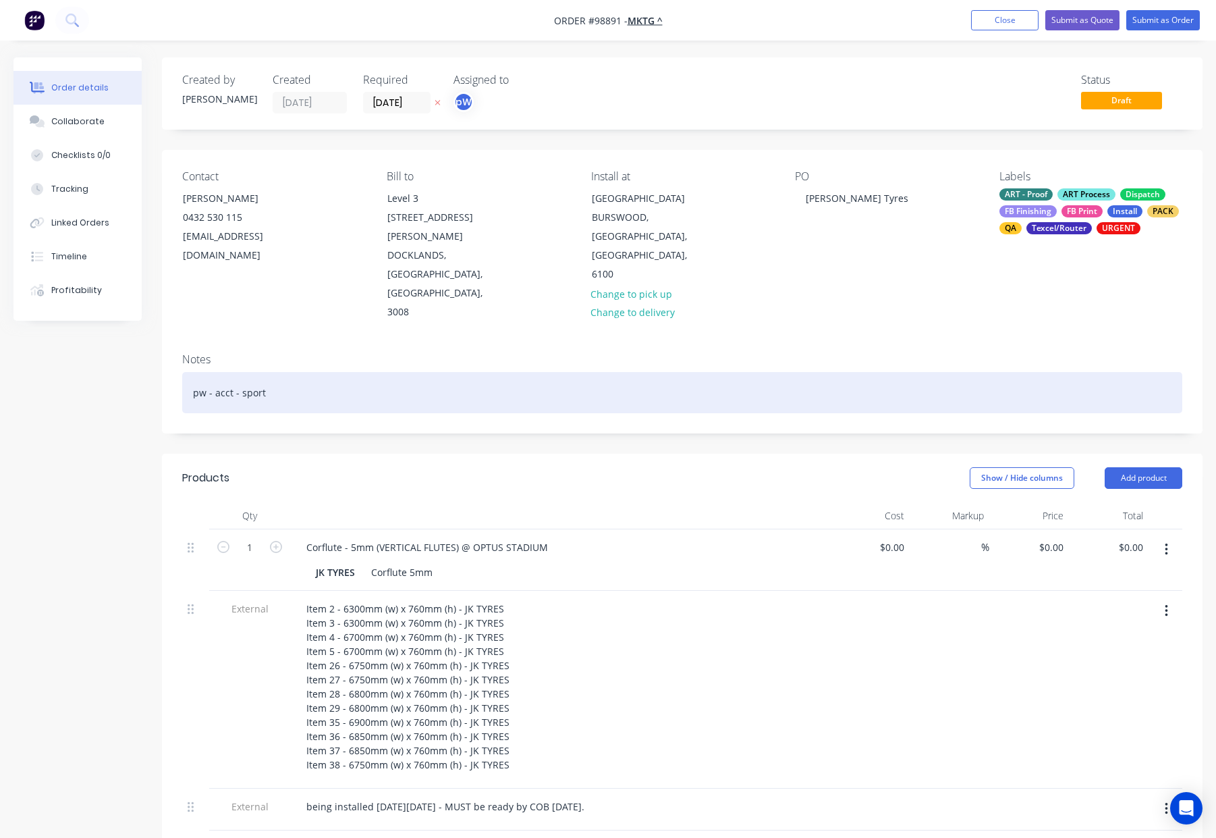
drag, startPoint x: 409, startPoint y: 322, endPoint x: 434, endPoint y: 325, distance: 25.2
click at [410, 372] on div "pw - acct - sport" at bounding box center [682, 392] width 1000 height 41
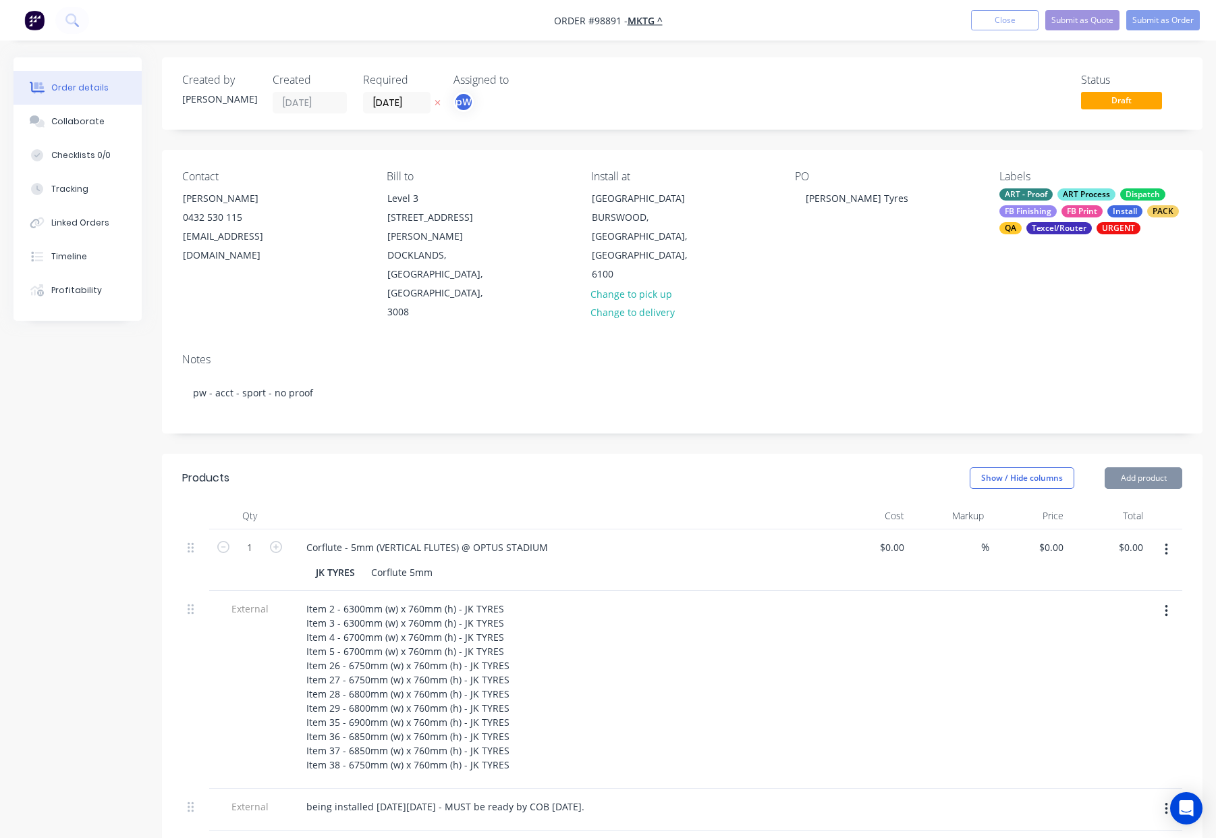
click at [1072, 207] on div "FB Print" at bounding box center [1082, 211] width 41 height 12
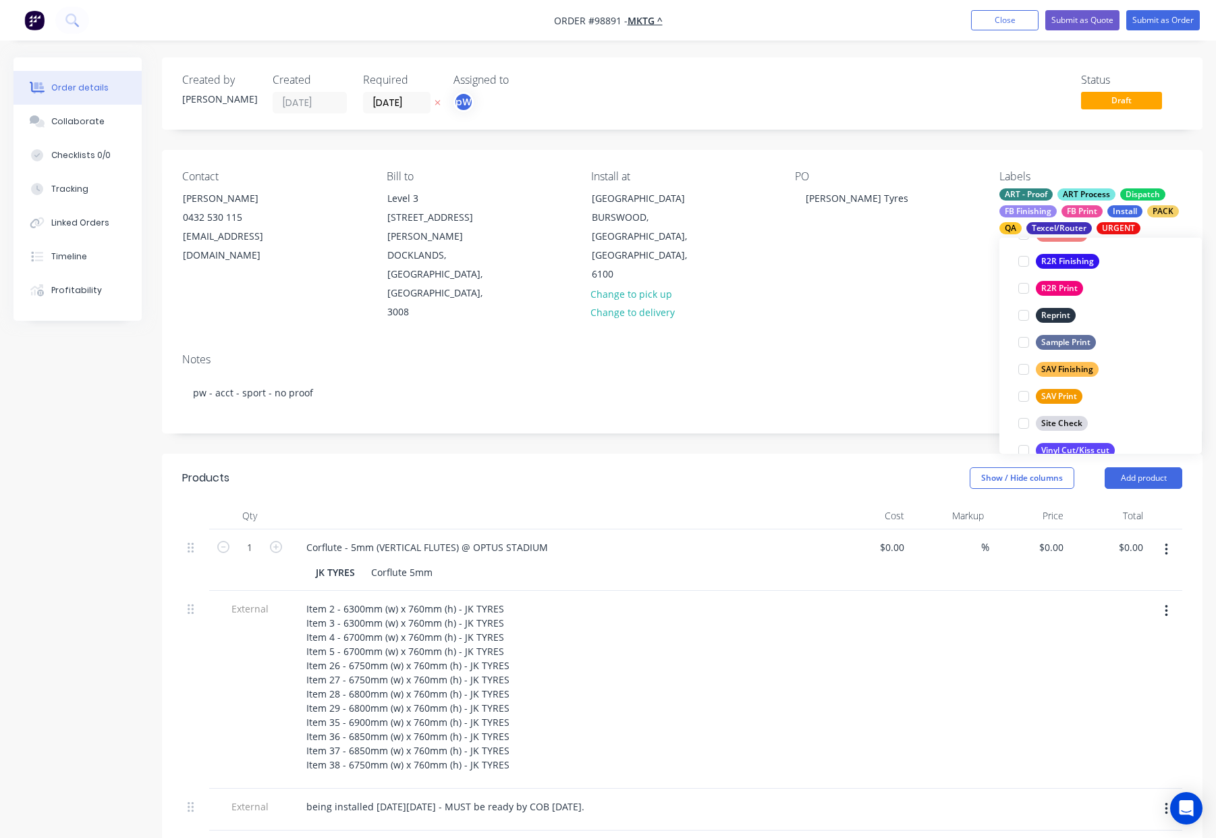
scroll to position [648, 0]
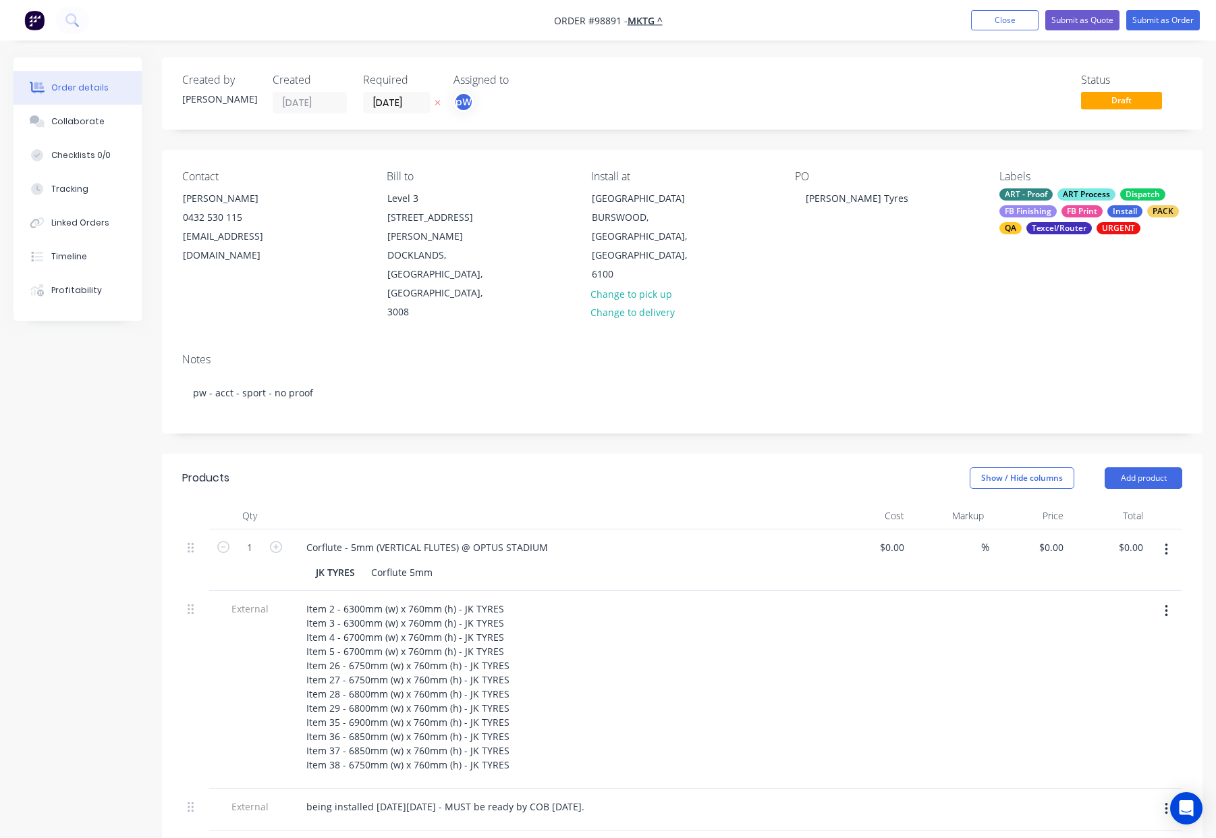
click at [802, 467] on div "Show / Hide columns Add product" at bounding box center [789, 478] width 788 height 22
click at [1151, 21] on button "Submit as Order" at bounding box center [1163, 20] width 74 height 20
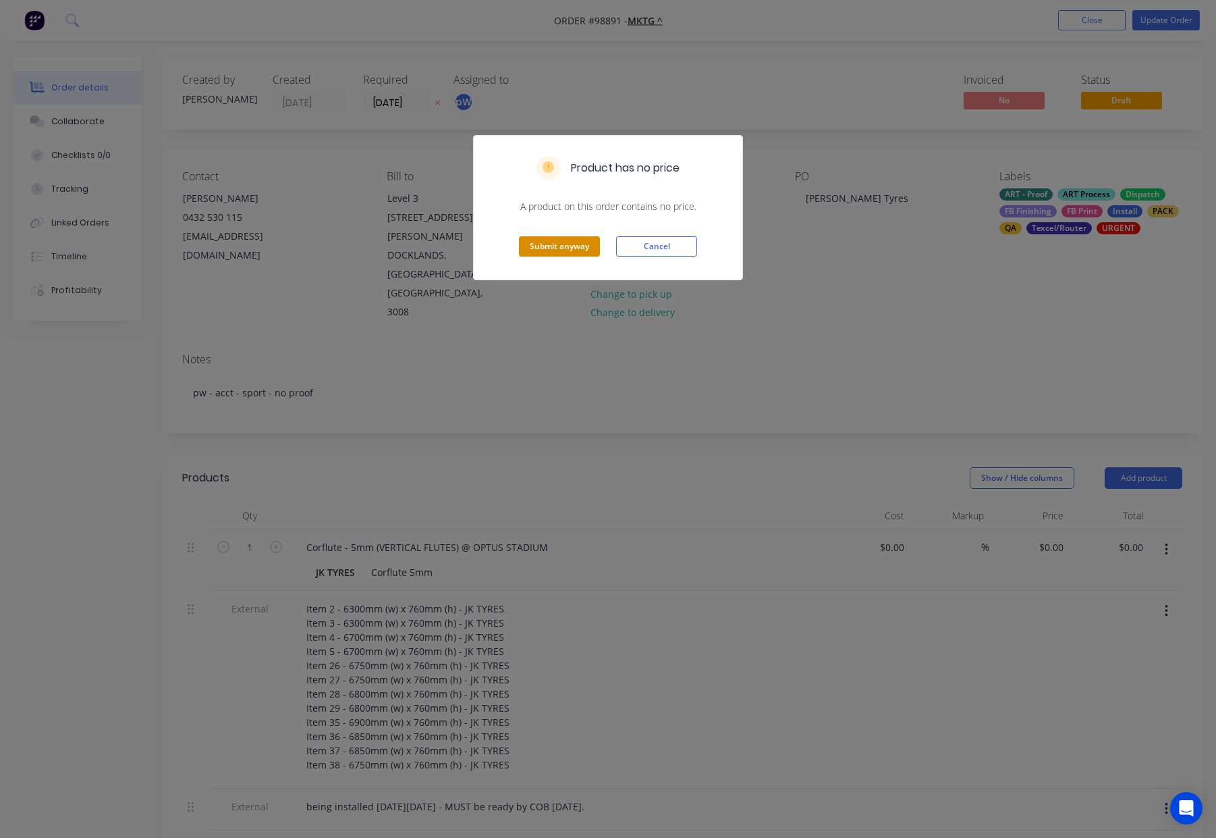
click at [578, 245] on button "Submit anyway" at bounding box center [559, 246] width 81 height 20
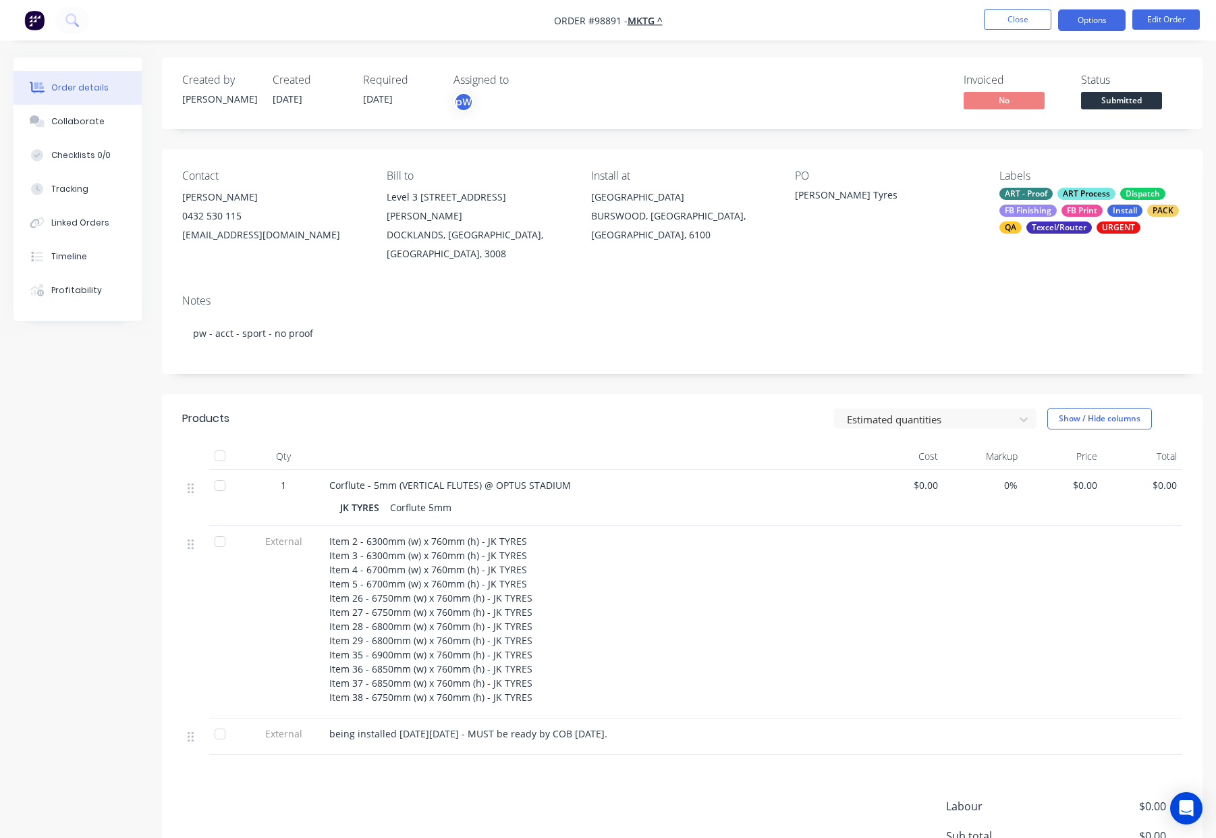
click at [1089, 20] on button "Options" at bounding box center [1091, 20] width 67 height 22
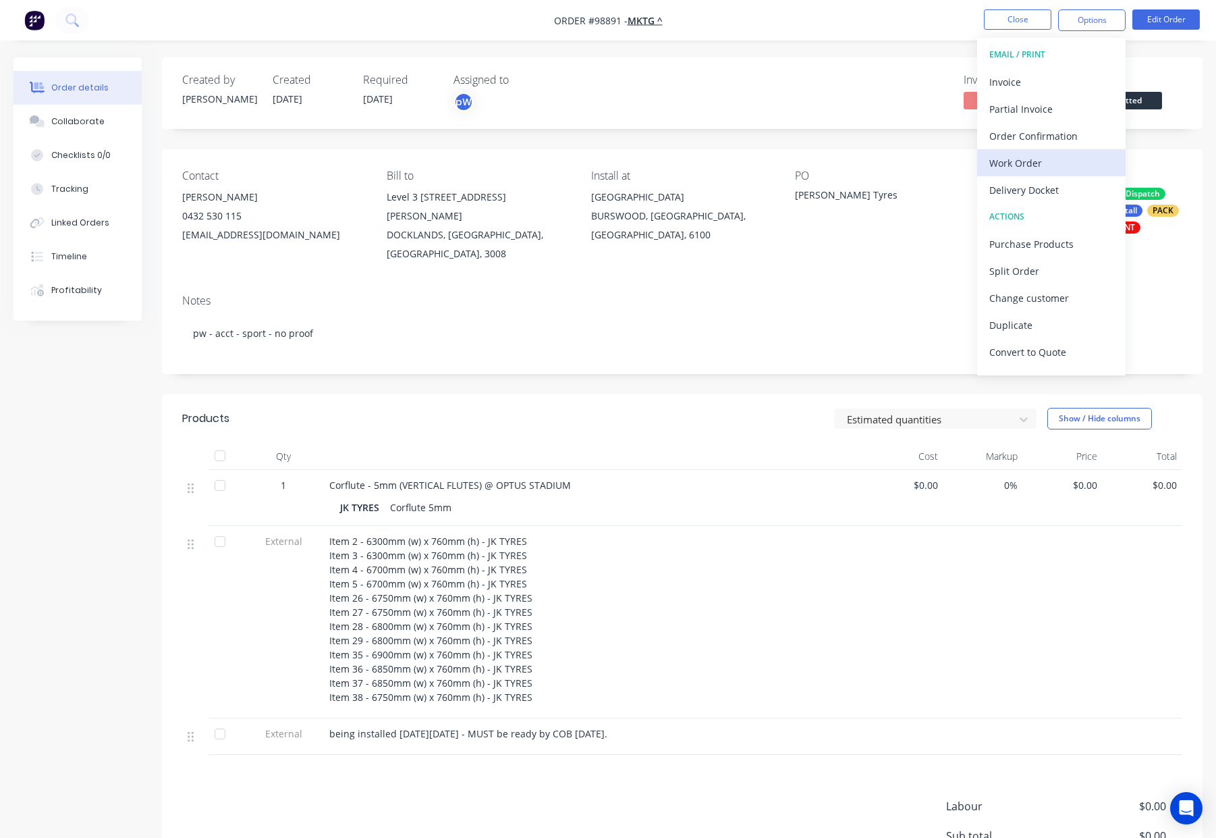
click at [1056, 169] on div "Work Order" at bounding box center [1051, 163] width 124 height 20
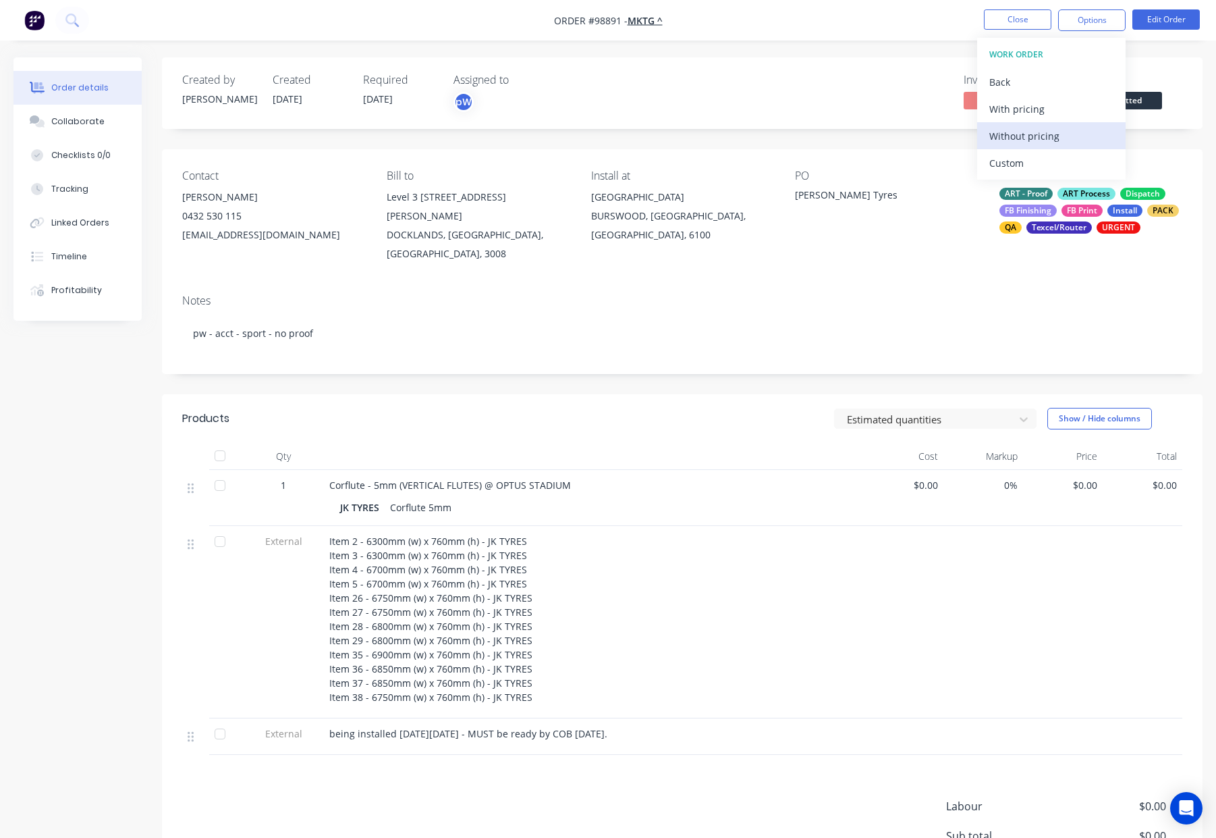
click at [1054, 140] on div "Without pricing" at bounding box center [1051, 136] width 124 height 20
click at [1021, 18] on button "Close" at bounding box center [1017, 19] width 67 height 20
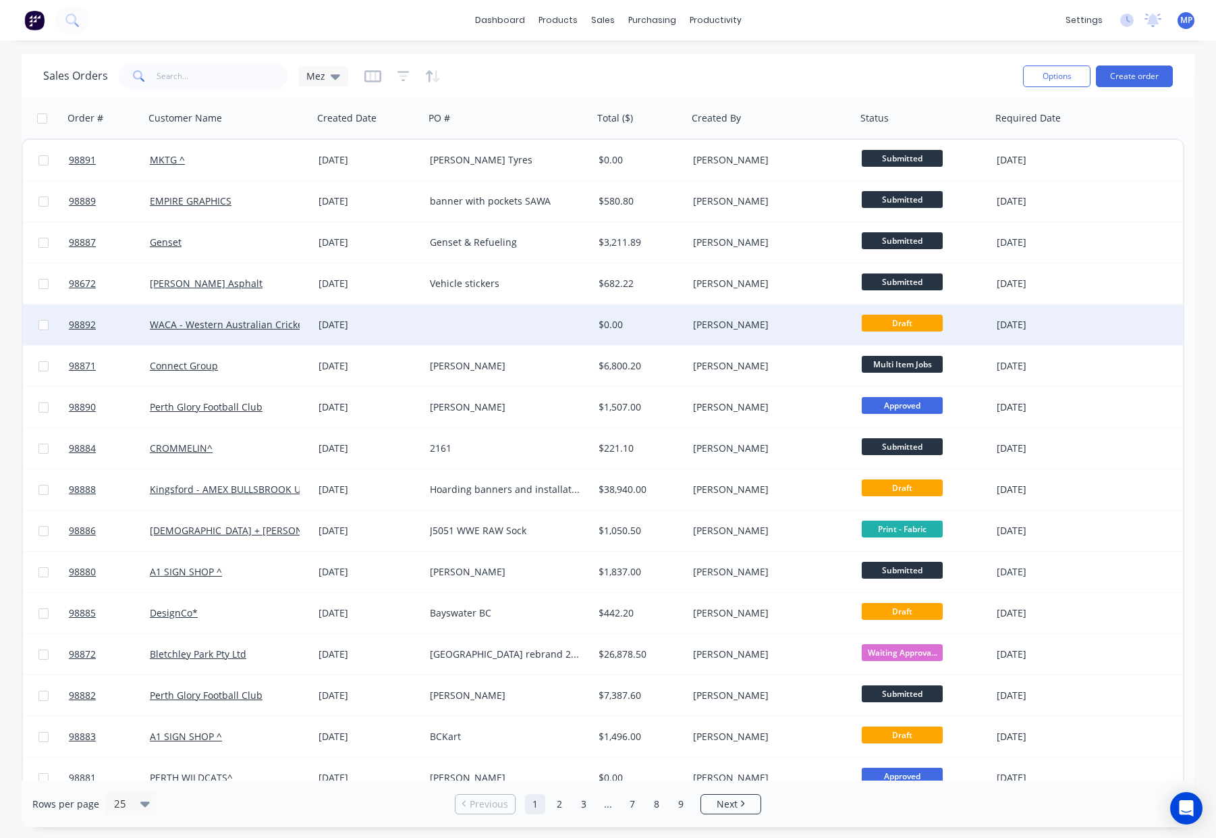
click at [605, 330] on div "$0.00" at bounding box center [639, 324] width 80 height 13
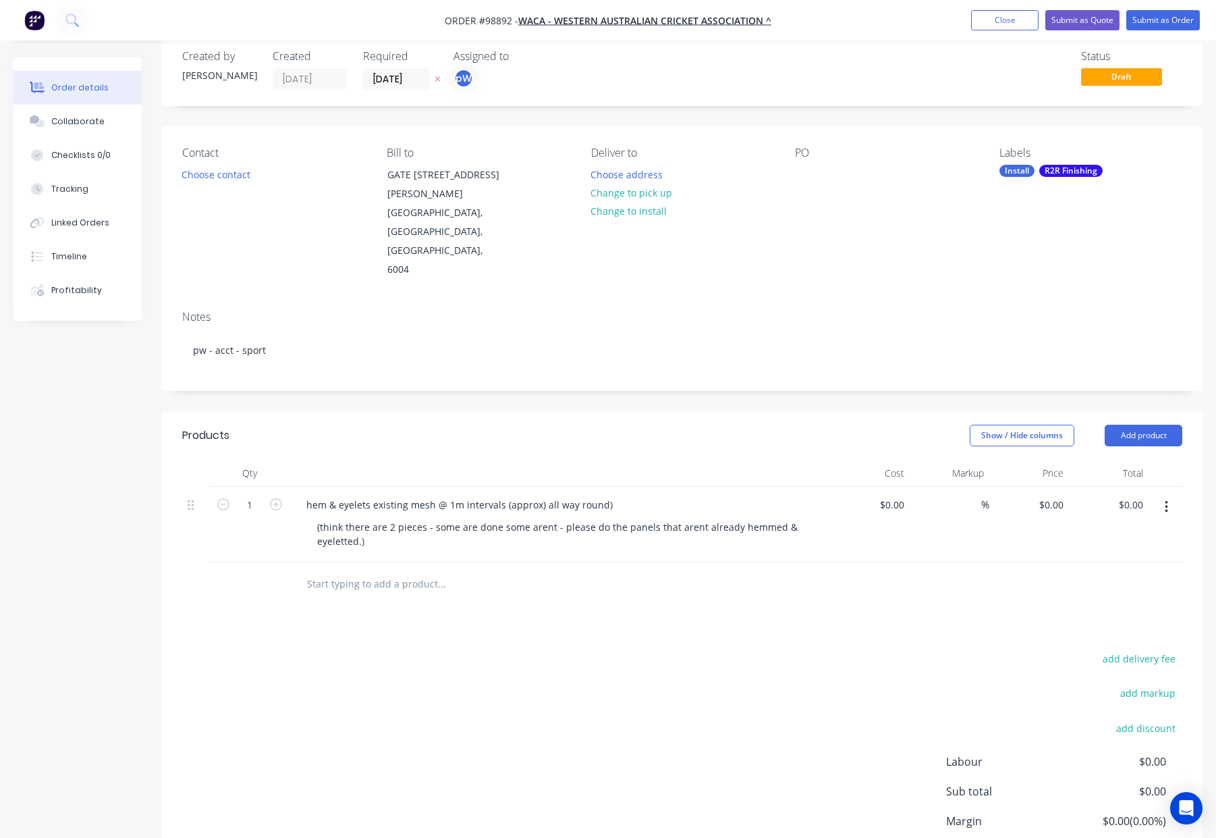
scroll to position [30, 0]
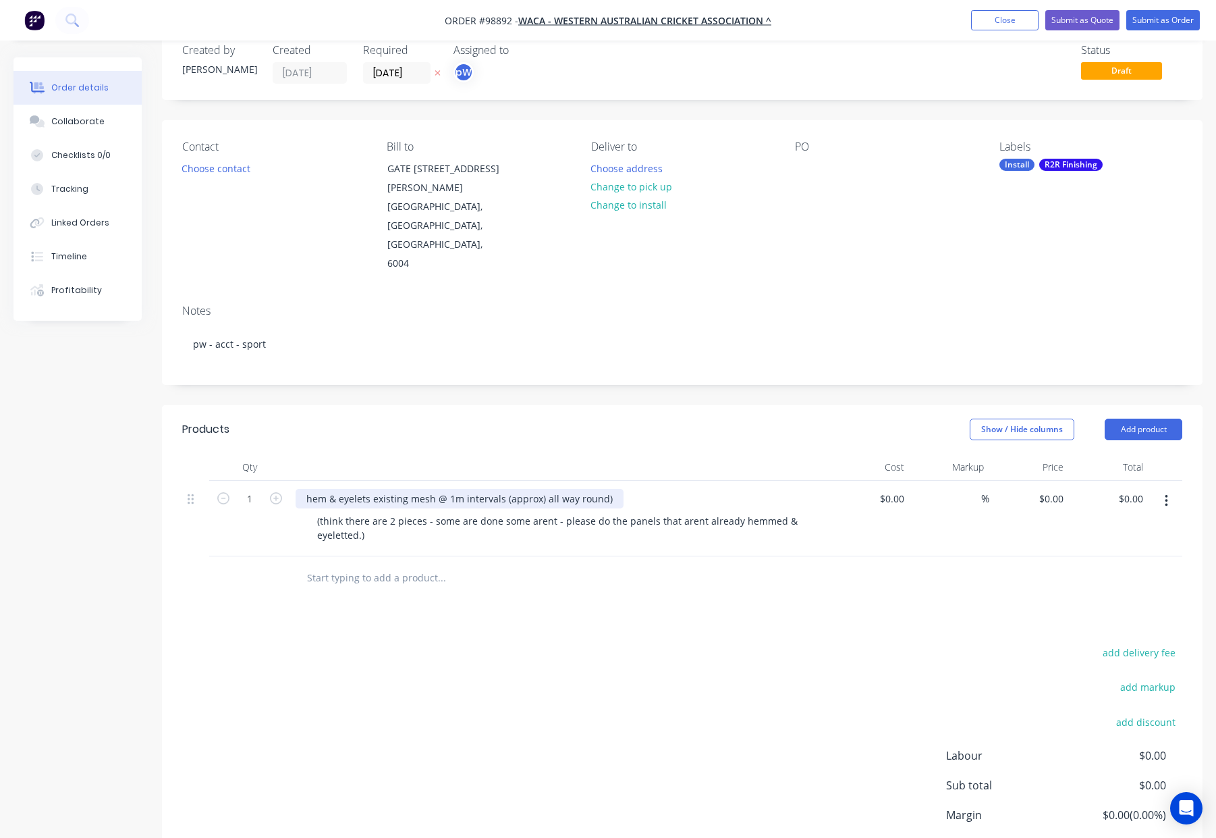
click at [613, 489] on div "hem & eyelets existing mesh @ 1m intervals (approx) all way round)" at bounding box center [460, 499] width 328 height 20
click at [600, 405] on header "Products Show / Hide columns Add product" at bounding box center [682, 429] width 1041 height 49
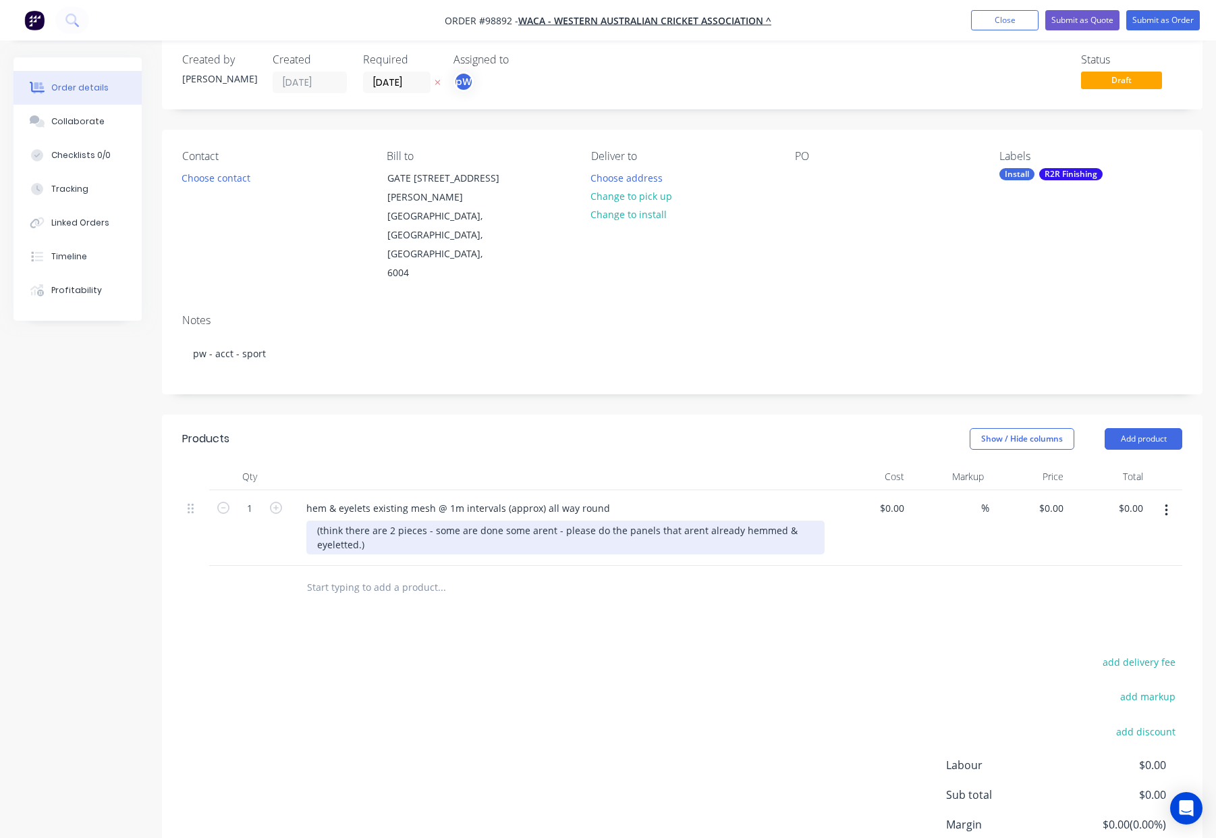
drag, startPoint x: 346, startPoint y: 508, endPoint x: 362, endPoint y: 510, distance: 17.0
click at [346, 520] on div "(think there are 2 pieces - some are done some arent - please do the panels tha…" at bounding box center [565, 537] width 518 height 34
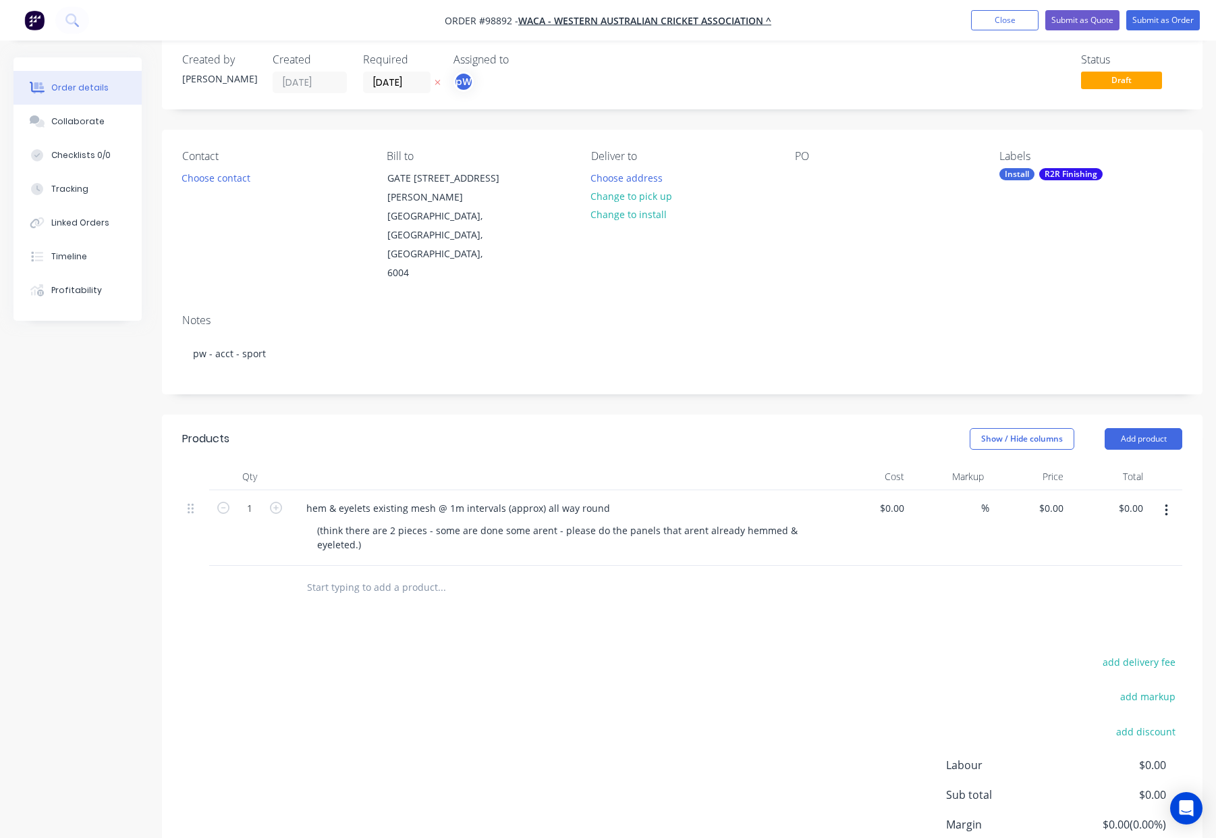
click at [352, 414] on header "Products Show / Hide columns Add product" at bounding box center [682, 438] width 1041 height 49
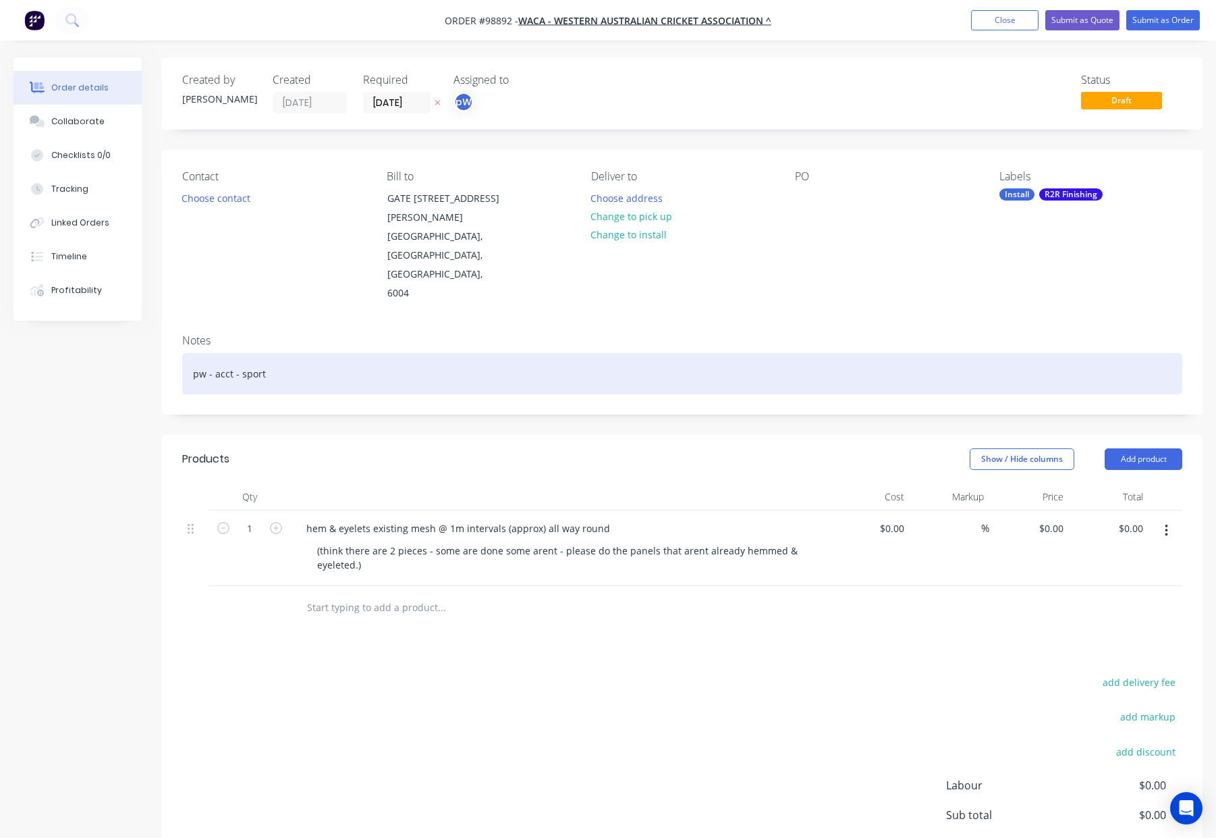
click at [300, 353] on div "pw - acct - sport" at bounding box center [682, 373] width 1000 height 41
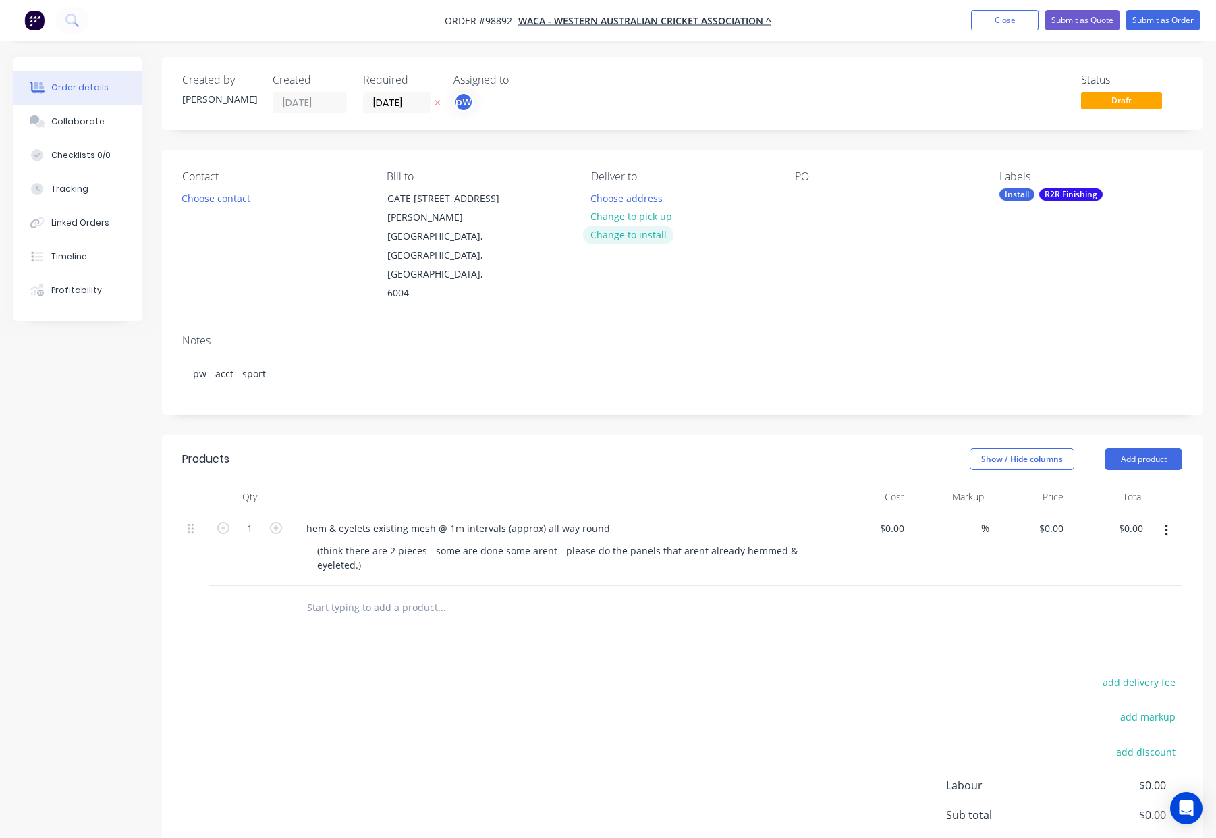
click at [642, 233] on button "Change to install" at bounding box center [628, 234] width 90 height 18
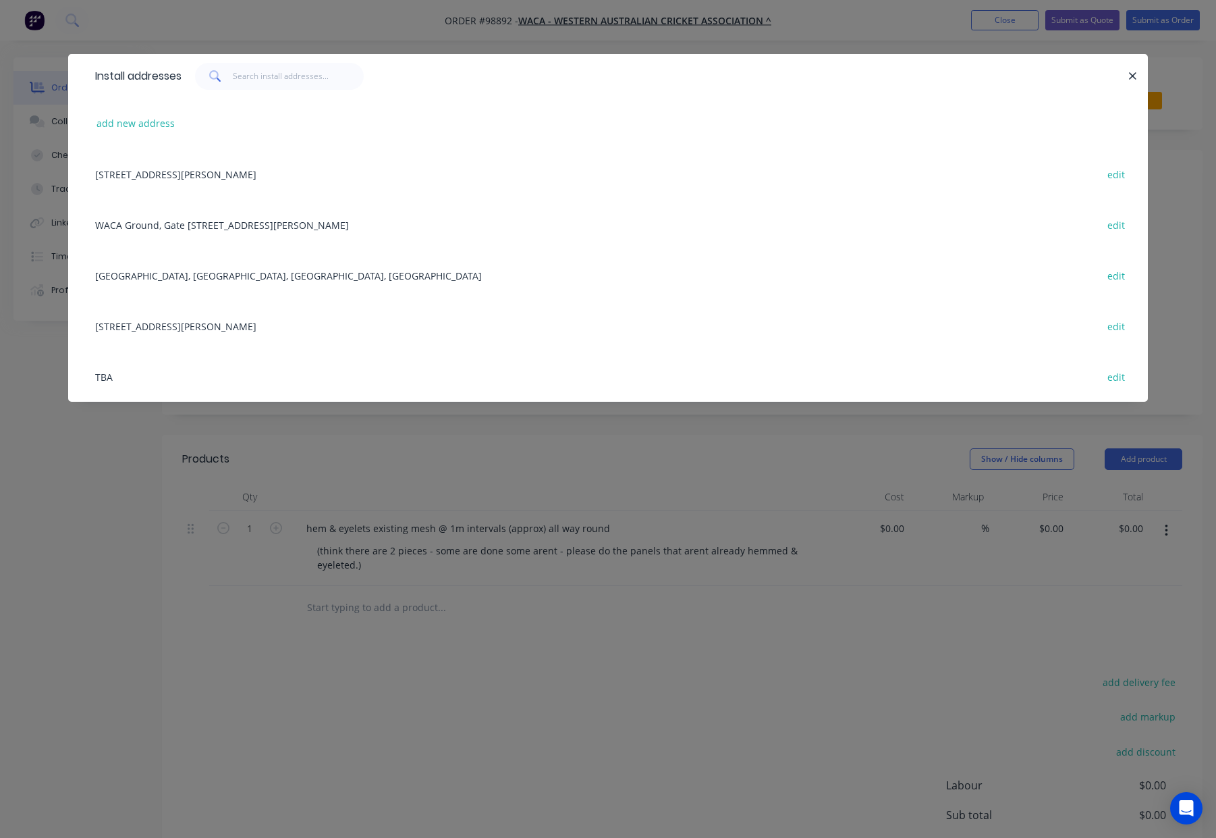
click at [1131, 74] on icon "button" at bounding box center [1132, 75] width 7 height 7
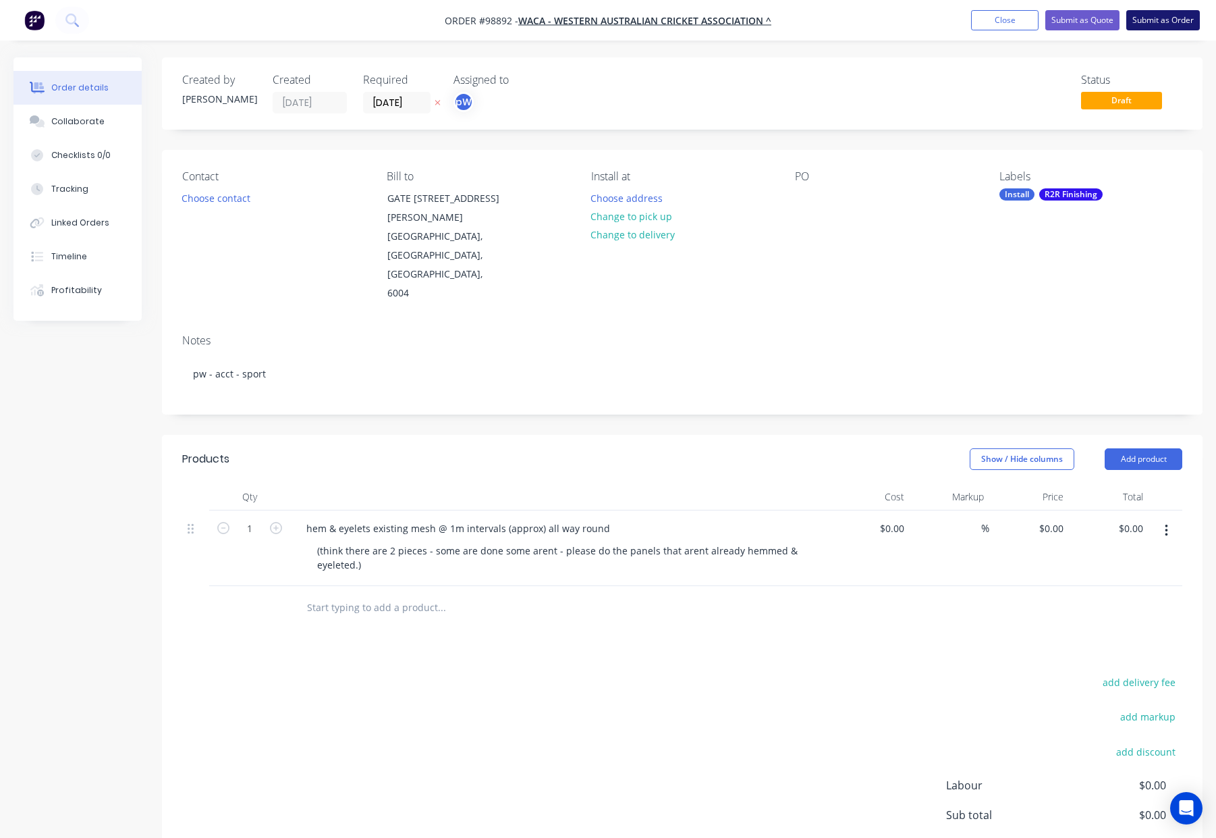
click at [1161, 17] on button "Submit as Order" at bounding box center [1163, 20] width 74 height 20
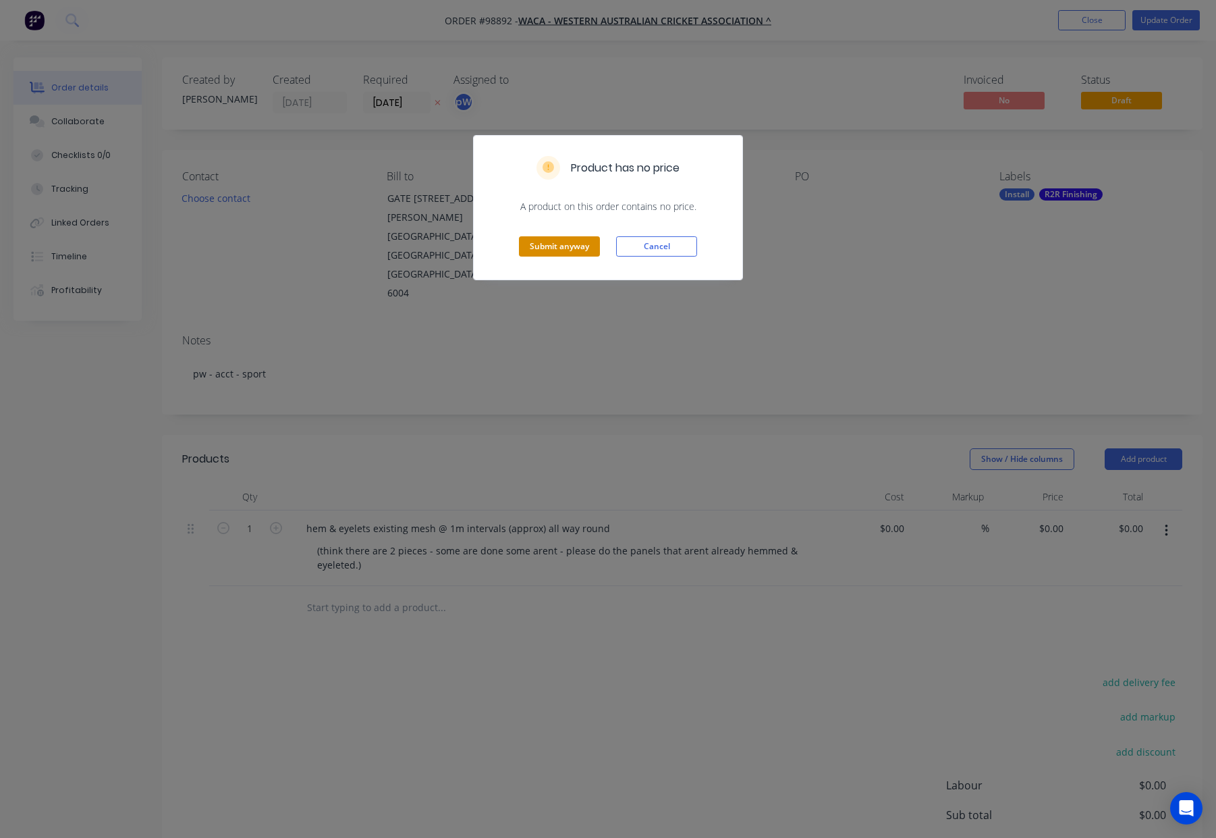
click at [585, 244] on button "Submit anyway" at bounding box center [559, 246] width 81 height 20
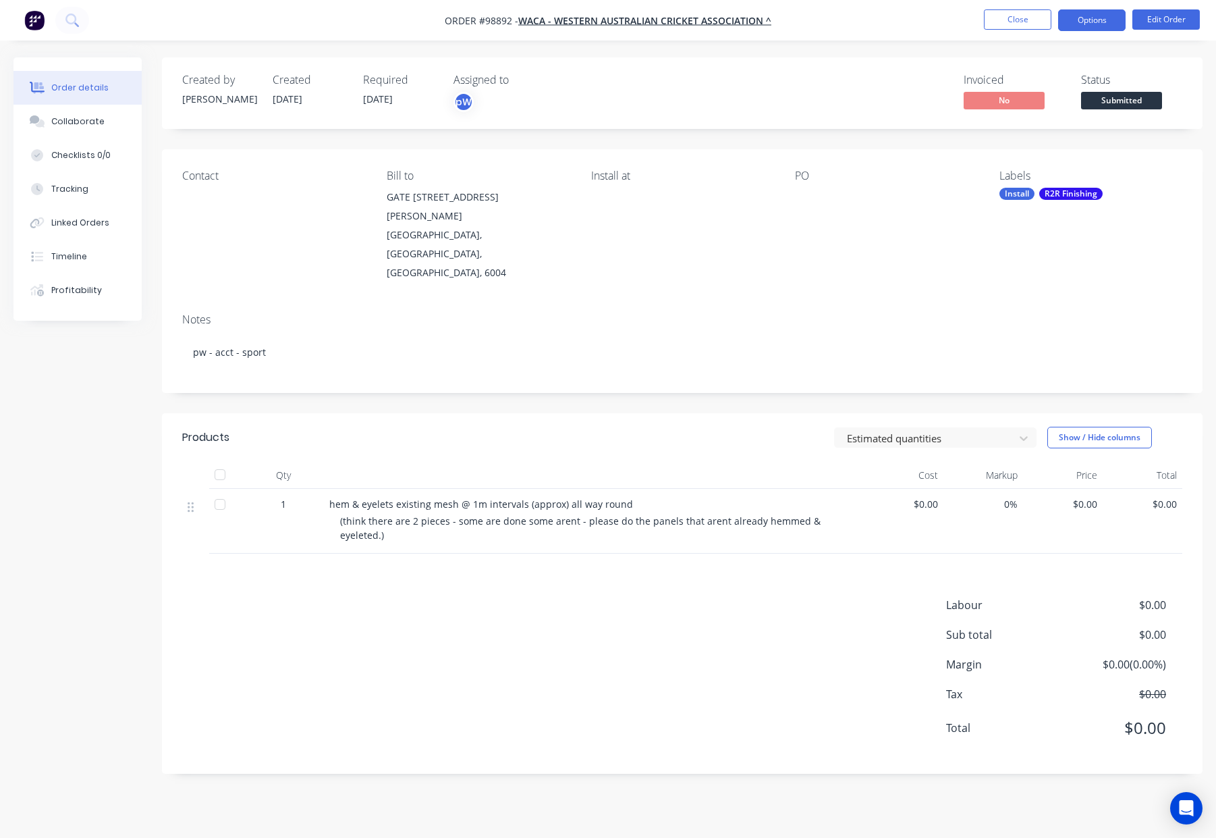
drag, startPoint x: 1099, startPoint y: 20, endPoint x: 1096, endPoint y: 29, distance: 10.0
click at [1099, 20] on button "Options" at bounding box center [1091, 20] width 67 height 22
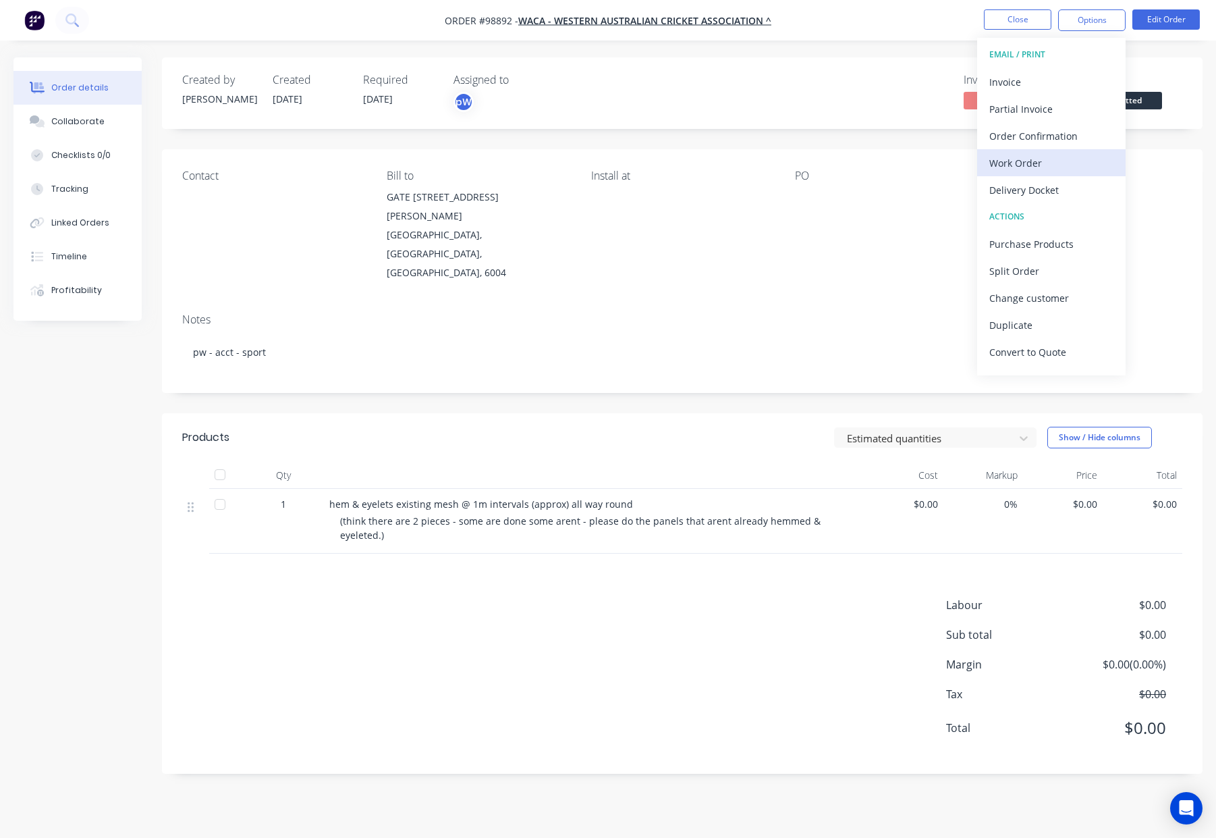
click at [1048, 165] on div "Work Order" at bounding box center [1051, 163] width 124 height 20
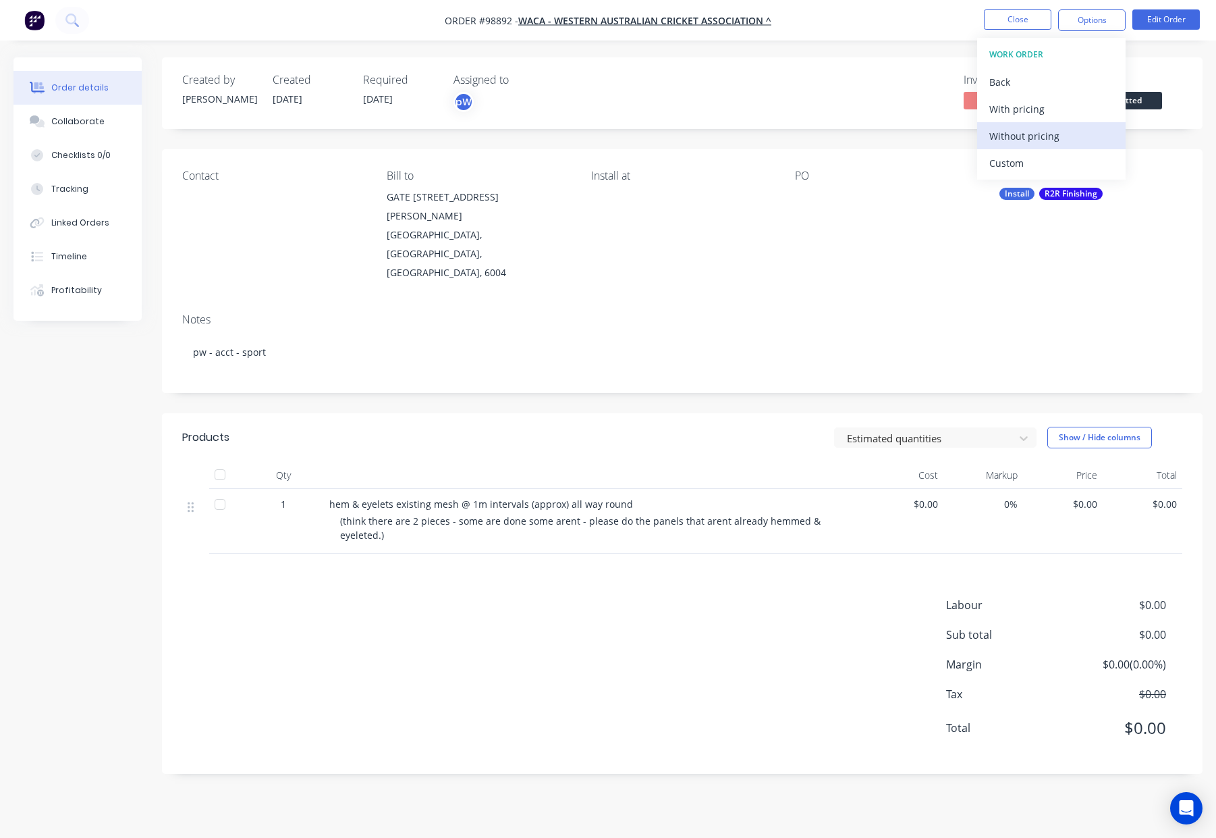
click at [1056, 137] on div "Without pricing" at bounding box center [1051, 136] width 124 height 20
click at [618, 418] on header "Products Estimated quantities Show / Hide columns" at bounding box center [682, 437] width 1041 height 49
click at [1010, 18] on button "Close" at bounding box center [1017, 19] width 67 height 20
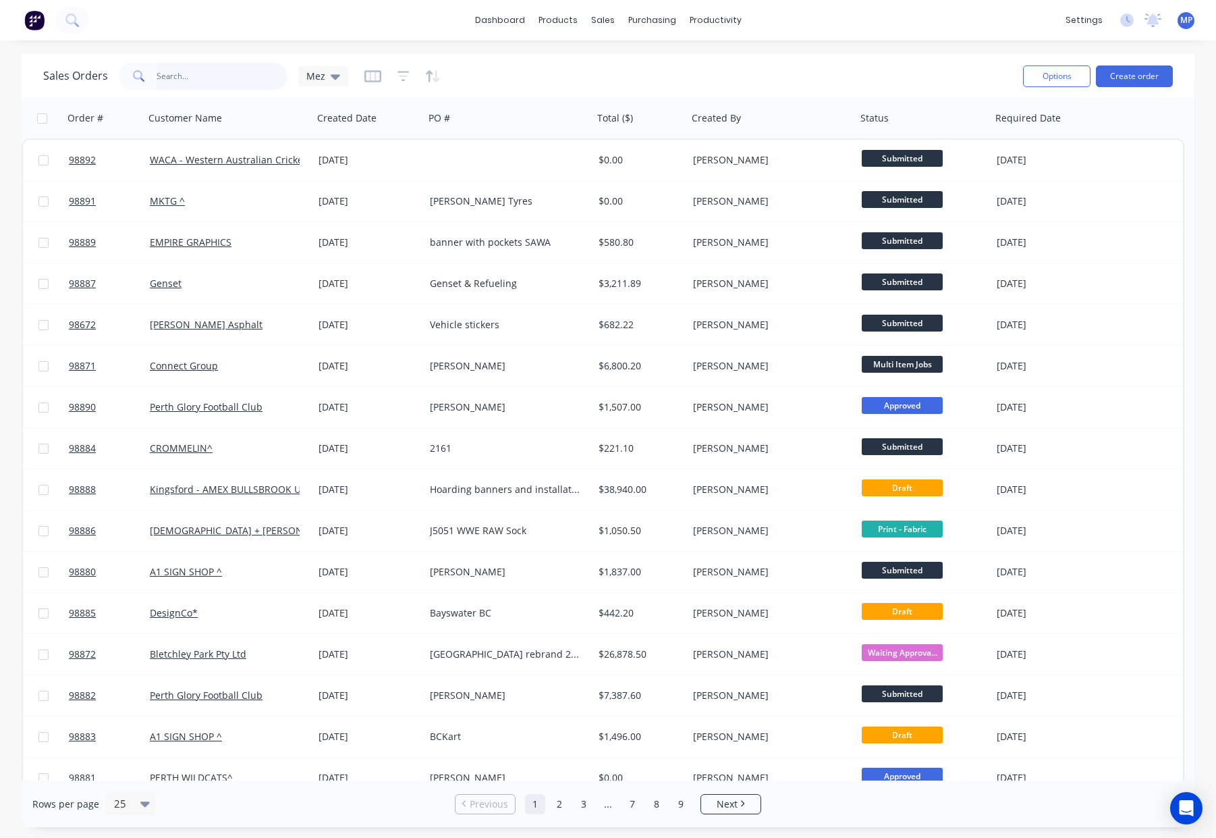
drag, startPoint x: 160, startPoint y: 79, endPoint x: 177, endPoint y: 76, distance: 17.1
click at [161, 79] on input "text" at bounding box center [223, 76] width 132 height 27
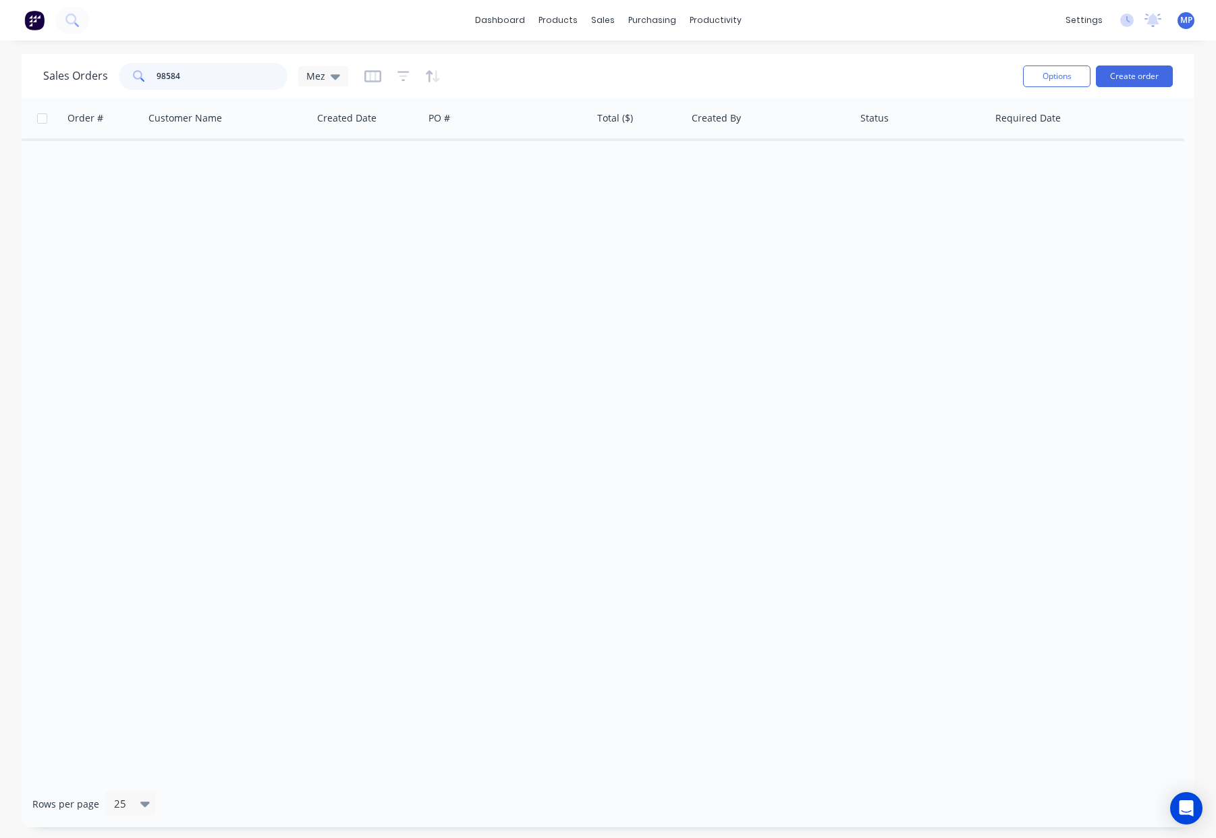
type input "98584"
click at [402, 75] on icon "button" at bounding box center [403, 76] width 9 height 2
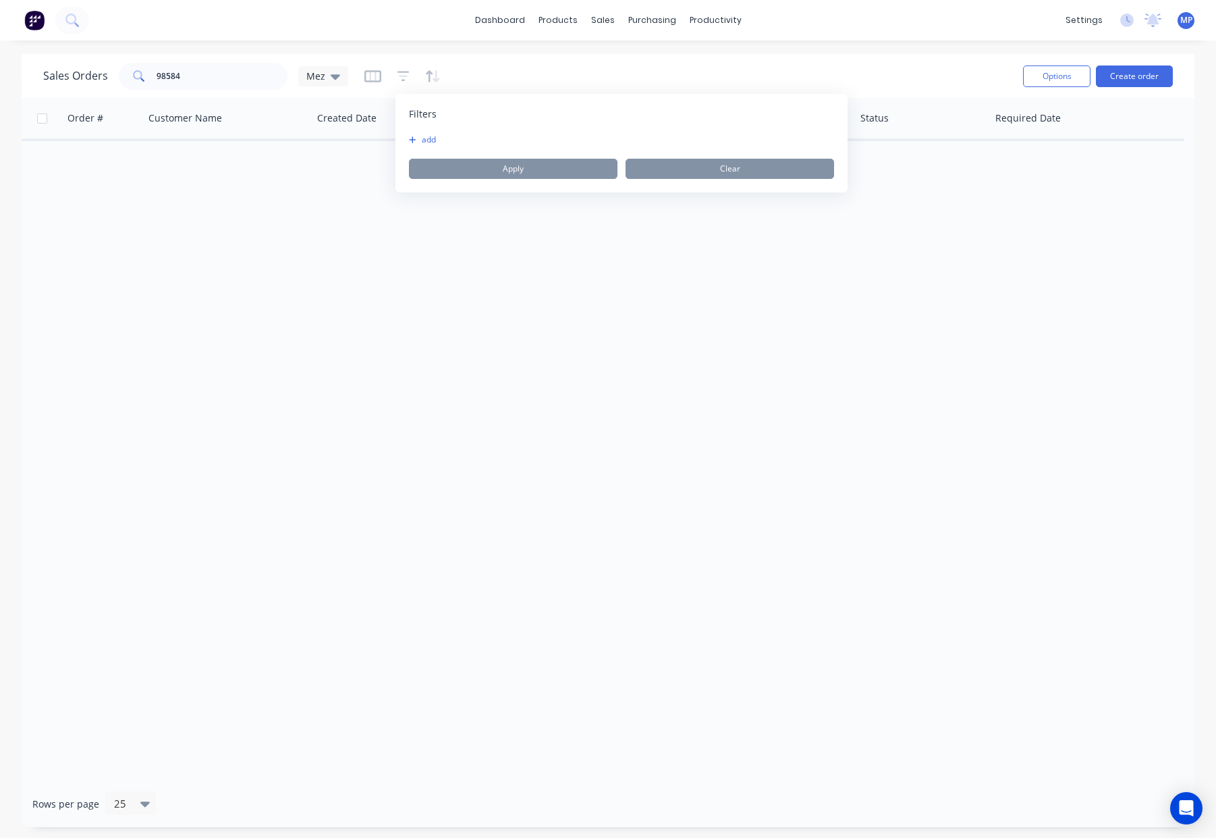
click at [431, 137] on button "add" at bounding box center [426, 139] width 34 height 11
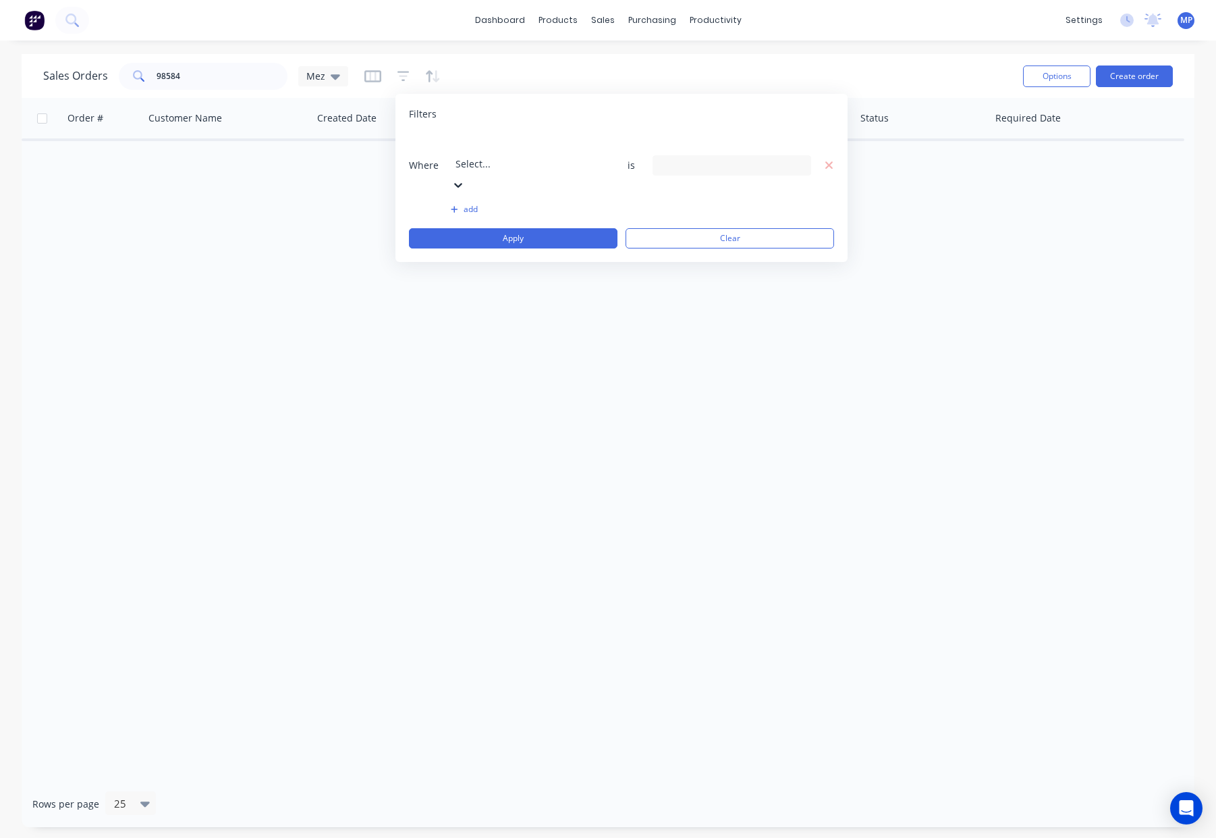
click at [518, 156] on div "Select..." at bounding box center [553, 154] width 202 height 38
click at [684, 158] on div "28 Status selected" at bounding box center [721, 165] width 122 height 14
click at [705, 244] on div "Archived" at bounding box center [775, 249] width 162 height 14
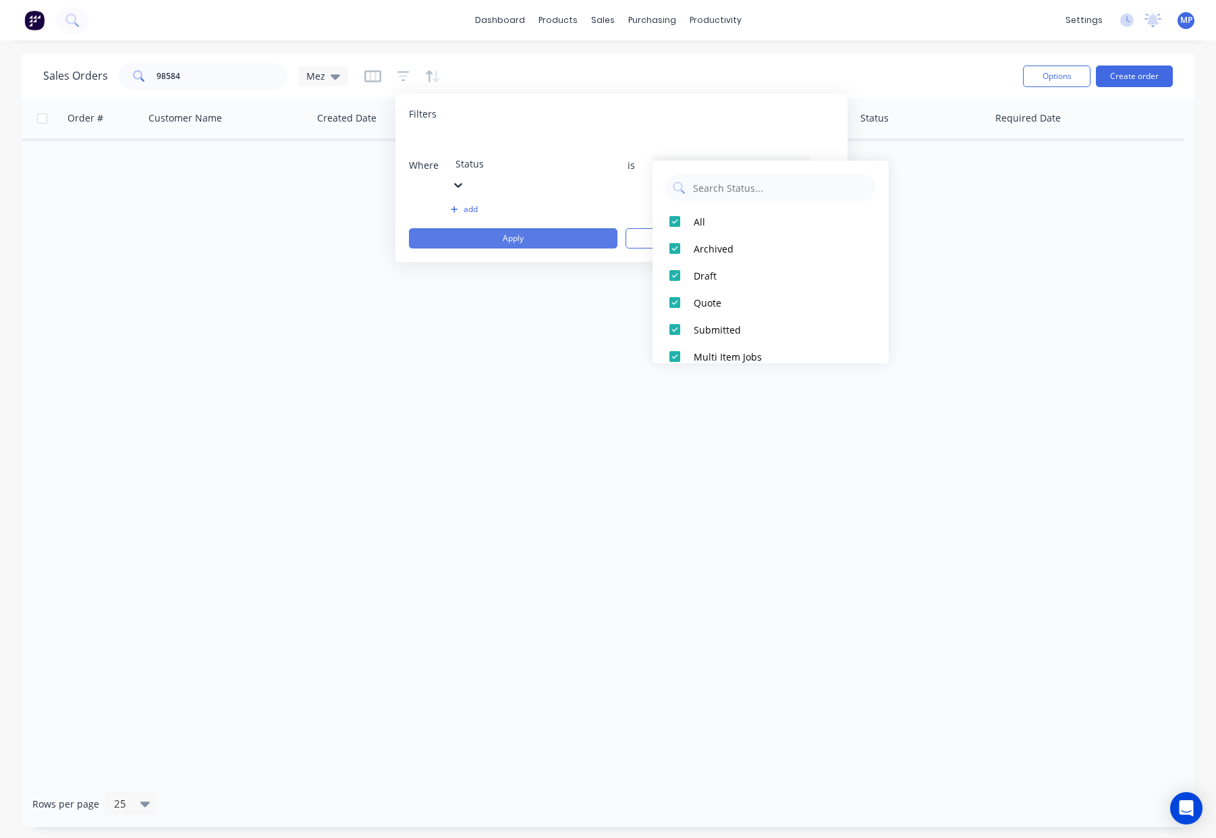
click at [535, 228] on button "Apply" at bounding box center [513, 238] width 209 height 20
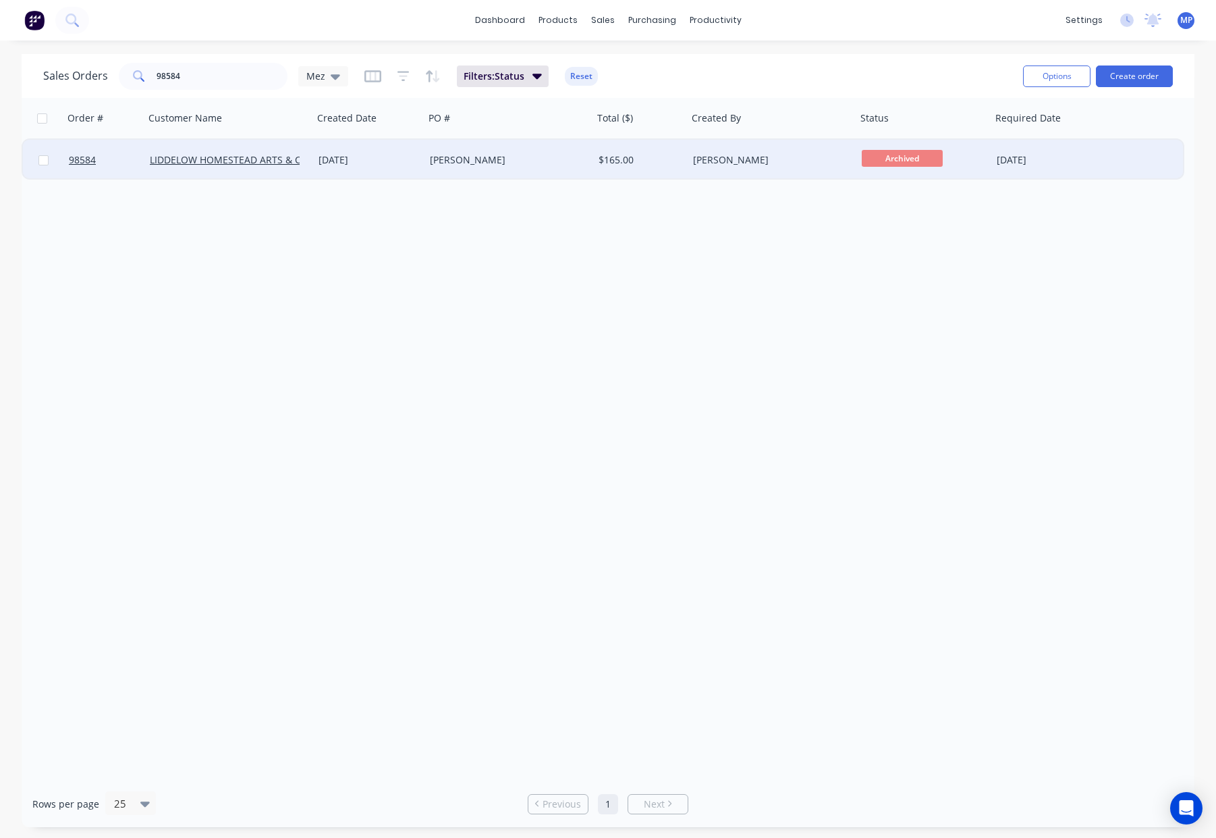
click at [500, 156] on div "Geoff" at bounding box center [505, 159] width 150 height 13
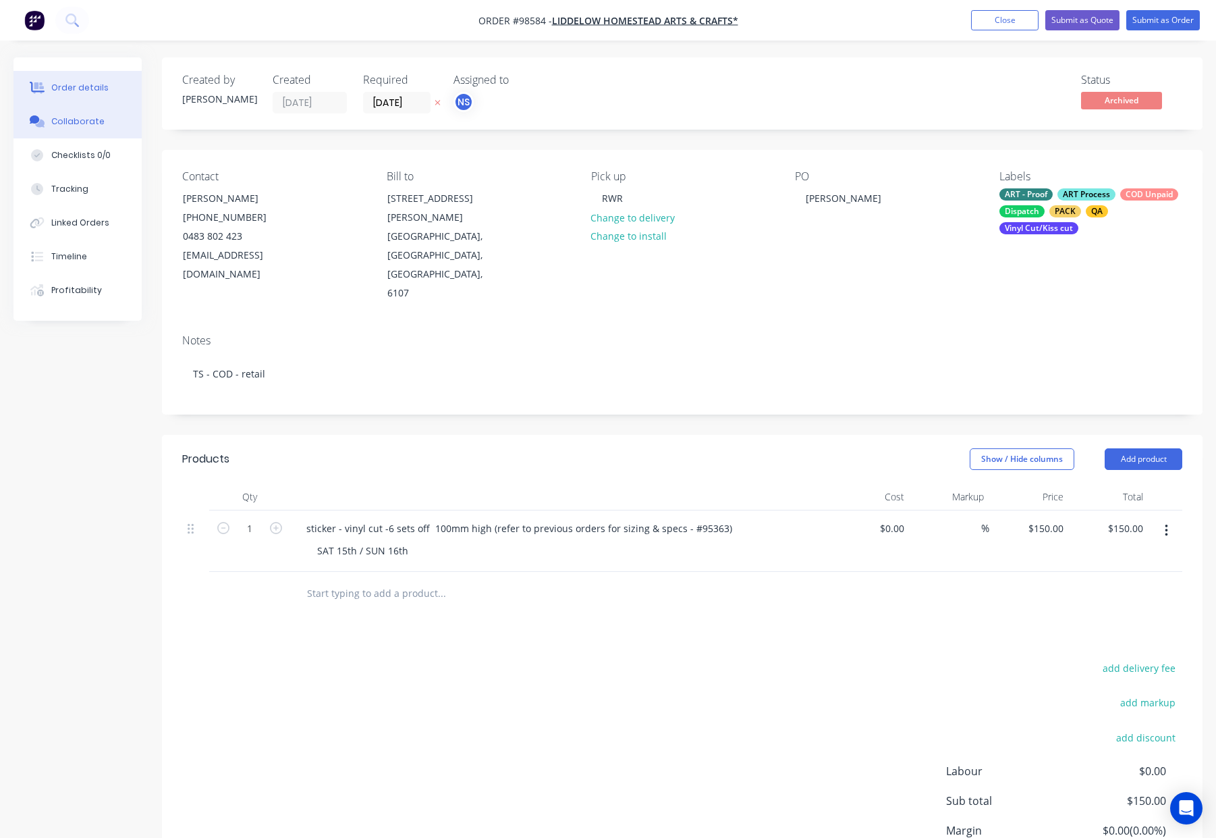
click at [104, 126] on button "Collaborate" at bounding box center [77, 122] width 128 height 34
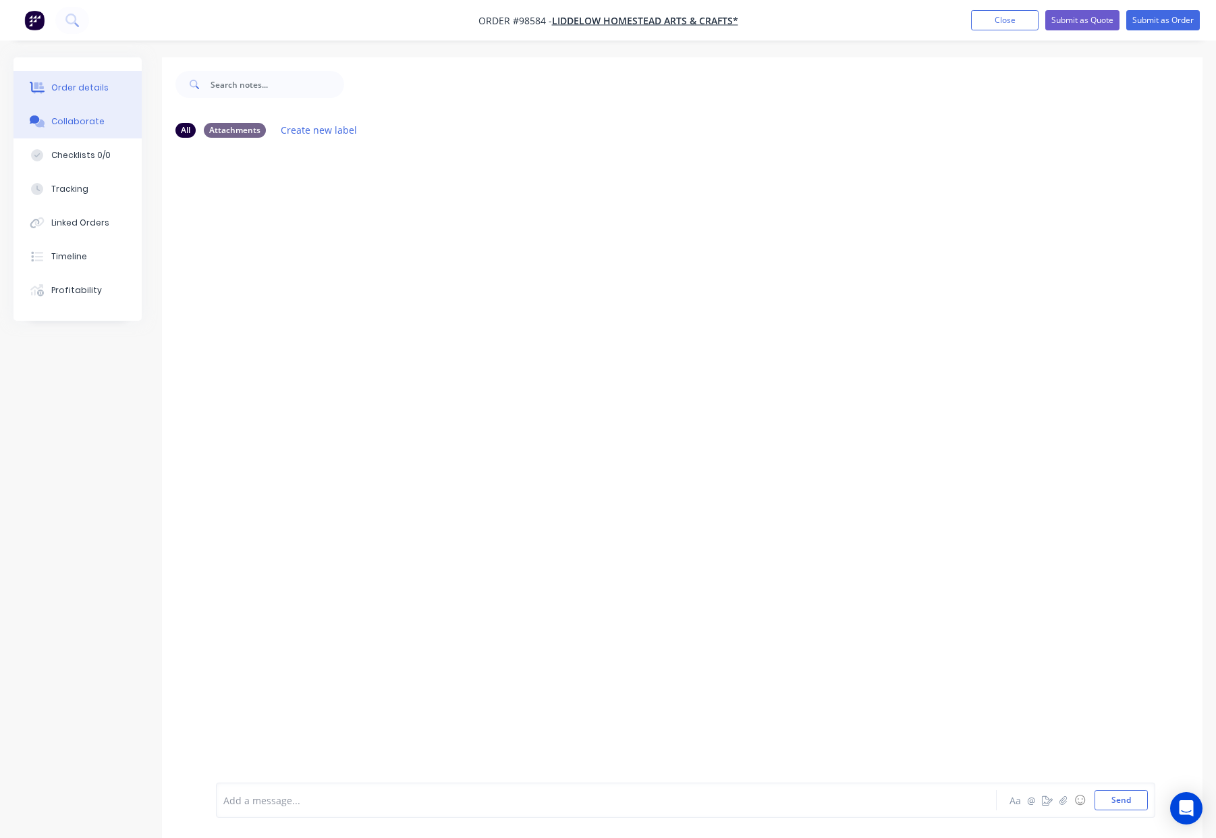
click at [90, 92] on div "Order details" at bounding box center [79, 88] width 57 height 12
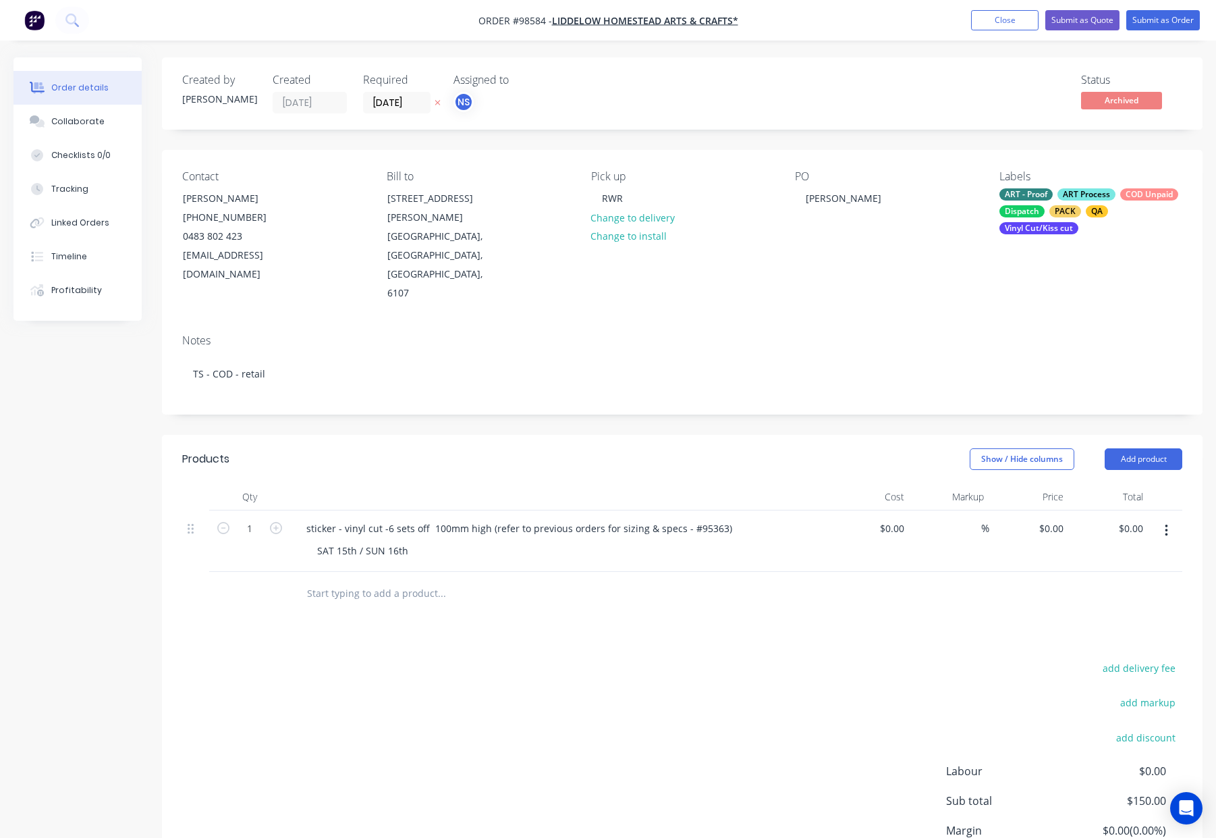
type input "$150.00"
click at [83, 192] on div "Tracking" at bounding box center [69, 189] width 37 height 12
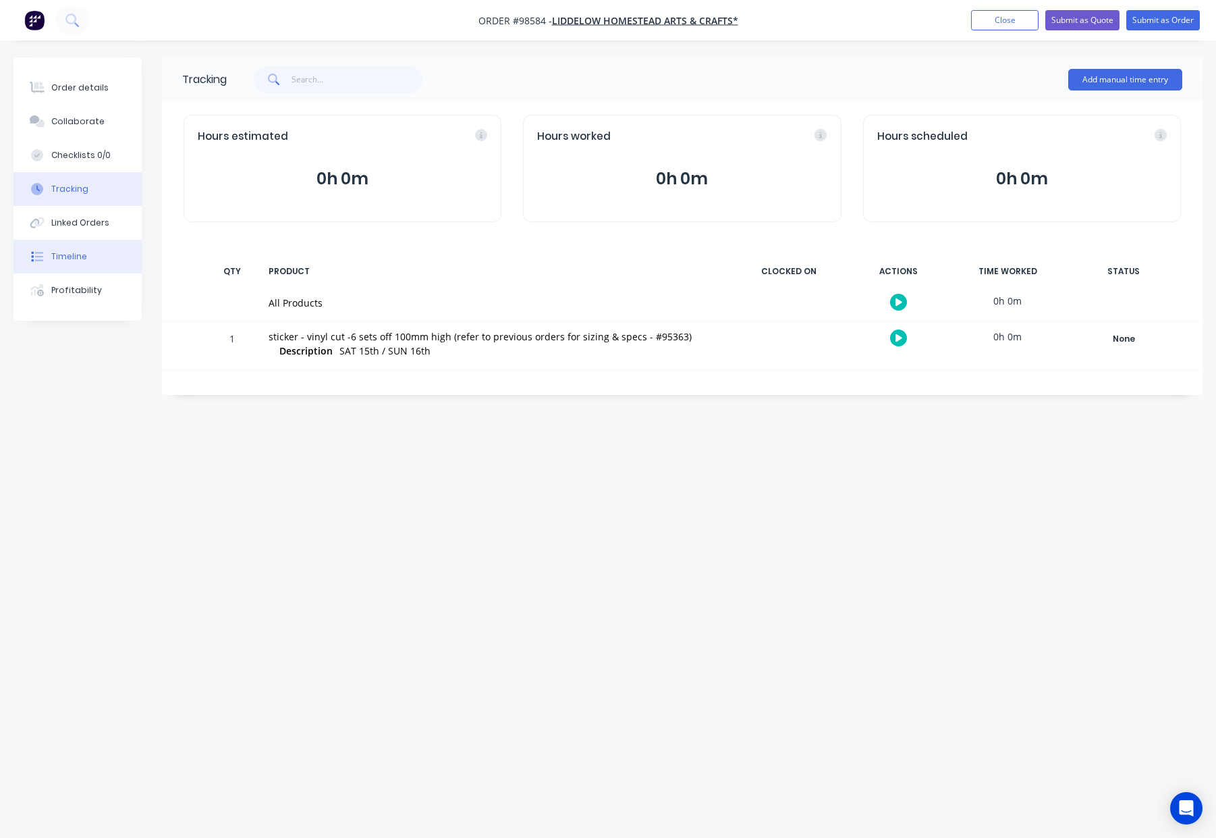
click at [103, 253] on button "Timeline" at bounding box center [77, 257] width 128 height 34
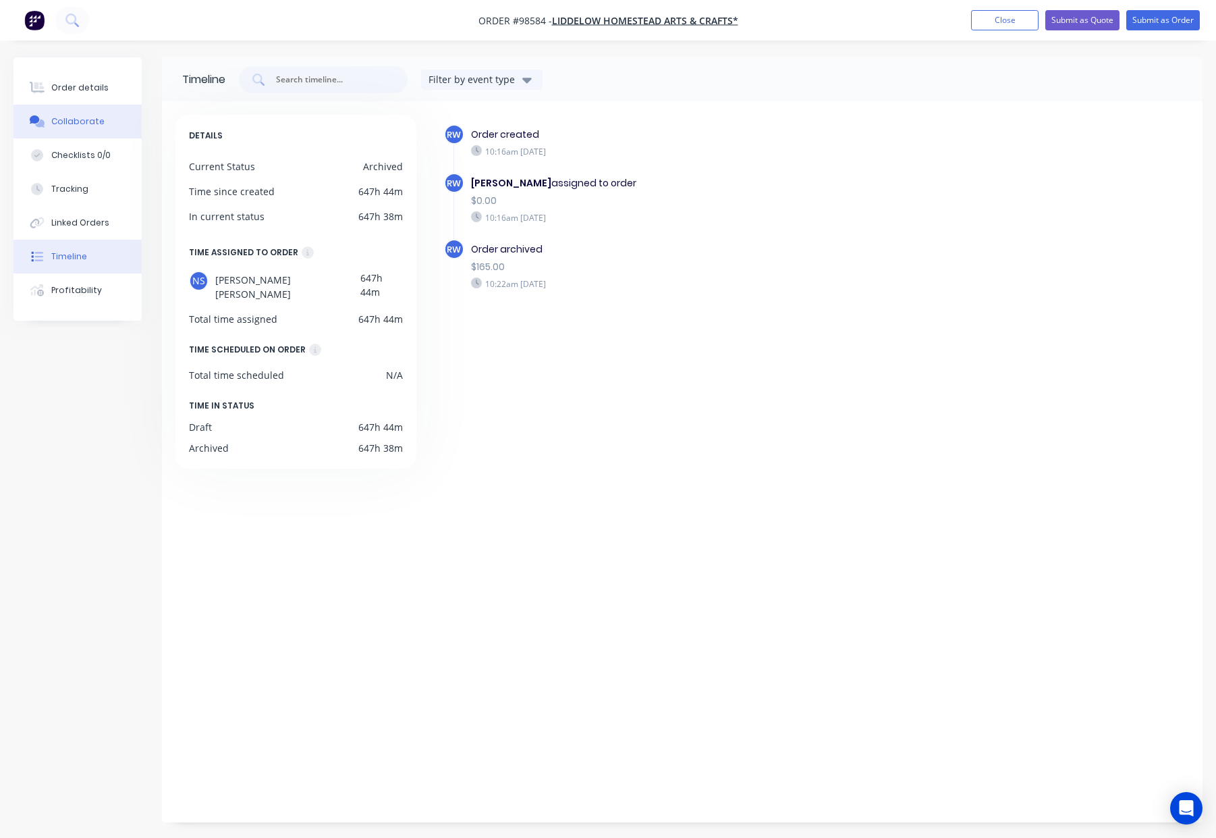
click at [82, 117] on div "Collaborate" at bounding box center [77, 121] width 53 height 12
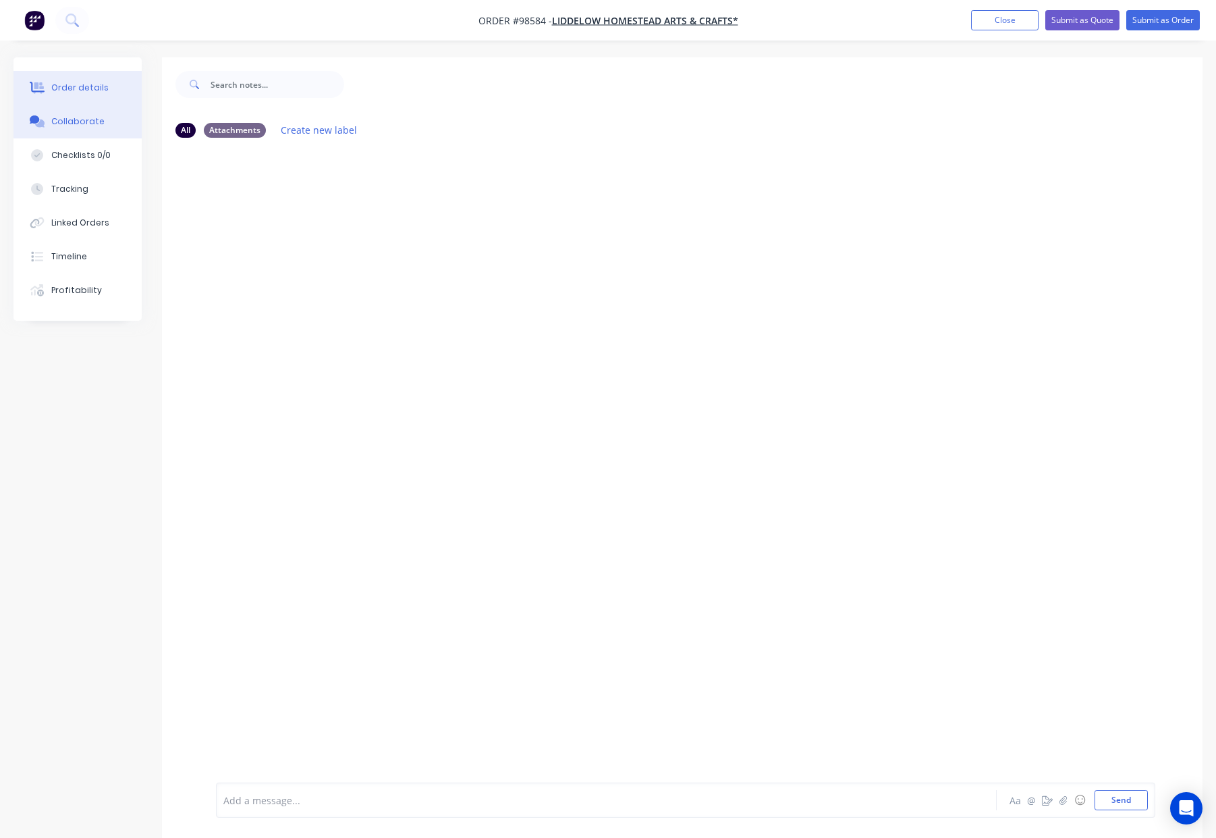
click at [80, 85] on div "Order details" at bounding box center [79, 88] width 57 height 12
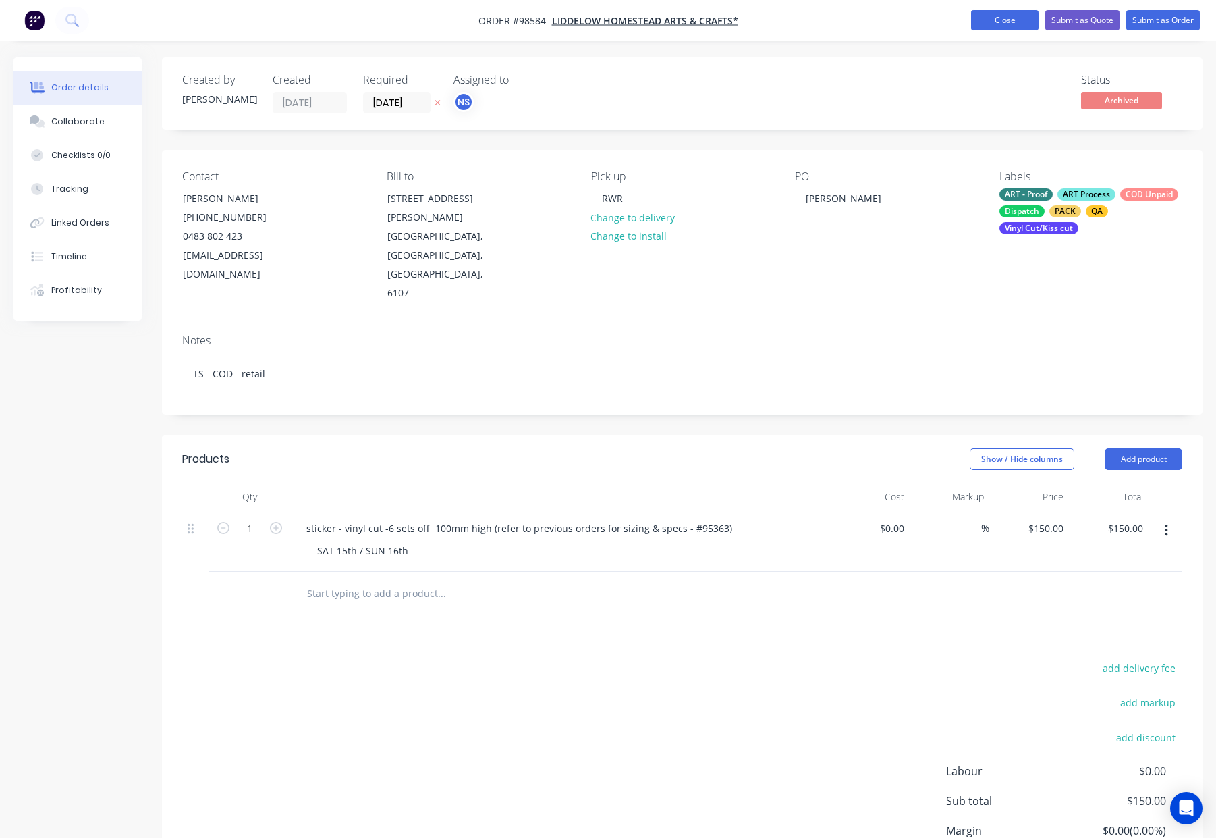
click at [1000, 18] on button "Close" at bounding box center [1004, 20] width 67 height 20
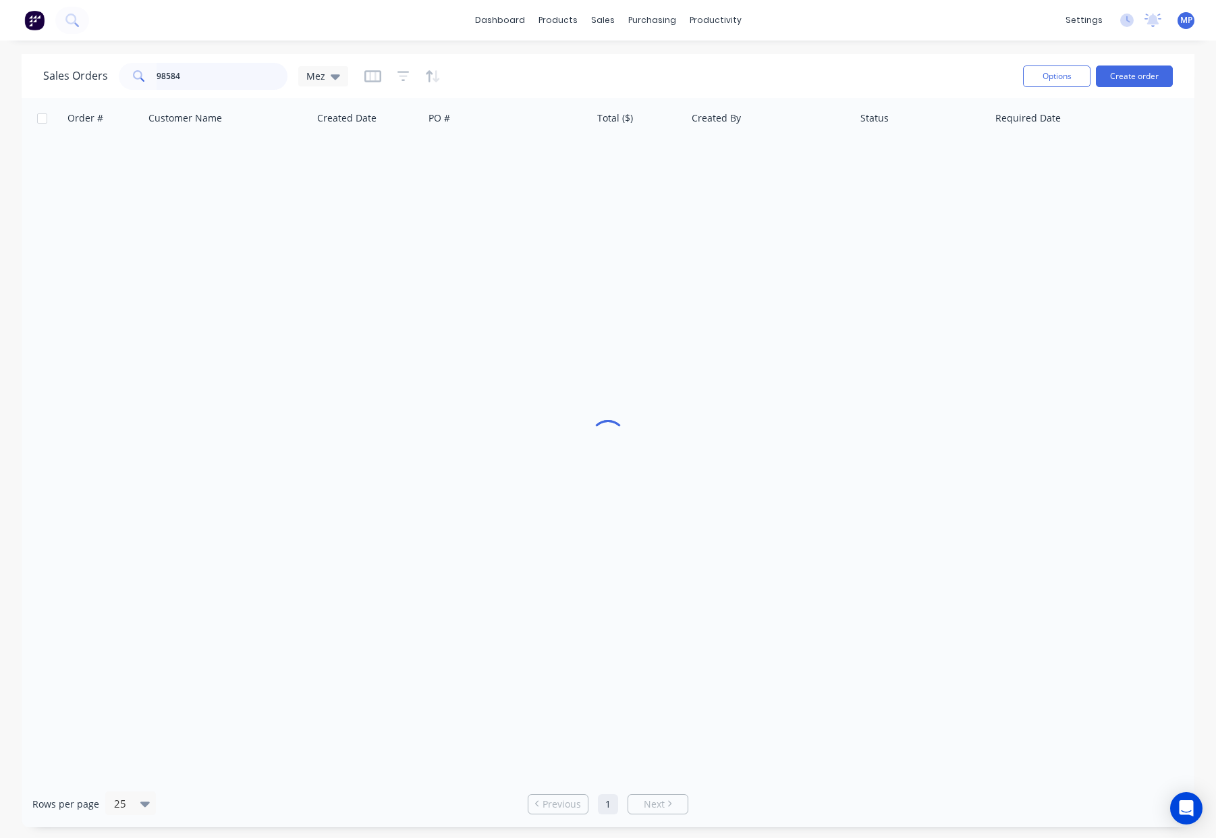
click at [202, 72] on input "98584" at bounding box center [223, 76] width 132 height 27
drag, startPoint x: 231, startPoint y: 76, endPoint x: 97, endPoint y: 71, distance: 133.7
click at [97, 71] on div "Sales Orders 98584 Mez" at bounding box center [195, 76] width 305 height 27
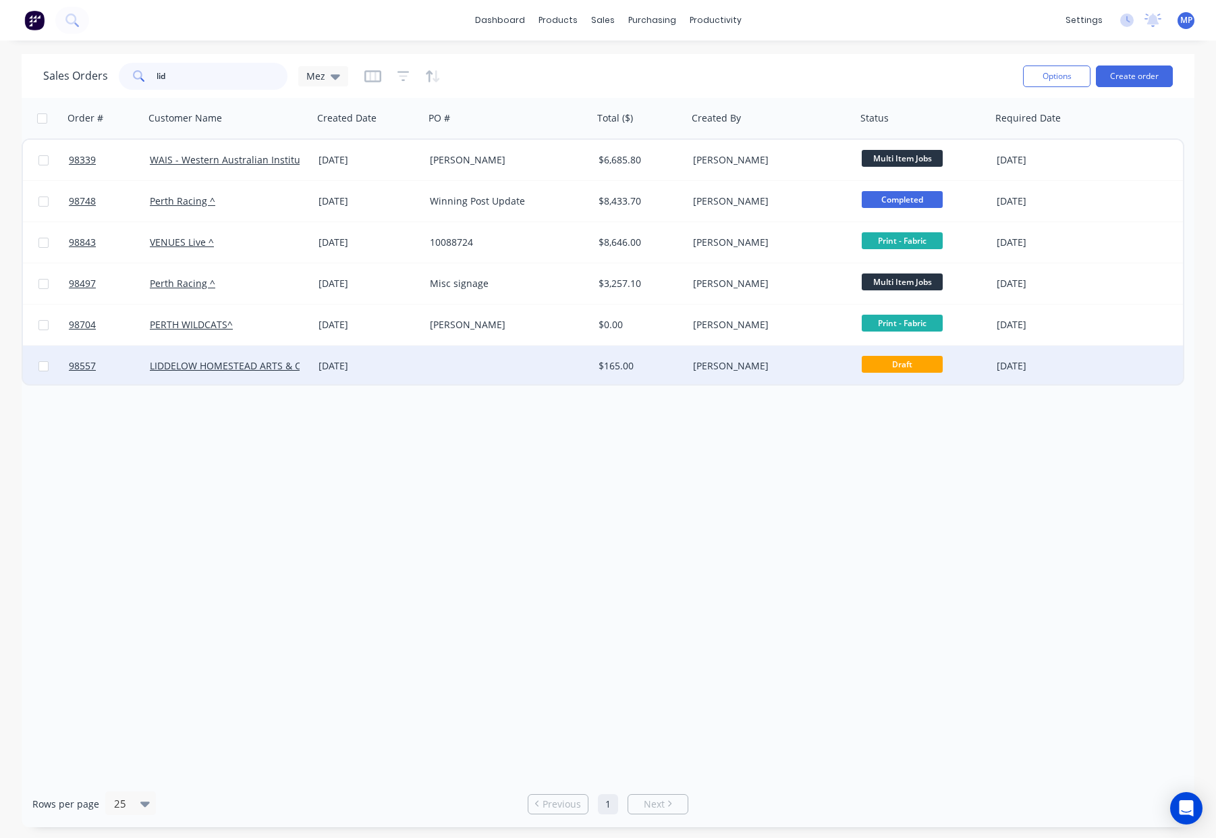
type input "lid"
click at [410, 371] on div "[DATE]" at bounding box center [369, 365] width 101 height 13
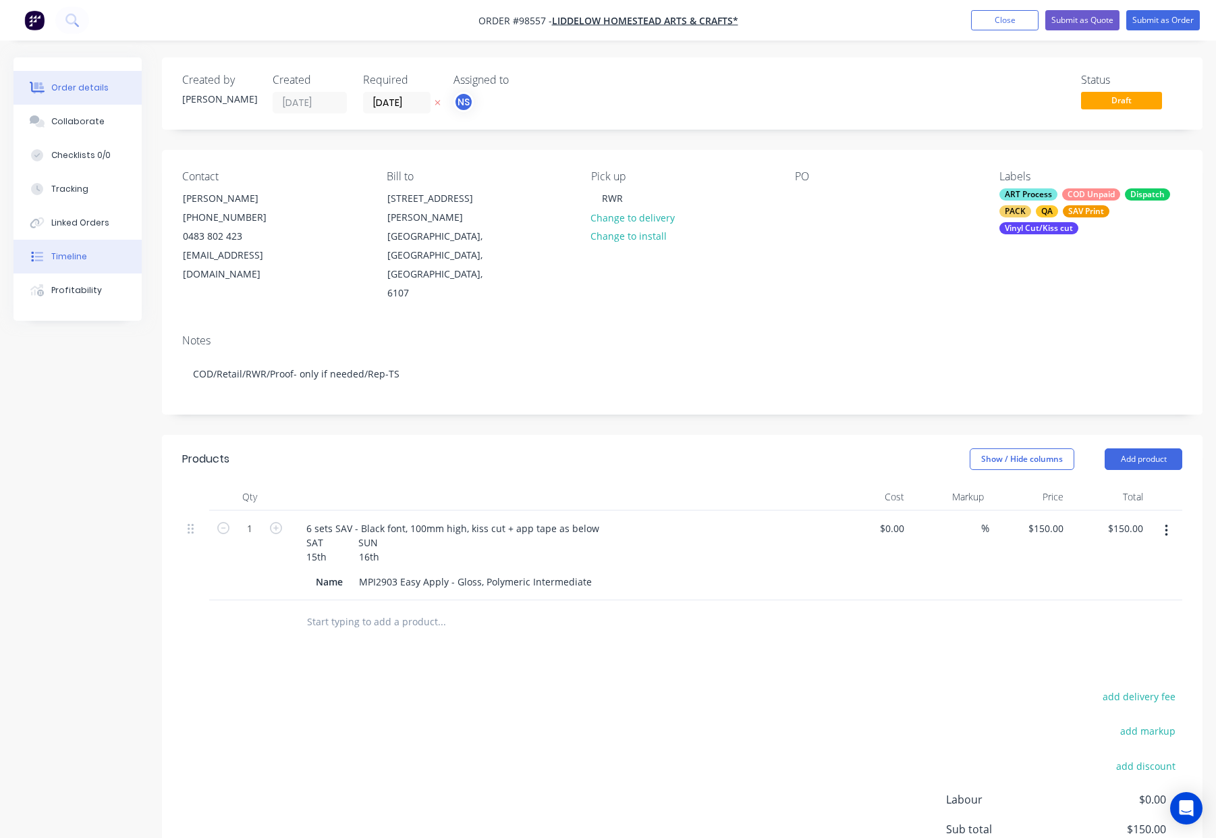
click at [80, 253] on div "Timeline" at bounding box center [69, 256] width 36 height 12
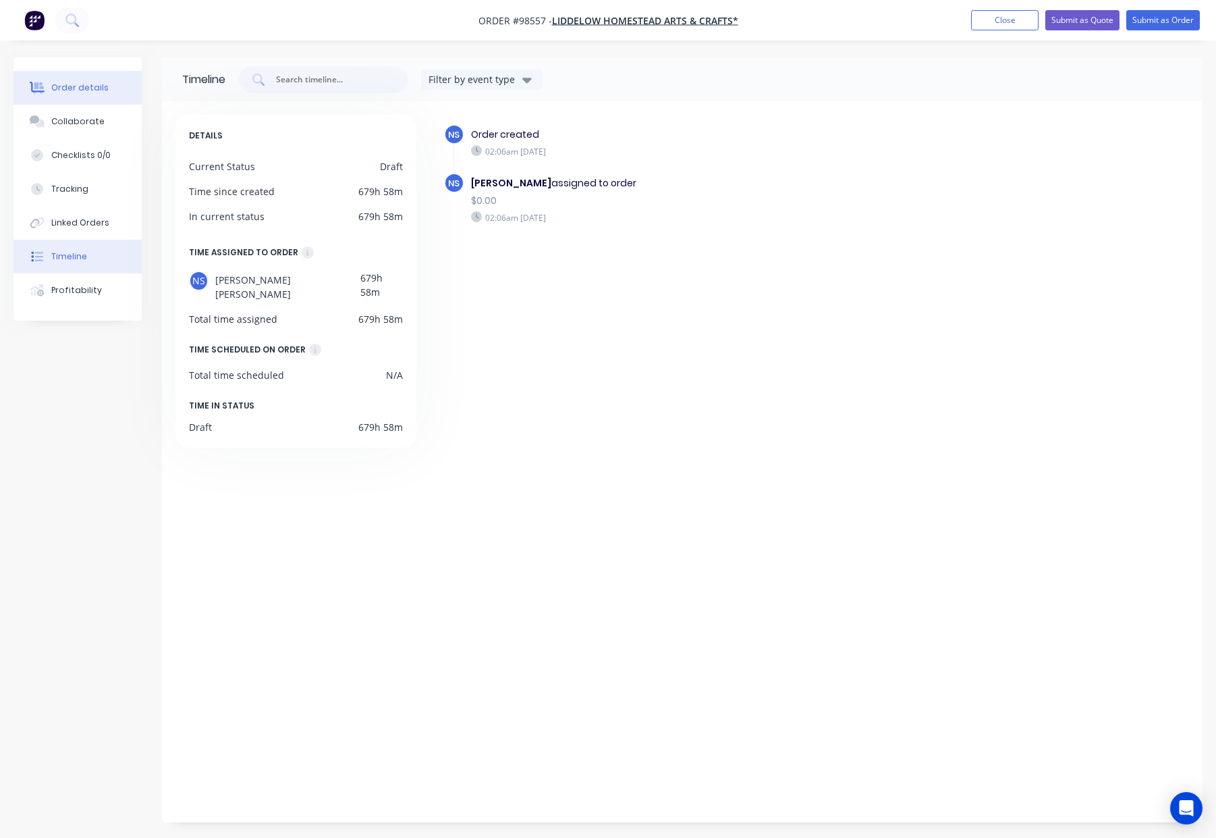
click at [76, 95] on button "Order details" at bounding box center [77, 88] width 128 height 34
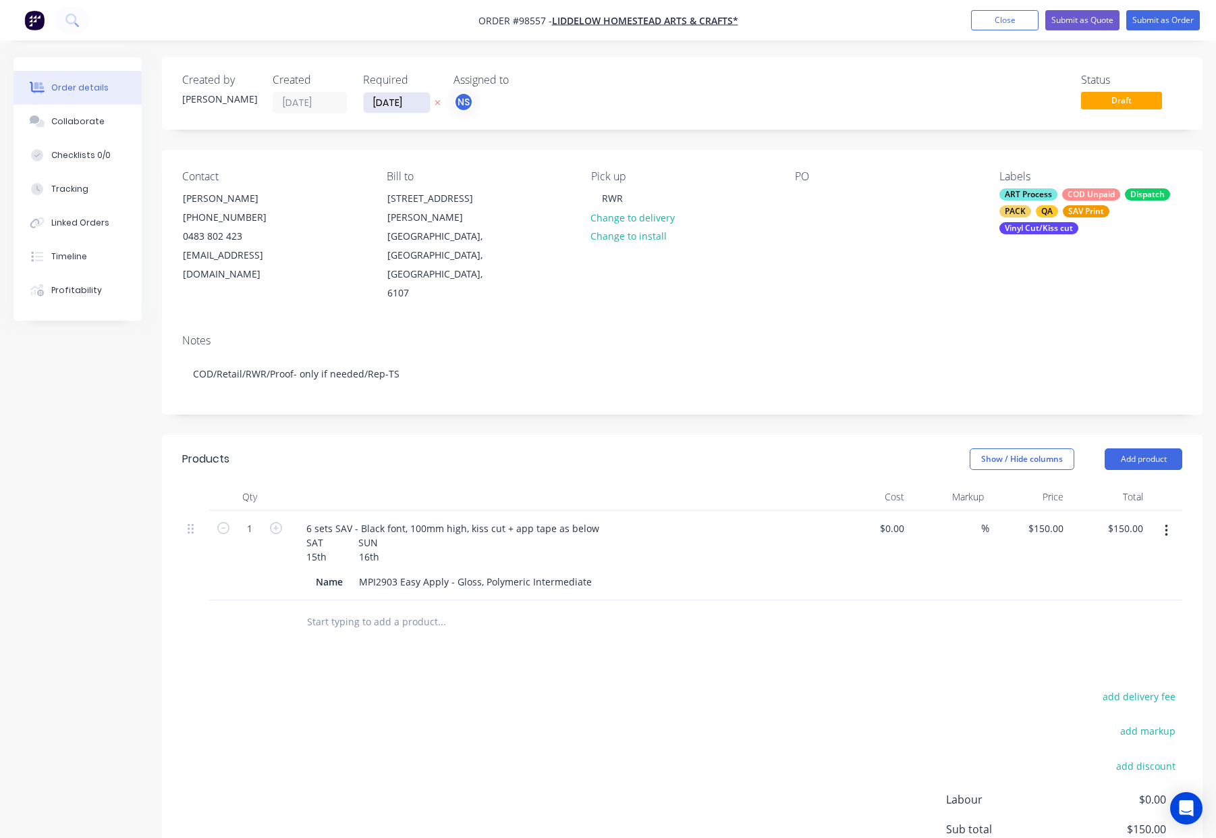
click at [377, 97] on input "18/09/25" at bounding box center [397, 102] width 66 height 20
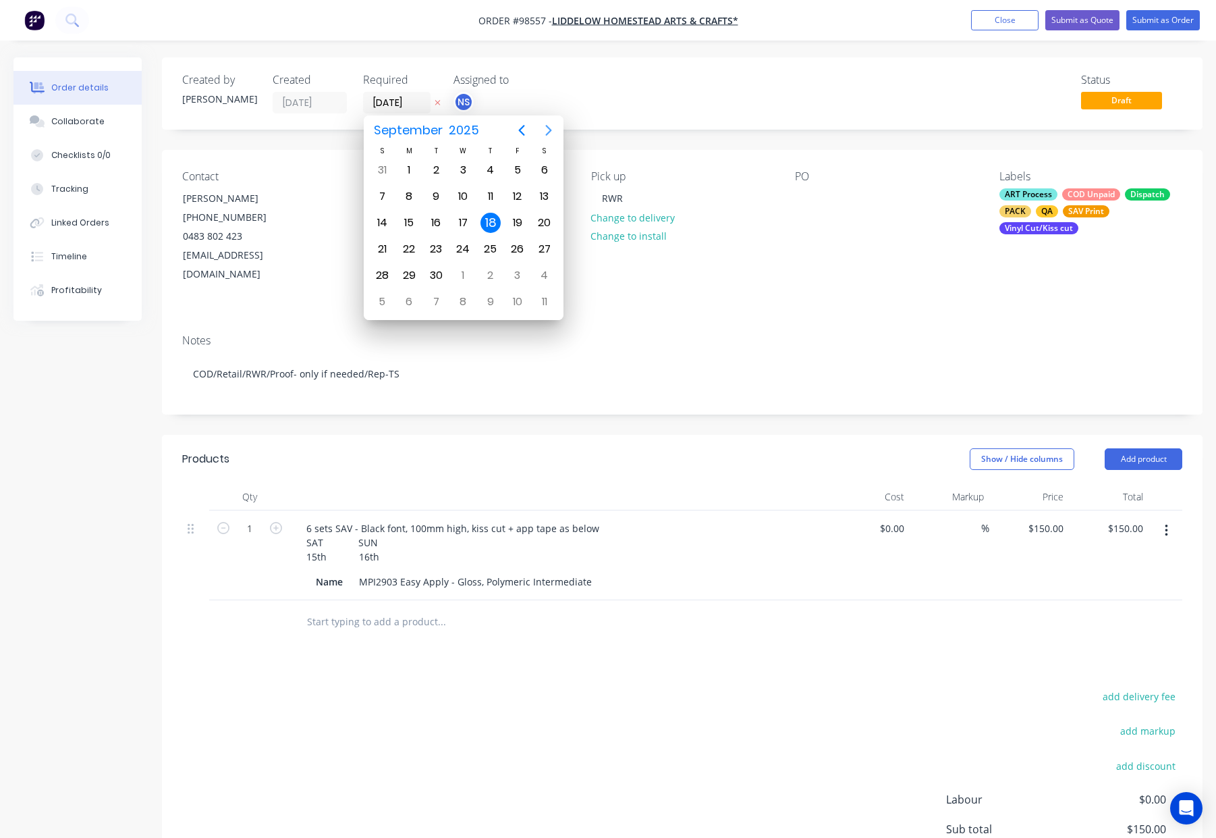
click at [549, 129] on icon "Next page" at bounding box center [549, 130] width 16 height 16
click at [439, 223] on div "14" at bounding box center [436, 223] width 20 height 20
type input "14/10/25"
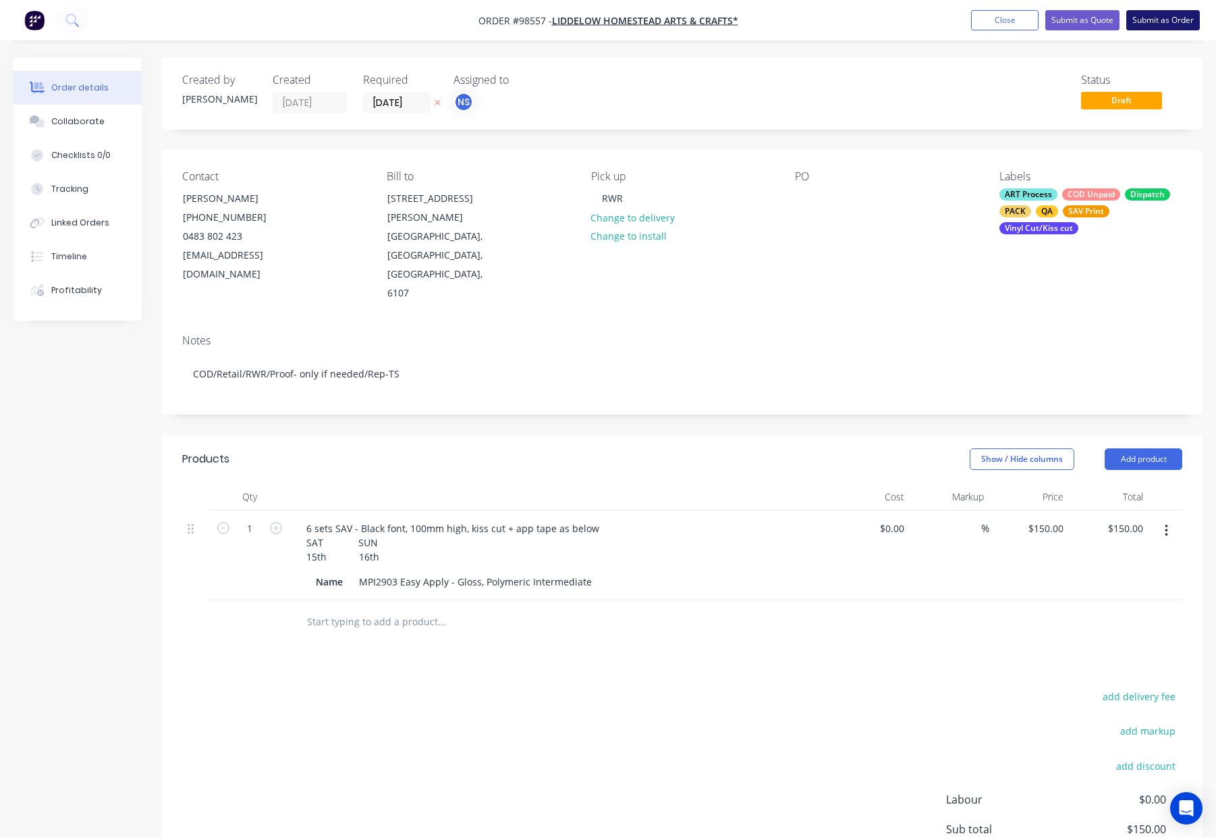
click at [1161, 24] on button "Submit as Order" at bounding box center [1163, 20] width 74 height 20
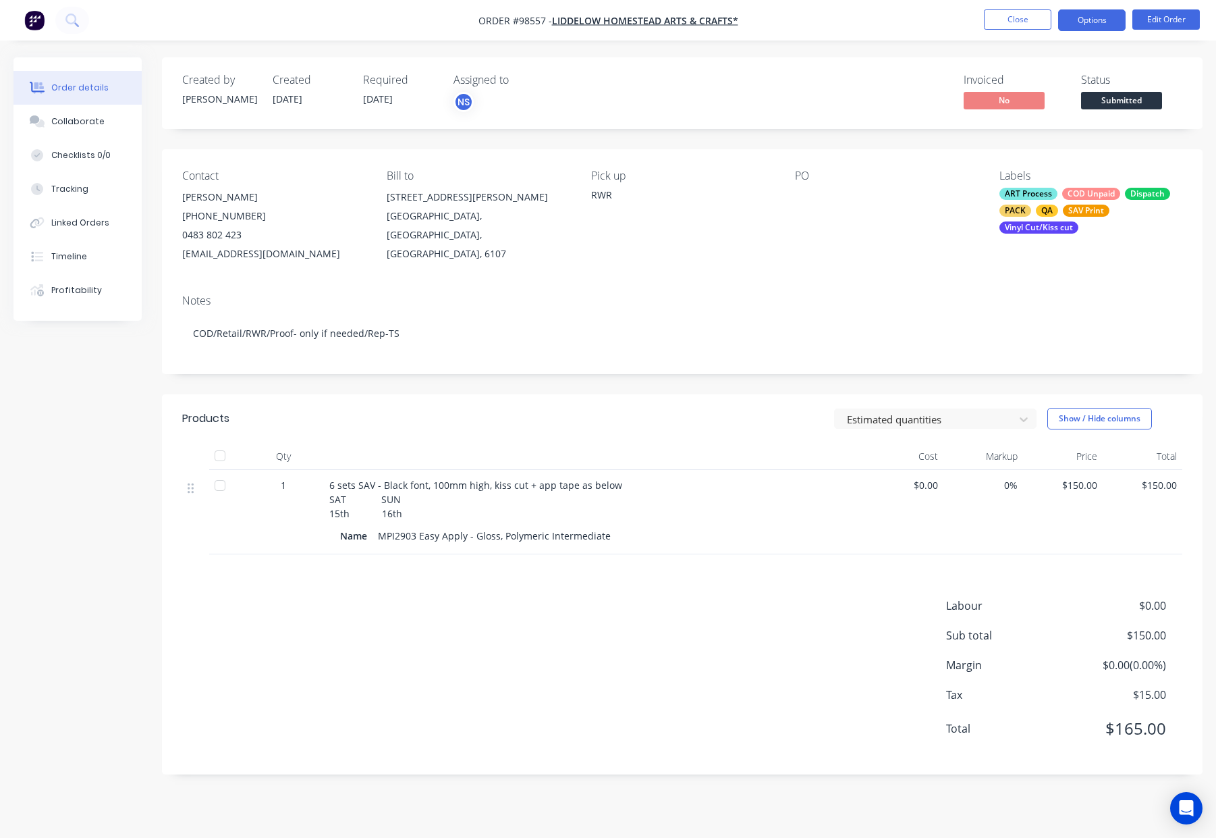
click at [1076, 20] on button "Options" at bounding box center [1091, 20] width 67 height 22
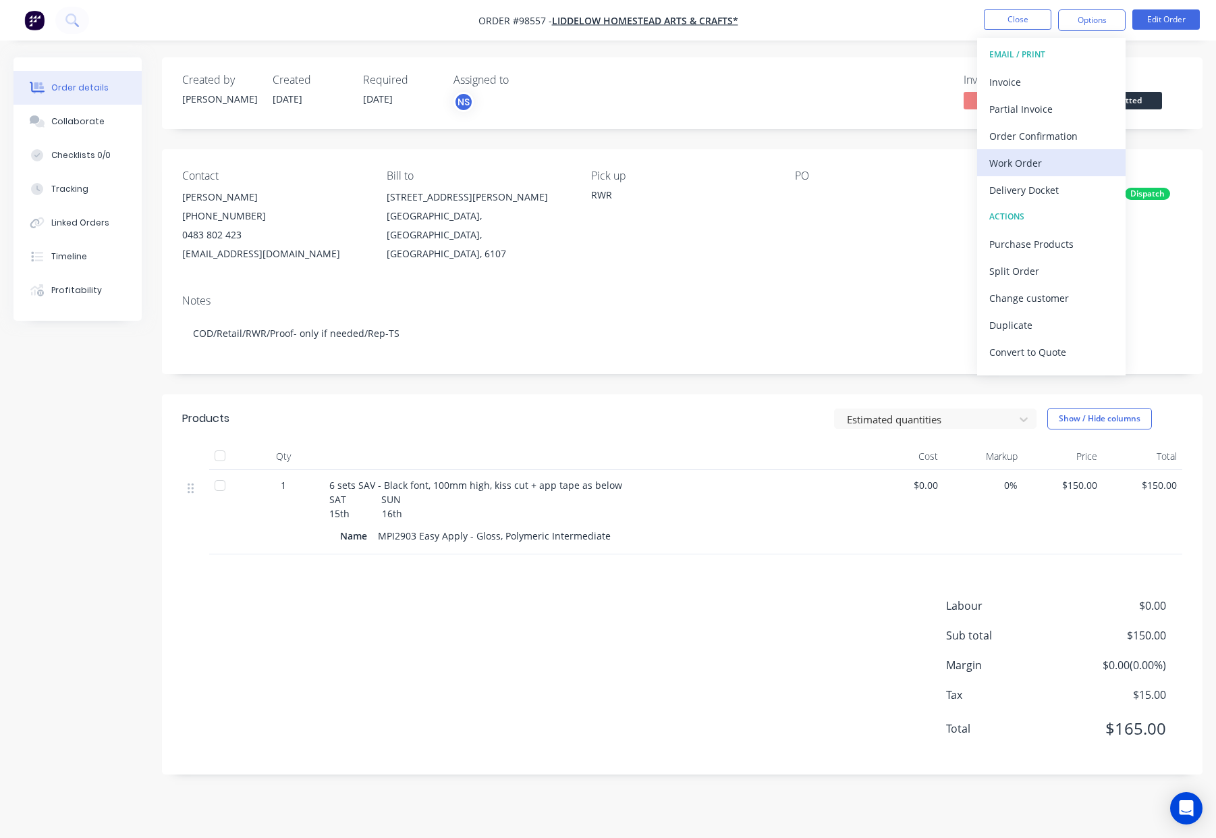
click at [1056, 163] on div "Work Order" at bounding box center [1051, 163] width 124 height 20
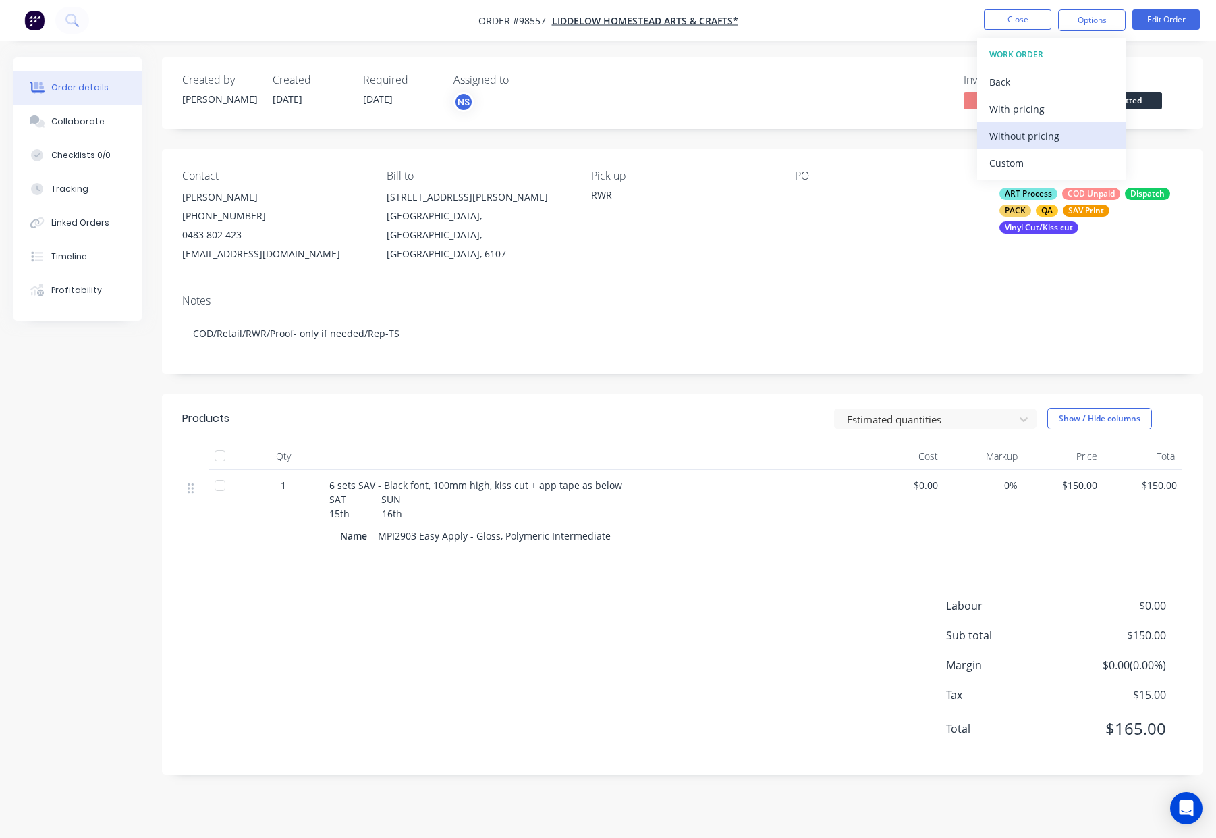
click at [1062, 139] on div "Without pricing" at bounding box center [1051, 136] width 124 height 20
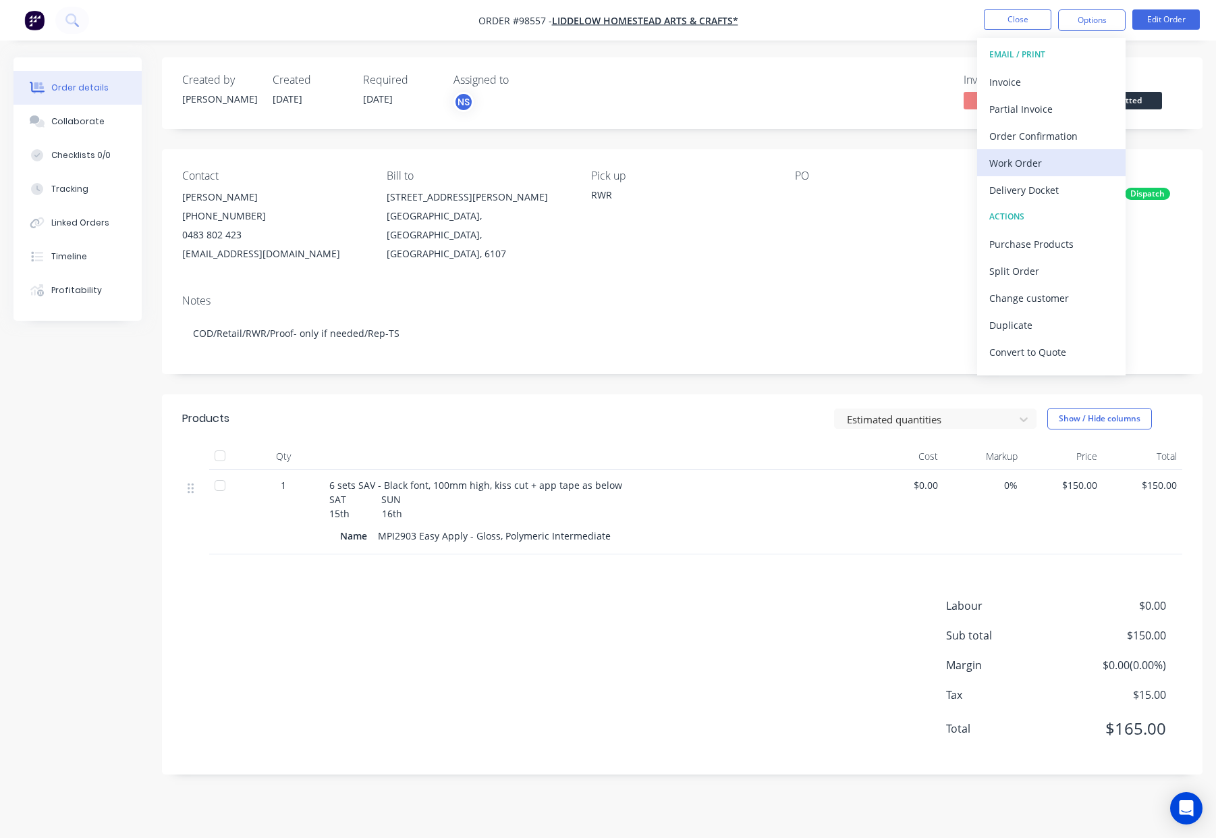
click at [1050, 167] on div "Work Order" at bounding box center [1051, 163] width 124 height 20
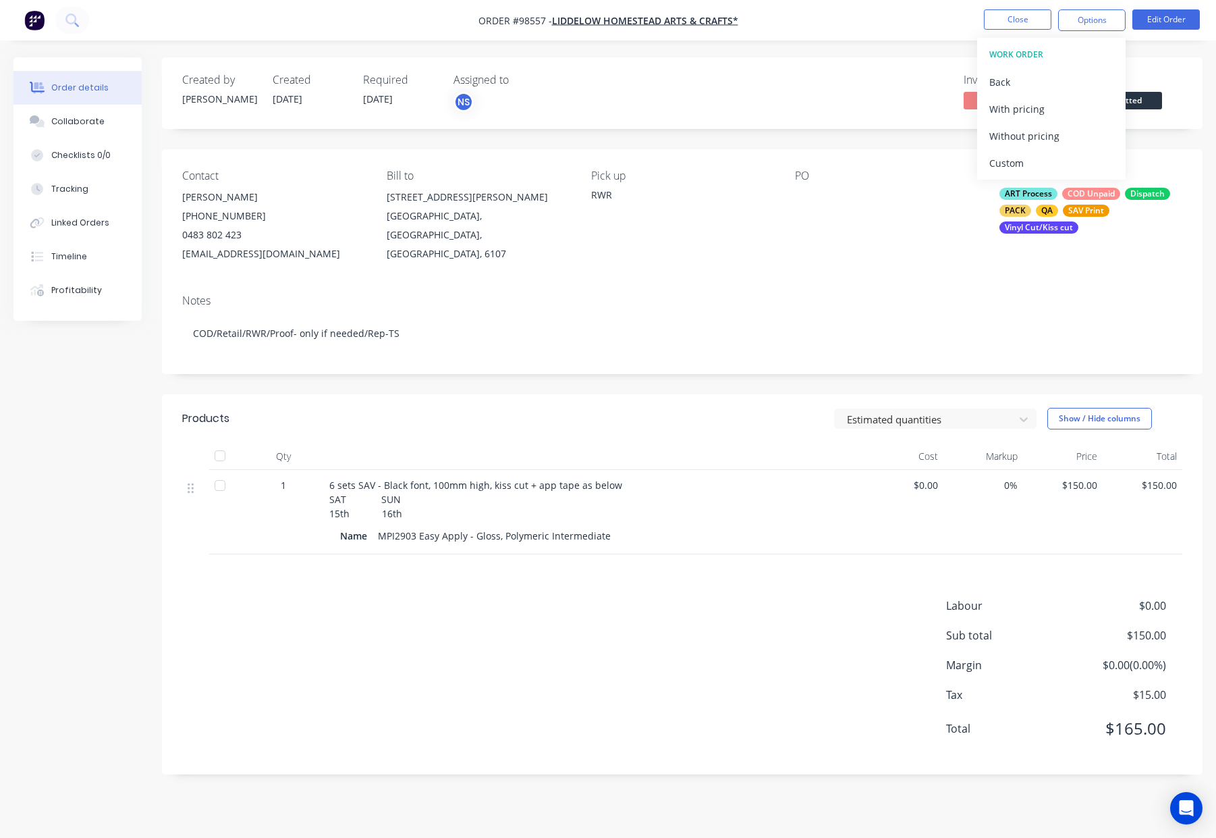
click at [846, 111] on div "Invoiced No Status Submitted" at bounding box center [886, 93] width 594 height 39
click at [1164, 22] on button "Edit Order" at bounding box center [1165, 19] width 67 height 20
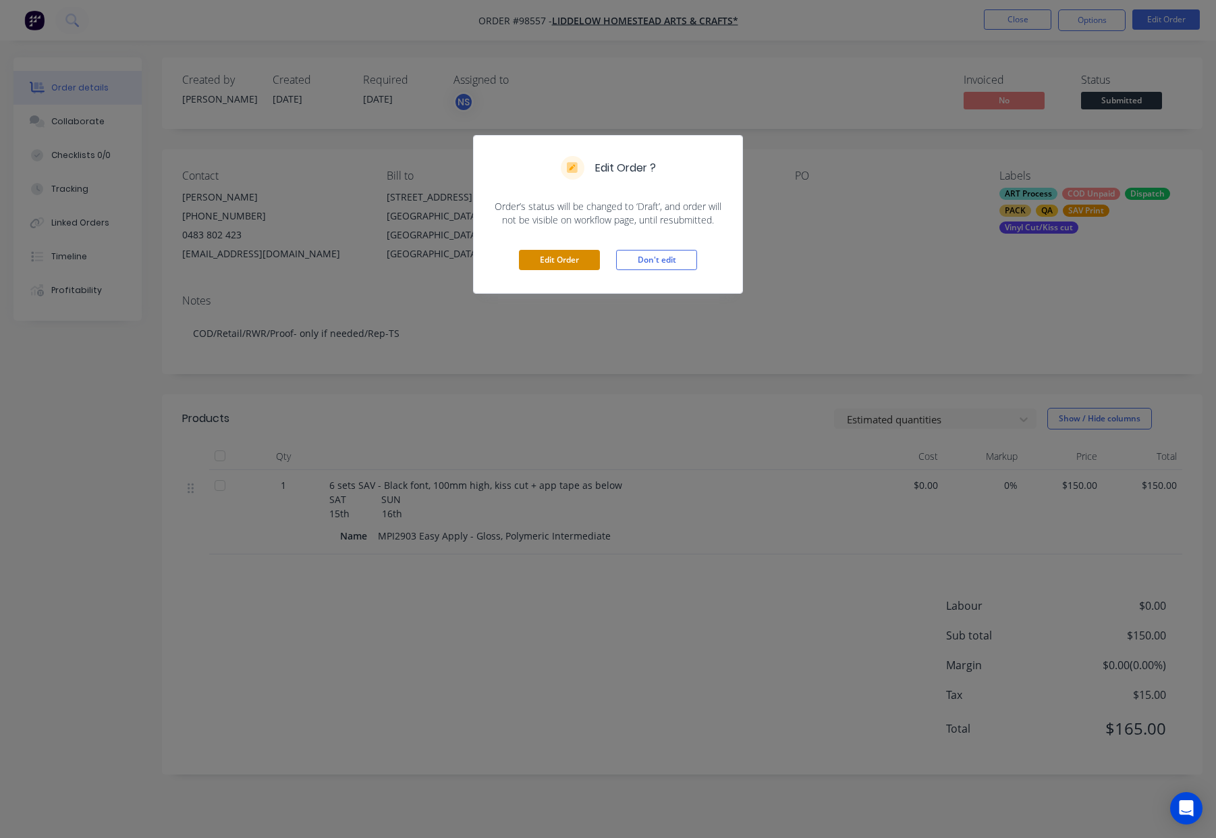
click at [570, 262] on button "Edit Order" at bounding box center [559, 260] width 81 height 20
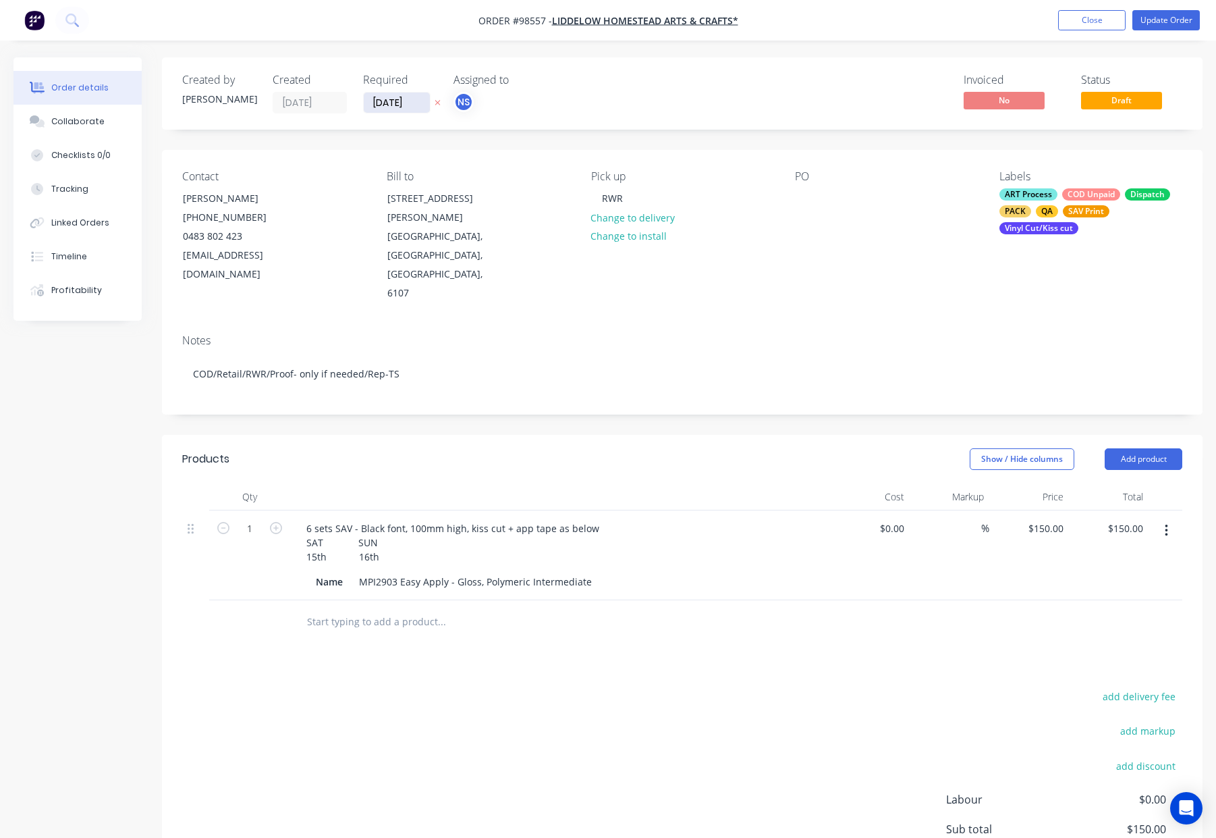
click at [392, 103] on input "14/10/25" at bounding box center [397, 102] width 66 height 20
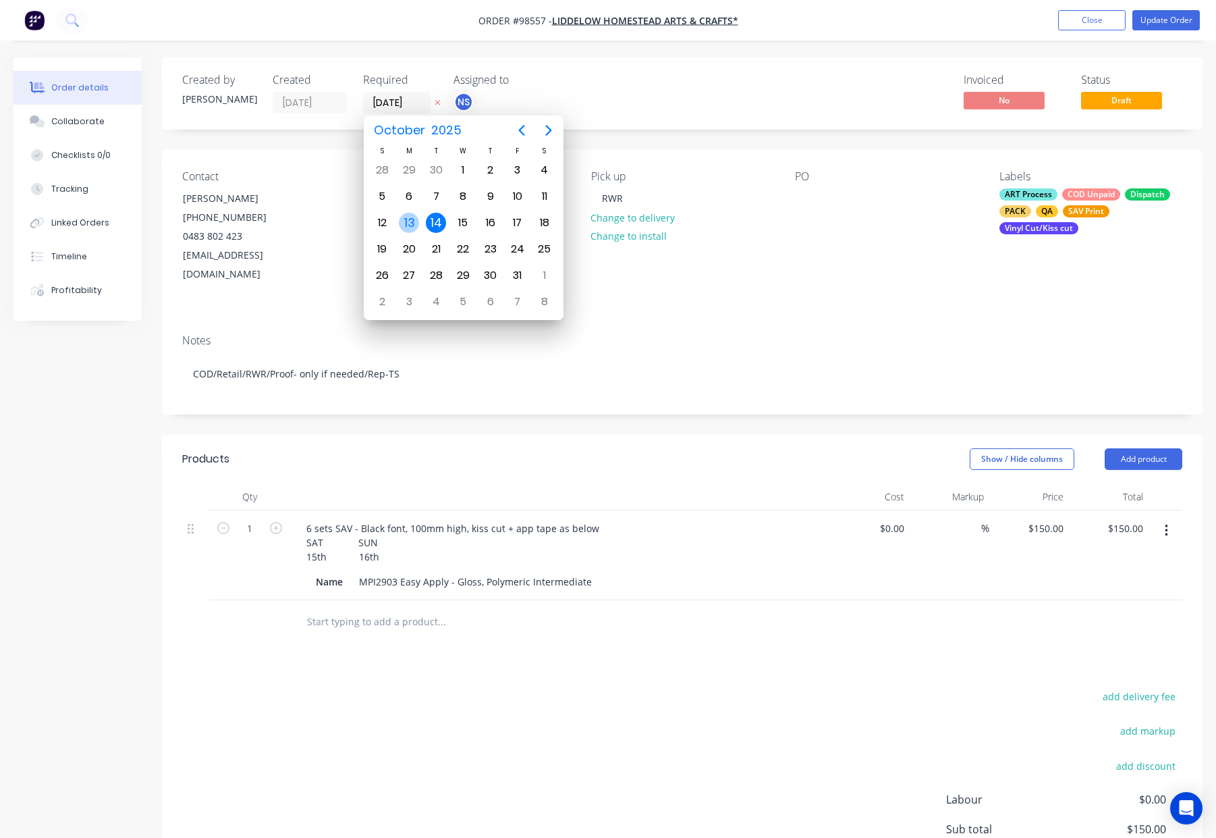
click at [415, 223] on div "13" at bounding box center [409, 223] width 20 height 20
type input "[DATE]"
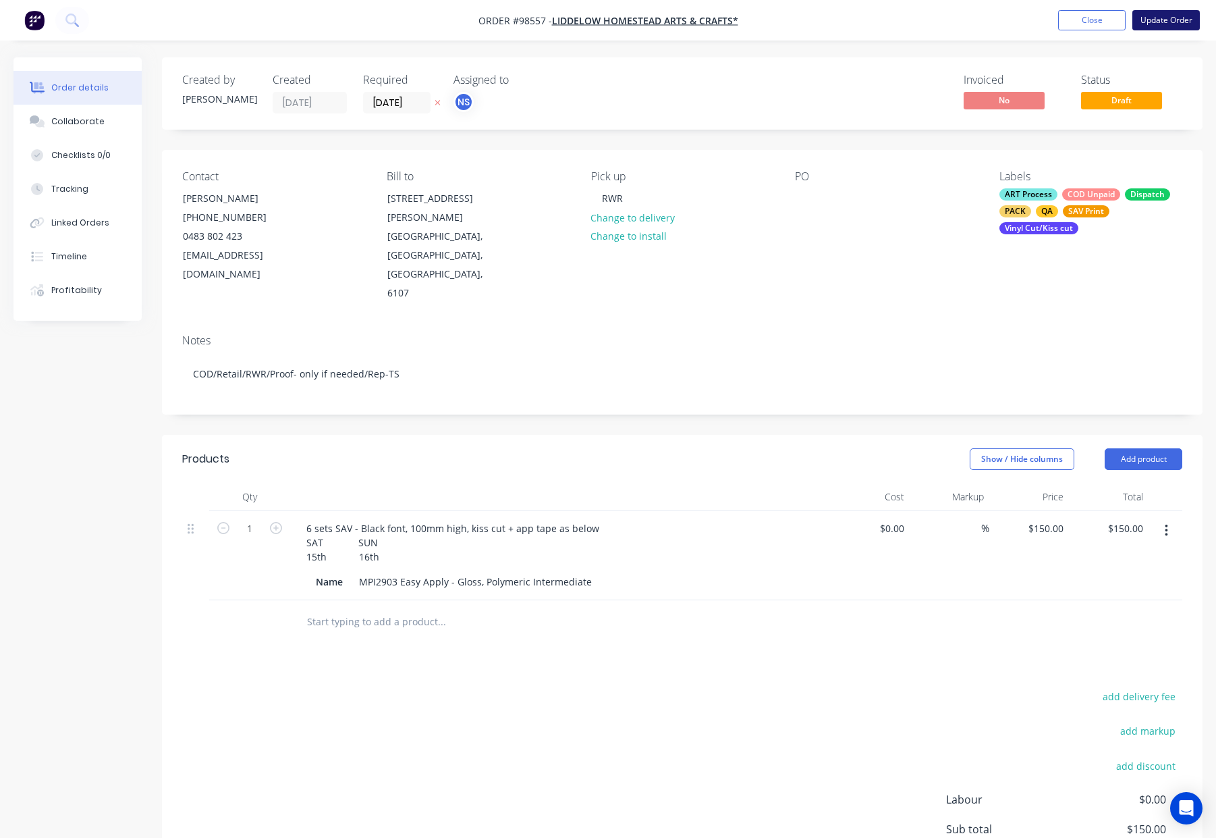
click at [1164, 22] on button "Update Order" at bounding box center [1165, 20] width 67 height 20
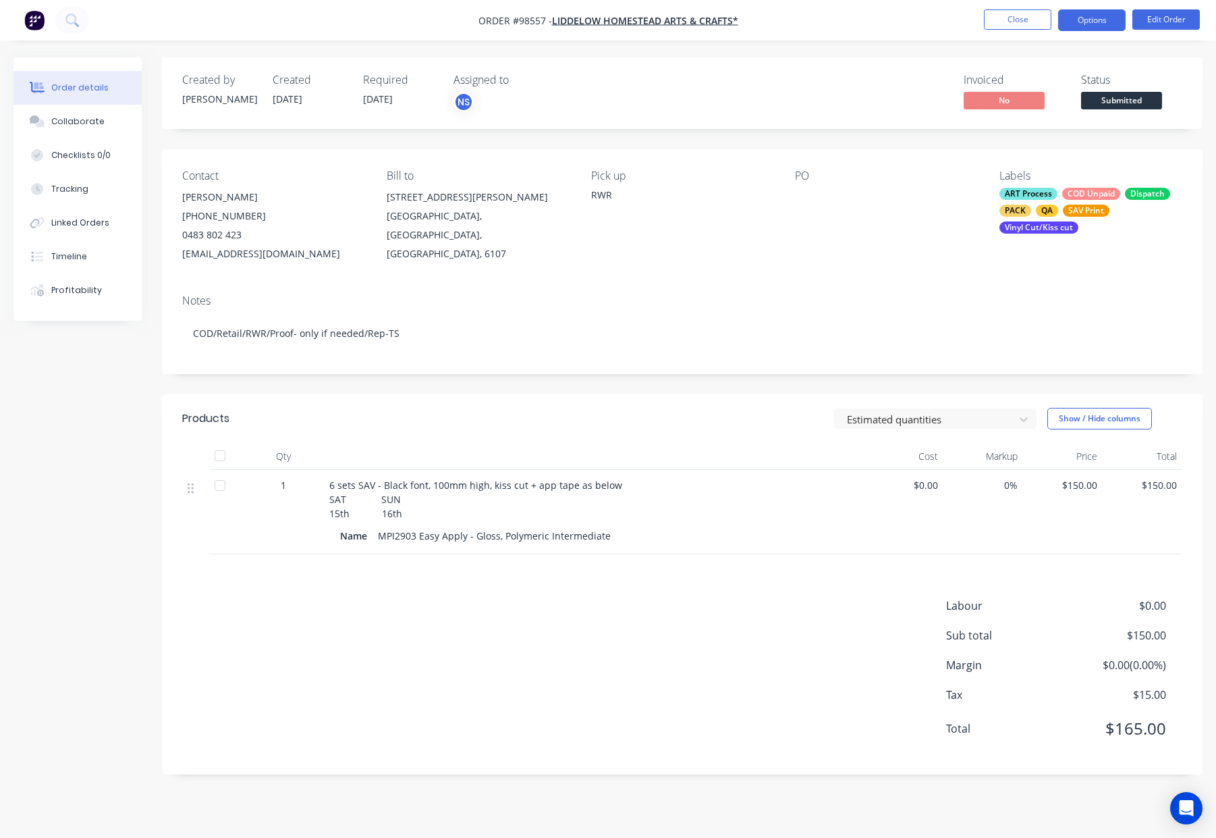
click at [1095, 22] on button "Options" at bounding box center [1091, 20] width 67 height 22
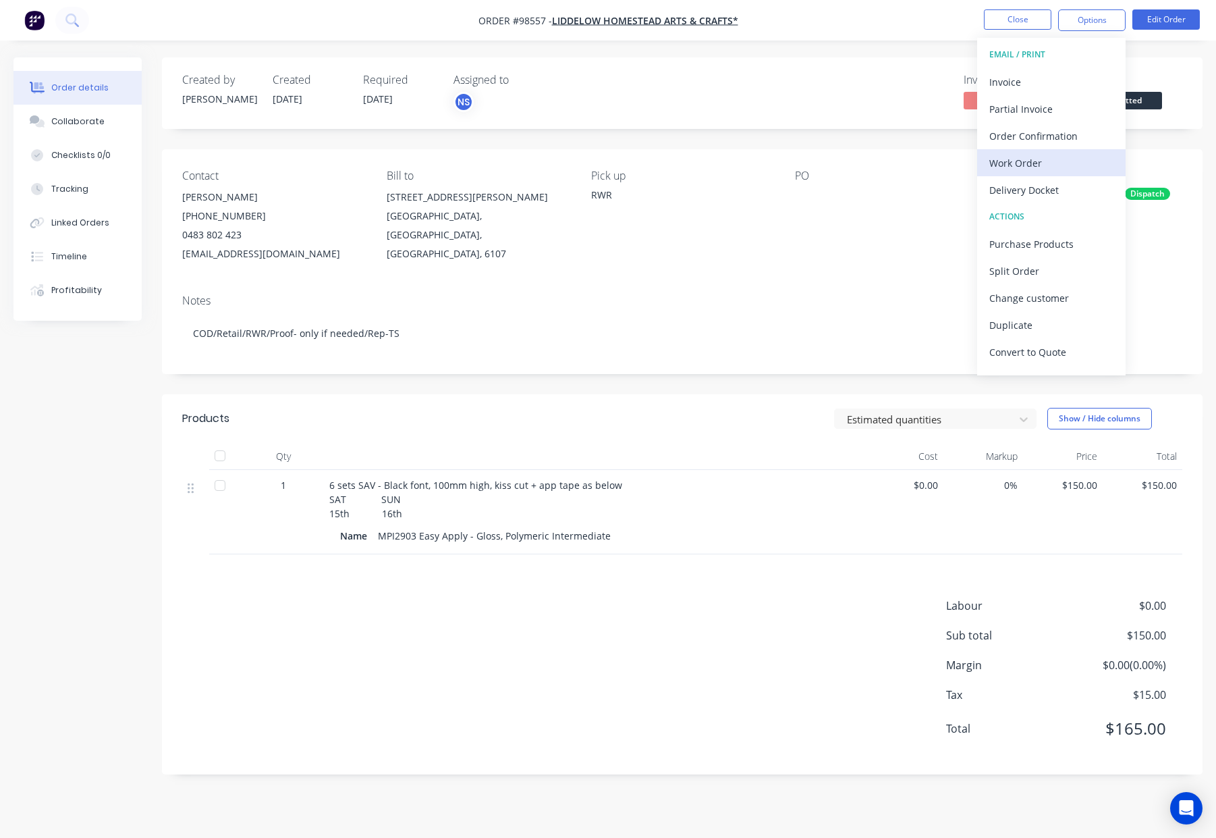
click at [1056, 167] on div "Work Order" at bounding box center [1051, 163] width 124 height 20
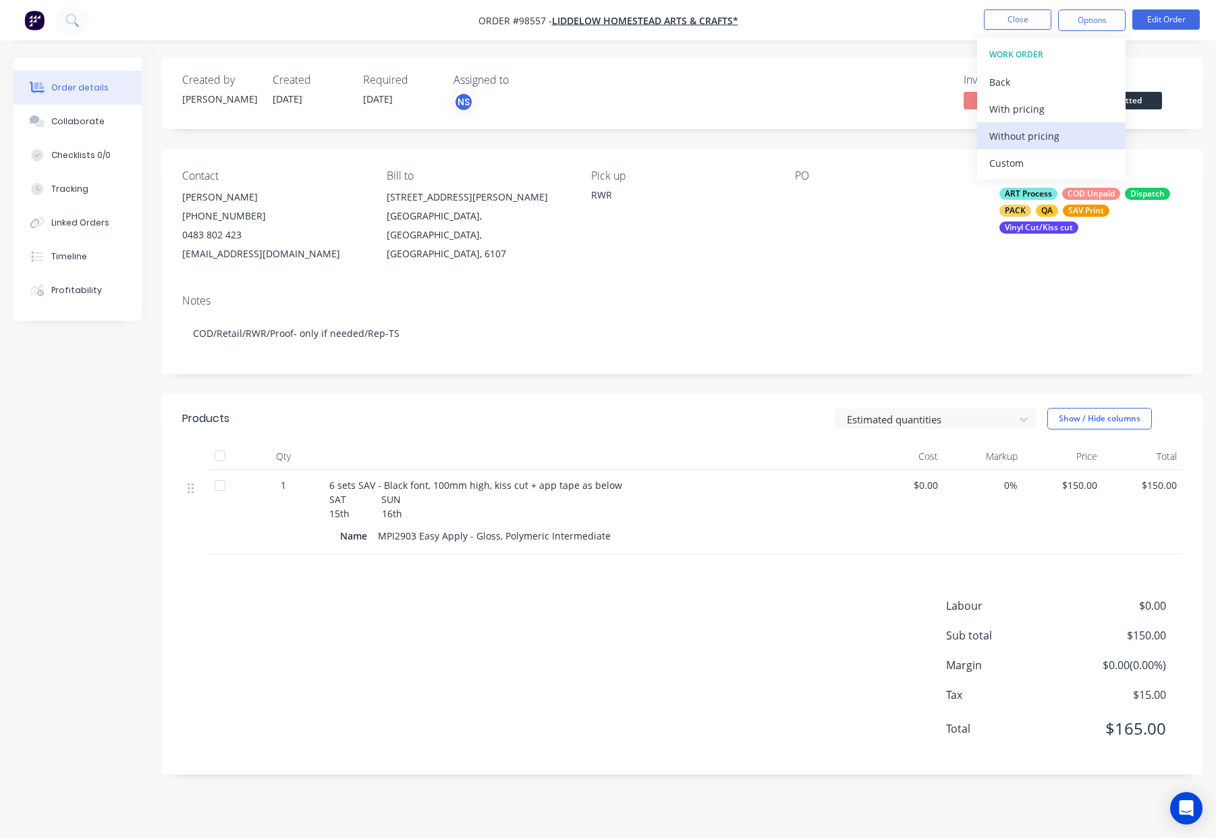
click at [1061, 139] on div "Without pricing" at bounding box center [1051, 136] width 124 height 20
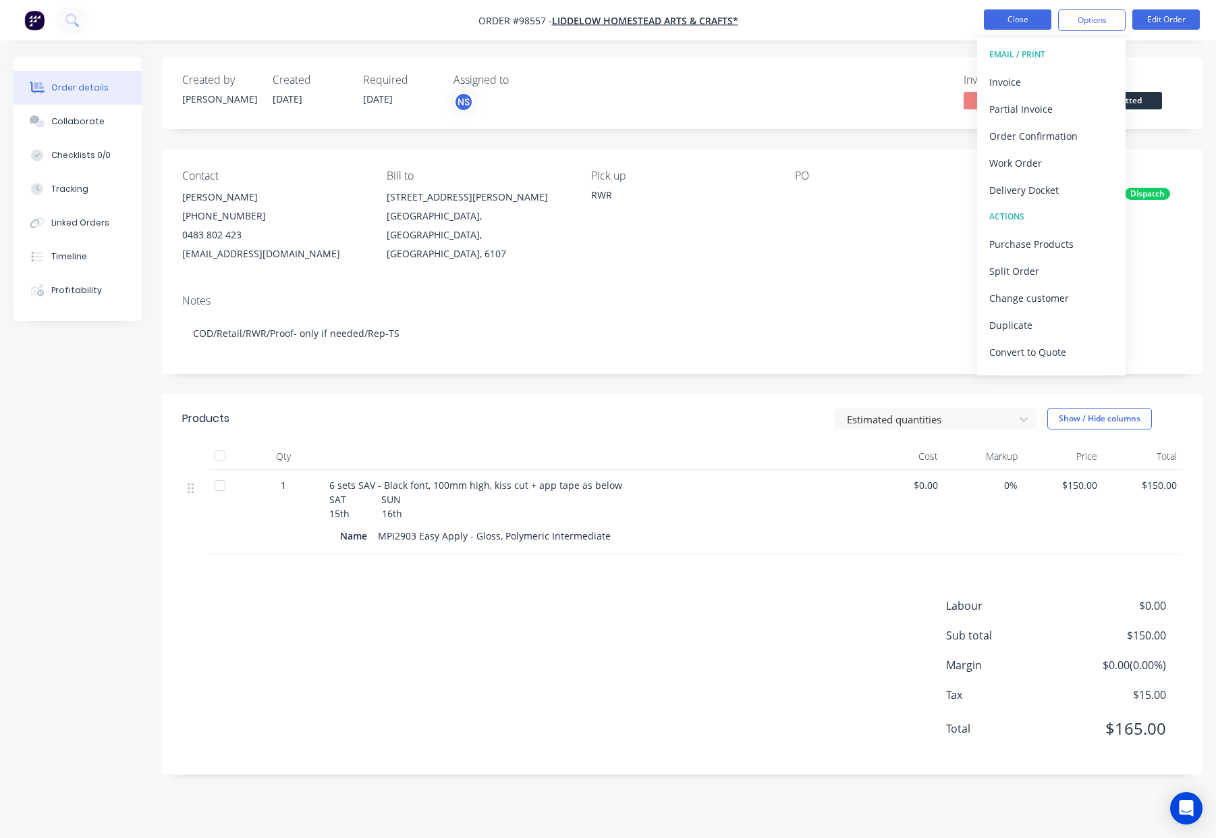
click at [1014, 16] on button "Close" at bounding box center [1017, 19] width 67 height 20
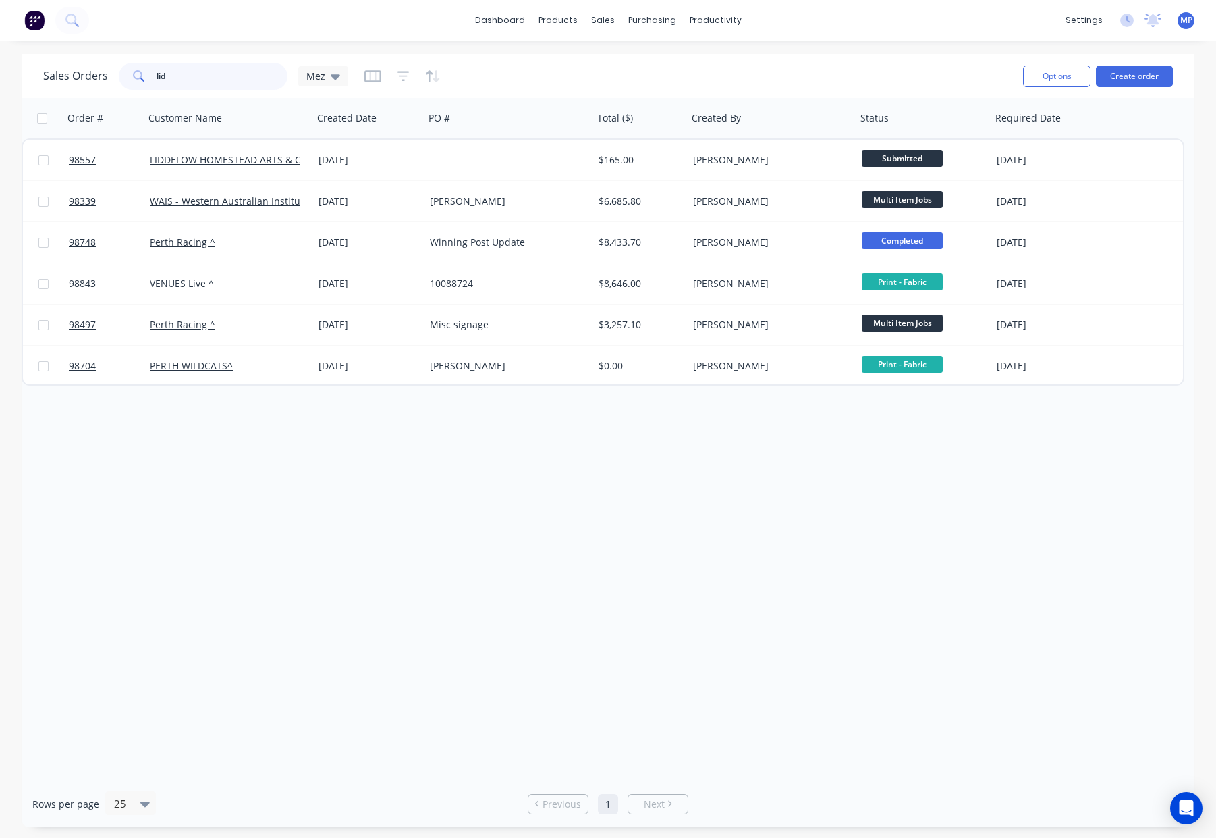
drag, startPoint x: 245, startPoint y: 70, endPoint x: 146, endPoint y: 70, distance: 99.2
click at [113, 66] on div "Sales Orders lid Mez" at bounding box center [195, 76] width 305 height 27
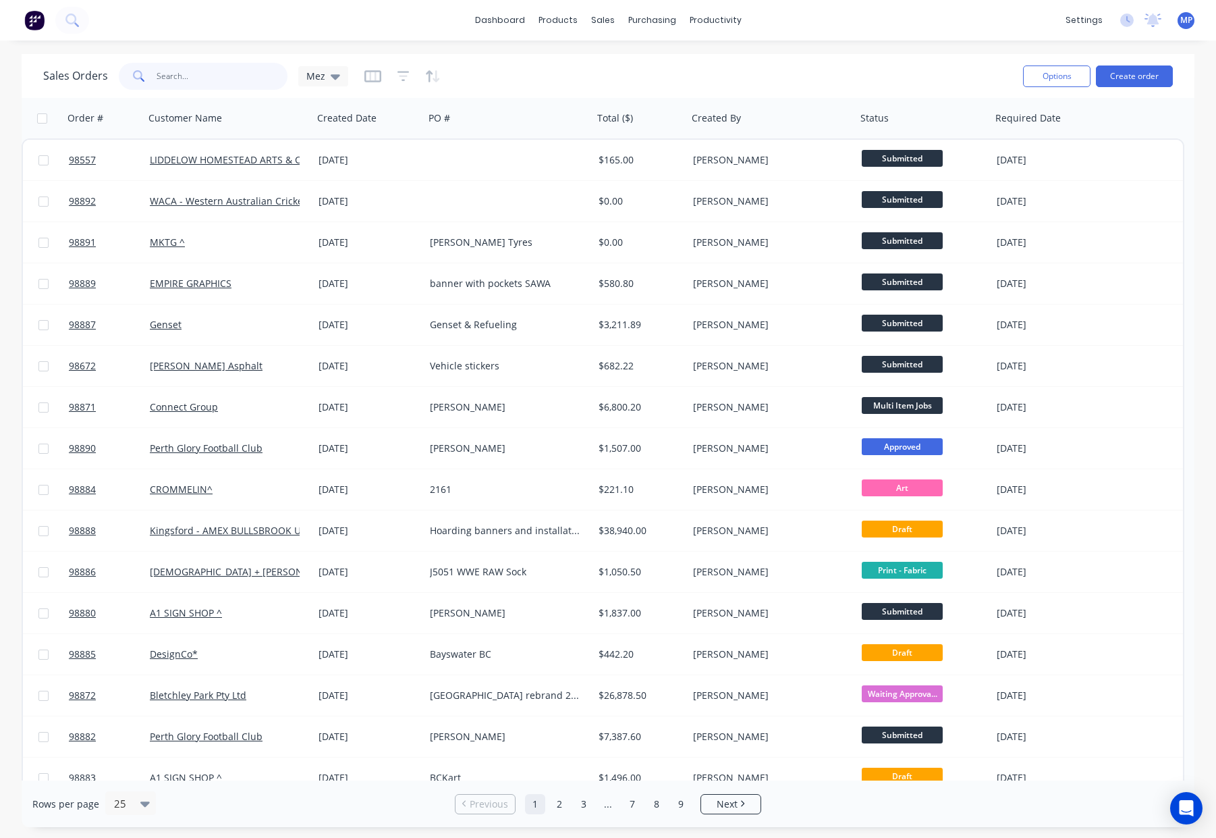
drag, startPoint x: 182, startPoint y: 79, endPoint x: 249, endPoint y: 79, distance: 66.8
click at [182, 79] on input "text" at bounding box center [223, 76] width 132 height 27
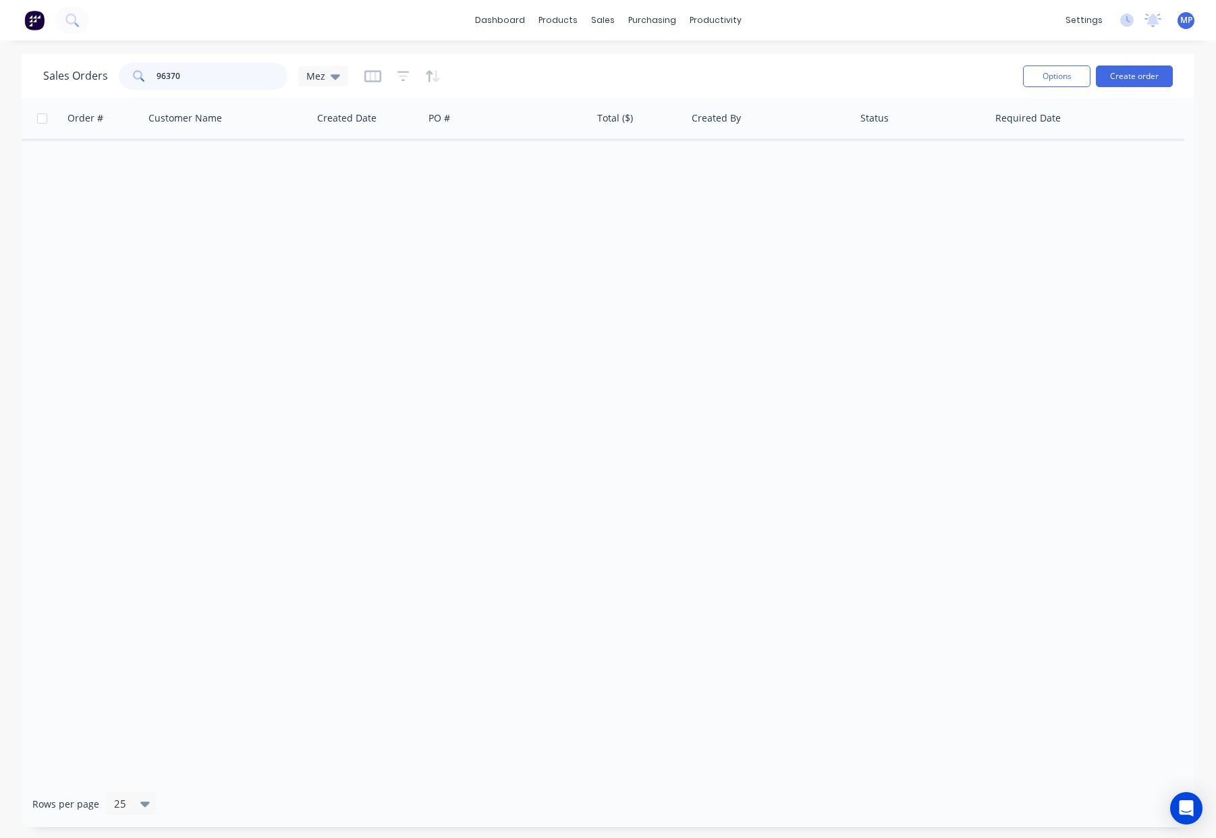
type input "96370"
click at [400, 78] on icon "button" at bounding box center [404, 76] width 12 height 13
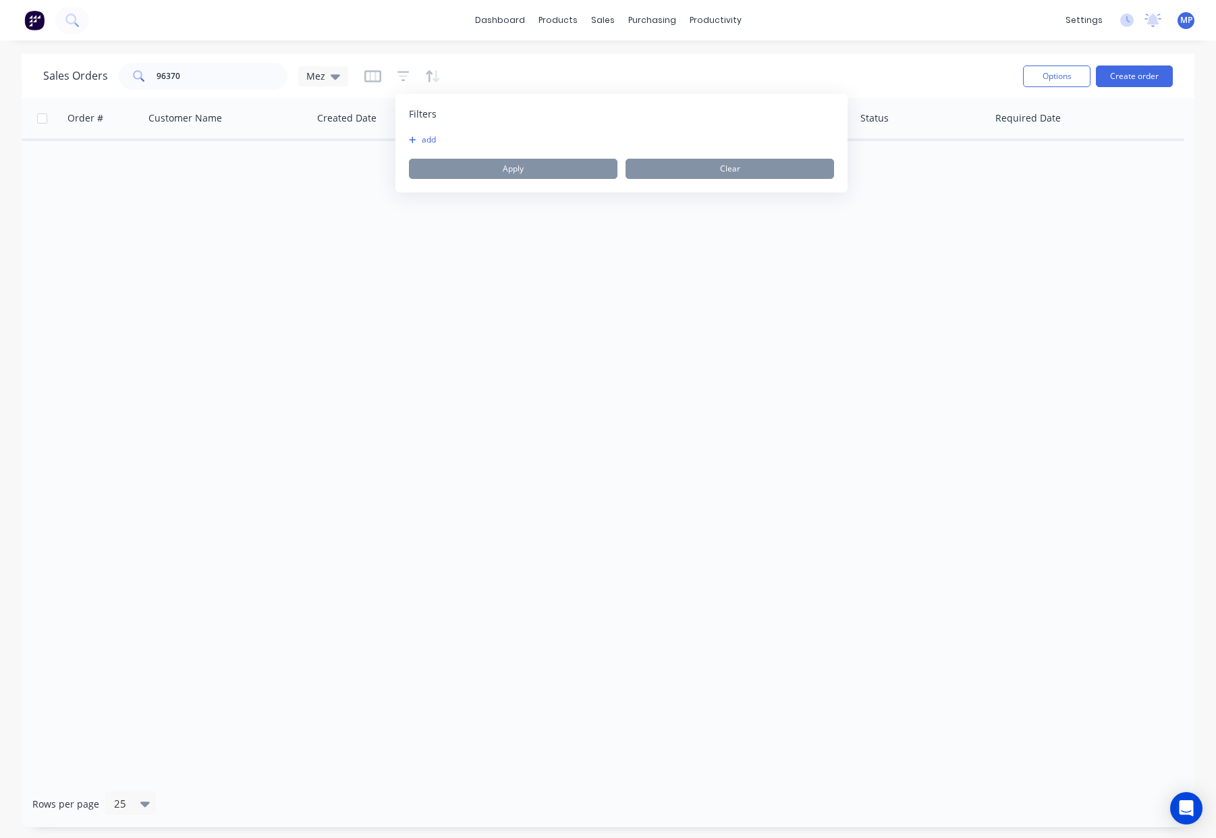
click at [435, 137] on button "add" at bounding box center [426, 139] width 34 height 11
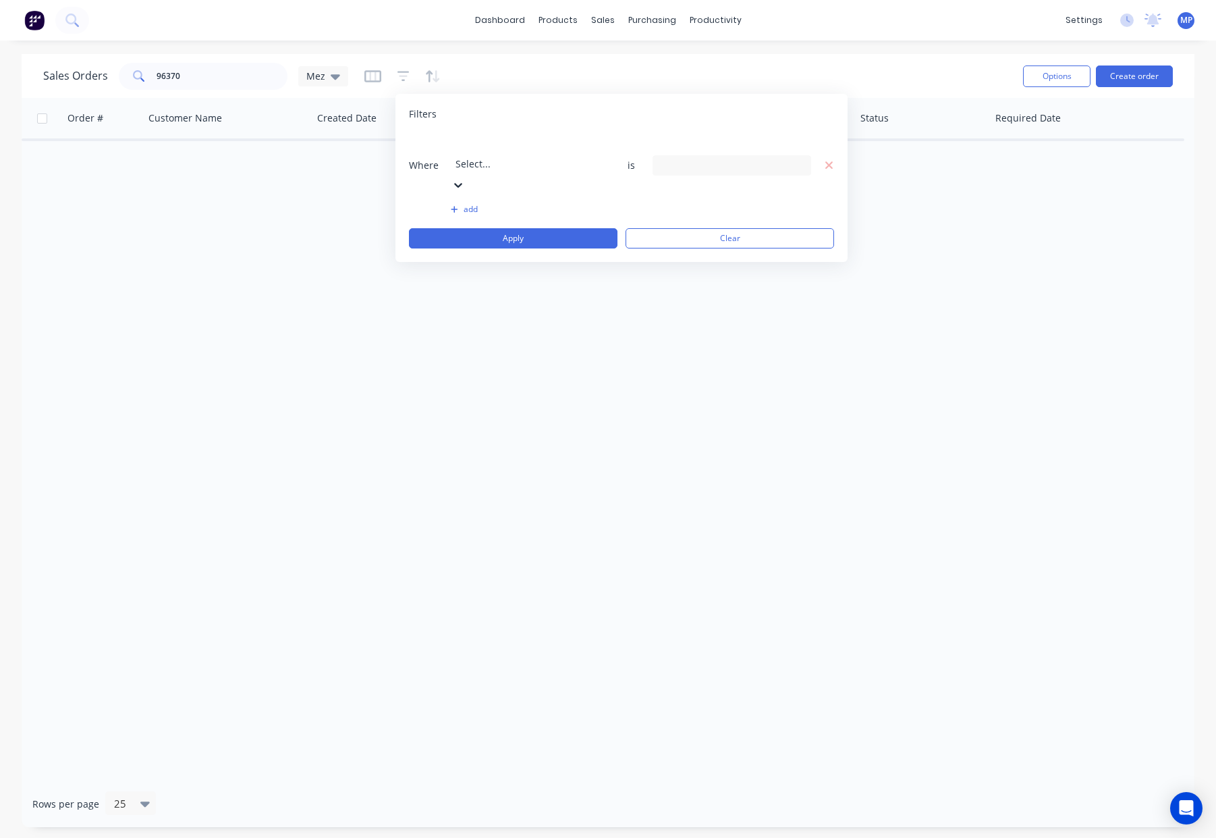
drag, startPoint x: 534, startPoint y: 152, endPoint x: 538, endPoint y: 159, distance: 7.9
click at [534, 153] on div at bounding box center [553, 145] width 194 height 17
drag, startPoint x: 526, startPoint y: 352, endPoint x: 640, endPoint y: 231, distance: 165.2
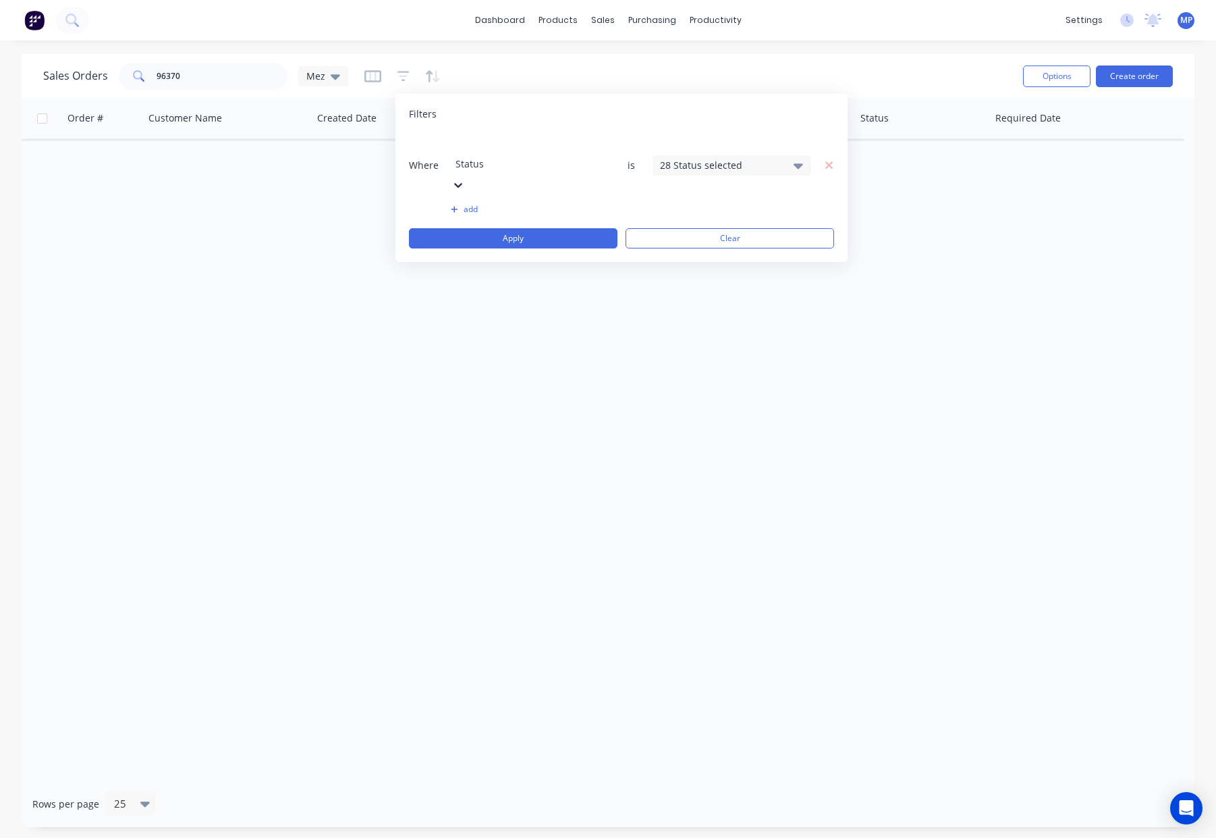
drag, startPoint x: 688, startPoint y: 138, endPoint x: 693, endPoint y: 158, distance: 20.8
click at [688, 155] on div "28 Status selected" at bounding box center [732, 165] width 159 height 20
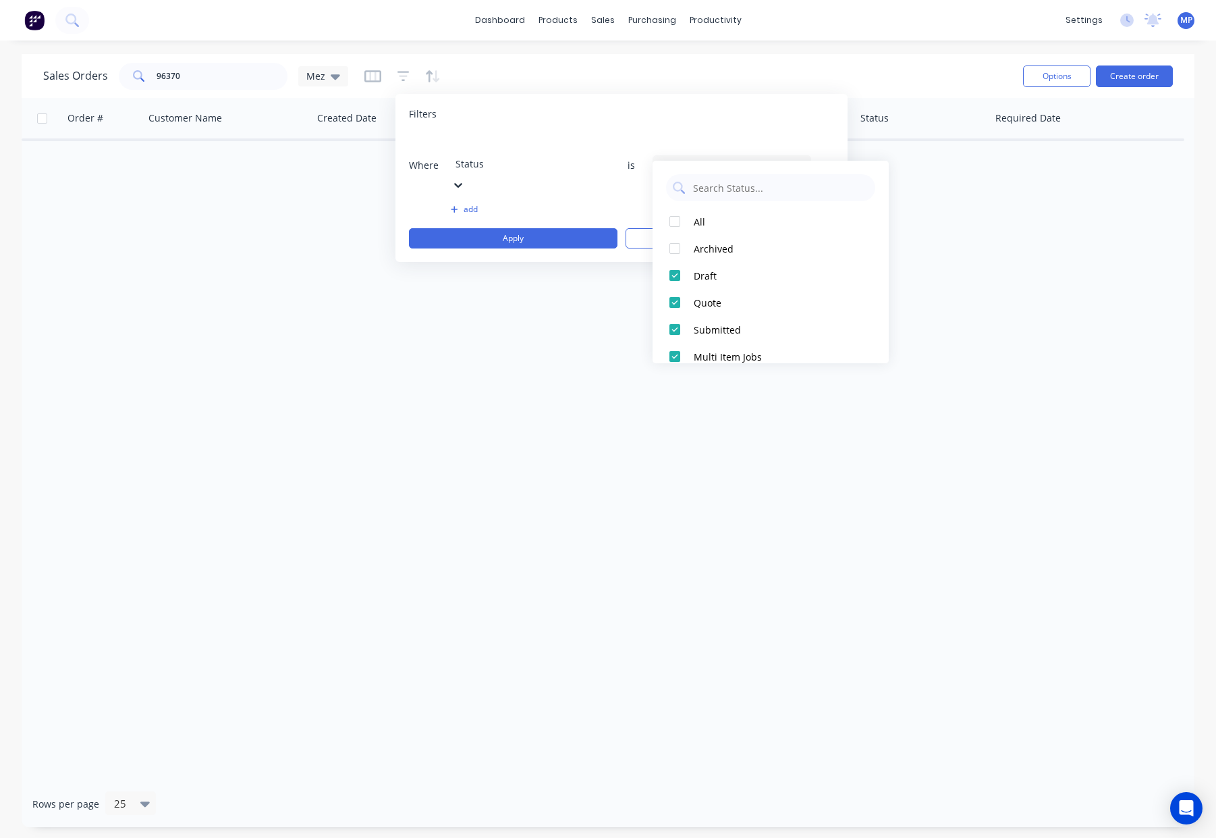
drag, startPoint x: 704, startPoint y: 252, endPoint x: 620, endPoint y: 227, distance: 88.0
click at [703, 251] on div "Archived" at bounding box center [775, 249] width 162 height 14
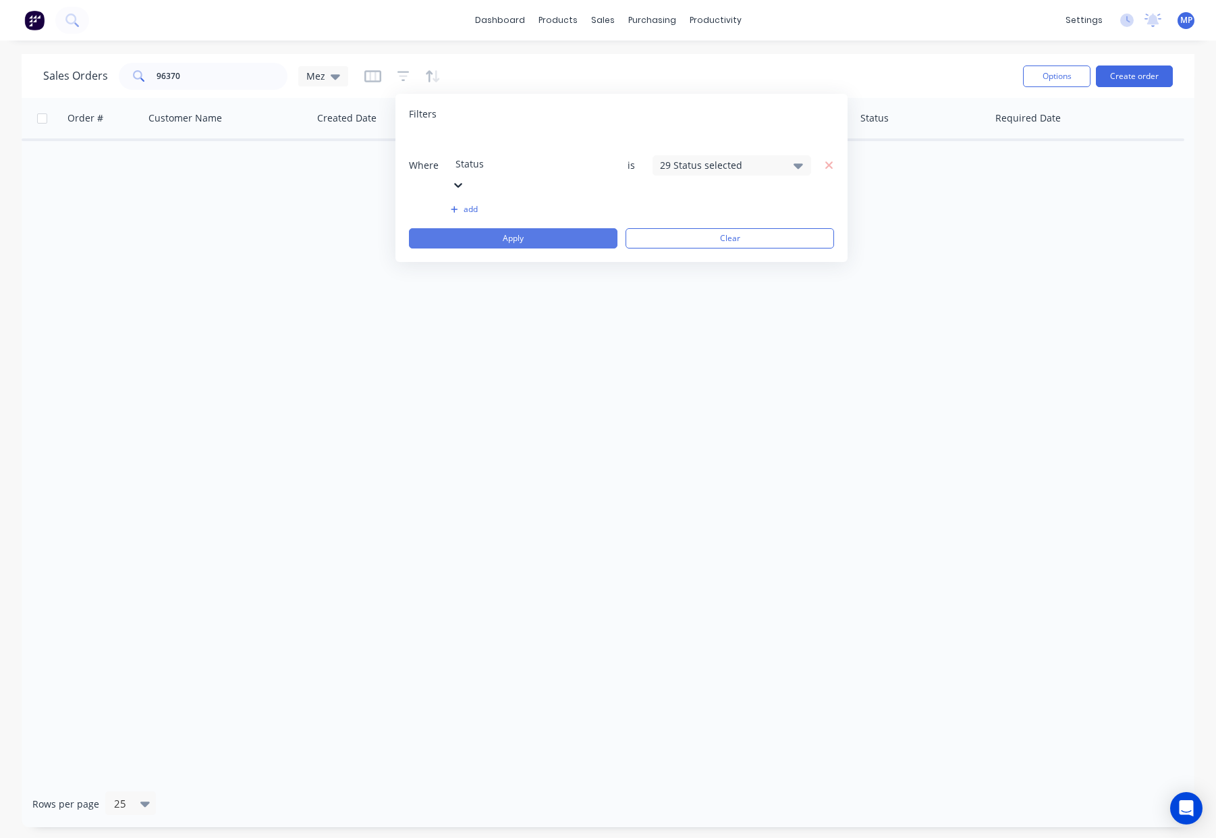
click at [559, 228] on button "Apply" at bounding box center [513, 238] width 209 height 20
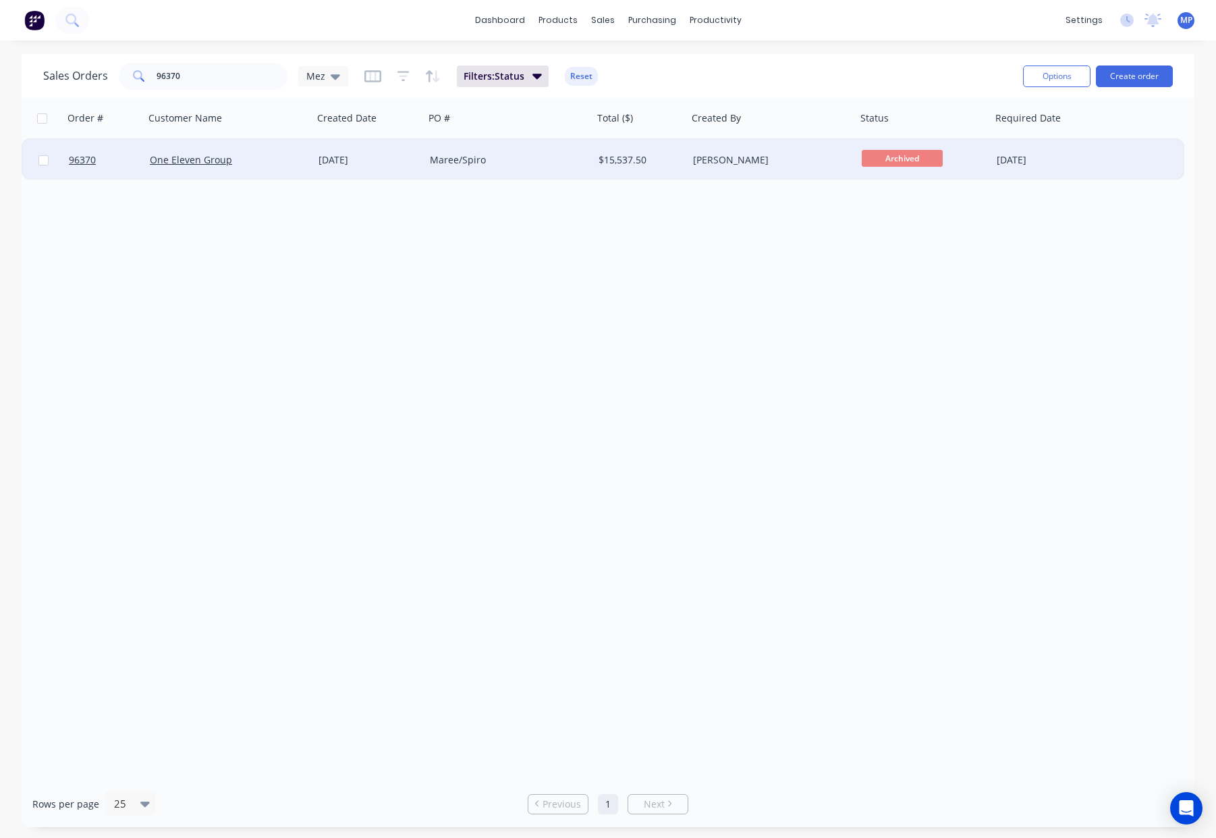
click at [530, 160] on div "Maree/Spiro" at bounding box center [505, 159] width 150 height 13
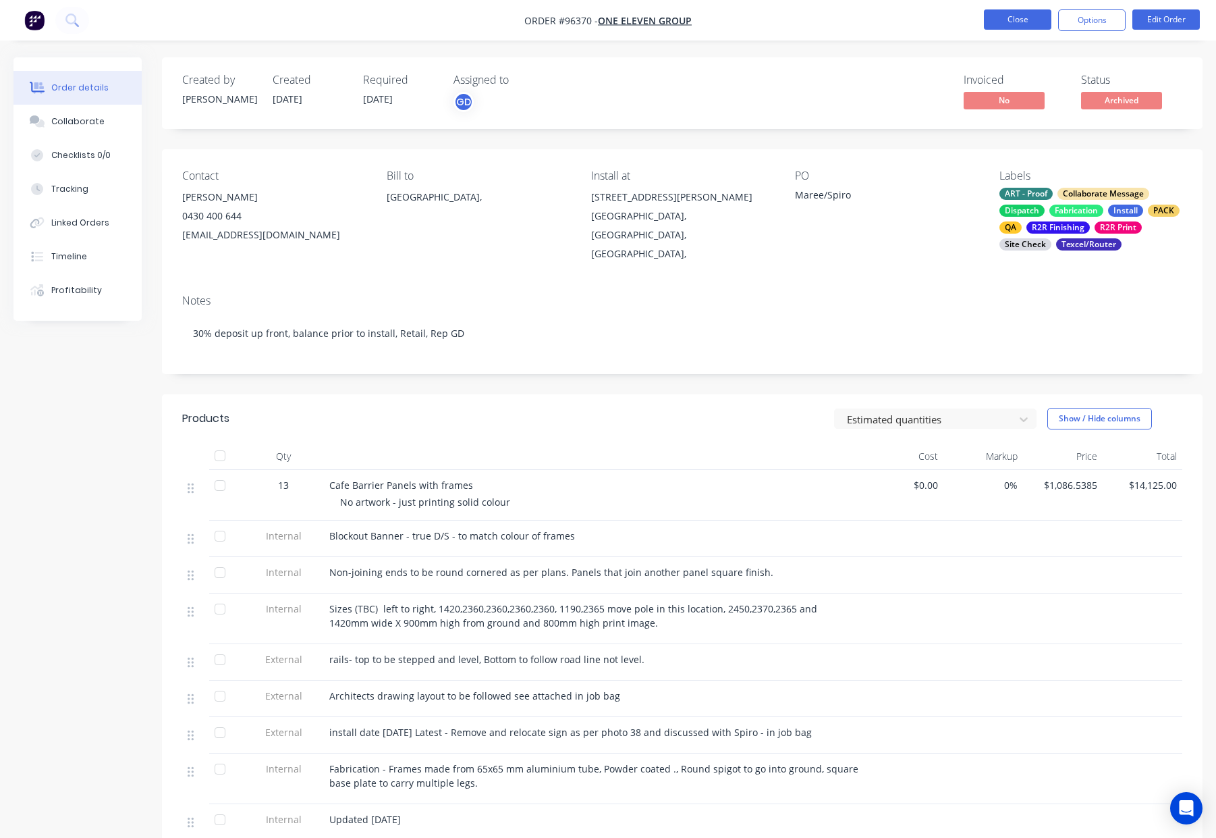
click at [1000, 22] on button "Close" at bounding box center [1017, 19] width 67 height 20
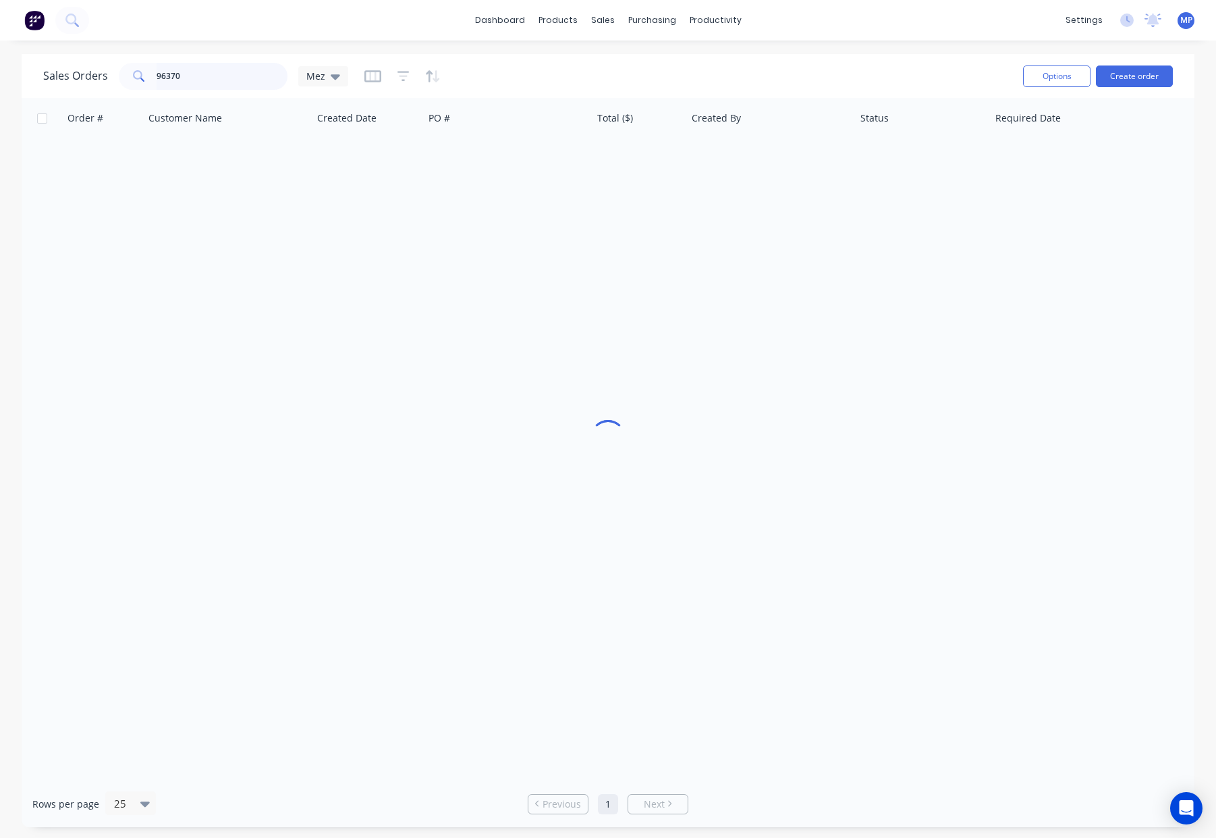
click at [190, 86] on input "96370" at bounding box center [223, 76] width 132 height 27
drag, startPoint x: 114, startPoint y: 75, endPoint x: 95, endPoint y: 75, distance: 18.9
click at [95, 75] on div "Sales Orders 96370 Mez" at bounding box center [195, 76] width 305 height 27
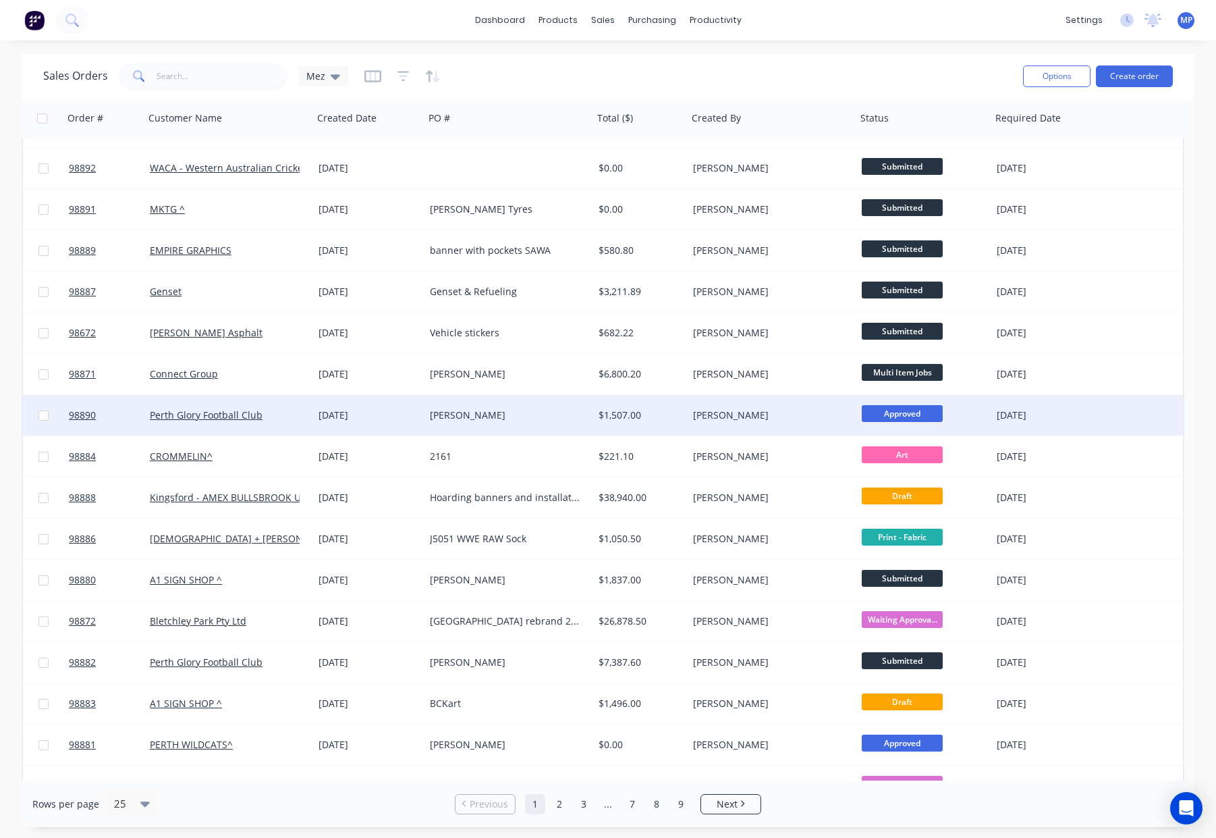
scroll to position [50, 0]
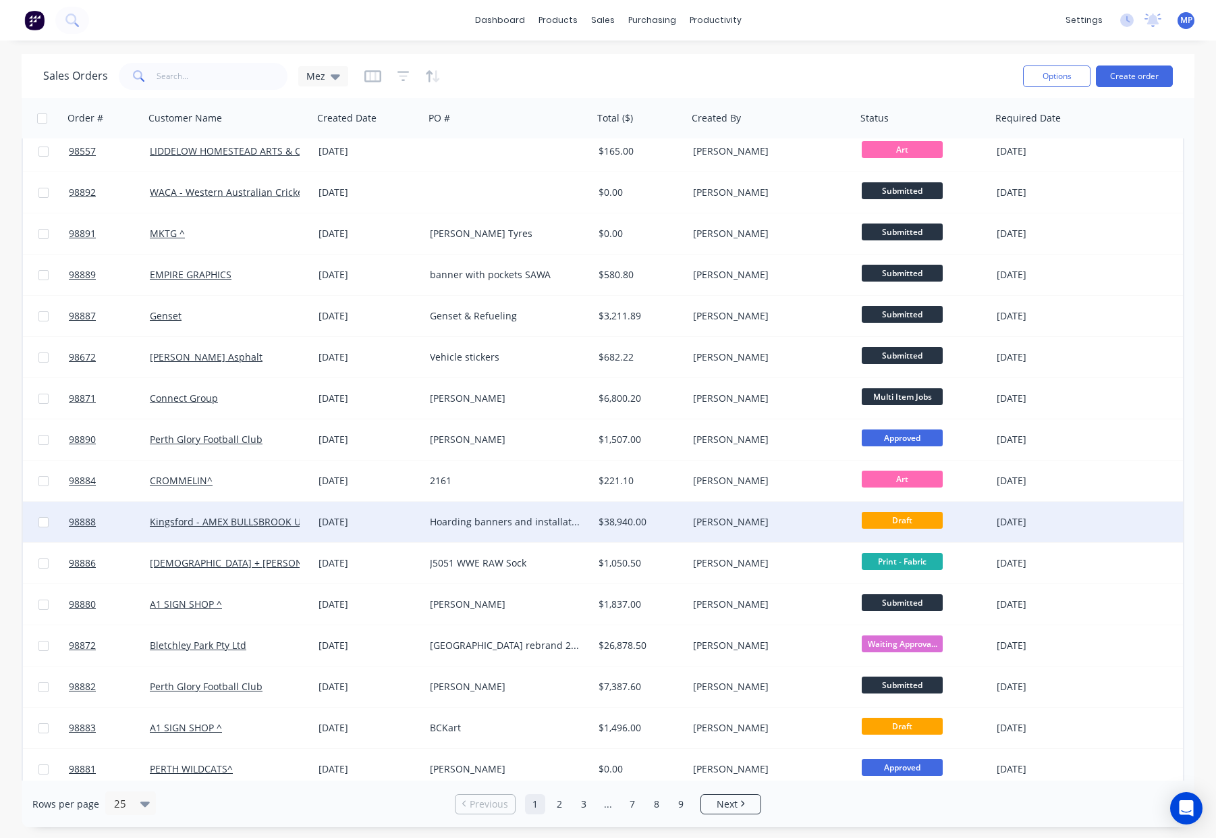
click at [584, 518] on div "Hoarding banners and installation by 27 / 10" at bounding box center [509, 521] width 158 height 13
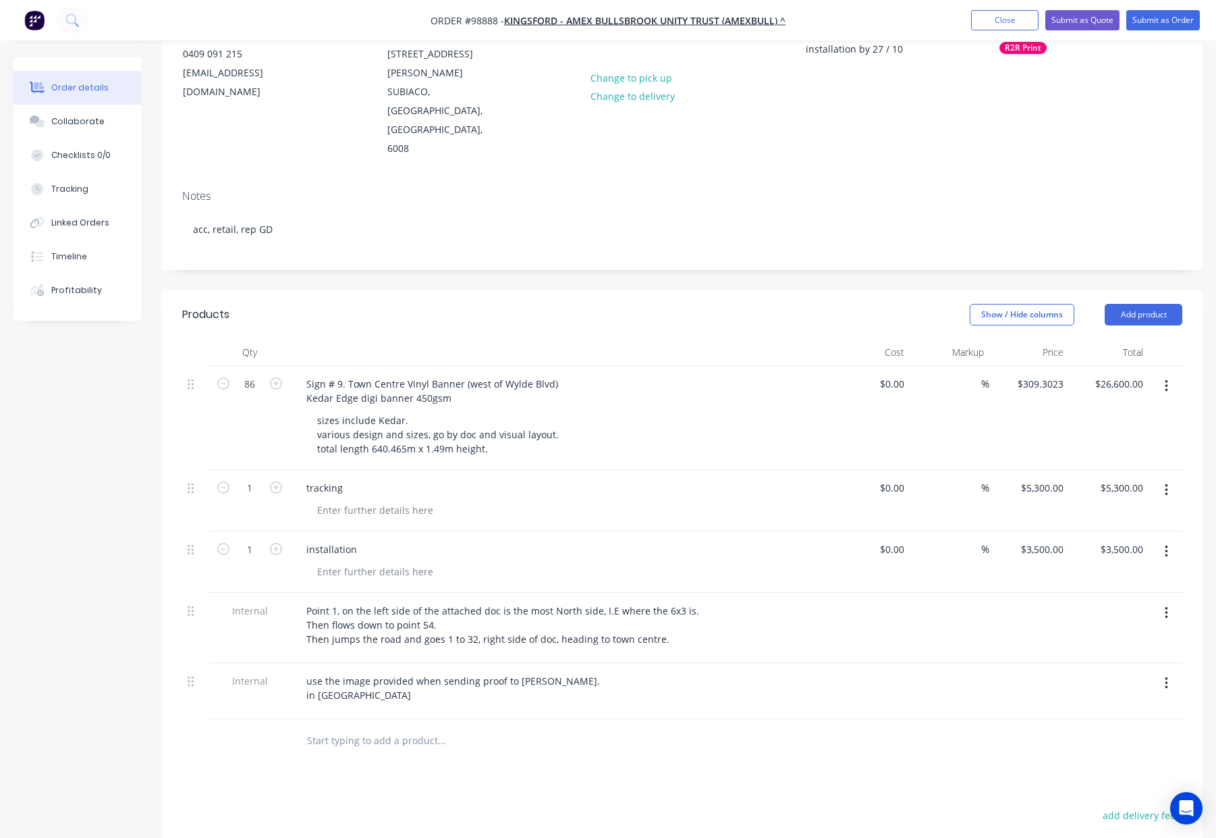
scroll to position [171, 0]
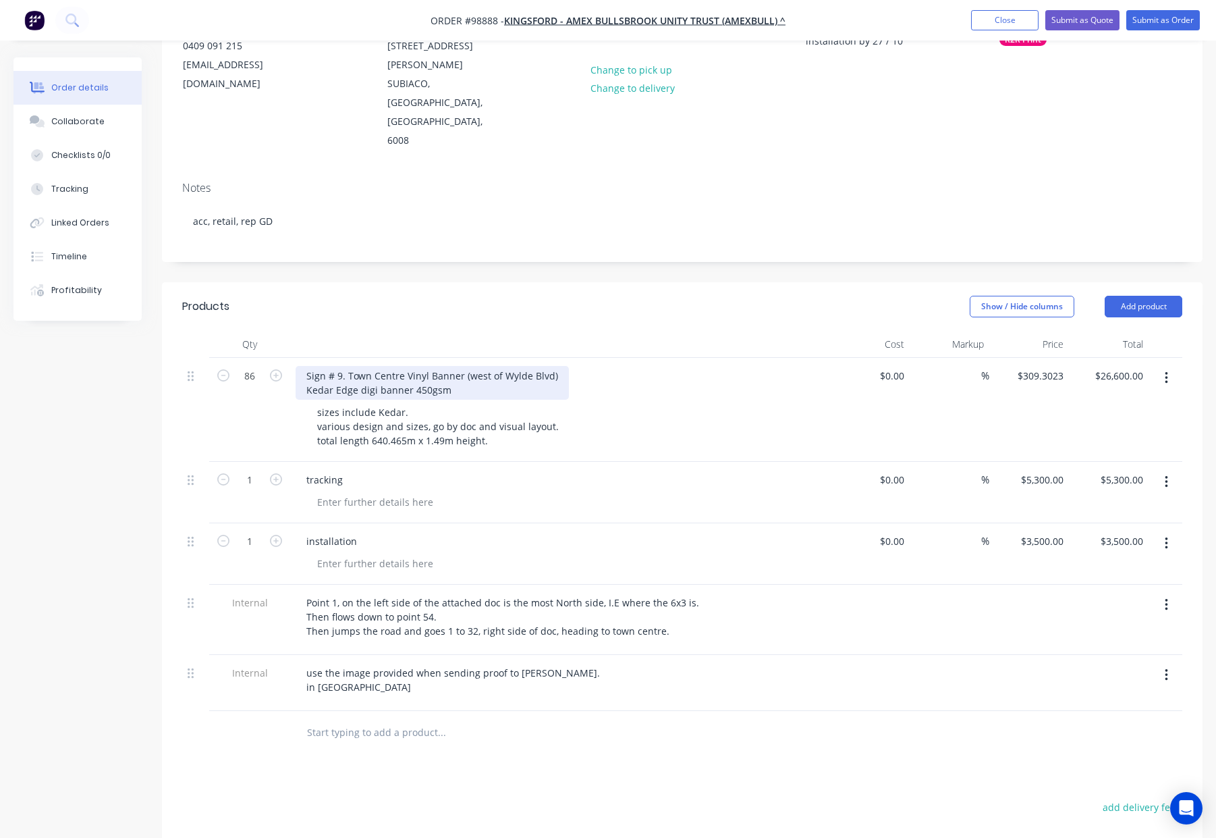
drag, startPoint x: 305, startPoint y: 319, endPoint x: 344, endPoint y: 329, distance: 39.6
click at [305, 366] on div "Sign # 9. Town Centre Vinyl Banner (west of Wylde Blvd) Kedar Edge digi banner …" at bounding box center [432, 383] width 273 height 34
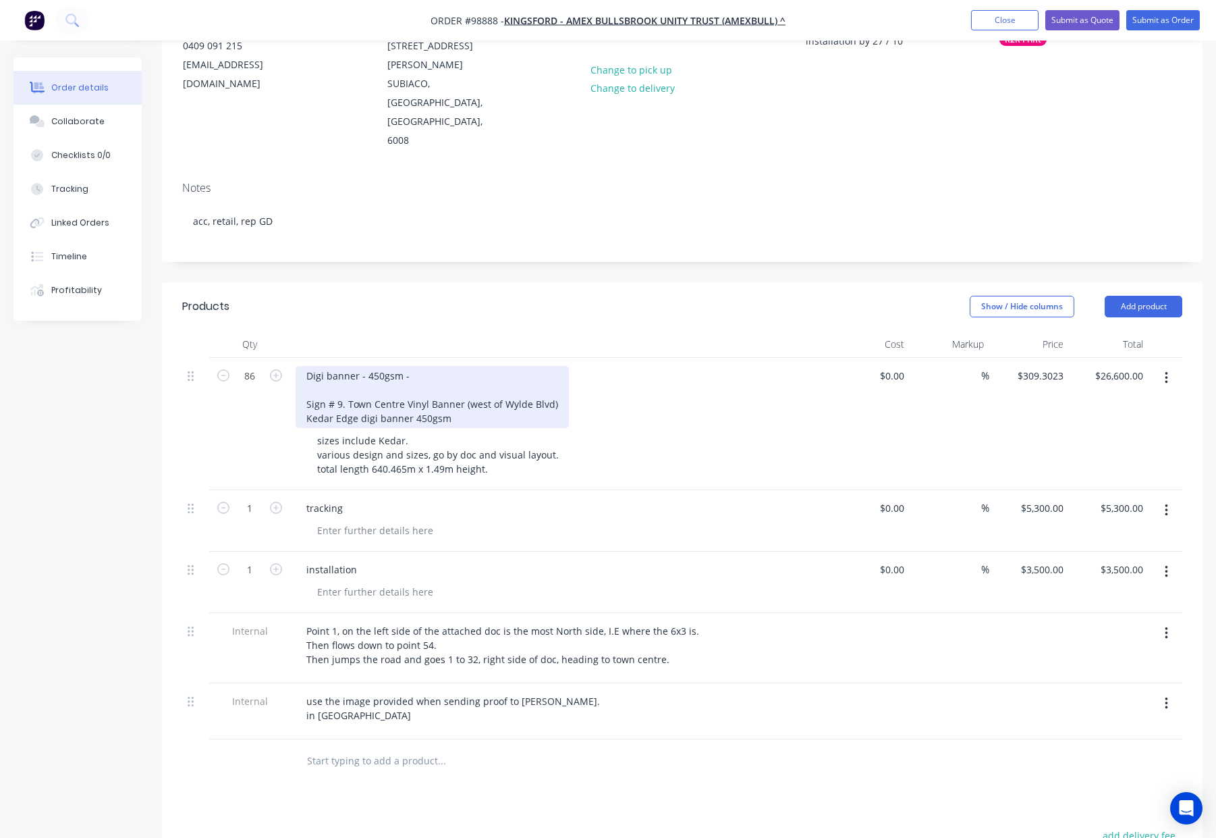
click at [417, 366] on div "Digi banner - 450gsm - Sign # 9. Town Centre Vinyl Banner (west of Wylde Blvd) …" at bounding box center [432, 397] width 273 height 62
drag, startPoint x: 449, startPoint y: 363, endPoint x: 281, endPoint y: 362, distance: 167.4
click at [281, 362] on div "86 Digi banner - 450gsm - with kedar edge Sign # 9. Town Centre Vinyl Banner (w…" at bounding box center [682, 424] width 1000 height 132
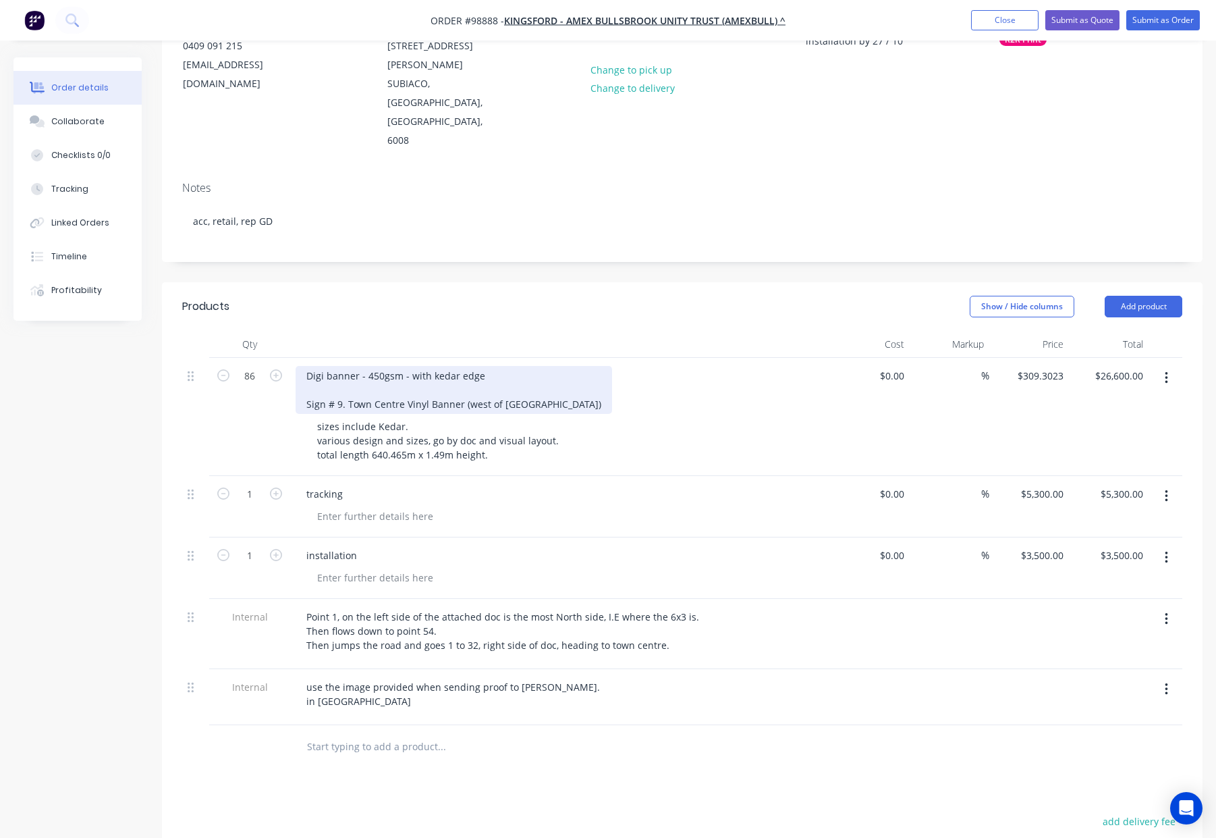
click at [302, 366] on div "Digi banner - 450gsm - with kedar edge Sign # 9. Town Centre Vinyl Banner (west…" at bounding box center [454, 390] width 317 height 48
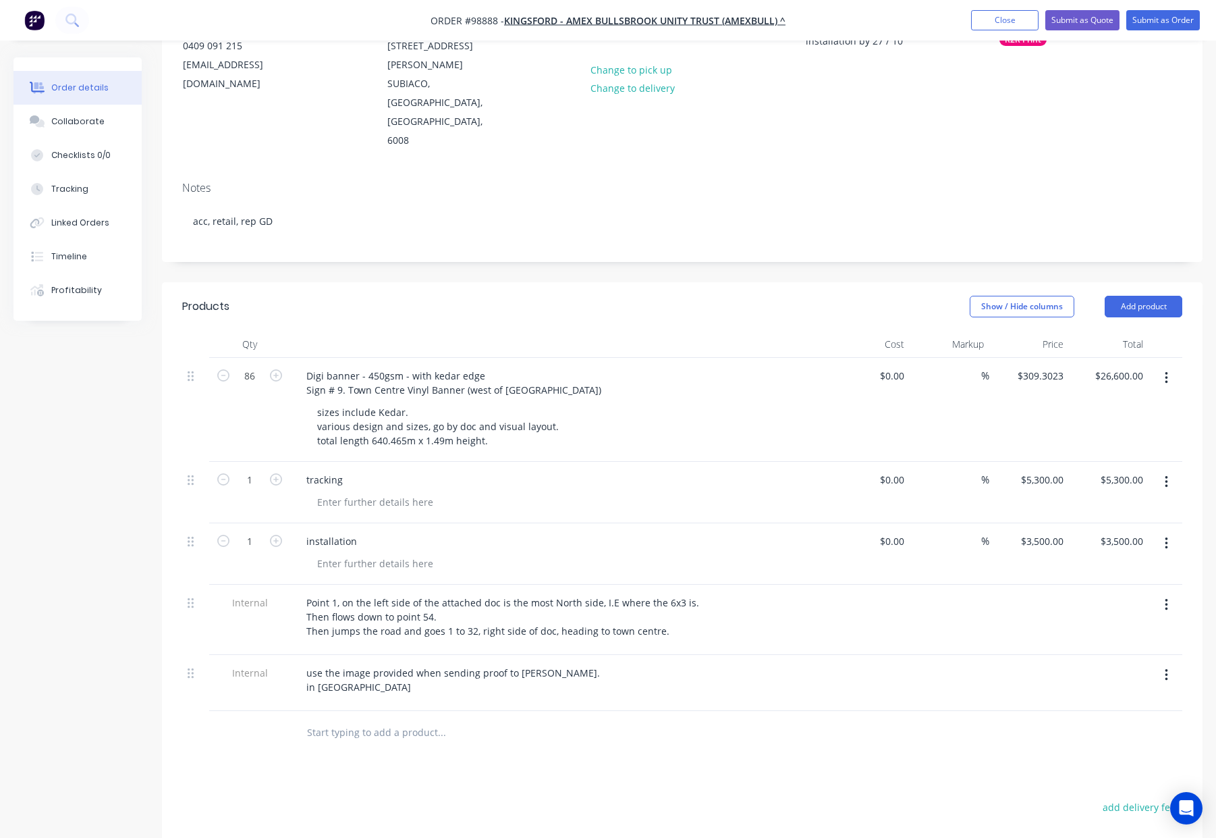
click at [406, 296] on div "Show / Hide columns Add product" at bounding box center [789, 307] width 788 height 22
click at [356, 366] on div "Digi banner - 450gsm - with kedar edge Sign # 9. Town Centre Vinyl Banner (west…" at bounding box center [454, 383] width 317 height 34
click at [454, 282] on header "Products Show / Hide columns Add product" at bounding box center [682, 306] width 1041 height 49
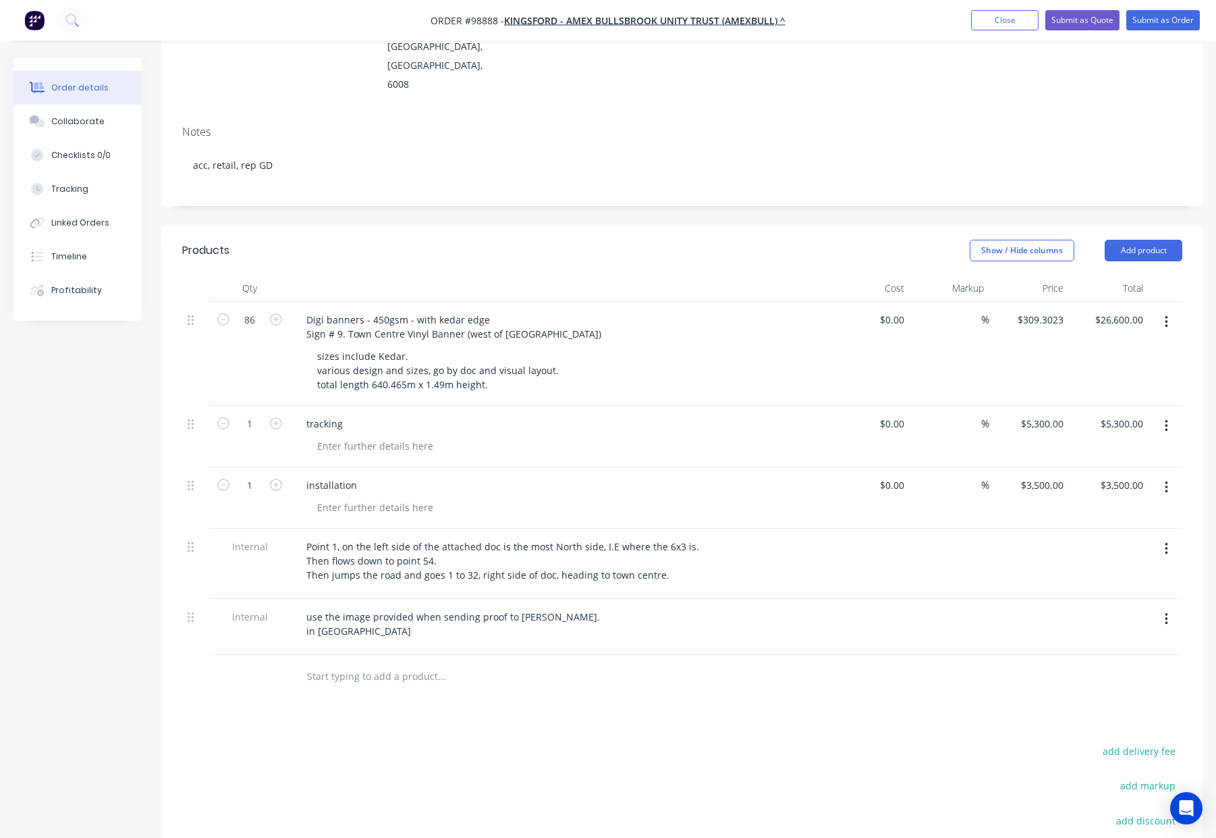
scroll to position [310, 0]
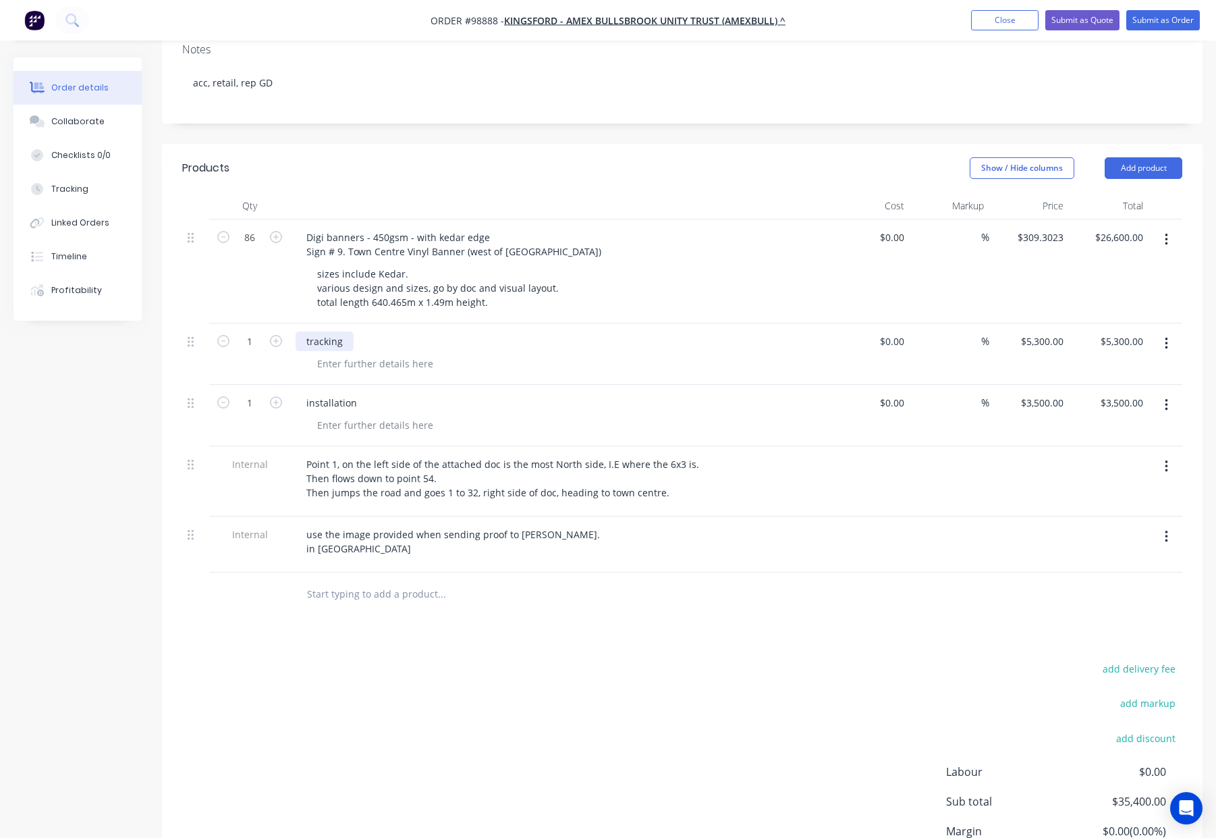
click at [309, 331] on div "tracking" at bounding box center [325, 341] width 58 height 20
click at [581, 331] on div "Tracking" at bounding box center [560, 341] width 529 height 20
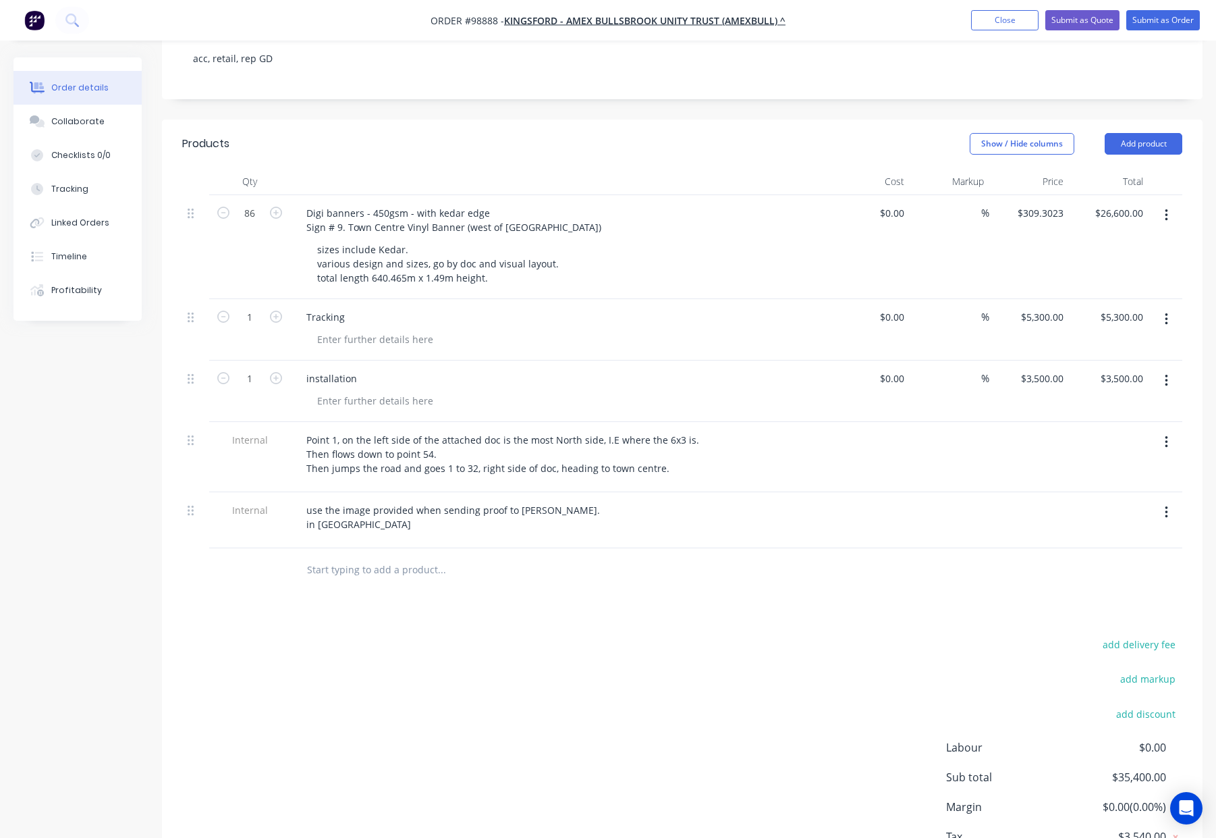
scroll to position [345, 0]
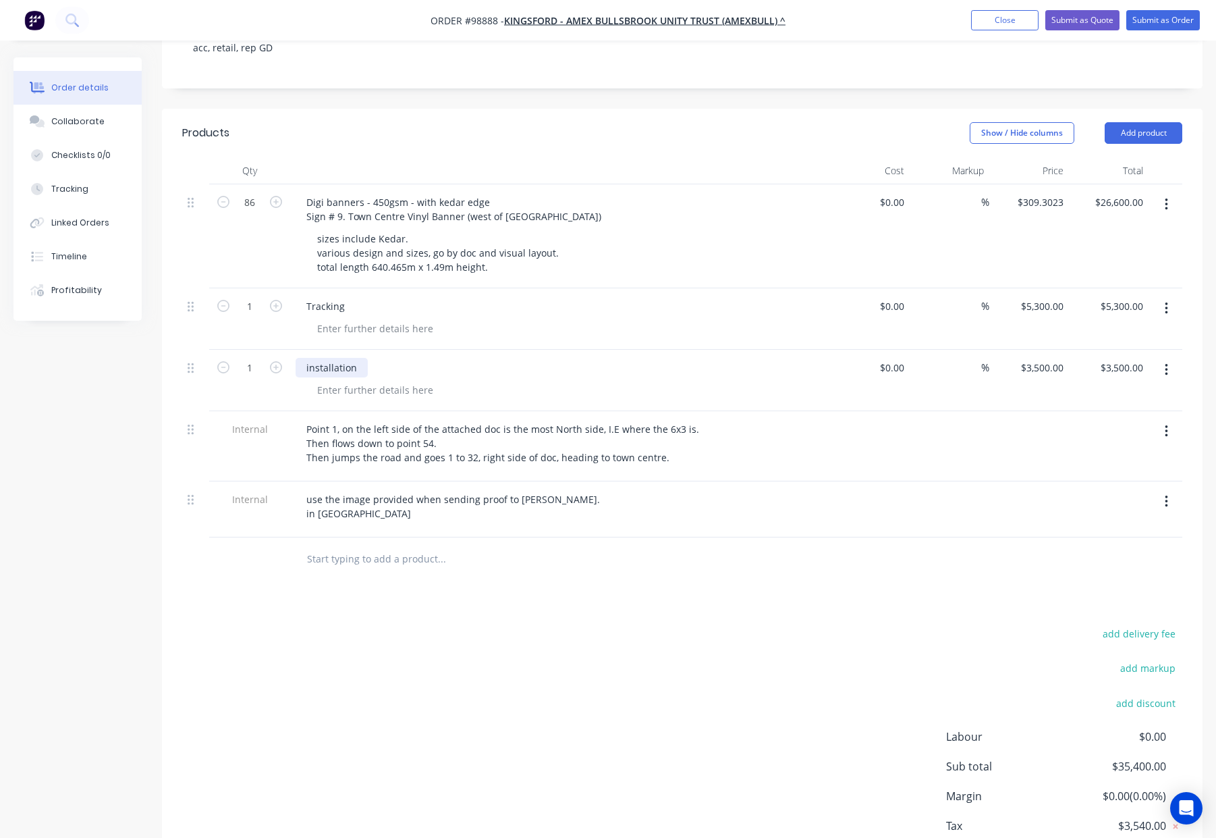
drag, startPoint x: 307, startPoint y: 310, endPoint x: 325, endPoint y: 315, distance: 18.4
click at [307, 358] on div "installation" at bounding box center [332, 368] width 72 height 20
click at [615, 350] on div "Installation" at bounding box center [560, 380] width 540 height 61
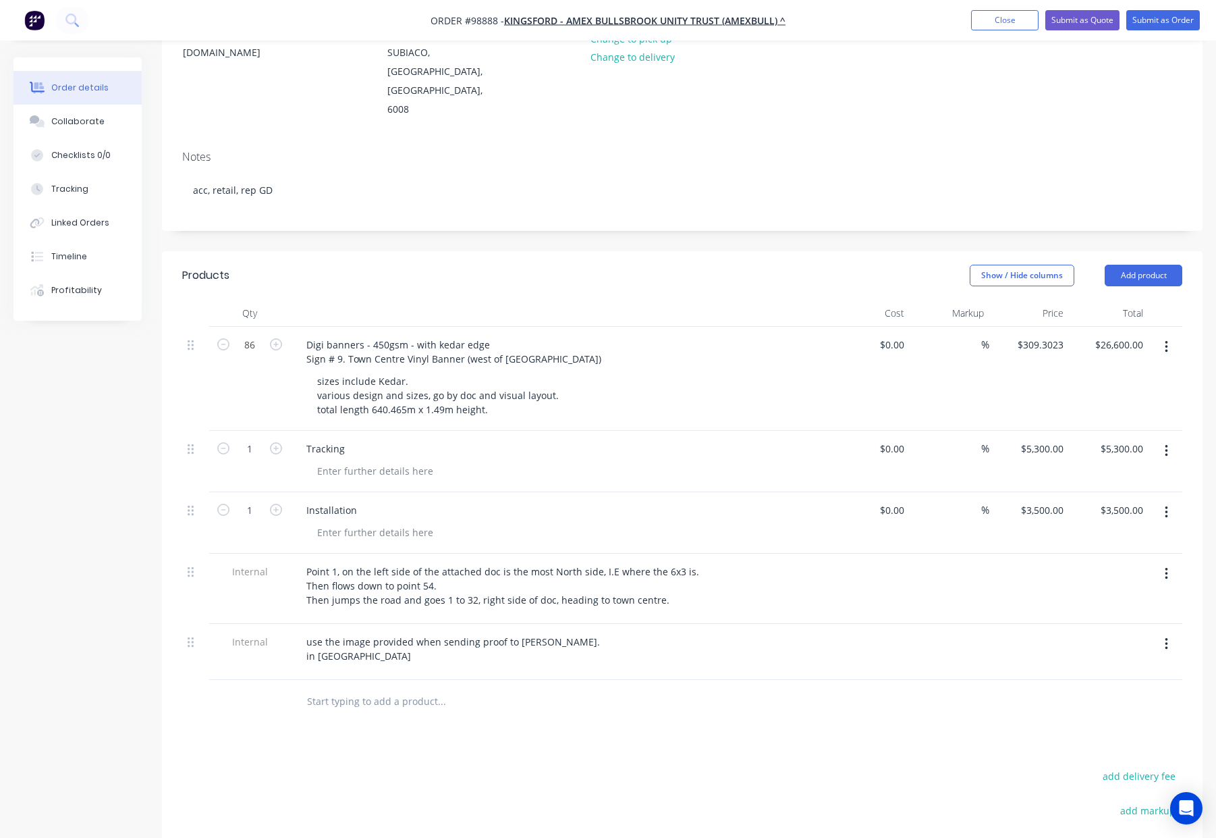
scroll to position [202, 0]
click at [645, 372] on div "sizes include Kedar. various design and sizes, go by doc and visual layout. tot…" at bounding box center [565, 396] width 518 height 48
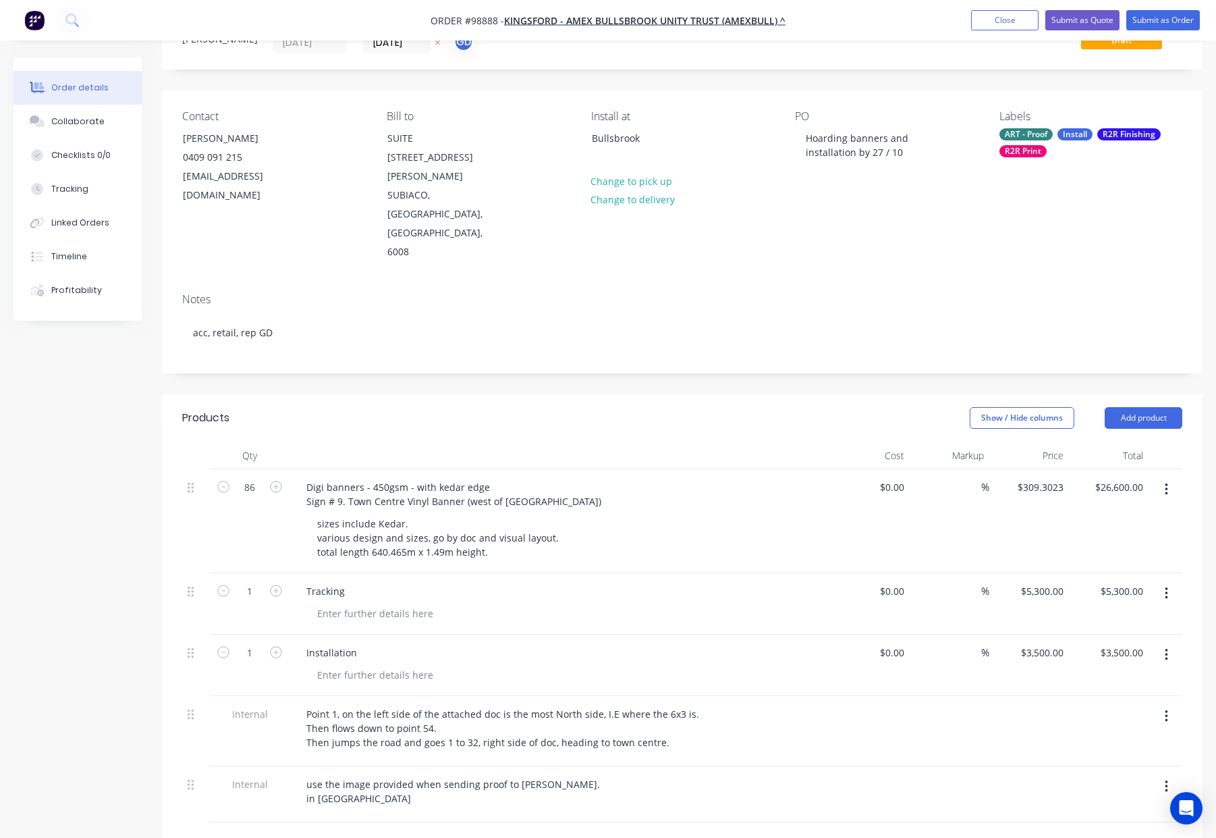
scroll to position [0, 0]
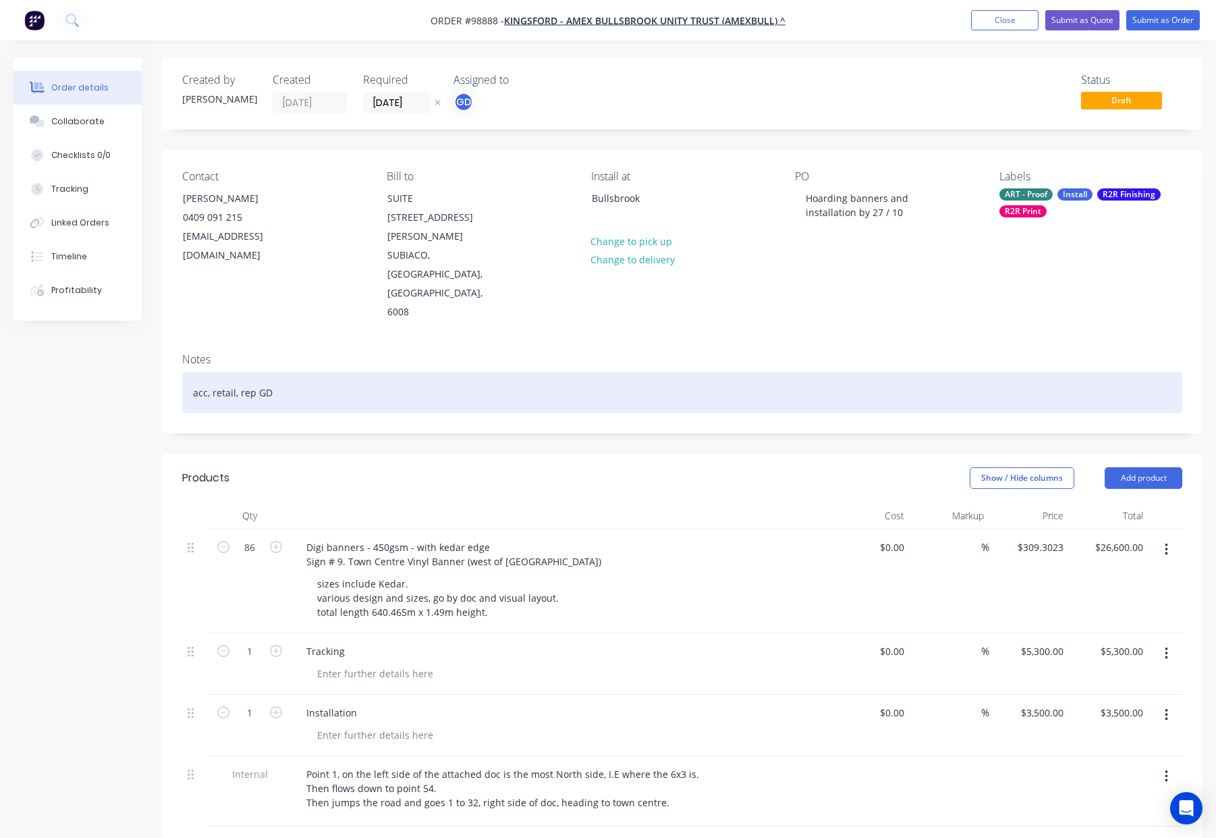
click at [537, 372] on div "acc, retail, rep GD" at bounding box center [682, 392] width 1000 height 41
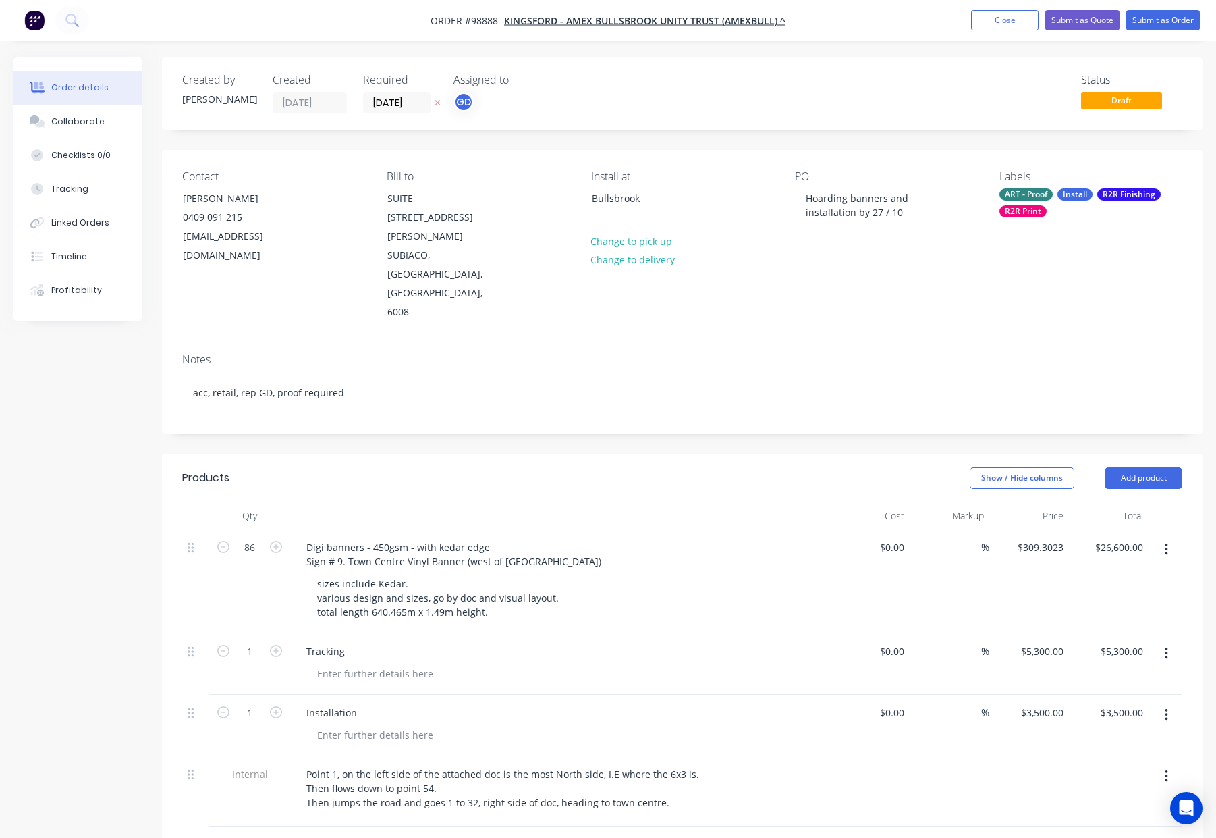
click at [1019, 184] on div "Labels ART - Proof Install R2R Finishing R2R Print" at bounding box center [1091, 246] width 183 height 152
click at [1027, 192] on div "ART - Proof" at bounding box center [1026, 194] width 53 height 12
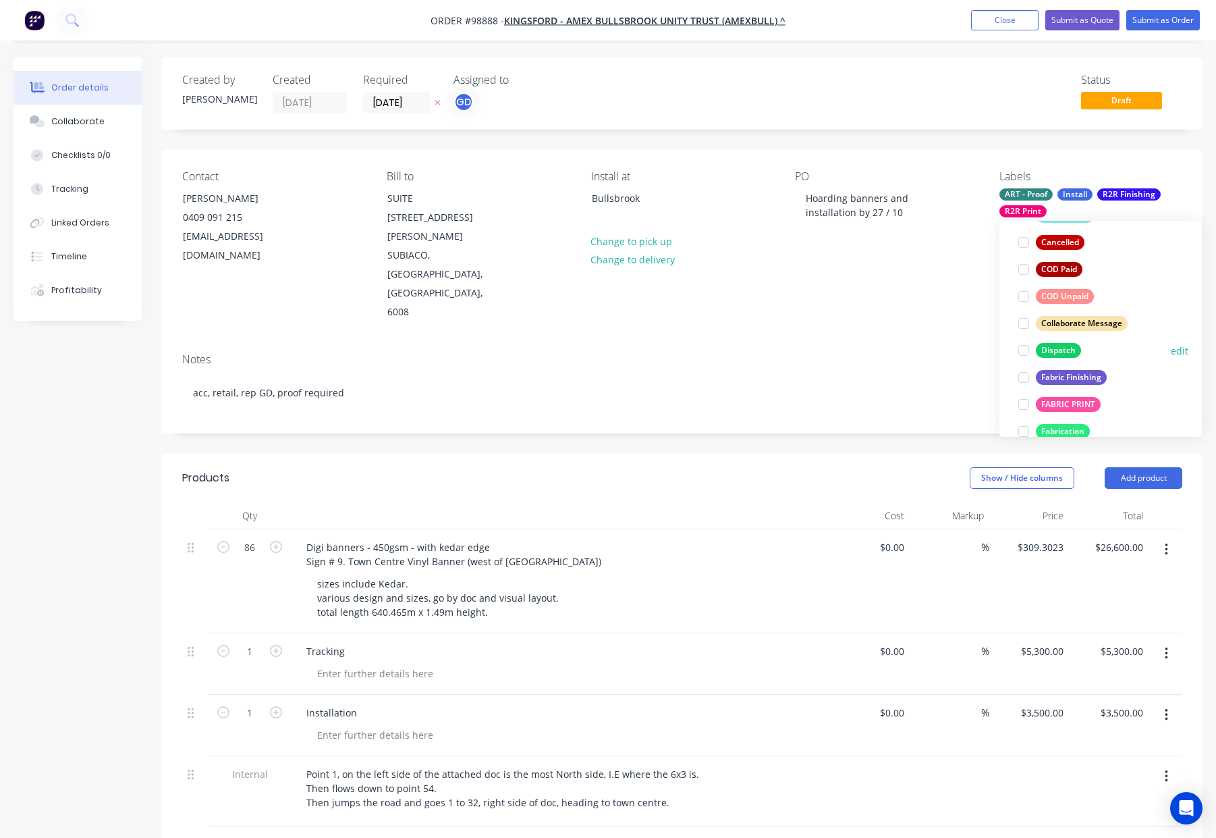
drag, startPoint x: 1067, startPoint y: 351, endPoint x: 1077, endPoint y: 341, distance: 14.3
click at [1067, 351] on div "Dispatch" at bounding box center [1058, 350] width 45 height 15
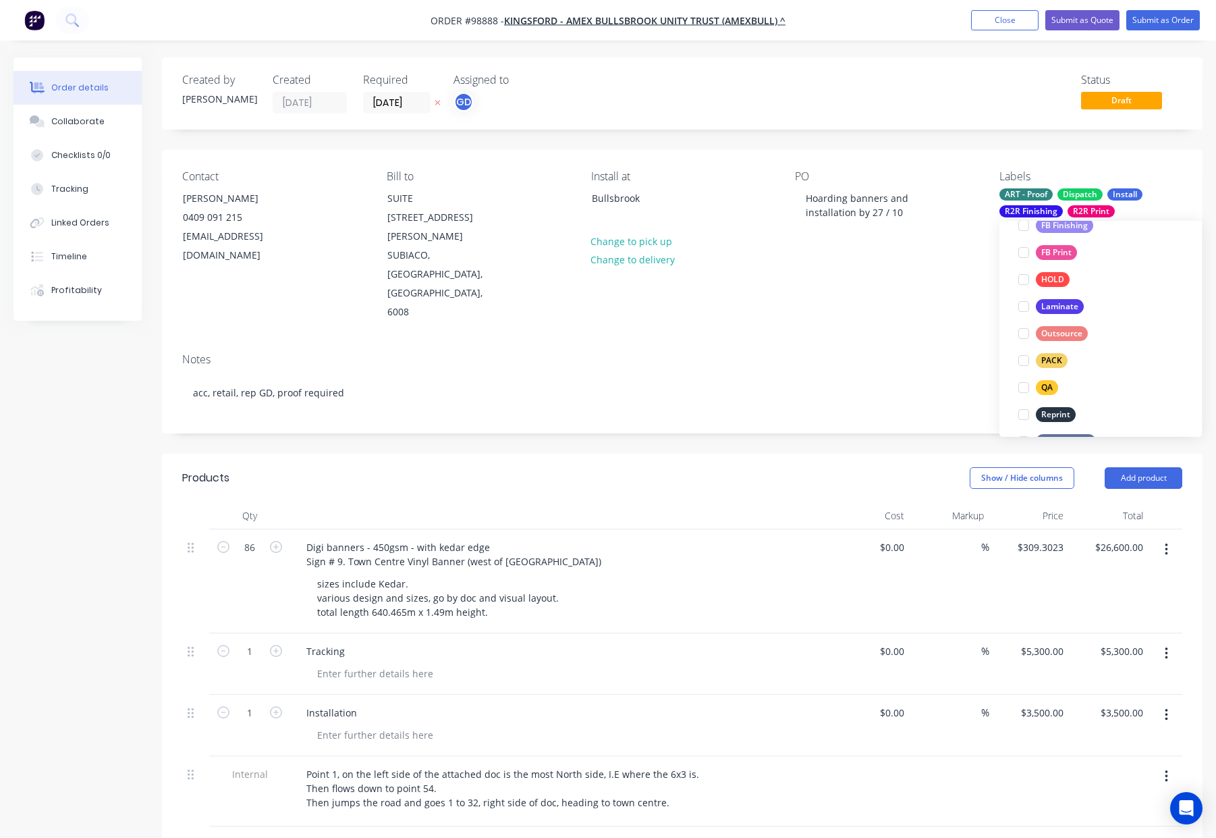
click at [1049, 359] on div "PACK" at bounding box center [1052, 360] width 32 height 15
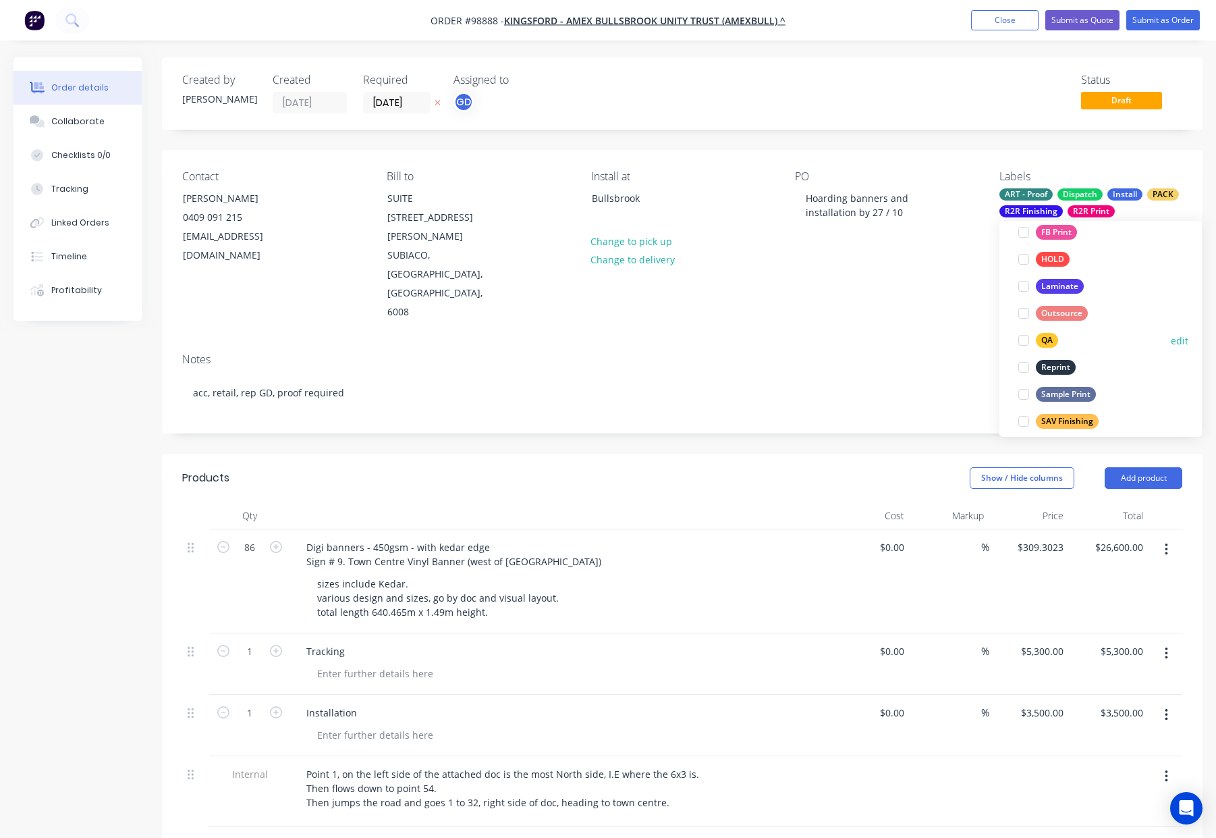
drag, startPoint x: 1042, startPoint y: 337, endPoint x: 1053, endPoint y: 334, distance: 11.3
click at [1042, 337] on div "QA" at bounding box center [1047, 340] width 22 height 15
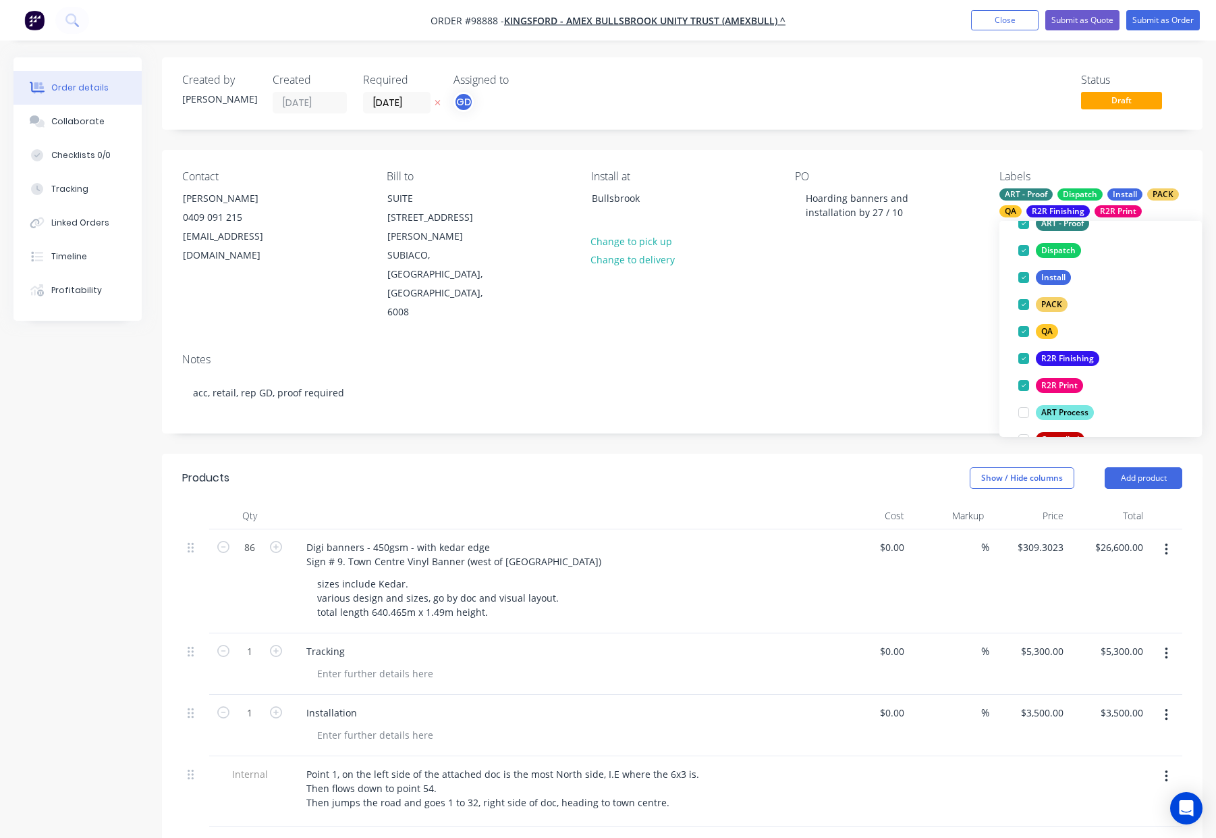
scroll to position [77, 0]
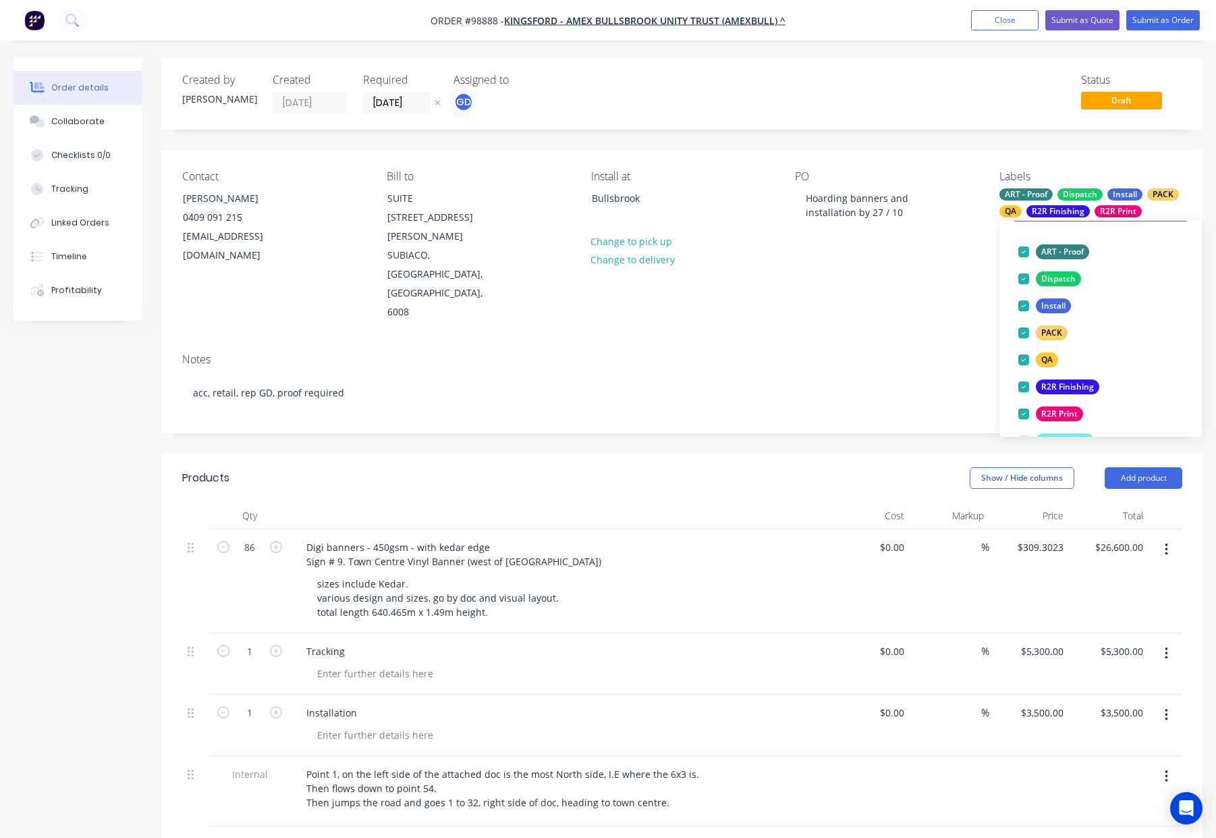
click at [899, 269] on div "Contact Laura Pugh 0409 091 215 lpugh@okeland.com.au Bill to SUITE 5 LEVEL 1/43…" at bounding box center [682, 246] width 1041 height 192
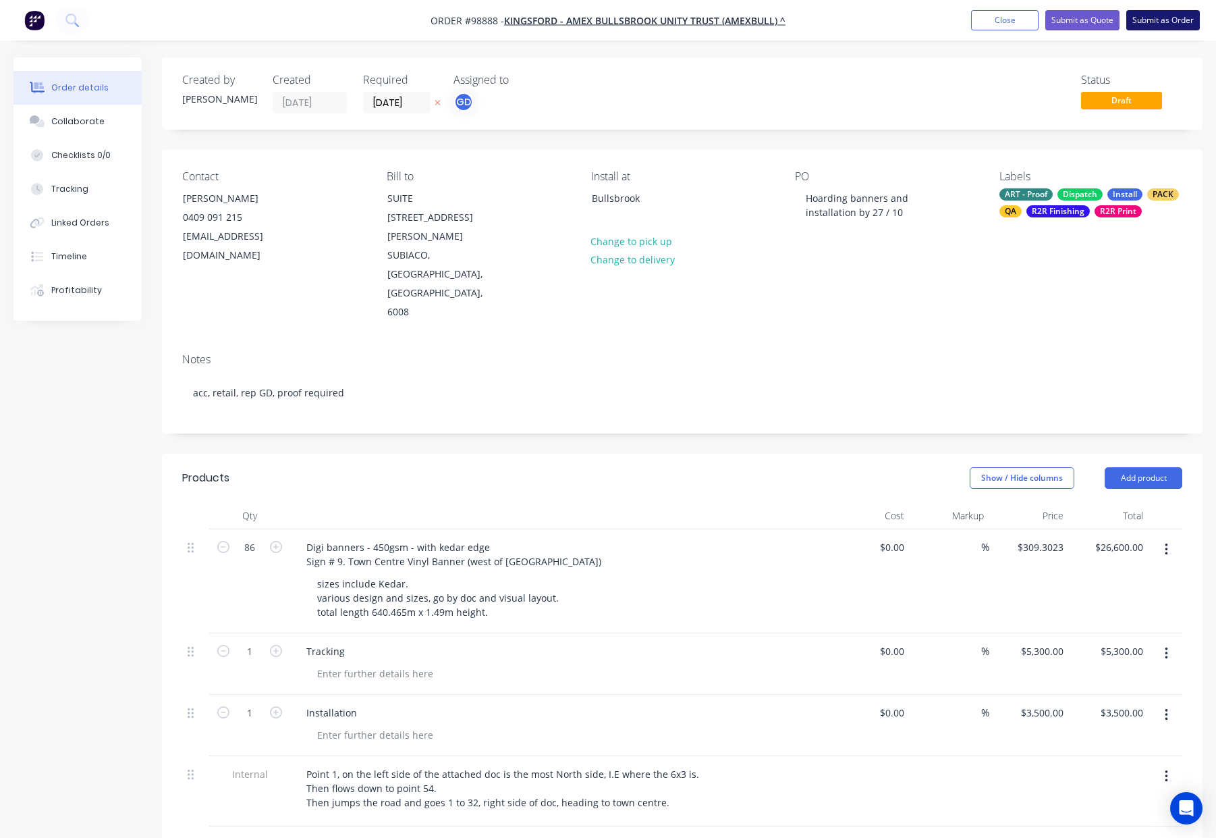
click at [1139, 25] on button "Submit as Order" at bounding box center [1163, 20] width 74 height 20
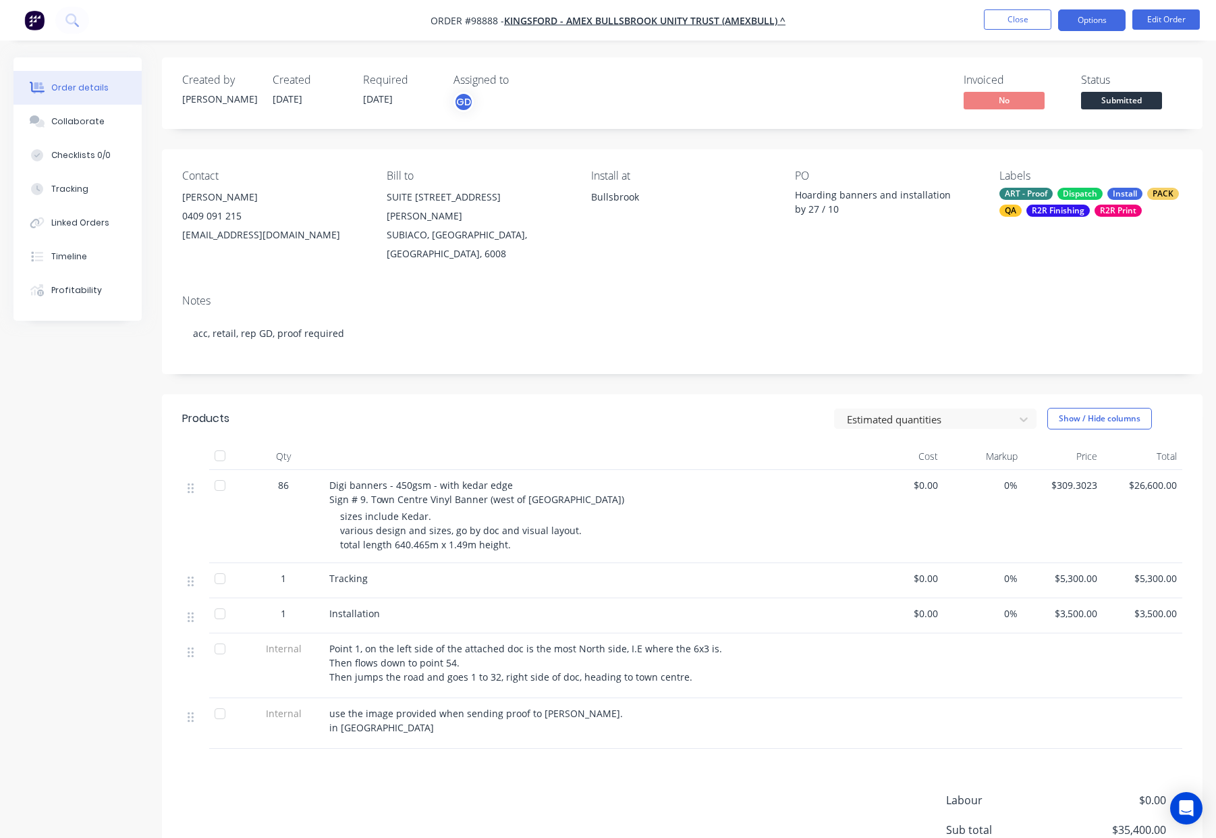
click at [1084, 21] on button "Options" at bounding box center [1091, 20] width 67 height 22
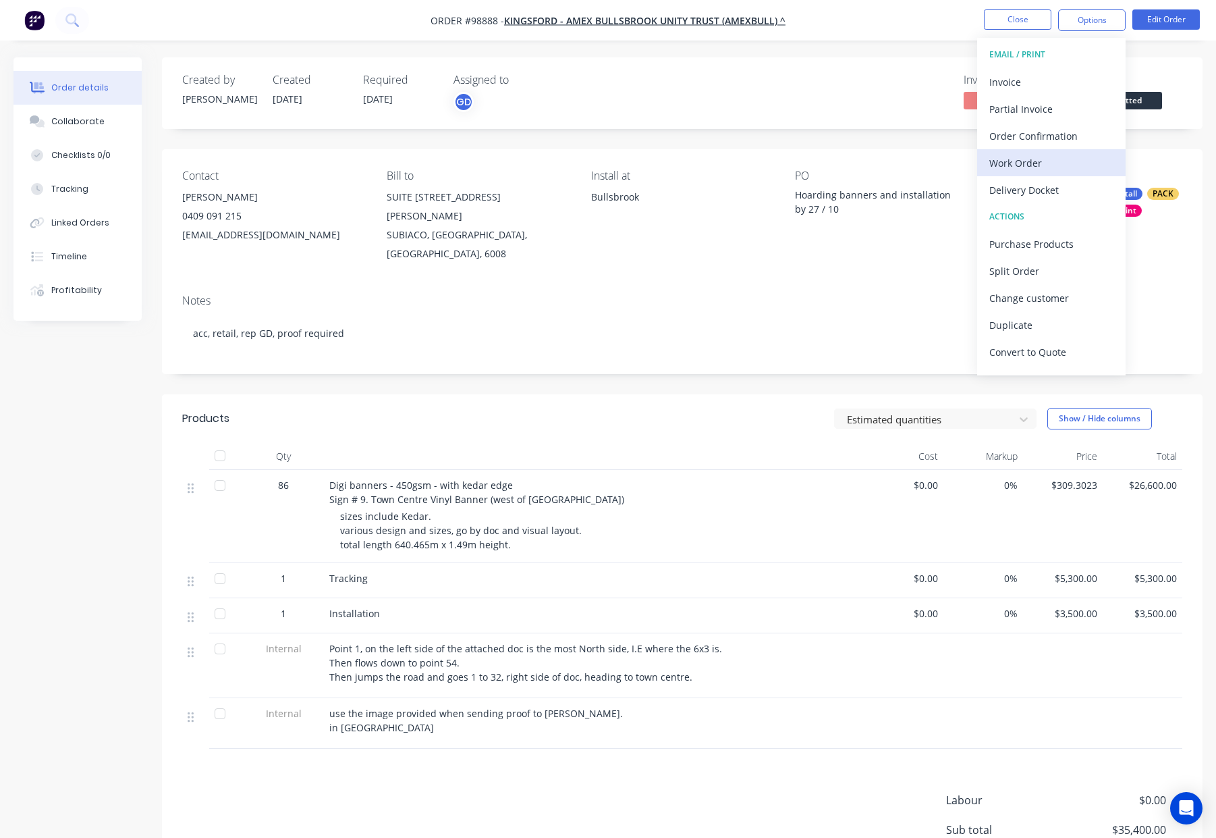
click at [1028, 165] on div "Work Order" at bounding box center [1051, 163] width 124 height 20
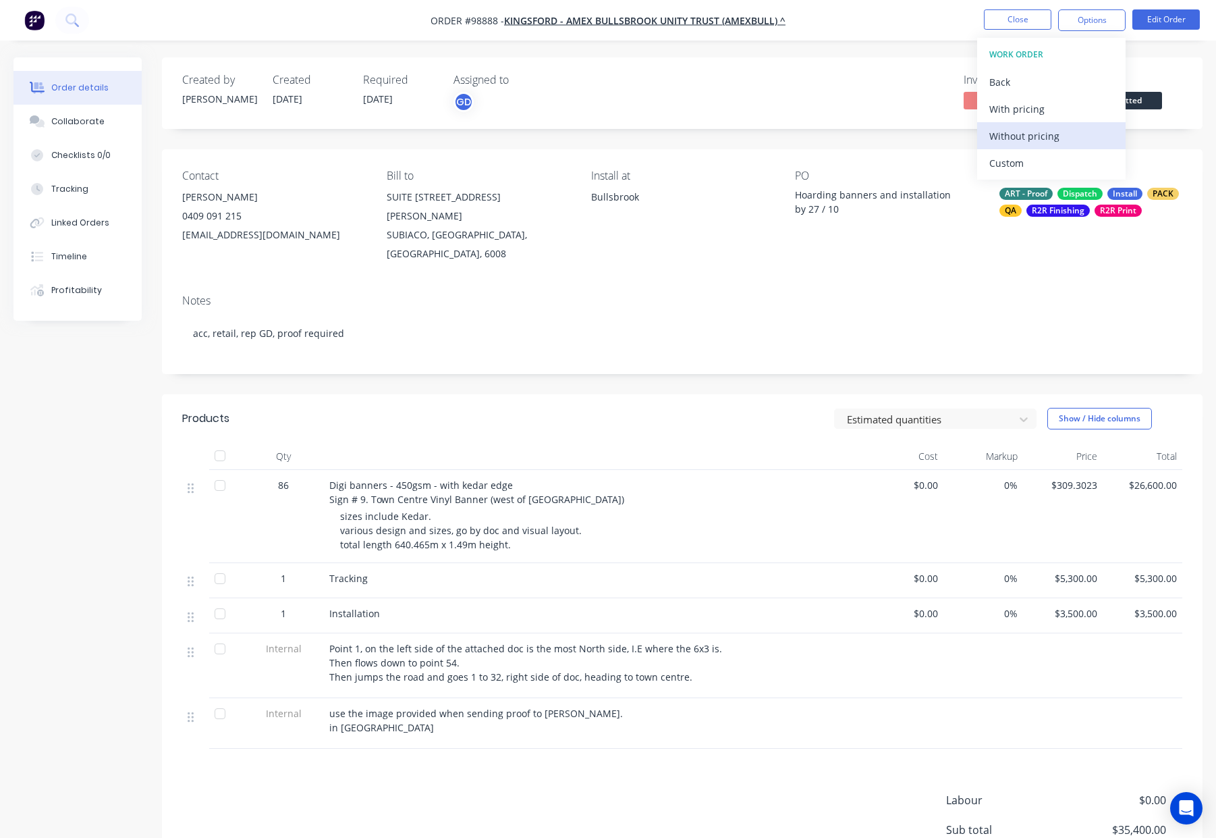
click at [1051, 134] on div "Without pricing" at bounding box center [1051, 136] width 124 height 20
click at [1006, 20] on button "Close" at bounding box center [1017, 19] width 67 height 20
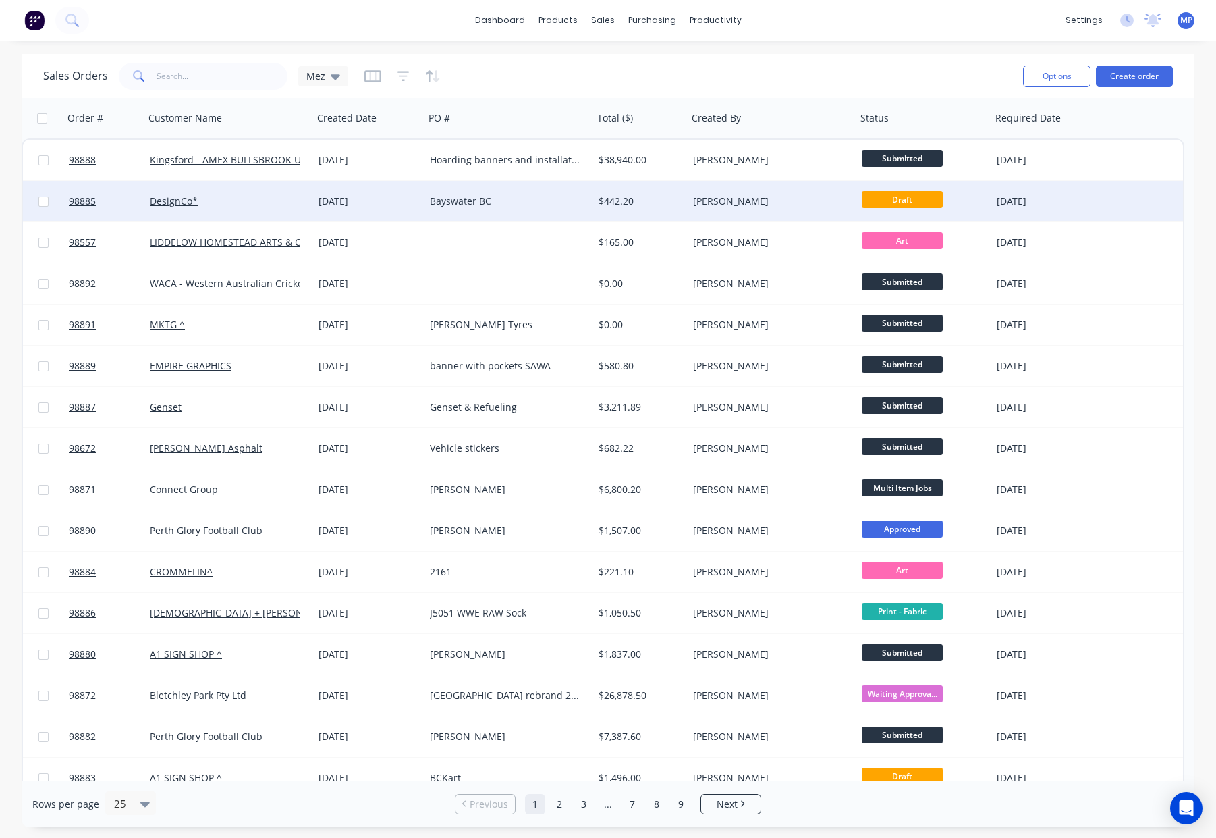
click at [523, 204] on div "Bayswater BC" at bounding box center [505, 200] width 150 height 13
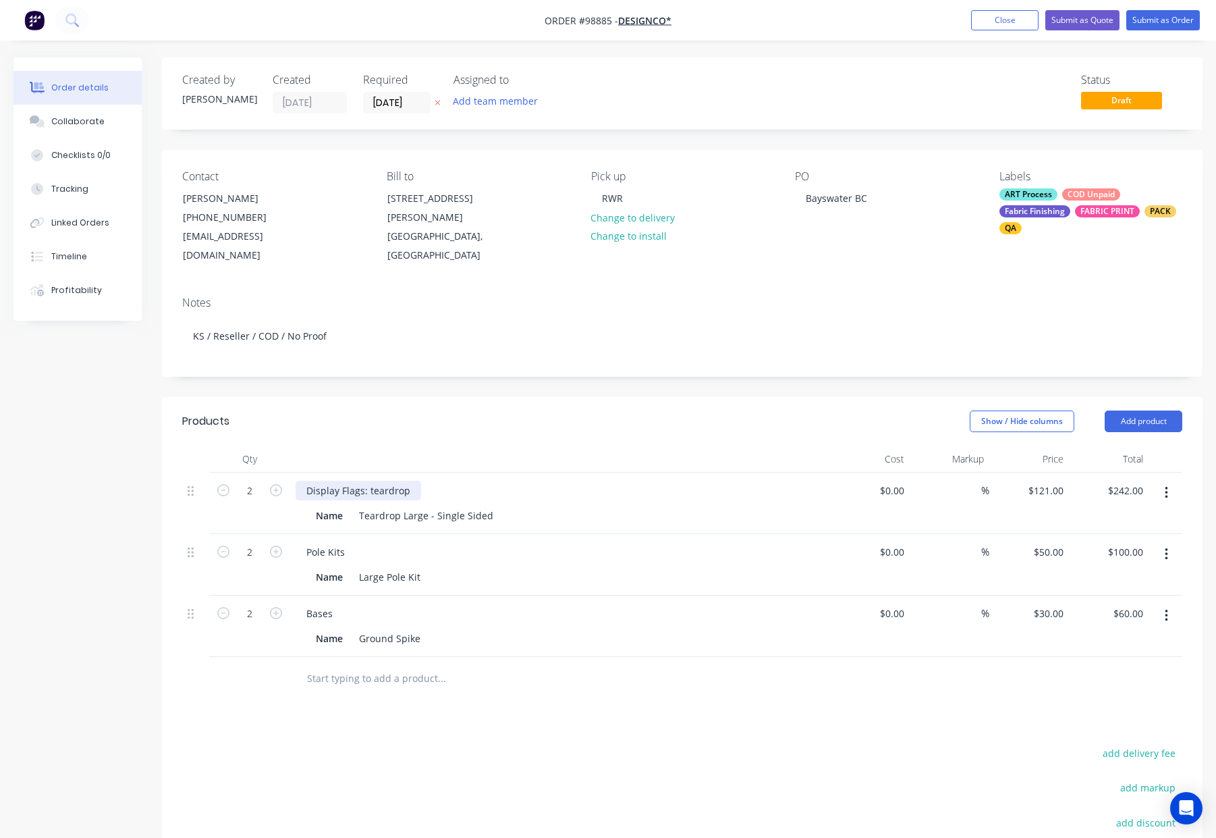
click at [372, 481] on div "Display Flags: teardrop" at bounding box center [359, 491] width 126 height 20
click at [526, 412] on div "Show / Hide columns Add product" at bounding box center [789, 421] width 788 height 22
click at [1137, 24] on button "Submit as Order" at bounding box center [1163, 20] width 74 height 20
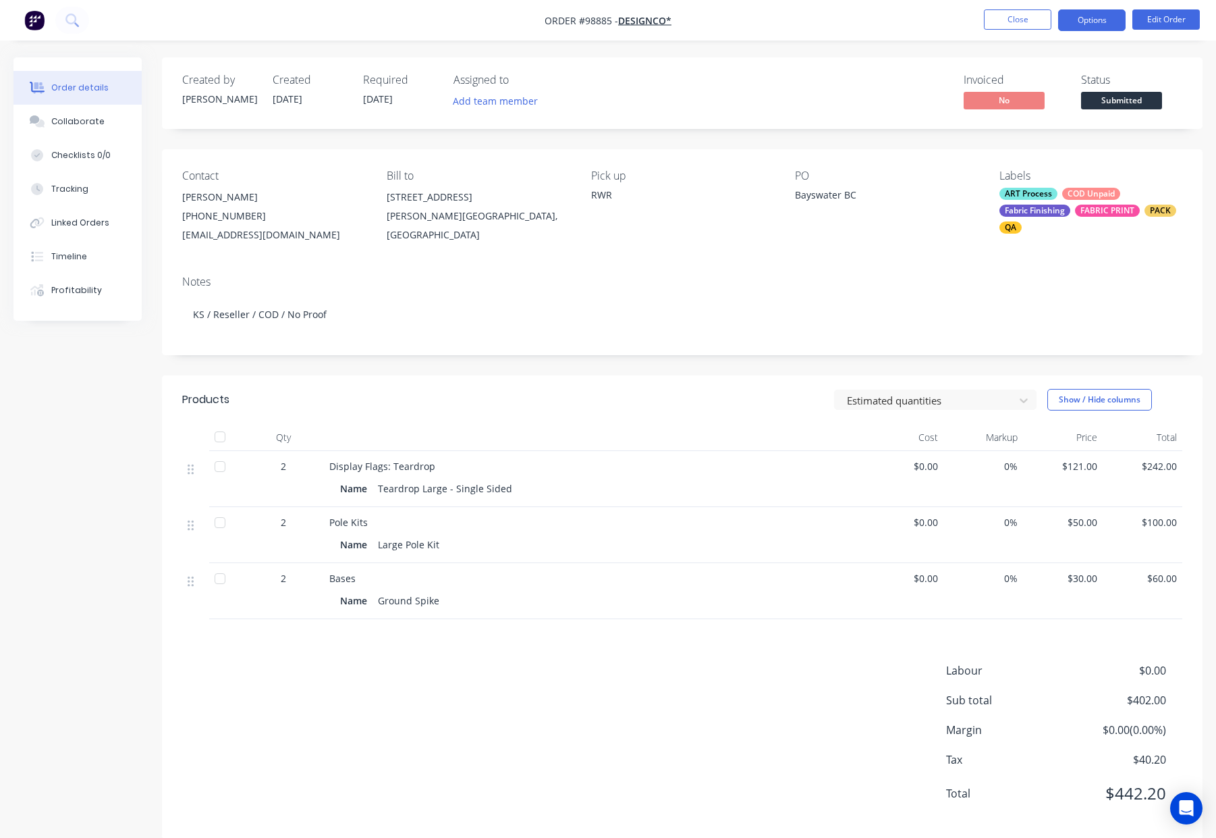
click at [1087, 21] on button "Options" at bounding box center [1091, 20] width 67 height 22
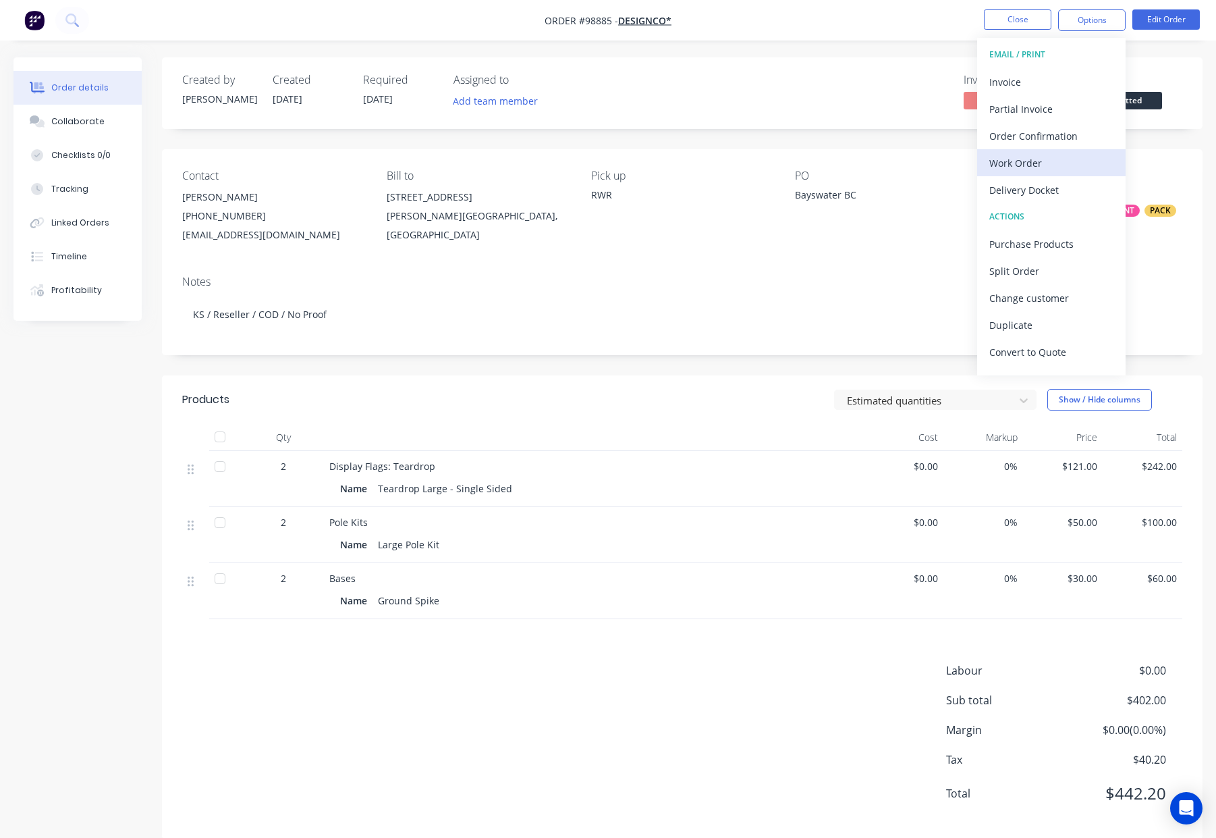
click at [1049, 167] on div "Work Order" at bounding box center [1051, 163] width 124 height 20
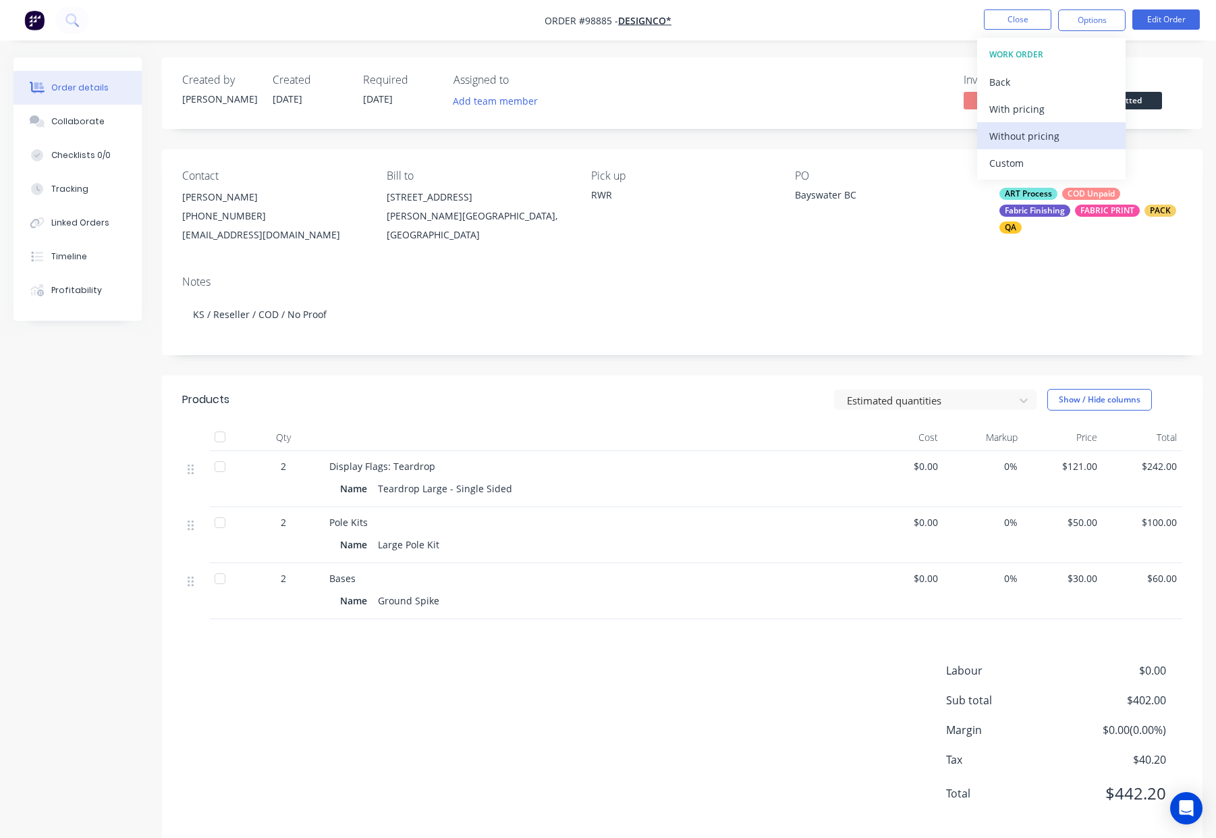
click at [1054, 138] on div "Without pricing" at bounding box center [1051, 136] width 124 height 20
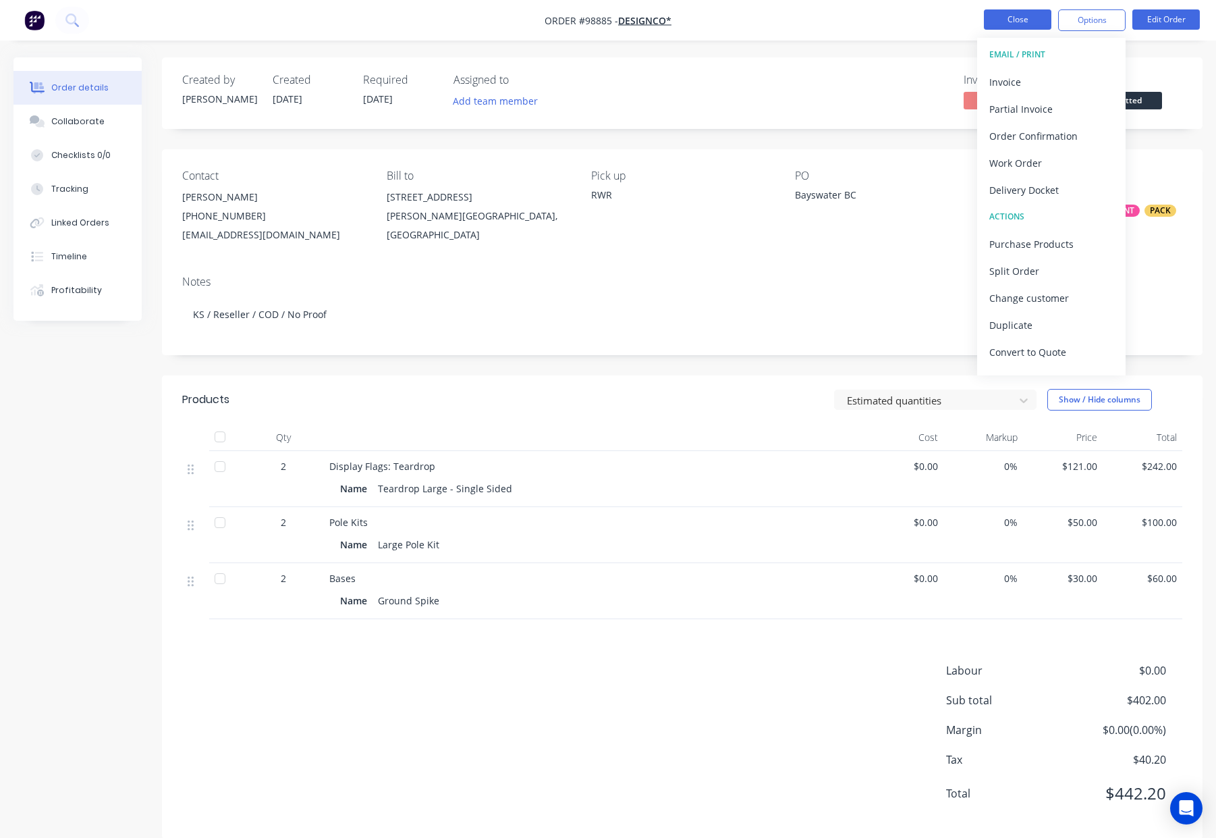
click at [1020, 10] on button "Close" at bounding box center [1017, 19] width 67 height 20
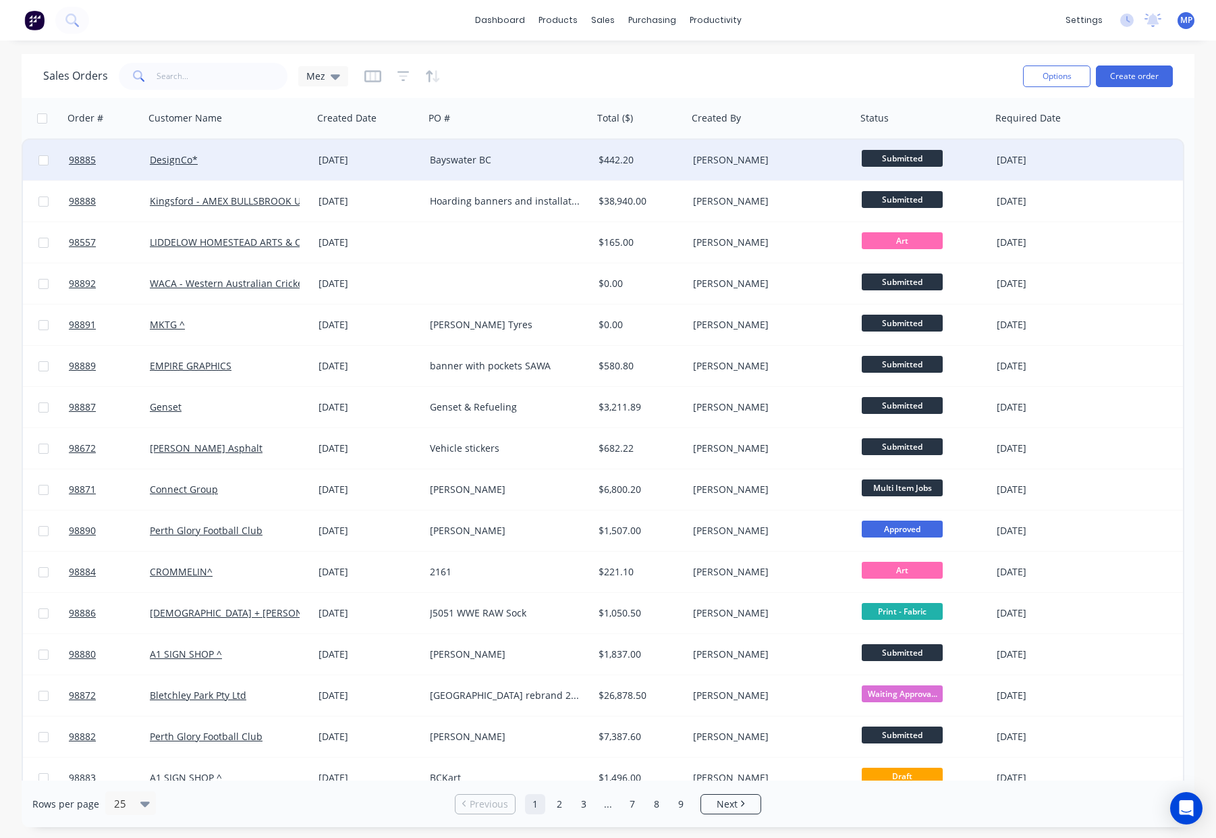
click at [892, 159] on span "Submitted" at bounding box center [902, 158] width 81 height 17
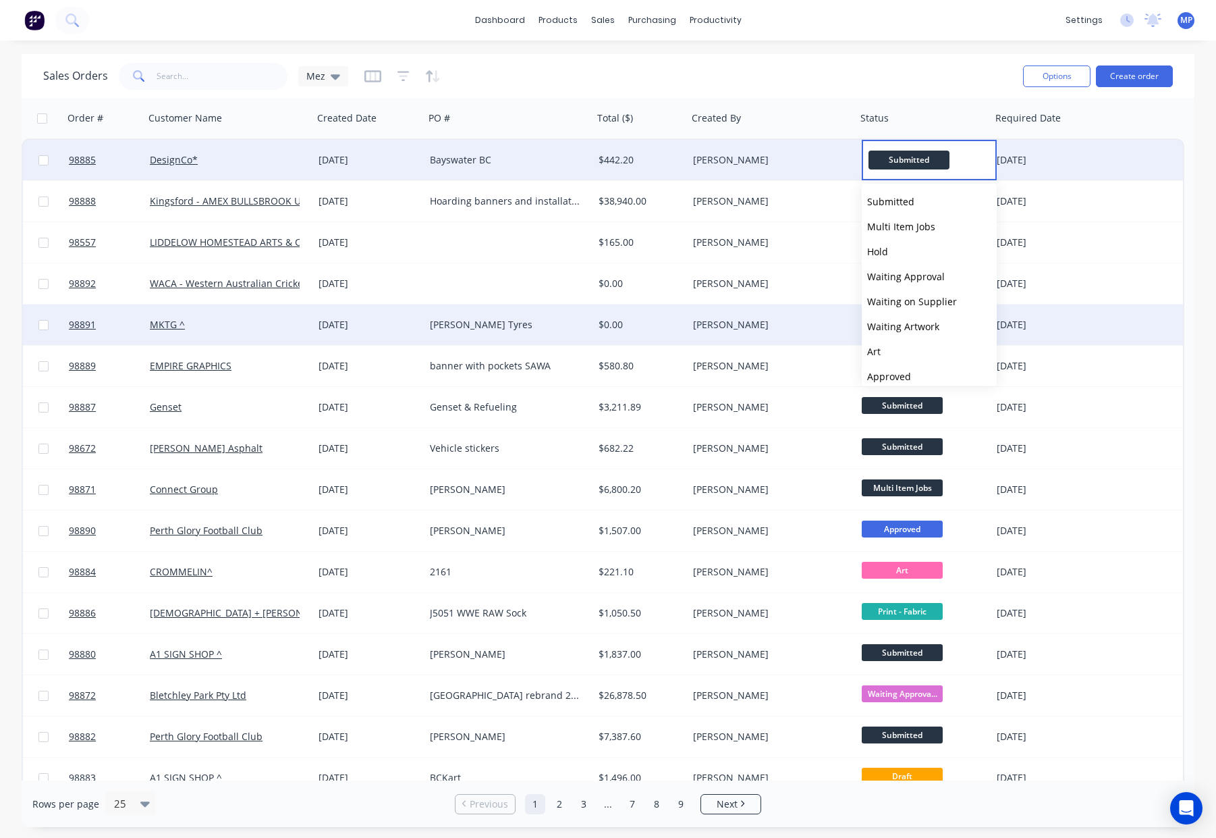
click at [941, 329] on button "Waiting Artwork" at bounding box center [929, 326] width 135 height 25
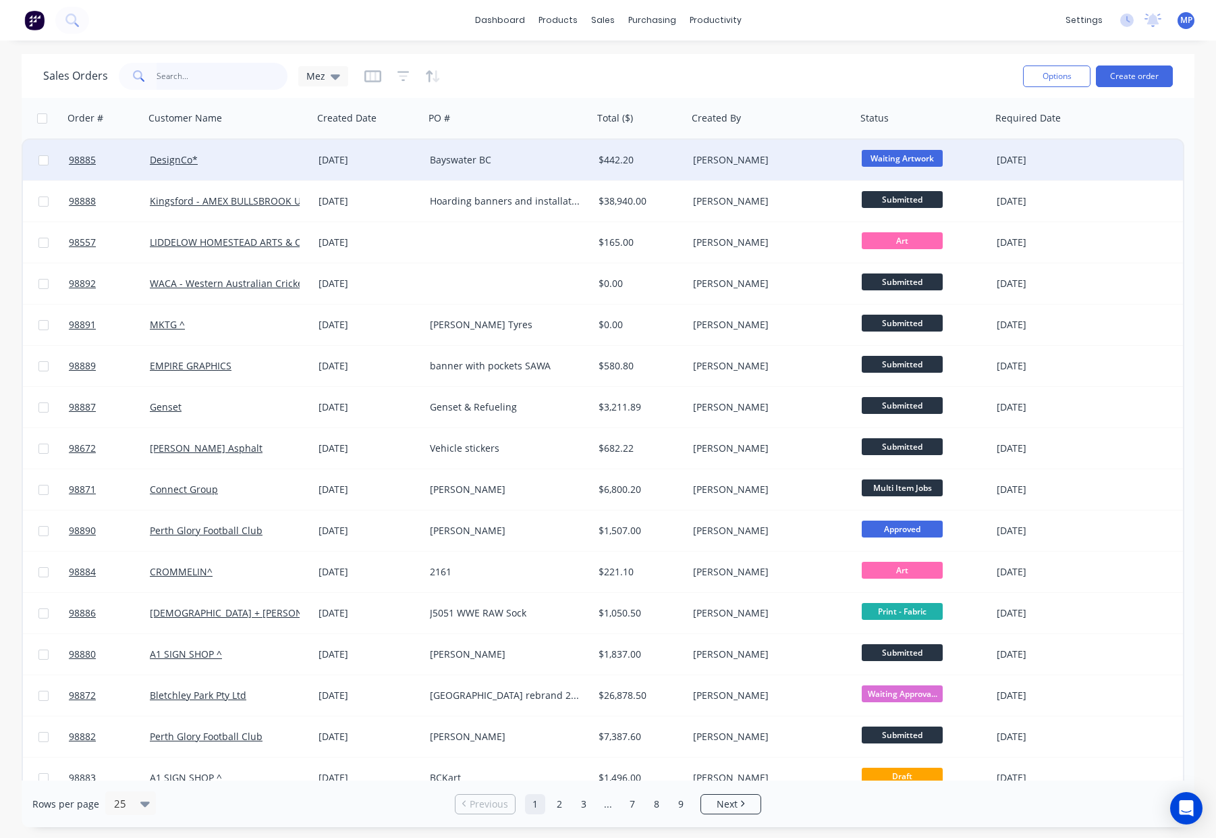
click at [195, 74] on input "text" at bounding box center [223, 76] width 132 height 27
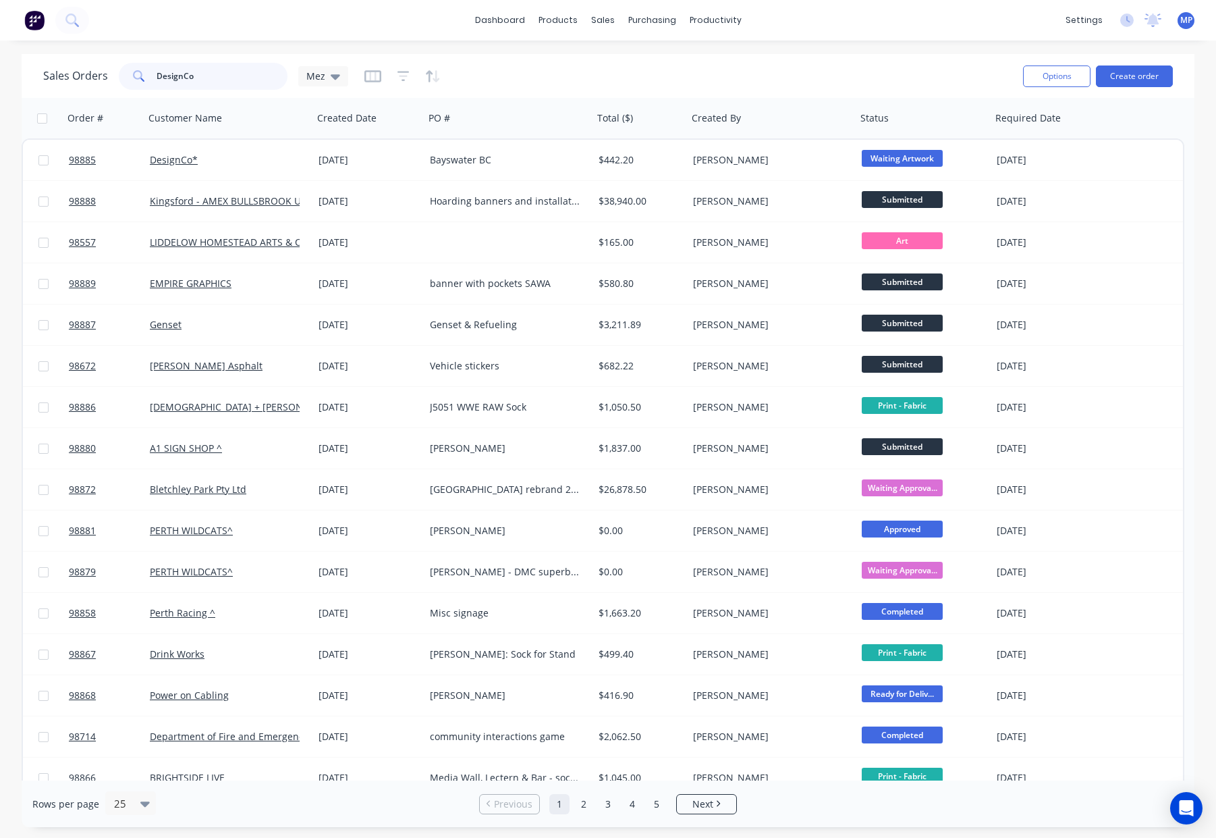
type input "DesignCo"
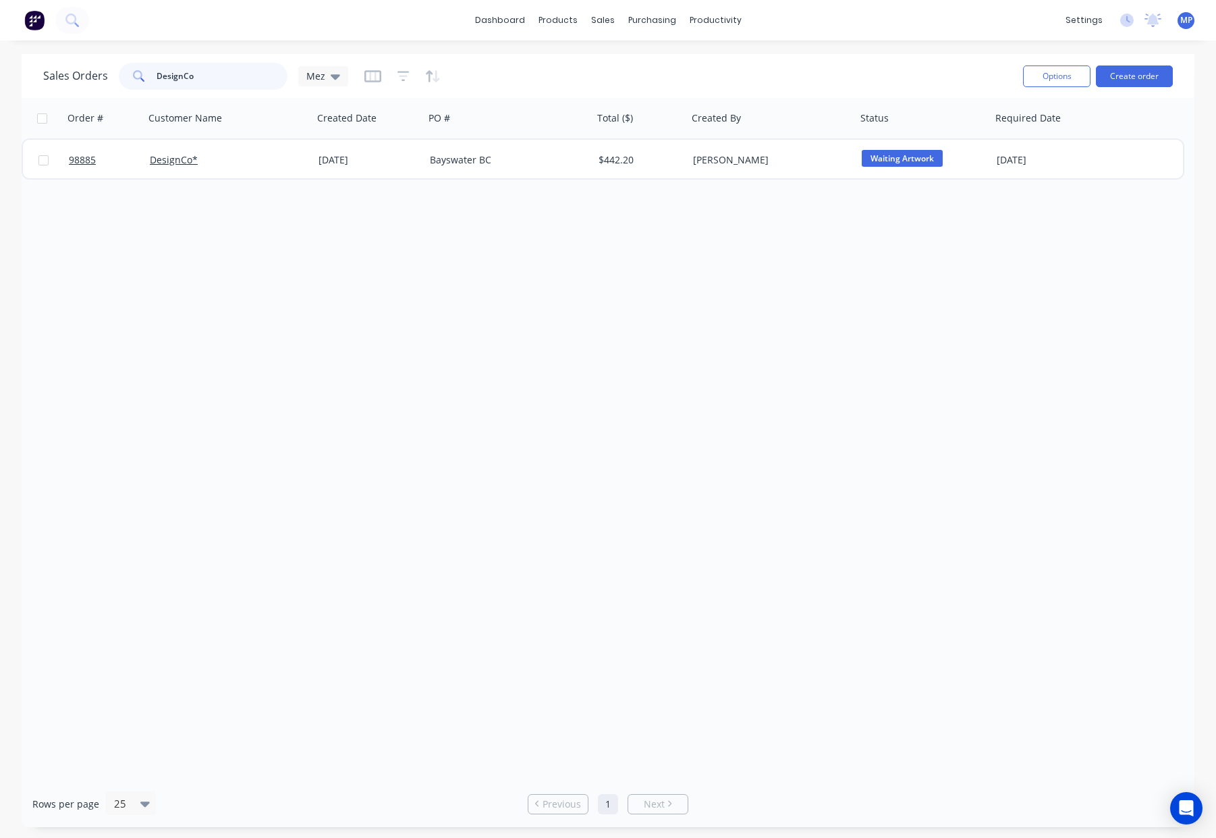
drag, startPoint x: 190, startPoint y: 84, endPoint x: 153, endPoint y: 84, distance: 37.1
click at [153, 84] on div "DesignCo" at bounding box center [203, 76] width 169 height 27
drag, startPoint x: 238, startPoint y: 75, endPoint x: 130, endPoint y: 75, distance: 108.0
click at [130, 75] on div "DesignCo" at bounding box center [203, 76] width 169 height 27
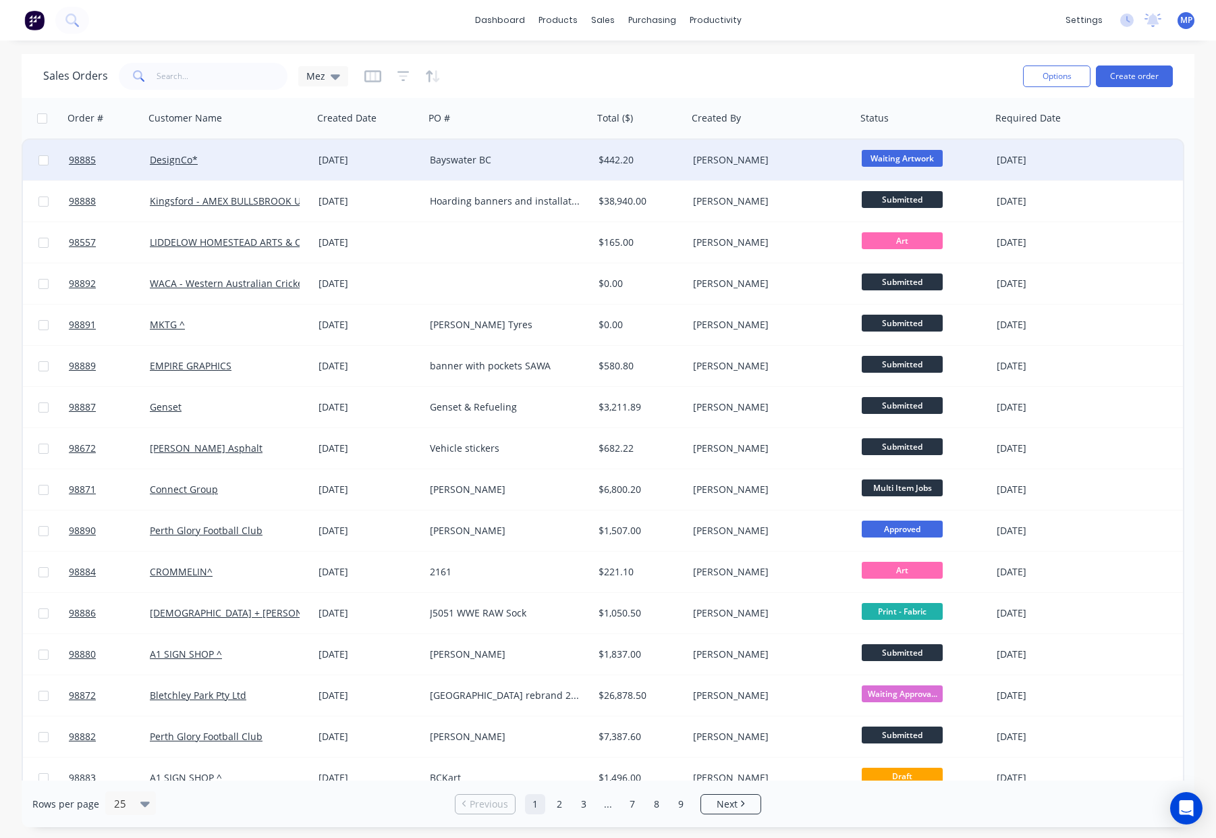
click at [536, 157] on div "Bayswater BC" at bounding box center [505, 159] width 150 height 13
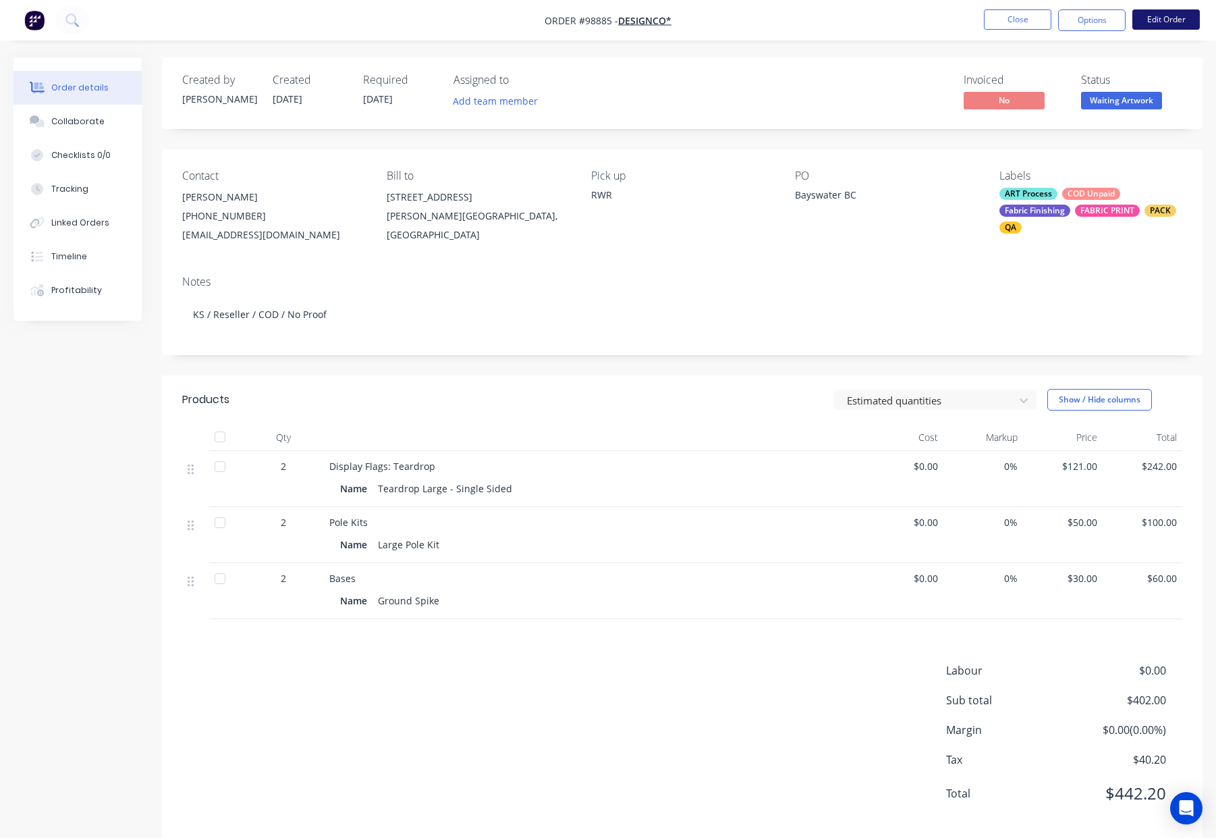
click at [1166, 18] on button "Edit Order" at bounding box center [1165, 19] width 67 height 20
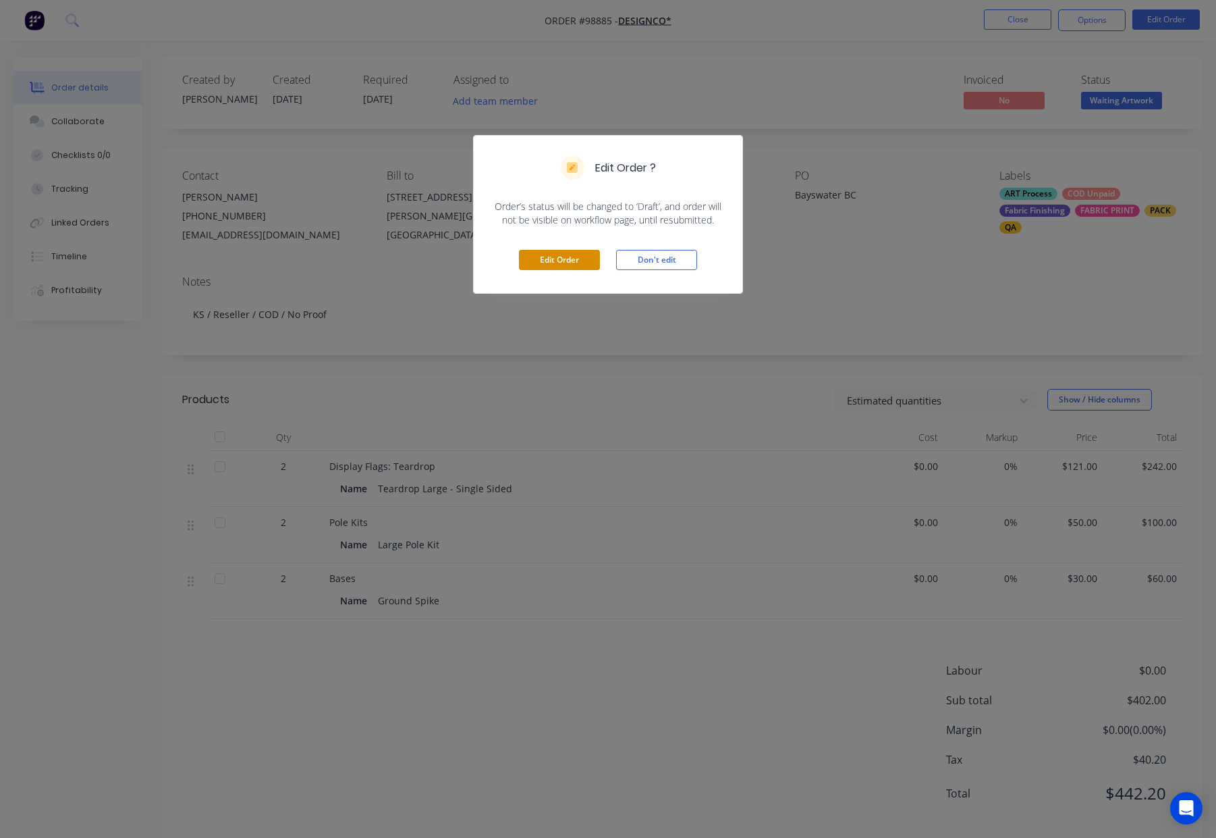
drag, startPoint x: 515, startPoint y: 265, endPoint x: 528, endPoint y: 265, distance: 13.5
click at [517, 265] on div "Edit Order Don't edit" at bounding box center [608, 260] width 269 height 66
click at [551, 264] on button "Edit Order" at bounding box center [559, 260] width 81 height 20
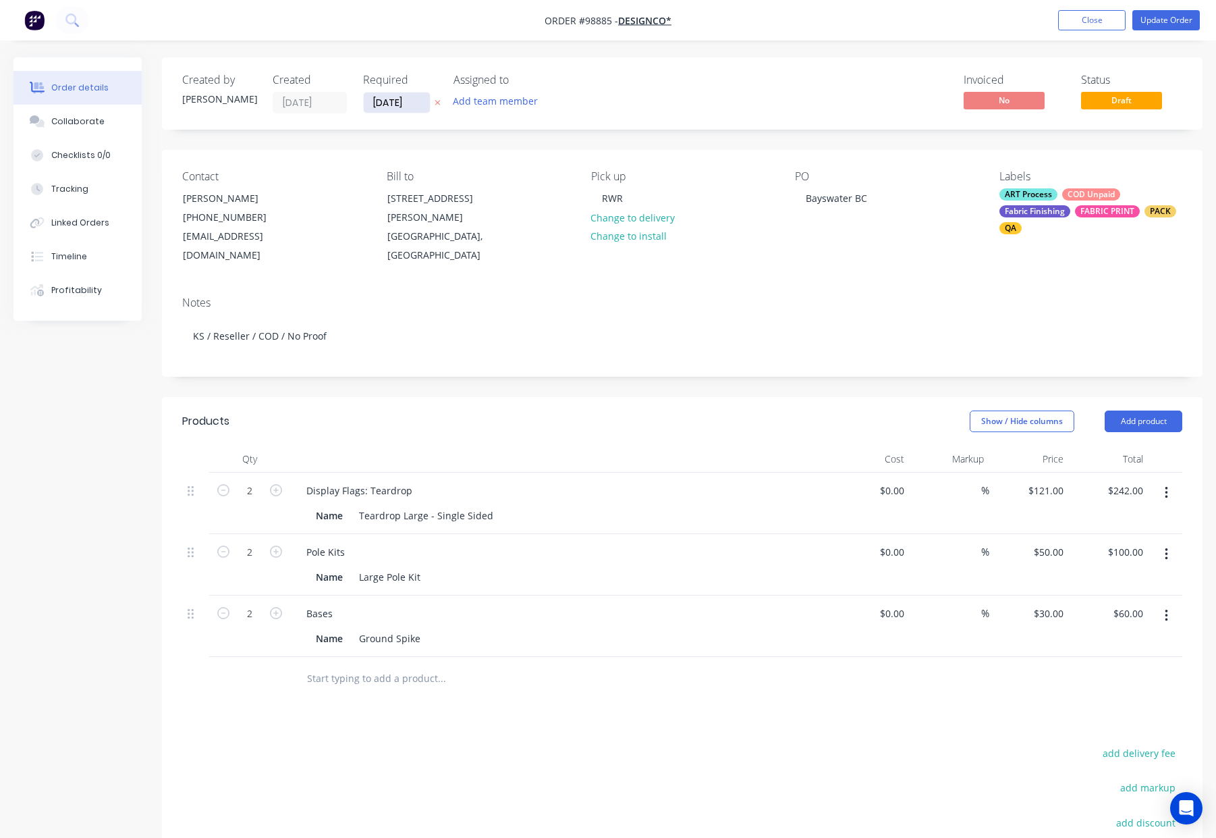
click at [394, 103] on input "10/10/25" at bounding box center [397, 102] width 66 height 20
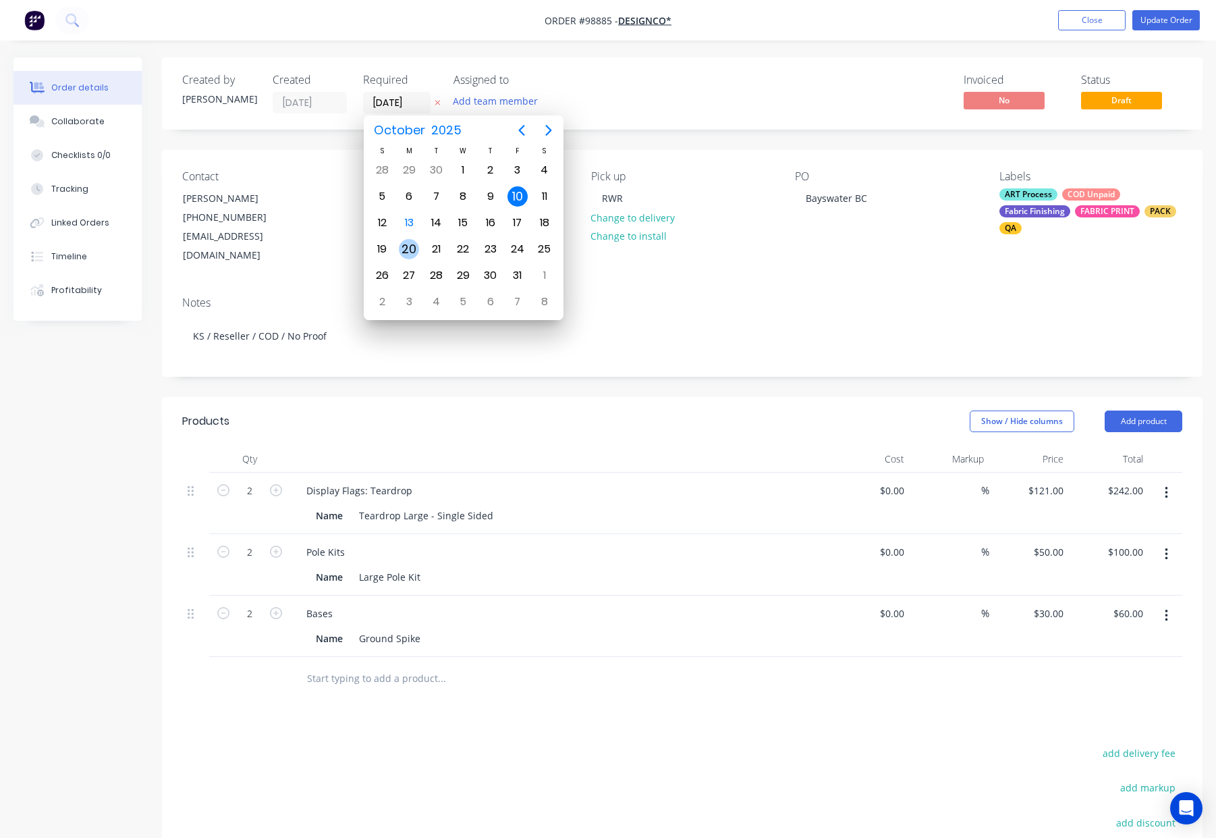
click at [406, 250] on div "20" at bounding box center [409, 249] width 20 height 20
type input "20/10/25"
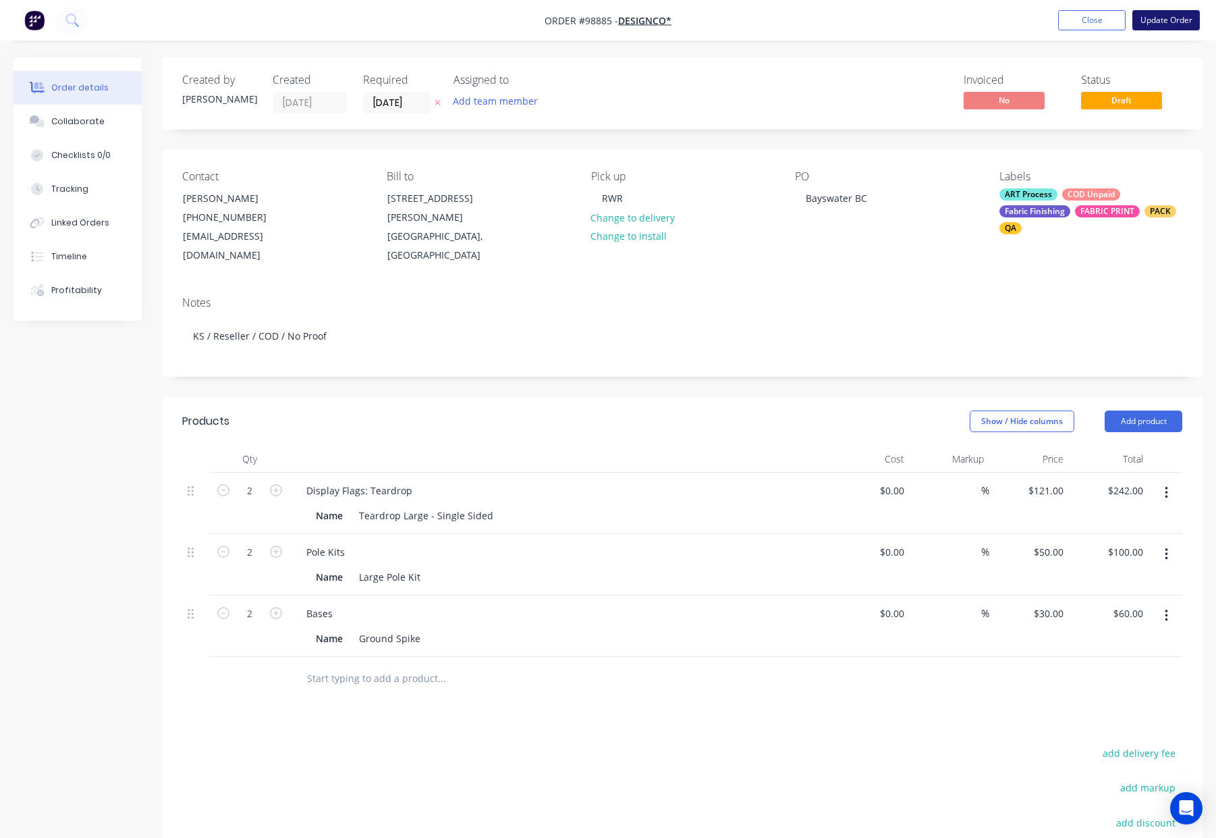
click at [1180, 18] on button "Update Order" at bounding box center [1165, 20] width 67 height 20
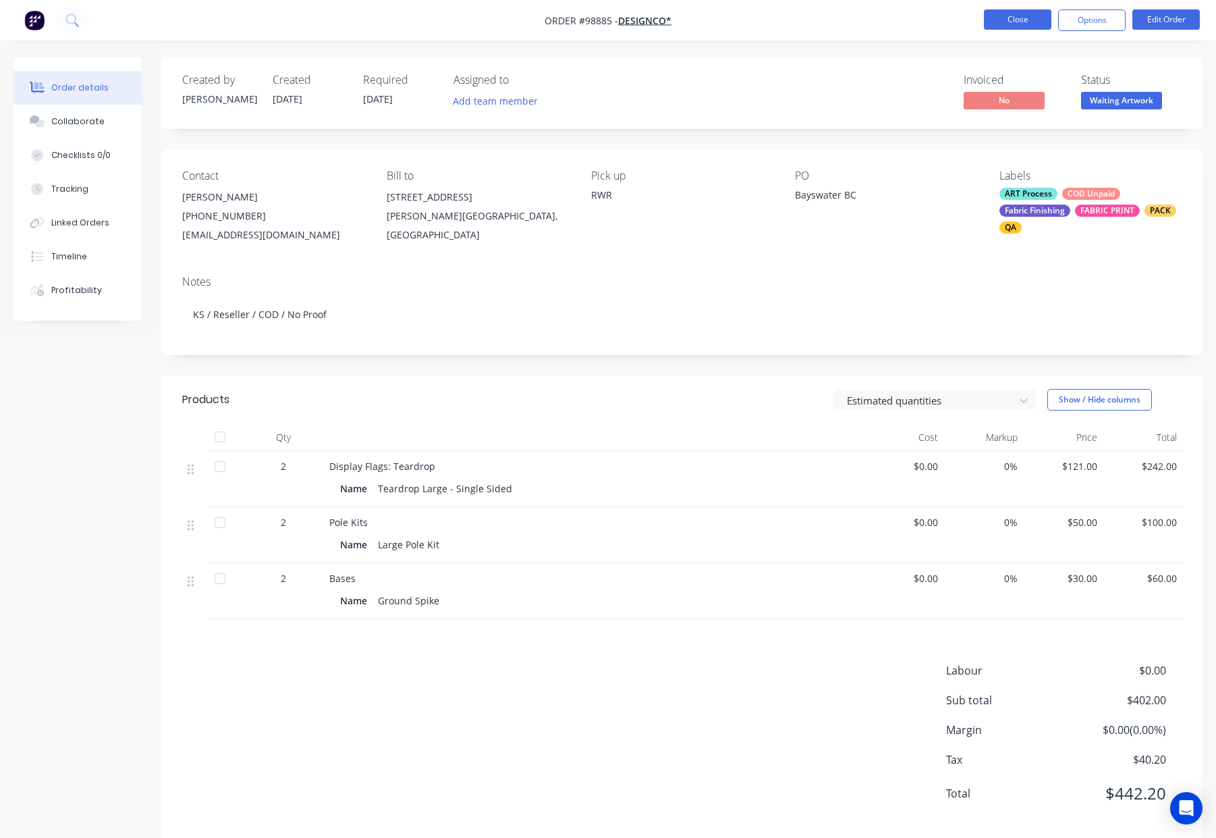
click at [994, 20] on button "Close" at bounding box center [1017, 19] width 67 height 20
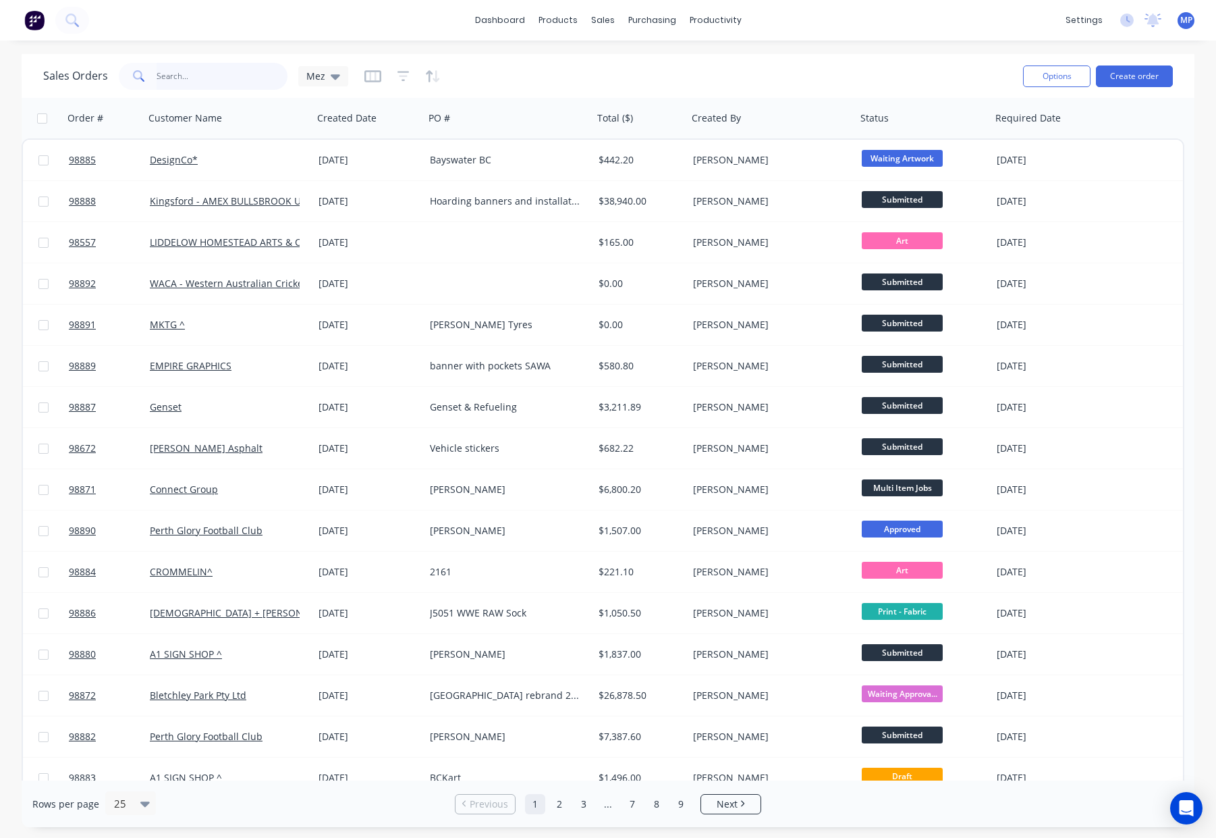
click at [191, 73] on input "text" at bounding box center [223, 76] width 132 height 27
type input "98878"
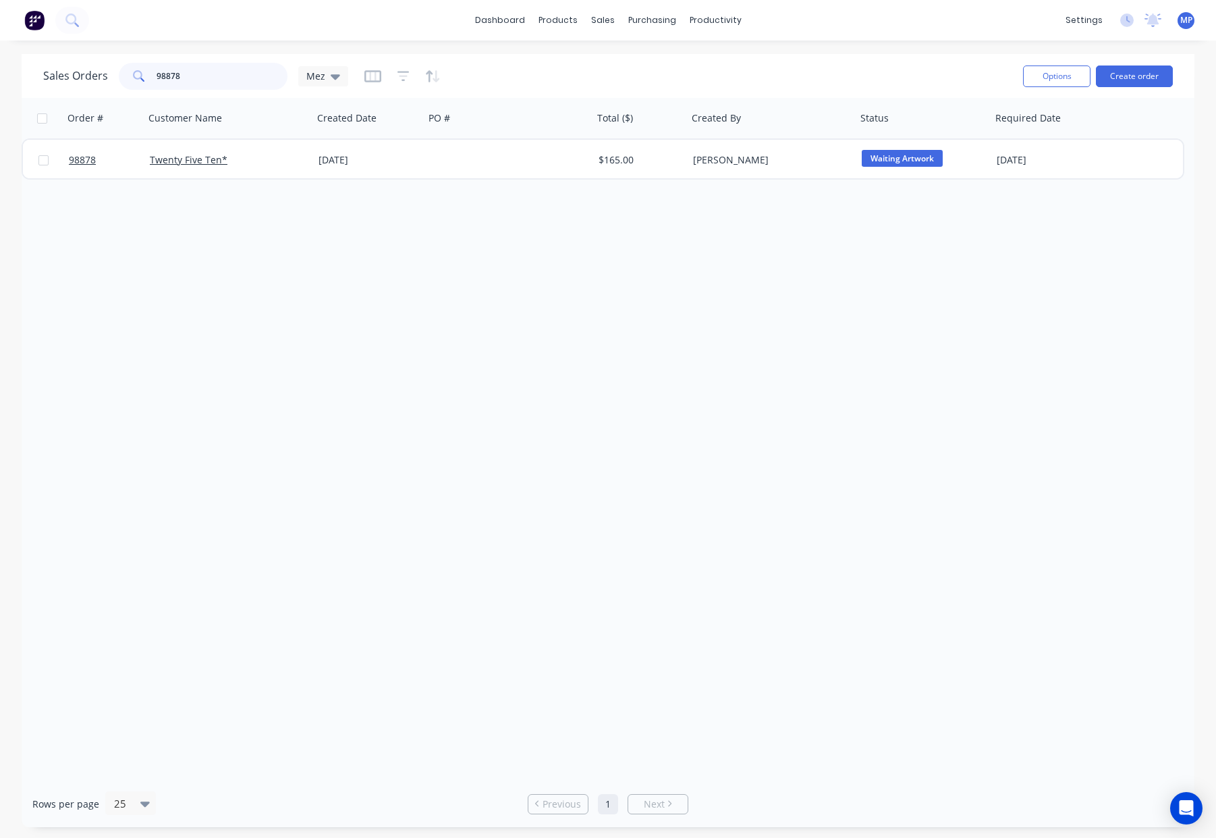
drag, startPoint x: 206, startPoint y: 74, endPoint x: 142, endPoint y: 74, distance: 64.1
click at [144, 74] on div "98878" at bounding box center [203, 76] width 169 height 27
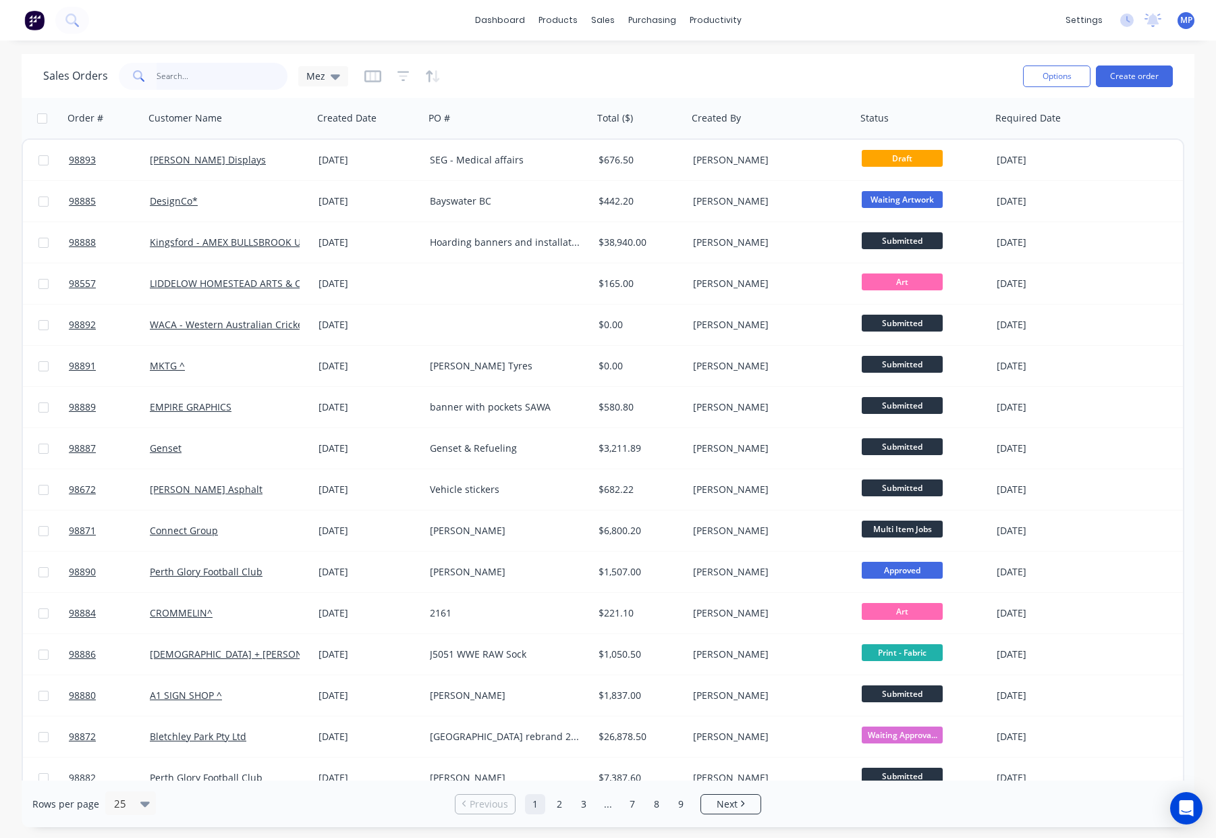
click at [157, 67] on input "text" at bounding box center [223, 76] width 132 height 27
click at [221, 74] on input "text" at bounding box center [223, 76] width 132 height 27
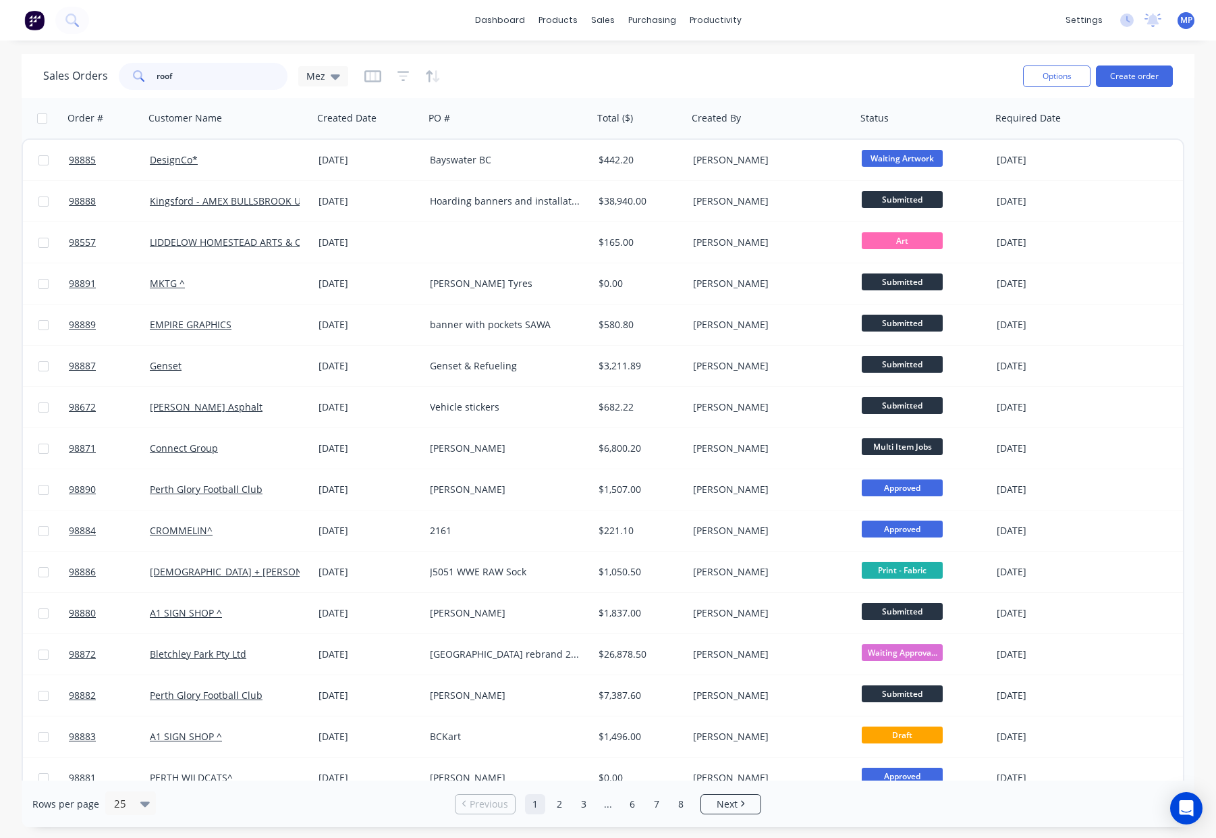
drag, startPoint x: 211, startPoint y: 81, endPoint x: 130, endPoint y: 70, distance: 82.5
click at [115, 69] on div "Sales Orders roof Mez" at bounding box center [195, 76] width 305 height 27
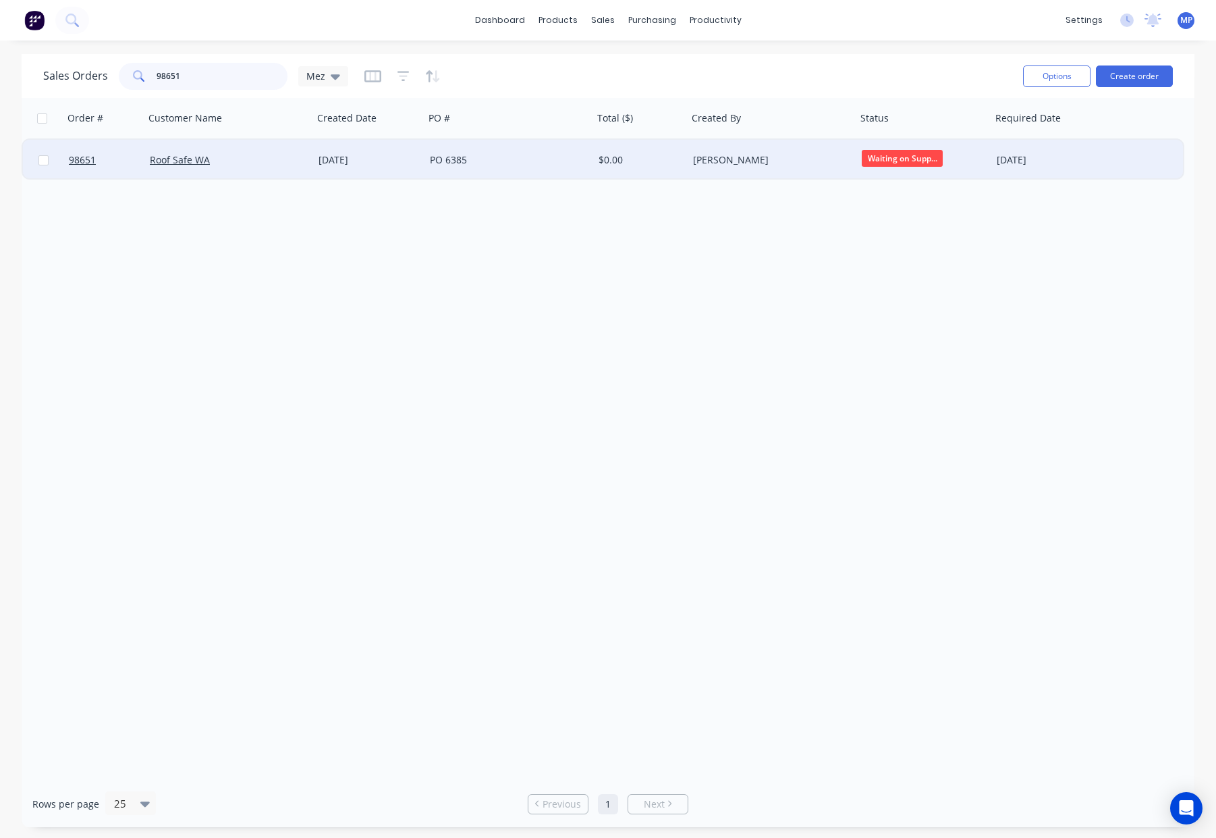
type input "98651"
click at [524, 165] on div "PO 6385" at bounding box center [505, 159] width 150 height 13
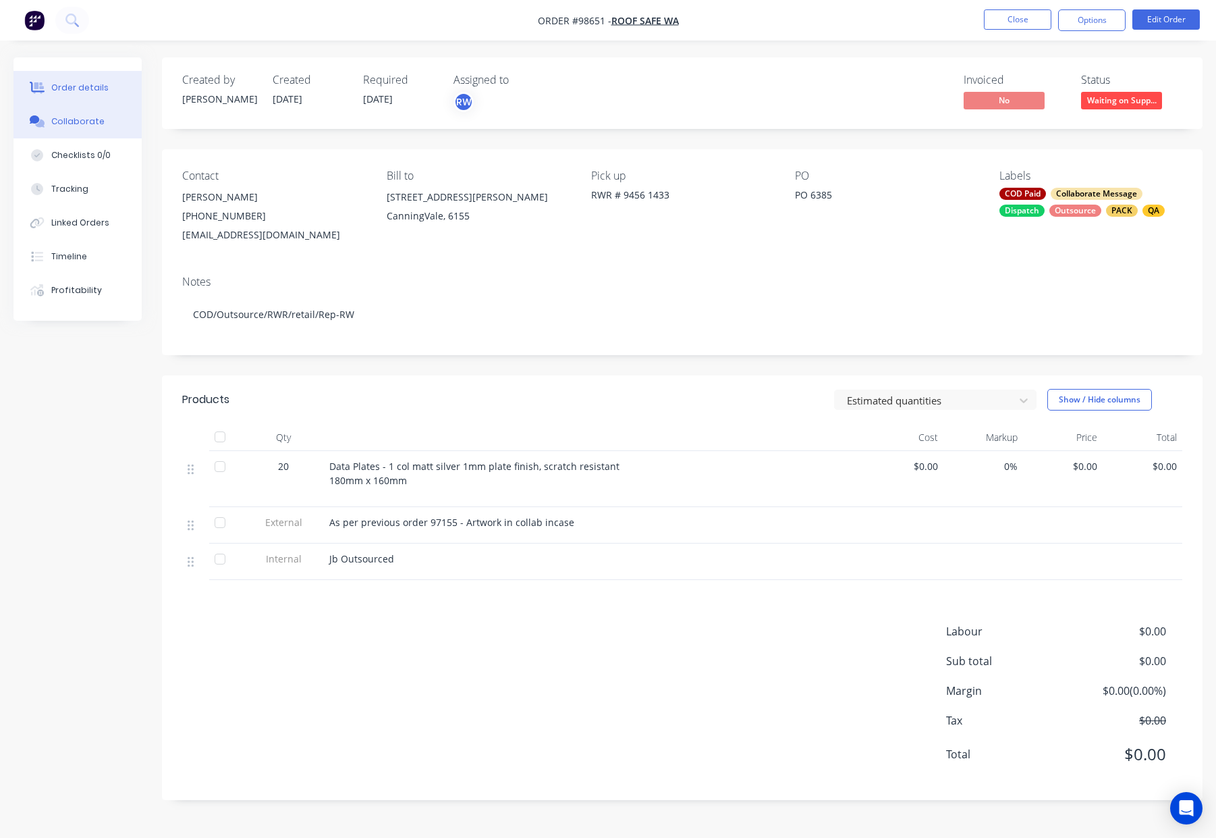
click at [89, 132] on button "Collaborate" at bounding box center [77, 122] width 128 height 34
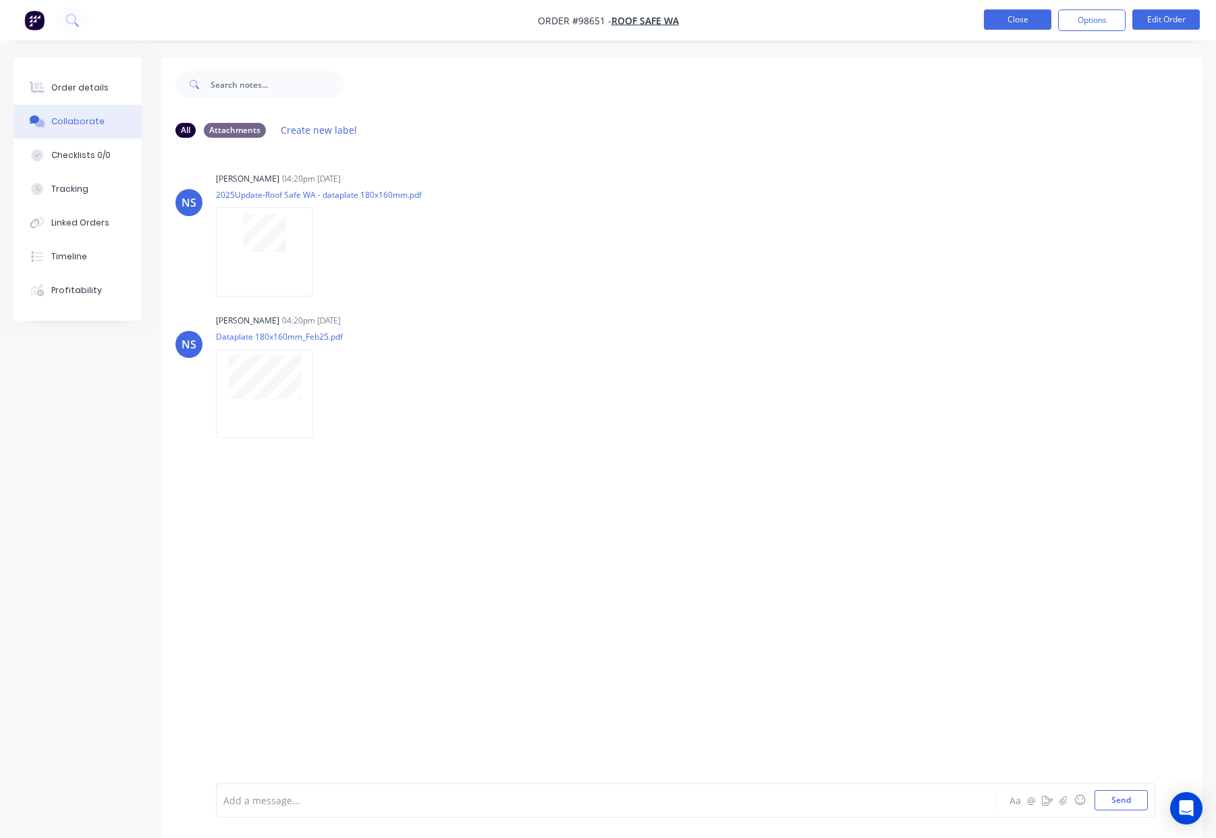
click at [1020, 20] on button "Close" at bounding box center [1017, 19] width 67 height 20
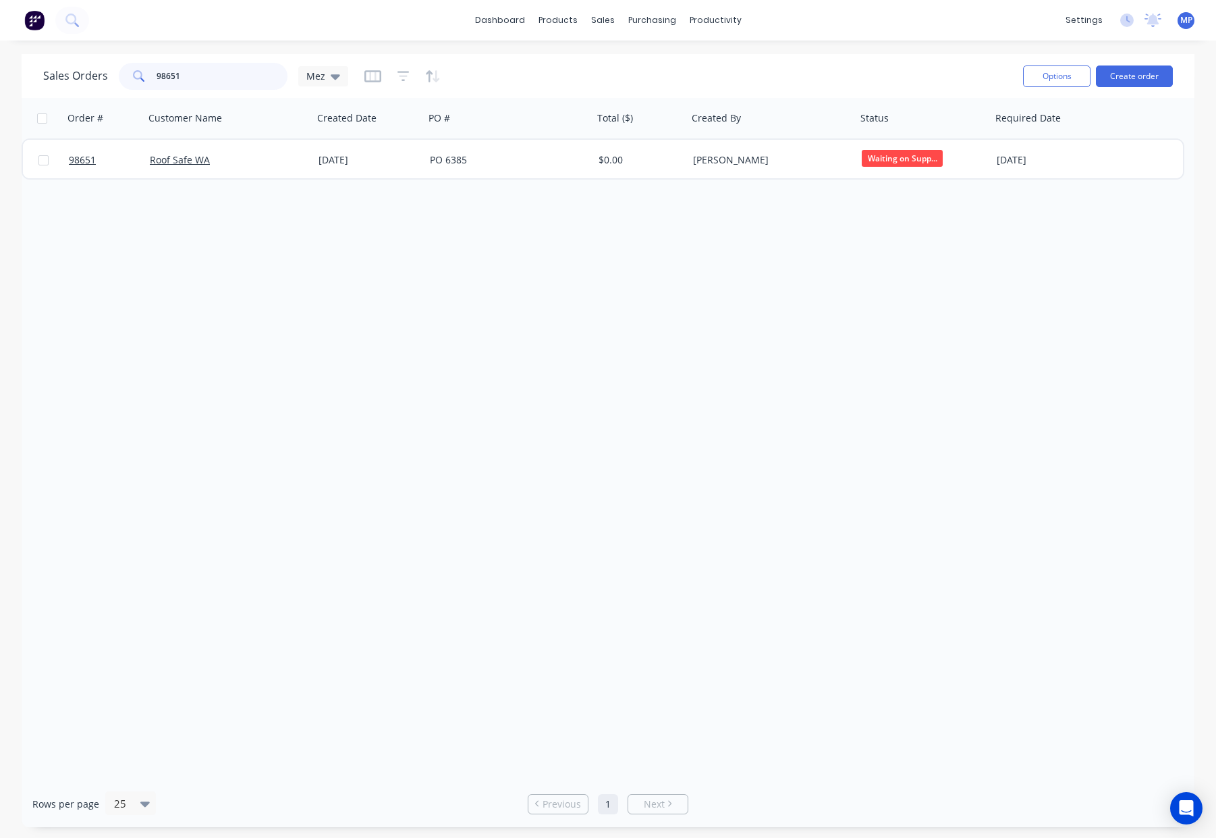
drag, startPoint x: 188, startPoint y: 78, endPoint x: 90, endPoint y: 74, distance: 97.9
click at [90, 74] on div "Sales Orders 98651 Mez" at bounding box center [195, 76] width 305 height 27
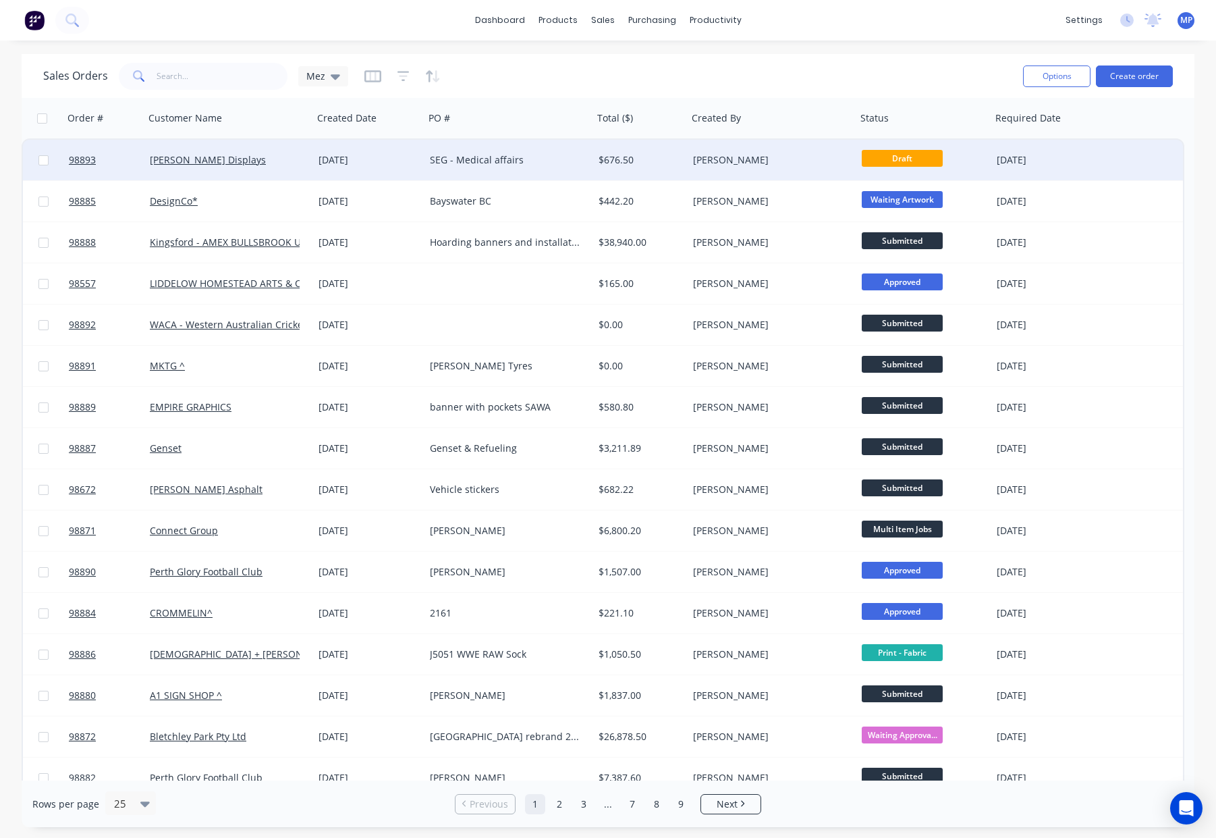
click at [549, 162] on div "SEG - Medical affairs" at bounding box center [505, 159] width 150 height 13
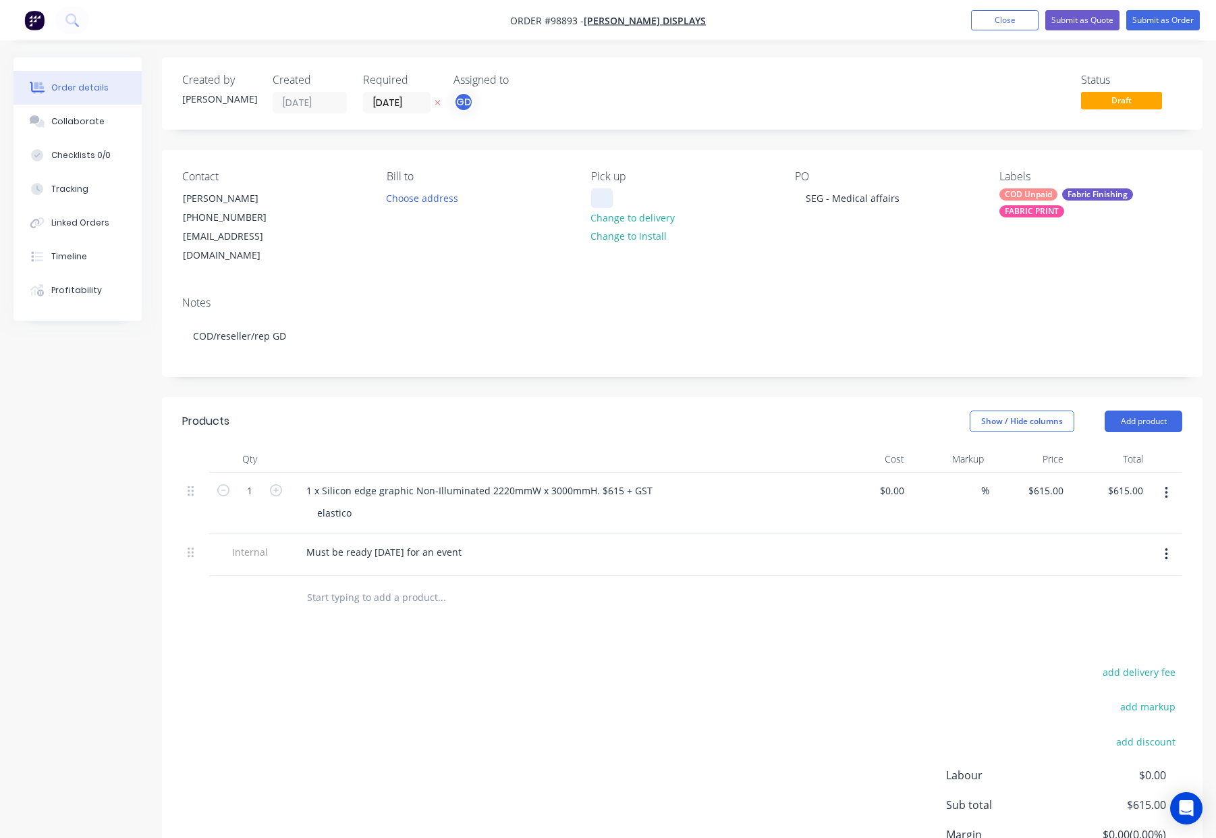
drag, startPoint x: 601, startPoint y: 196, endPoint x: 607, endPoint y: 199, distance: 7.3
click at [601, 196] on div at bounding box center [602, 198] width 22 height 20
drag, startPoint x: 500, startPoint y: 378, endPoint x: 562, endPoint y: 391, distance: 62.9
click at [501, 397] on header "Products Show / Hide columns Add product" at bounding box center [682, 421] width 1041 height 49
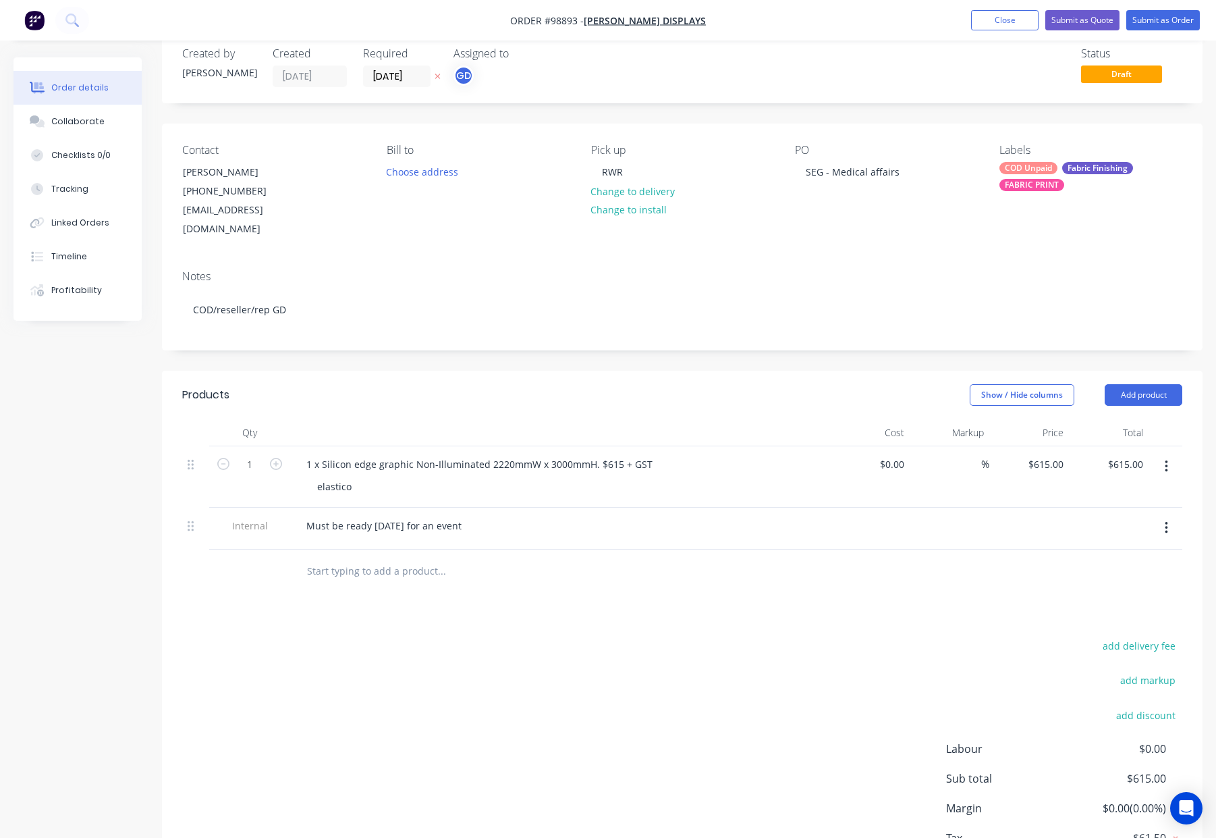
scroll to position [29, 0]
click at [400, 569] on div at bounding box center [533, 569] width 486 height 44
drag, startPoint x: 430, startPoint y: 540, endPoint x: 537, endPoint y: 541, distance: 107.3
click at [433, 555] on input "text" at bounding box center [441, 568] width 270 height 27
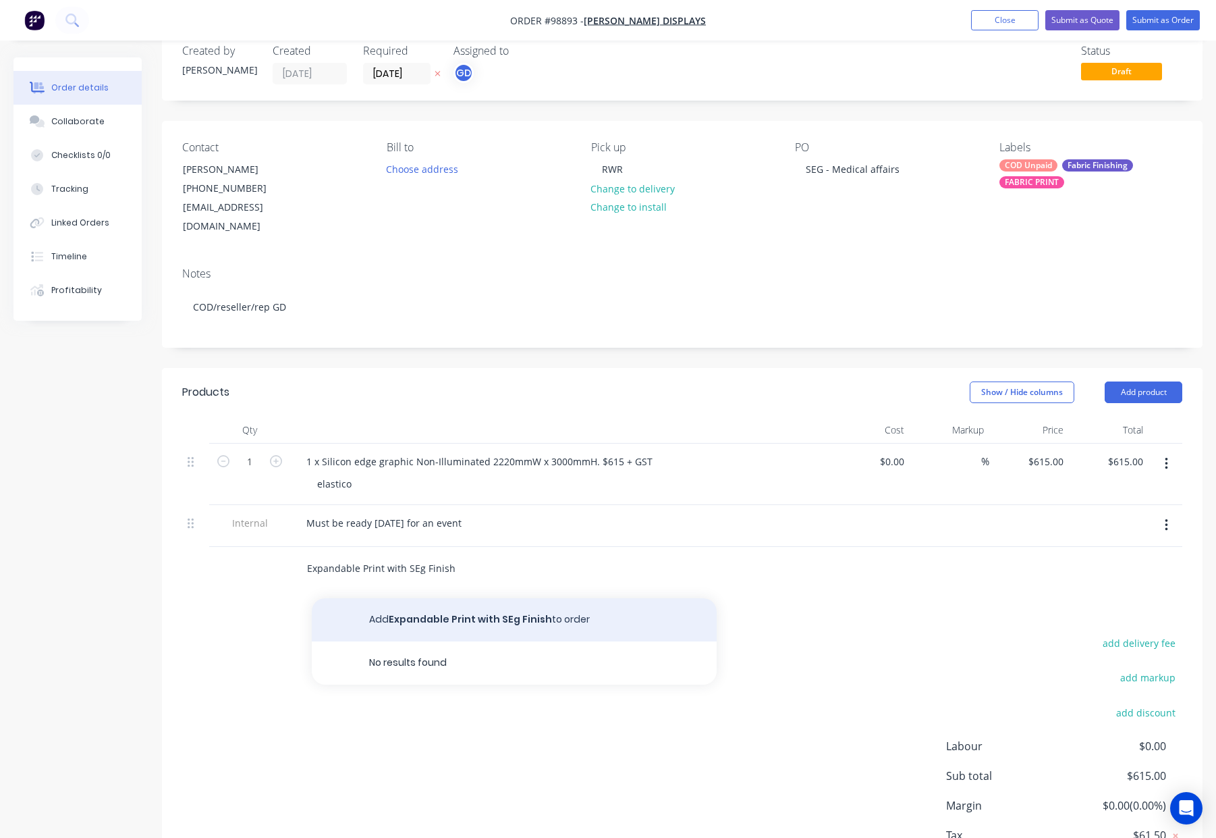
type input "Expandable Print with SEg Finish"
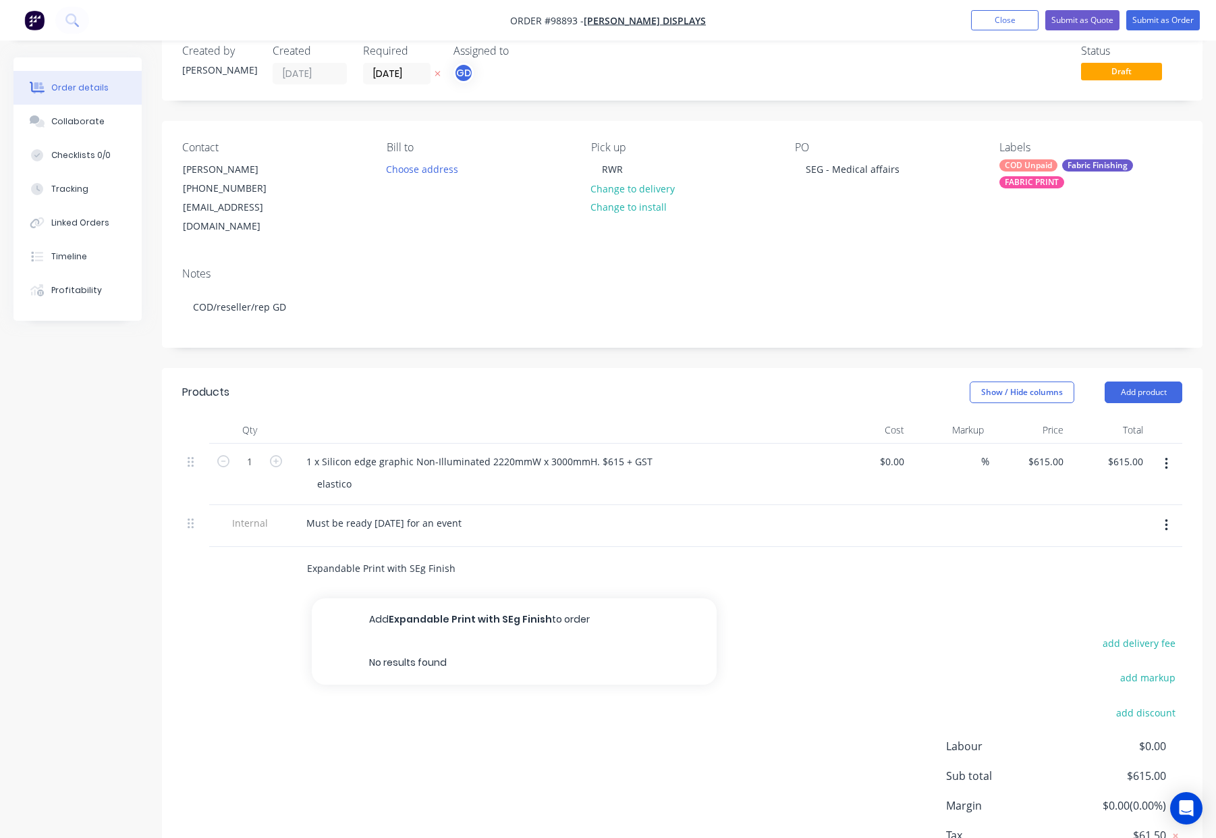
click at [453, 598] on button "Add Expandable Print with SEg Finish to order" at bounding box center [514, 619] width 405 height 43
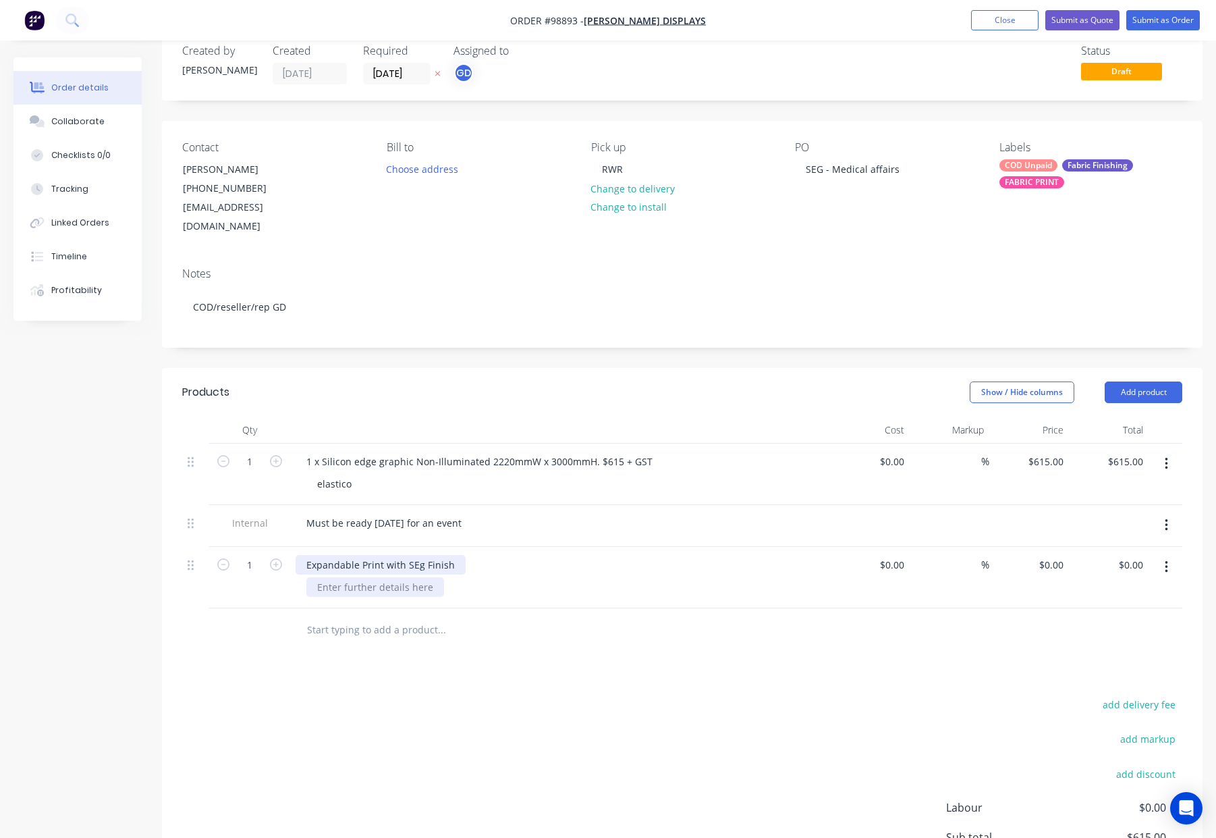
drag, startPoint x: 420, startPoint y: 550, endPoint x: 437, endPoint y: 564, distance: 22.1
click at [420, 555] on div "Expandable Print with SEg Finish" at bounding box center [381, 565] width 170 height 20
drag, startPoint x: 416, startPoint y: 443, endPoint x: 485, endPoint y: 443, distance: 69.5
click at [485, 452] on div "1 x Silicon edge graphic Non-Illuminated 2220mmW x 3000mmH. $615 + GST" at bounding box center [480, 462] width 368 height 20
drag, startPoint x: 485, startPoint y: 443, endPoint x: 414, endPoint y: 442, distance: 71.5
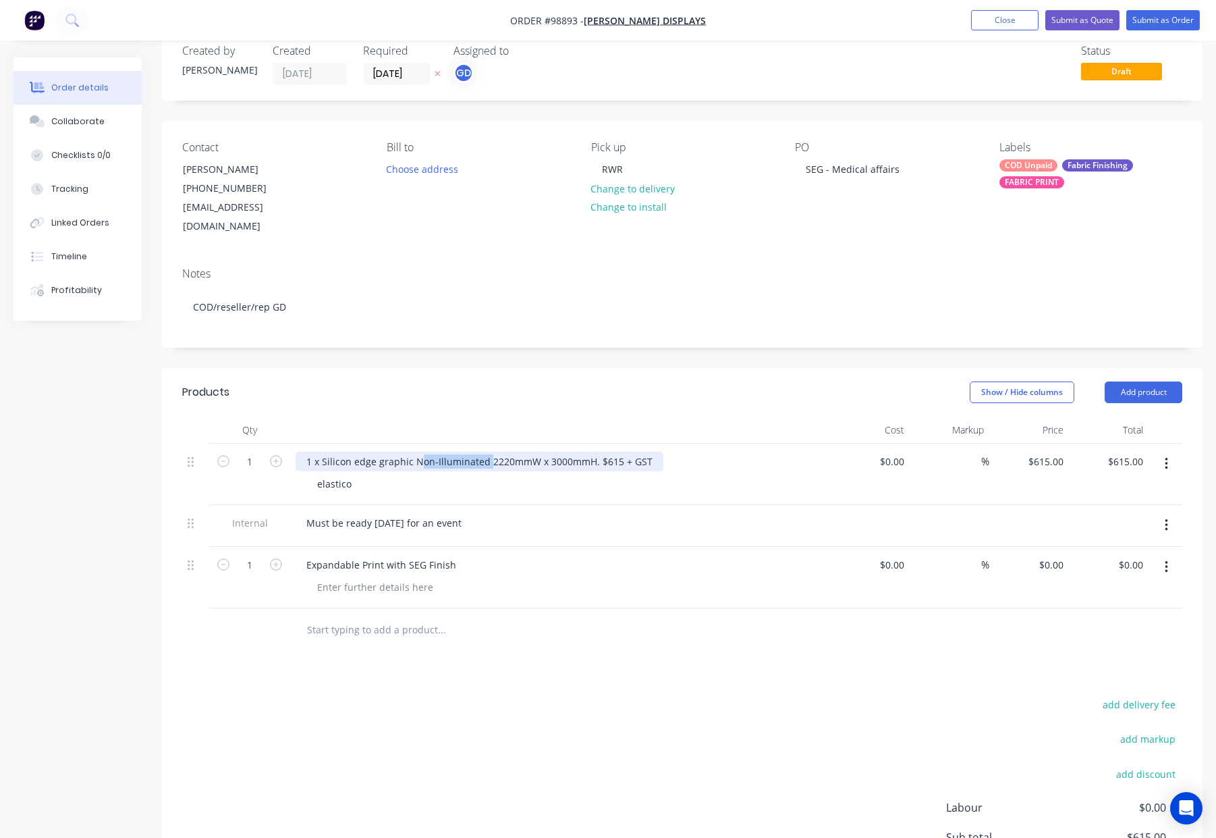
click at [414, 452] on div "1 x Silicon edge graphic Non-Illuminated 2220mmW x 3000mmH. $615 + GST" at bounding box center [480, 462] width 368 height 20
copy div "Non-Illuminated"
click at [458, 555] on div "Expandable Print with SEG Finish" at bounding box center [381, 565] width 171 height 20
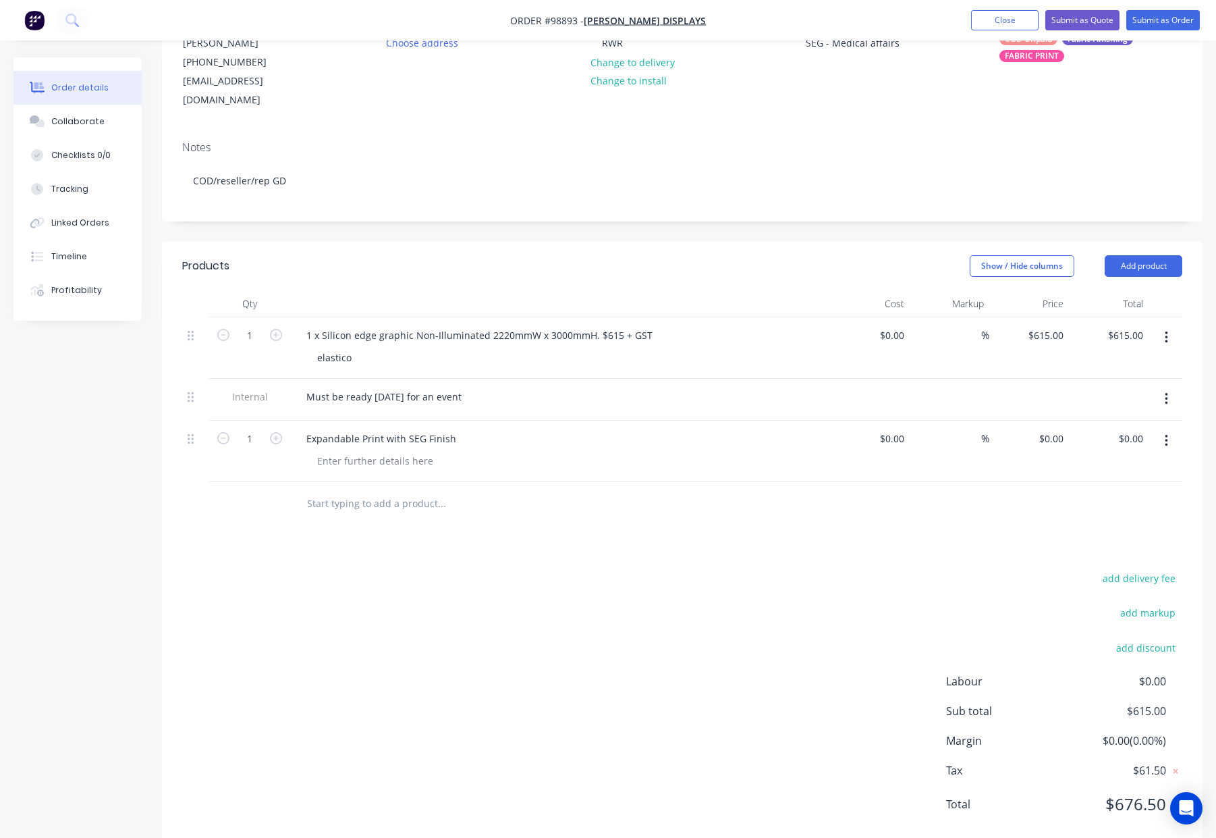
scroll to position [169, 0]
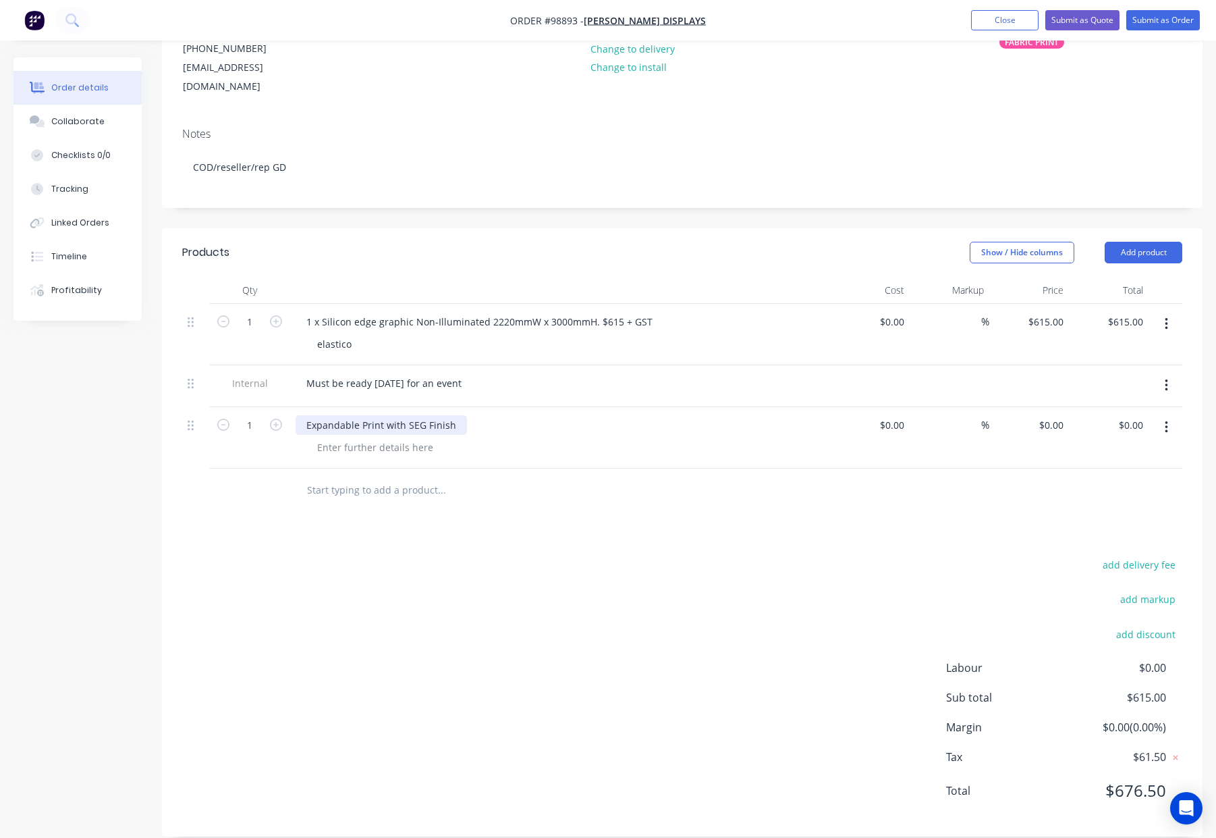
drag, startPoint x: 455, startPoint y: 406, endPoint x: 500, endPoint y: 413, distance: 45.8
click at [457, 415] on div "Expandable Print with SEG Finish" at bounding box center [381, 425] width 171 height 20
drag, startPoint x: 486, startPoint y: 302, endPoint x: 585, endPoint y: 306, distance: 99.3
click at [585, 312] on div "1 x Silicon edge graphic Non-Illuminated 2220mmW x 3000mmH. $615 + GST" at bounding box center [480, 322] width 368 height 20
drag, startPoint x: 583, startPoint y: 302, endPoint x: 486, endPoint y: 300, distance: 97.2
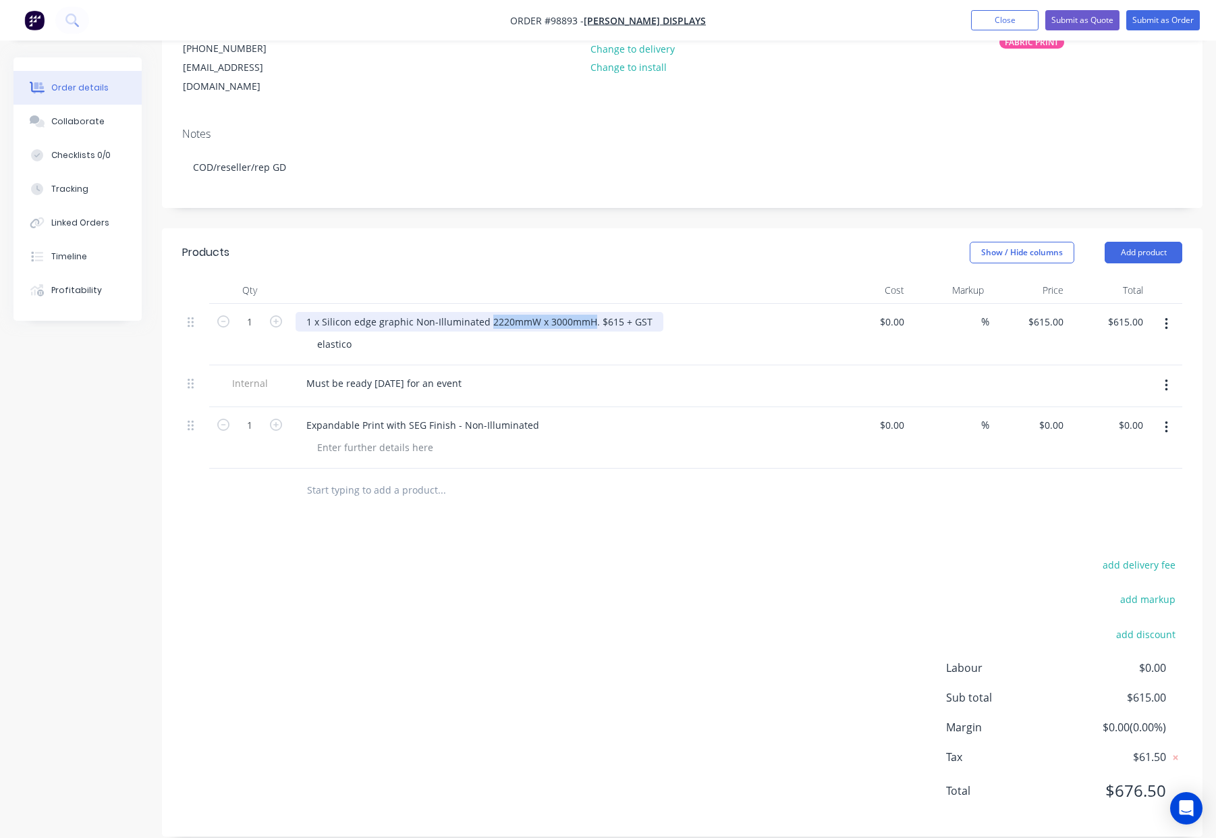
click at [486, 312] on div "1 x Silicon edge graphic Non-Illuminated 2220mmW x 3000mmH. $615 + GST" at bounding box center [480, 322] width 368 height 20
copy div "2220mmW x 3000mmH"
click at [354, 437] on div at bounding box center [375, 447] width 138 height 20
click at [335, 437] on div at bounding box center [375, 447] width 138 height 20
paste div
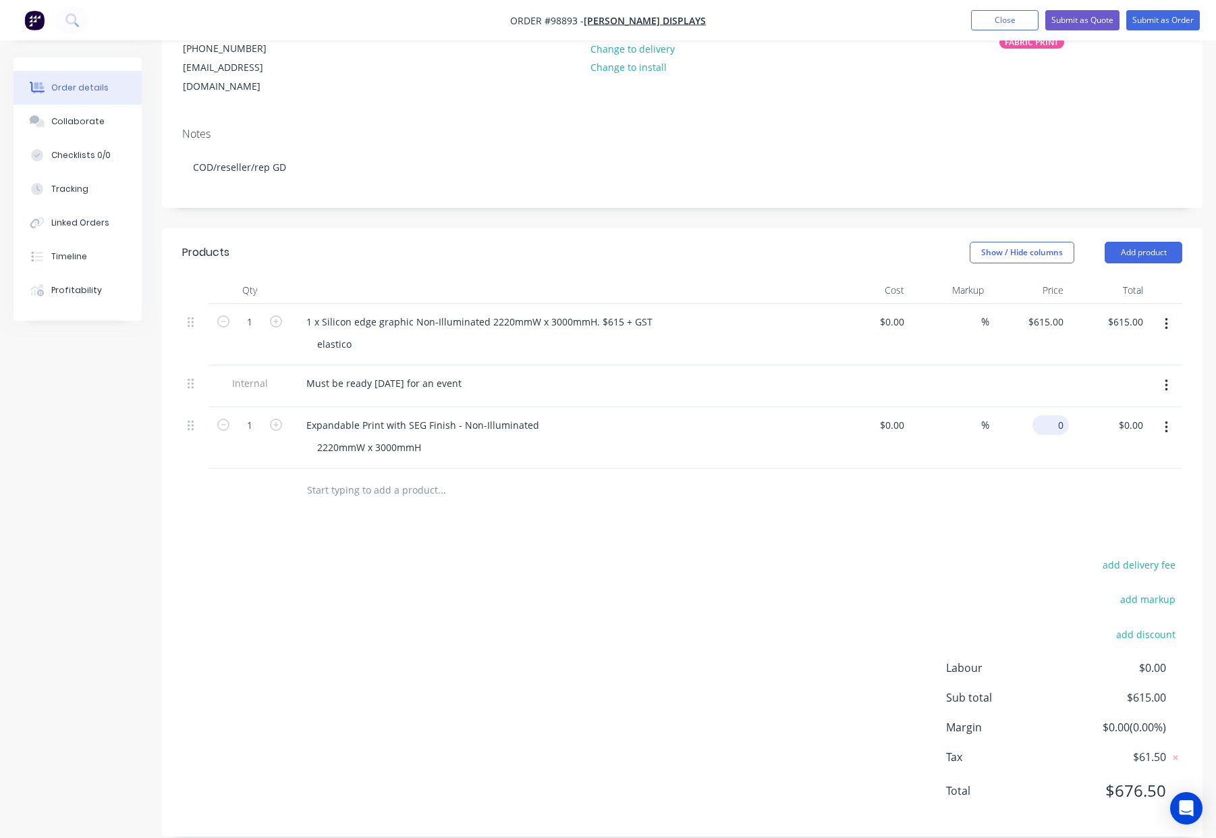
drag, startPoint x: 1058, startPoint y: 408, endPoint x: 1067, endPoint y: 408, distance: 9.4
click at [1058, 415] on input "0" at bounding box center [1053, 425] width 31 height 20
type input "$615.00"
click at [1039, 489] on div at bounding box center [682, 490] width 1000 height 44
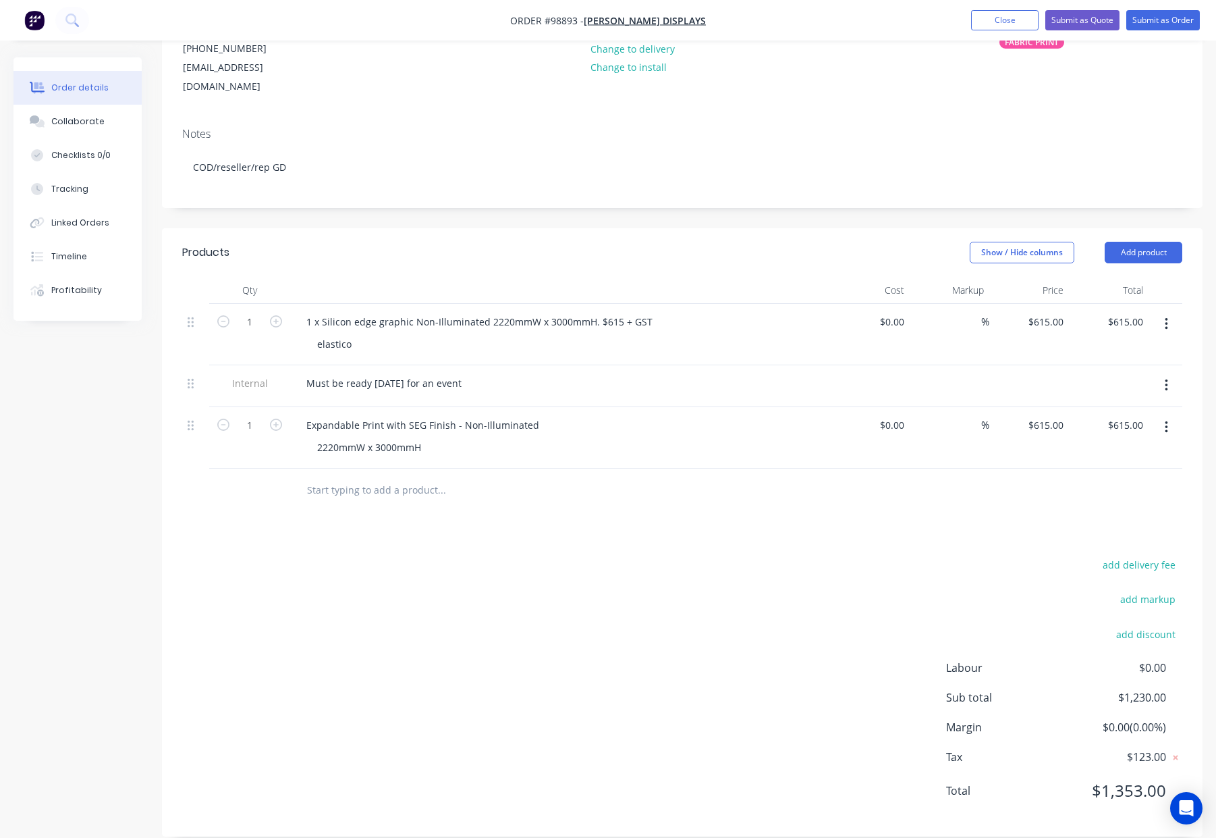
click at [1165, 318] on icon "button" at bounding box center [1166, 324] width 3 height 12
click at [1089, 431] on div "Delete" at bounding box center [1118, 441] width 104 height 20
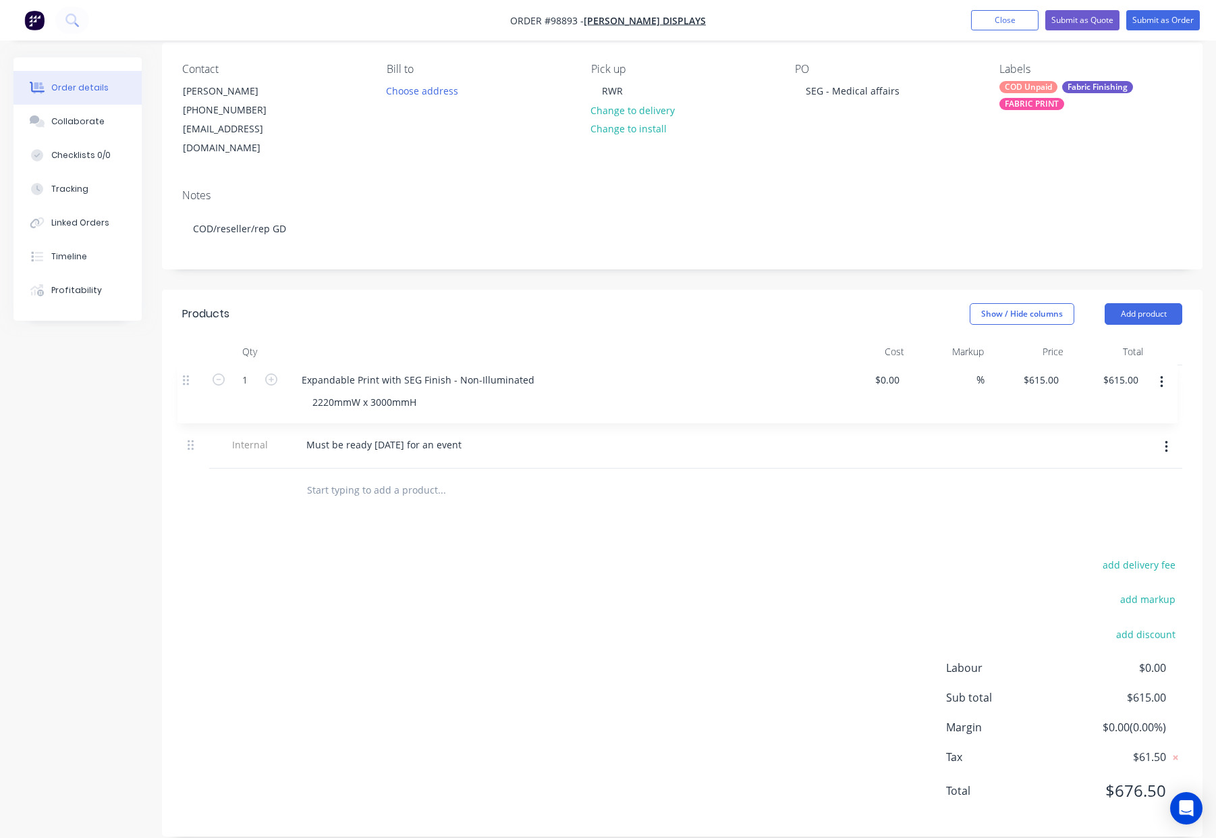
drag, startPoint x: 192, startPoint y: 406, endPoint x: 187, endPoint y: 375, distance: 31.4
click at [187, 376] on div "Internal Must be ready [DATE] for an event 1 Expandable Print with SEG Finish -…" at bounding box center [682, 416] width 1000 height 103
click at [632, 533] on div "Products Show / Hide columns Add product Qty Cost Markup Price Total 1 Expandab…" at bounding box center [682, 563] width 1041 height 547
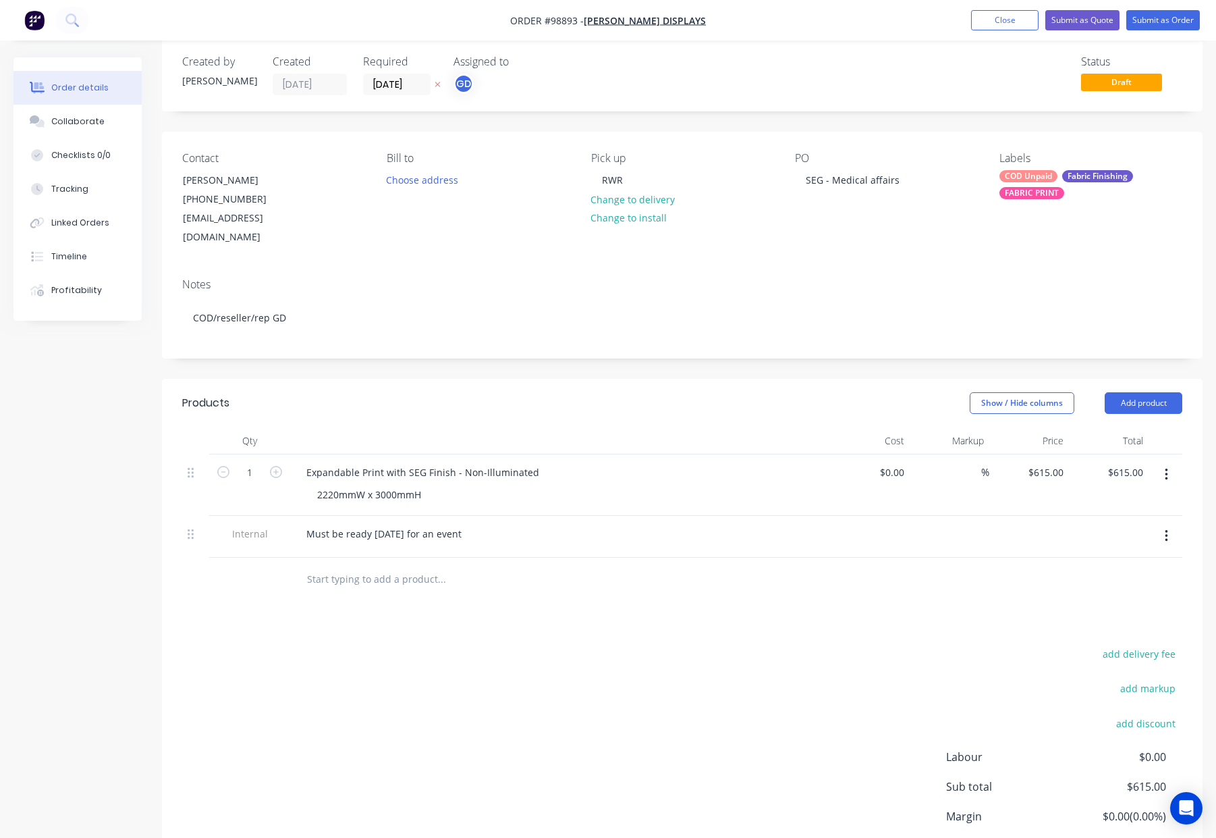
scroll to position [0, 0]
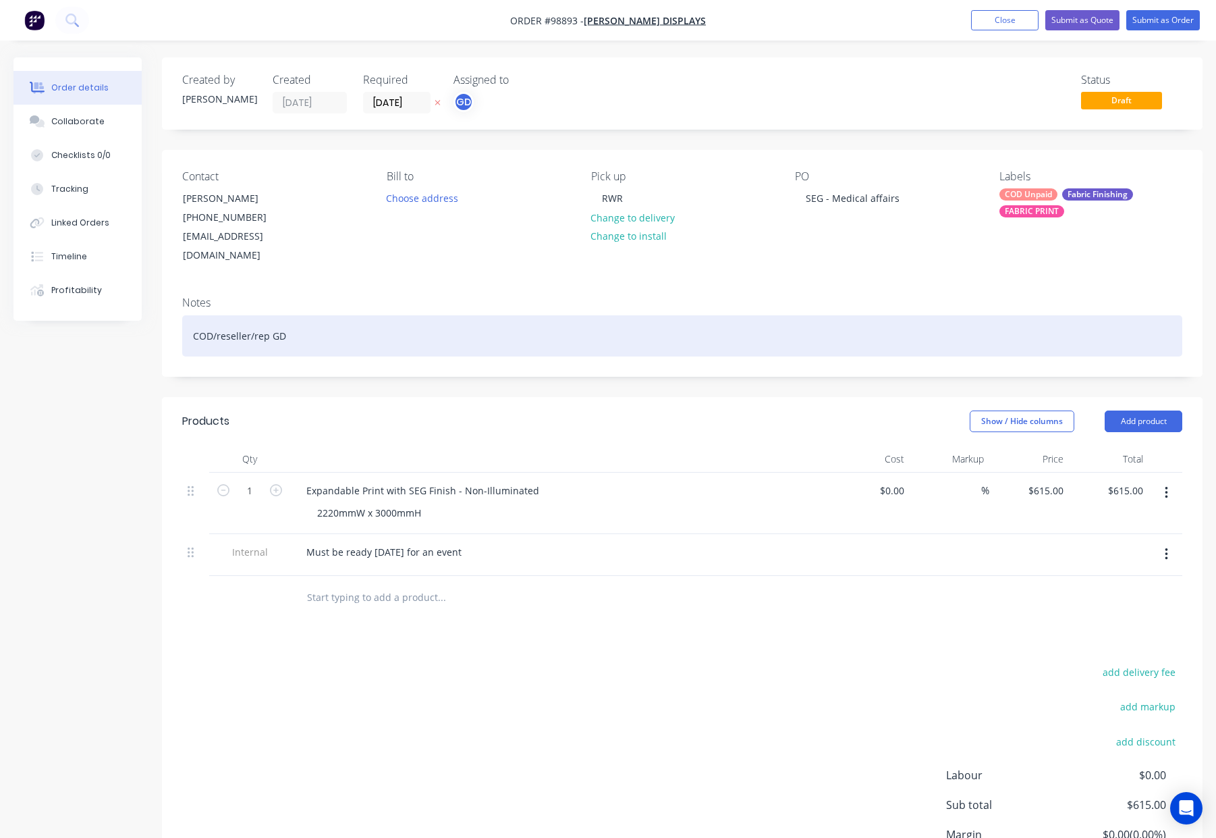
click at [331, 315] on div "COD/reseller/rep GD" at bounding box center [682, 335] width 1000 height 41
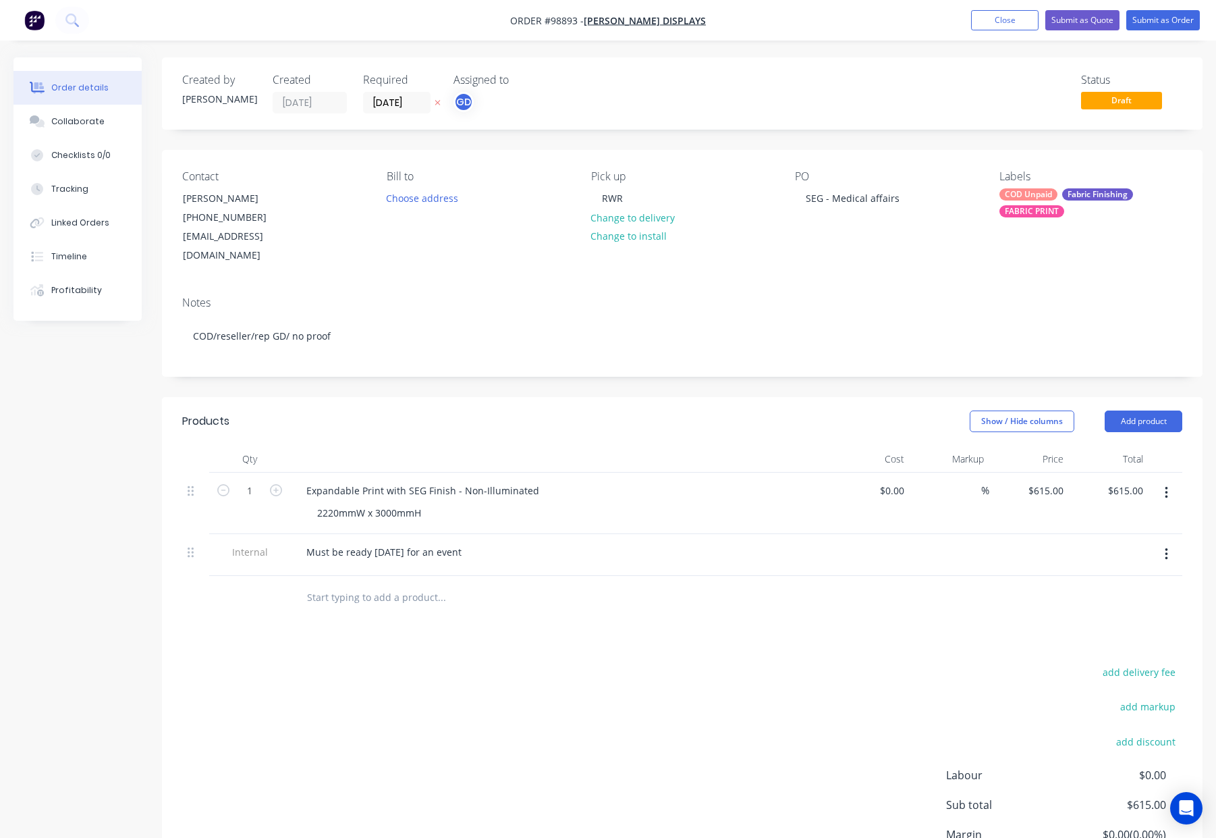
click at [1012, 188] on div "COD Unpaid" at bounding box center [1029, 194] width 58 height 12
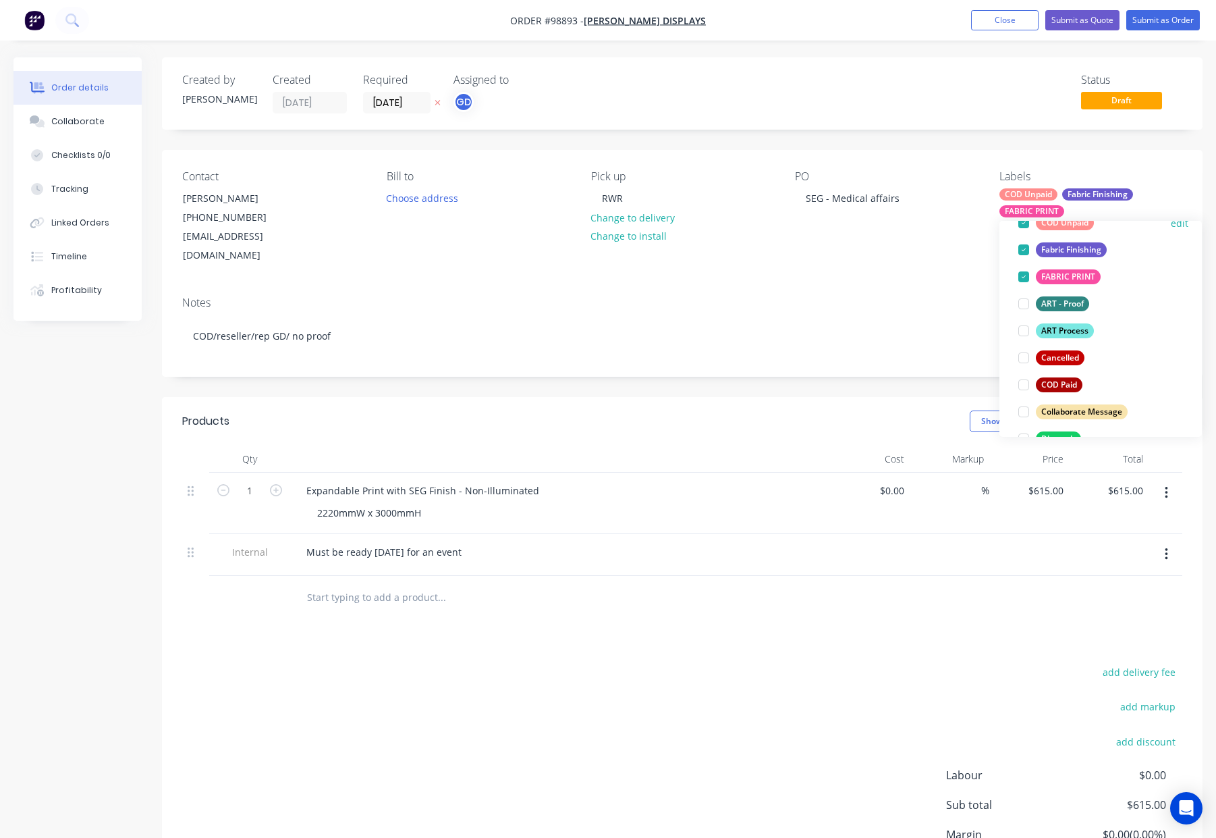
scroll to position [107, 0]
click at [1029, 325] on div at bounding box center [1023, 330] width 27 height 27
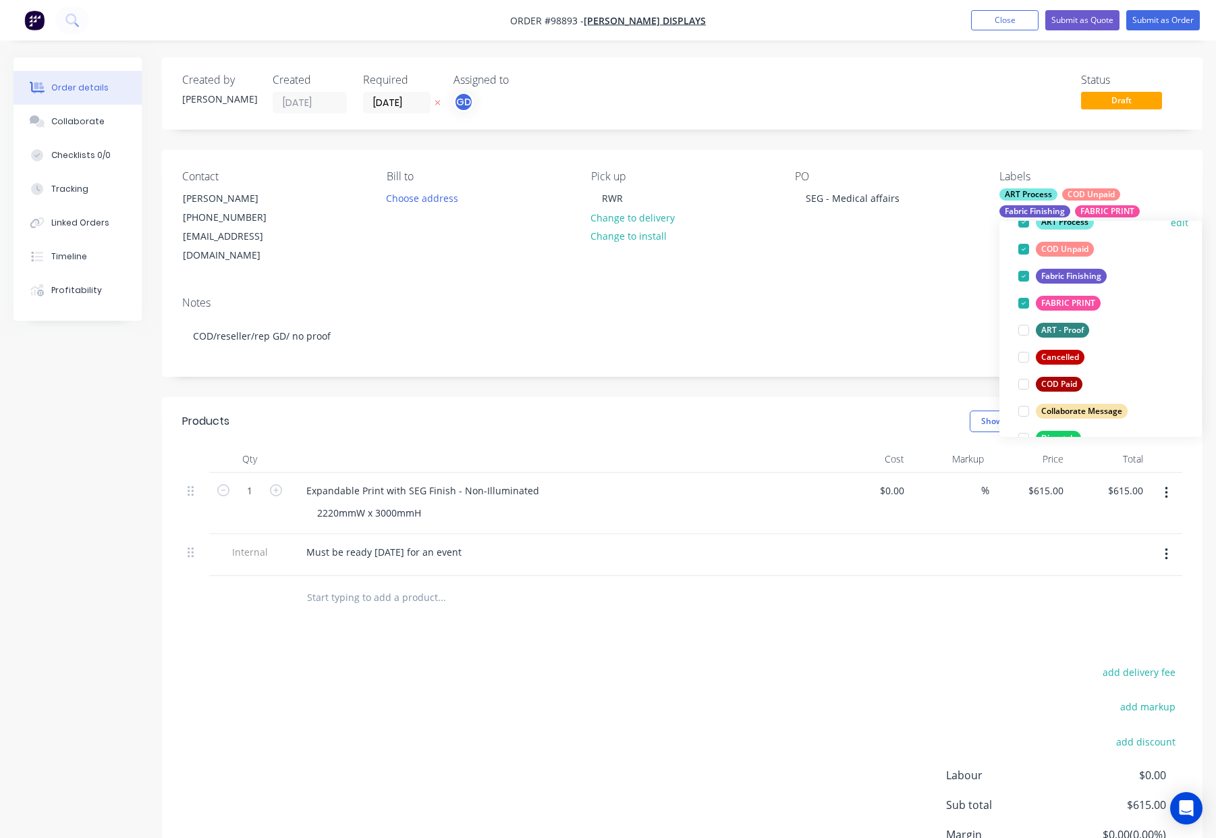
scroll to position [0, 0]
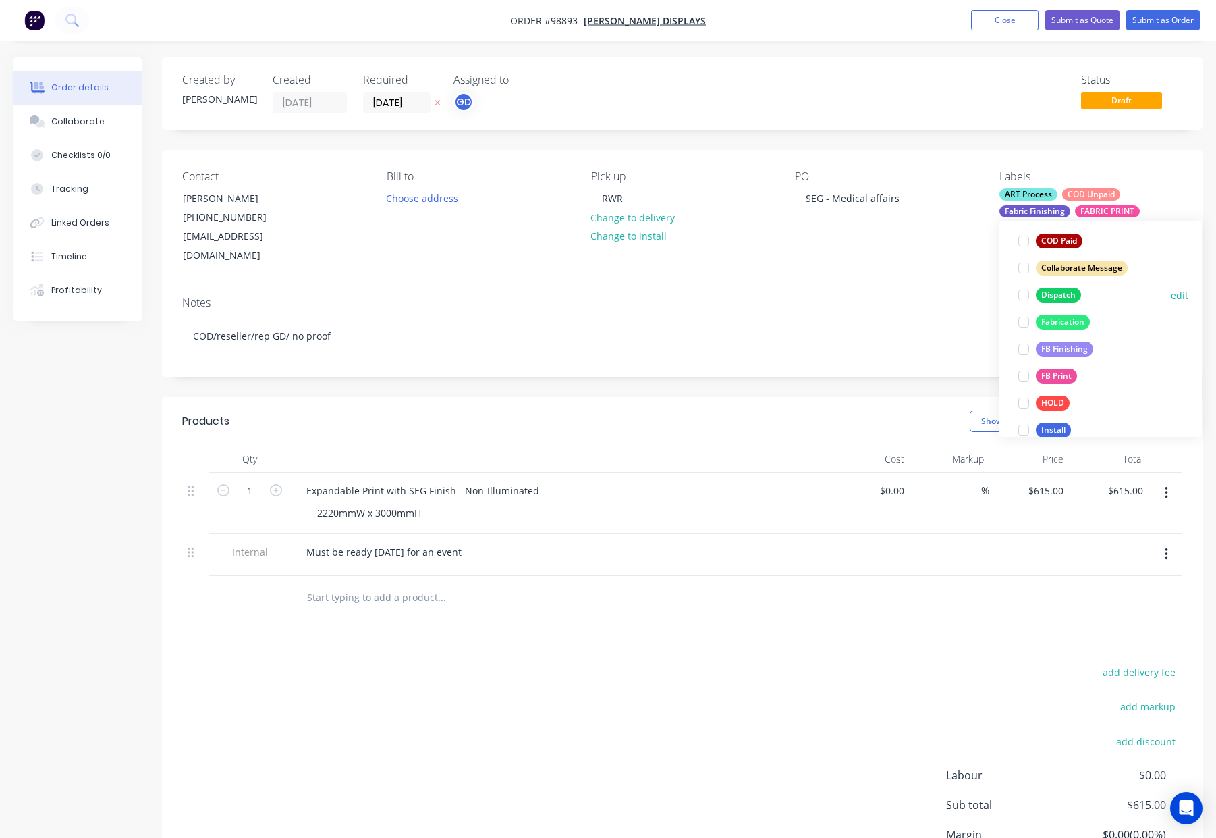
click at [1056, 292] on div "Dispatch" at bounding box center [1058, 295] width 45 height 15
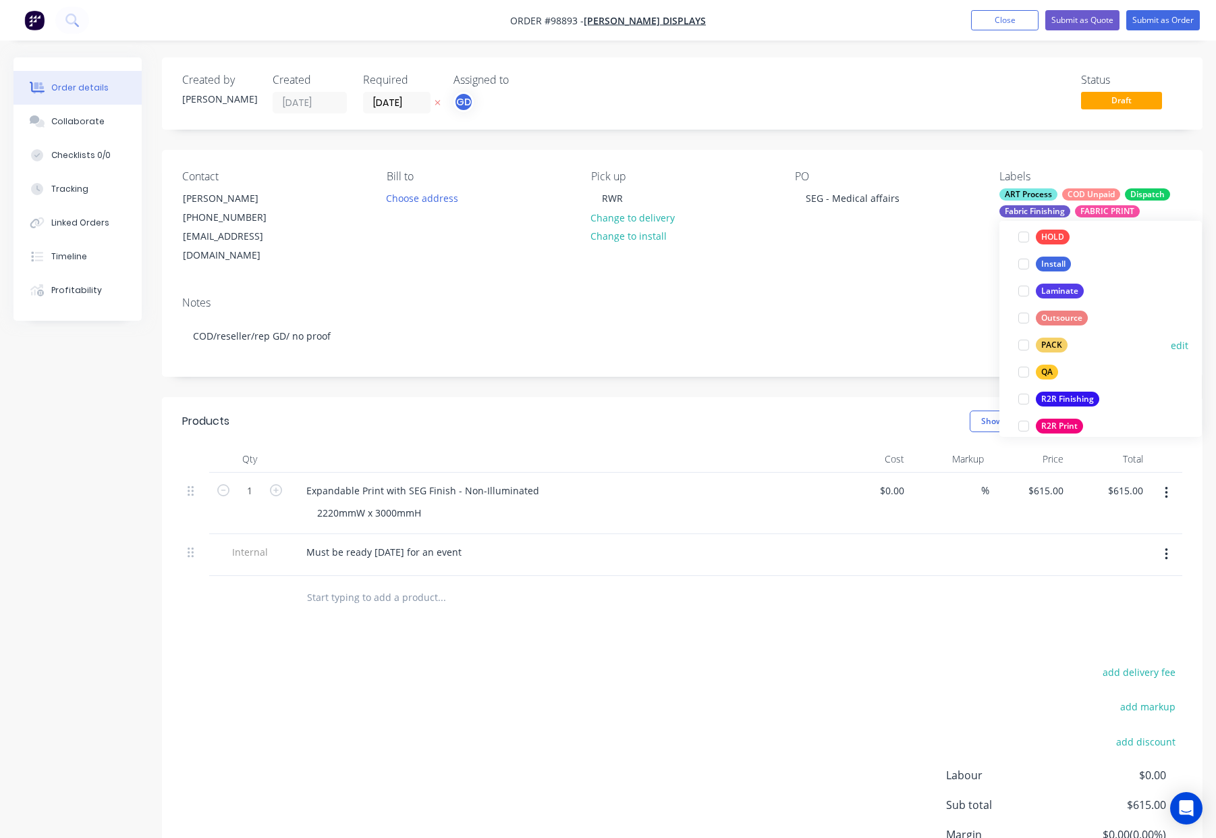
drag, startPoint x: 1054, startPoint y: 336, endPoint x: 1066, endPoint y: 336, distance: 11.5
click at [1054, 336] on button "PACK" at bounding box center [1043, 344] width 60 height 19
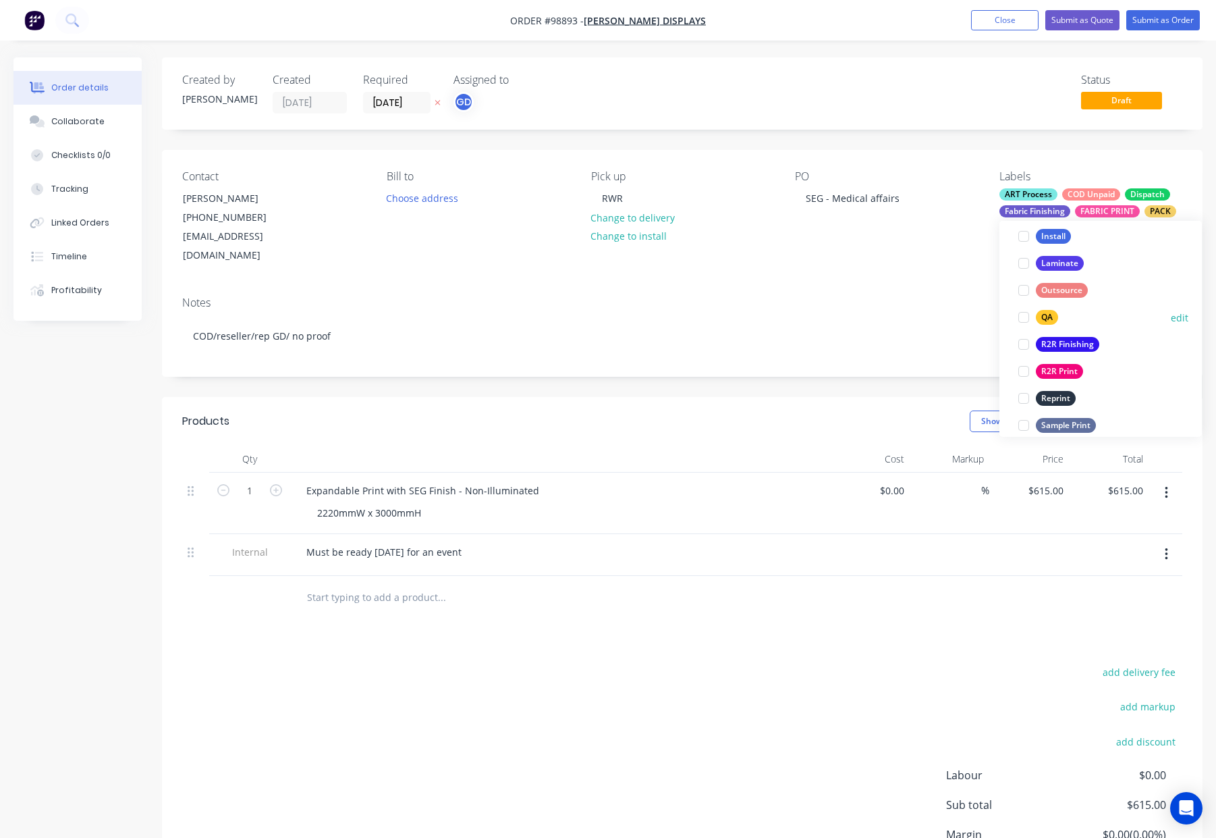
click at [1052, 320] on div "QA" at bounding box center [1047, 317] width 22 height 15
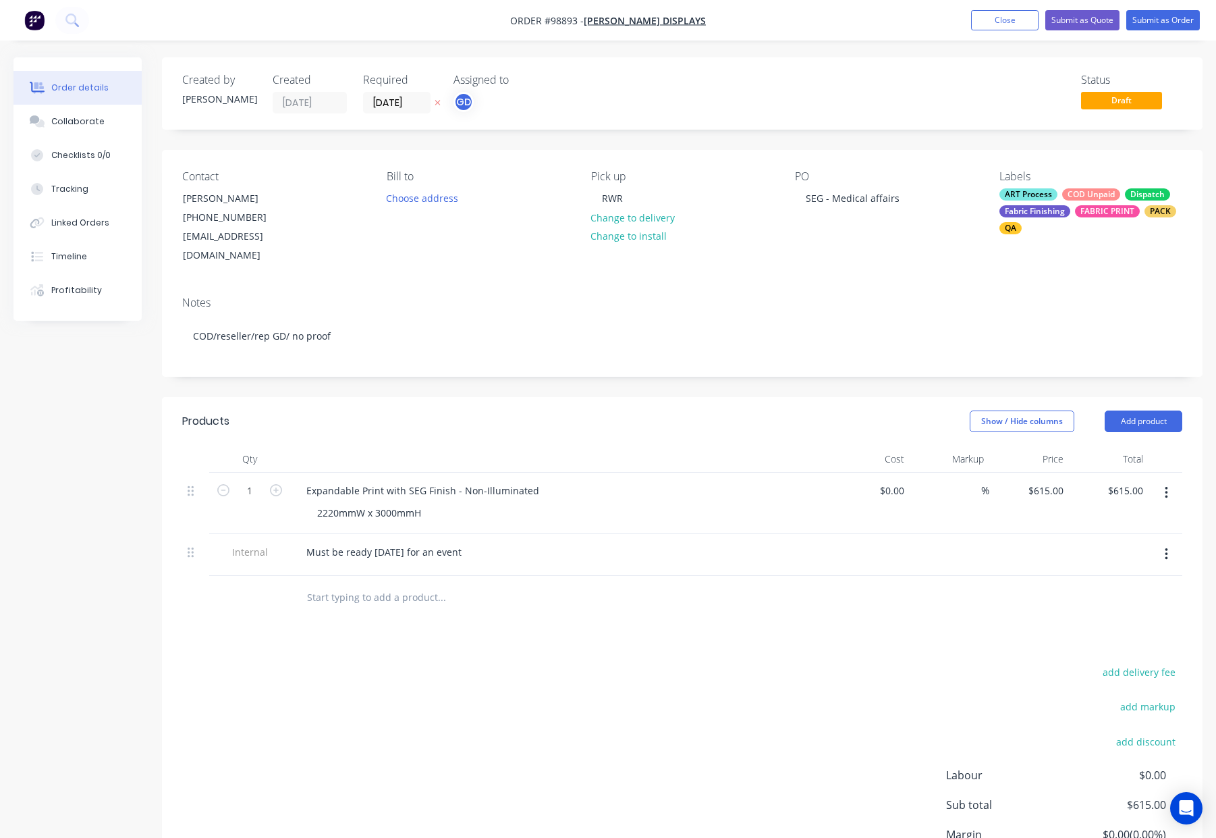
click at [861, 296] on div "Notes" at bounding box center [682, 302] width 1000 height 13
click at [986, 20] on button "Close" at bounding box center [1004, 20] width 67 height 20
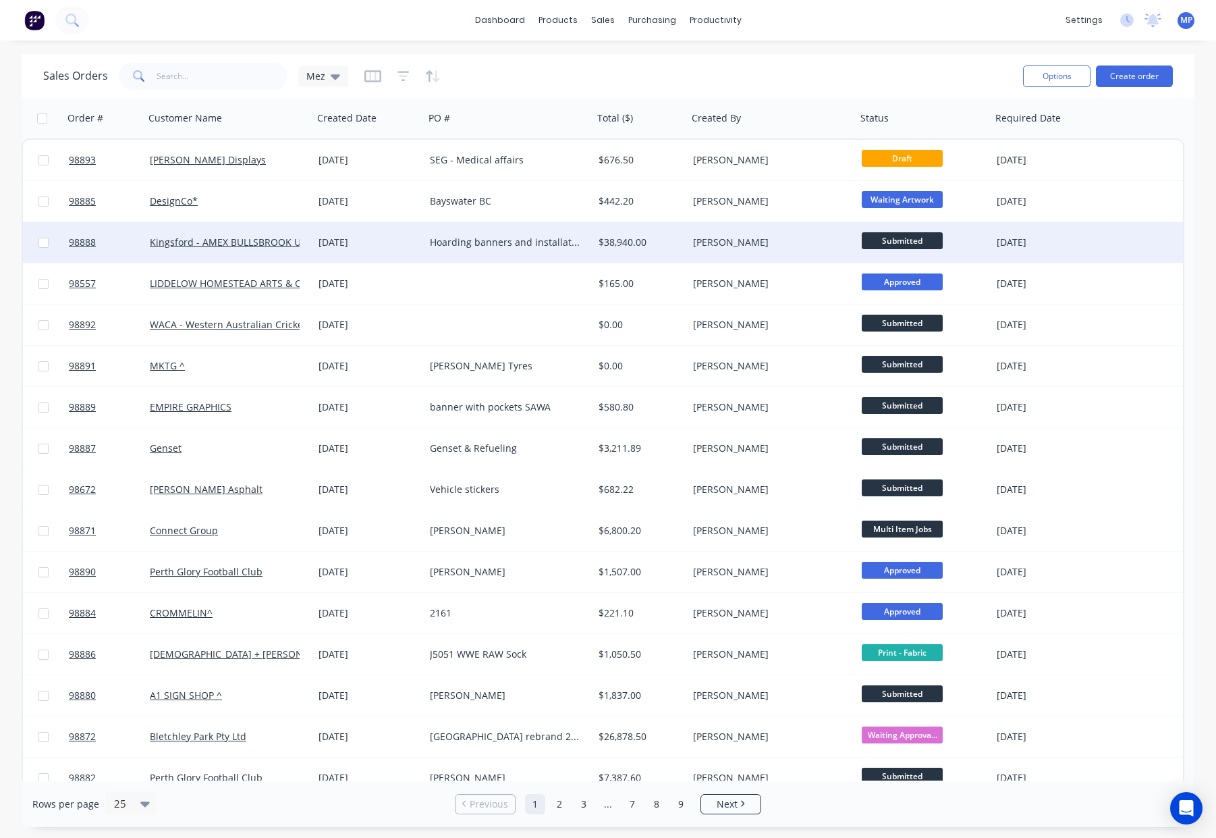
click at [804, 240] on div "[PERSON_NAME]" at bounding box center [768, 242] width 150 height 13
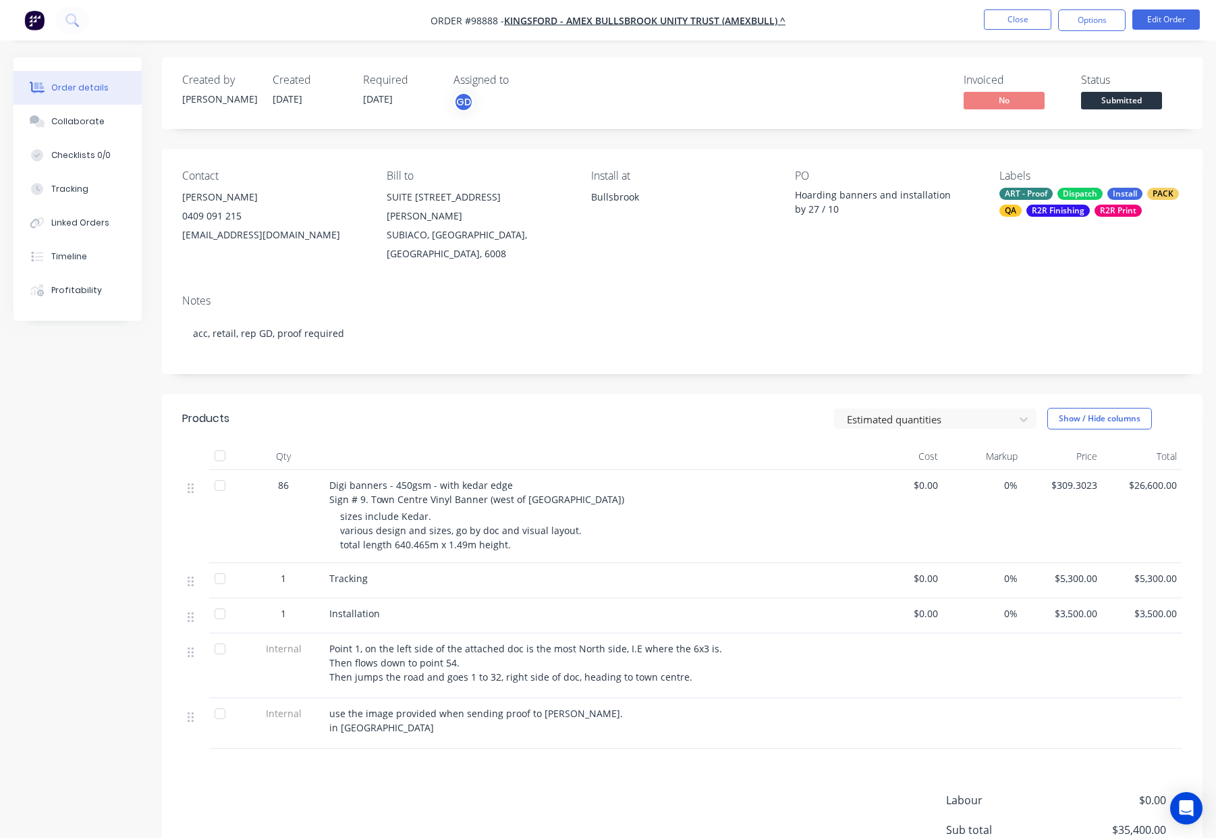
click at [1055, 197] on div "ART - Proof Dispatch Install PACK QA R2R Finishing R2R Print" at bounding box center [1091, 202] width 183 height 29
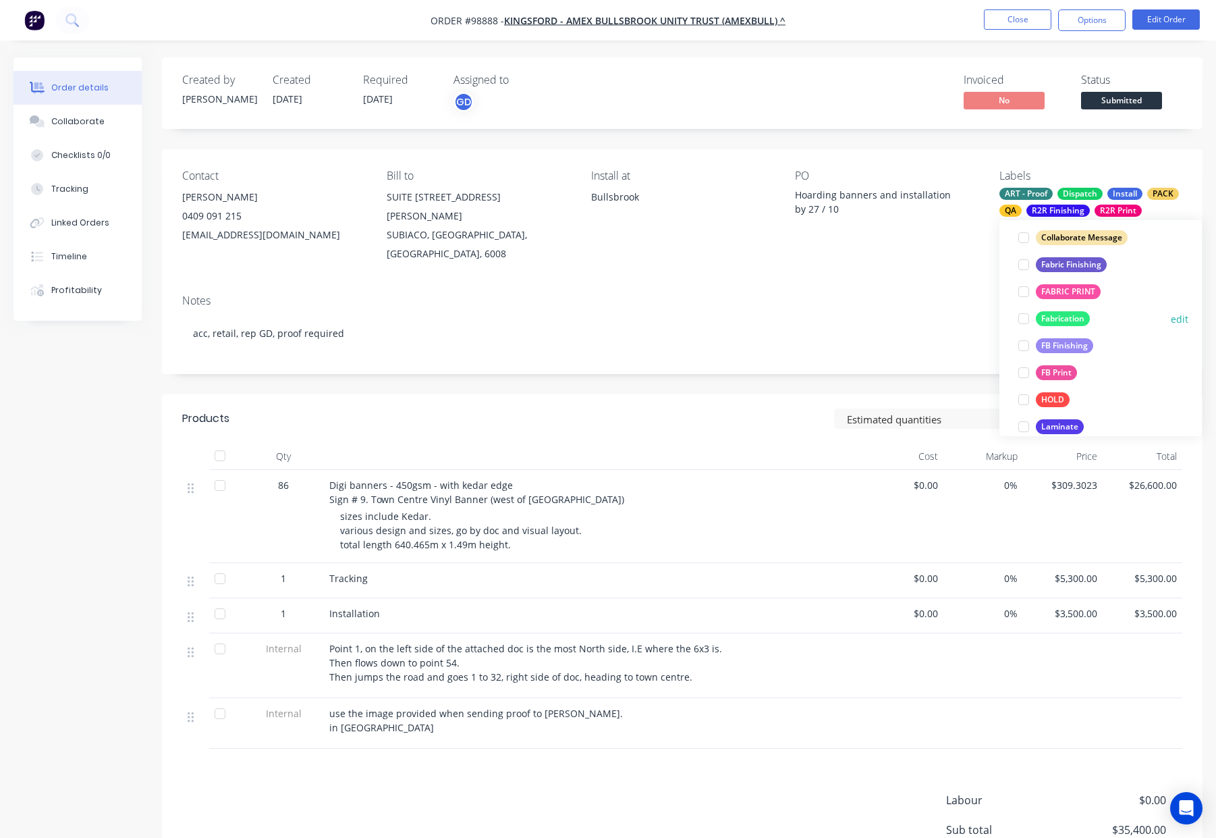
click at [1068, 314] on div "Fabrication" at bounding box center [1063, 318] width 54 height 15
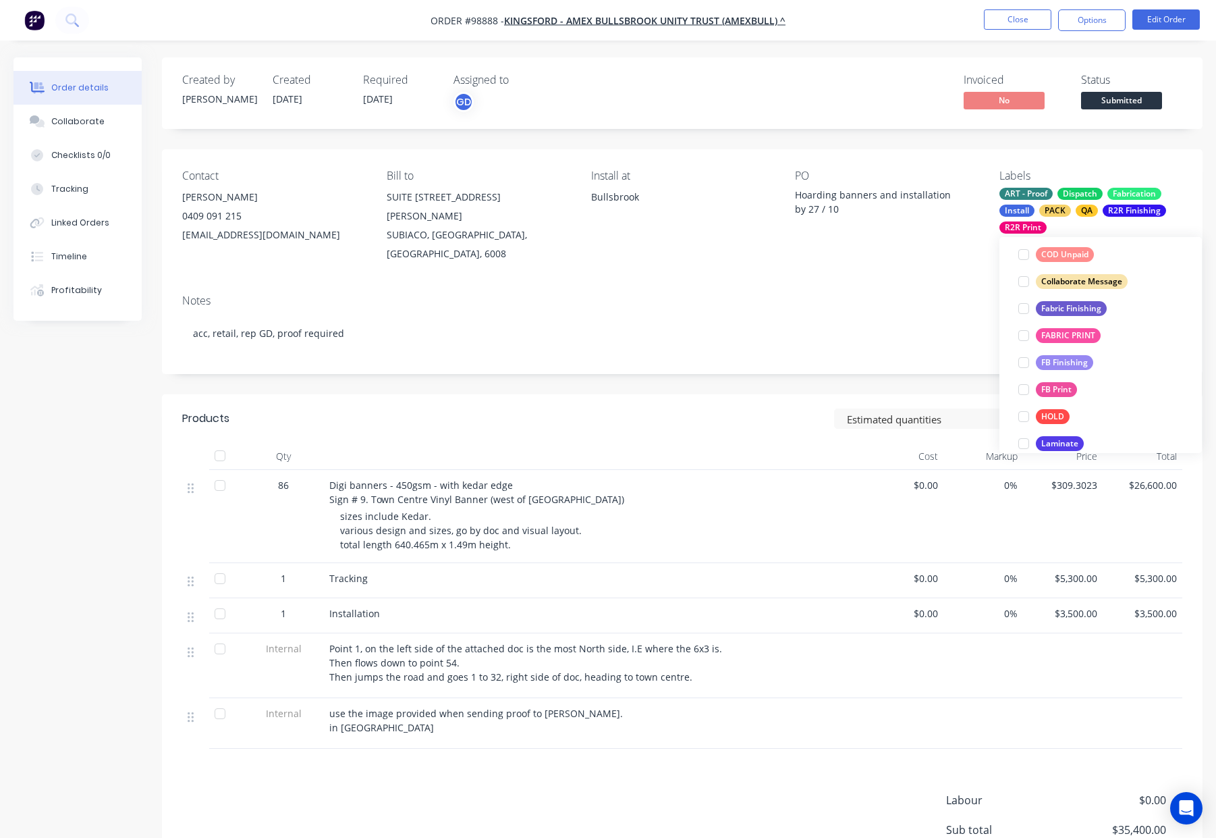
scroll to position [63, 0]
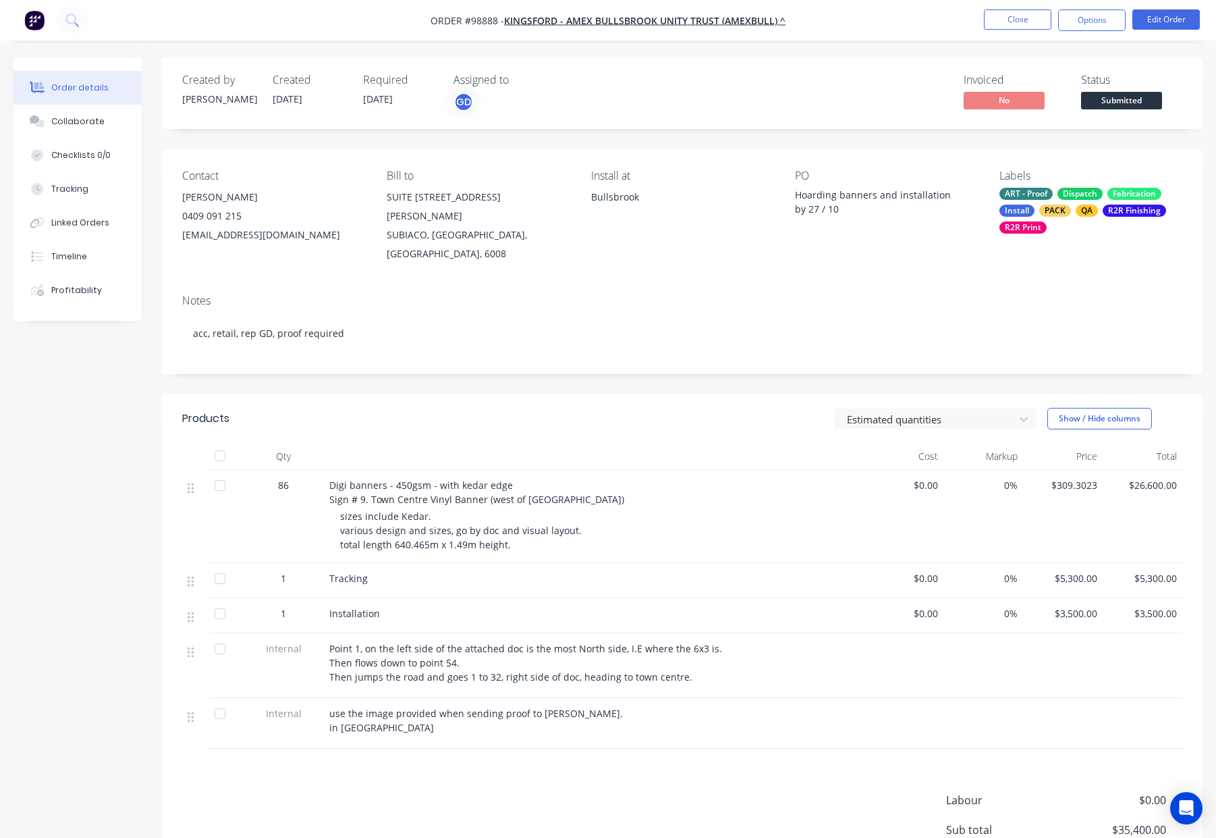
click at [858, 246] on div "Contact [PERSON_NAME] [PHONE_NUMBER] [EMAIL_ADDRESS][DOMAIN_NAME] Bill to [STRE…" at bounding box center [682, 216] width 1041 height 134
click at [1020, 17] on button "Close" at bounding box center [1017, 19] width 67 height 20
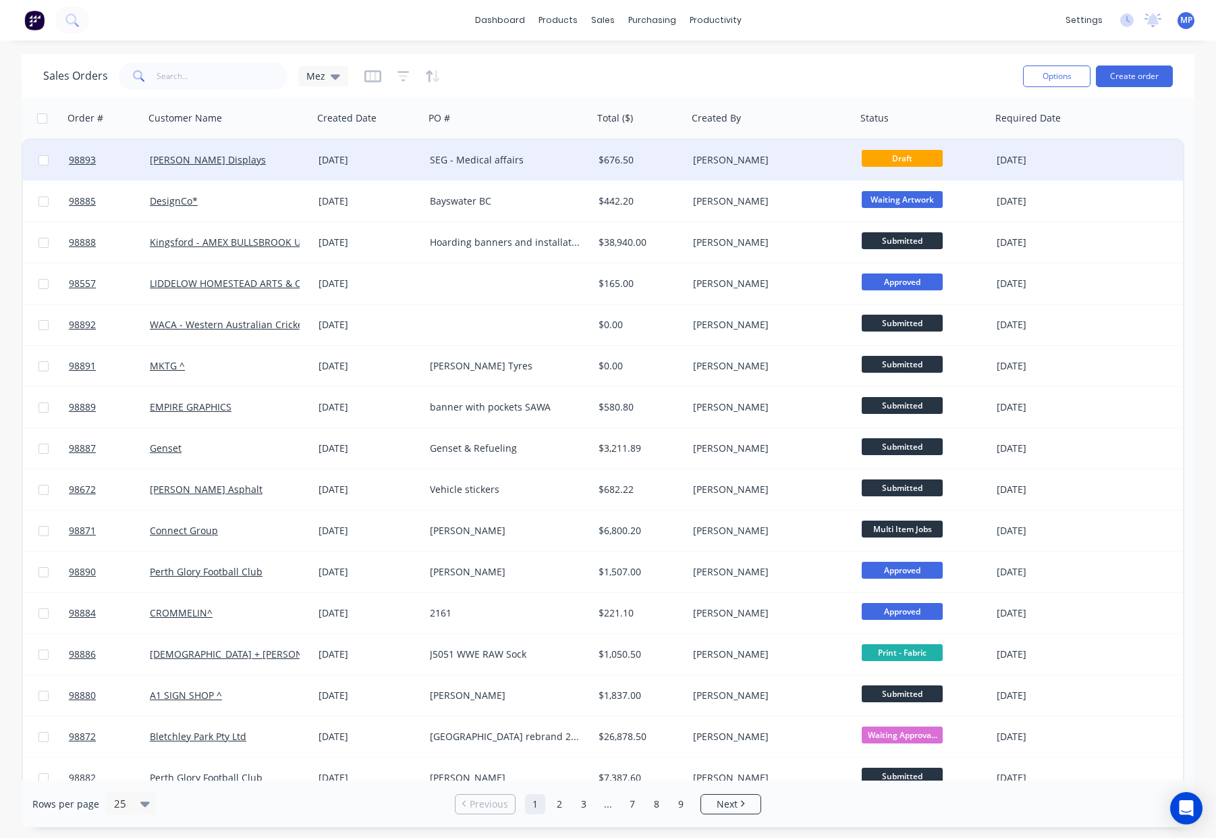
click at [669, 161] on div "$676.50" at bounding box center [639, 159] width 80 height 13
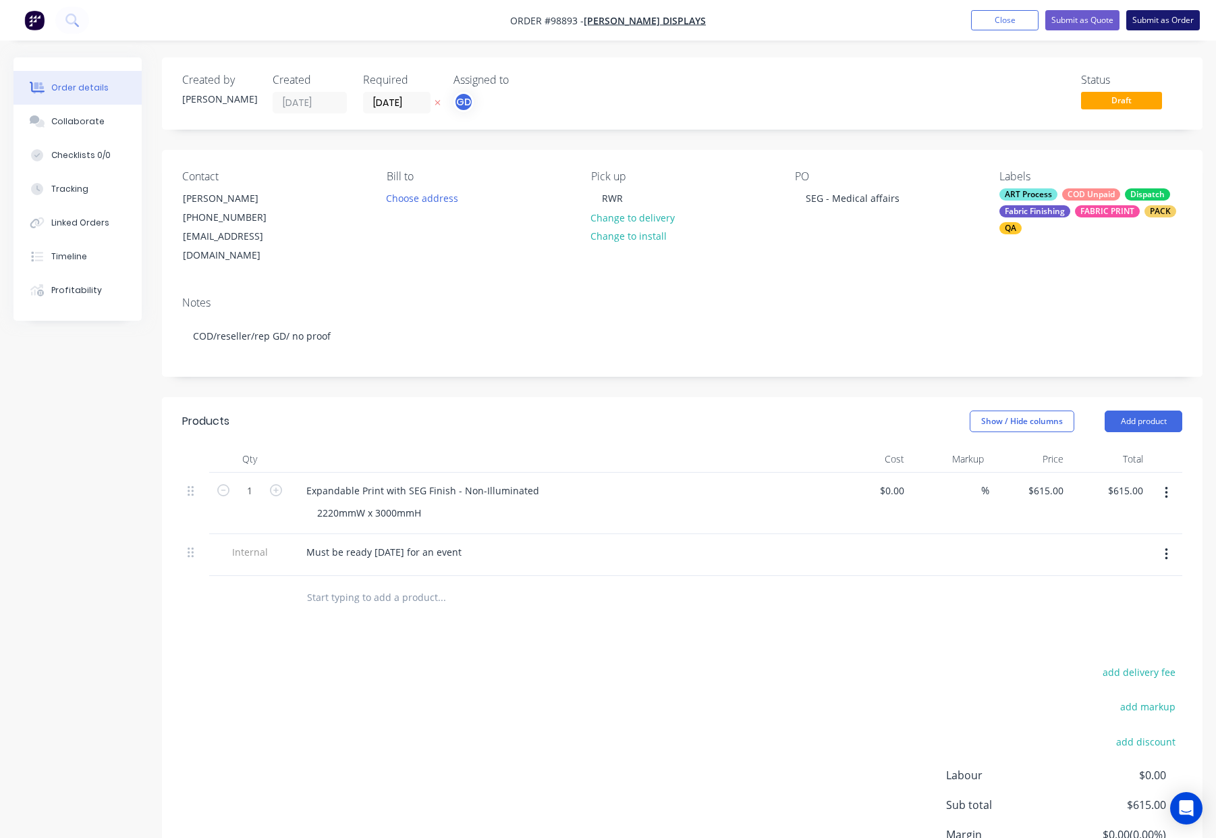
click at [1142, 16] on button "Submit as Order" at bounding box center [1163, 20] width 74 height 20
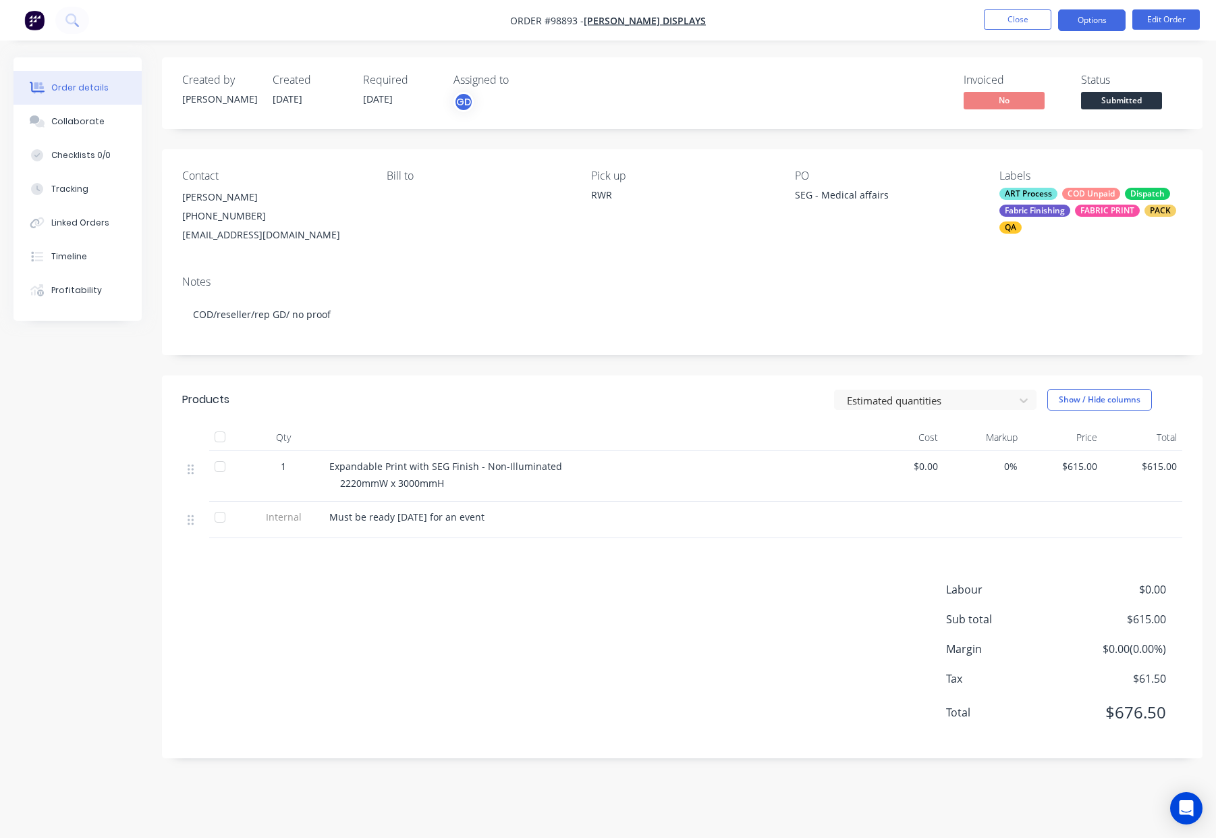
click at [1078, 22] on button "Options" at bounding box center [1091, 20] width 67 height 22
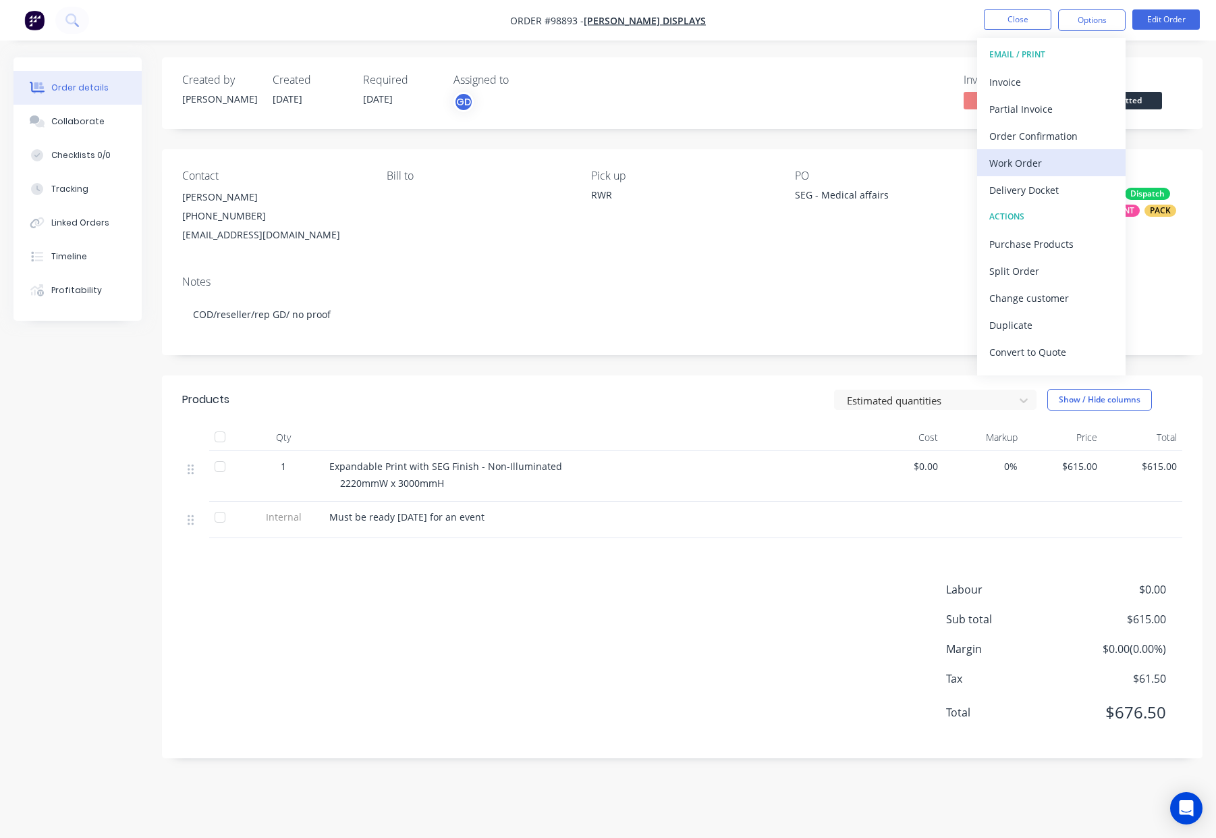
click at [1025, 160] on div "Work Order" at bounding box center [1051, 163] width 124 height 20
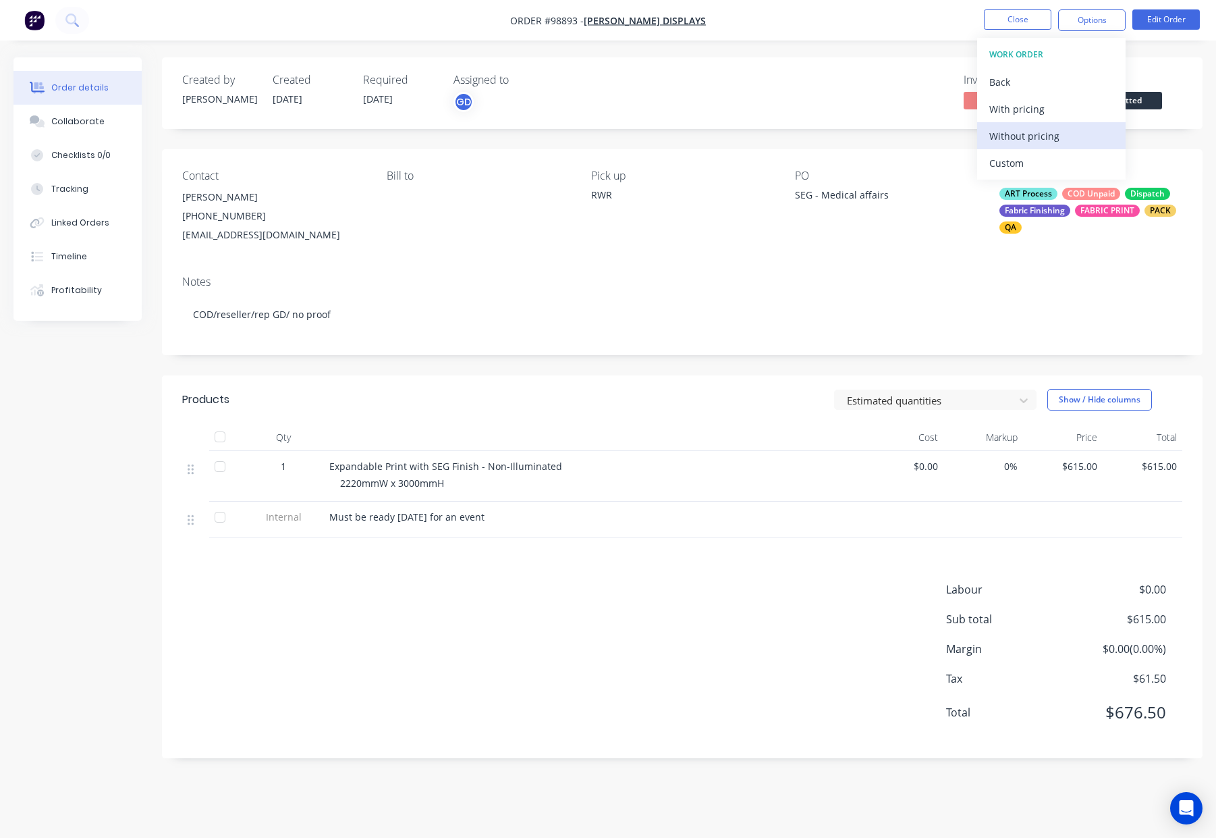
click at [1026, 123] on button "Without pricing" at bounding box center [1051, 135] width 148 height 27
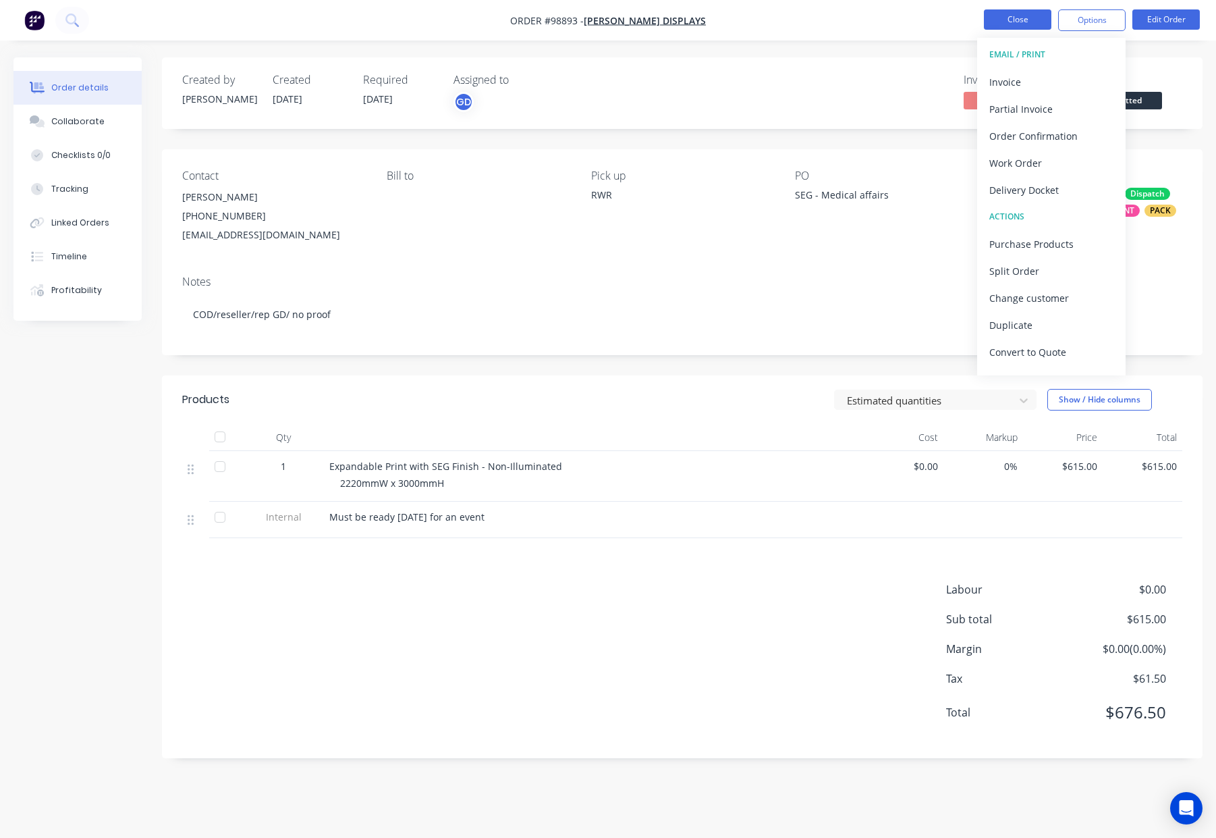
click at [1014, 18] on button "Close" at bounding box center [1017, 19] width 67 height 20
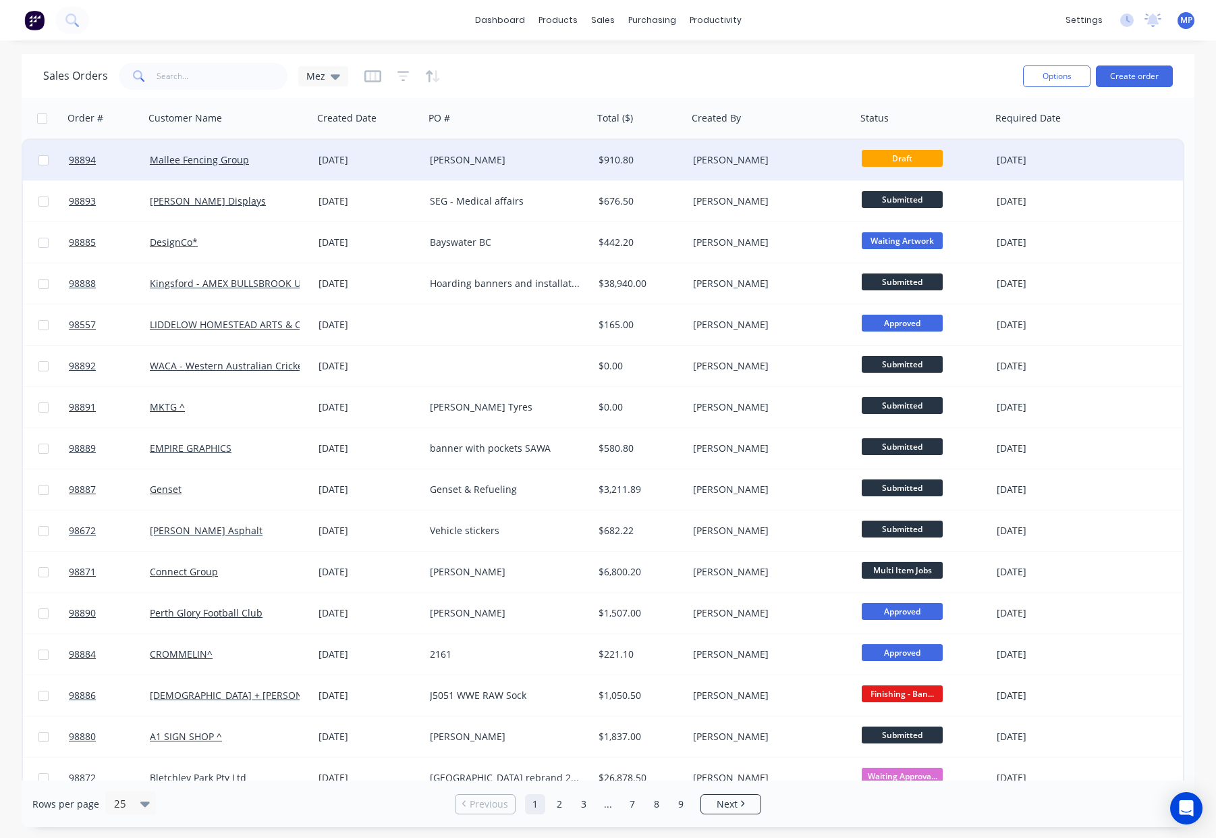
click at [479, 159] on div "[PERSON_NAME]" at bounding box center [505, 159] width 150 height 13
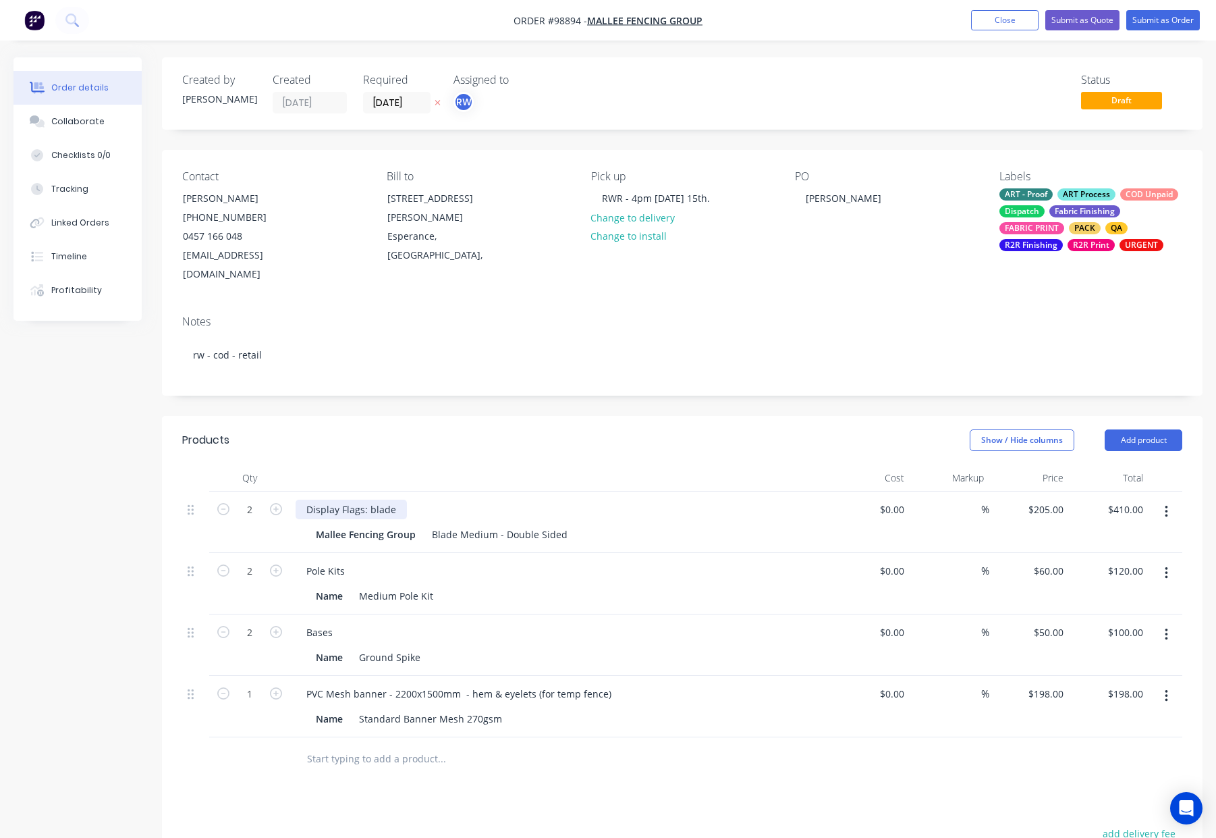
click at [371, 499] on div "Display Flags: blade" at bounding box center [351, 509] width 111 height 20
click at [425, 429] on div "Show / Hide columns Add product" at bounding box center [789, 440] width 788 height 22
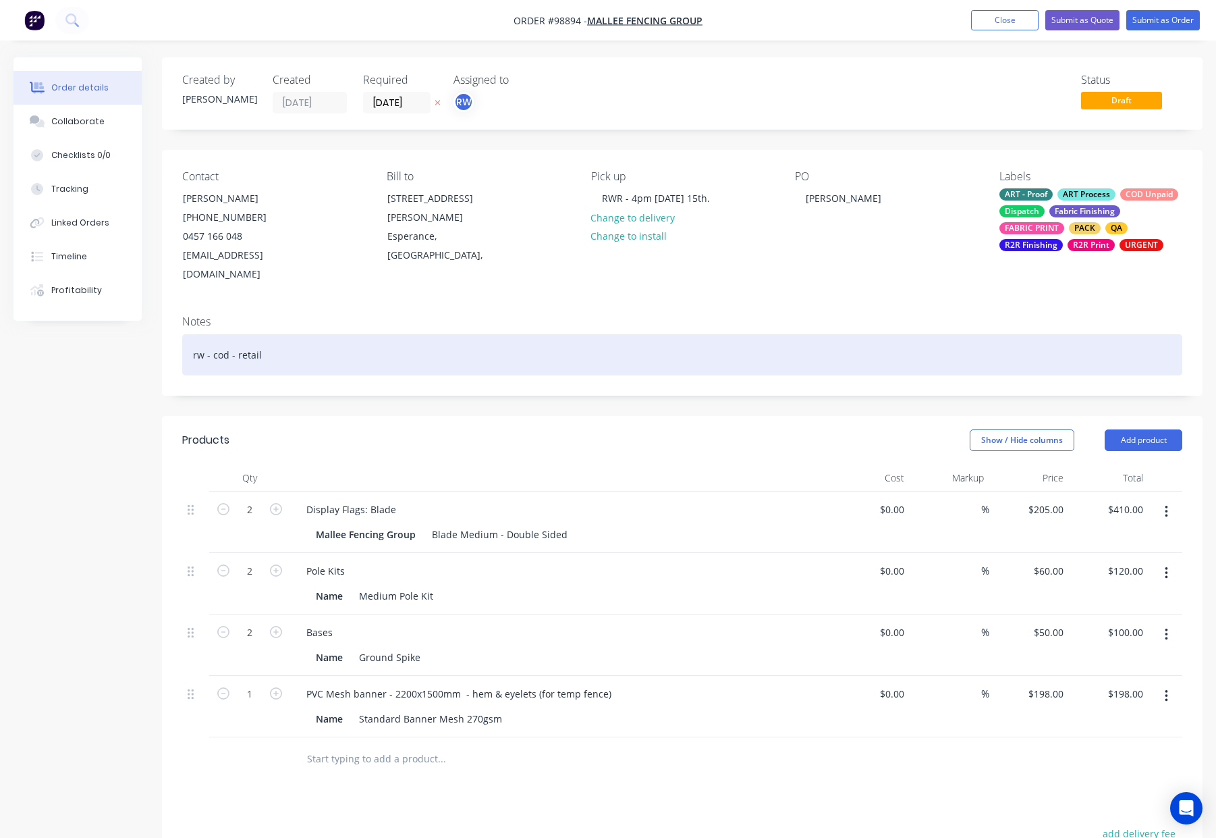
drag, startPoint x: 392, startPoint y: 348, endPoint x: 409, endPoint y: 345, distance: 17.1
click at [393, 347] on div "rw - cod - retail" at bounding box center [682, 354] width 1000 height 41
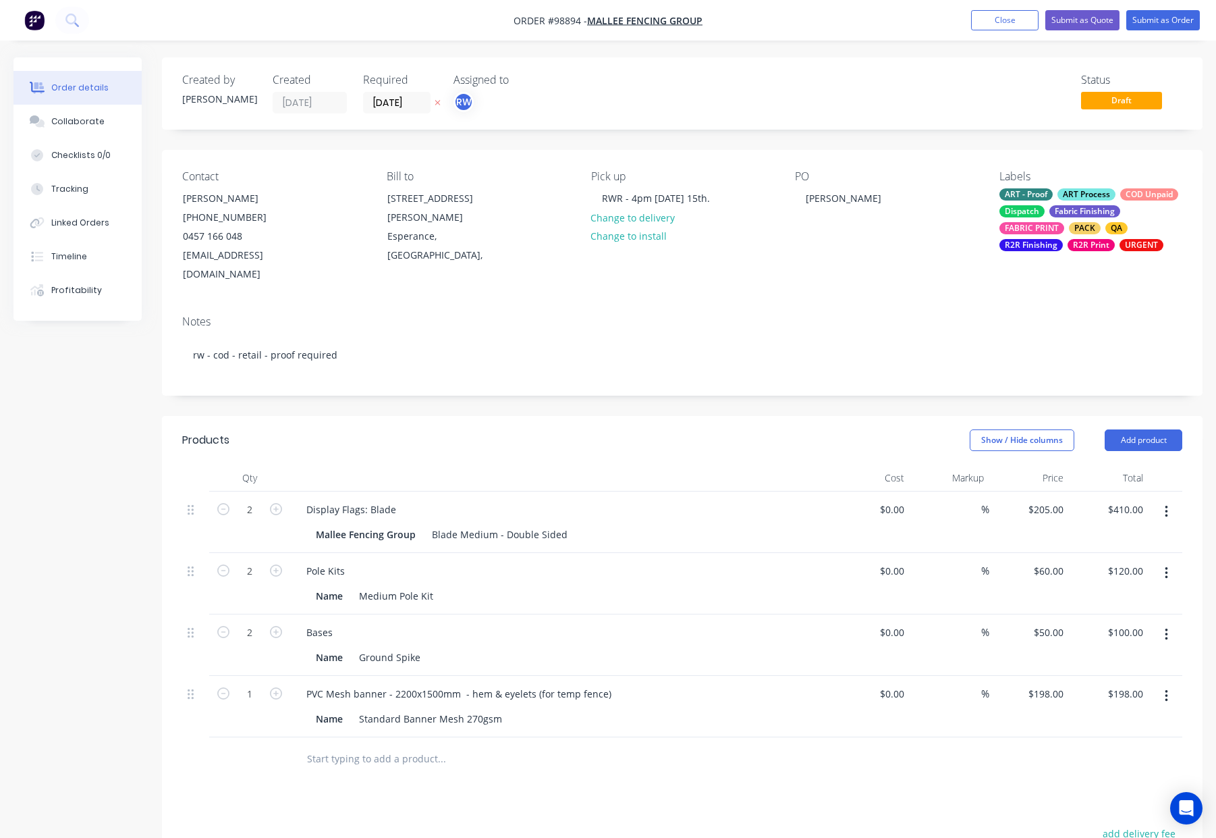
click at [487, 430] on div "Show / Hide columns Add product" at bounding box center [789, 440] width 788 height 22
click at [1165, 16] on button "Submit as Order" at bounding box center [1163, 20] width 74 height 20
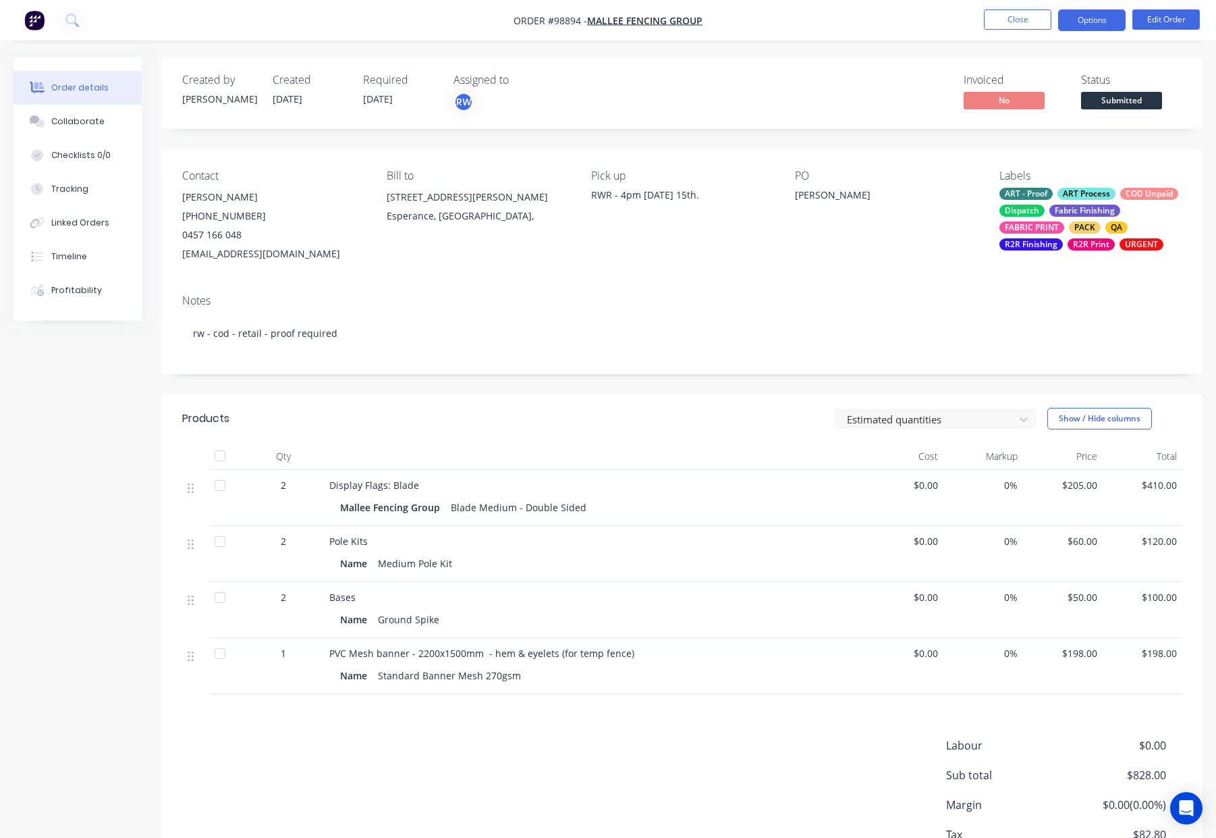
click at [1072, 18] on button "Options" at bounding box center [1091, 20] width 67 height 22
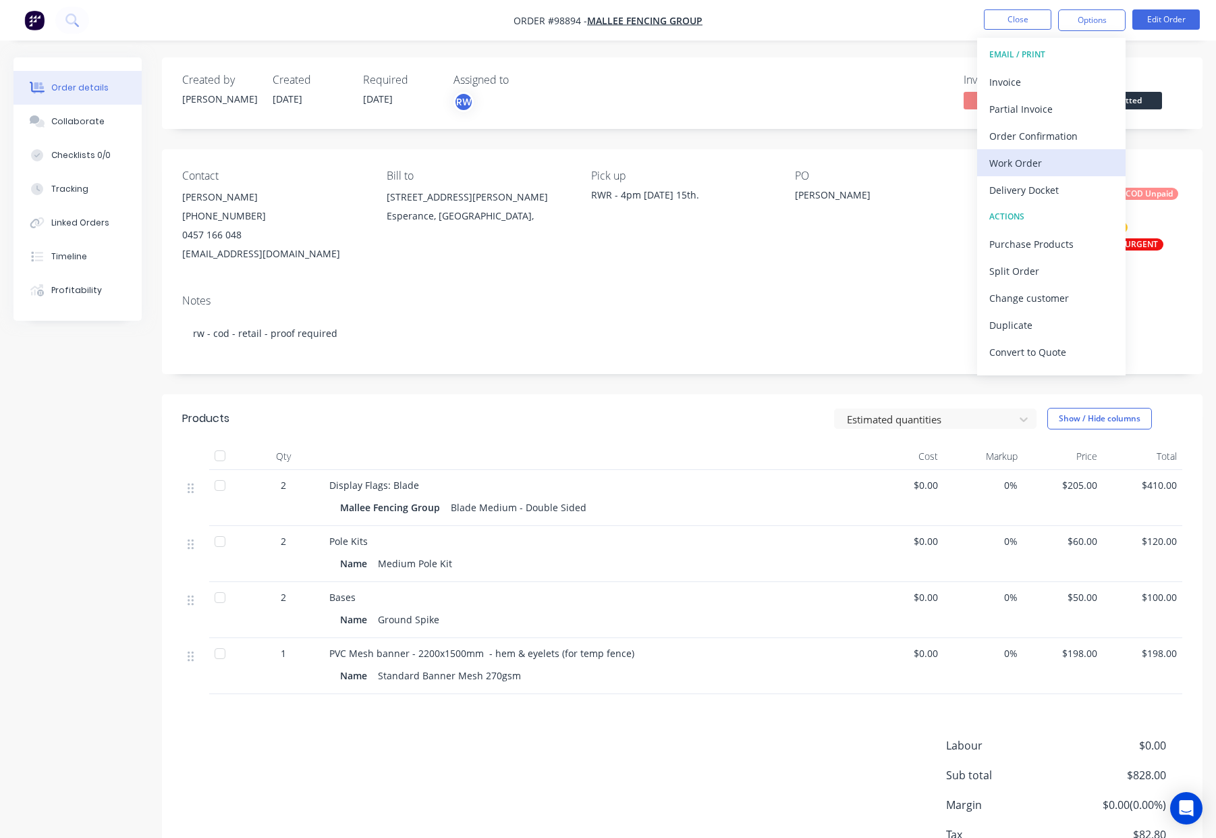
click at [1047, 160] on div "Work Order" at bounding box center [1051, 163] width 124 height 20
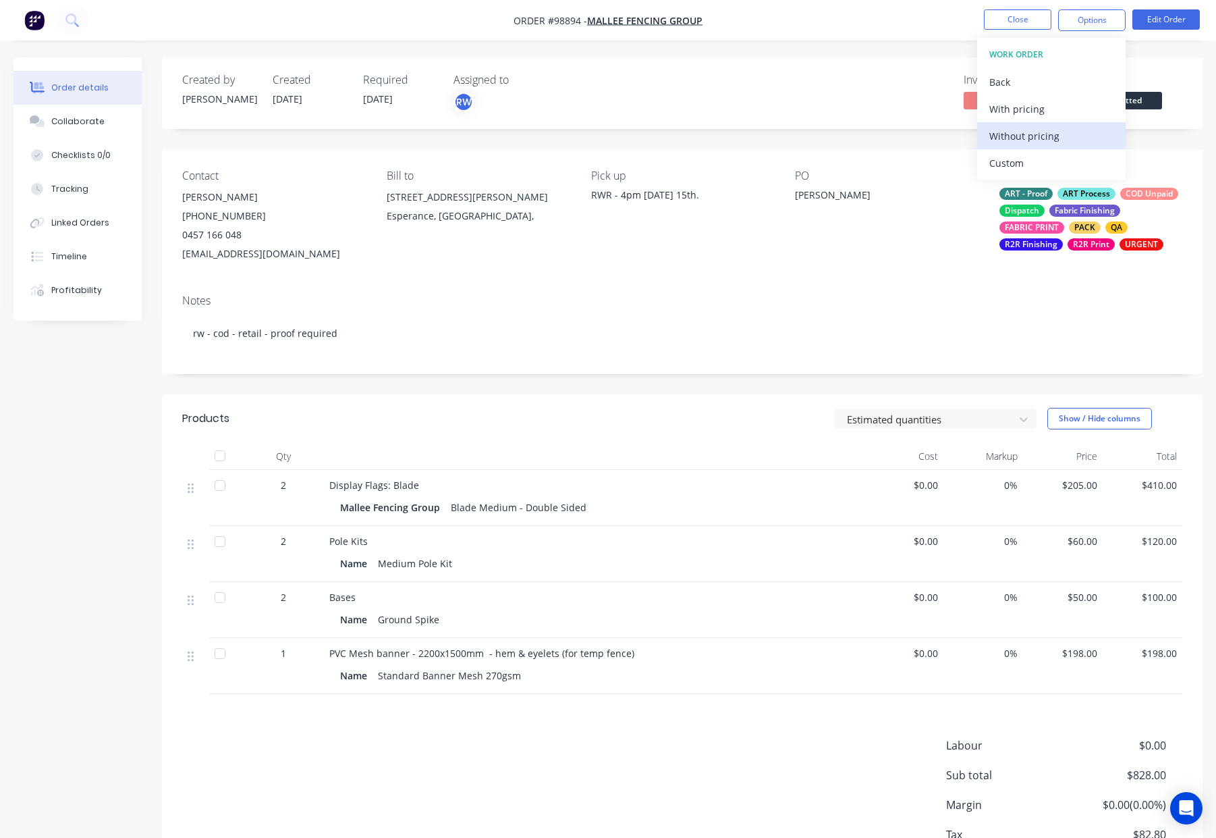
click at [1056, 135] on div "Without pricing" at bounding box center [1051, 136] width 124 height 20
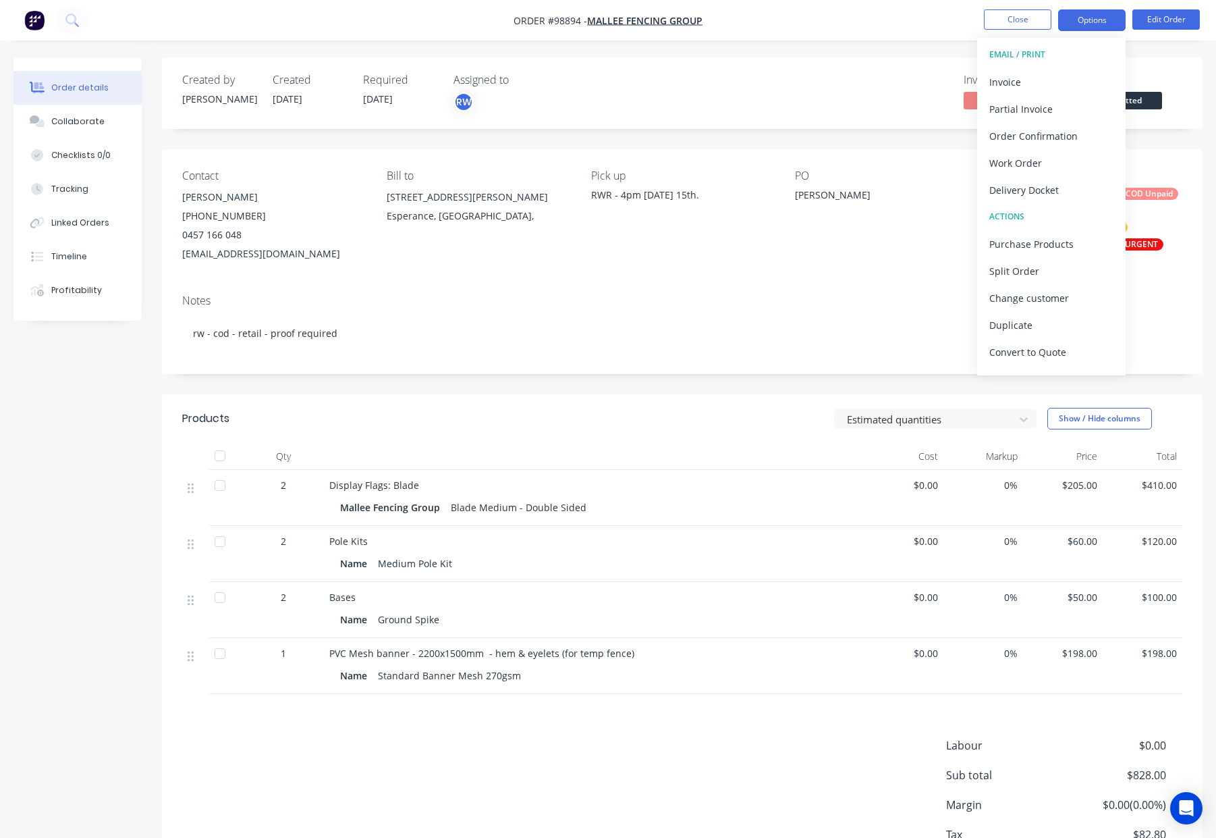
click at [1095, 20] on button "Options" at bounding box center [1091, 20] width 67 height 22
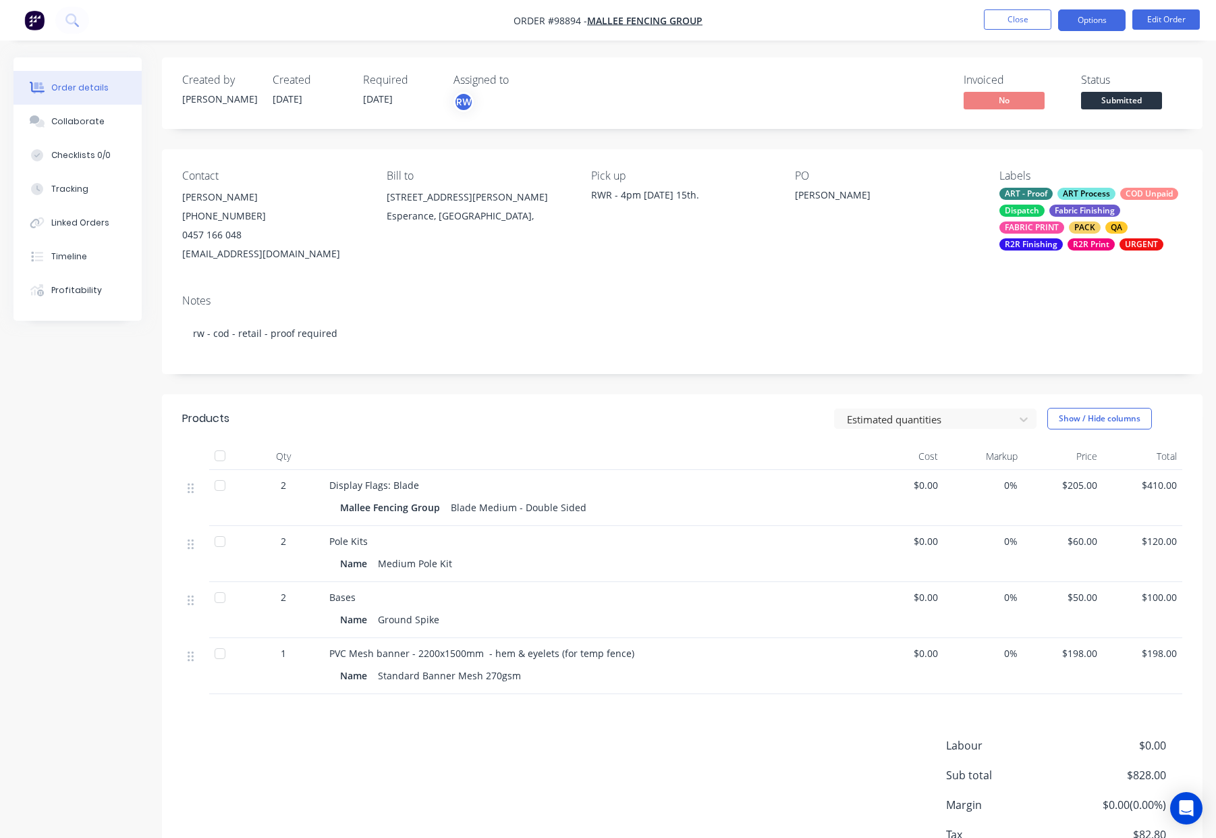
click at [1083, 17] on button "Options" at bounding box center [1091, 20] width 67 height 22
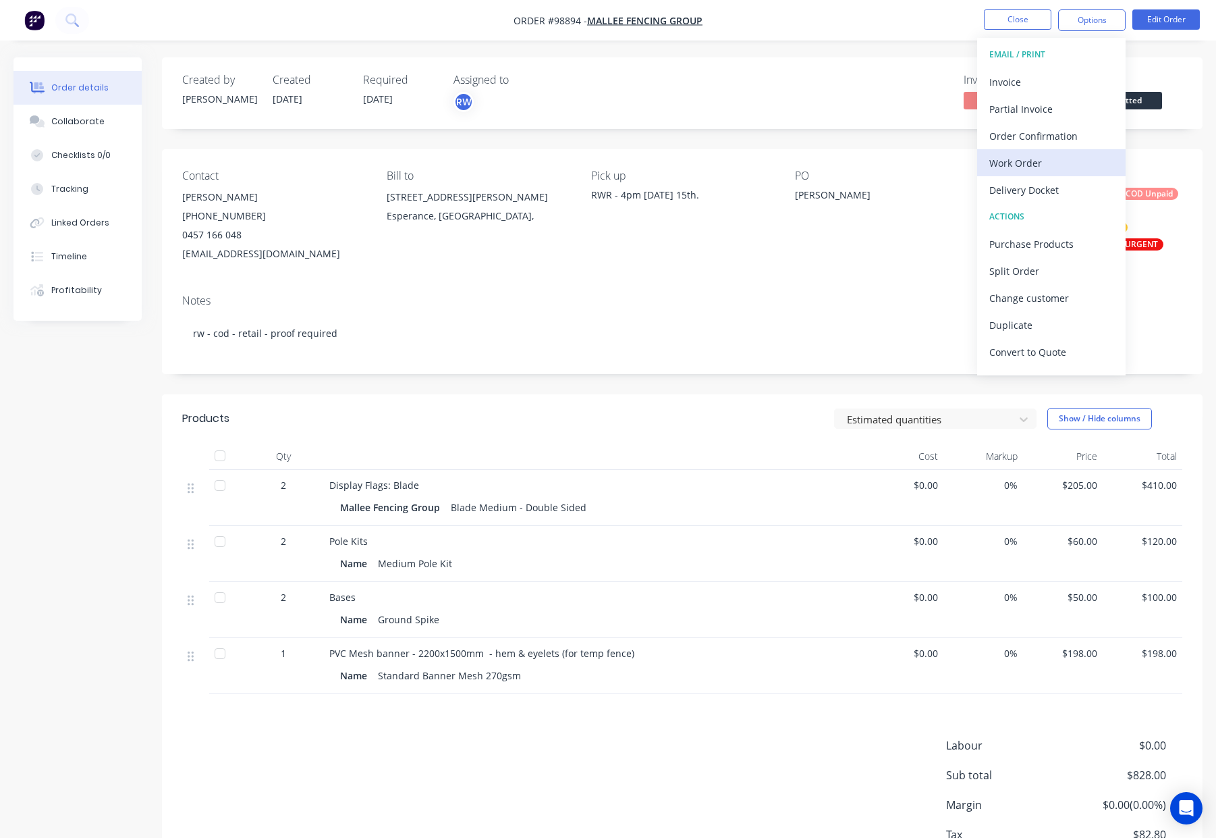
click at [1045, 165] on div "Work Order" at bounding box center [1051, 163] width 124 height 20
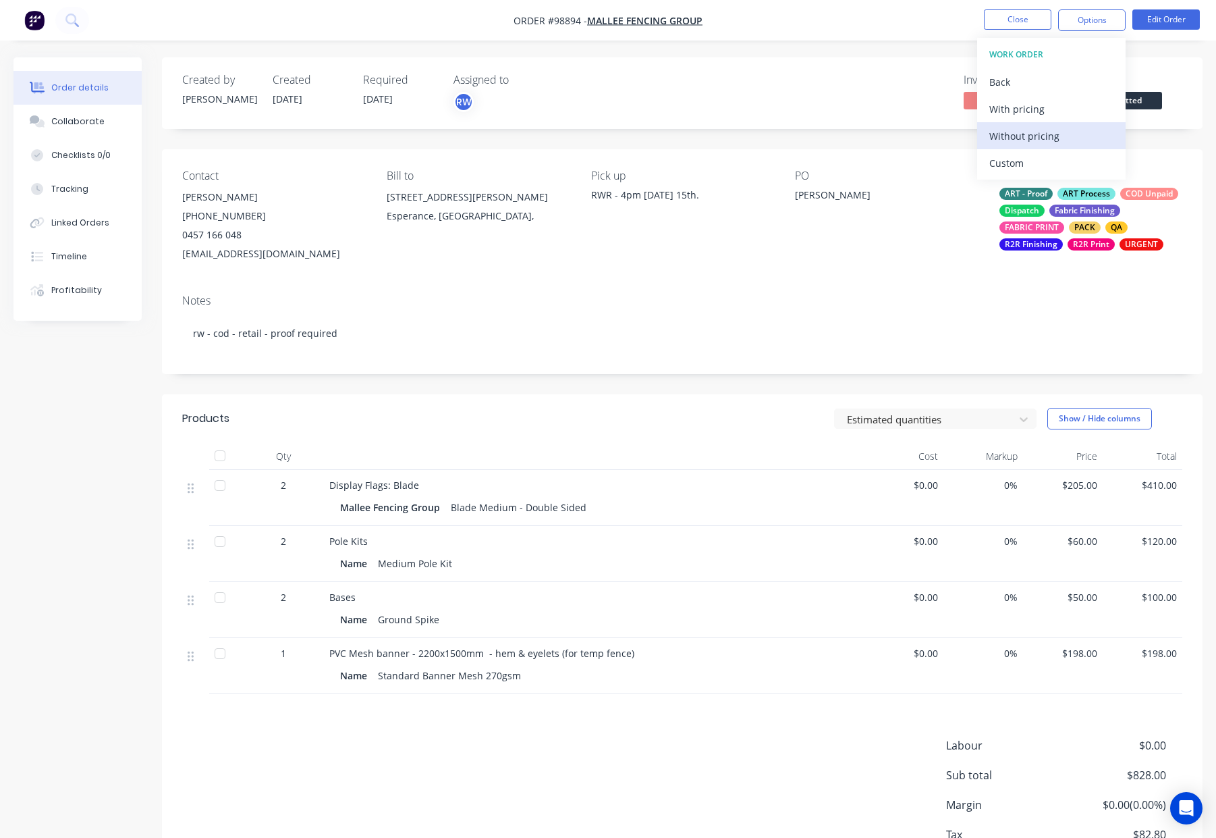
drag, startPoint x: 1045, startPoint y: 161, endPoint x: 1049, endPoint y: 146, distance: 15.4
click at [1045, 161] on div "Custom" at bounding box center [1051, 163] width 124 height 20
click at [1054, 137] on div "Without pricing" at bounding box center [1051, 136] width 124 height 20
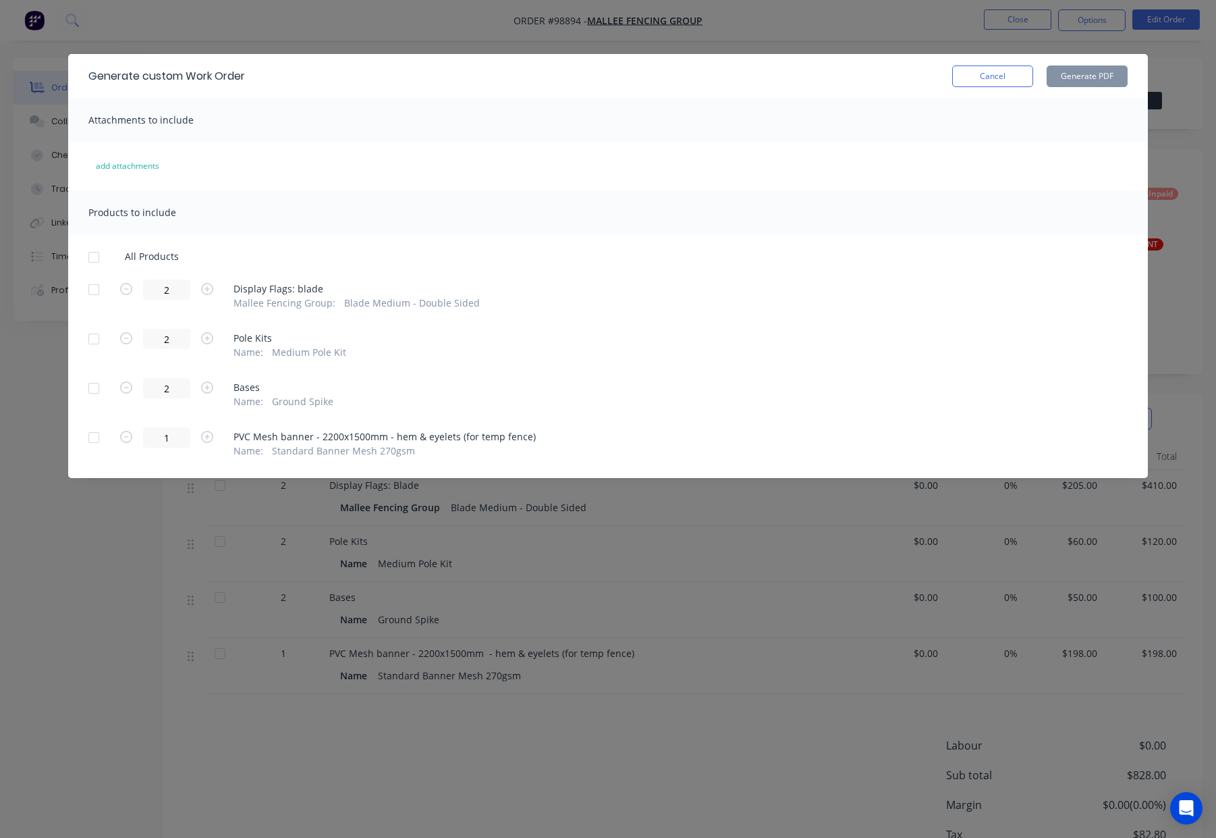
drag, startPoint x: 92, startPoint y: 293, endPoint x: 94, endPoint y: 343, distance: 50.0
click at [92, 294] on div at bounding box center [93, 289] width 27 height 27
click at [94, 338] on div at bounding box center [93, 338] width 27 height 27
click at [96, 384] on div at bounding box center [93, 388] width 27 height 27
click at [1077, 76] on button "Generate PDF" at bounding box center [1087, 76] width 81 height 22
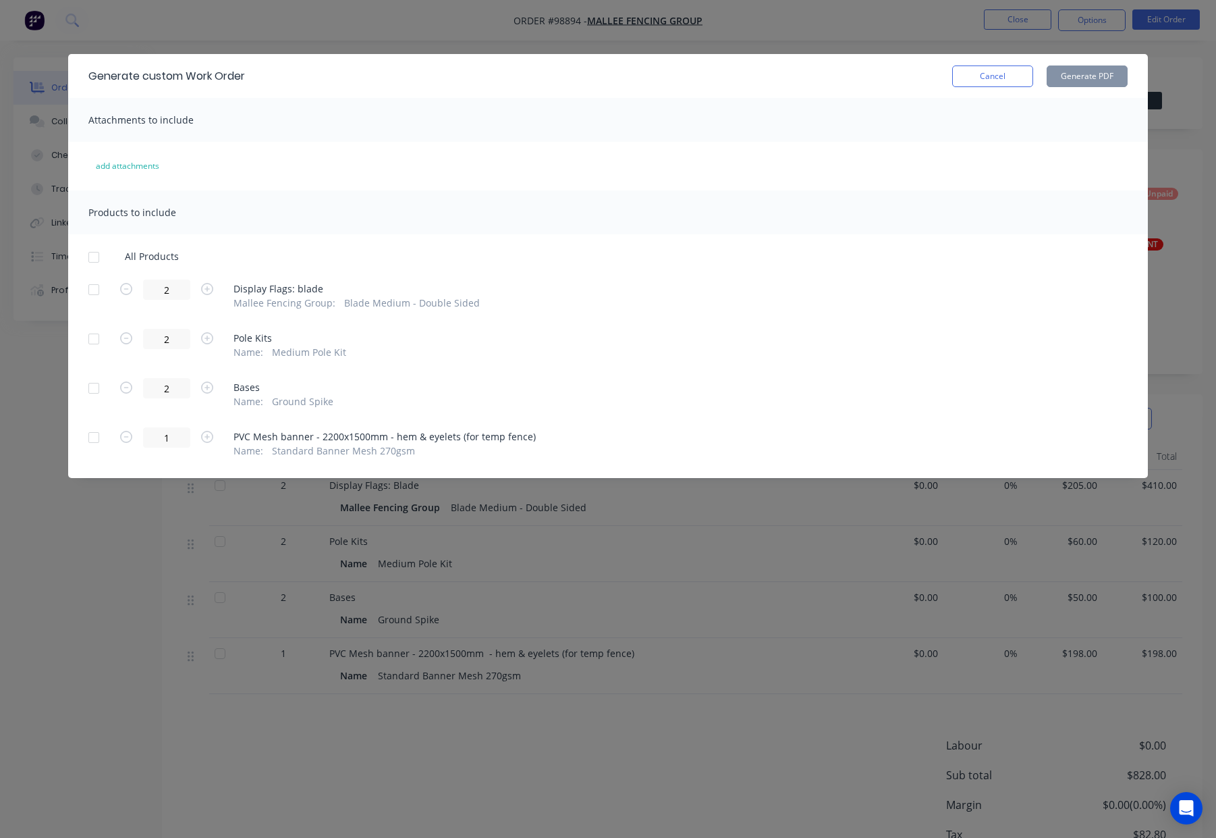
click at [979, 72] on button "Cancel" at bounding box center [992, 76] width 81 height 22
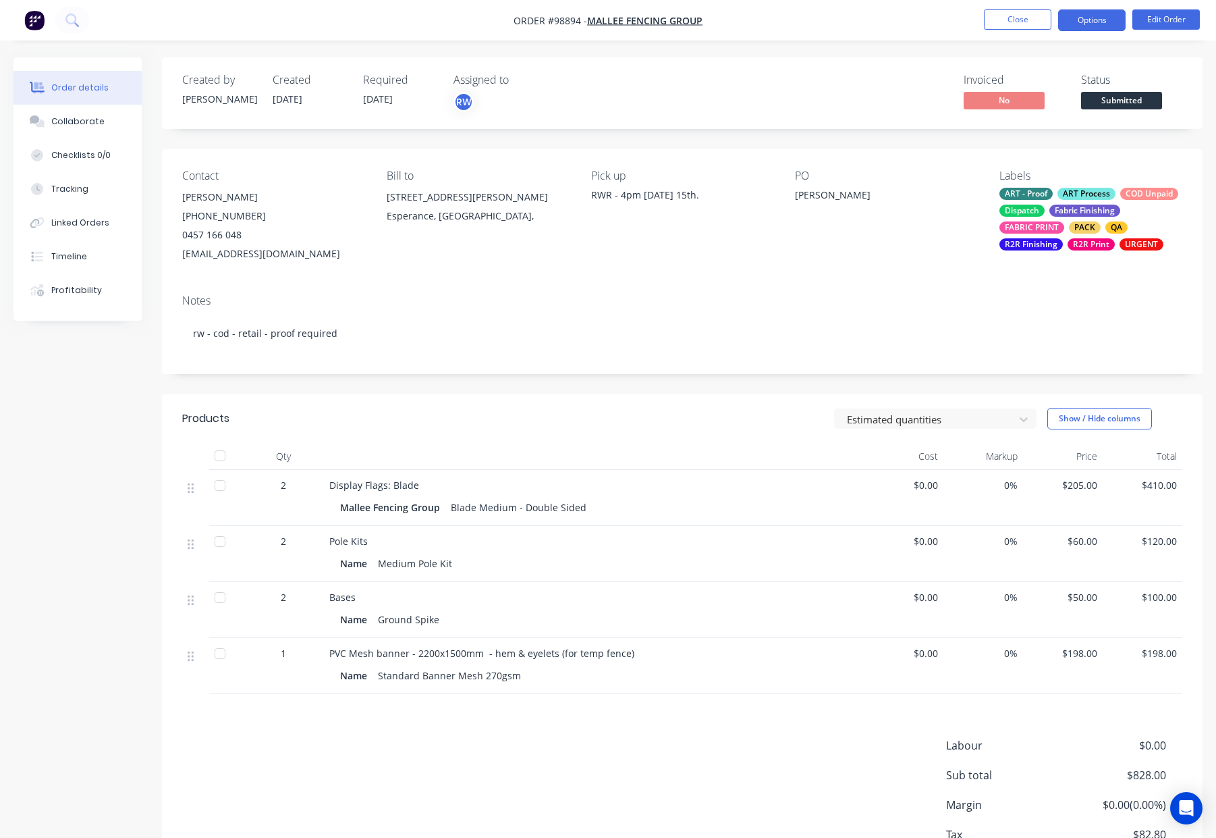
click at [1089, 26] on button "Options" at bounding box center [1091, 20] width 67 height 22
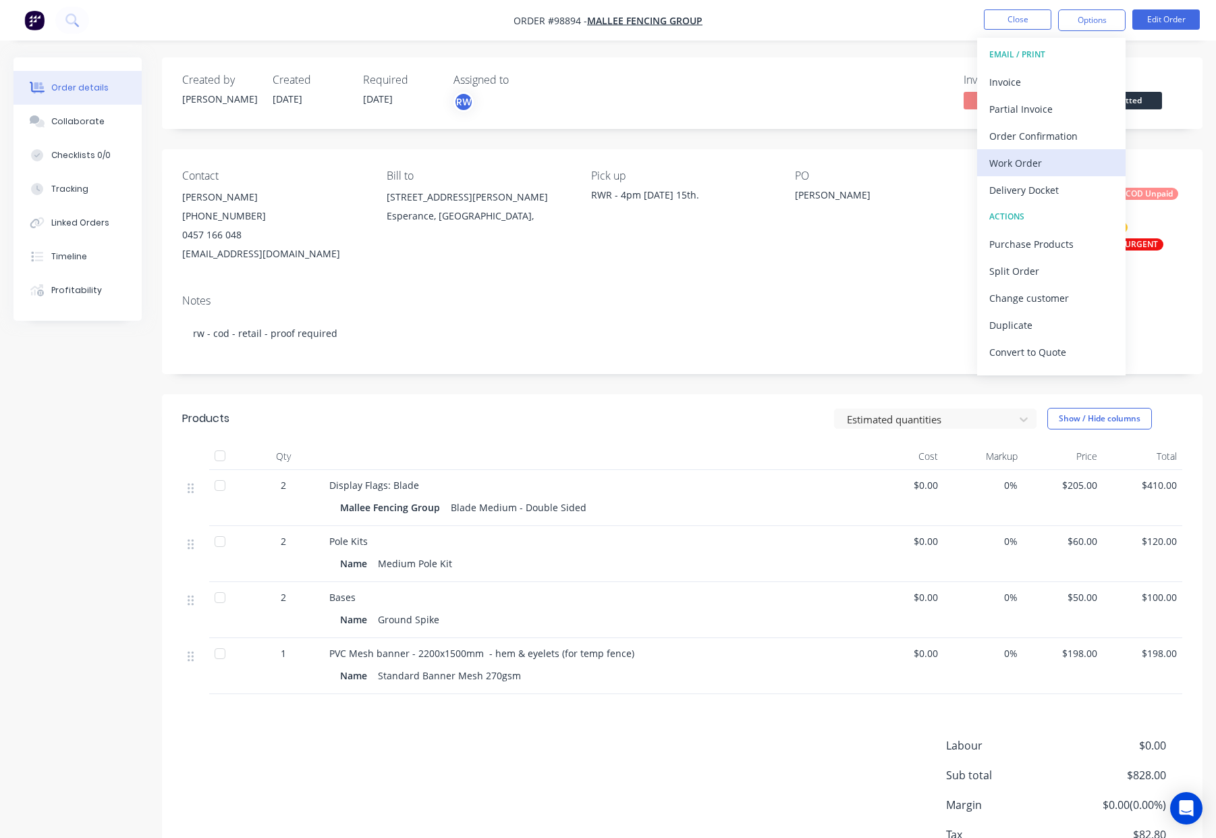
click at [1066, 163] on div "Work Order" at bounding box center [1051, 163] width 124 height 20
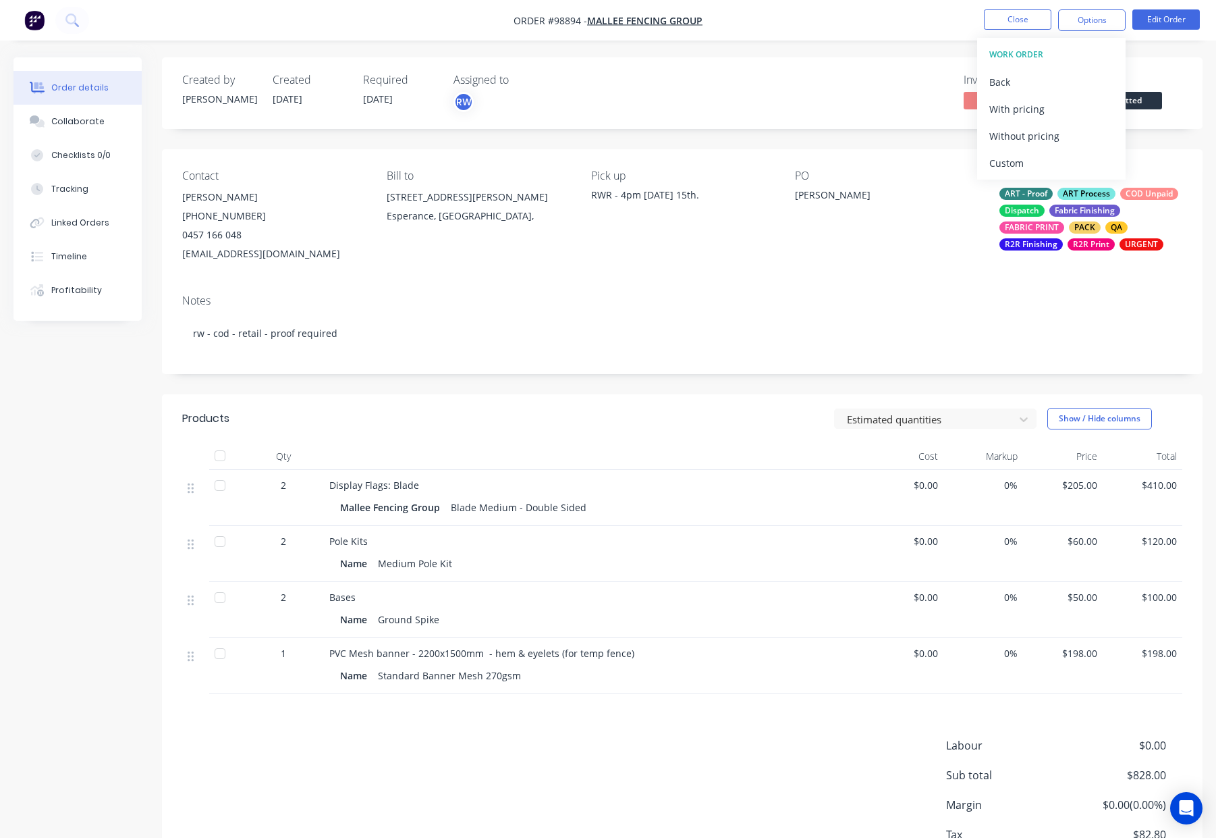
click at [1067, 163] on div "Custom" at bounding box center [1051, 163] width 124 height 20
click at [1070, 138] on div "Without pricing" at bounding box center [1051, 136] width 124 height 20
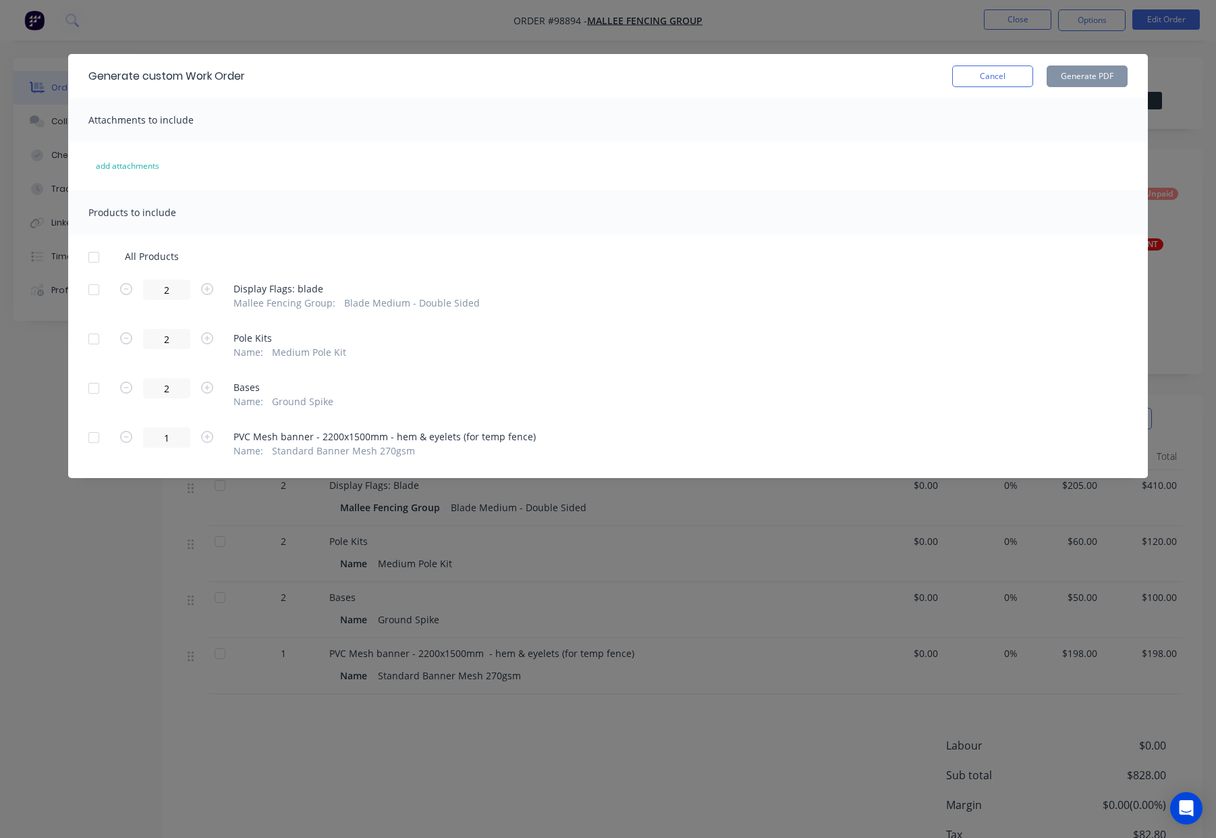
click at [99, 292] on div at bounding box center [93, 289] width 27 height 27
click at [90, 335] on div at bounding box center [93, 338] width 27 height 27
drag, startPoint x: 97, startPoint y: 383, endPoint x: 533, endPoint y: 245, distance: 457.4
click at [98, 383] on div at bounding box center [93, 388] width 27 height 27
click at [1091, 75] on button "Generate PDF" at bounding box center [1087, 76] width 81 height 22
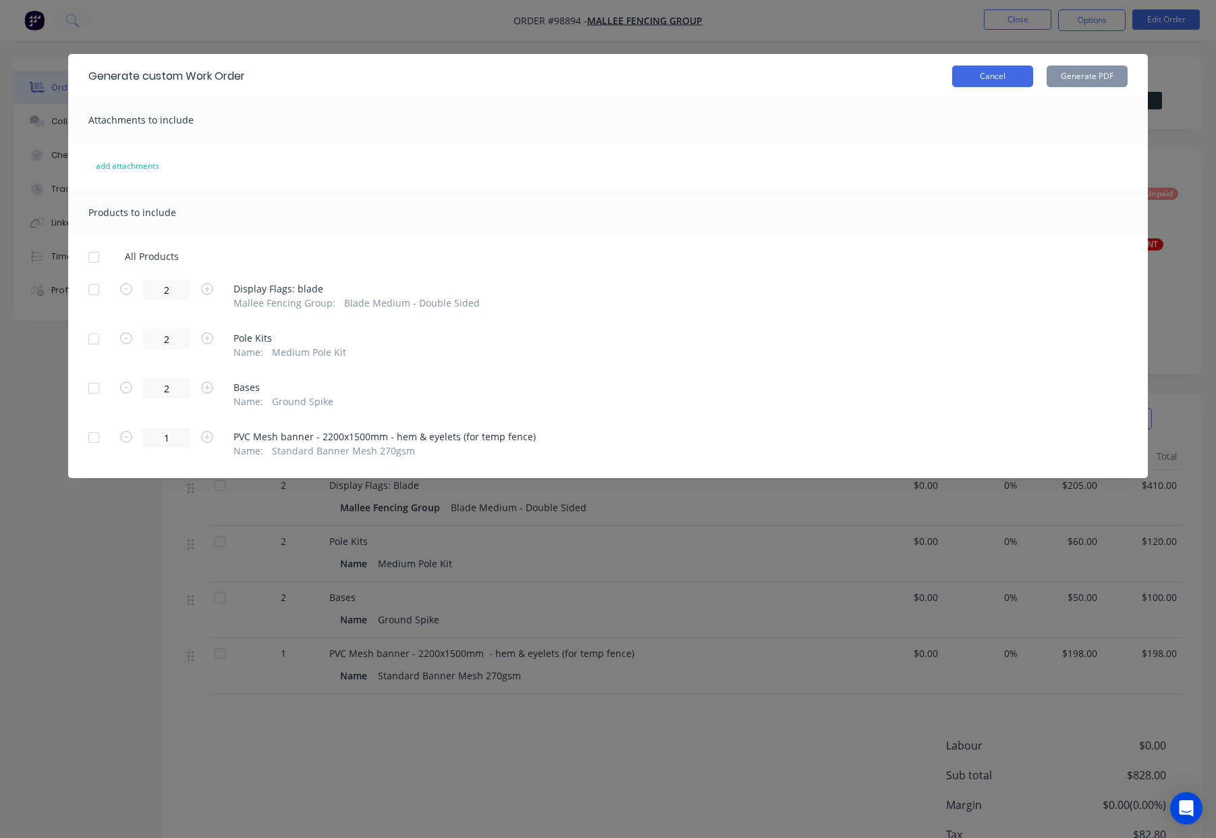
click at [975, 78] on button "Cancel" at bounding box center [992, 76] width 81 height 22
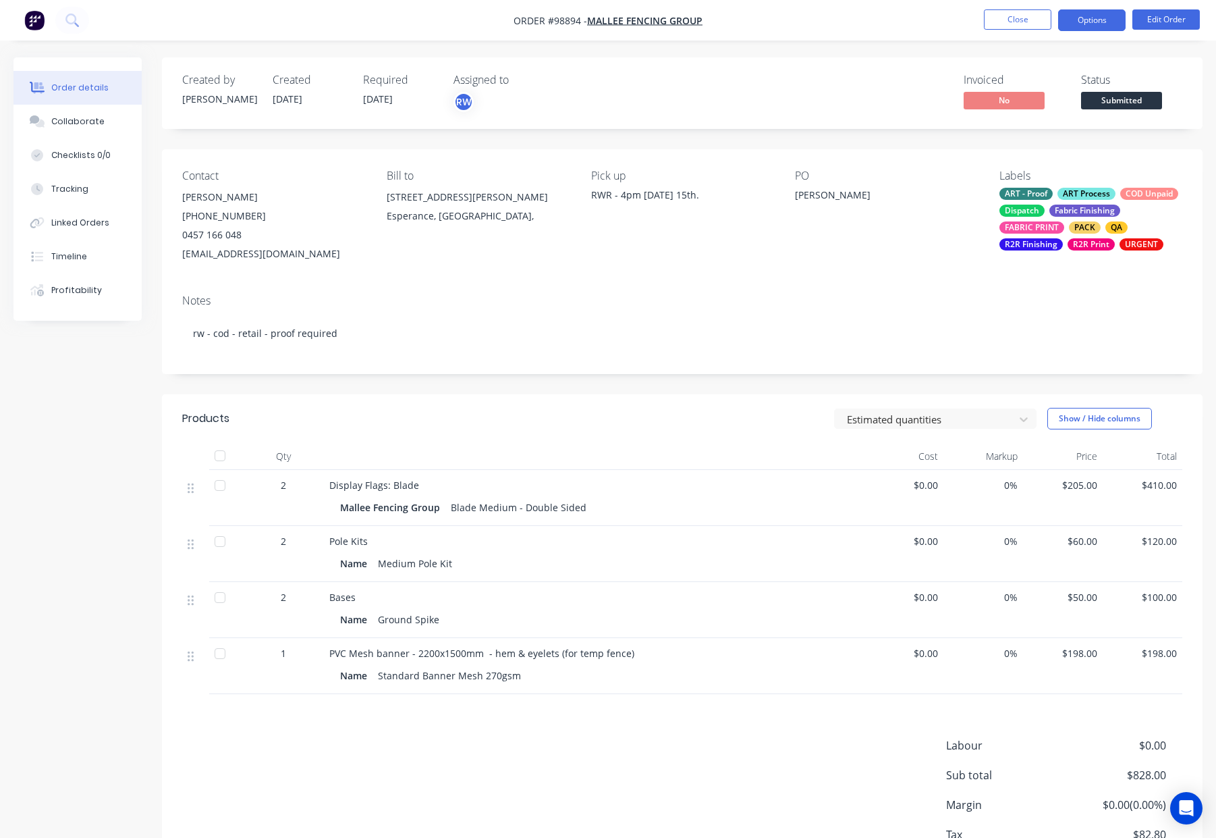
click at [1095, 23] on button "Options" at bounding box center [1091, 20] width 67 height 22
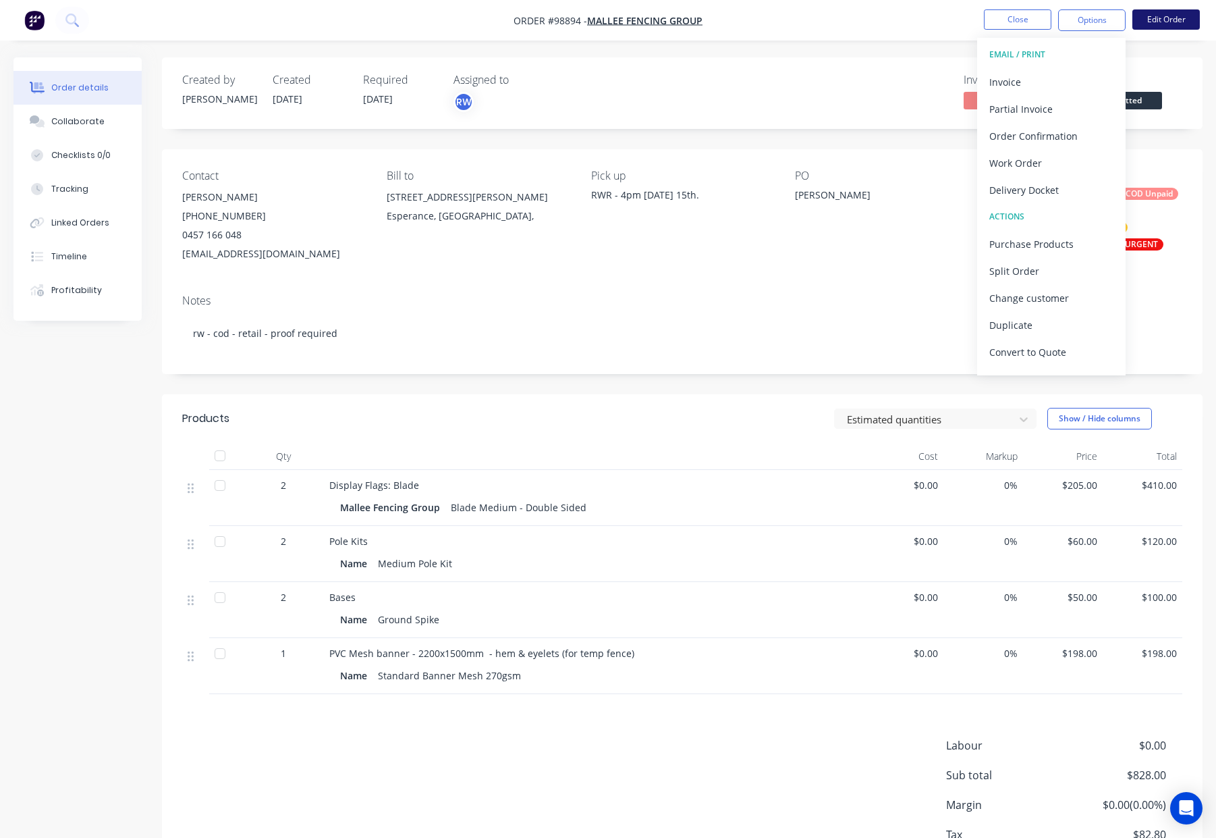
click at [1159, 16] on button "Edit Order" at bounding box center [1165, 19] width 67 height 20
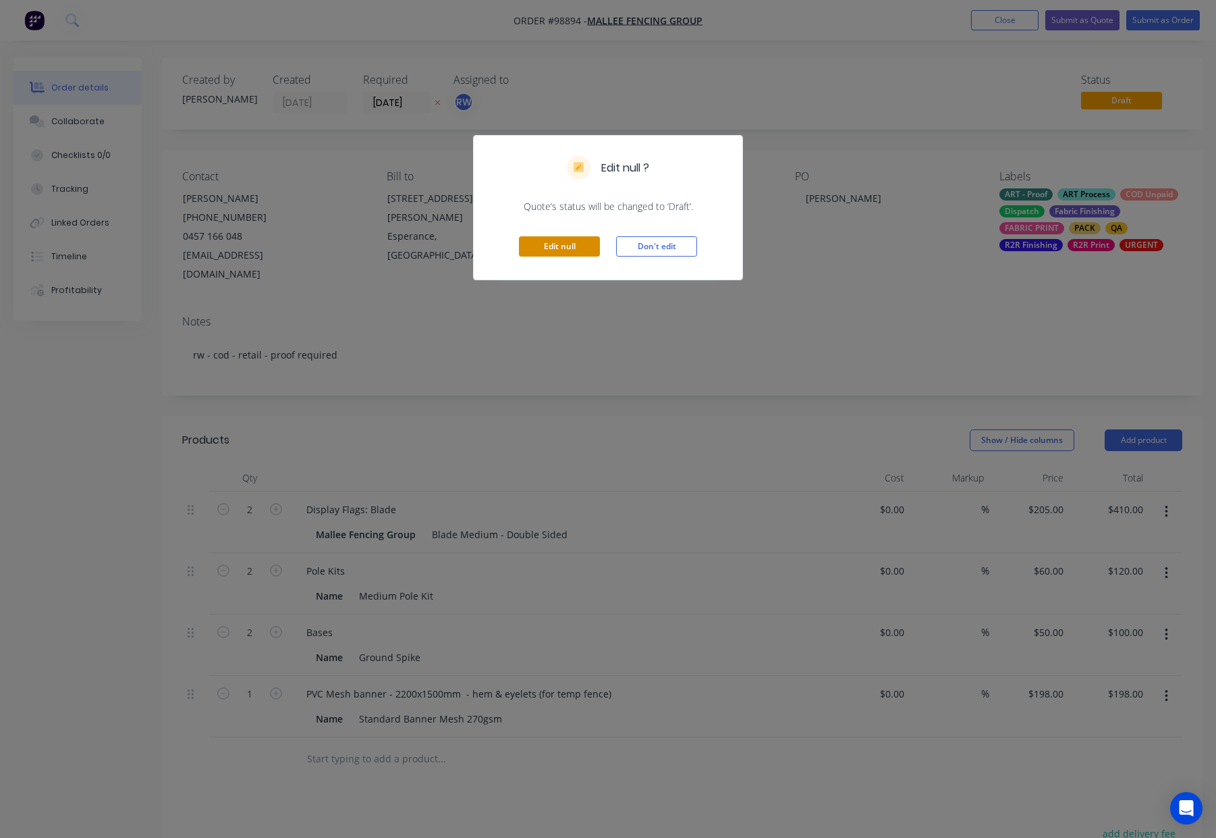
click at [563, 240] on button "Edit null" at bounding box center [559, 246] width 81 height 20
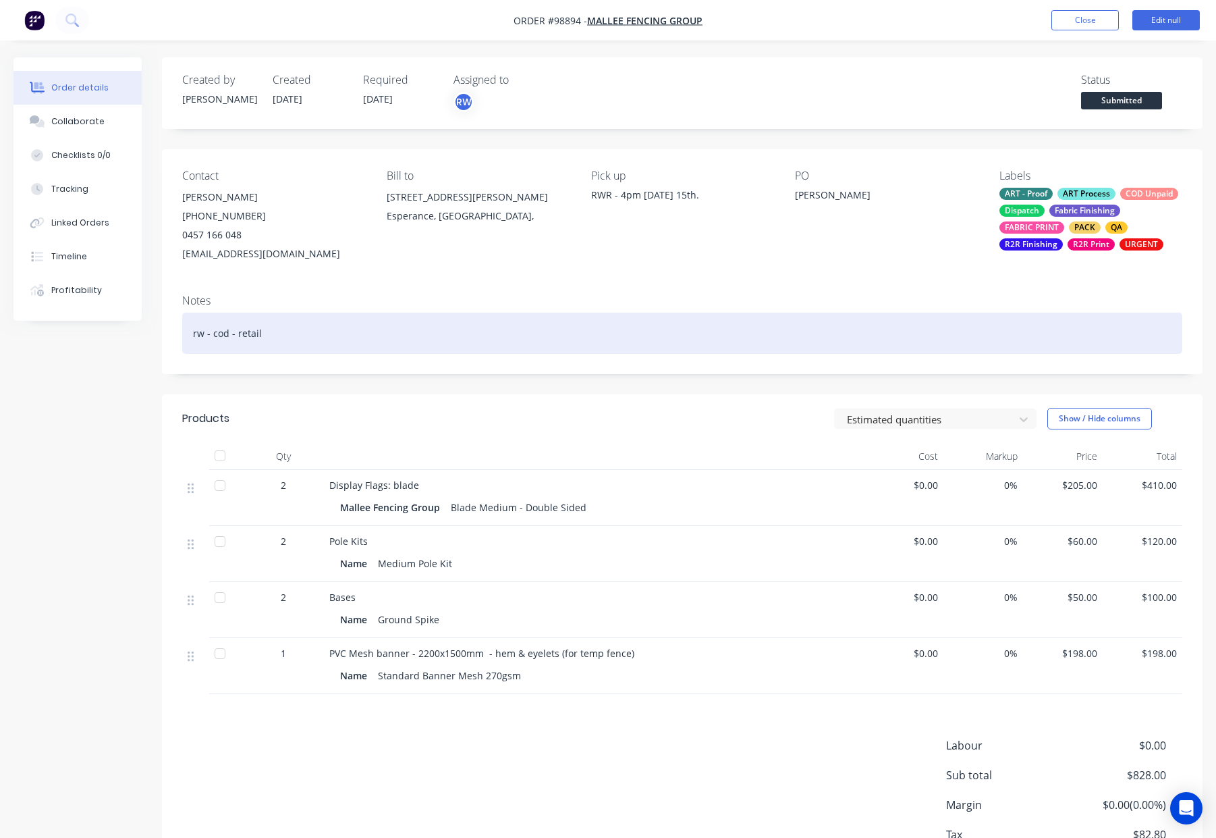
click at [542, 331] on div "rw - cod - retail" at bounding box center [682, 332] width 1000 height 41
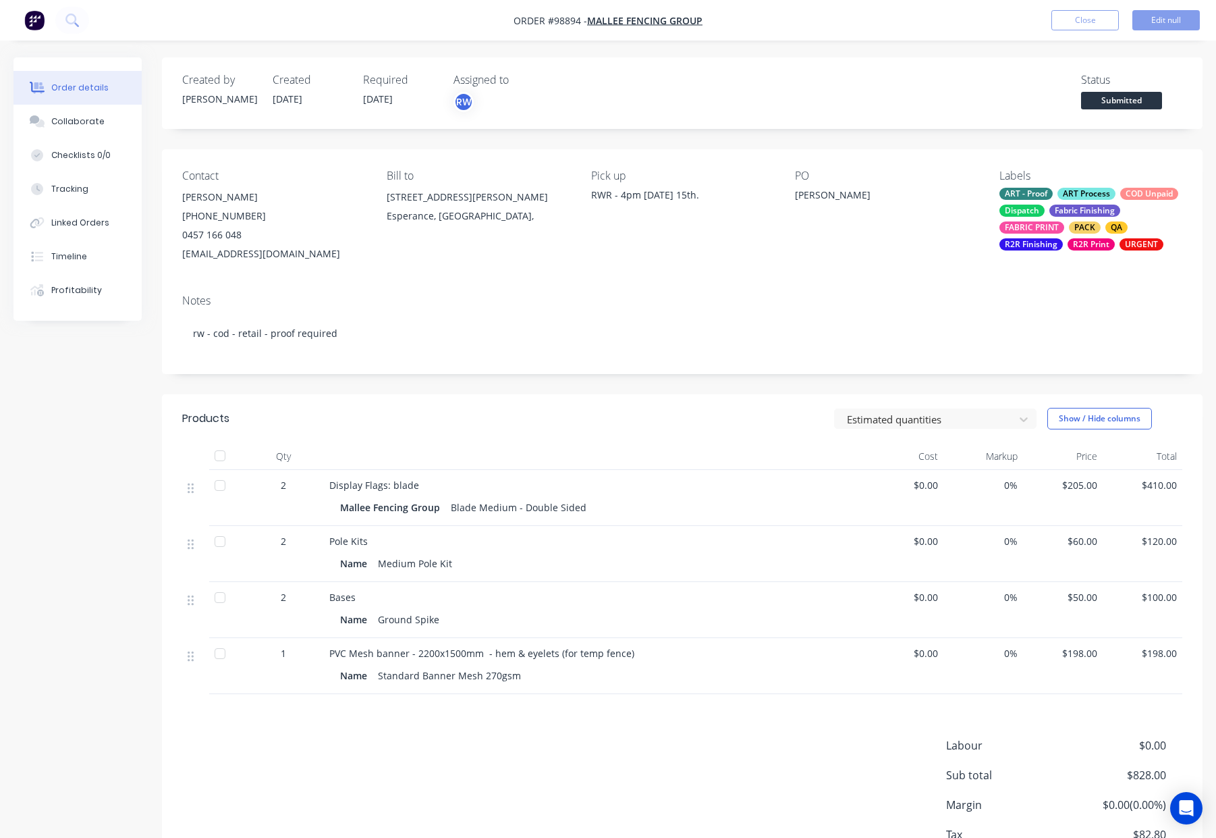
click at [532, 657] on span "PVC Mesh banner - 2200x1500mm - hem & eyelets (for temp fence)" at bounding box center [481, 653] width 305 height 13
click at [524, 655] on span "PVC Mesh banner - 2200x1500mm - hem & eyelets (for temp fence)" at bounding box center [481, 653] width 305 height 13
click at [524, 652] on span "PVC Mesh banner - 2200x1500mm - hem & eyelets (for temp fence)" at bounding box center [481, 653] width 305 height 13
click at [1054, 26] on button "Close" at bounding box center [1085, 20] width 67 height 20
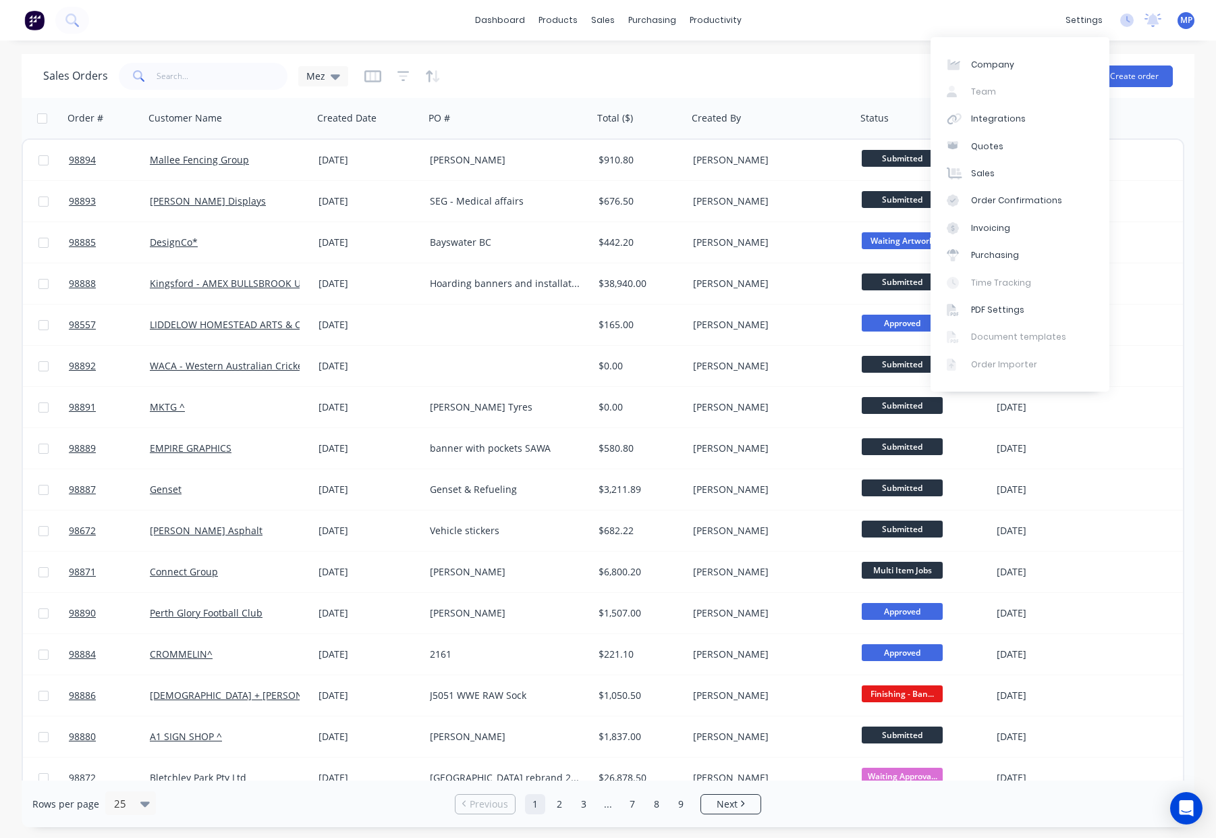
click at [701, 56] on div "Sales Orders Mez Options Create order" at bounding box center [608, 76] width 1173 height 44
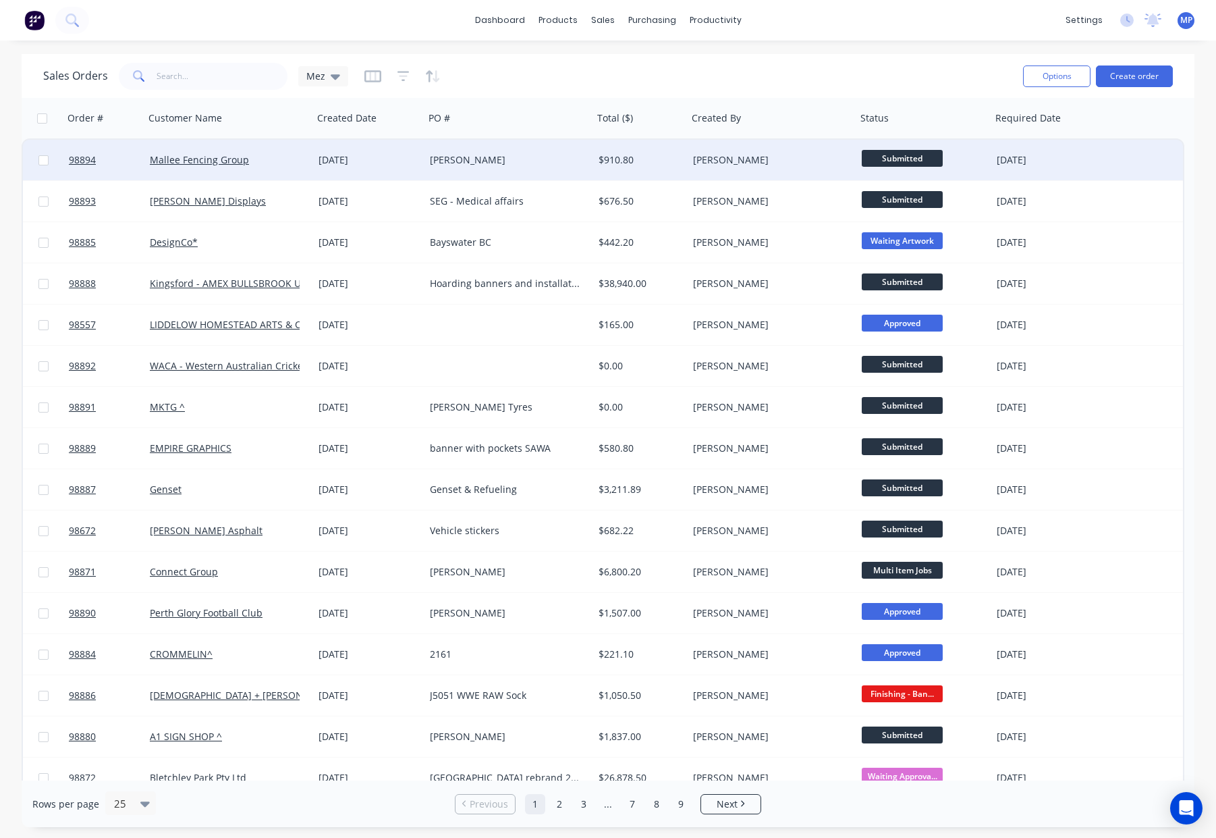
click at [543, 140] on div "[PERSON_NAME]" at bounding box center [509, 160] width 169 height 40
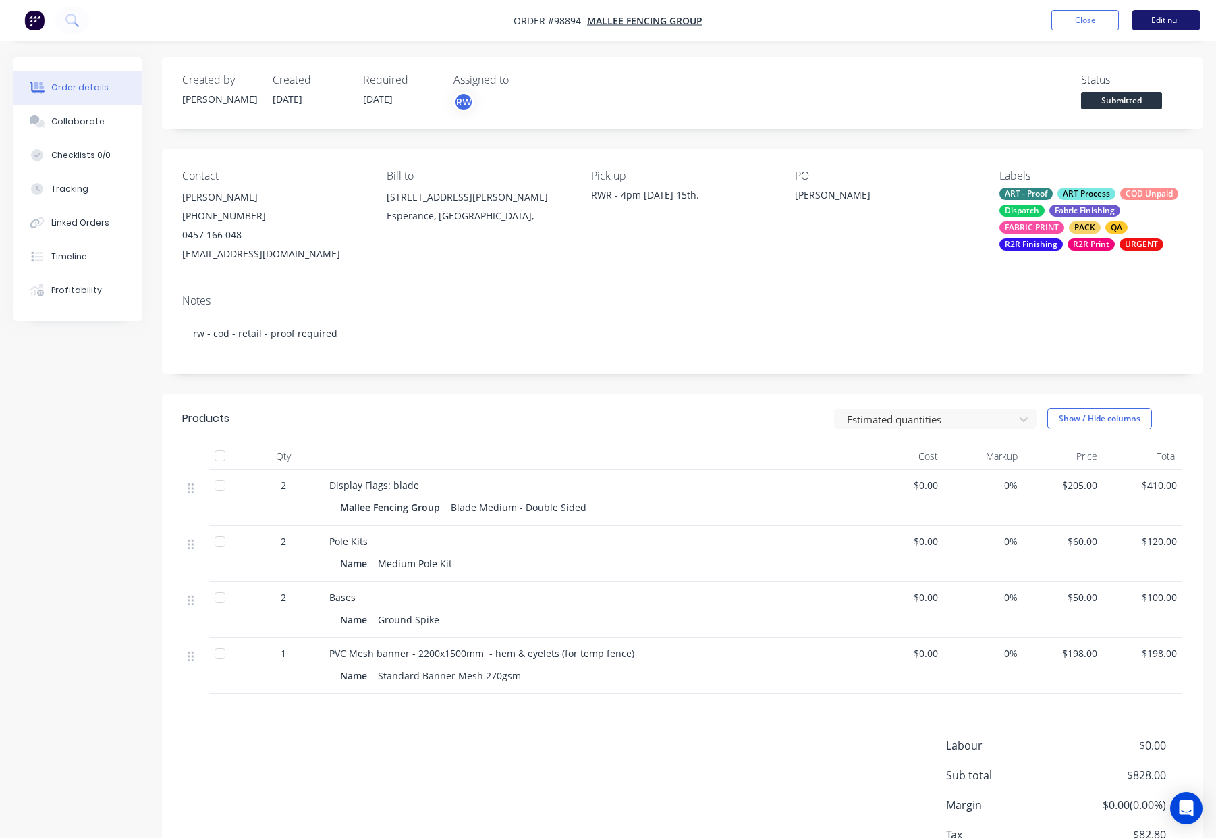
click at [1154, 22] on button "Edit null" at bounding box center [1165, 20] width 67 height 20
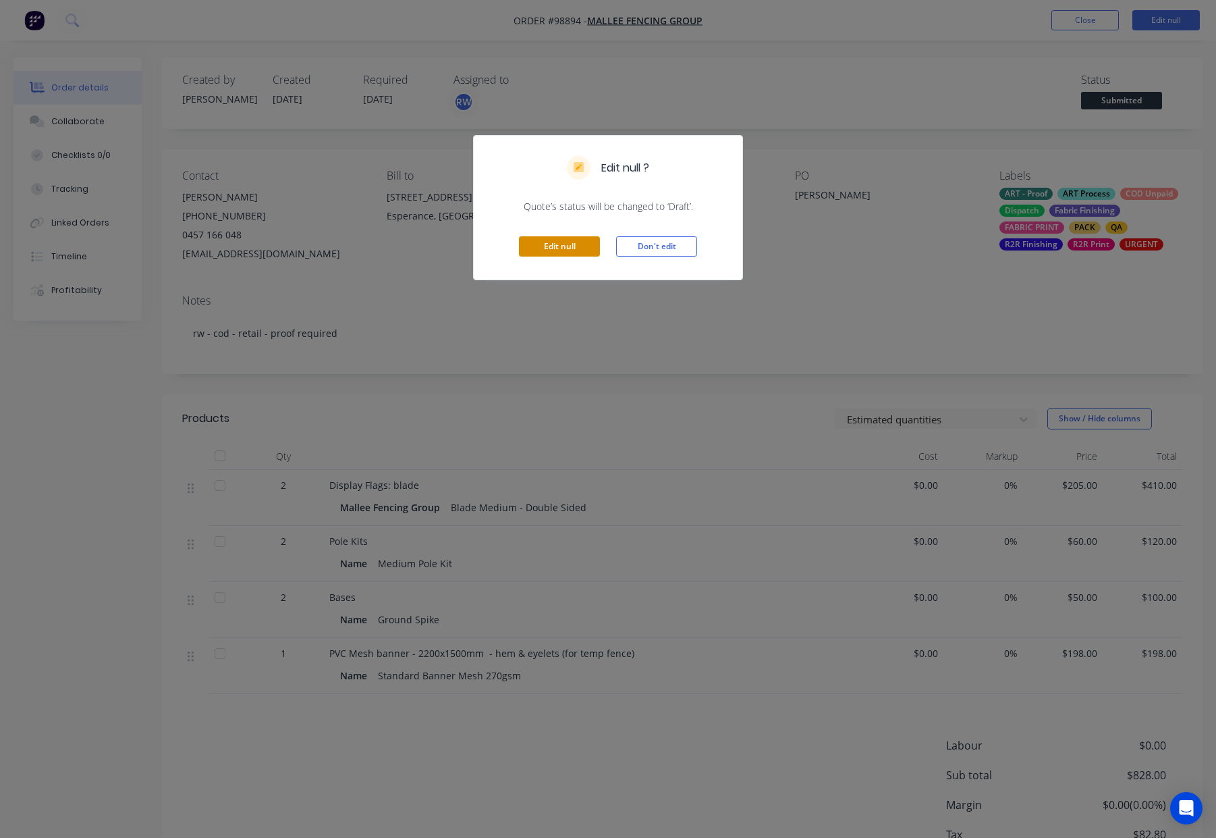
click at [569, 254] on button "Edit null" at bounding box center [559, 246] width 81 height 20
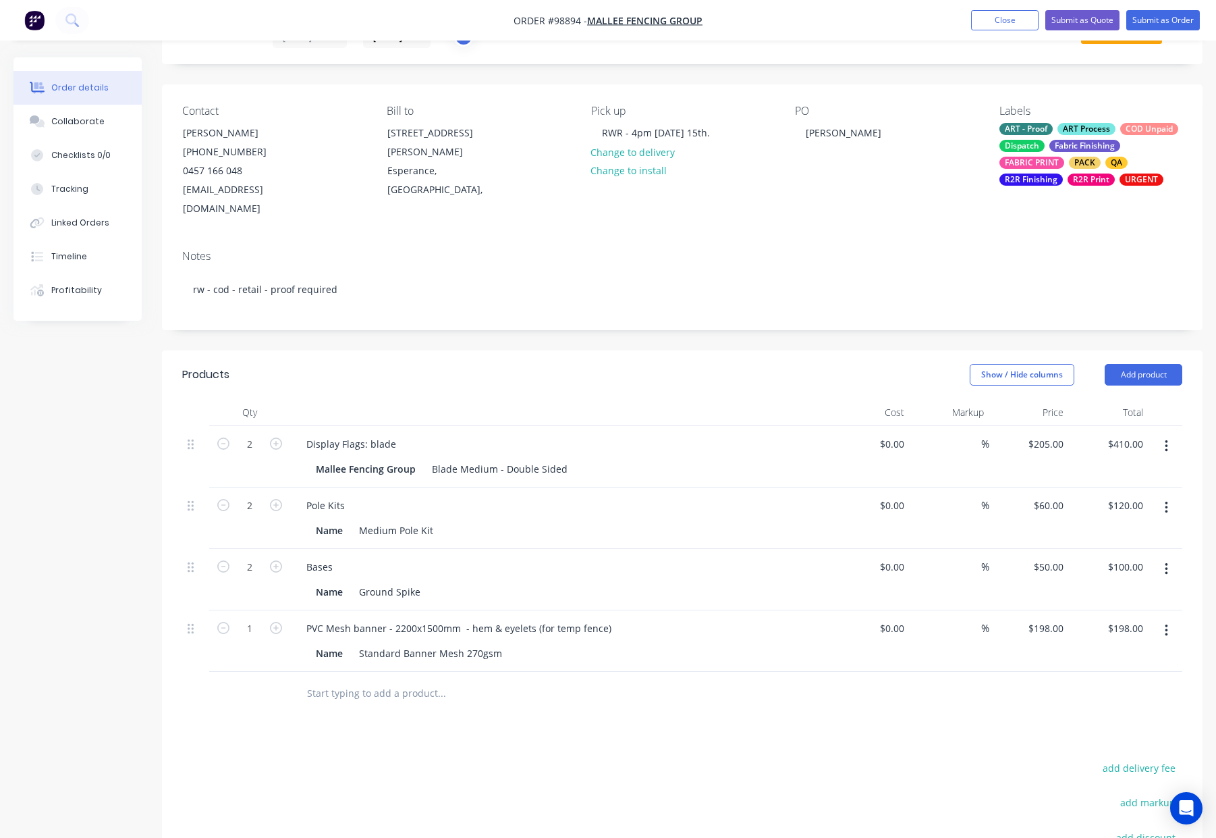
scroll to position [61, 0]
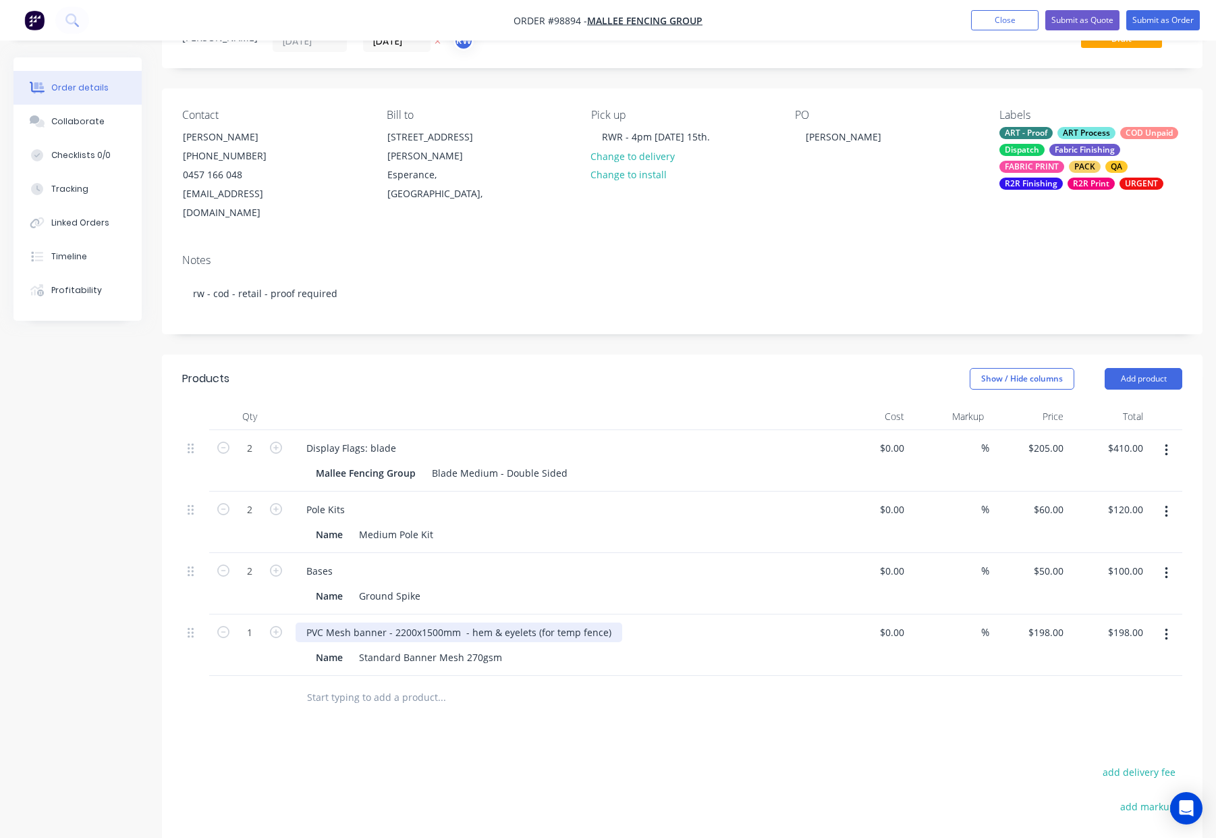
drag, startPoint x: 501, startPoint y: 613, endPoint x: 526, endPoint y: 620, distance: 25.9
click at [503, 622] on div "PVC Mesh banner - 2200x1500mm - hem & eyelets (for temp fence)" at bounding box center [459, 632] width 327 height 20
click at [1157, 18] on button "Submit as Order" at bounding box center [1163, 20] width 74 height 20
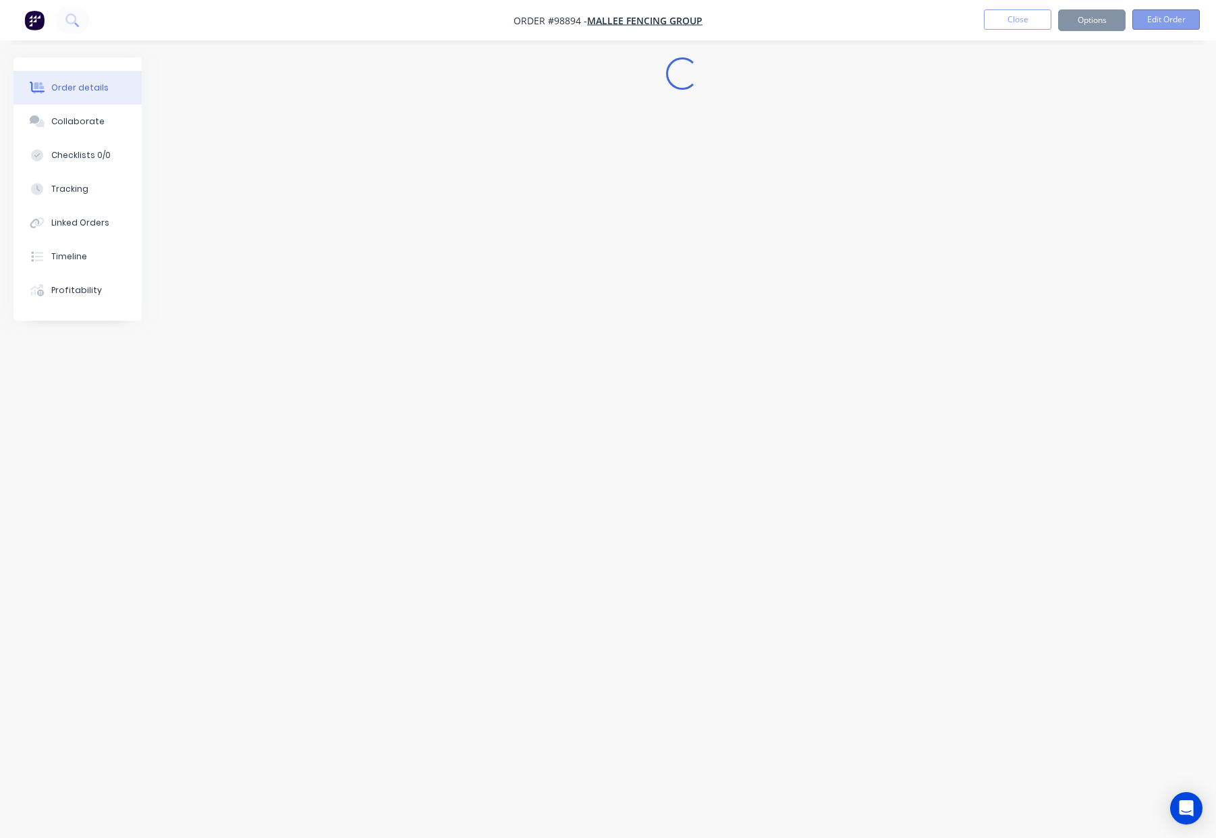
scroll to position [0, 0]
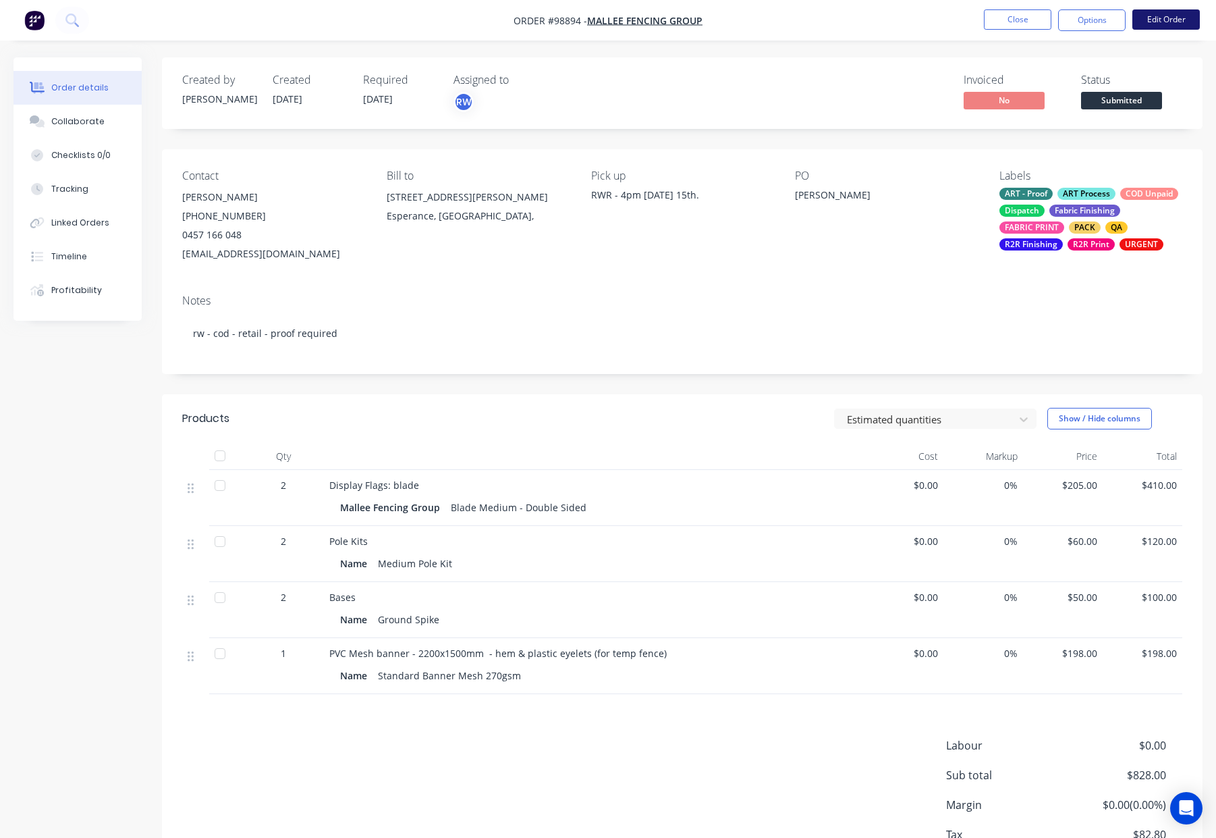
click at [1162, 18] on button "Edit Order" at bounding box center [1165, 19] width 67 height 20
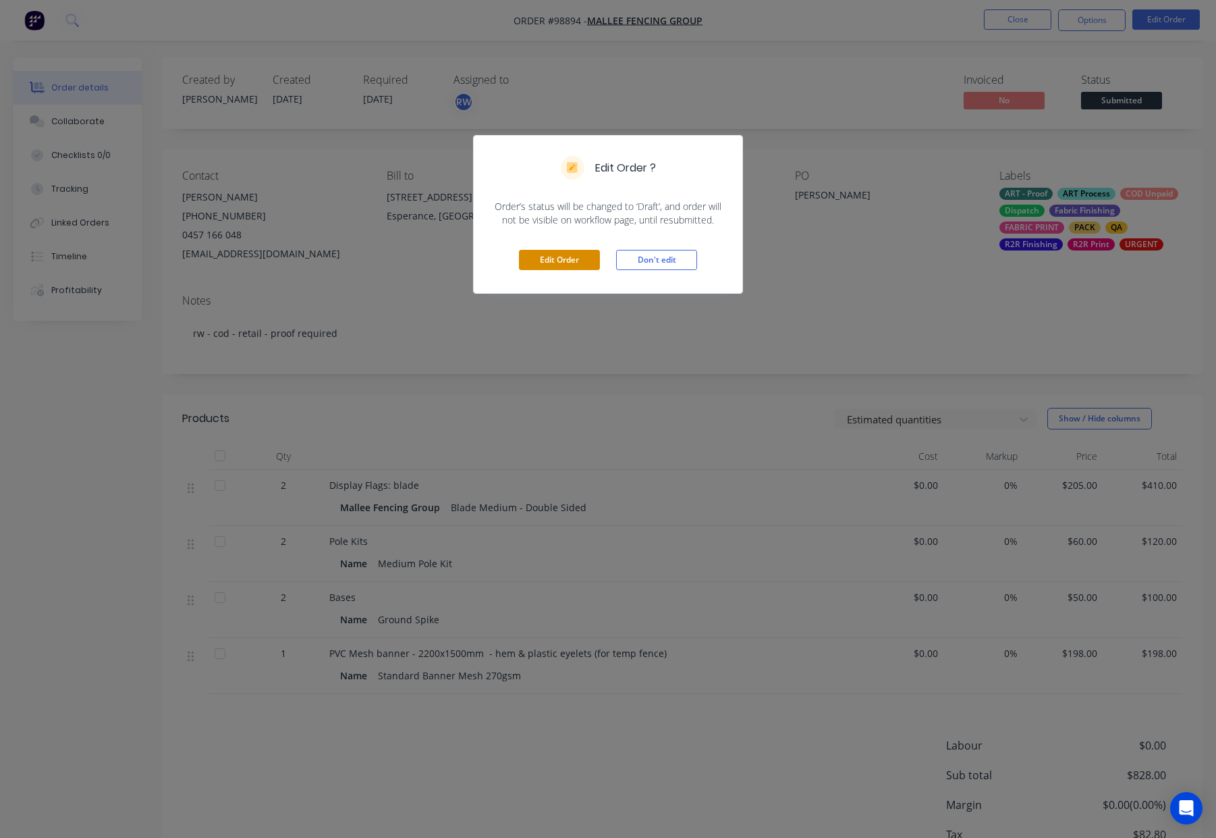
click at [547, 261] on button "Edit Order" at bounding box center [559, 260] width 81 height 20
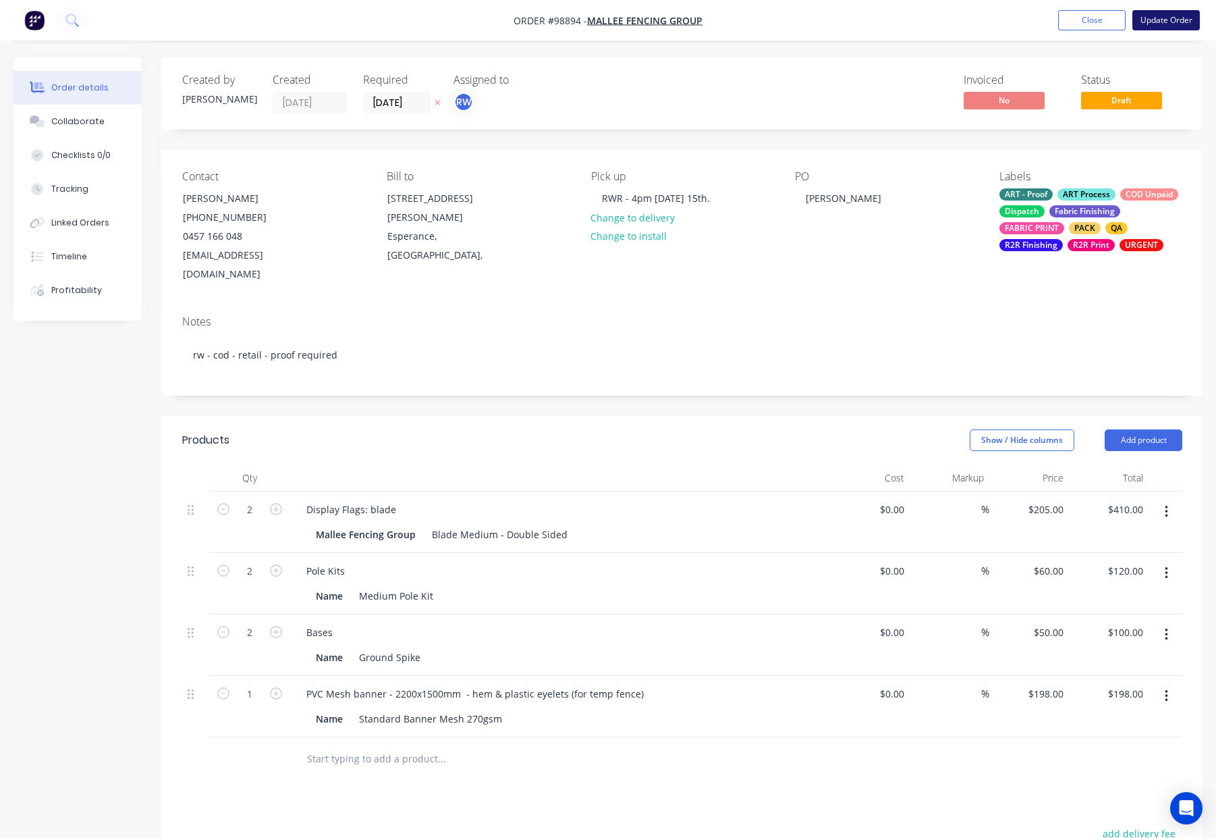
click at [1166, 22] on button "Update Order" at bounding box center [1165, 20] width 67 height 20
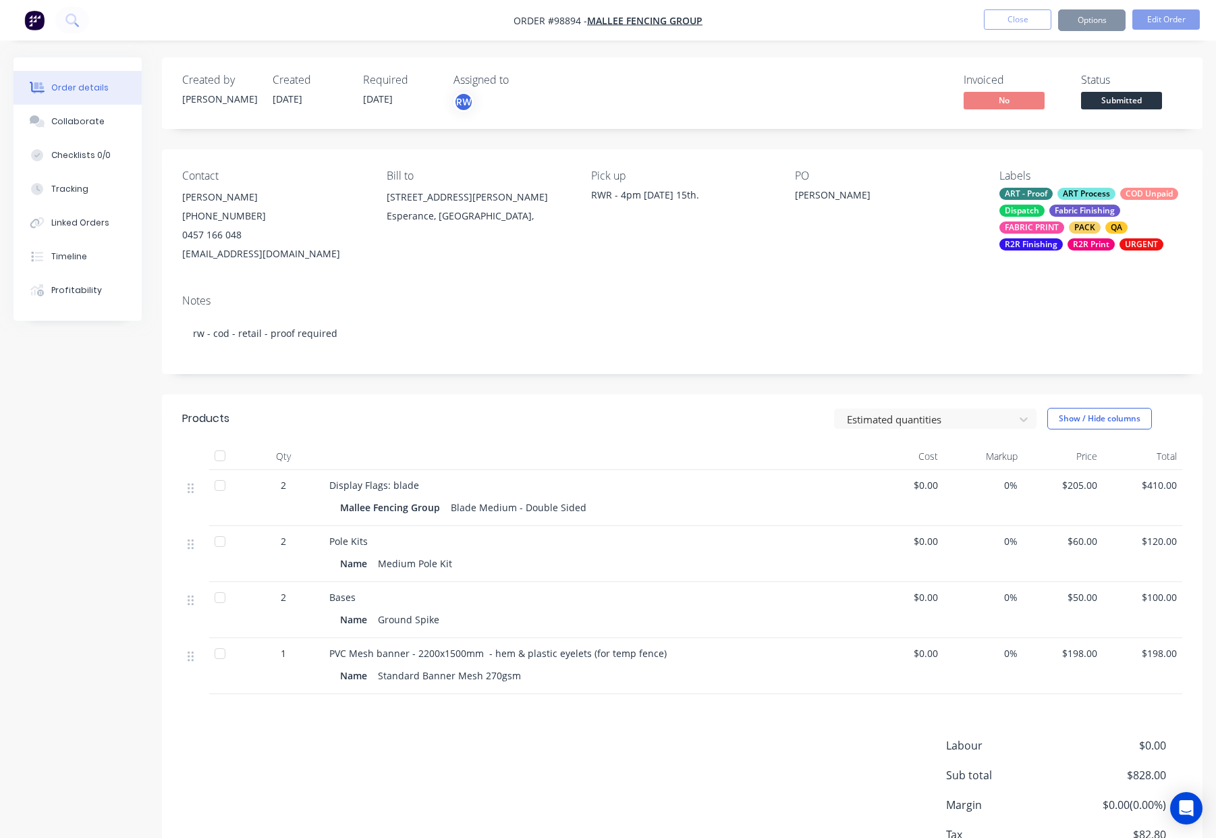
click at [1094, 20] on button "Options" at bounding box center [1091, 20] width 67 height 22
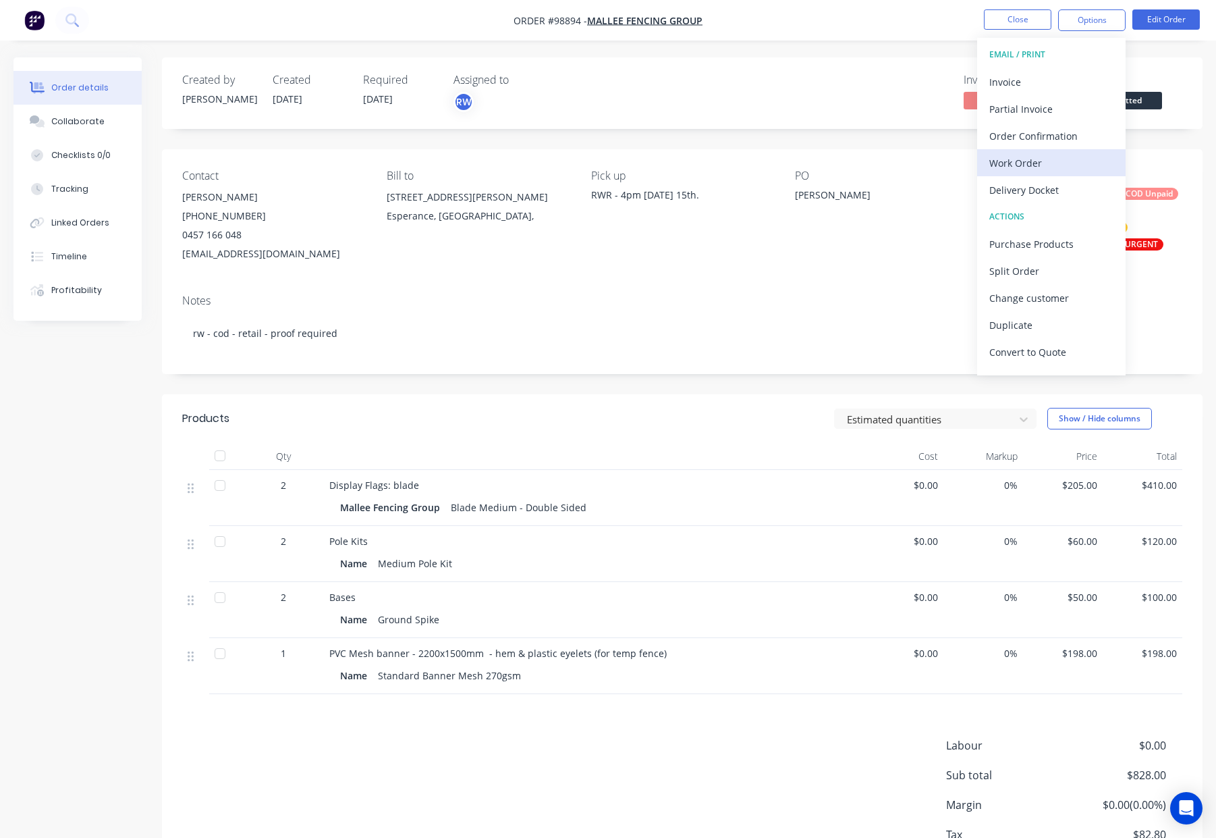
click at [1034, 161] on div "Work Order" at bounding box center [1051, 163] width 124 height 20
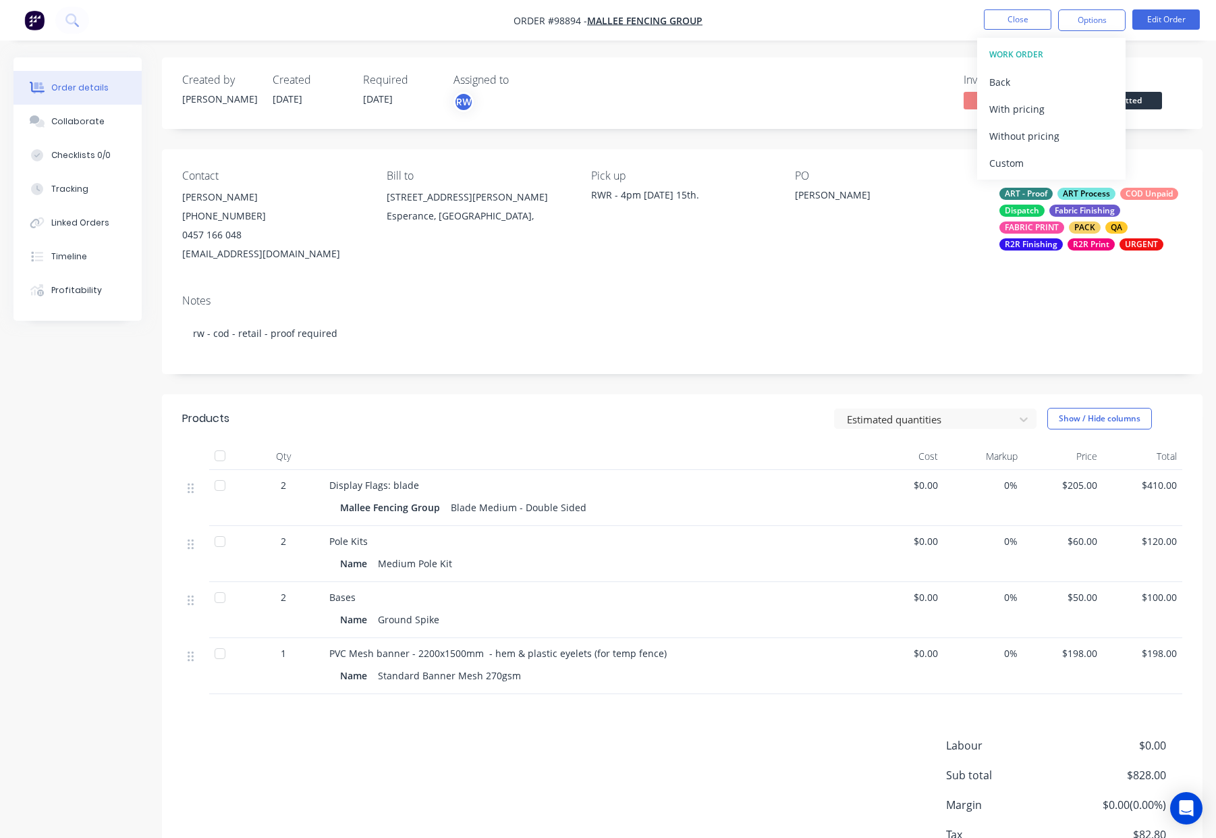
drag, startPoint x: 1037, startPoint y: 164, endPoint x: 1043, endPoint y: 156, distance: 9.7
click at [1037, 164] on div "Custom" at bounding box center [1051, 163] width 124 height 20
click at [1052, 131] on div "Without pricing" at bounding box center [1051, 136] width 124 height 20
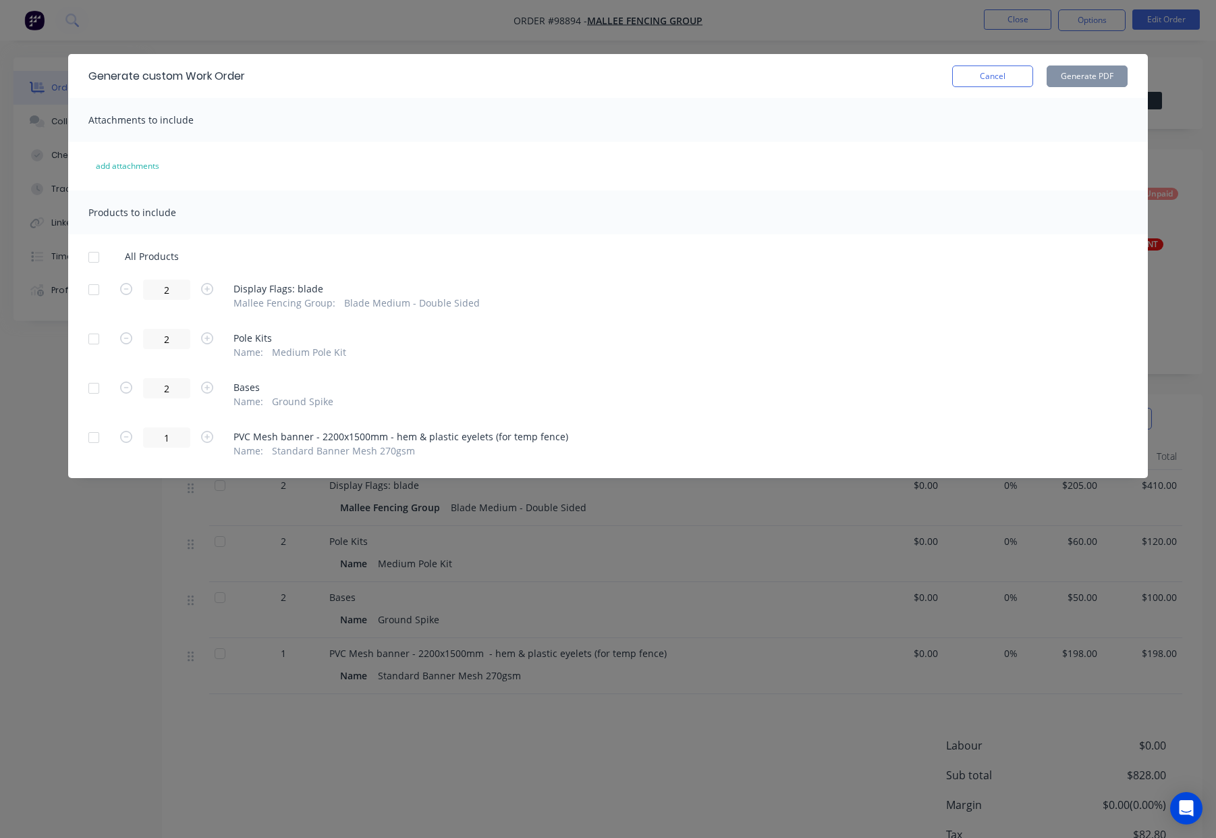
drag, startPoint x: 96, startPoint y: 254, endPoint x: 99, endPoint y: 330, distance: 76.3
click at [96, 254] on div at bounding box center [93, 257] width 27 height 27
click at [86, 434] on div at bounding box center [93, 437] width 27 height 27
click at [1078, 69] on button "Generate PDF" at bounding box center [1087, 76] width 81 height 22
drag, startPoint x: 88, startPoint y: 440, endPoint x: 96, endPoint y: 435, distance: 9.2
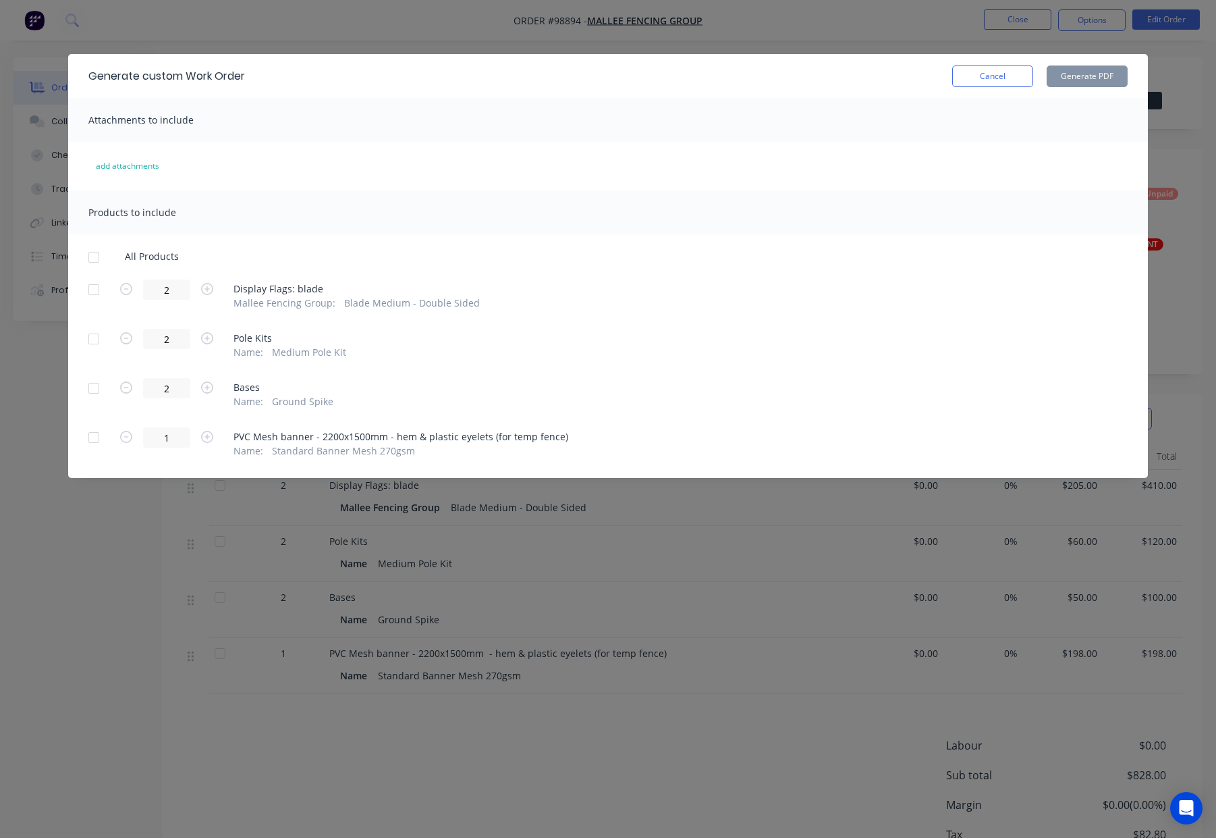
click at [88, 440] on div at bounding box center [93, 437] width 27 height 27
click at [1092, 81] on button "Generate PDF" at bounding box center [1087, 76] width 81 height 22
drag, startPoint x: 994, startPoint y: 71, endPoint x: 1017, endPoint y: 36, distance: 41.4
click at [994, 71] on button "Cancel" at bounding box center [992, 76] width 81 height 22
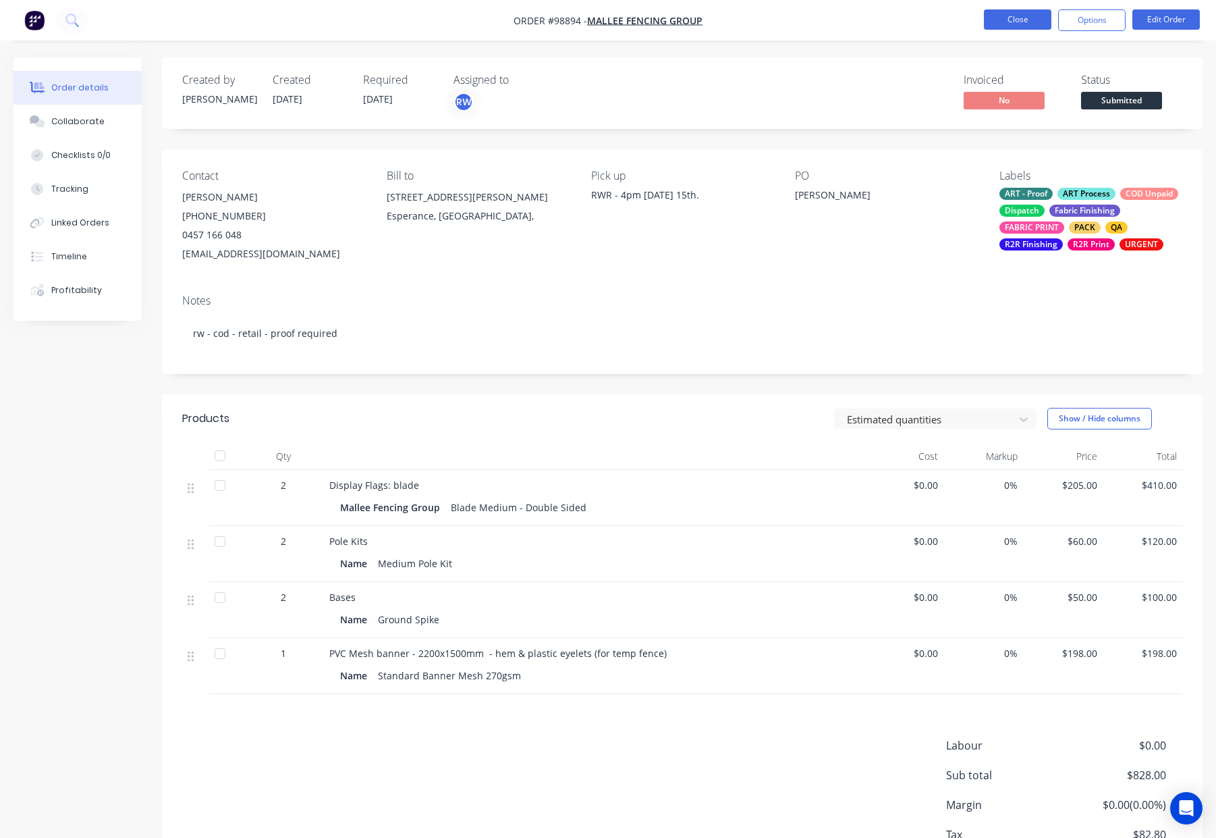
click at [1025, 15] on button "Close" at bounding box center [1017, 19] width 67 height 20
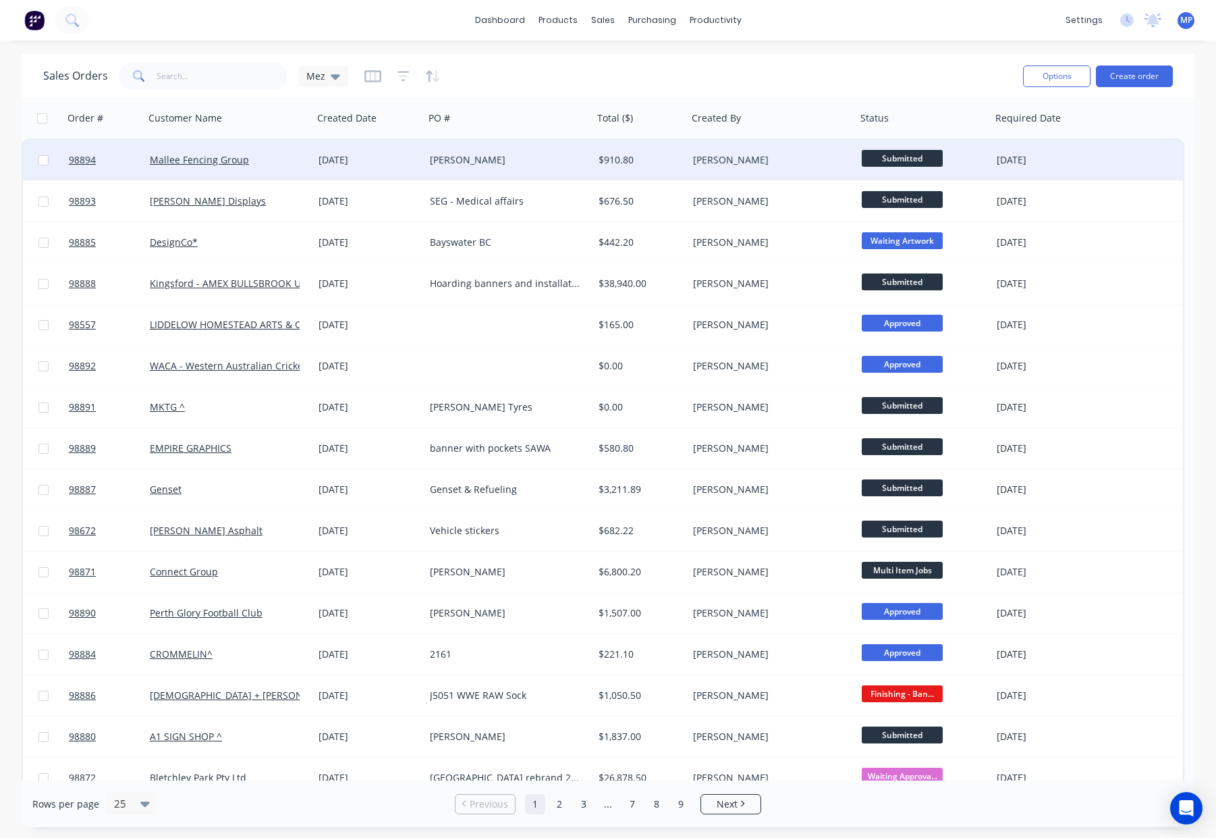
click at [545, 157] on div "[PERSON_NAME]" at bounding box center [505, 159] width 150 height 13
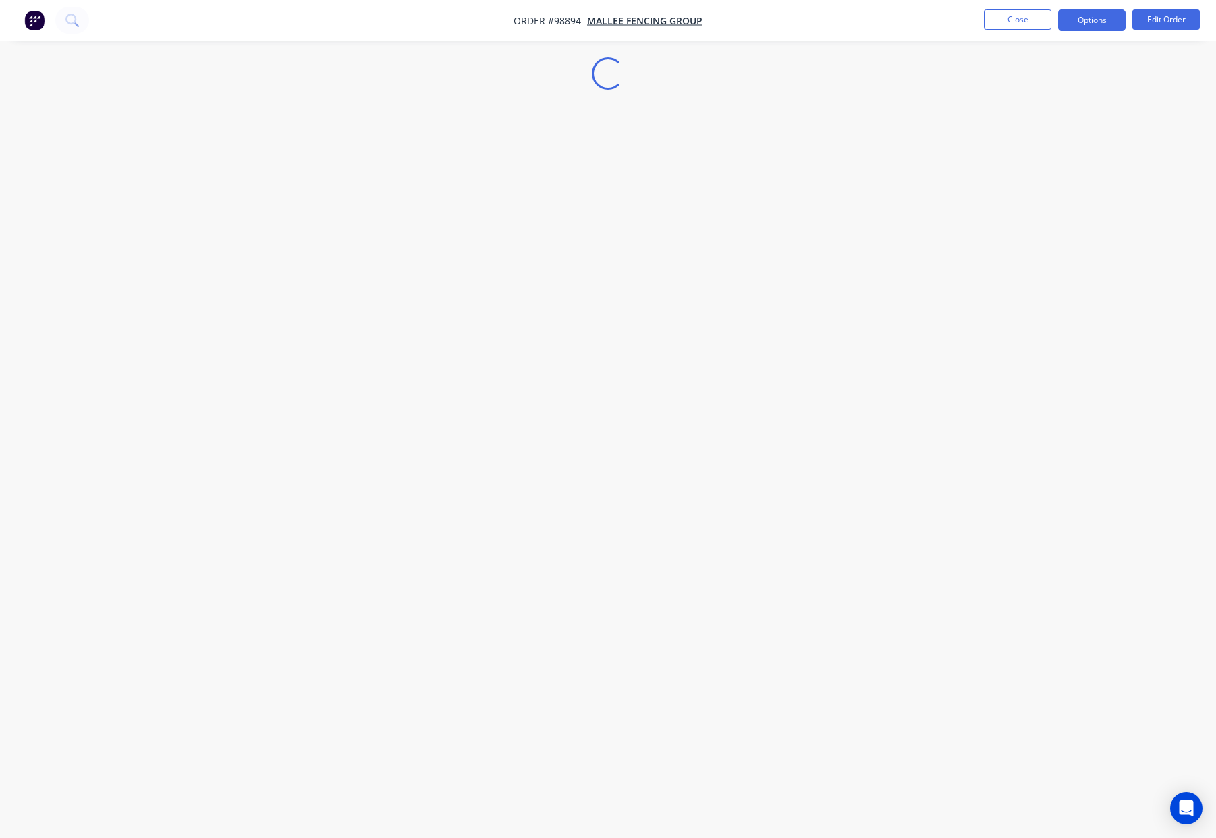
click at [1098, 23] on button "Options" at bounding box center [1091, 20] width 67 height 22
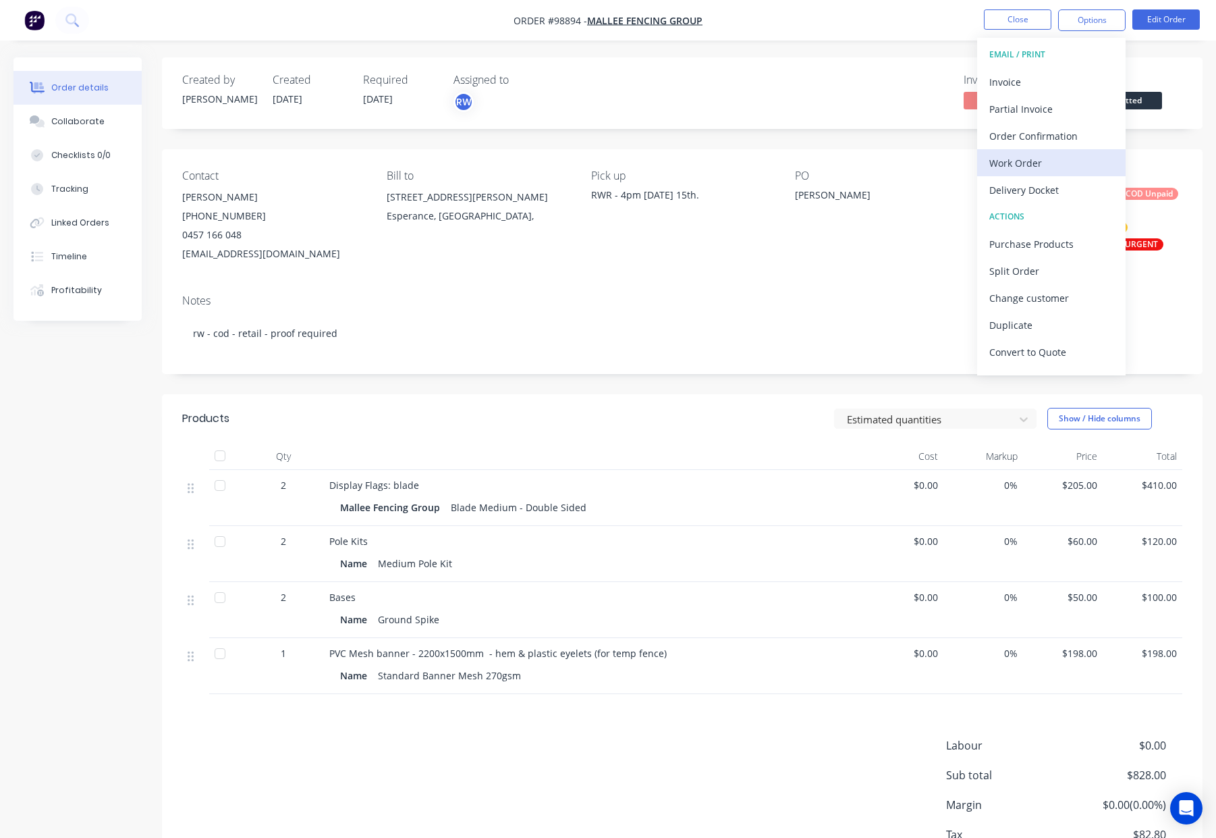
click at [1086, 163] on div "Work Order" at bounding box center [1051, 163] width 124 height 20
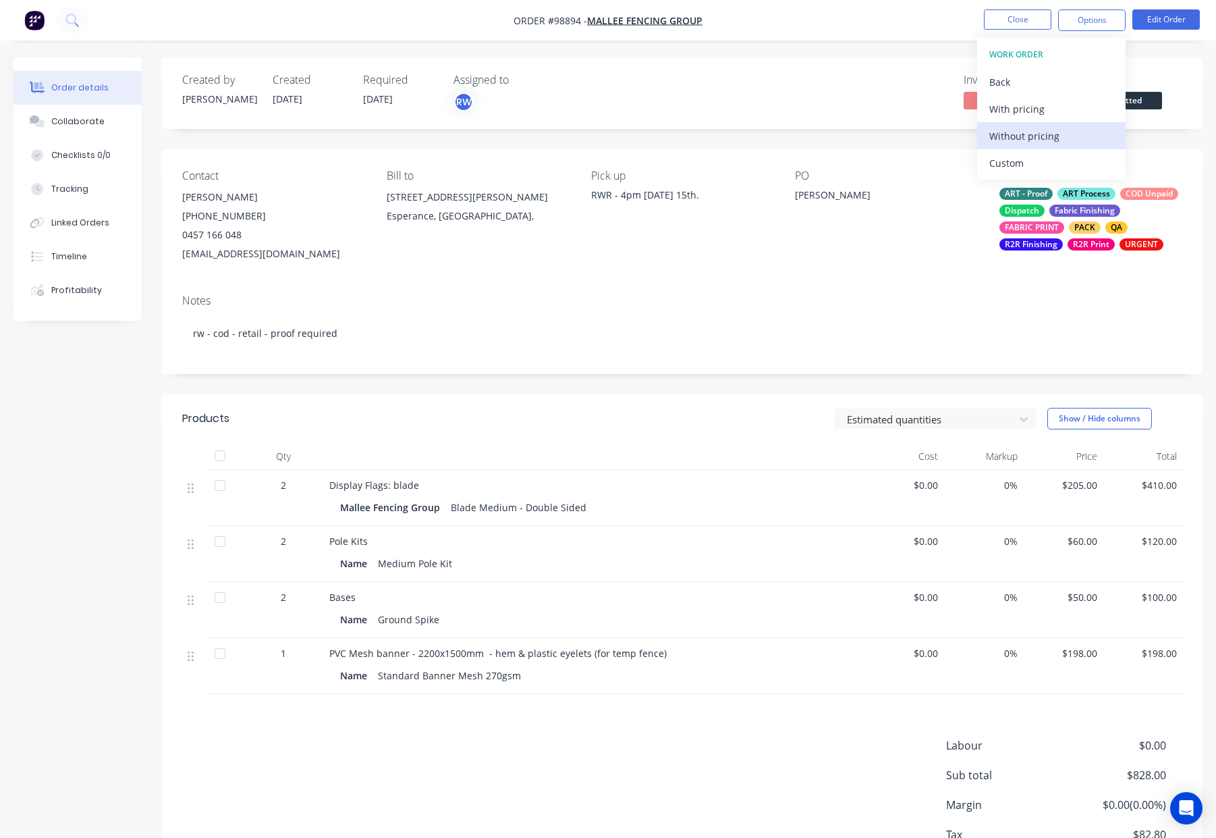
click at [1077, 142] on div "Without pricing" at bounding box center [1051, 136] width 124 height 20
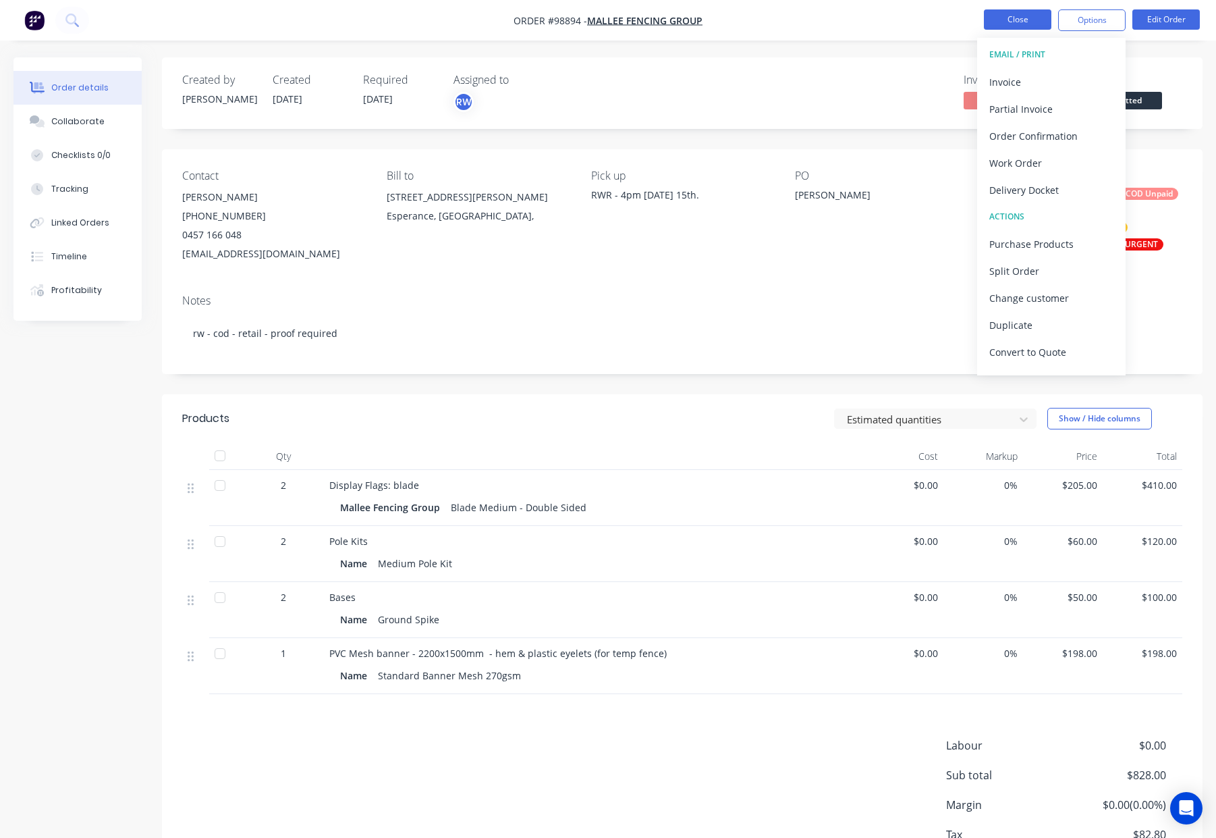
click at [1011, 20] on button "Close" at bounding box center [1017, 19] width 67 height 20
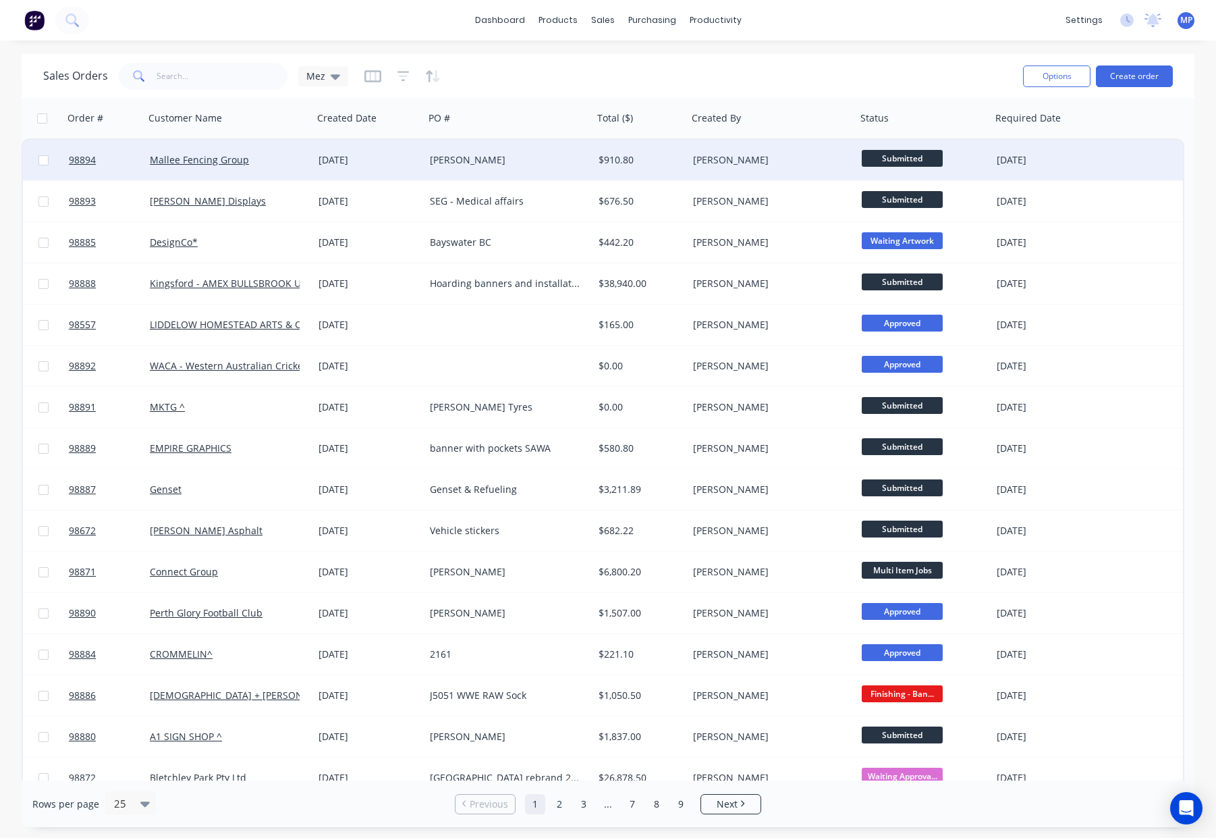
click at [819, 169] on div "[PERSON_NAME]" at bounding box center [772, 160] width 169 height 40
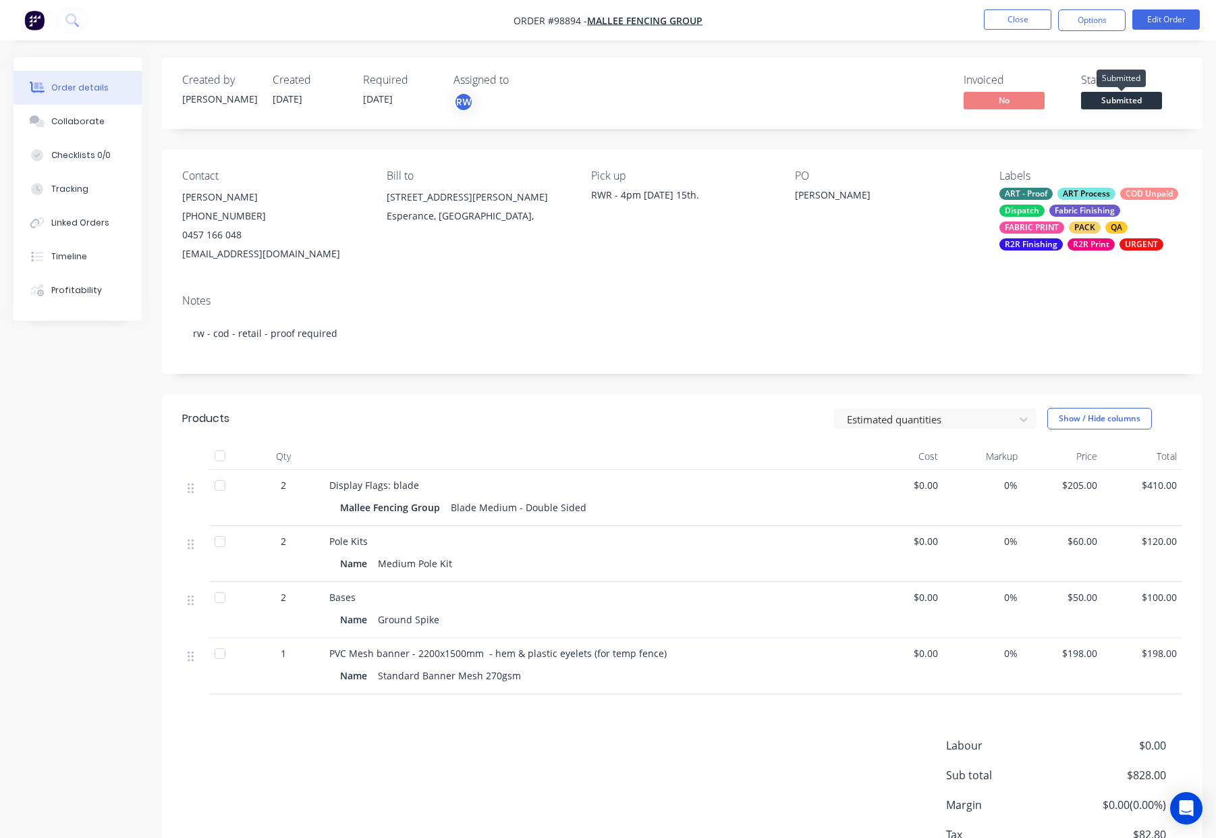
click at [1120, 98] on span "Submitted" at bounding box center [1121, 100] width 81 height 17
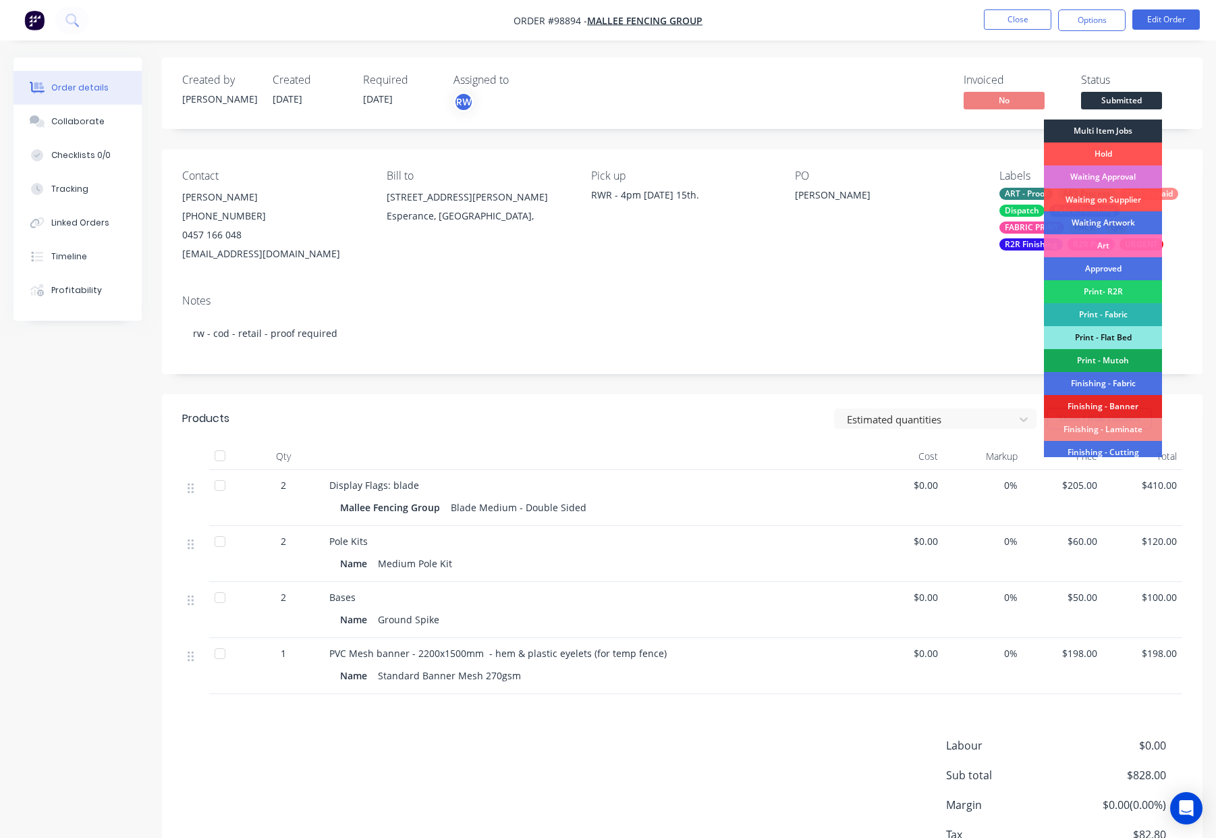
click at [1072, 132] on div "Multi Item Jobs" at bounding box center [1103, 130] width 118 height 23
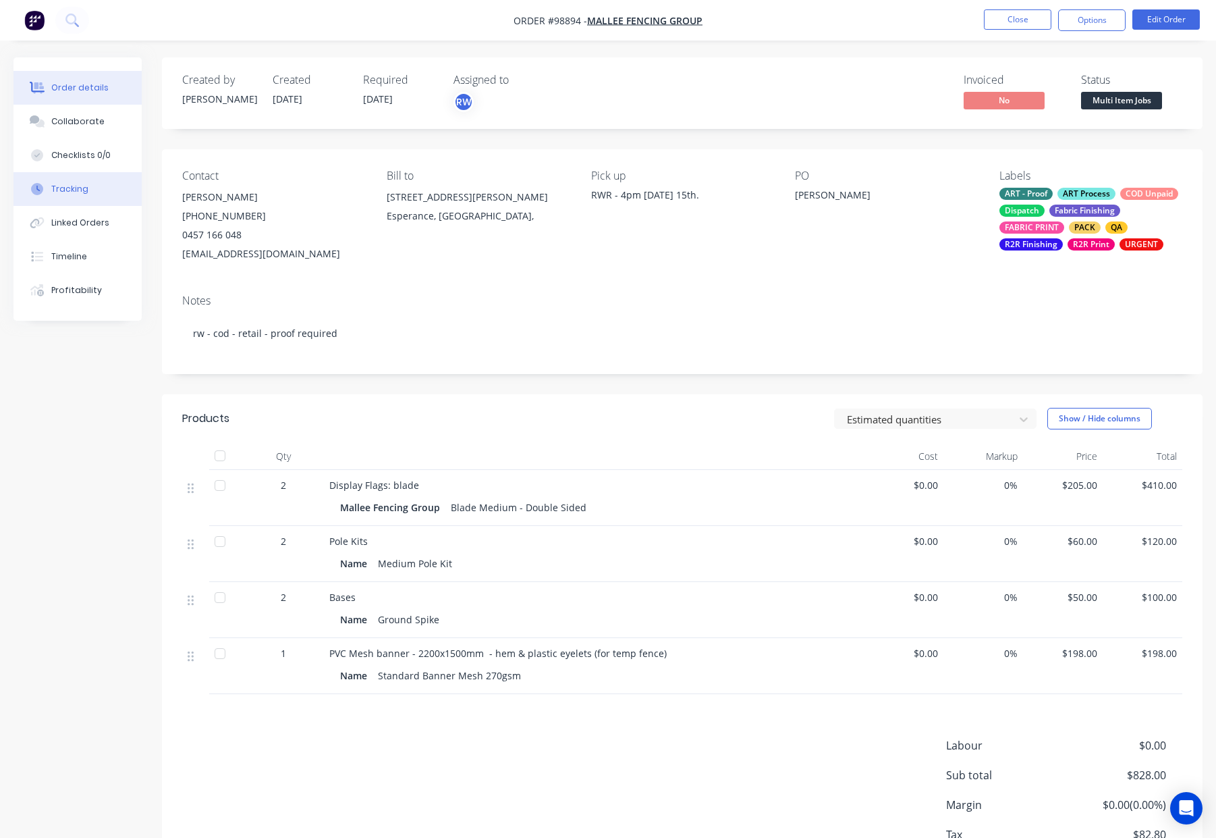
click at [84, 194] on div "Tracking" at bounding box center [69, 189] width 37 height 12
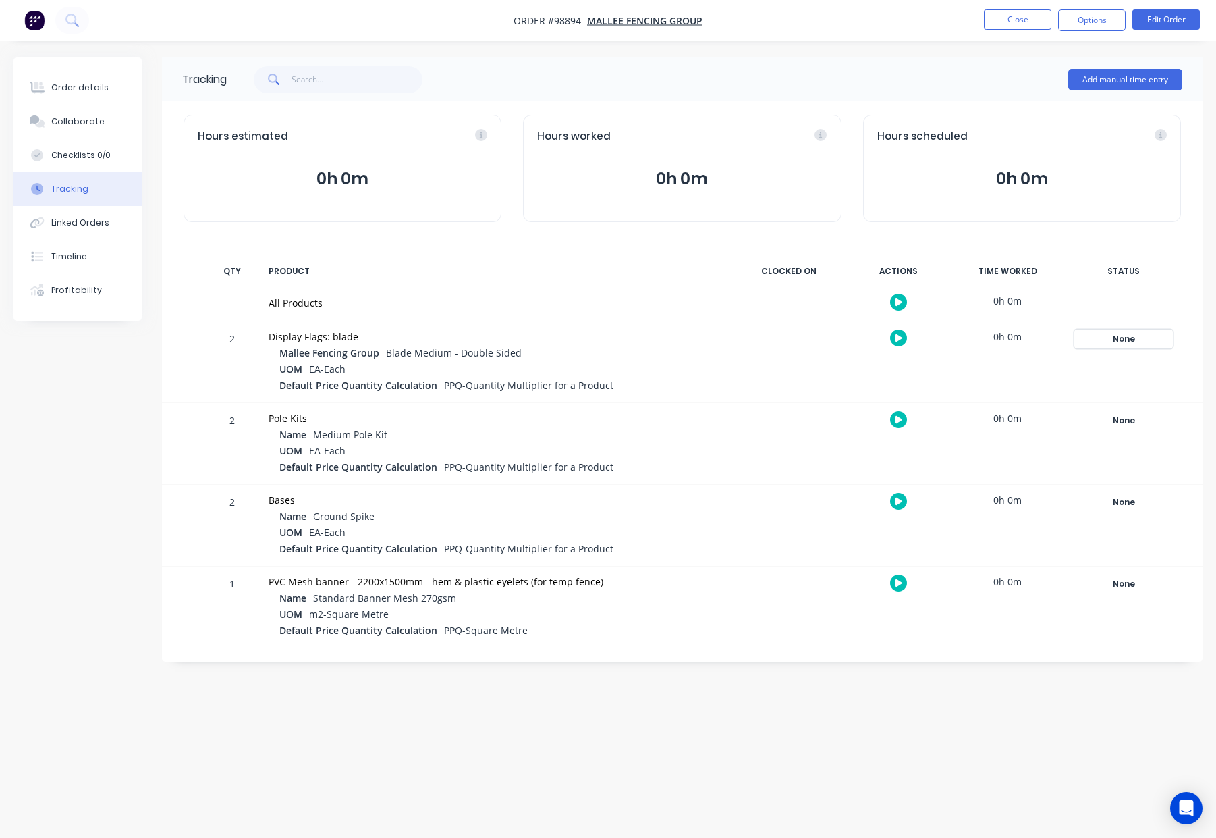
click at [1122, 341] on div "None" at bounding box center [1123, 339] width 97 height 18
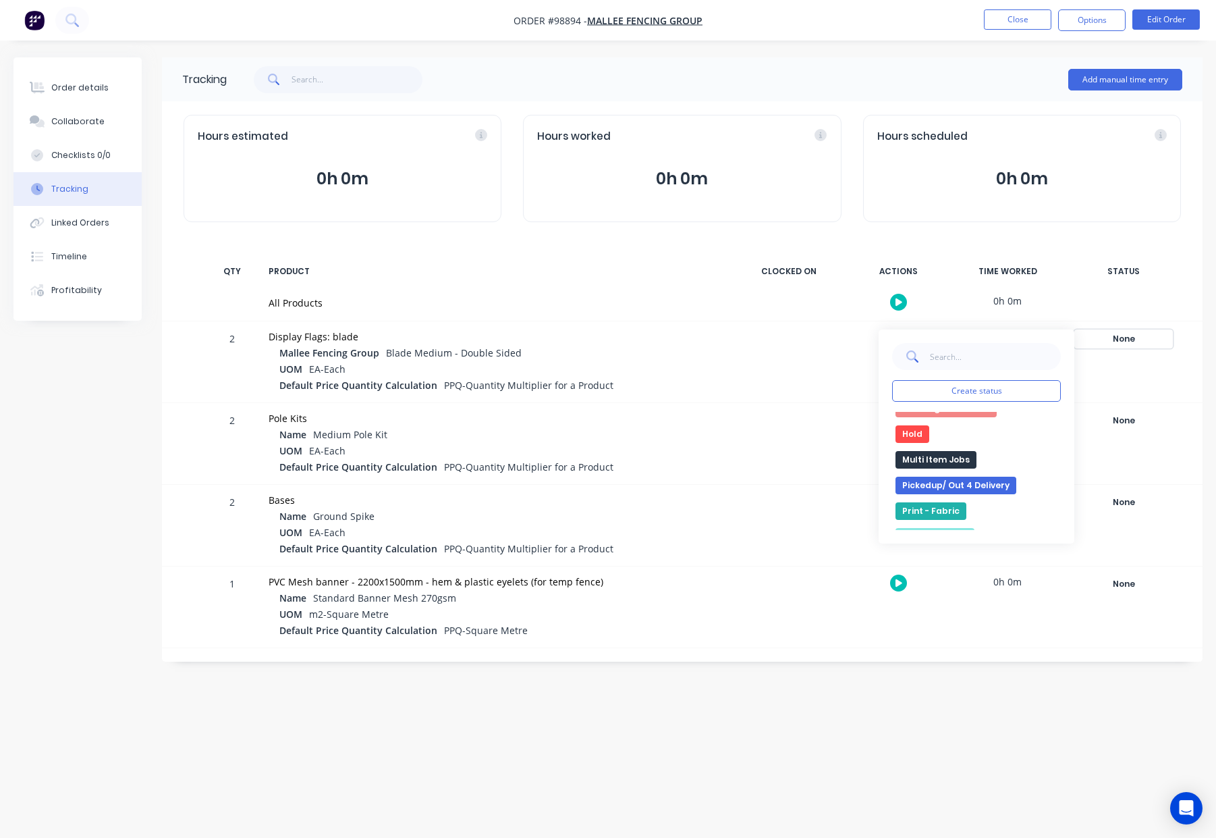
scroll to position [240, 0]
click at [938, 460] on button "Multi Item Jobs" at bounding box center [936, 463] width 81 height 18
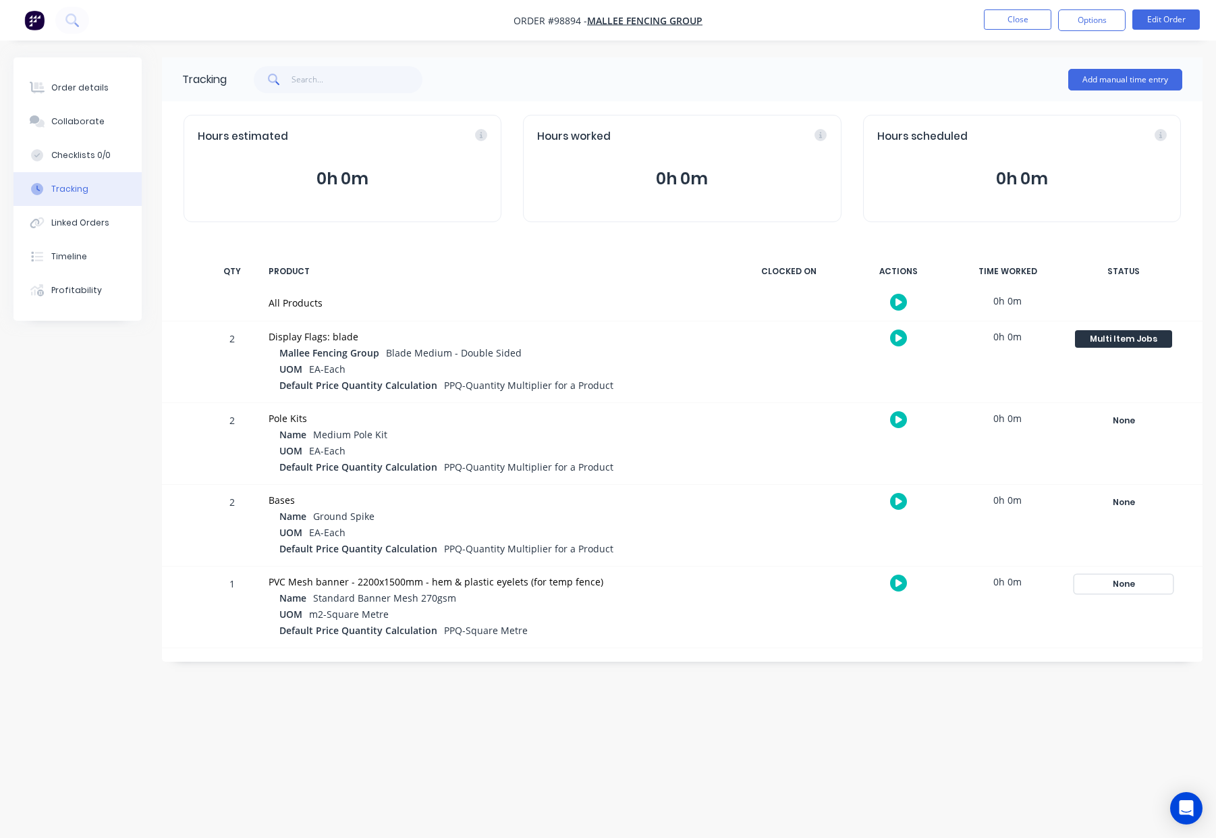
click at [1126, 591] on div "None" at bounding box center [1123, 584] width 97 height 18
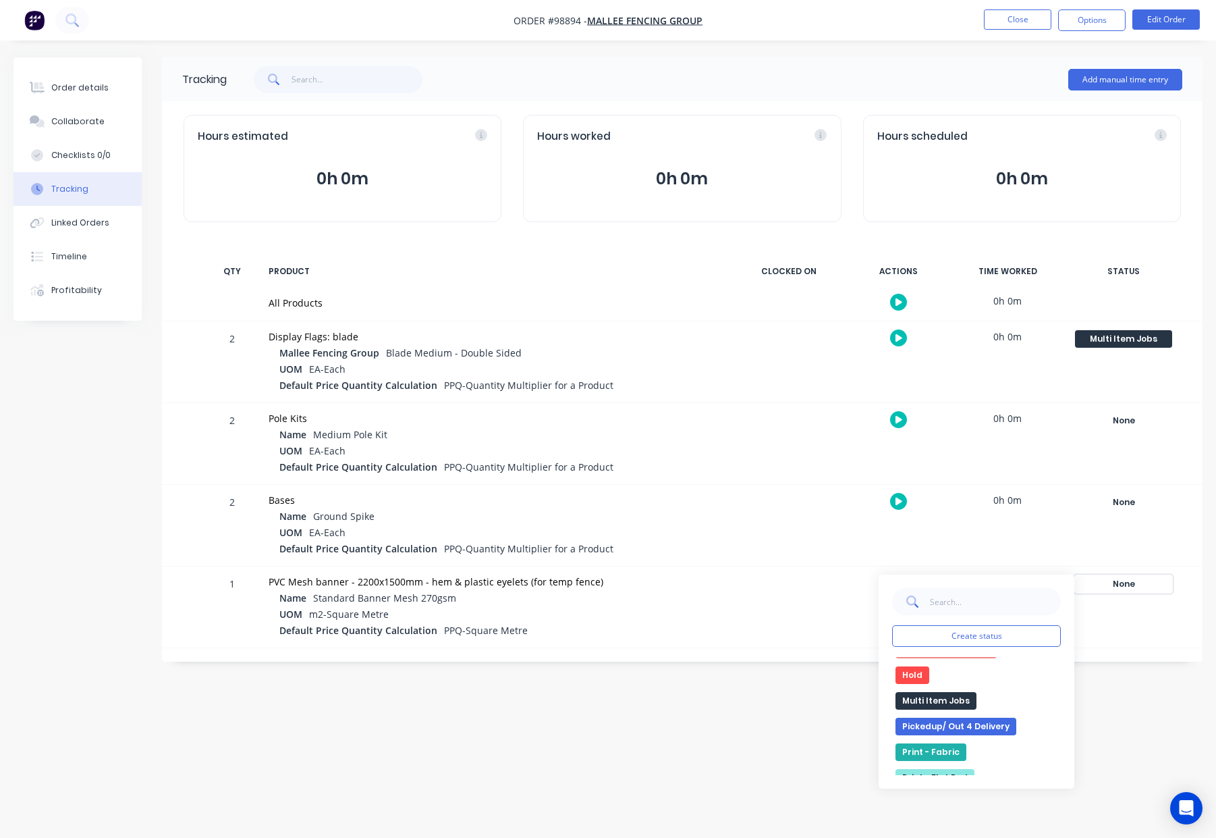
scroll to position [251, 0]
drag, startPoint x: 918, startPoint y: 702, endPoint x: 907, endPoint y: 701, distance: 10.9
click at [918, 702] on button "Multi Item Jobs" at bounding box center [936, 697] width 81 height 18
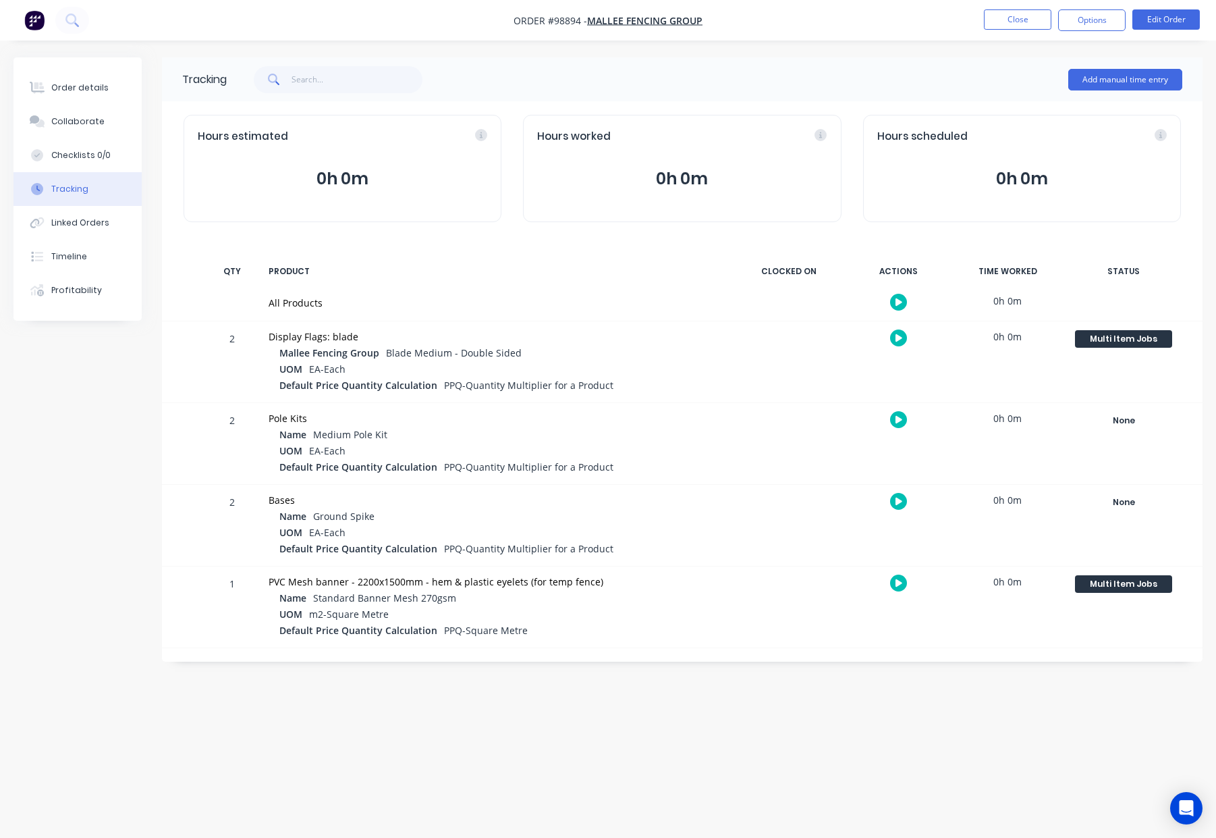
click at [777, 703] on div "Tracking Add manual time entry Hours estimated 0h 0m Hours worked 0h 0m Hours s…" at bounding box center [607, 393] width 1189 height 672
click at [106, 94] on button "Order details" at bounding box center [77, 88] width 128 height 34
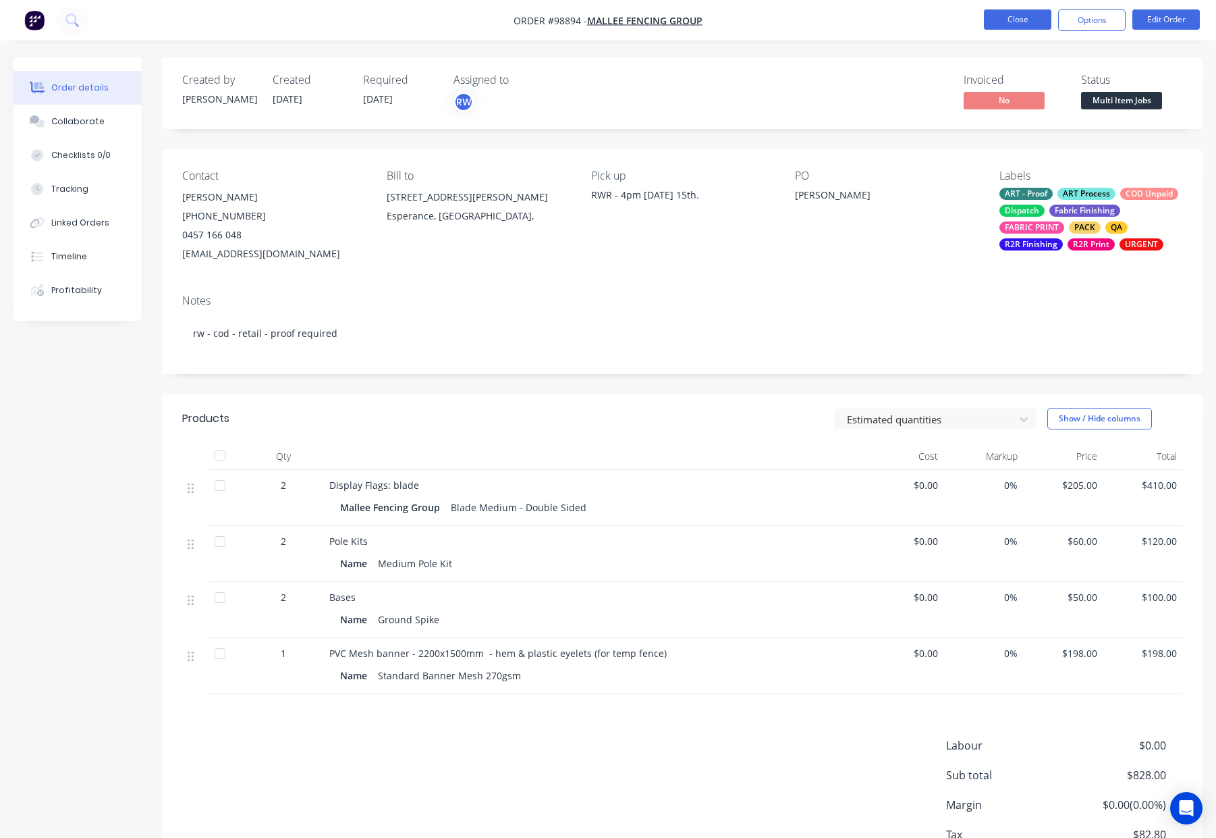
click at [1027, 19] on button "Close" at bounding box center [1017, 19] width 67 height 20
